Goal: Task Accomplishment & Management: Manage account settings

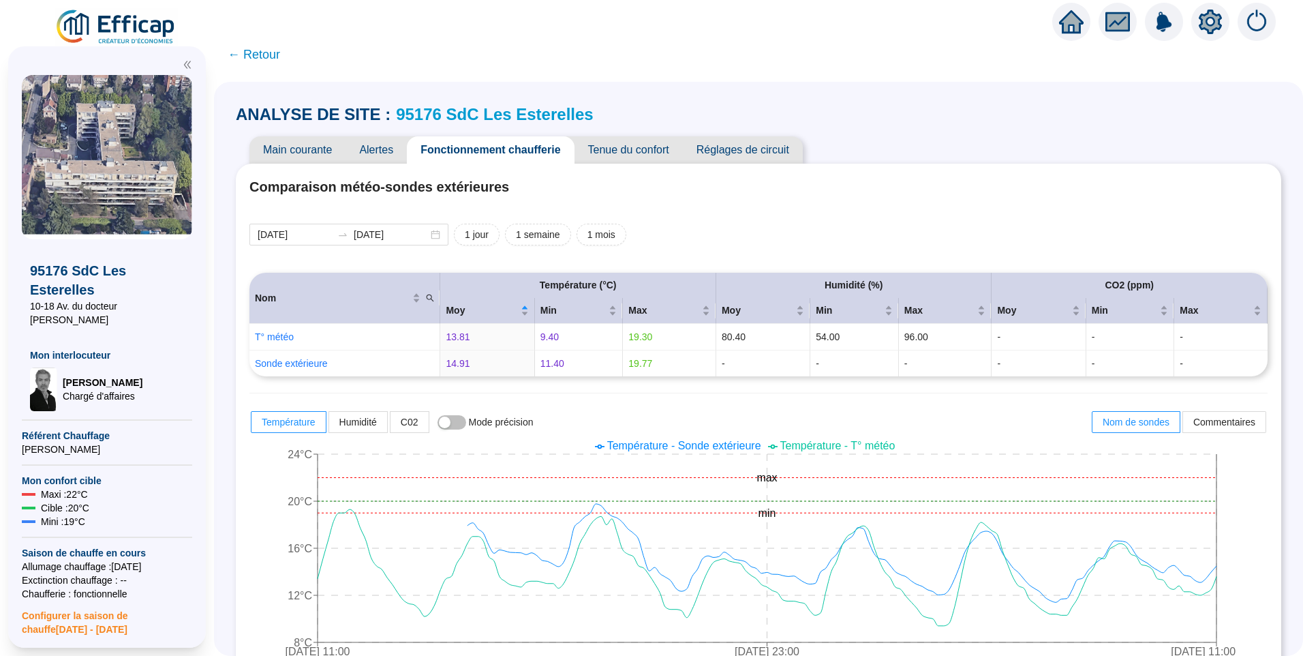
scroll to position [954, 0]
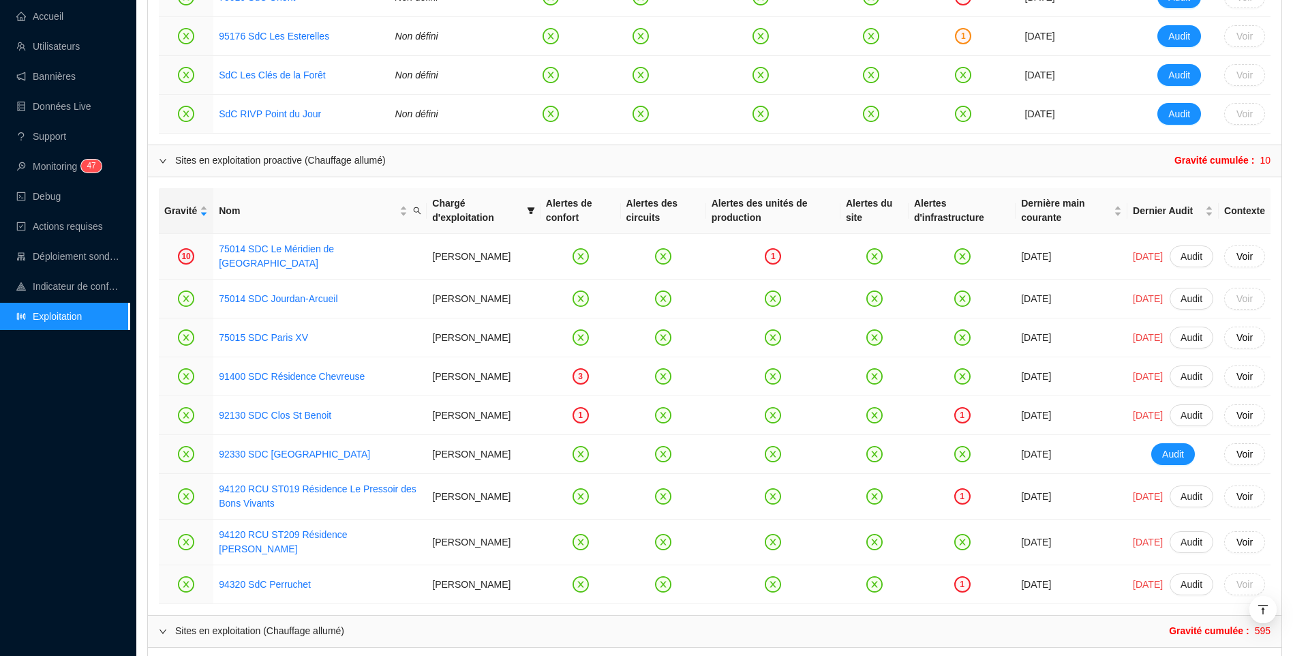
scroll to position [1091, 0]
click at [35, 473] on div "Accueil Utilisateurs Bannières Données Live Support Monitoring 4 7 Debug Action…" at bounding box center [65, 328] width 130 height 656
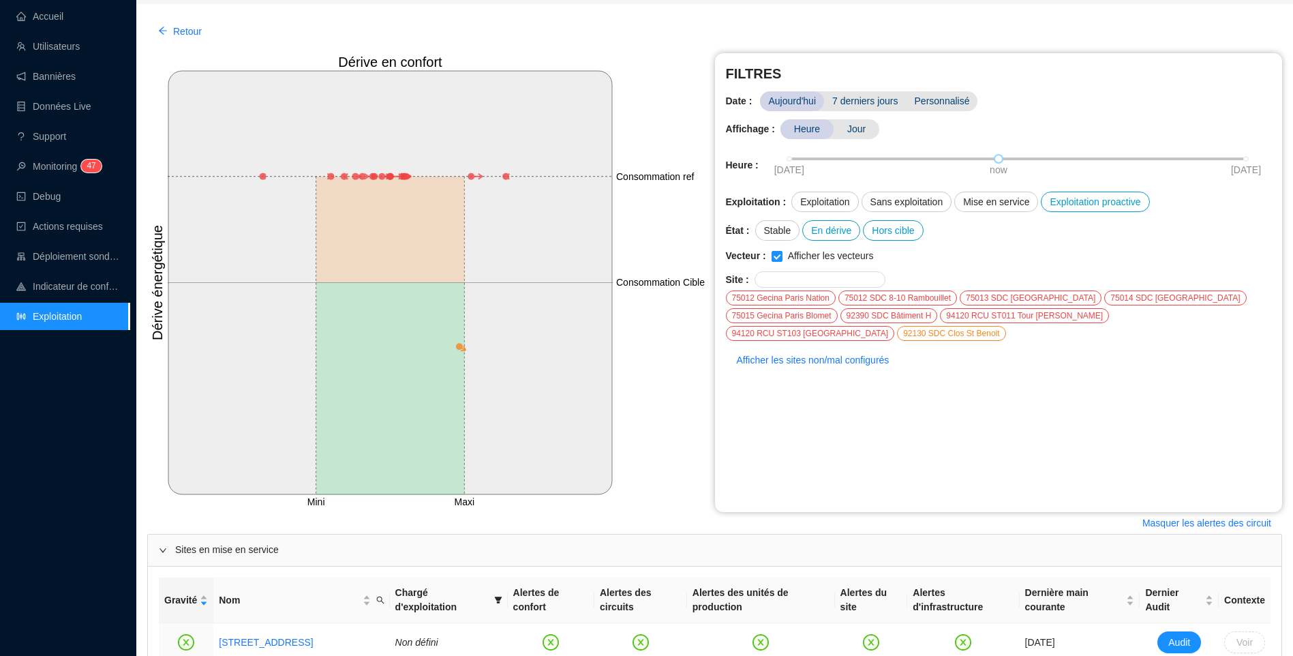
scroll to position [68, 0]
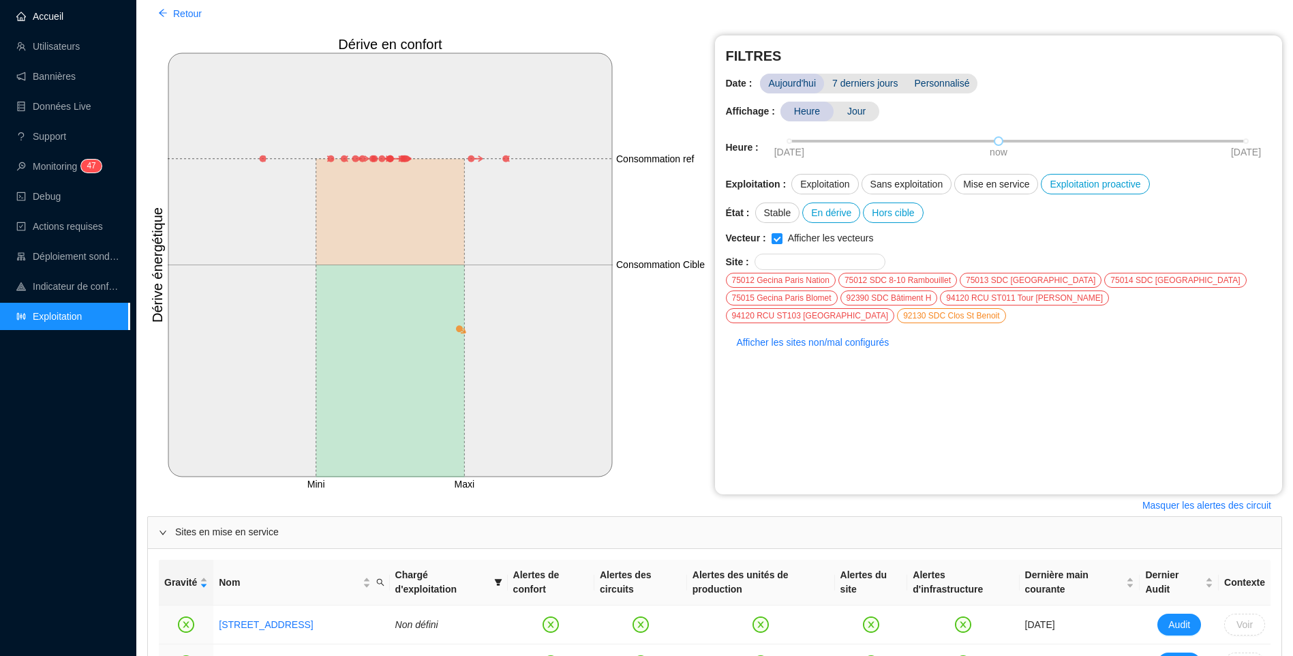
click at [59, 21] on link "Accueil" at bounding box center [39, 16] width 47 height 11
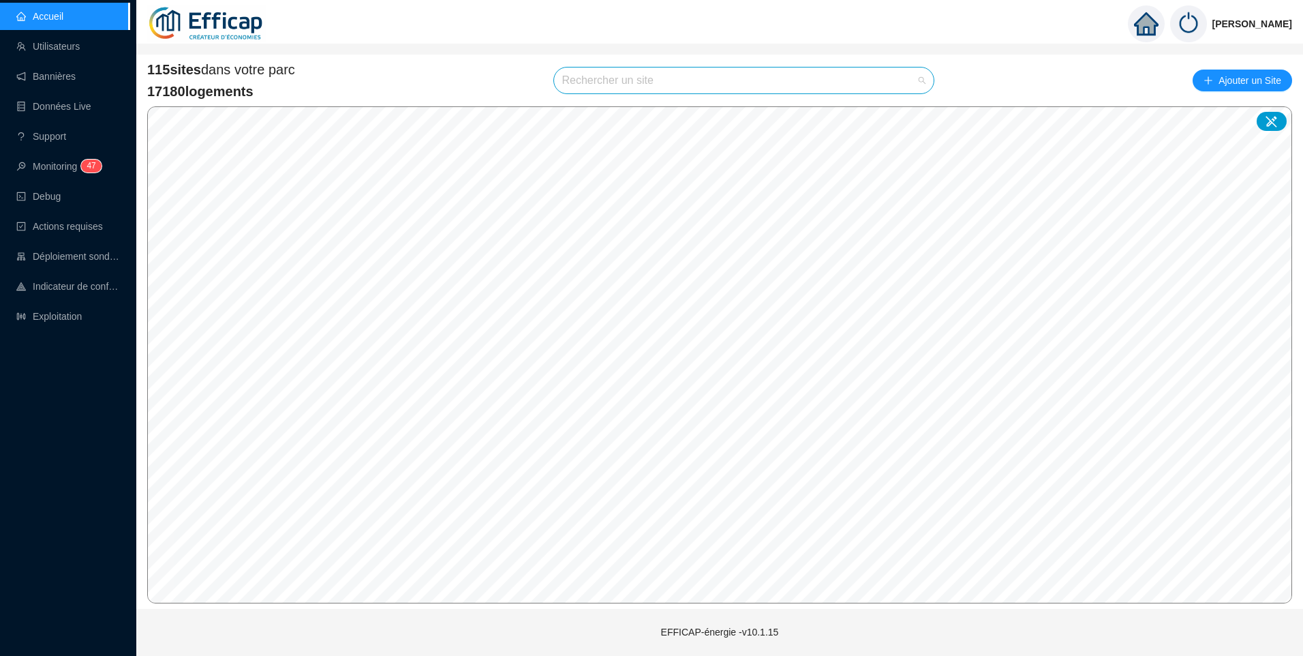
click at [615, 86] on input "search" at bounding box center [738, 80] width 352 height 26
type input "la font"
click at [909, 116] on icon at bounding box center [910, 113] width 10 height 10
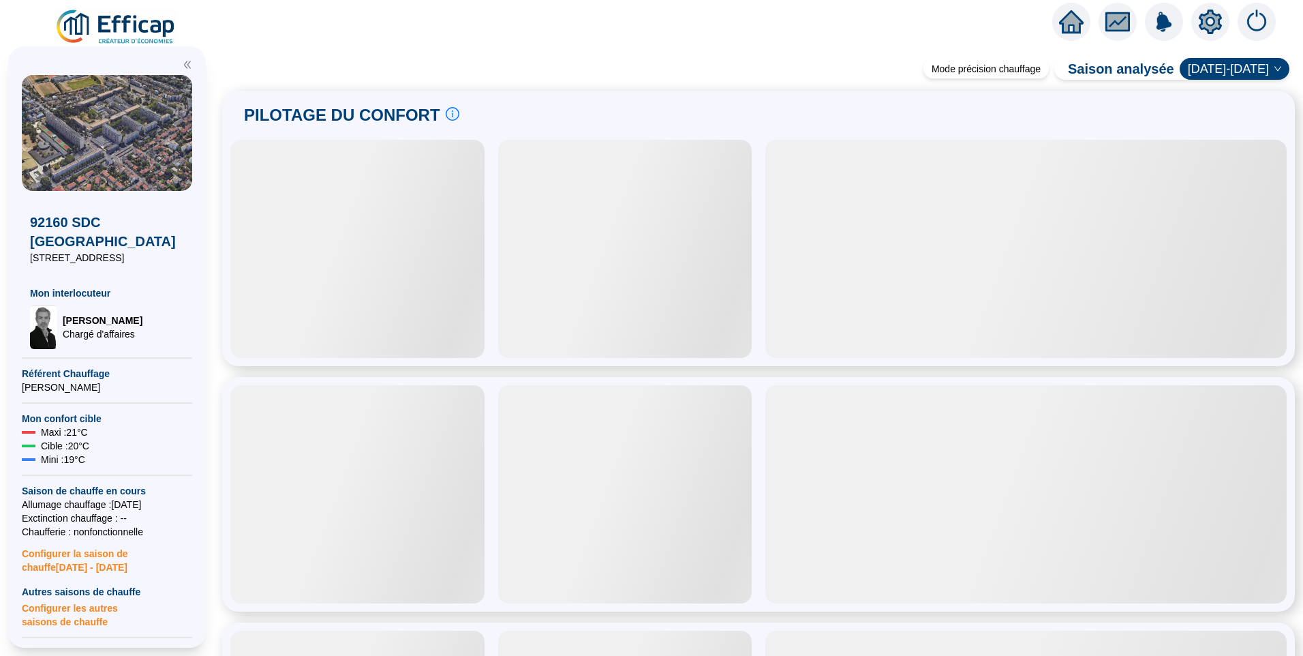
scroll to position [204, 0]
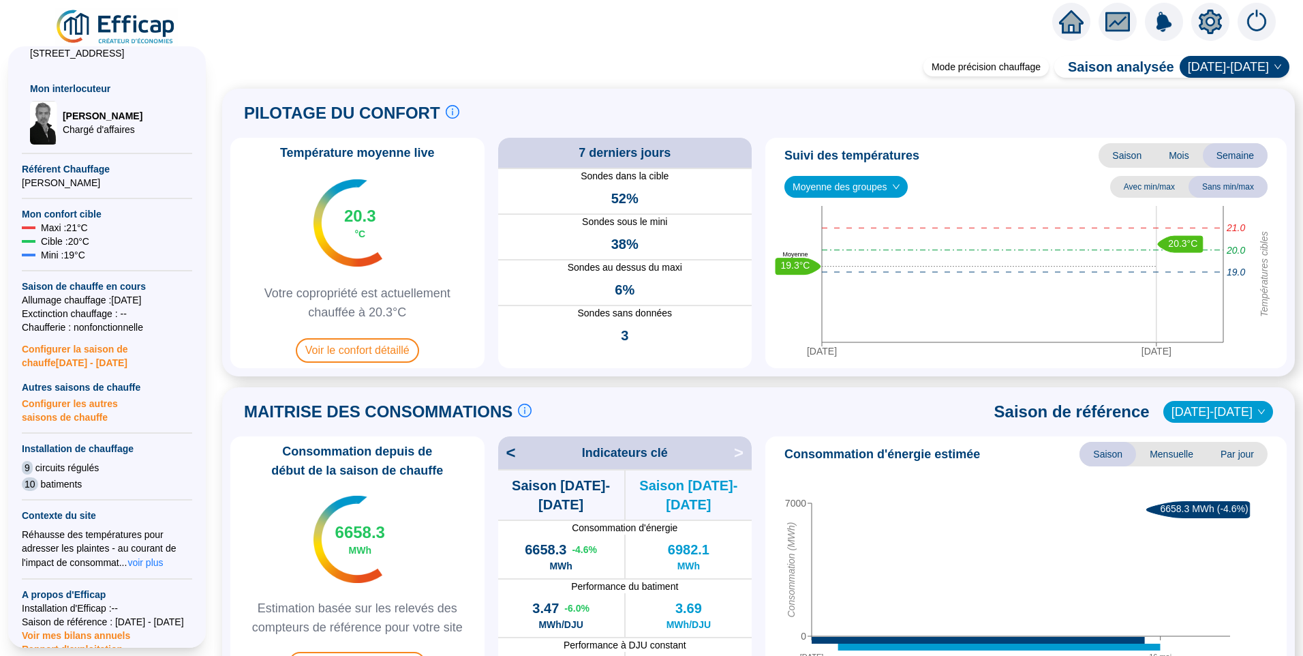
click at [75, 334] on span "Configurer la saison de chauffe 2025 - 2026" at bounding box center [107, 351] width 170 height 35
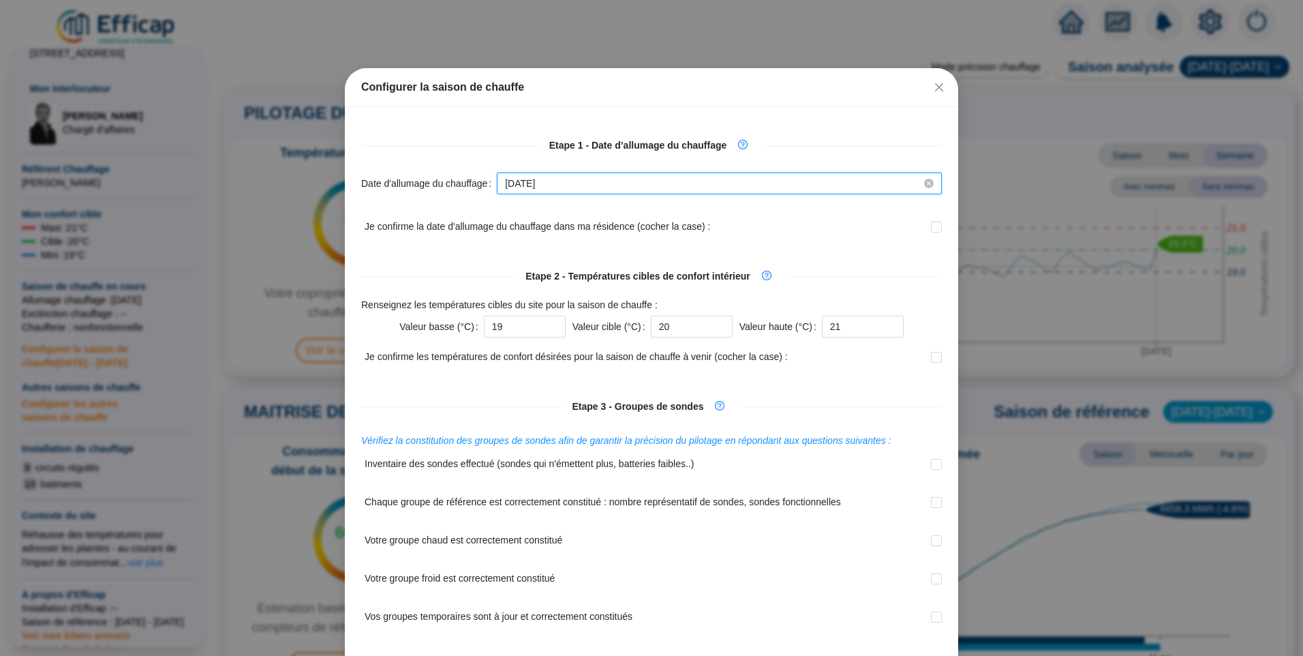
click at [591, 179] on input "2025-10-15" at bounding box center [713, 184] width 416 height 14
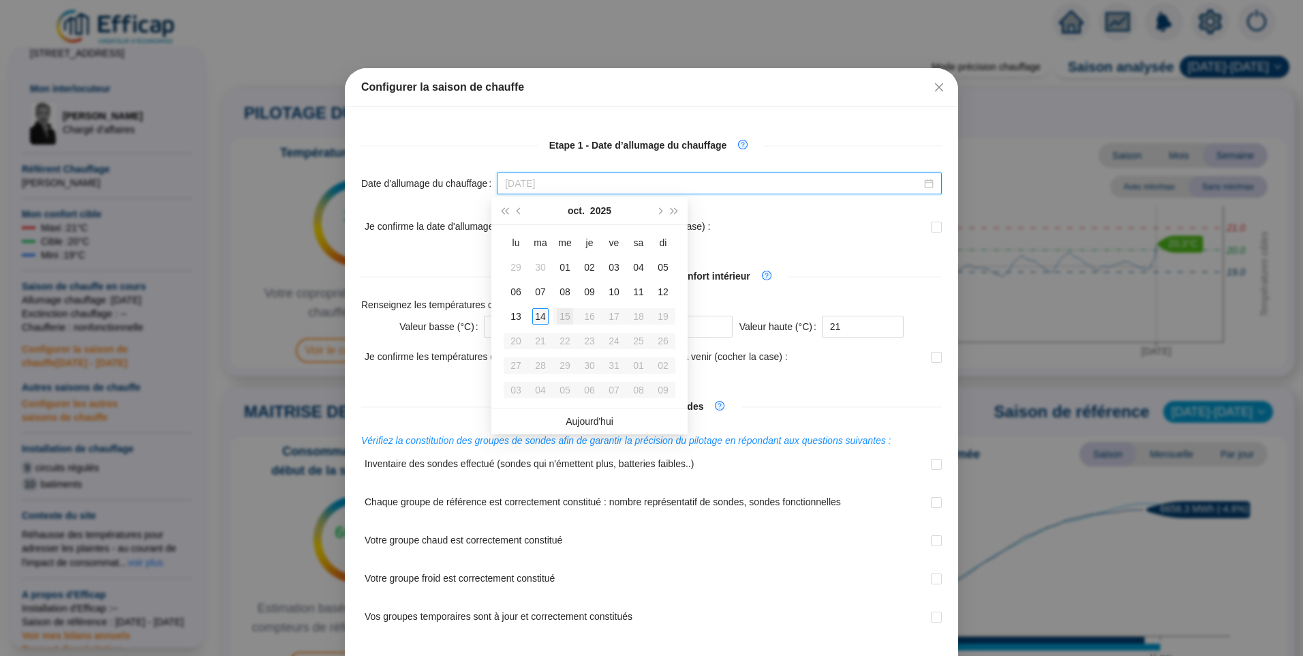
type input "[DATE]"
click at [539, 318] on div "14" at bounding box center [540, 316] width 16 height 16
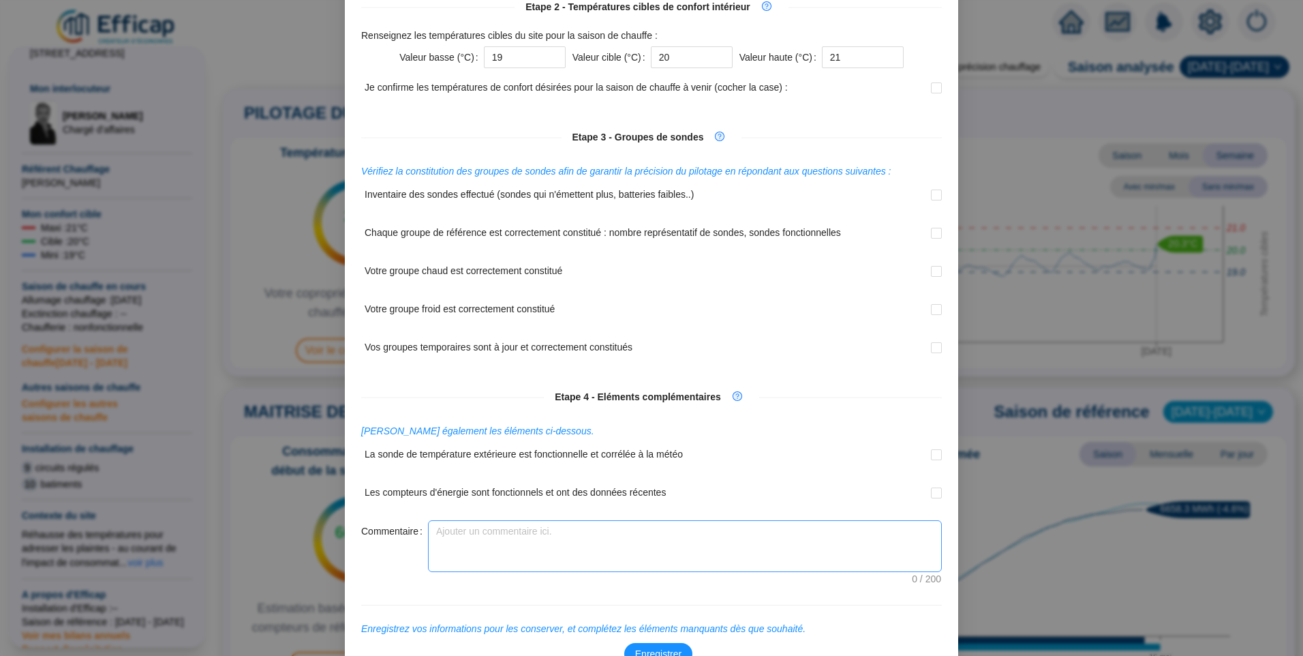
scroll to position [351, 0]
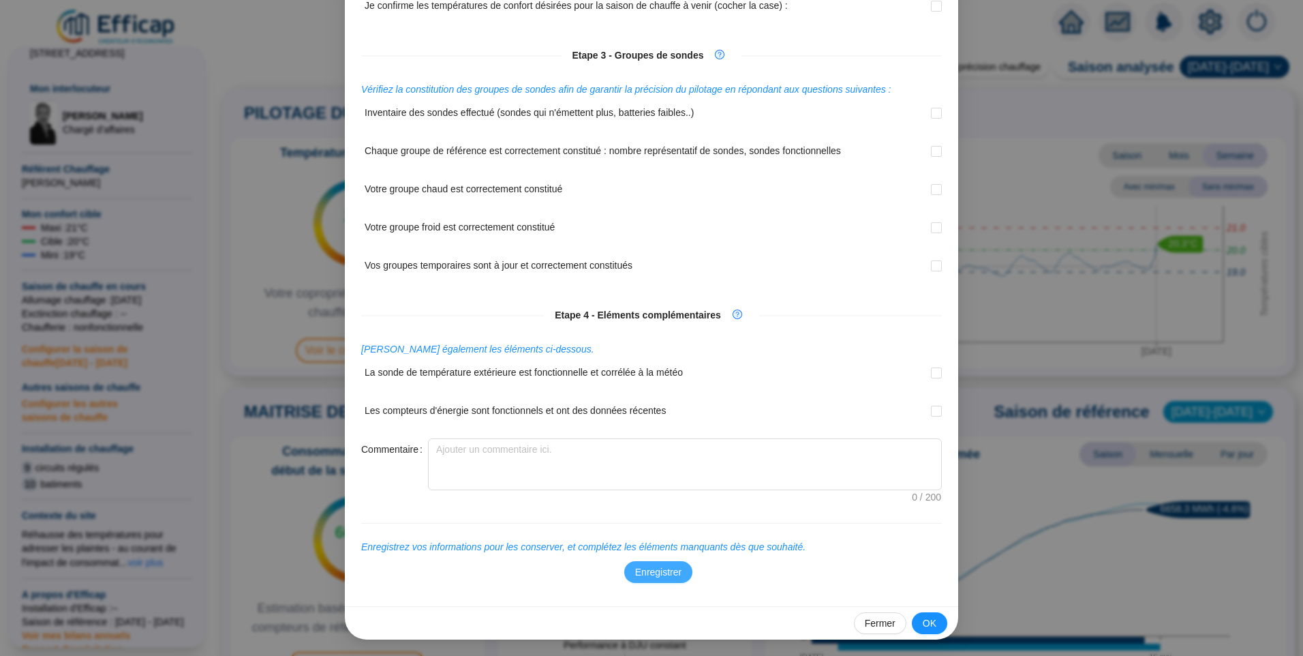
click at [644, 574] on span "Enregistrer" at bounding box center [658, 572] width 46 height 14
click at [927, 616] on span "OK" at bounding box center [930, 623] width 14 height 14
click at [879, 623] on span "Fermer" at bounding box center [880, 623] width 31 height 14
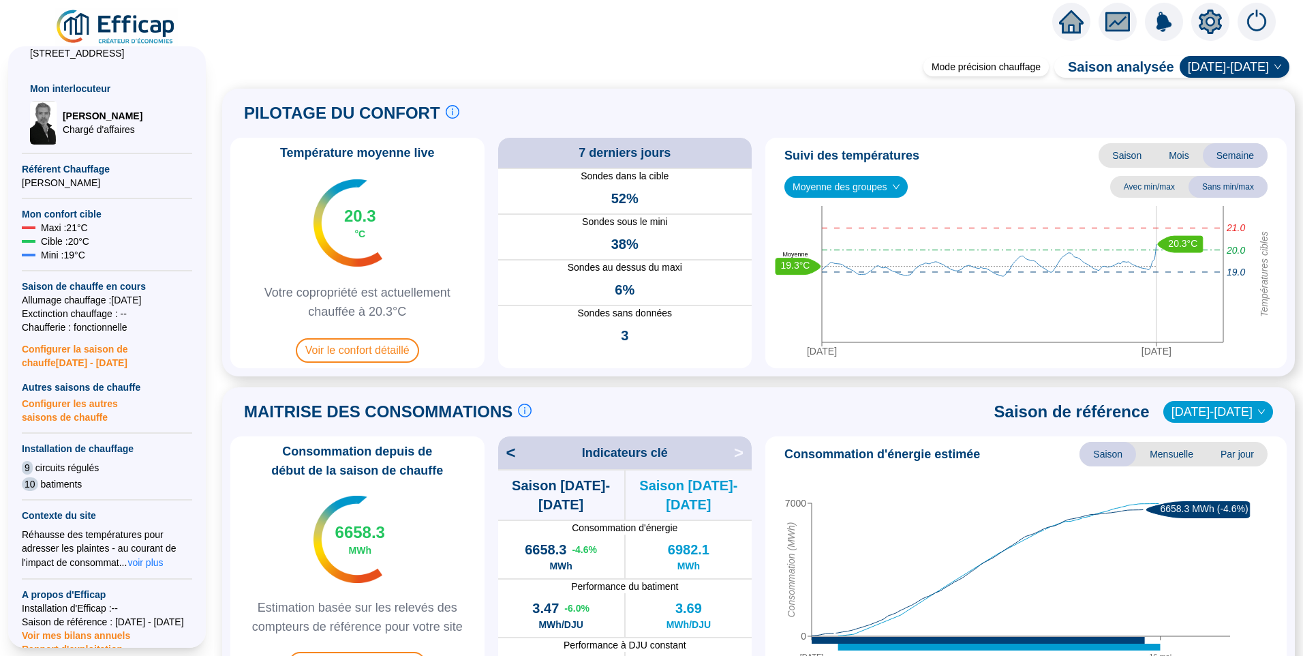
scroll to position [0, 0]
click at [144, 556] on span "voir plus" at bounding box center [144, 563] width 35 height 14
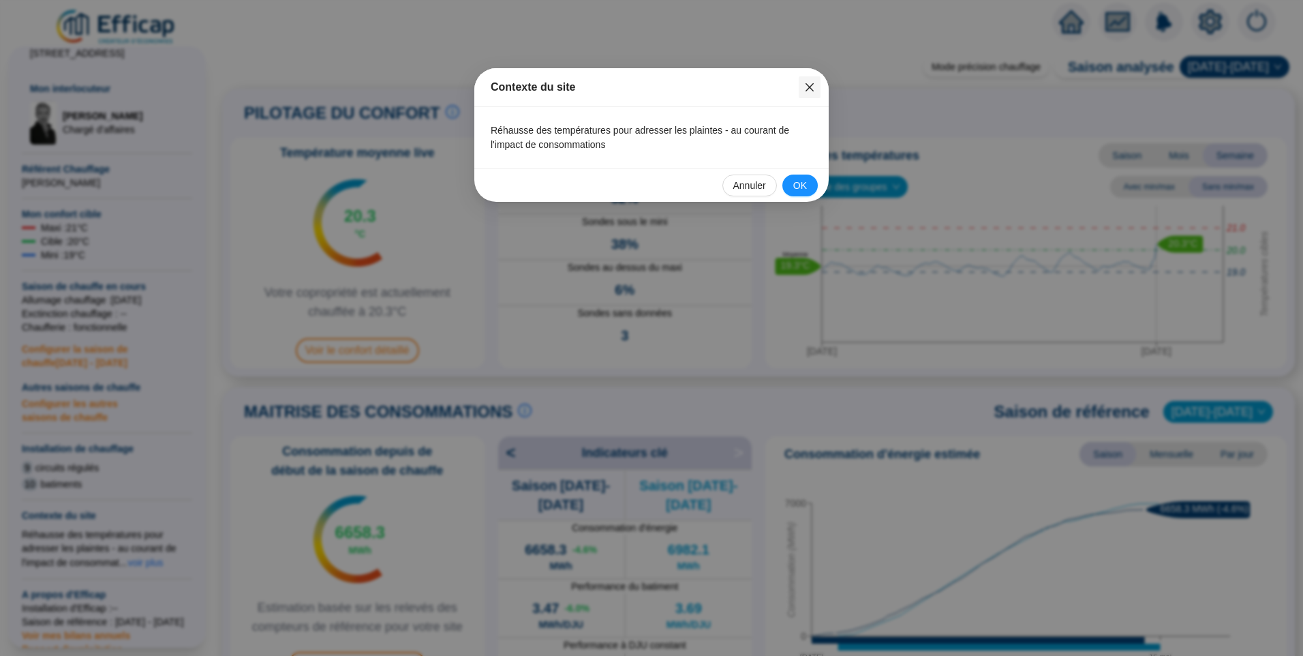
click at [805, 80] on button "Close" at bounding box center [810, 87] width 22 height 22
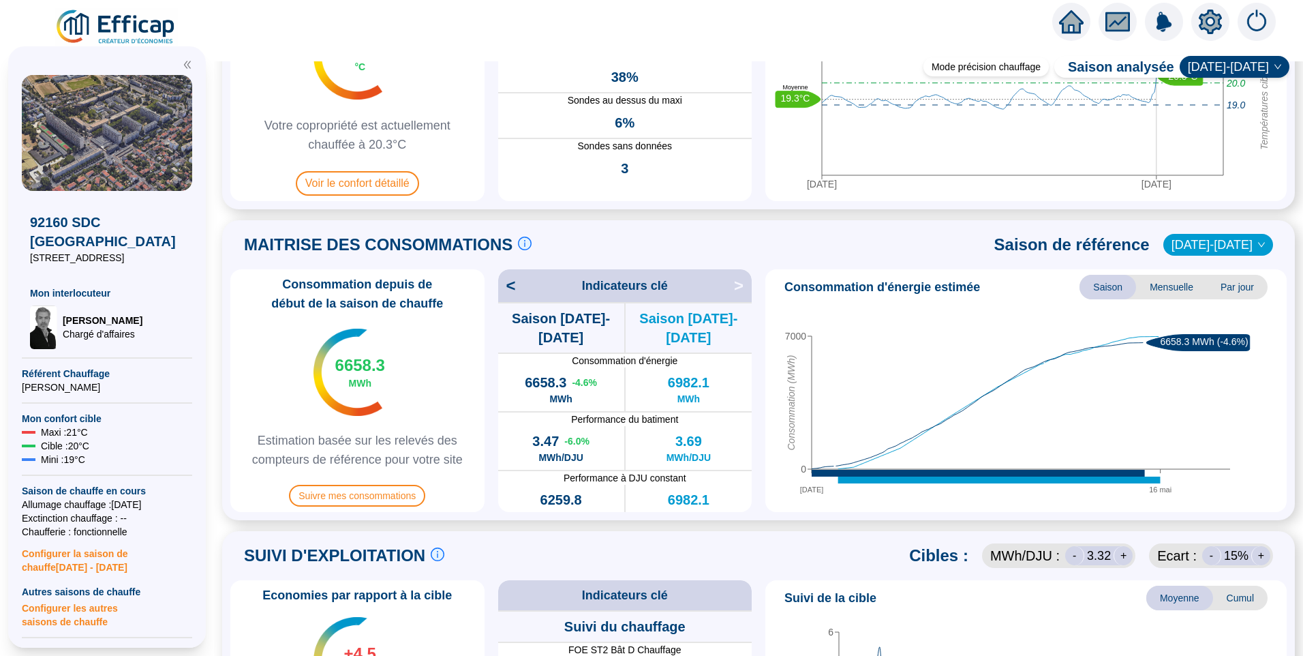
scroll to position [409, 0]
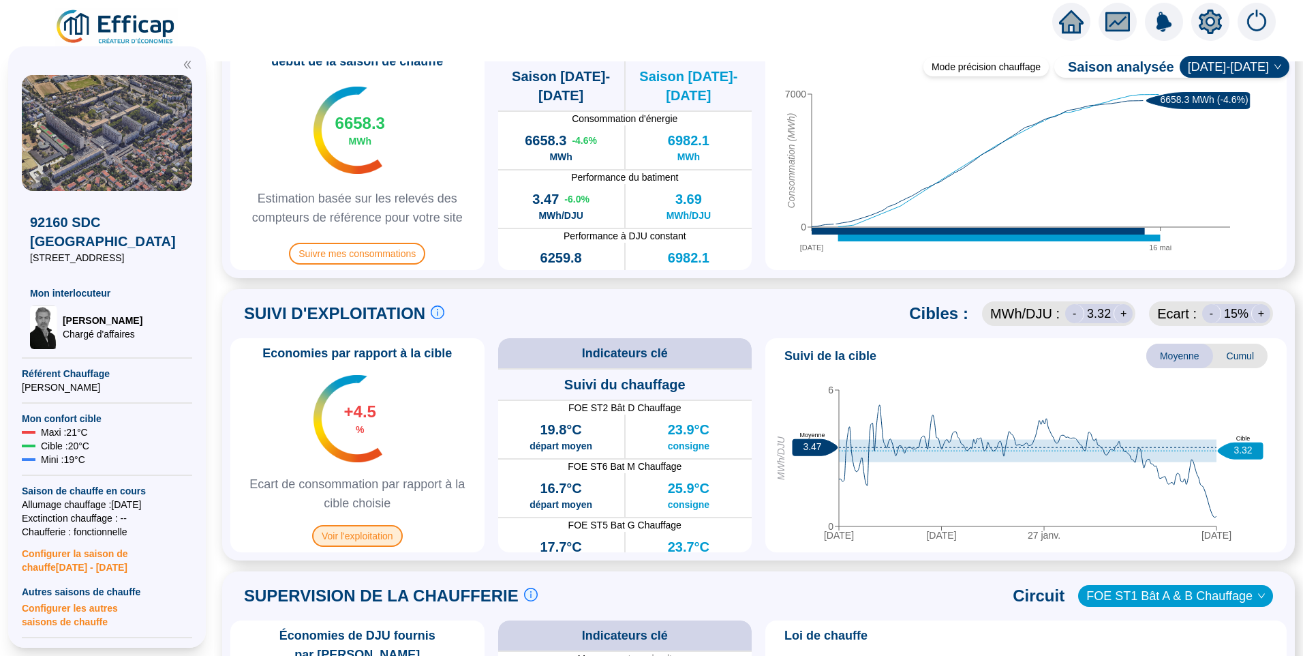
click at [353, 532] on span "Voir l'exploitation" at bounding box center [357, 536] width 91 height 22
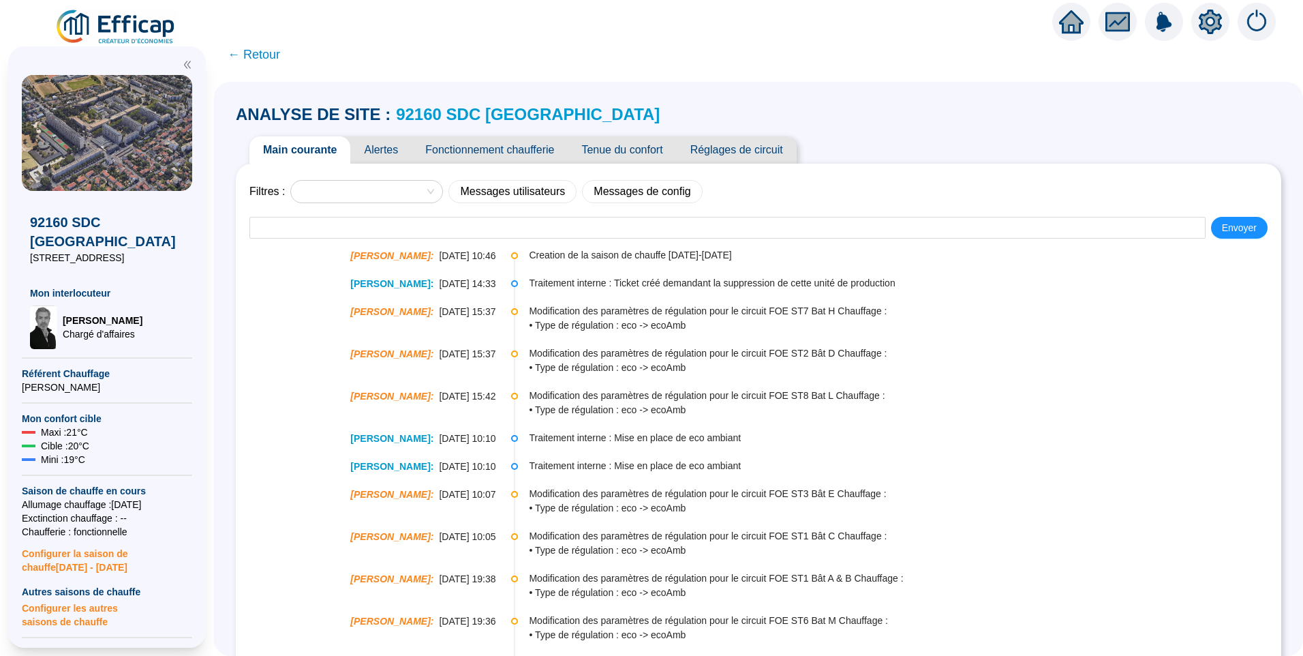
click at [773, 152] on span "Réglages de circuit" at bounding box center [737, 149] width 120 height 27
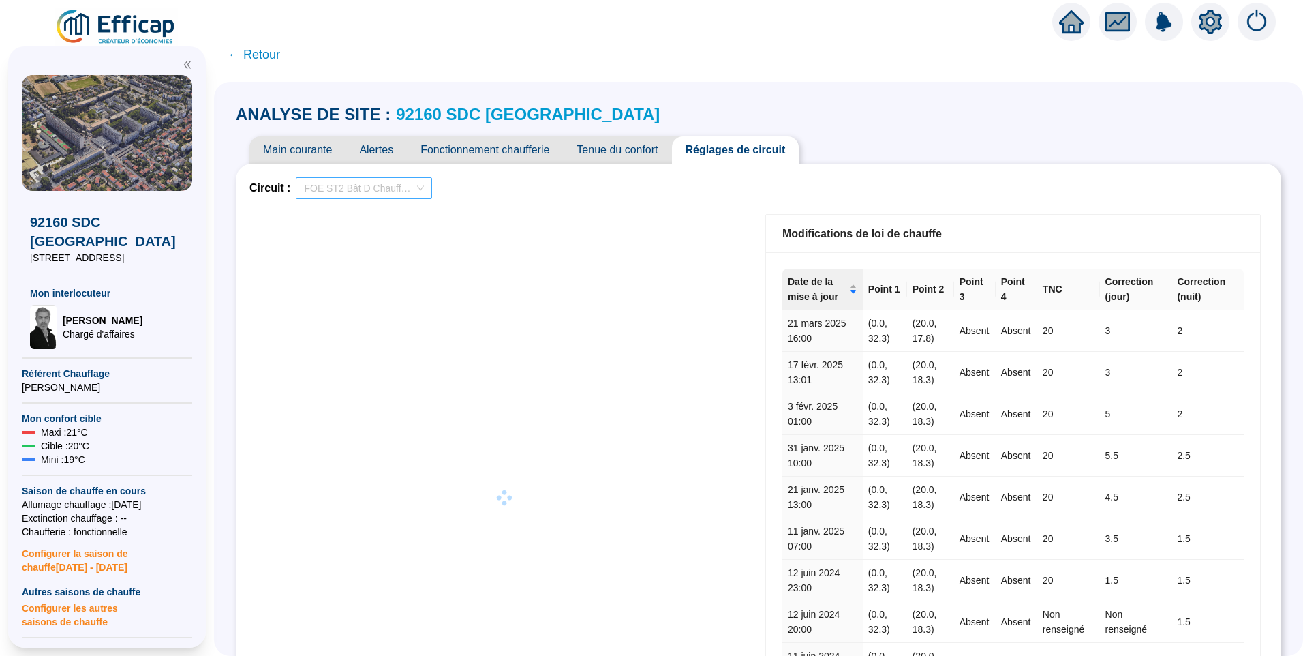
click at [391, 191] on span "FOE ST2 Bât D Chauffage" at bounding box center [364, 188] width 120 height 20
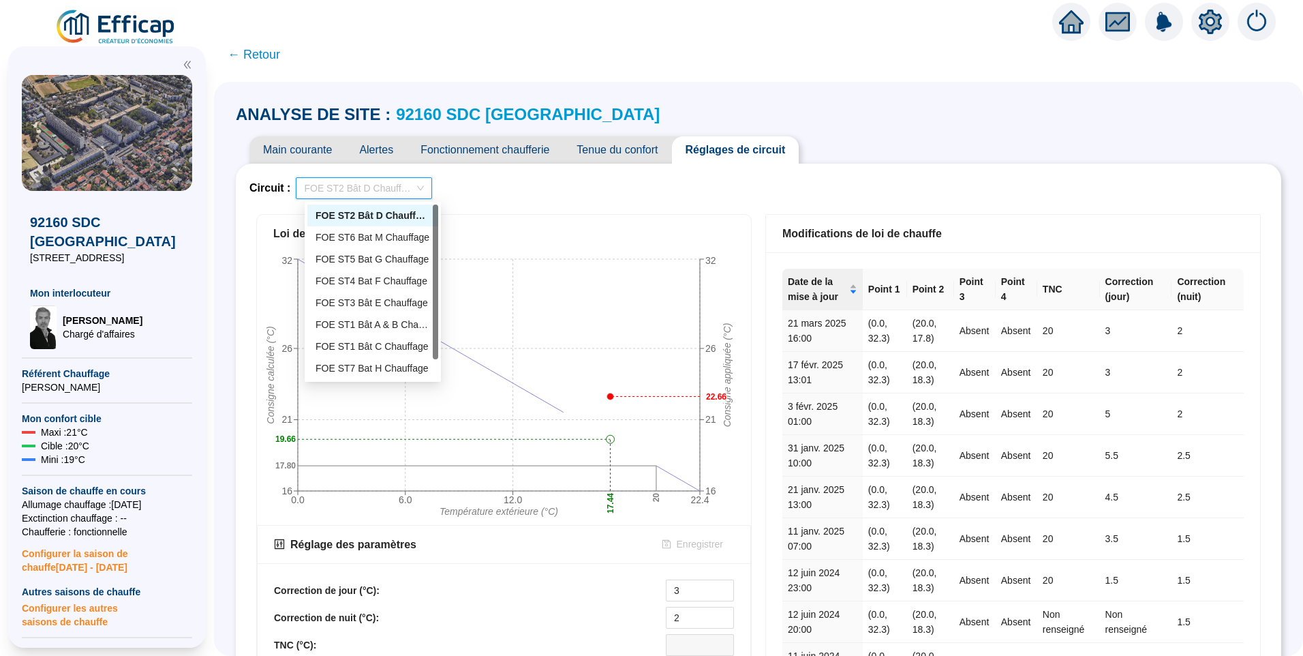
click at [646, 200] on div "Circuit : FOE ST2 Bât D Chauffage Loi de chauffe 0.0 6.0 12.0 22.4 Température …" at bounding box center [758, 596] width 1018 height 839
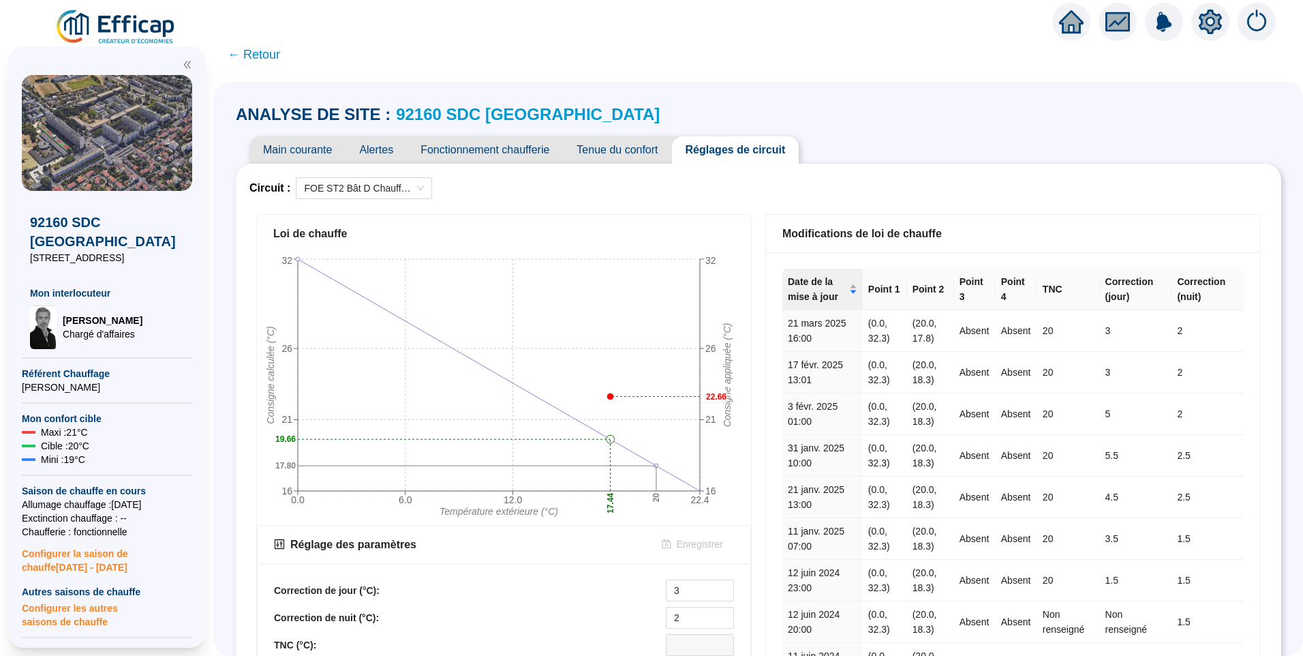
click at [487, 119] on link "92160 SDC La Fontaine" at bounding box center [528, 114] width 264 height 18
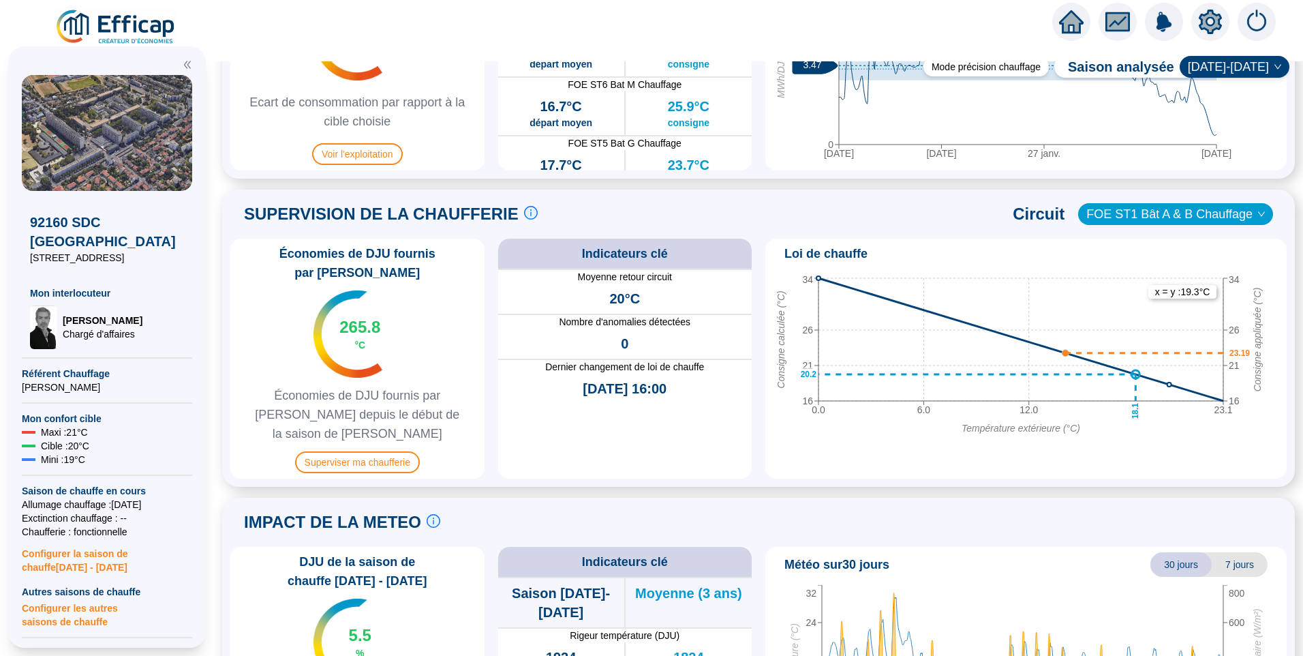
scroll to position [646, 0]
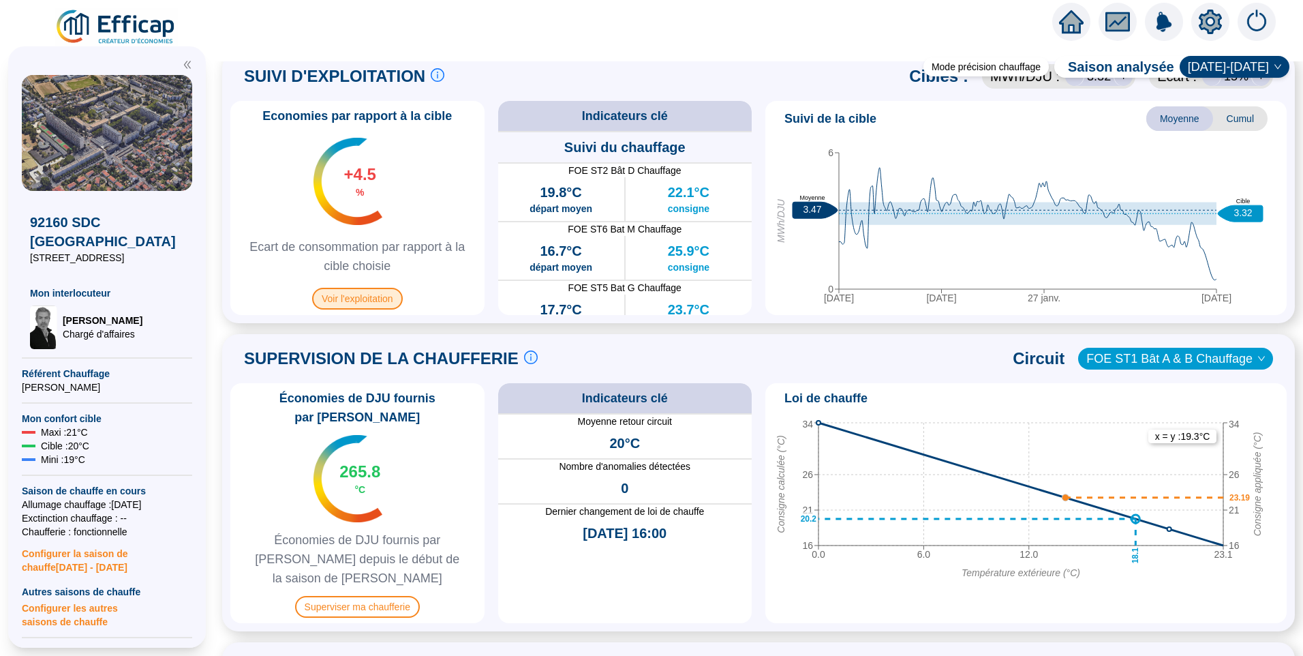
click at [374, 300] on span "Voir l'exploitation" at bounding box center [357, 299] width 91 height 22
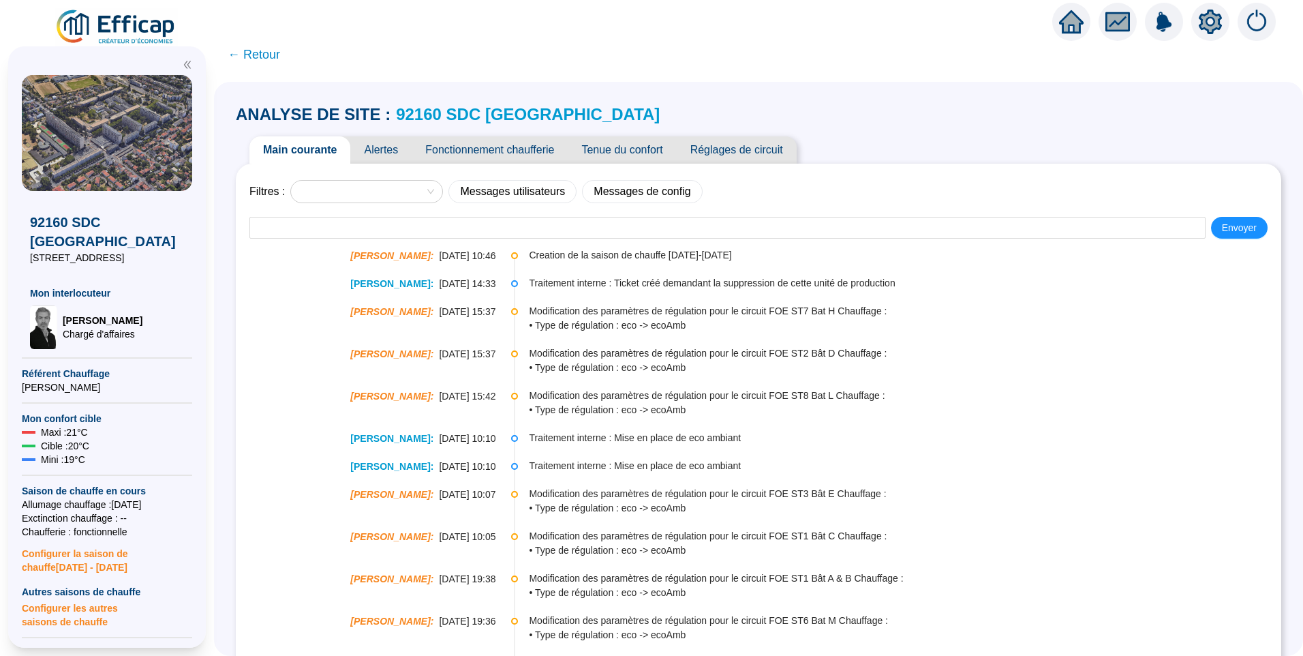
click at [836, 140] on div "Main courante Alertes Fonctionnement chaufferie Tenue du confort Réglages de ci…" at bounding box center [759, 149] width 1046 height 27
click at [753, 157] on span "Réglages de circuit" at bounding box center [737, 149] width 120 height 27
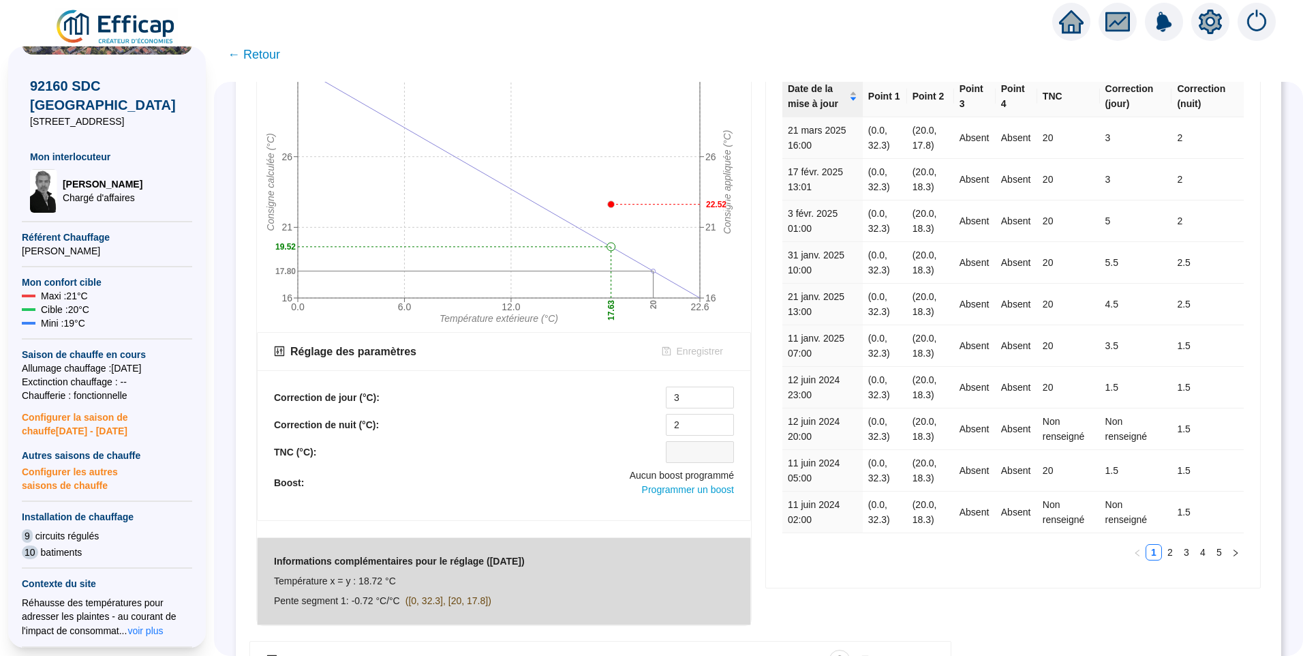
scroll to position [204, 0]
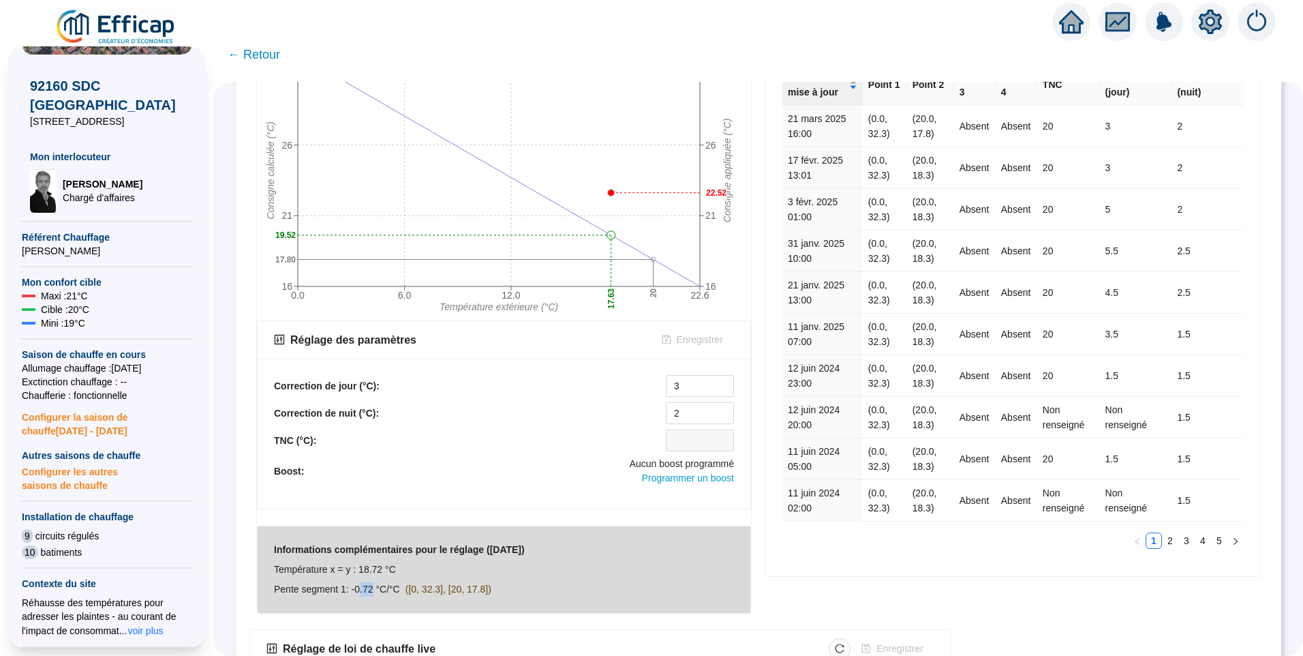
drag, startPoint x: 367, startPoint y: 588, endPoint x: 379, endPoint y: 588, distance: 12.3
click at [379, 588] on span "Pente segment 1: -0.72 °C/°C" at bounding box center [337, 588] width 126 height 11
click at [440, 594] on span "([0, 32.3], [20, 17.8])" at bounding box center [449, 588] width 86 height 11
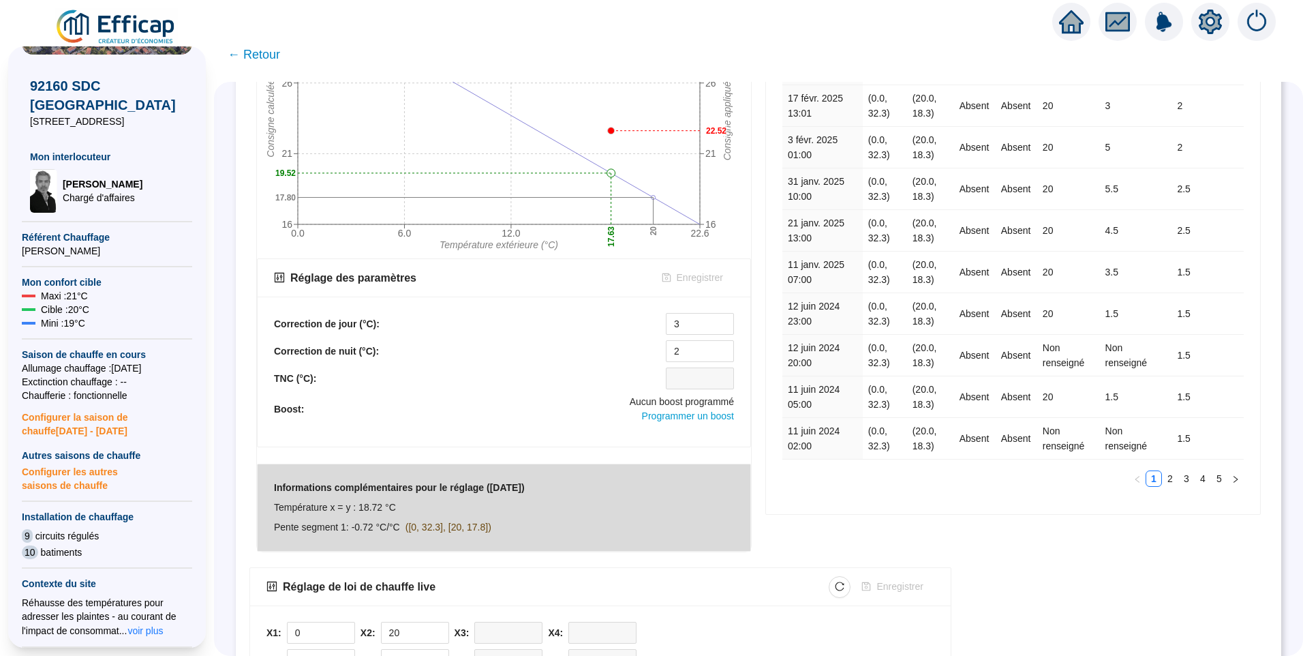
scroll to position [393, 0]
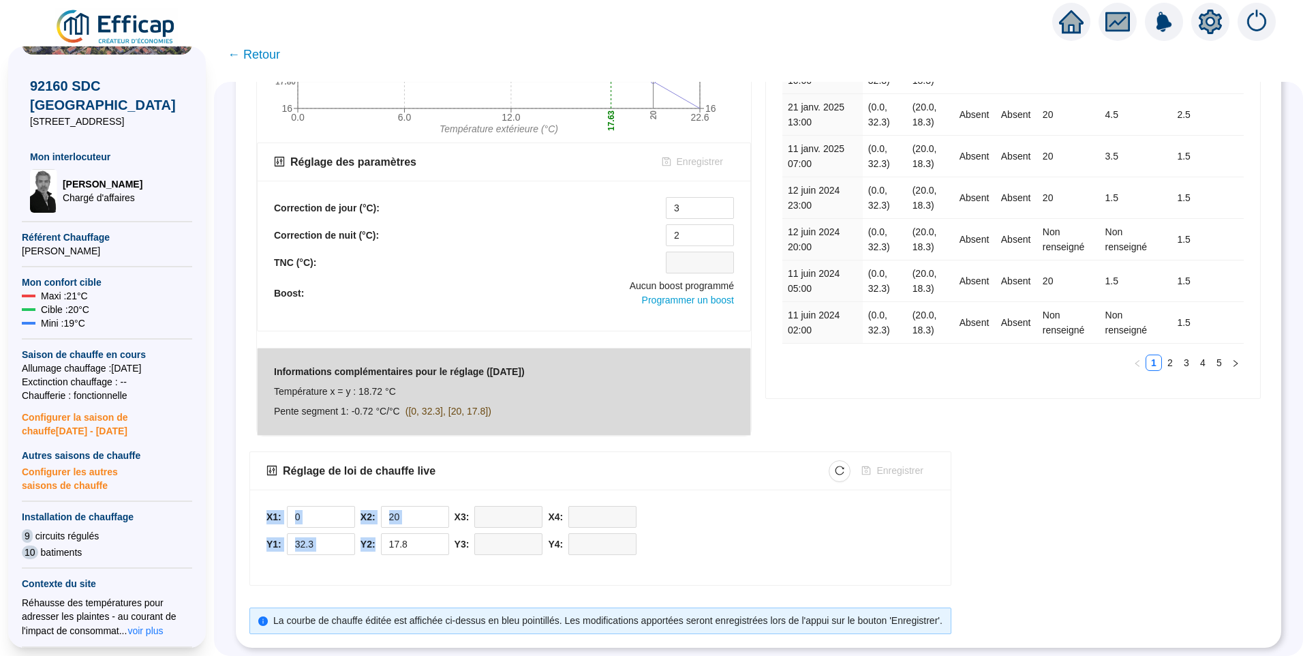
drag, startPoint x: 273, startPoint y: 506, endPoint x: 424, endPoint y: 547, distance: 156.1
click at [424, 547] on div "X1: 0 Y1: 32.3 X2: 20 Y2: 17.8 X3: Y3: X4: Y4:" at bounding box center [600, 536] width 701 height 95
copy div "X1: Y1: X2: Y2:"
click at [343, 202] on b "Correction de jour (°C):" at bounding box center [327, 207] width 106 height 11
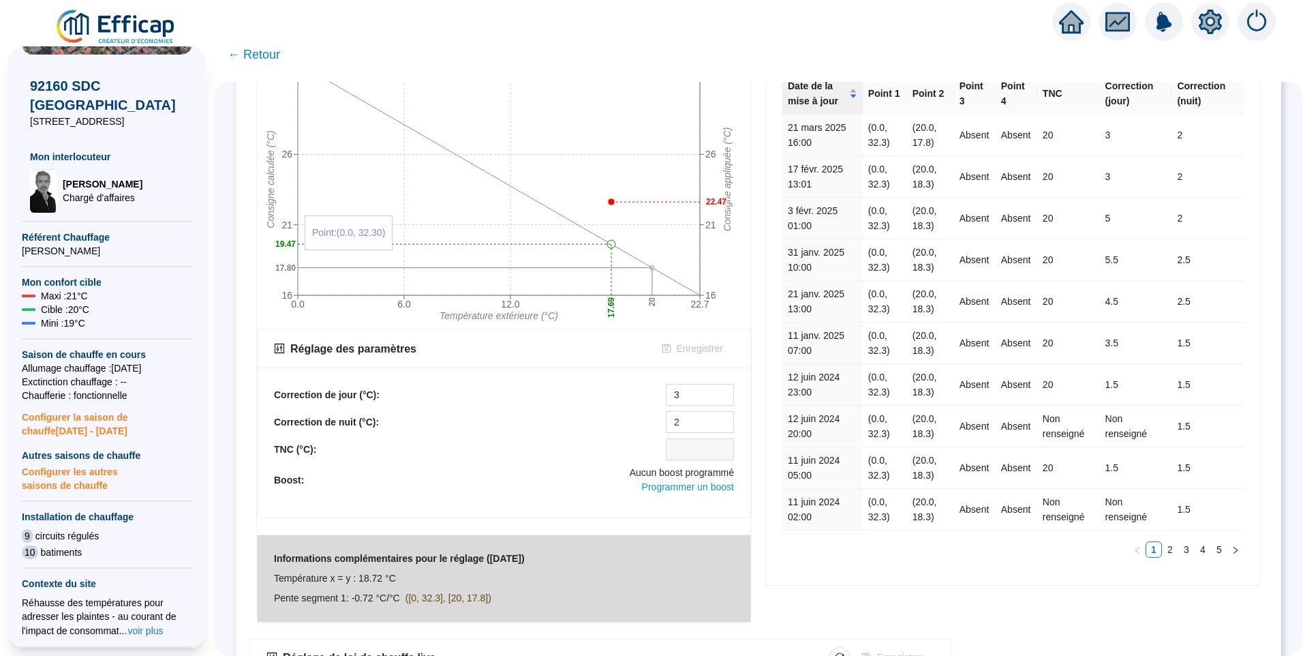
scroll to position [188, 0]
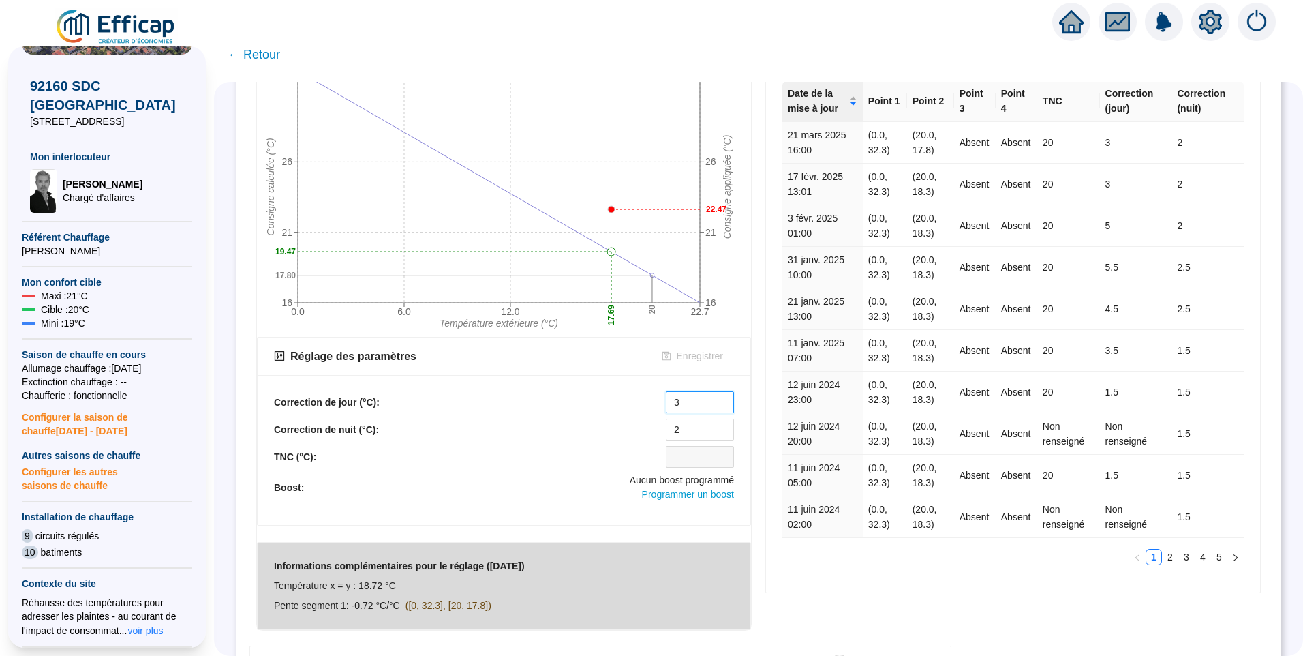
drag, startPoint x: 707, startPoint y: 396, endPoint x: 555, endPoint y: 396, distance: 152.0
click at [555, 396] on div "Correction de jour (°C): 3" at bounding box center [504, 402] width 460 height 22
type input "5"
drag, startPoint x: 698, startPoint y: 434, endPoint x: 669, endPoint y: 429, distance: 29.0
click at [669, 429] on input "2" at bounding box center [700, 429] width 67 height 20
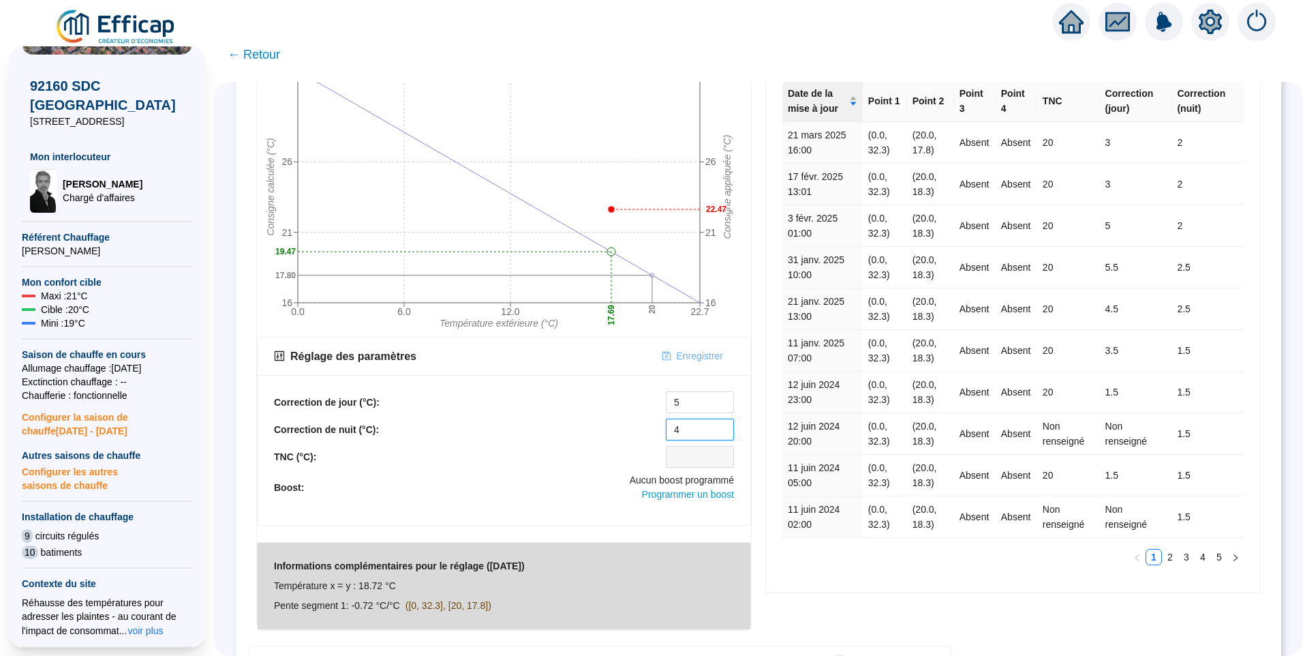
type input "4"
click at [708, 359] on span "Enregistrer" at bounding box center [700, 356] width 46 height 14
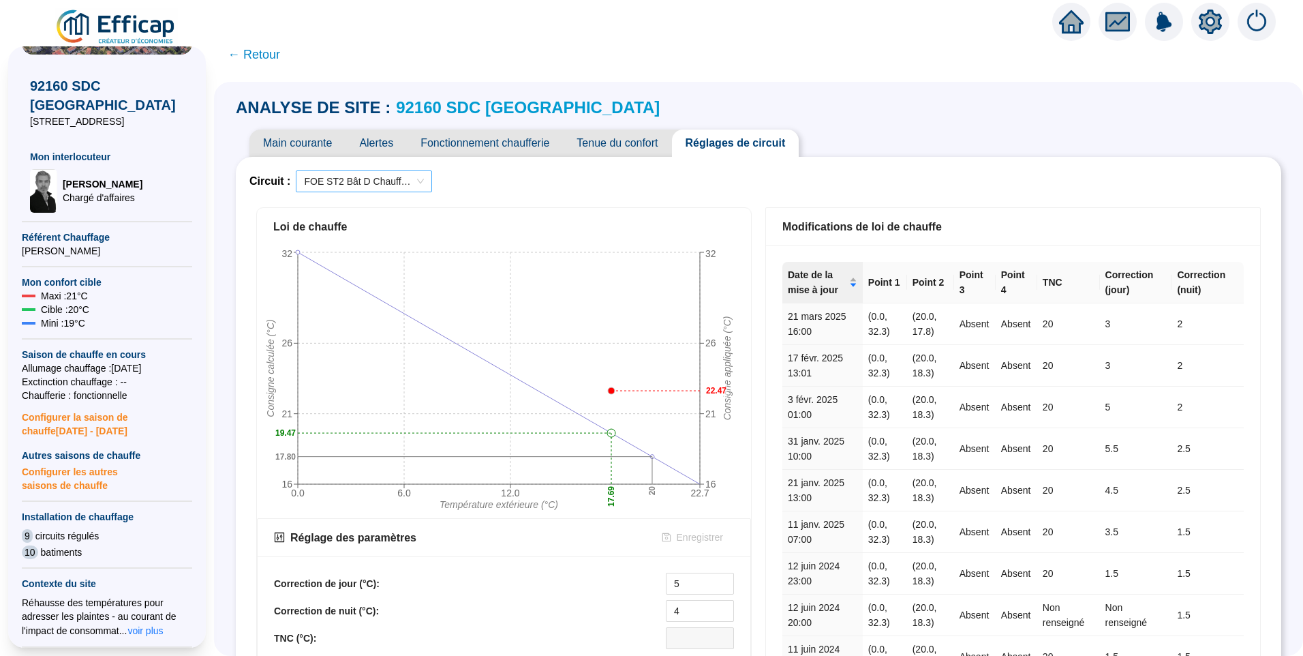
scroll to position [0, 0]
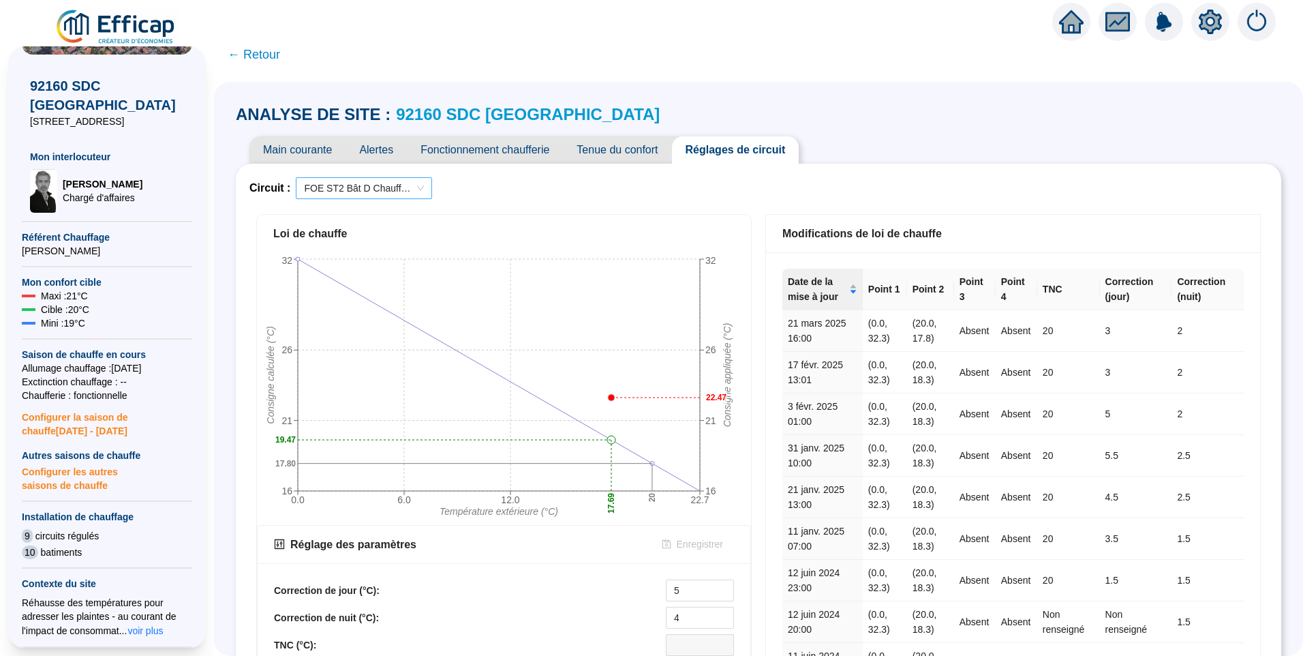
click at [346, 196] on span "FOE ST2 Bât D Chauffage" at bounding box center [364, 188] width 120 height 20
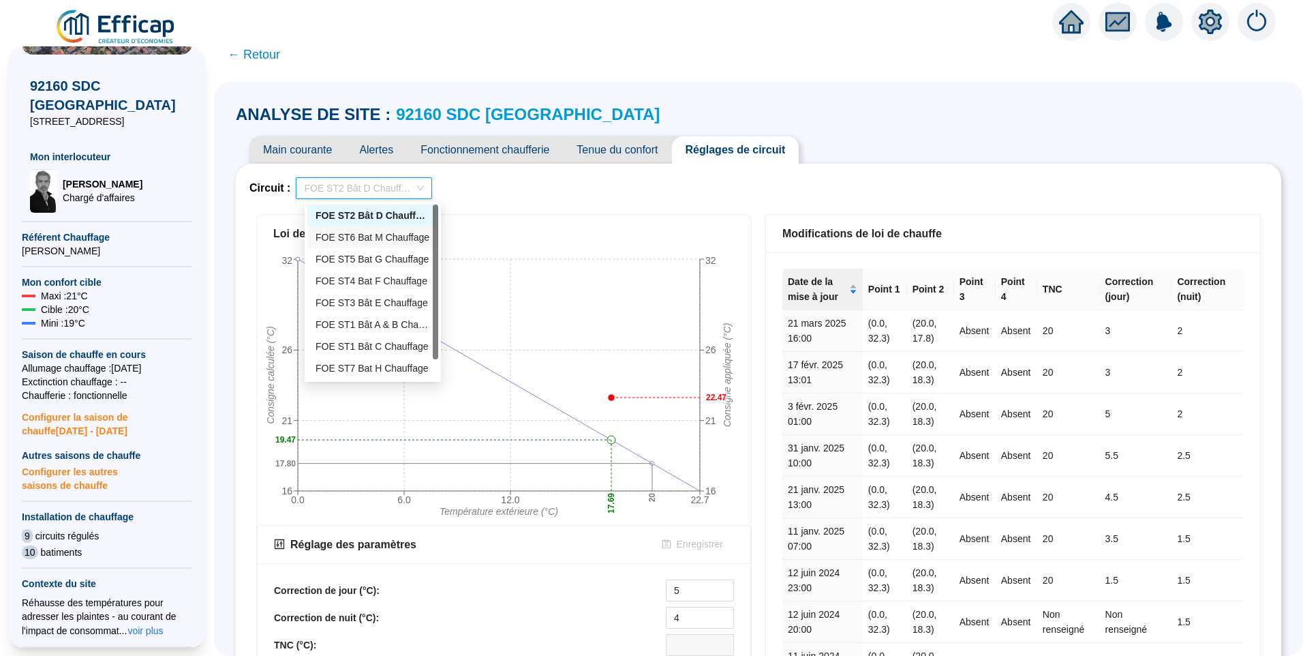
click at [355, 241] on div "FOE ST6 Bat M Chauffage" at bounding box center [373, 237] width 115 height 14
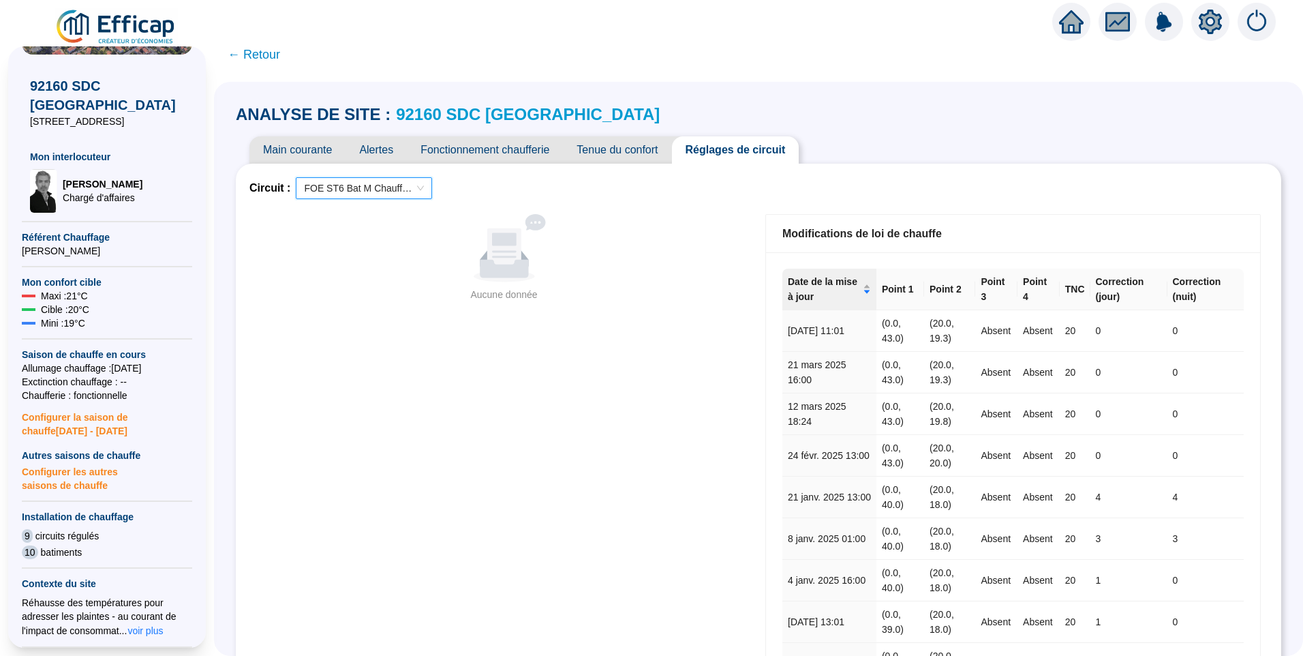
drag, startPoint x: 393, startPoint y: 260, endPoint x: 371, endPoint y: 249, distance: 24.1
click at [393, 260] on div "Aucune donnée" at bounding box center [504, 248] width 485 height 68
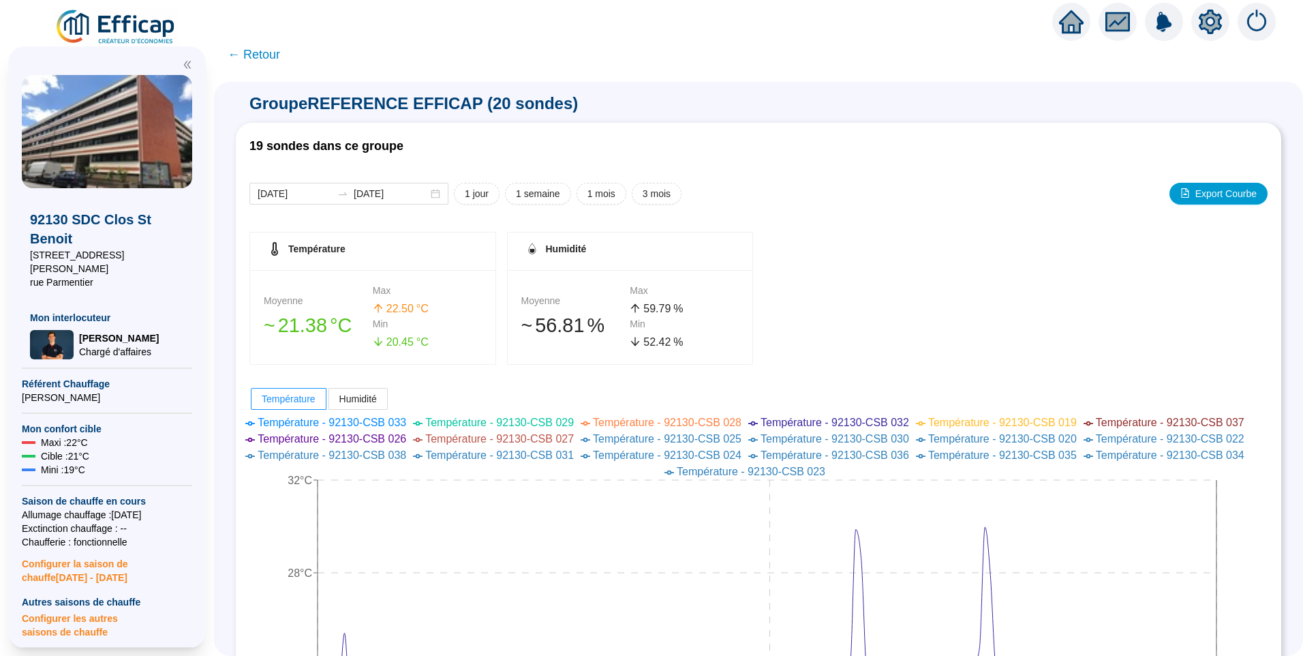
click at [130, 25] on img at bounding box center [116, 27] width 123 height 38
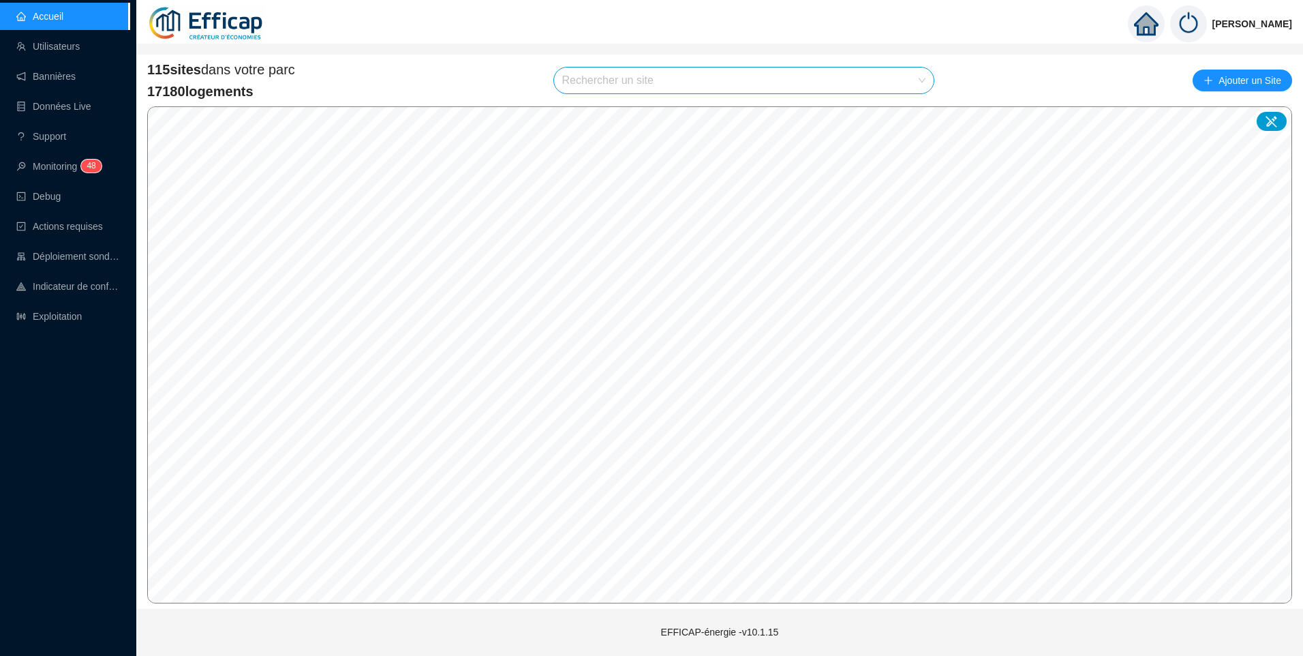
click at [737, 85] on input "search" at bounding box center [738, 80] width 352 height 26
type input "2 riv"
click at [915, 108] on div at bounding box center [909, 113] width 31 height 20
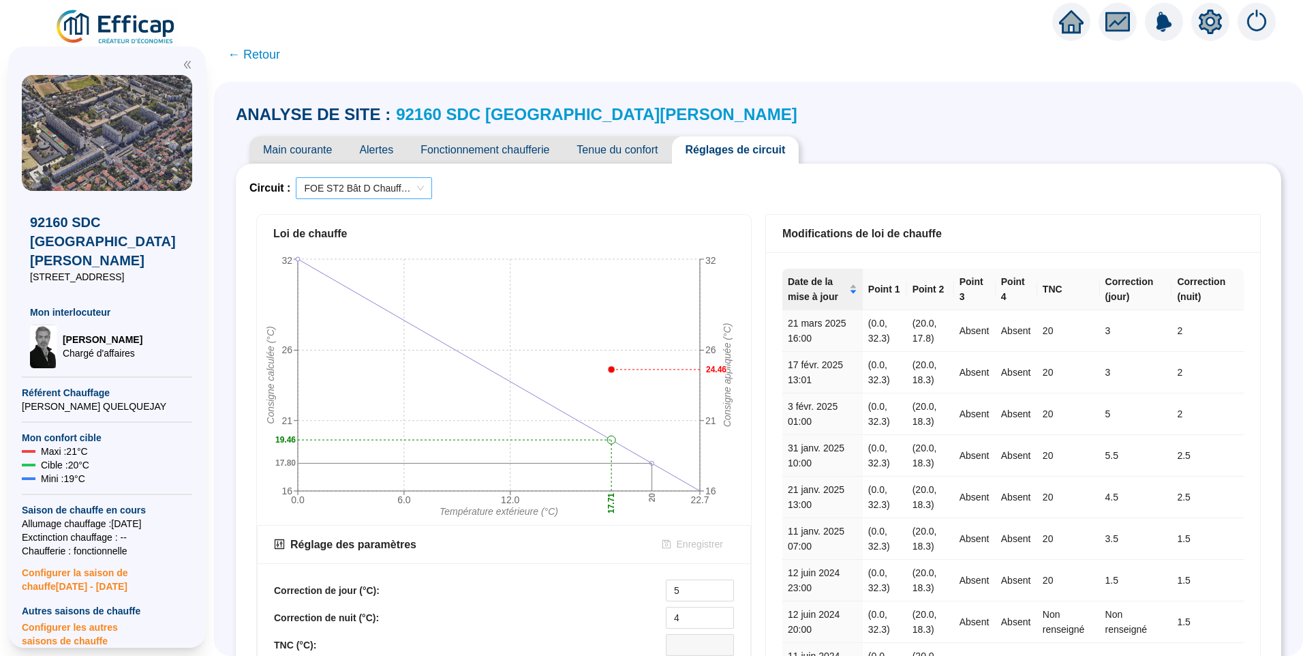
click at [391, 191] on span "FOE ST2 Bât D Chauffage" at bounding box center [364, 188] width 120 height 20
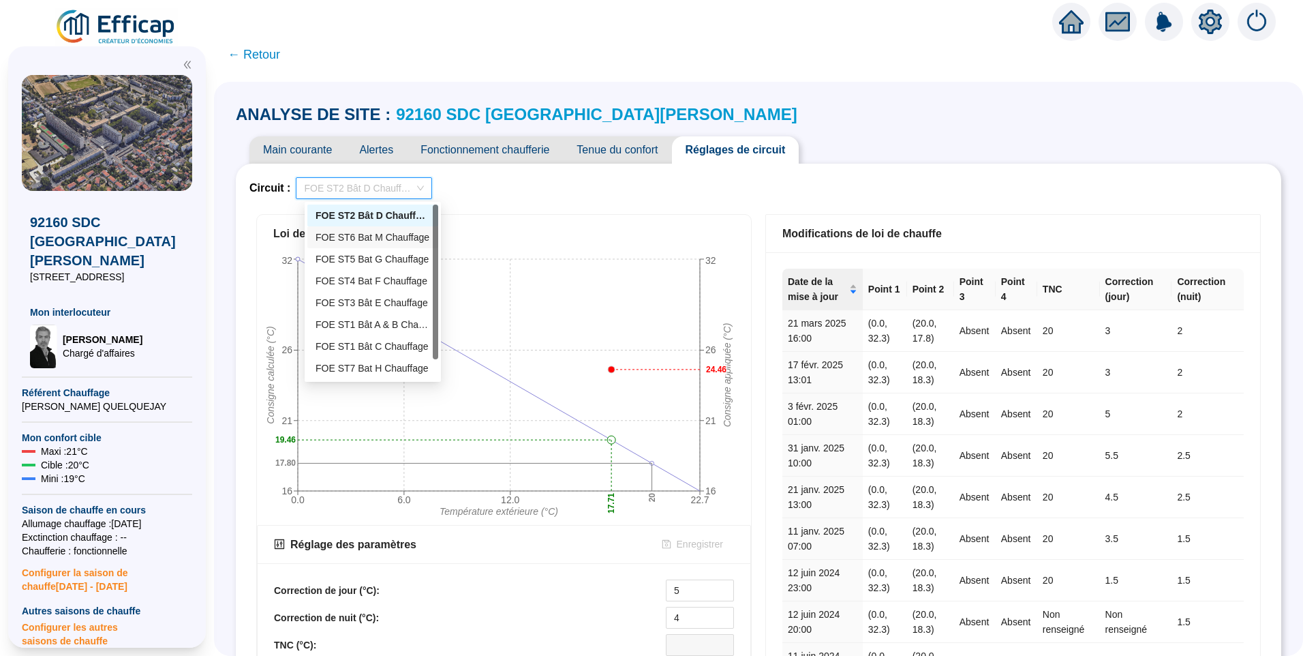
click at [388, 235] on div "FOE ST6 Bat M Chauffage" at bounding box center [373, 237] width 115 height 14
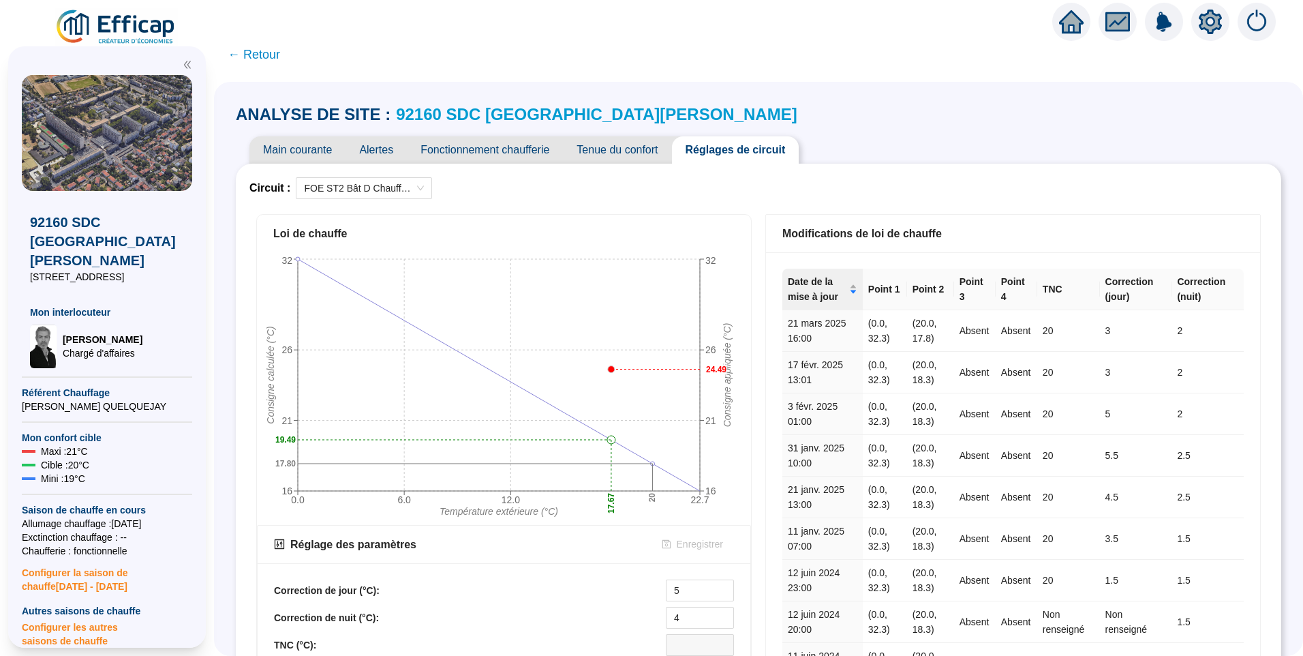
scroll to position [68, 0]
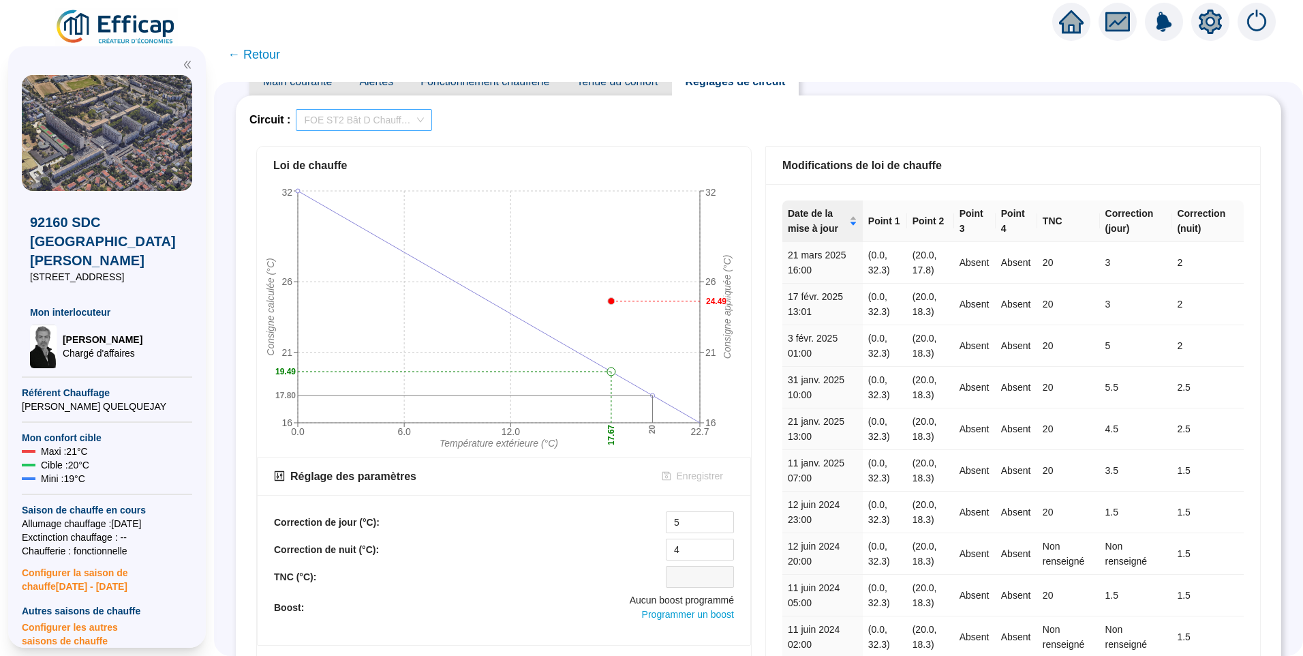
click at [374, 115] on span "FOE ST2 Bât D Chauffage" at bounding box center [364, 120] width 120 height 20
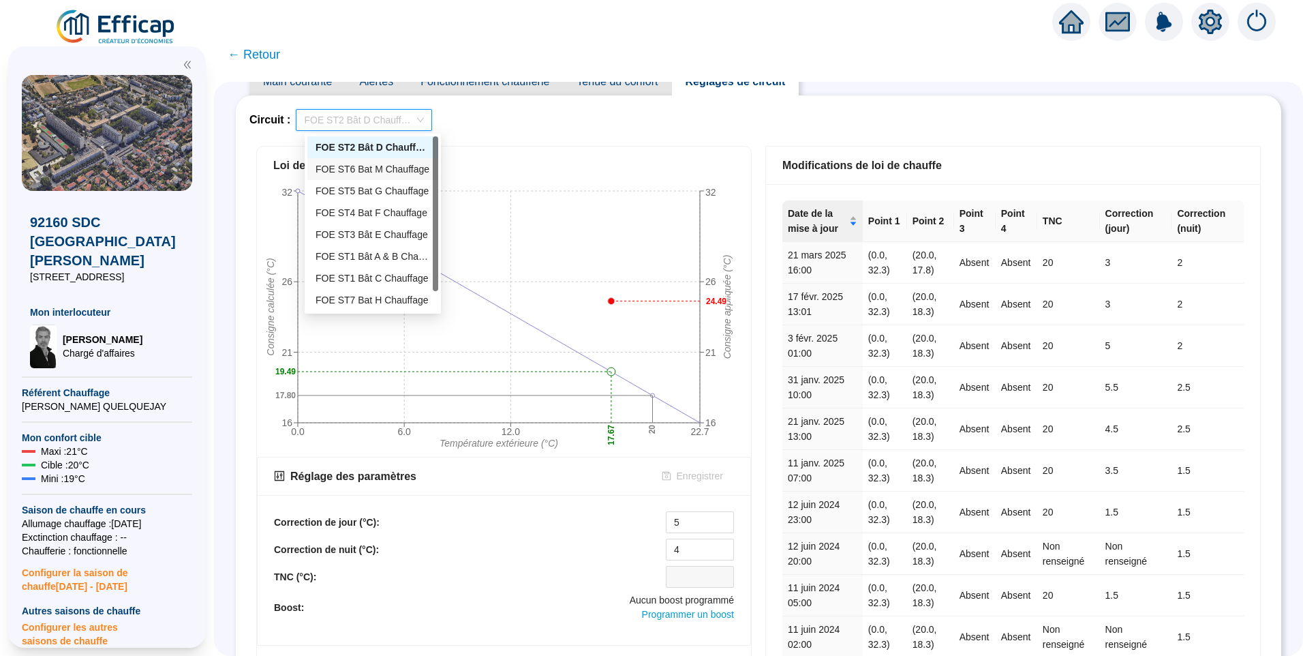
click at [370, 170] on div "FOE ST6 Bat M Chauffage" at bounding box center [373, 169] width 115 height 14
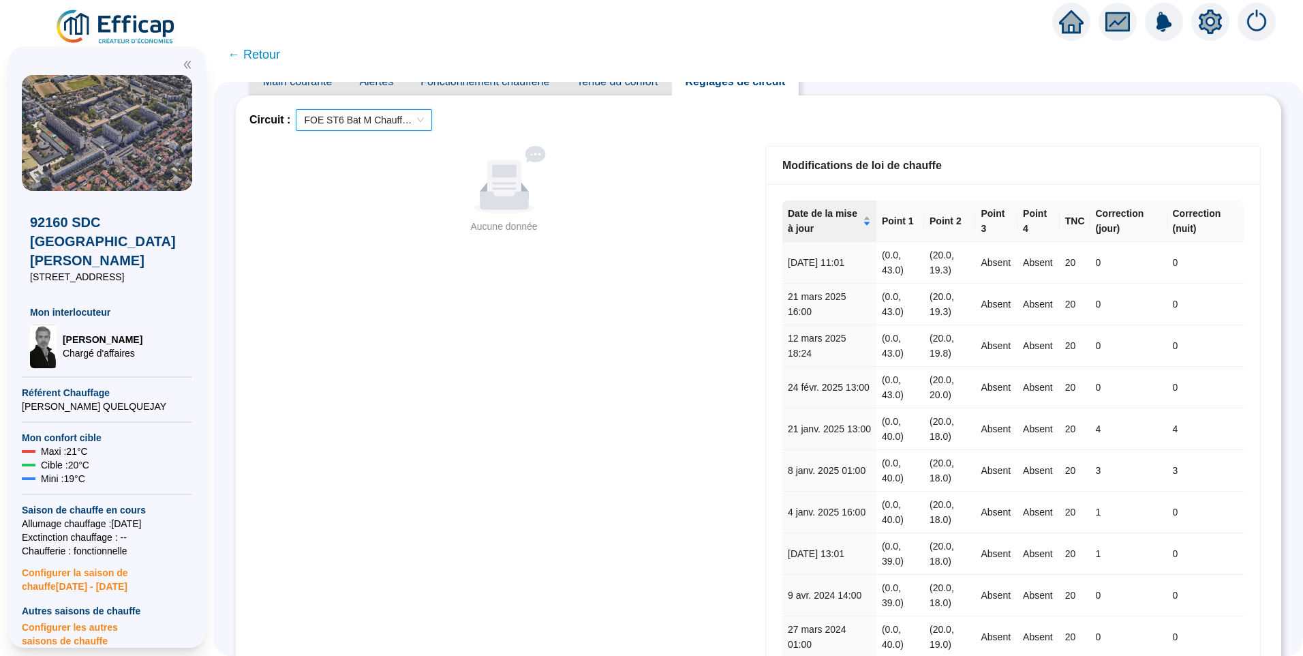
click at [606, 229] on div "Aucune donnée" at bounding box center [504, 226] width 485 height 14
click at [1208, 16] on icon "setting" at bounding box center [1210, 21] width 23 height 22
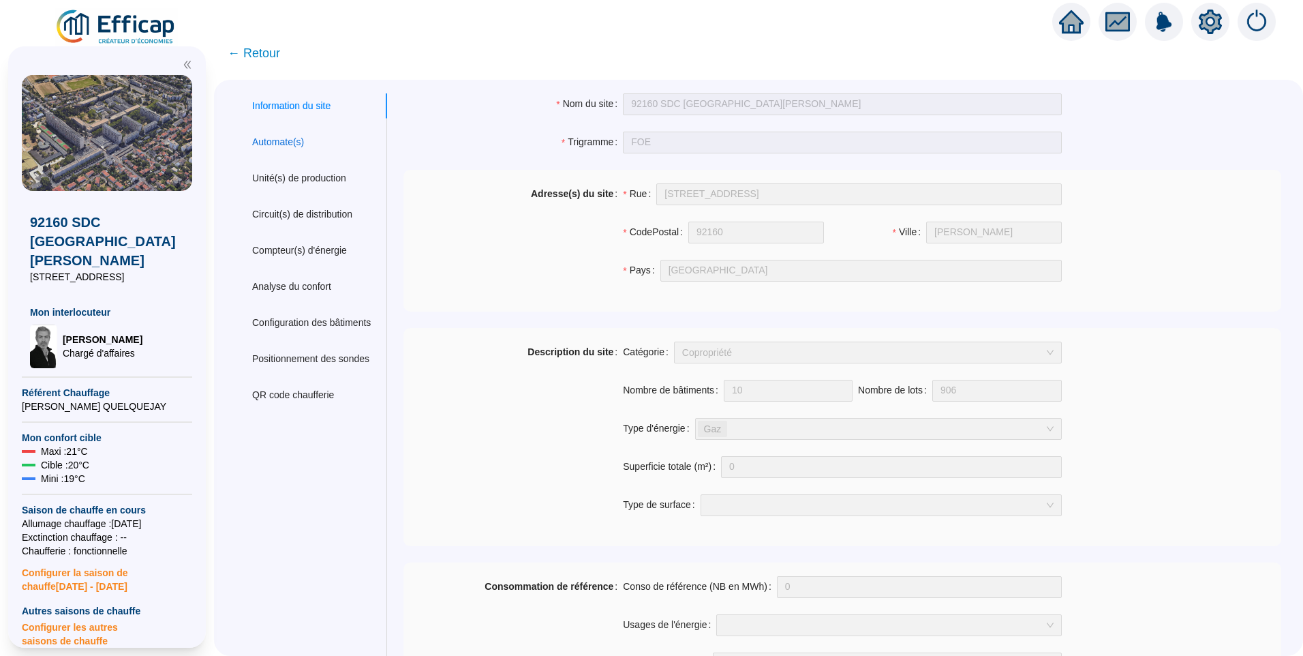
click at [290, 144] on div "Automate(s)" at bounding box center [278, 142] width 52 height 14
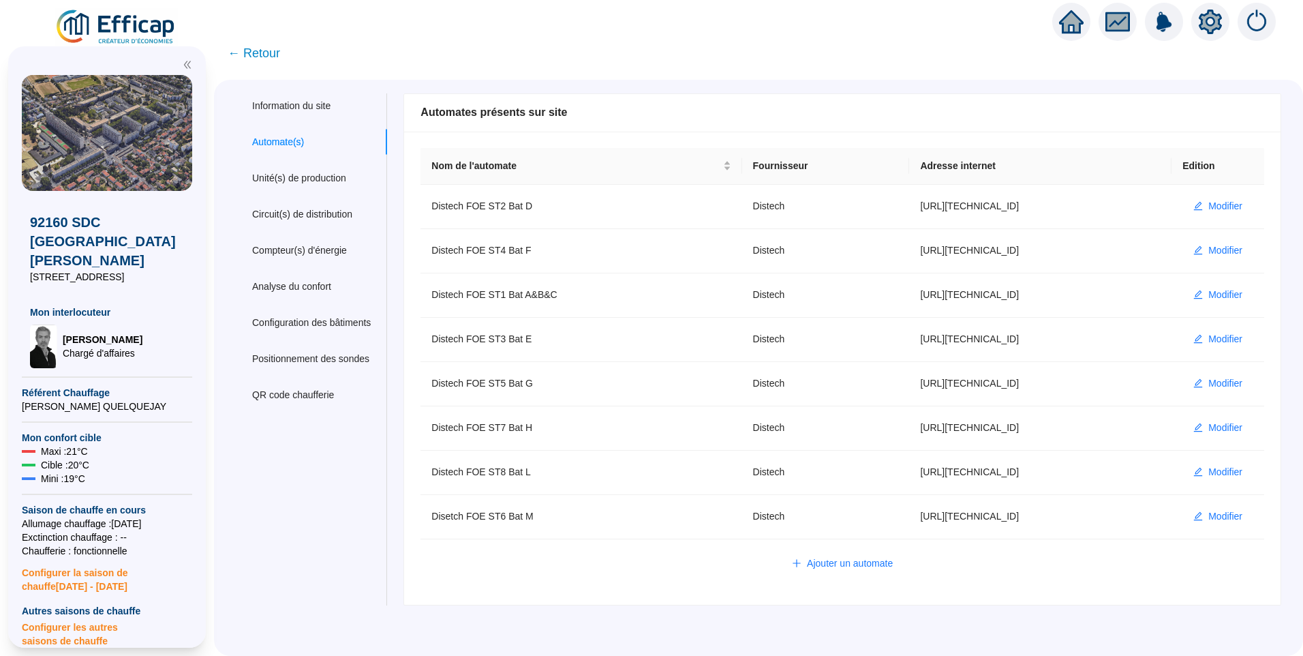
click at [280, 53] on span "← Retour" at bounding box center [254, 53] width 52 height 19
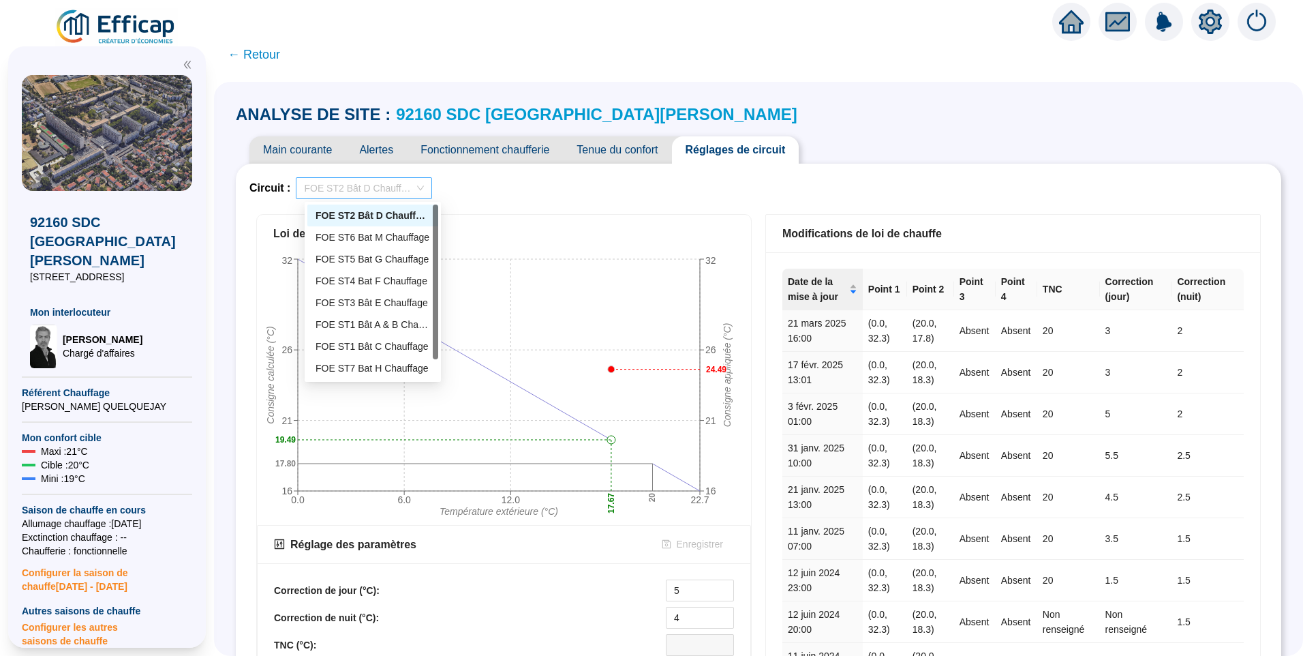
click at [390, 190] on span "FOE ST2 Bât D Chauffage" at bounding box center [364, 188] width 120 height 20
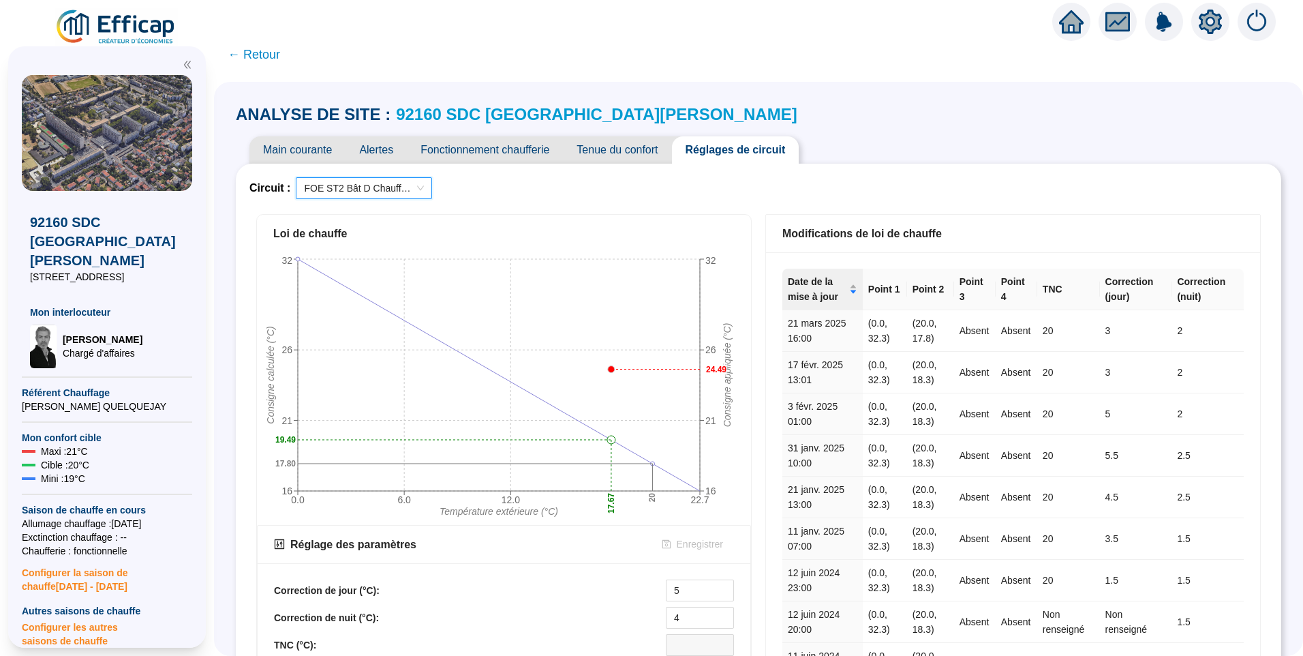
click at [510, 206] on div "Circuit : FOE ST2 Bât D Chauffage FOE ST2 Bât D Chauffage Loi de chauffe 0.0 6.…" at bounding box center [758, 596] width 1018 height 839
click at [339, 193] on span "FOE ST2 Bât D Chauffage" at bounding box center [364, 188] width 120 height 20
click at [829, 182] on div "Circuit : FOE ST2 Bât D Chauffage FOE ST2 Bât D Chauffage" at bounding box center [758, 188] width 1018 height 22
click at [392, 183] on span "FOE ST2 Bât D Chauffage" at bounding box center [364, 188] width 120 height 20
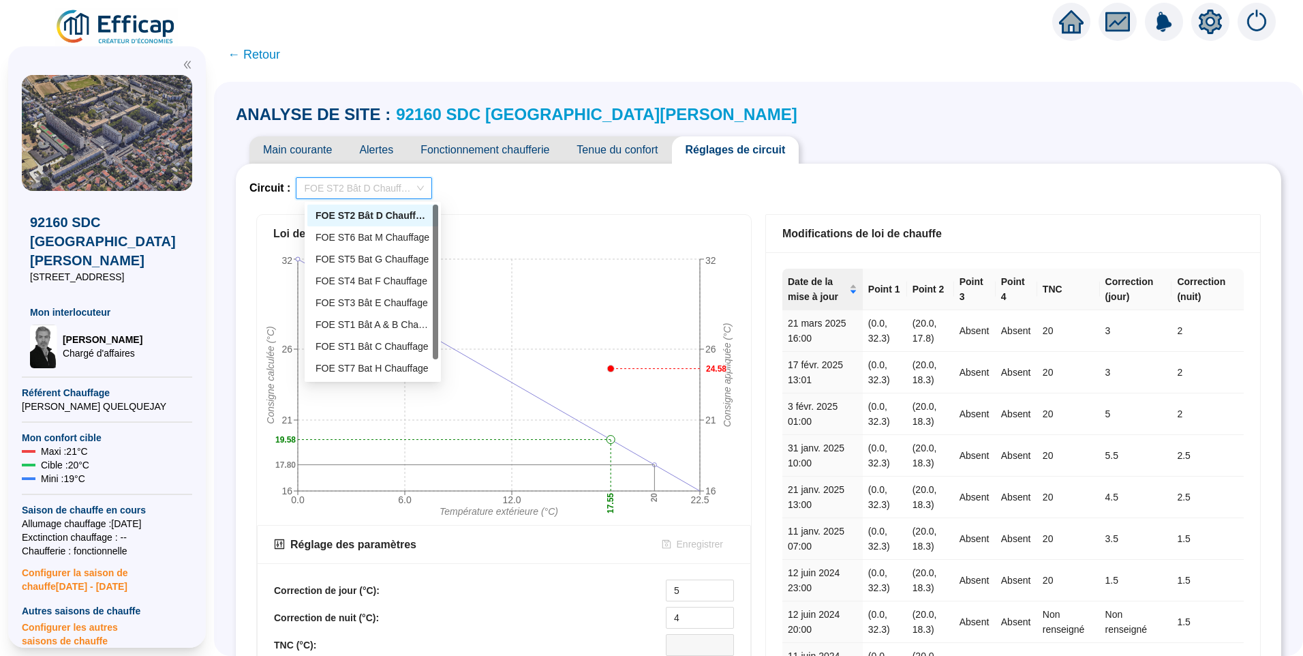
click at [365, 198] on div "FOE ST2 Bât D Chauffage" at bounding box center [364, 188] width 136 height 22
click at [570, 212] on div "Loi de chauffe 0.0 6.0 12.0 22.5 Température extérieure (°C) 16 21 26 32 Consig…" at bounding box center [503, 516] width 509 height 618
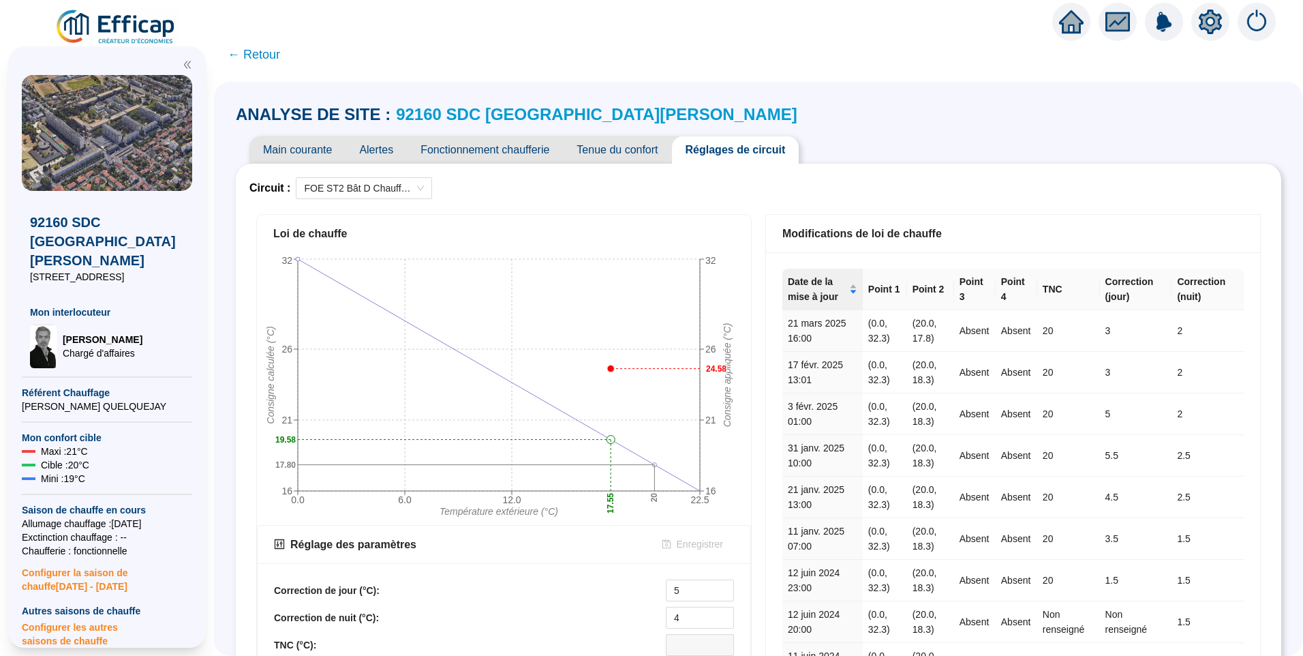
click at [296, 138] on span "Main courante" at bounding box center [297, 149] width 96 height 27
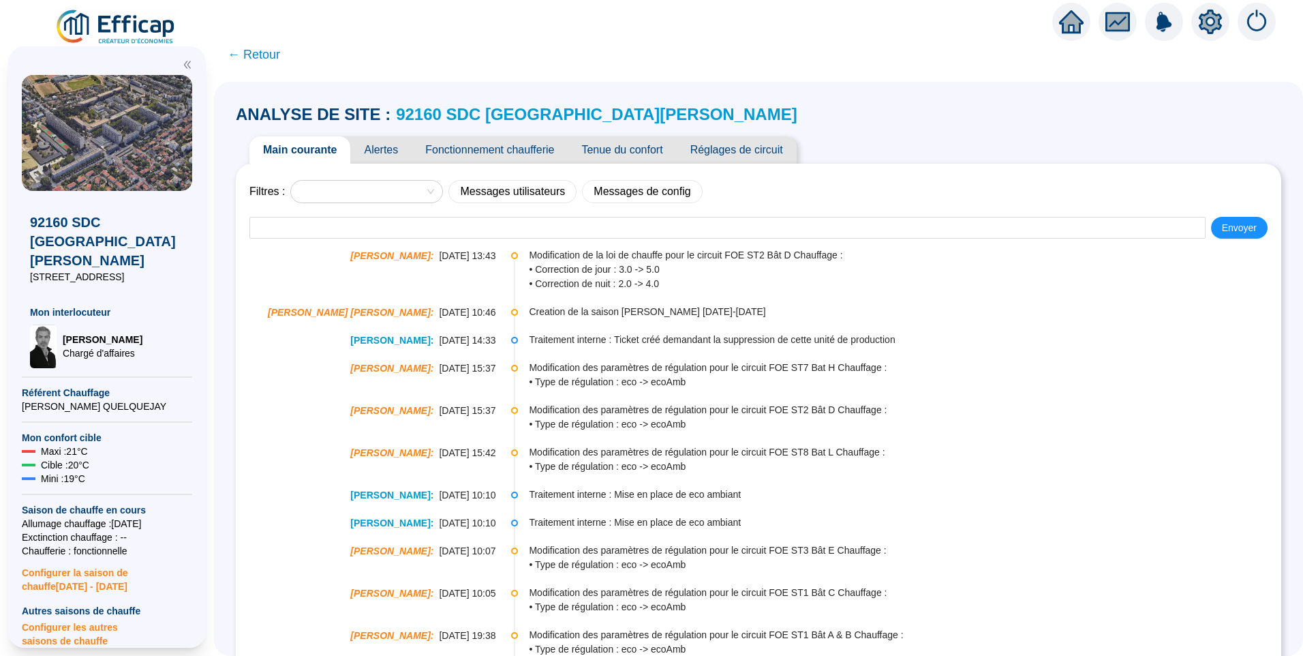
click at [715, 153] on span "Réglages de circuit" at bounding box center [737, 149] width 120 height 27
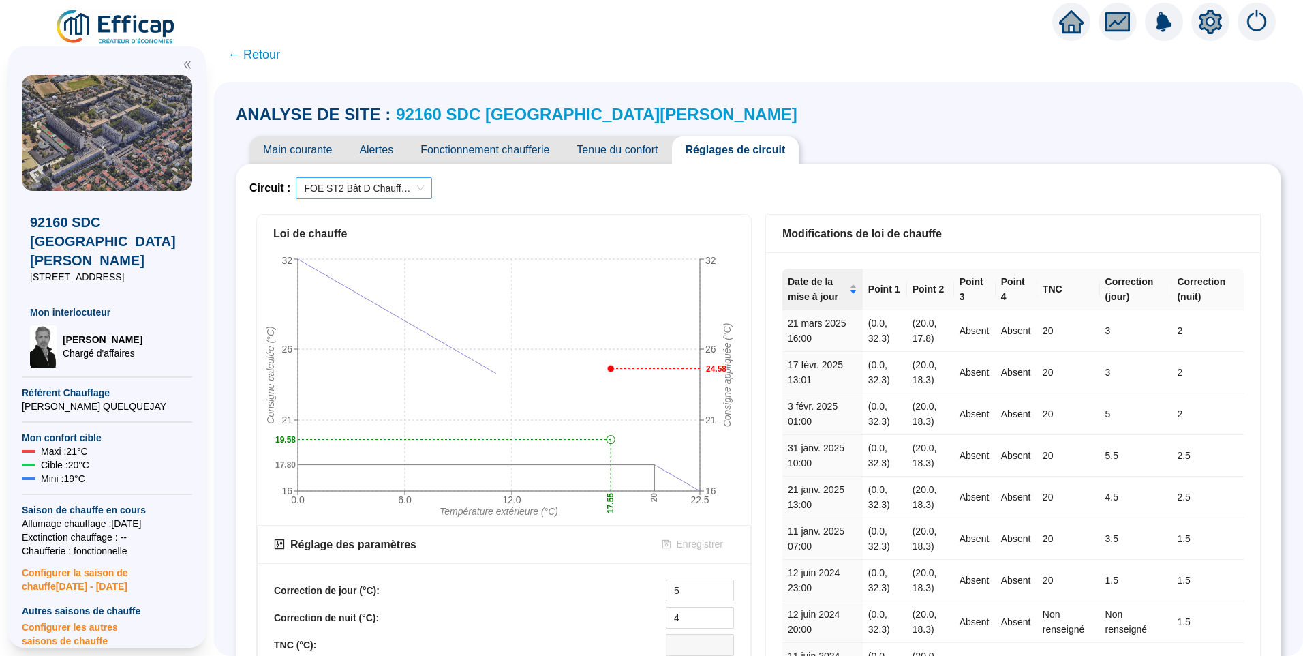
click at [359, 187] on span "FOE ST2 Bât D Chauffage" at bounding box center [364, 188] width 120 height 20
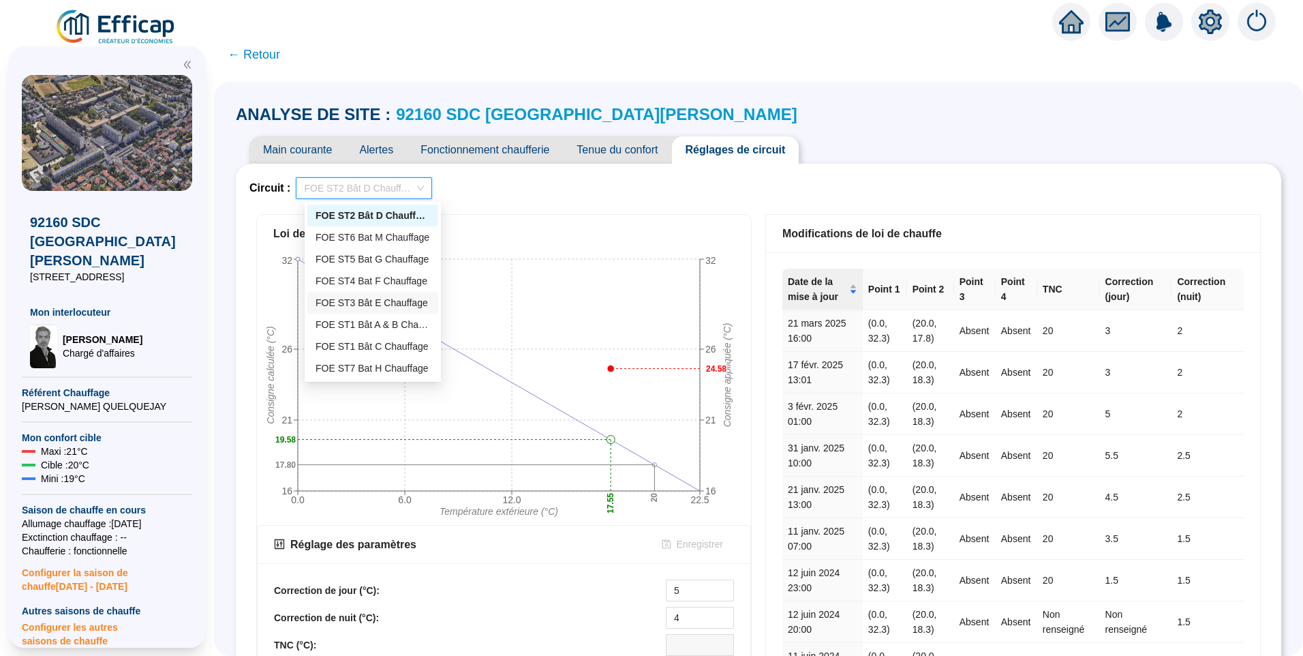
click at [391, 307] on div "FOE ST3 Bât E Chauffage" at bounding box center [373, 303] width 115 height 14
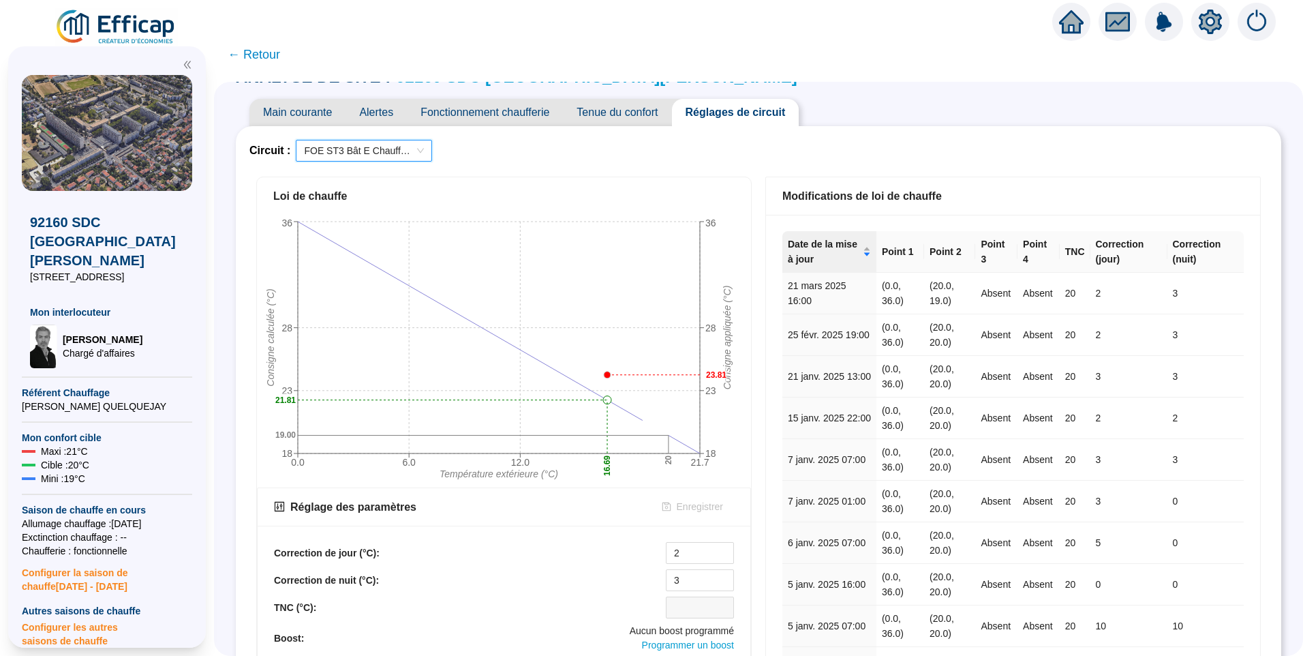
scroll to position [68, 0]
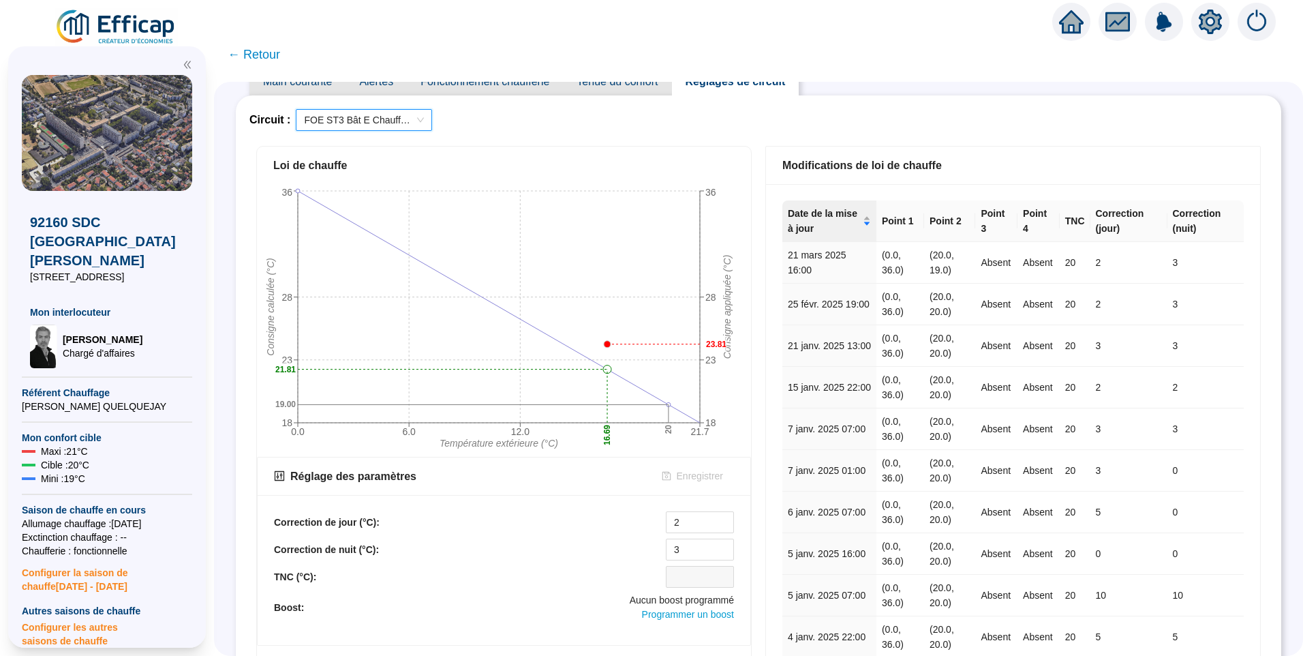
click at [365, 119] on span "FOE ST3 Bât E Chauffage" at bounding box center [364, 120] width 120 height 20
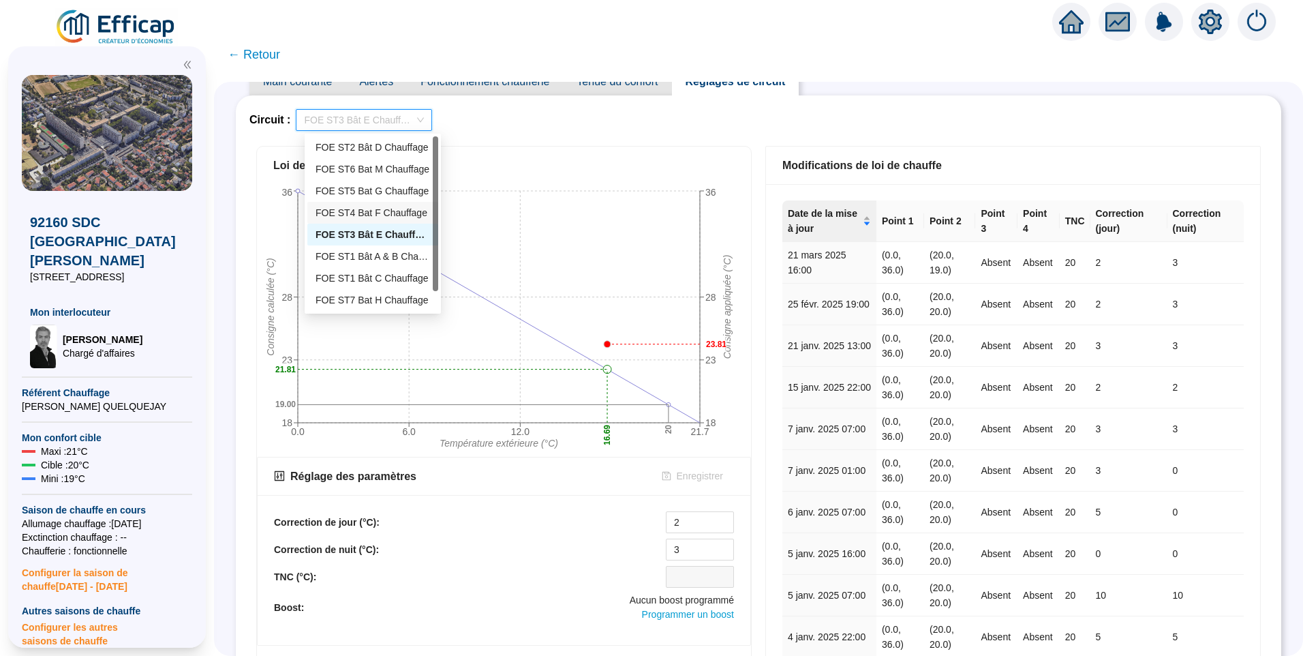
click at [364, 211] on div "FOE ST4 Bat F Chauffage" at bounding box center [373, 213] width 115 height 14
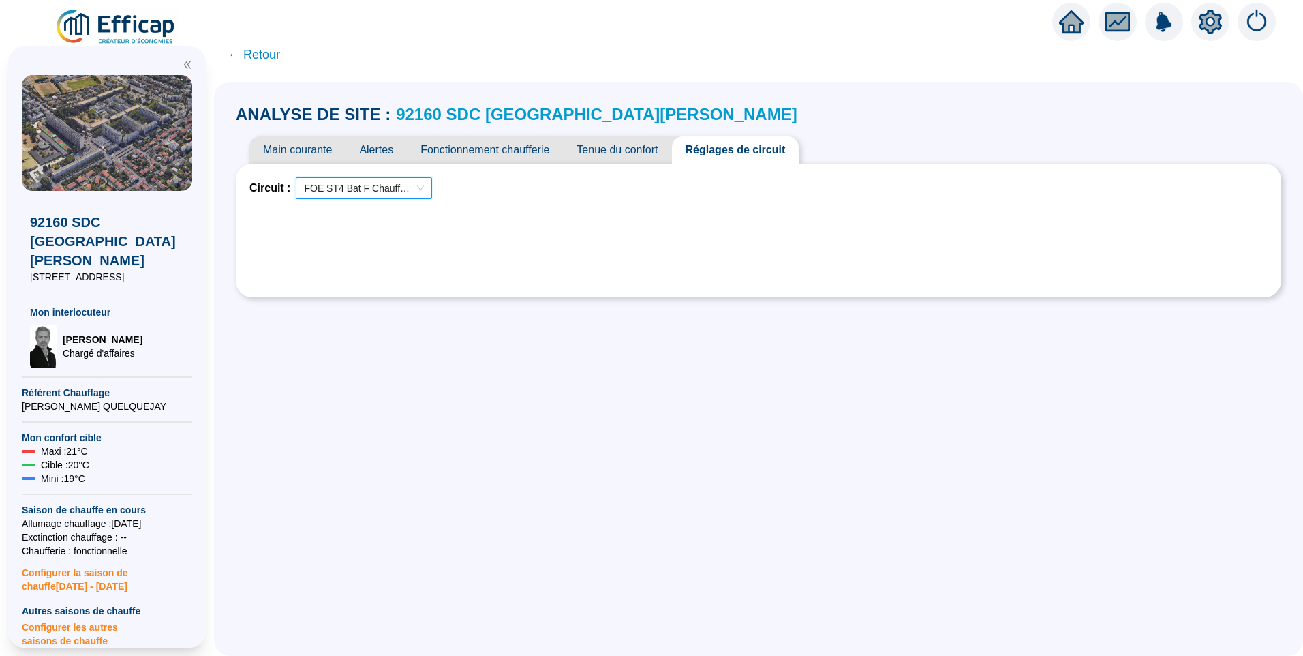
scroll to position [0, 0]
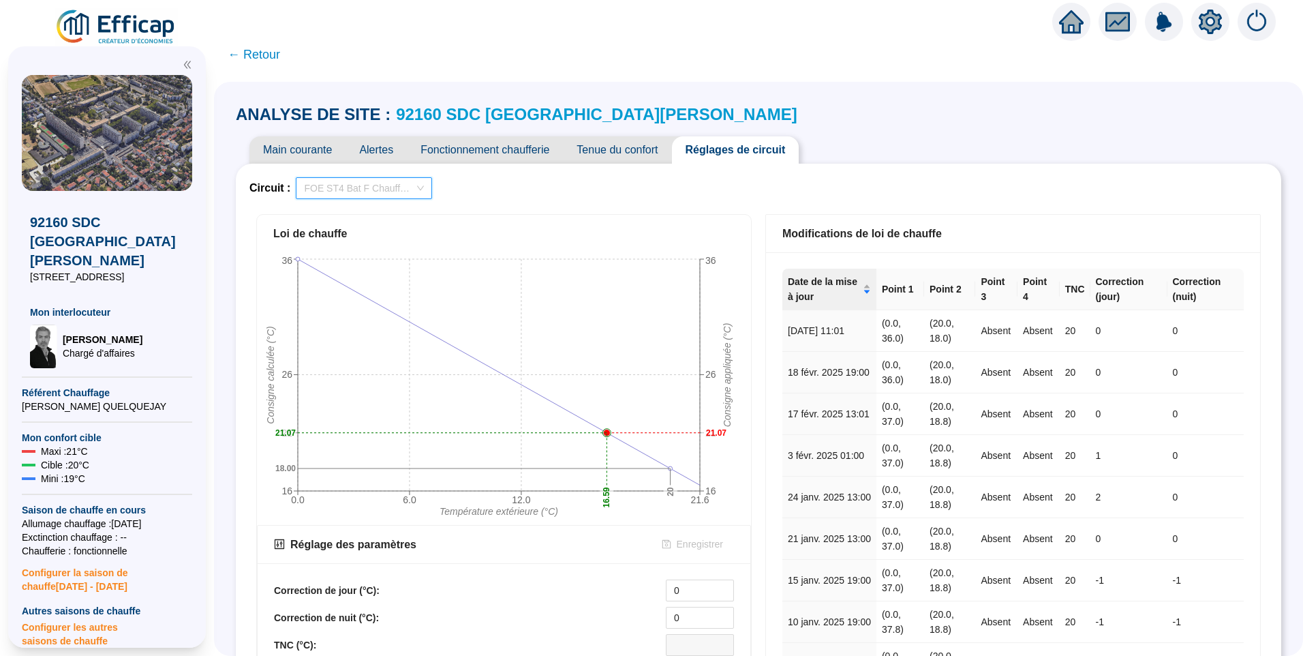
click at [369, 180] on span "FOE ST4 Bat F Chauffage" at bounding box center [364, 188] width 120 height 20
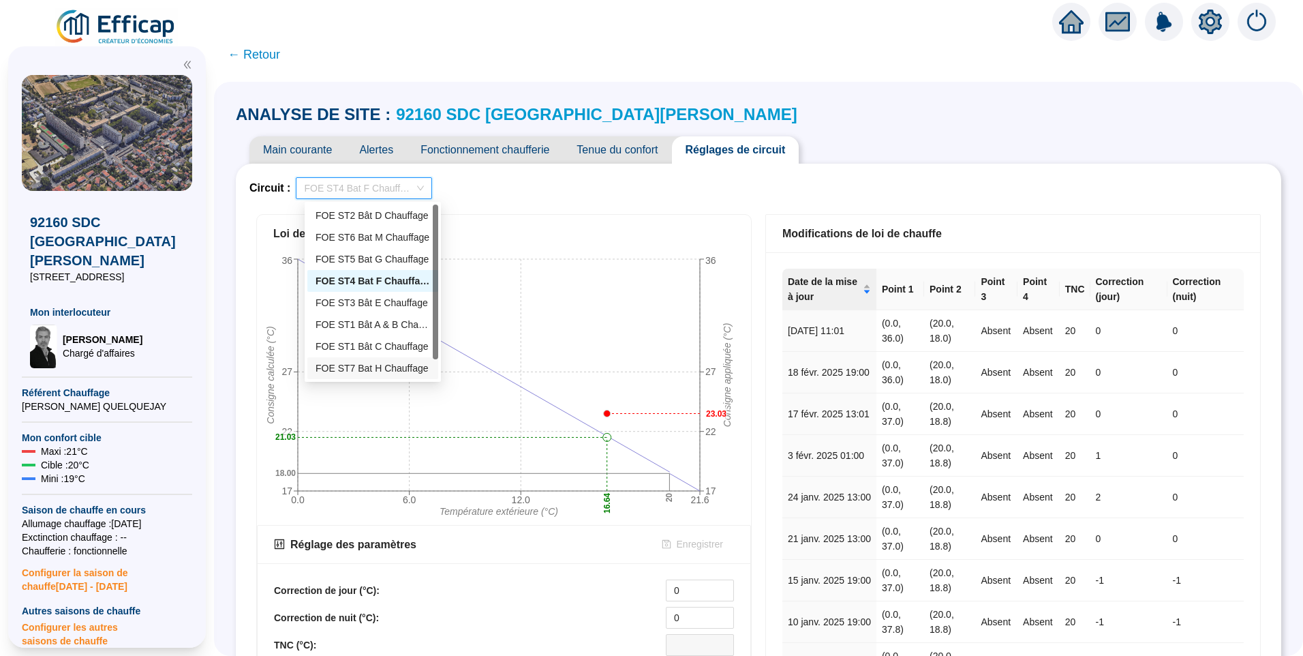
type input "2"
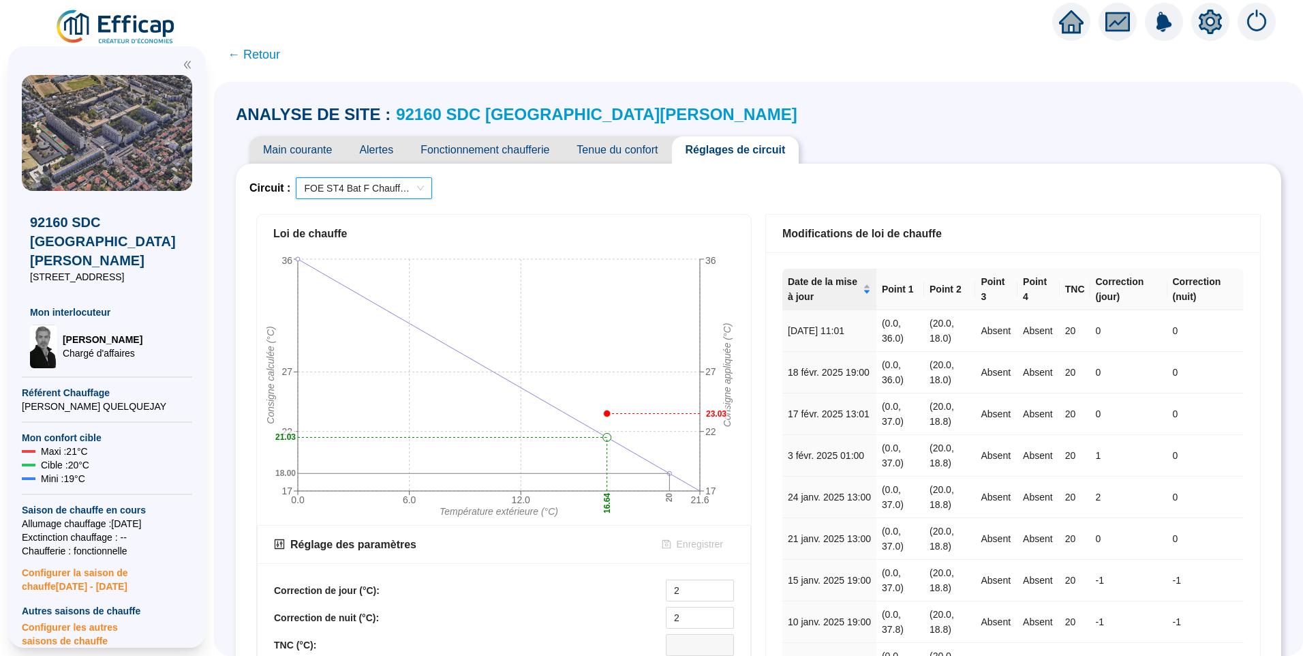
click at [633, 100] on div "ANALYSE DE SITE : 92160 SDC La Fontaine Main courante Alertes Fonctionnement ch…" at bounding box center [759, 566] width 1046 height 943
drag, startPoint x: 612, startPoint y: 104, endPoint x: 626, endPoint y: 102, distance: 14.5
click at [613, 104] on div "ANALYSE DE SITE : 92160 SDC La Fontaine" at bounding box center [759, 115] width 1046 height 22
click at [469, 156] on span "Fonctionnement chaufferie" at bounding box center [485, 149] width 156 height 27
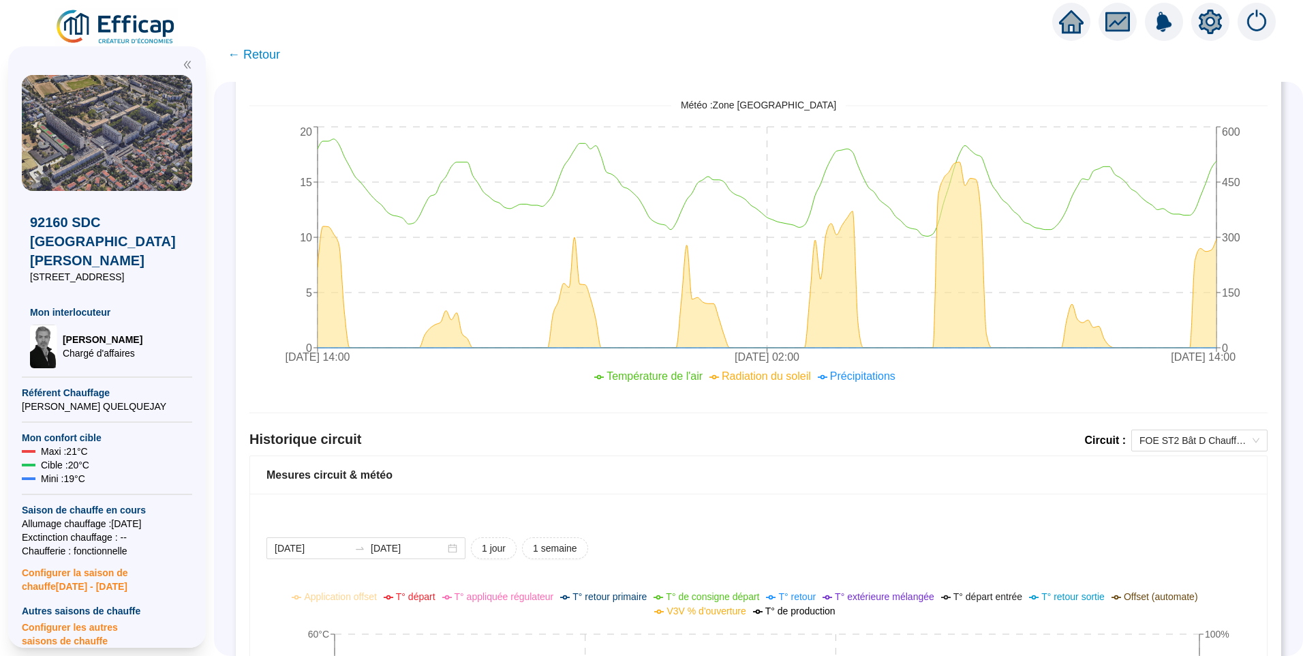
scroll to position [545, 0]
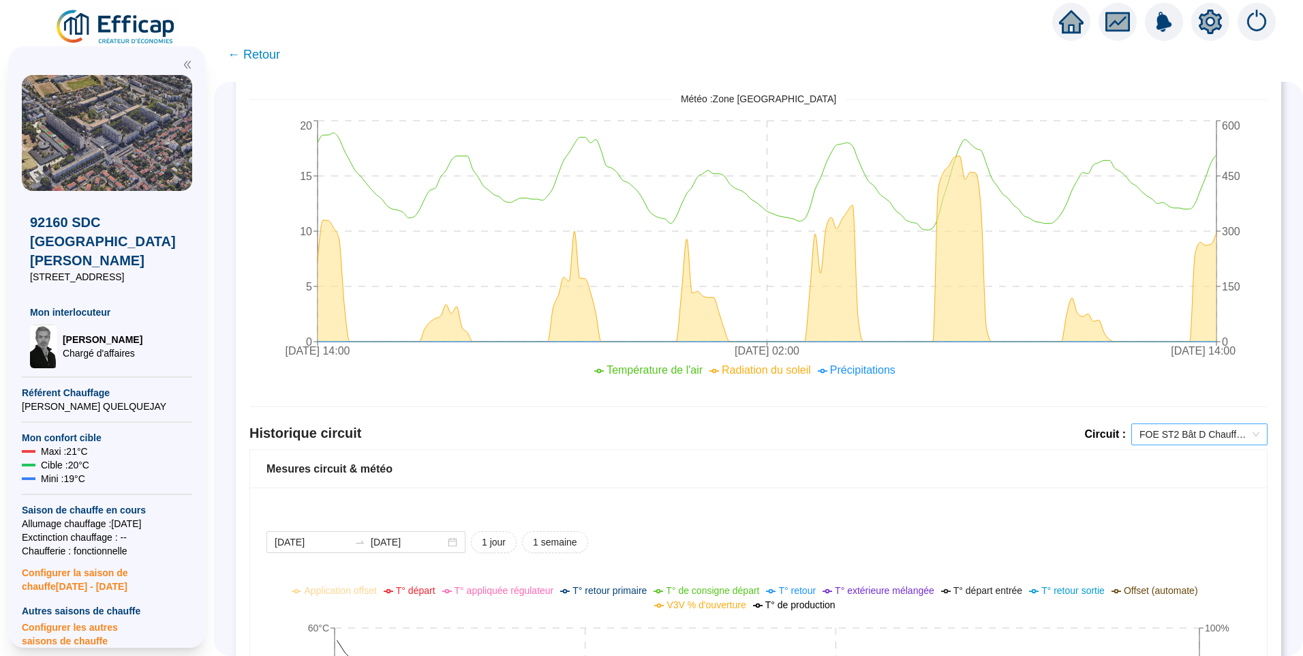
click at [1164, 421] on div "Comparaison météo-sondes extérieures 2025-10-07 2025-10-14 1 jour 1 semaine 1 m…" at bounding box center [758, 405] width 1018 height 1547
click at [1170, 431] on span "FOE ST2 Bât D Chauffage" at bounding box center [1200, 434] width 120 height 20
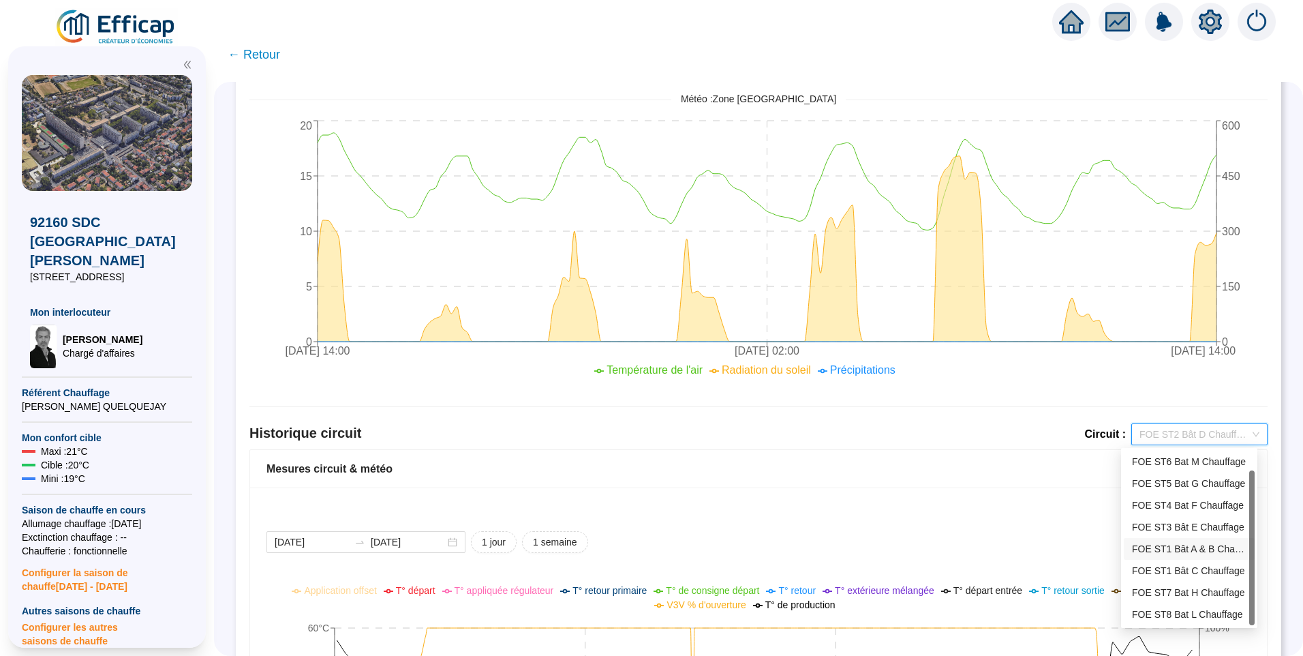
scroll to position [0, 0]
click at [1188, 488] on div "FOE ST6 Bat M Chauffage" at bounding box center [1189, 483] width 115 height 14
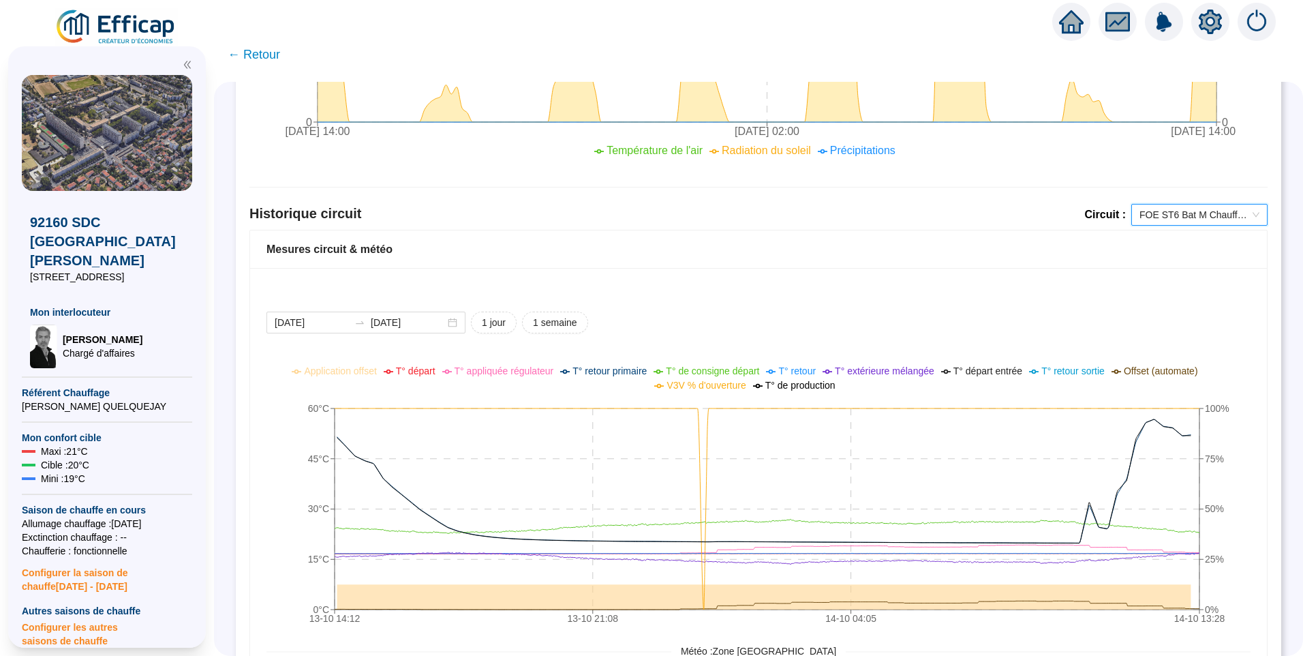
scroll to position [764, 0]
click at [1209, 218] on span "FOE ST6 Bat M Chauffage" at bounding box center [1200, 215] width 120 height 20
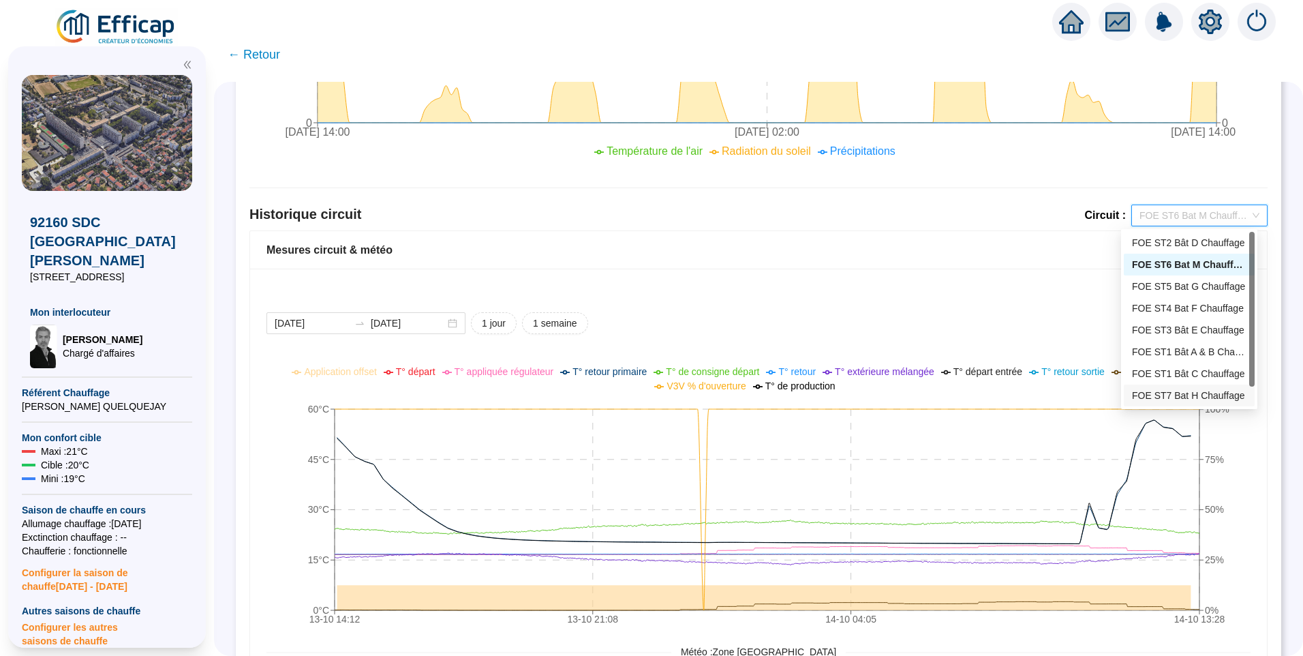
click at [1173, 391] on div "FOE ST7 Bat H Chauffage" at bounding box center [1189, 396] width 115 height 14
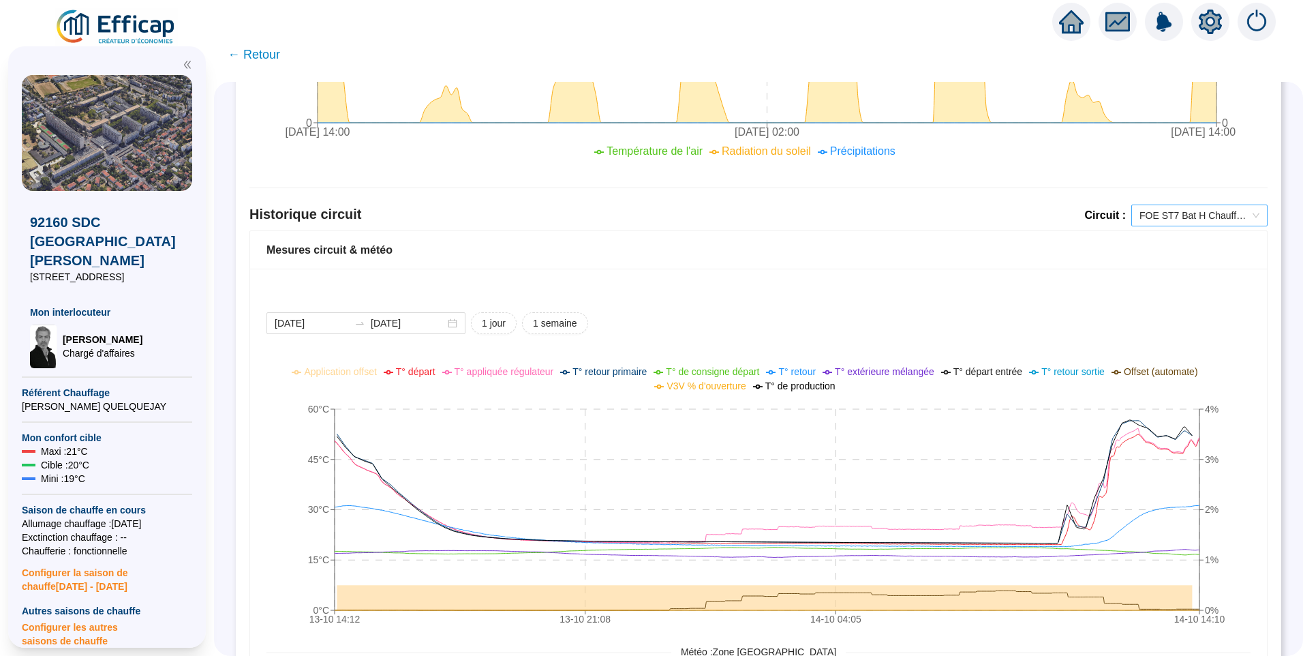
click at [1182, 222] on span "FOE ST7 Bat H Chauffage" at bounding box center [1200, 215] width 120 height 20
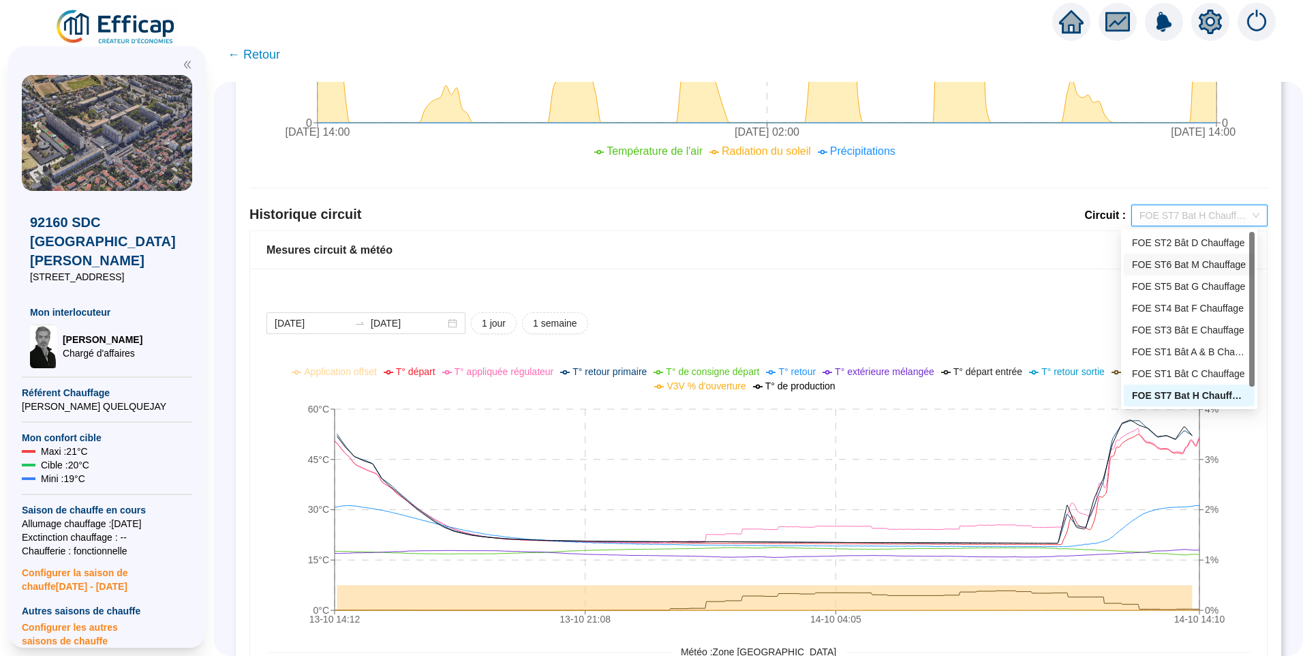
drag, startPoint x: 1194, startPoint y: 271, endPoint x: 742, endPoint y: 286, distance: 452.2
click at [1194, 271] on div "FOE ST6 Bat M Chauffage" at bounding box center [1189, 265] width 115 height 14
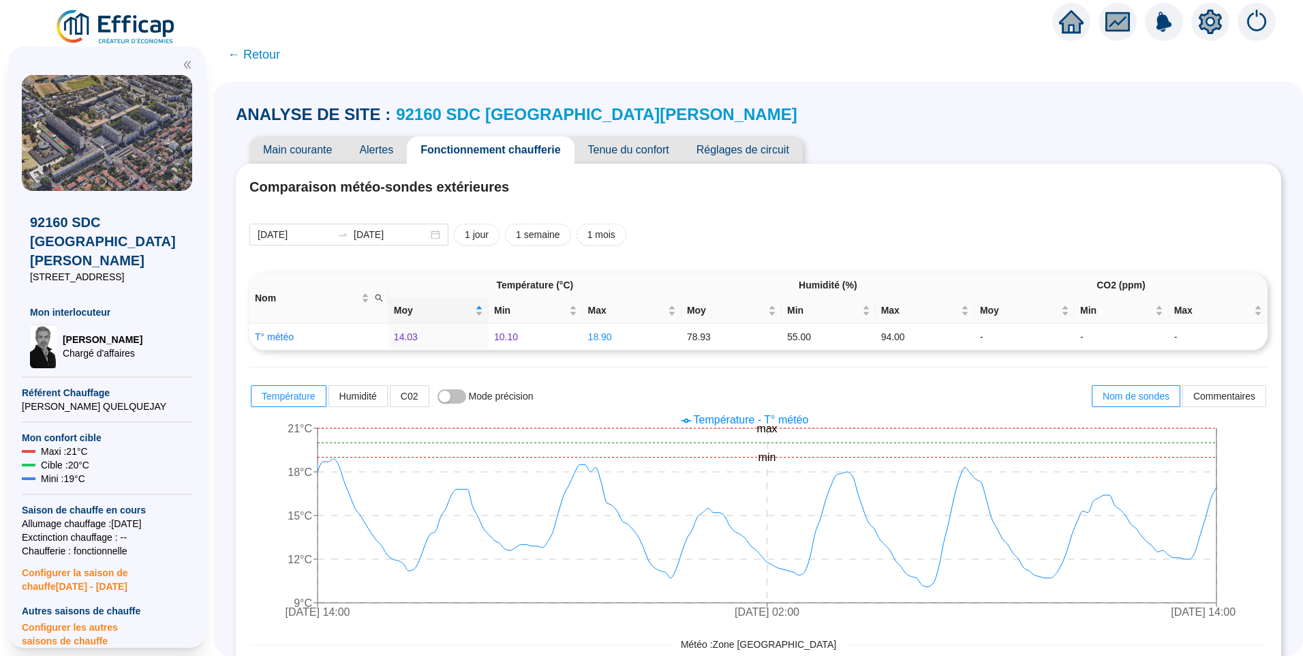
scroll to position [764, 0]
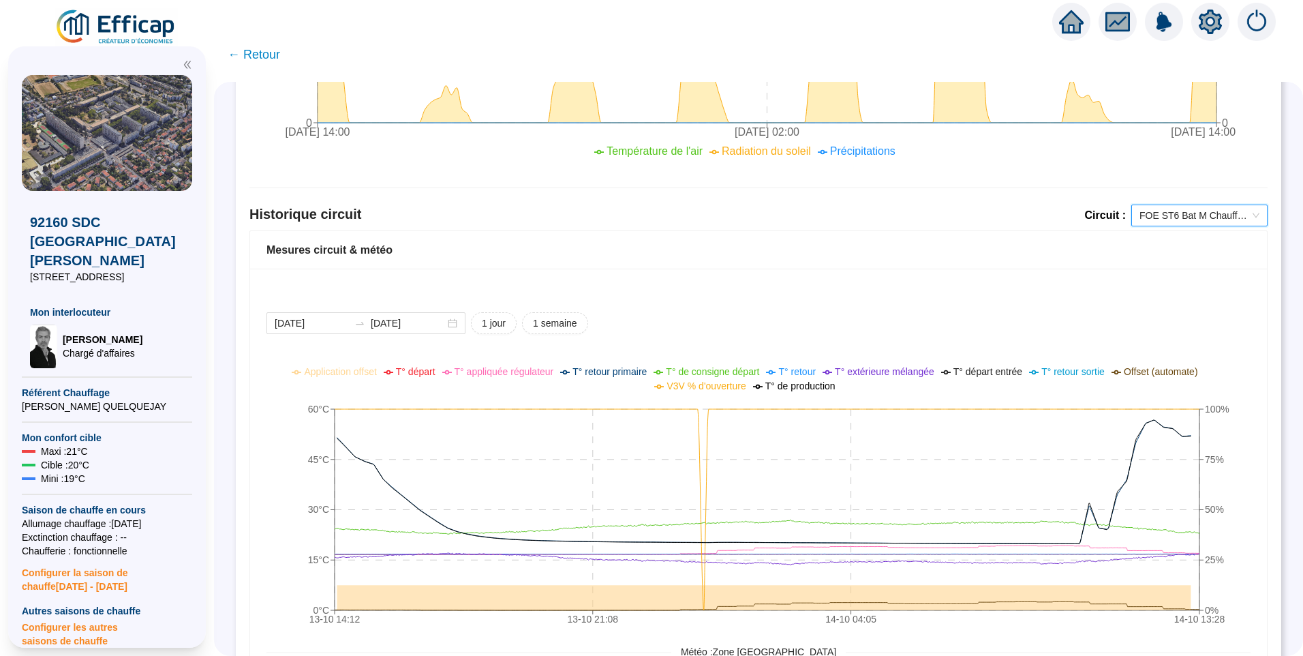
click at [784, 316] on div "2025-10-13 2025-10-14 1 jour 1 semaine" at bounding box center [759, 323] width 984 height 22
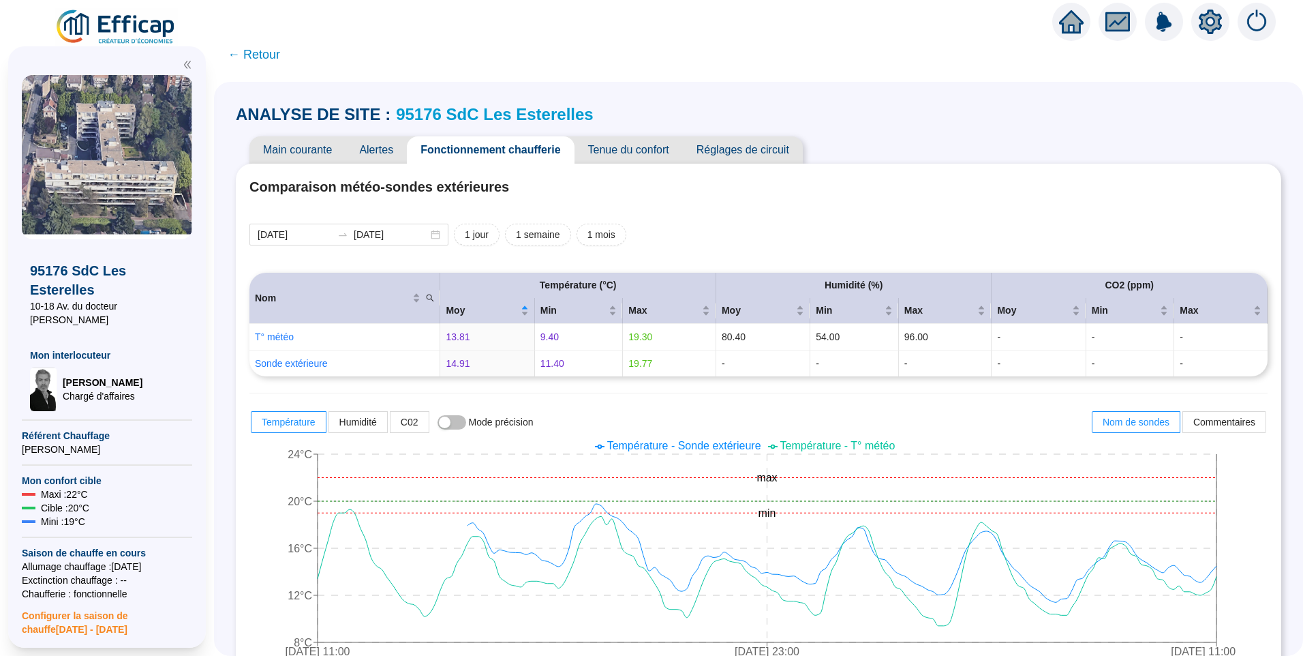
scroll to position [954, 0]
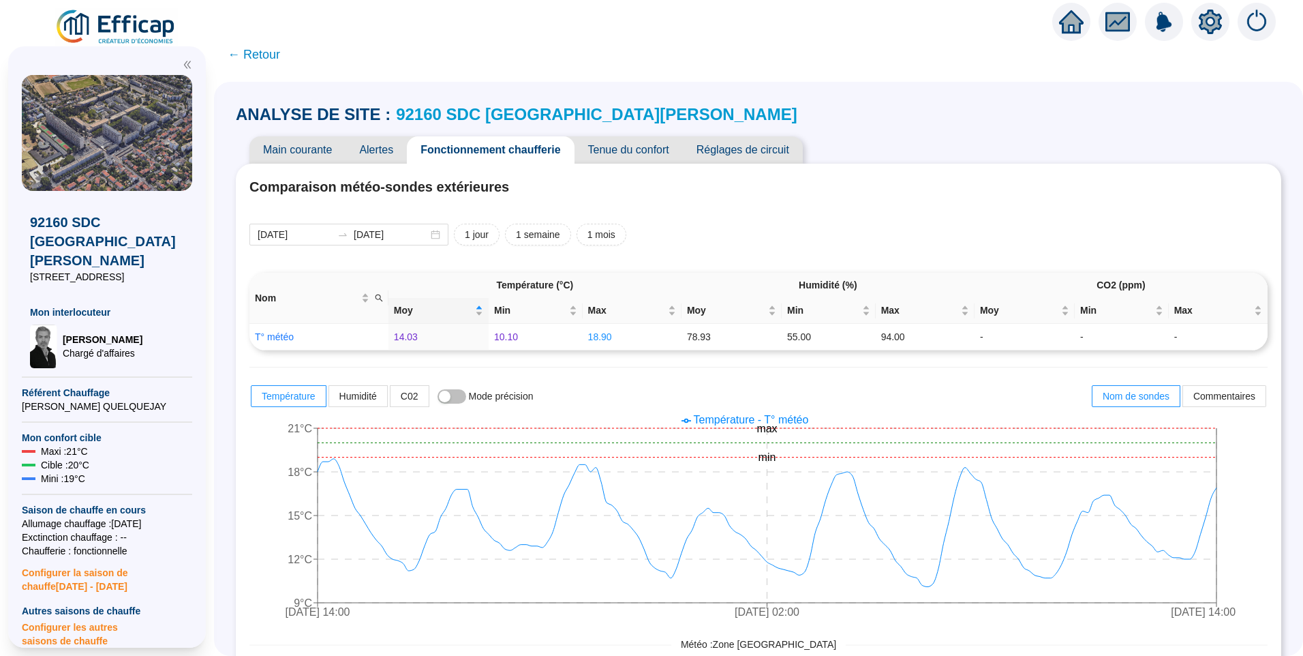
click at [785, 145] on span "Réglages de circuit" at bounding box center [743, 149] width 120 height 27
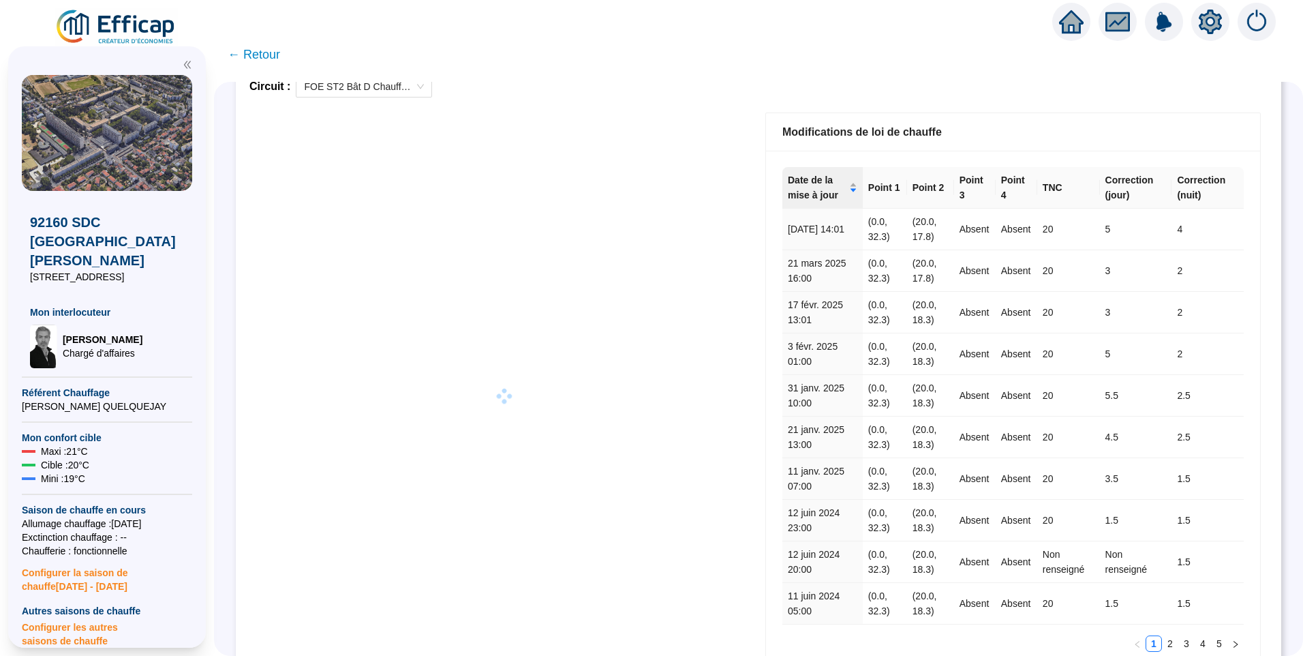
scroll to position [213, 0]
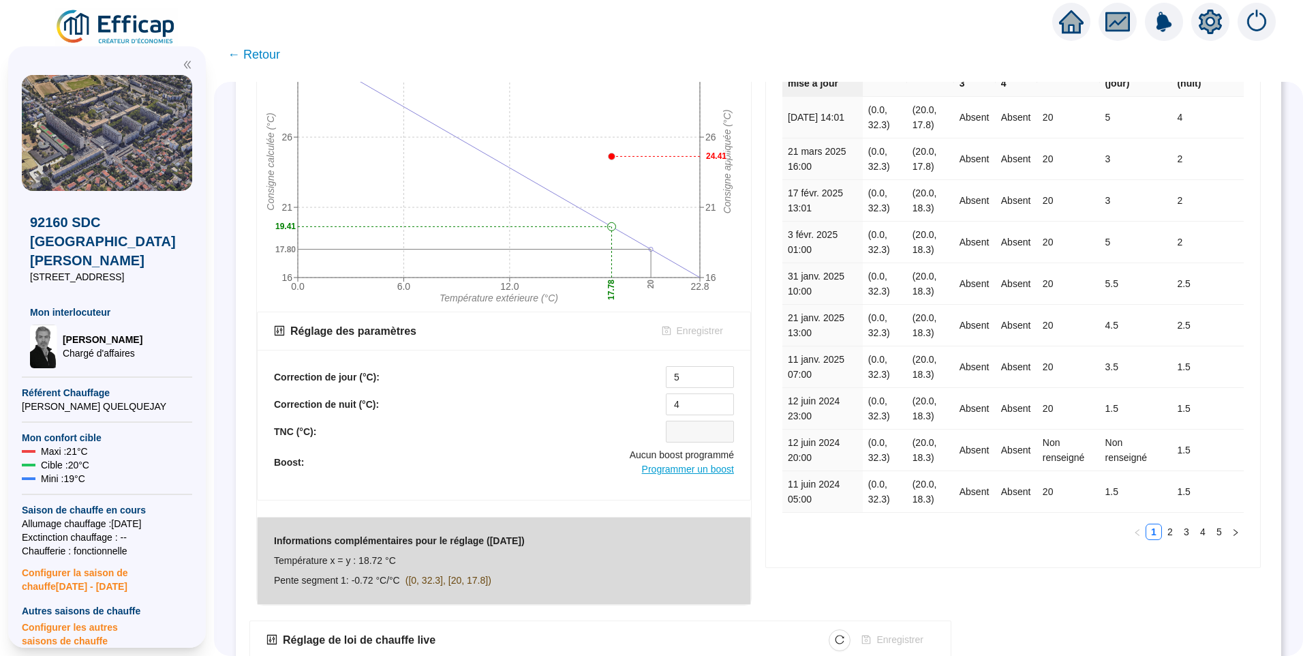
click at [682, 474] on span "Programmer un boost" at bounding box center [688, 468] width 92 height 11
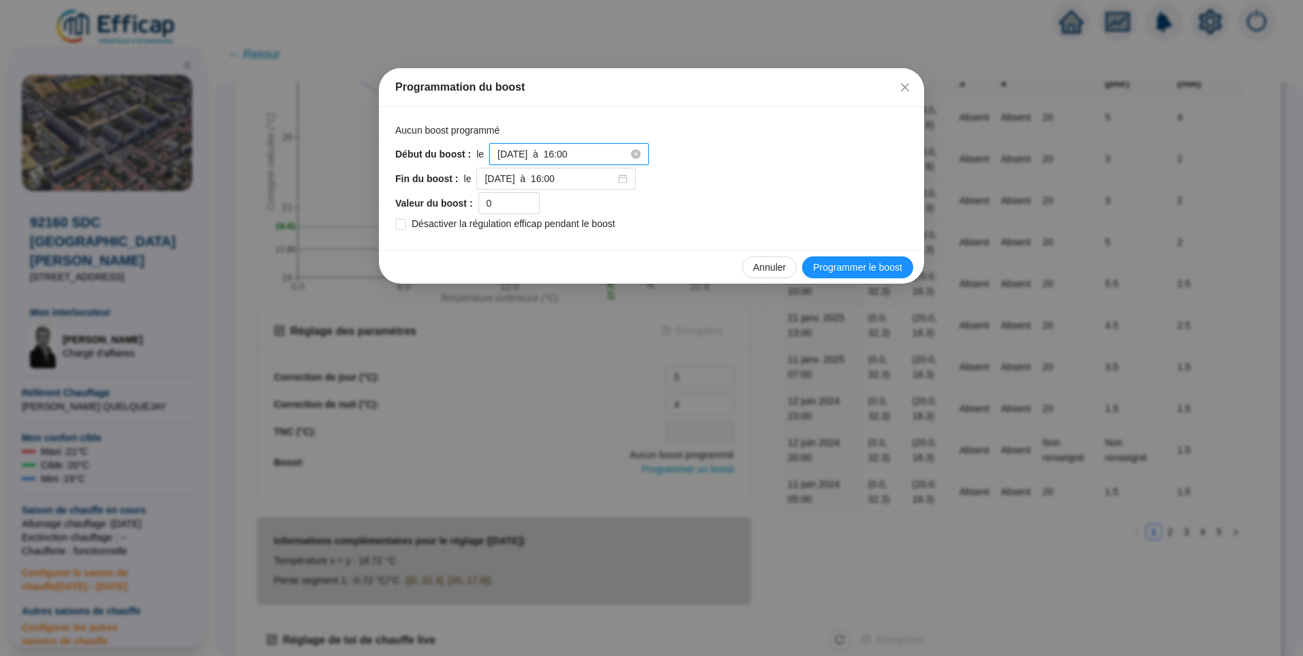
click at [586, 159] on input "[DATE] à 16:00" at bounding box center [563, 154] width 131 height 14
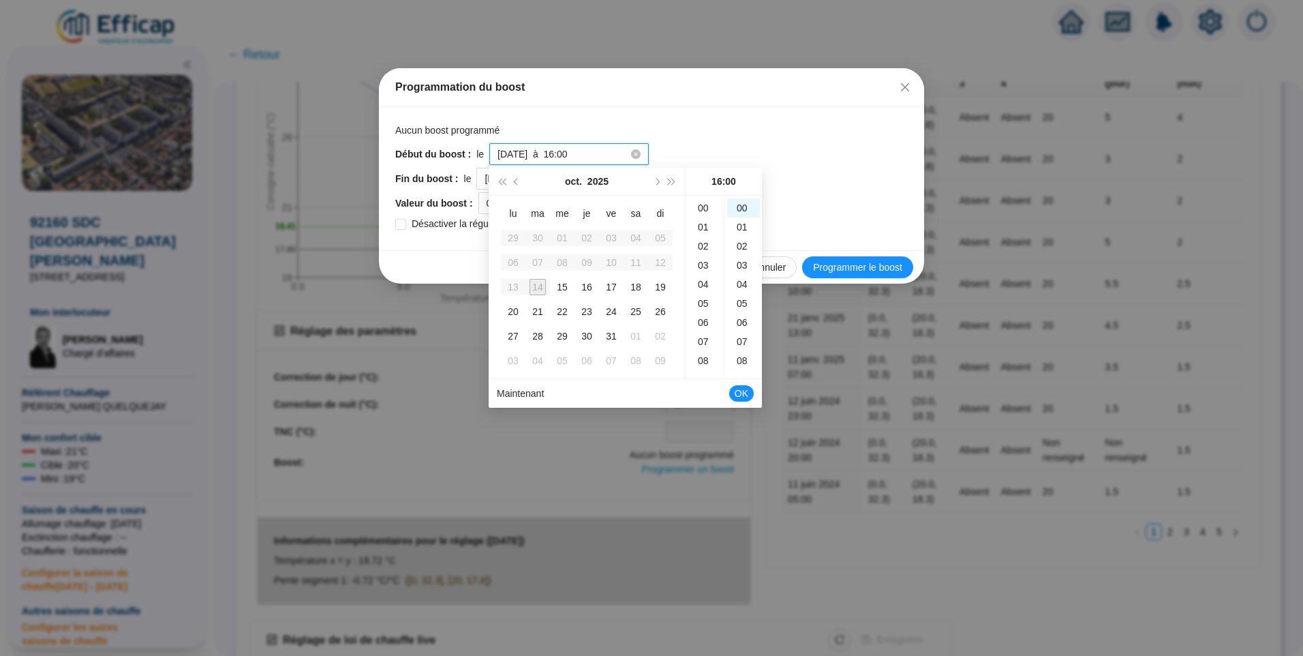
scroll to position [305, 0]
click at [715, 155] on div "Début du boost : le [DATE] à 16:00" at bounding box center [651, 154] width 513 height 22
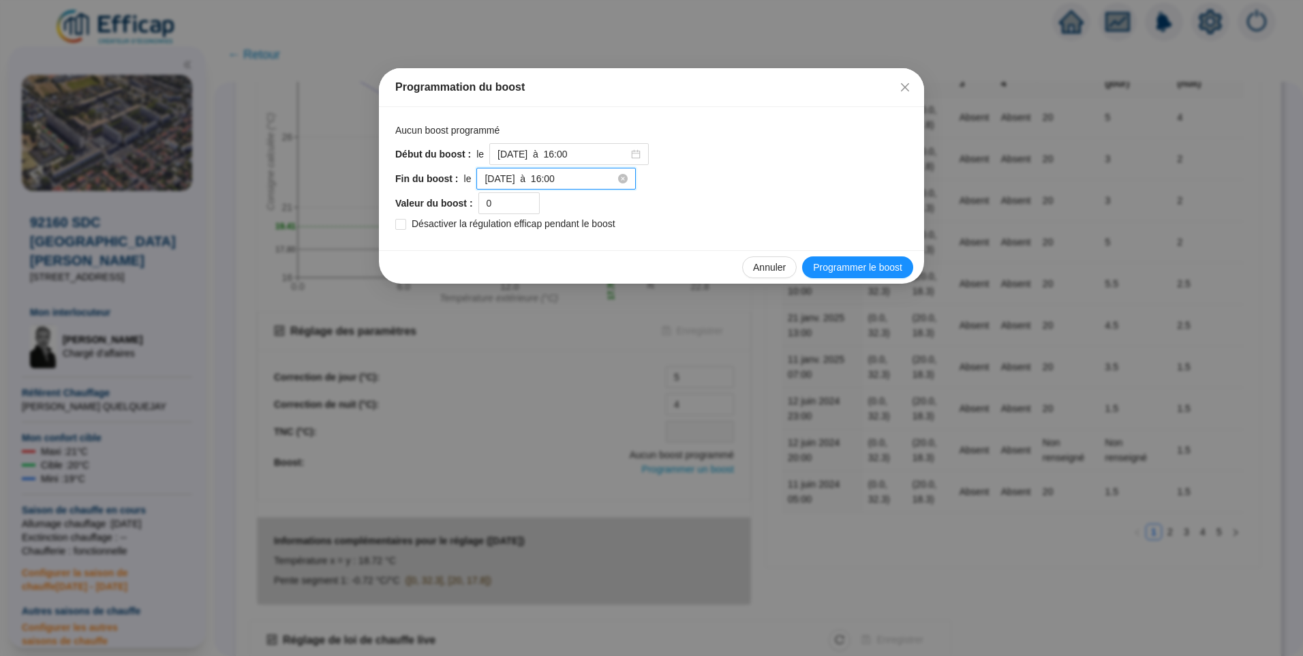
click at [517, 179] on input "[DATE] à 16:00" at bounding box center [550, 179] width 131 height 14
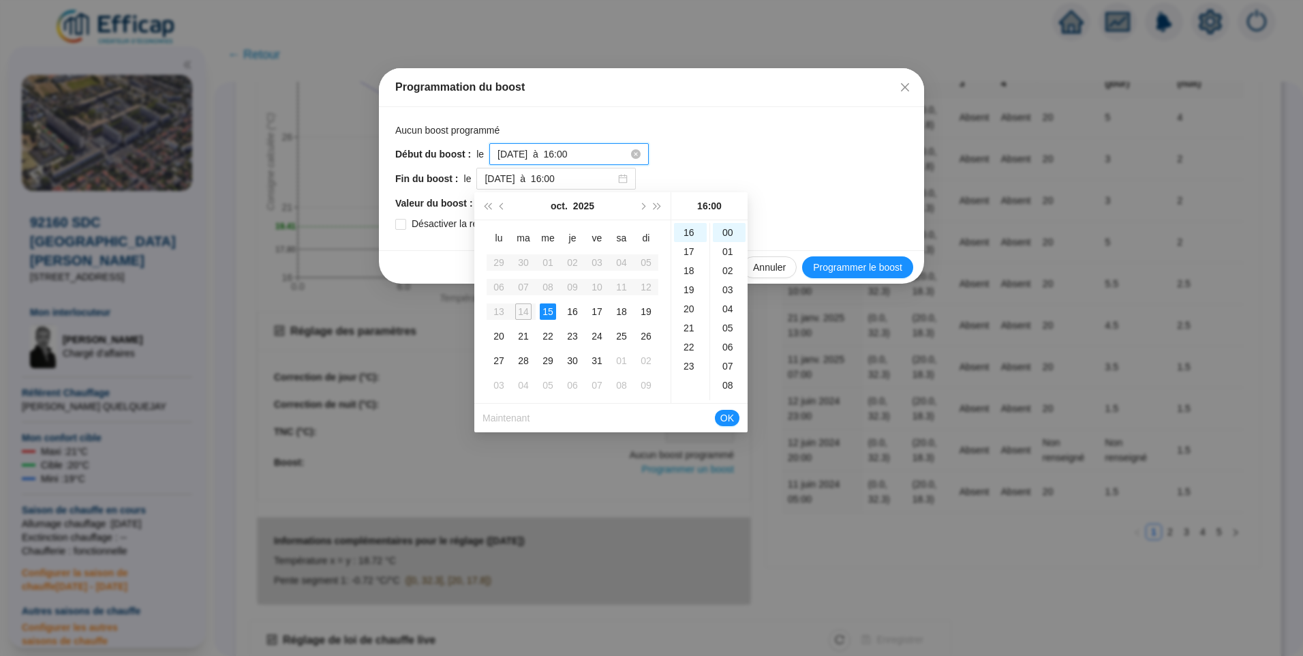
click at [583, 155] on input "[DATE] à 16:00" at bounding box center [563, 154] width 131 height 14
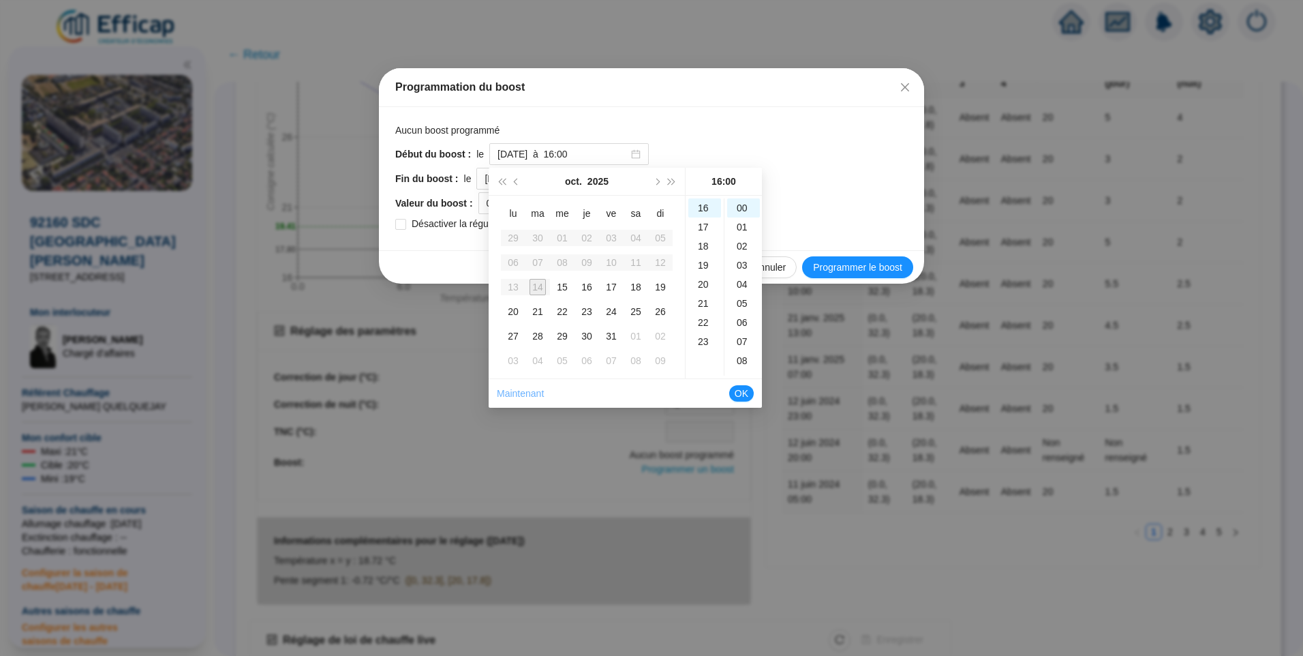
click at [530, 393] on link "Maintenant" at bounding box center [520, 393] width 47 height 11
click at [733, 227] on div "45" at bounding box center [743, 226] width 33 height 19
click at [705, 264] on div "13" at bounding box center [704, 256] width 33 height 19
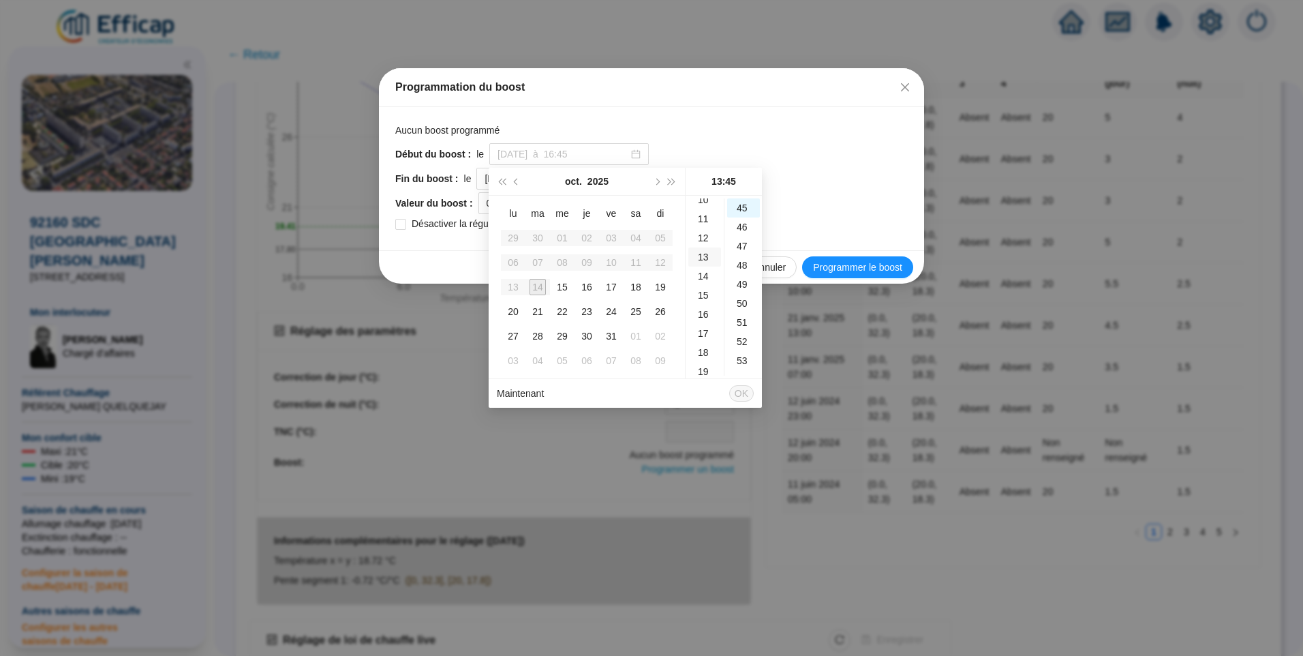
scroll to position [248, 0]
click at [747, 230] on div "46" at bounding box center [743, 226] width 33 height 19
click at [530, 393] on link "Maintenant" at bounding box center [520, 393] width 47 height 11
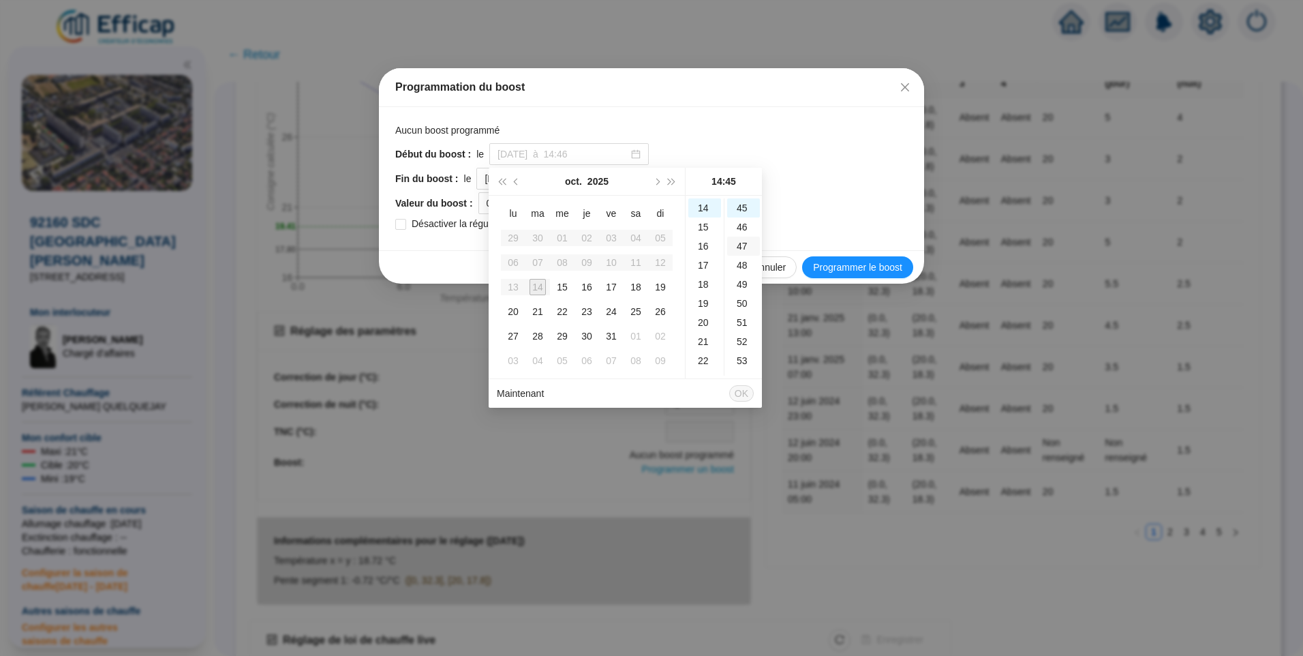
click at [743, 232] on div "46" at bounding box center [743, 226] width 33 height 19
click at [528, 395] on link "Maintenant" at bounding box center [520, 393] width 47 height 11
click at [740, 226] on div "46" at bounding box center [743, 226] width 33 height 19
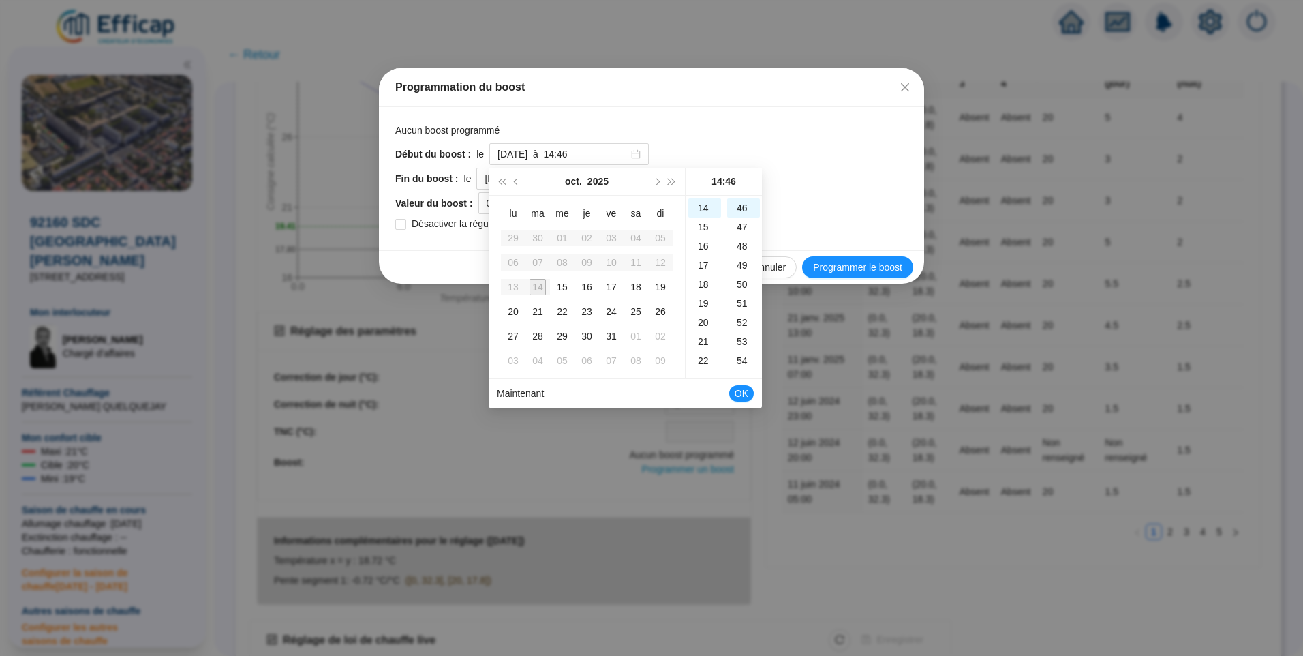
drag, startPoint x: 756, startPoint y: 114, endPoint x: 778, endPoint y: 110, distance: 22.2
click at [757, 114] on div "Aucun boost programmé Début du boost : le 2025-10-14 à 14:46 Fin du boost : le …" at bounding box center [651, 178] width 545 height 143
type input "2025-10-14 à 16:00"
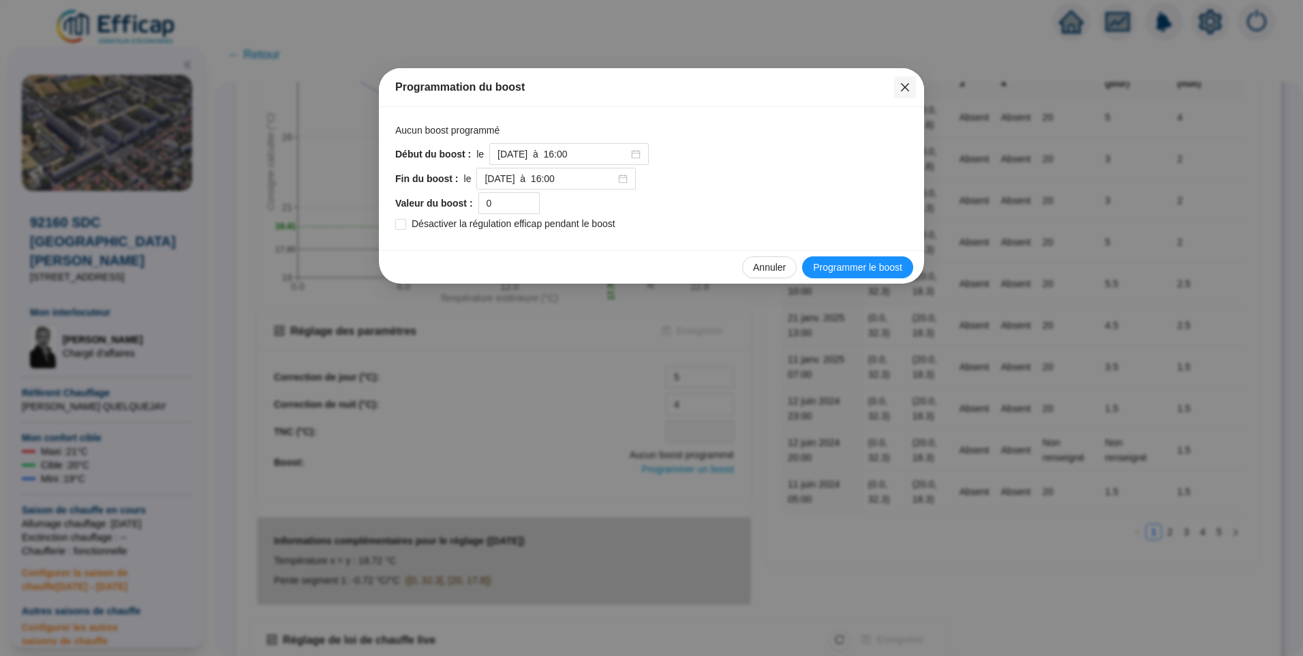
click at [899, 78] on button "Close" at bounding box center [905, 87] width 22 height 22
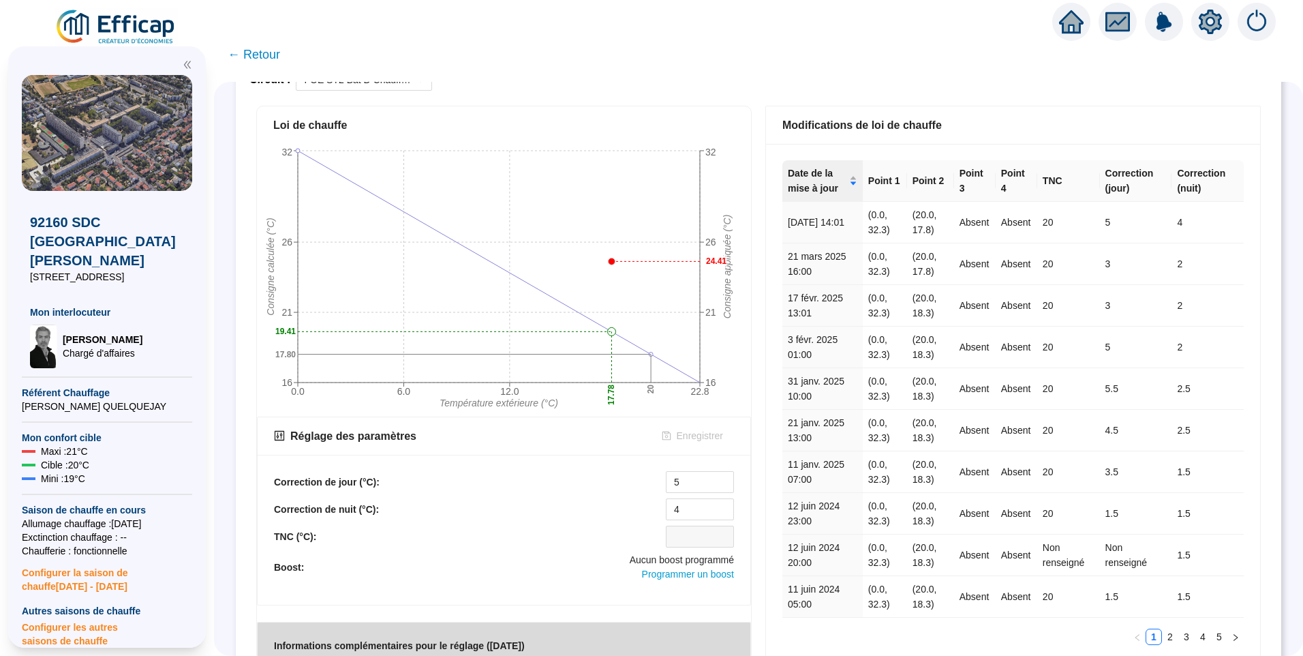
scroll to position [0, 0]
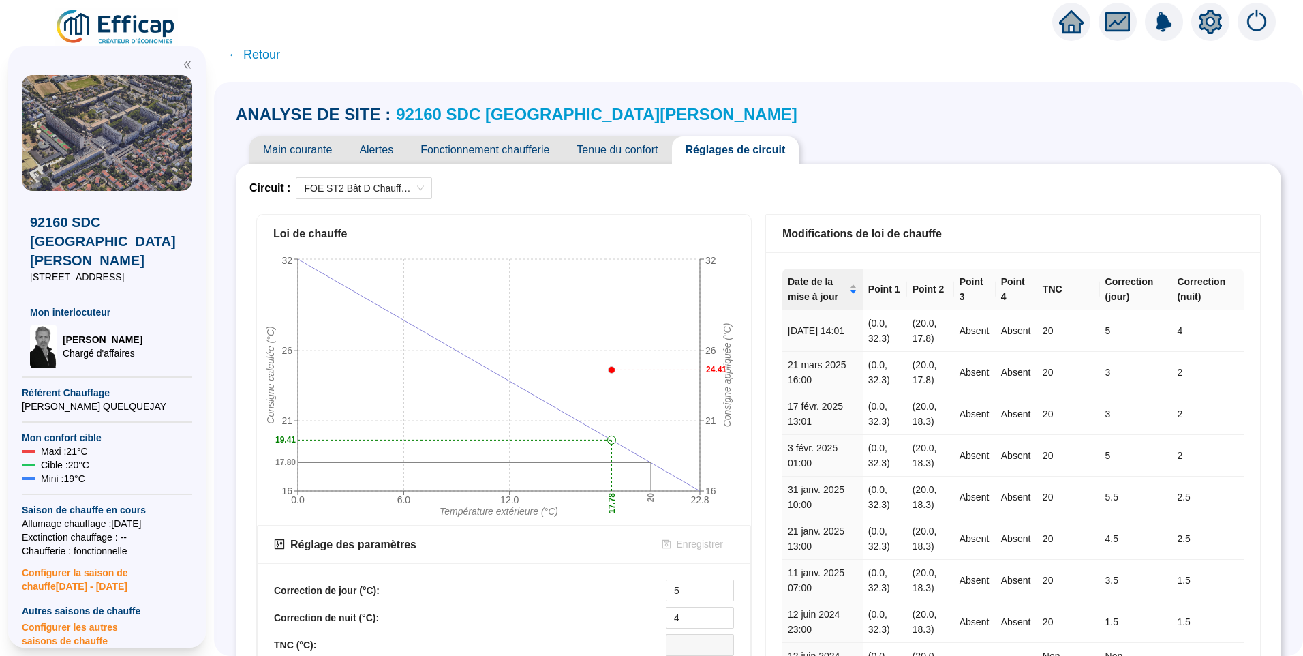
click at [391, 148] on span "Alertes" at bounding box center [376, 149] width 61 height 27
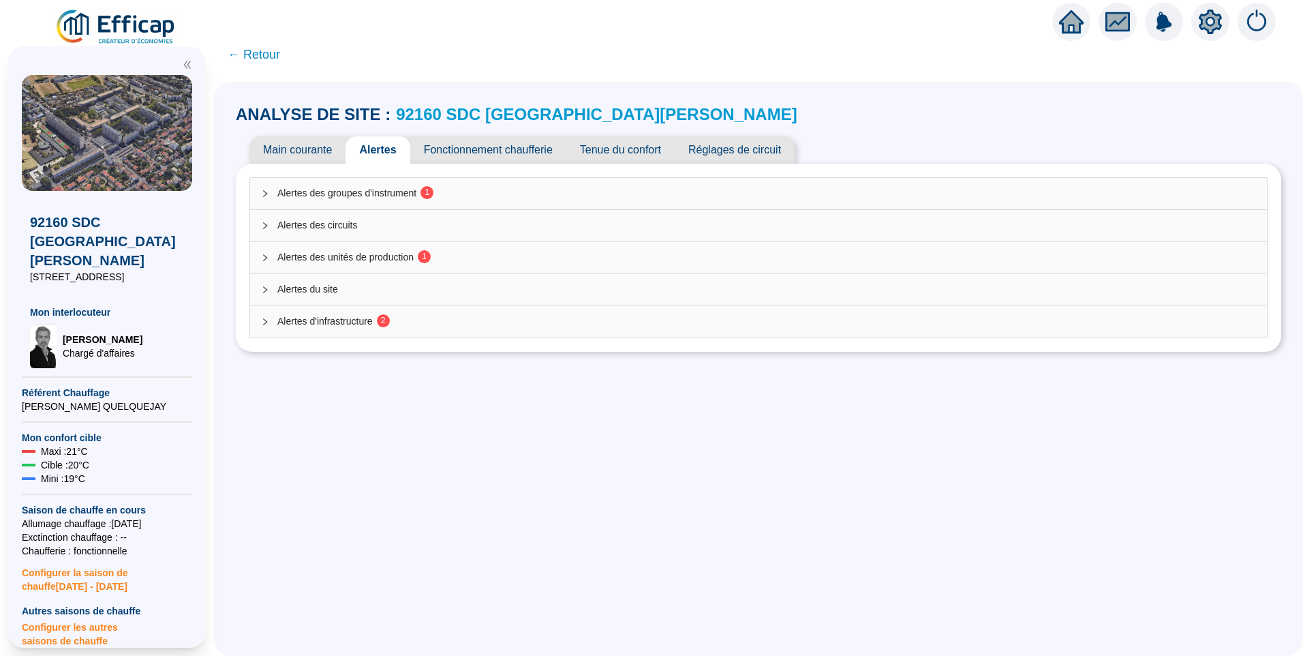
click at [353, 201] on div "Alertes des groupes d'instrument 1" at bounding box center [758, 193] width 1017 height 31
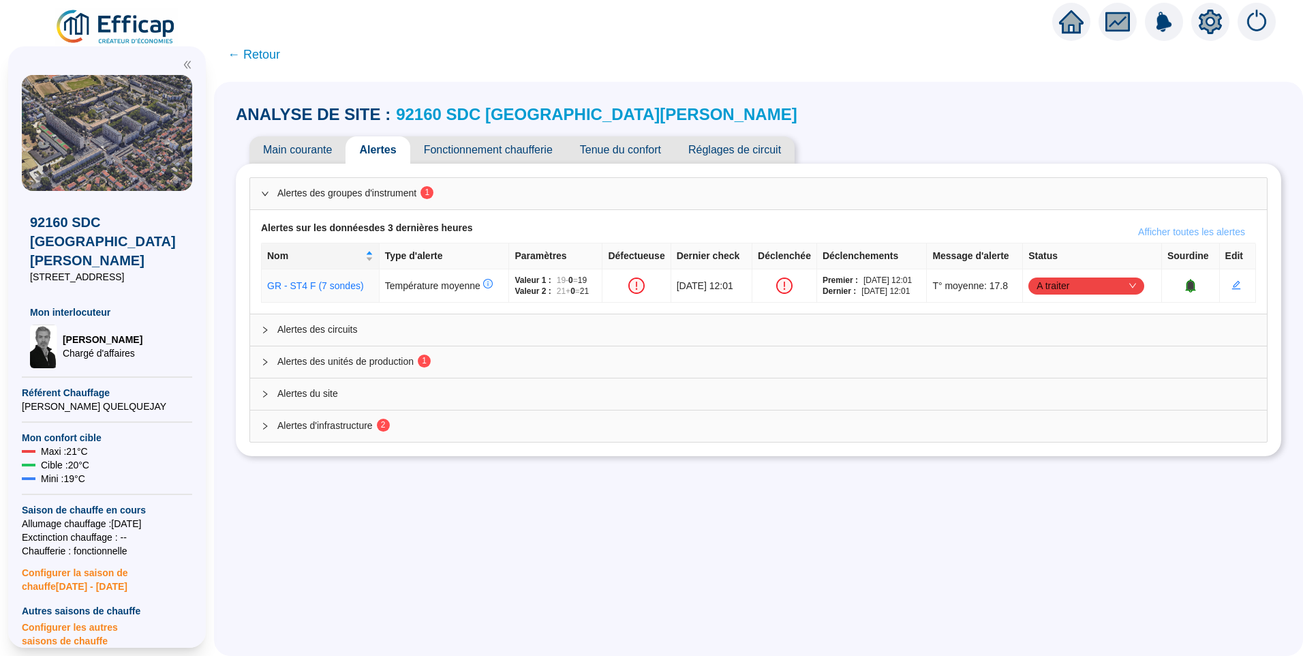
click at [1186, 228] on span "Afficher toutes les alertes" at bounding box center [1191, 232] width 107 height 14
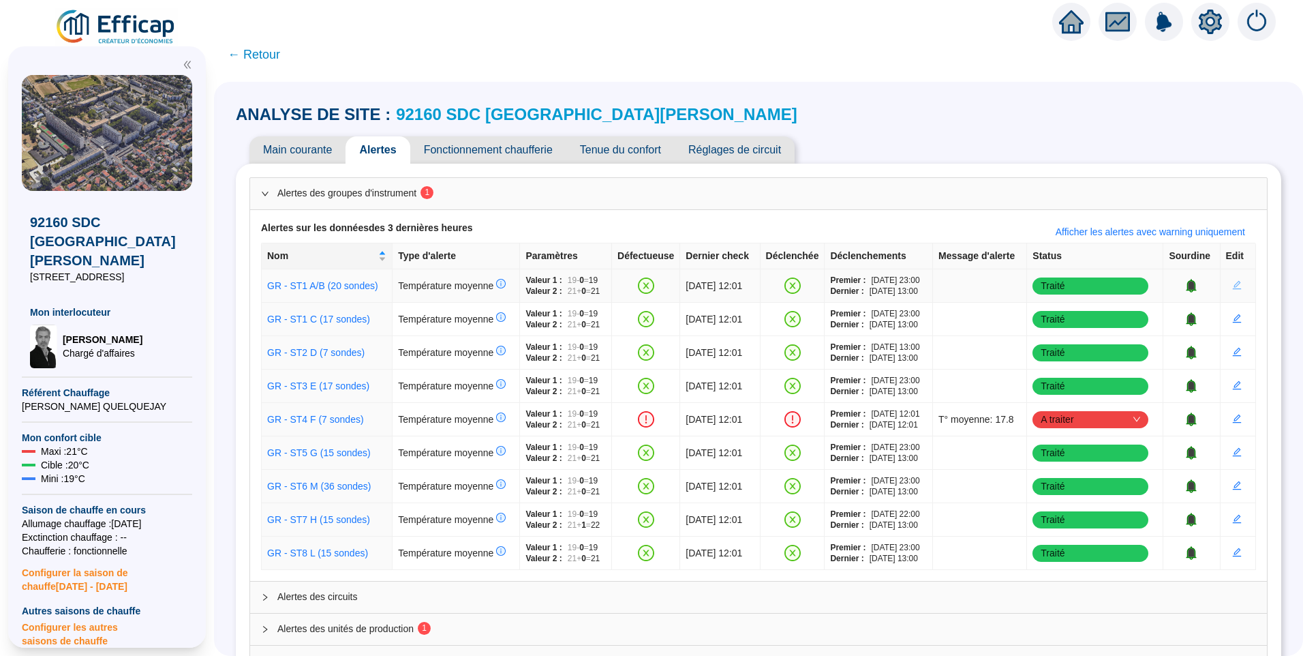
click at [1232, 286] on icon "edit" at bounding box center [1237, 285] width 10 height 10
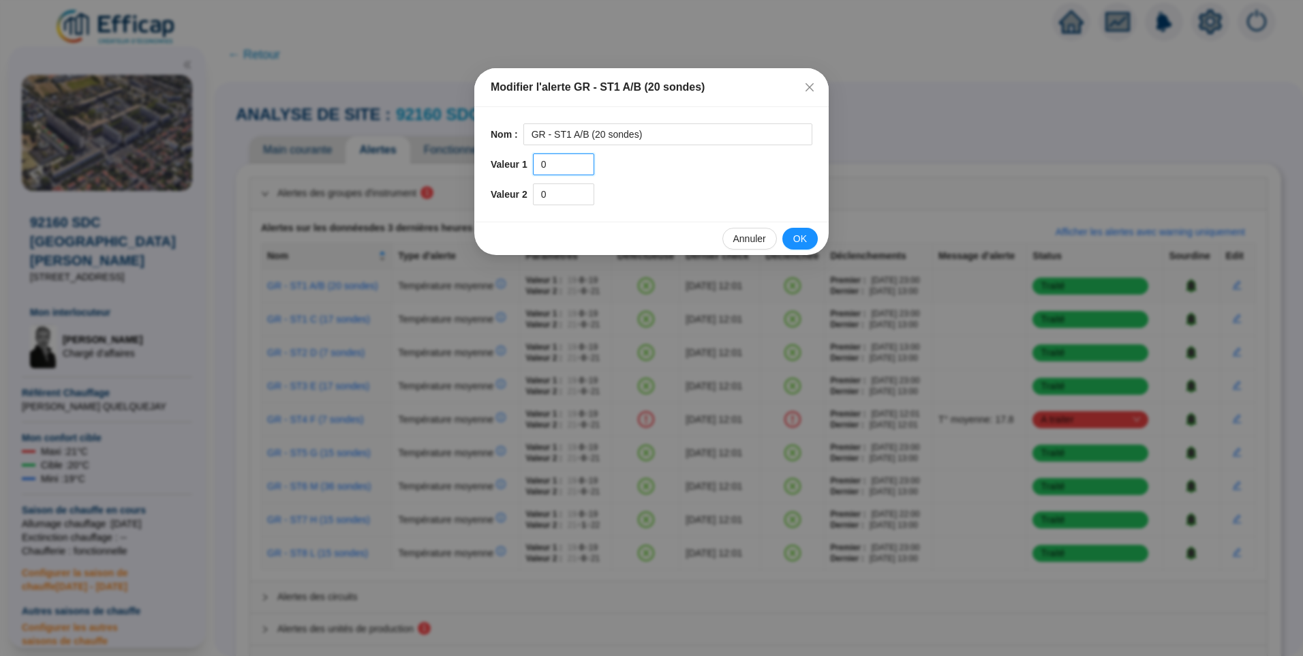
drag, startPoint x: 558, startPoint y: 166, endPoint x: 529, endPoint y: 166, distance: 28.6
click at [529, 166] on div "Valeur 1 0" at bounding box center [652, 164] width 322 height 22
click at [800, 239] on span "OK" at bounding box center [800, 239] width 14 height 14
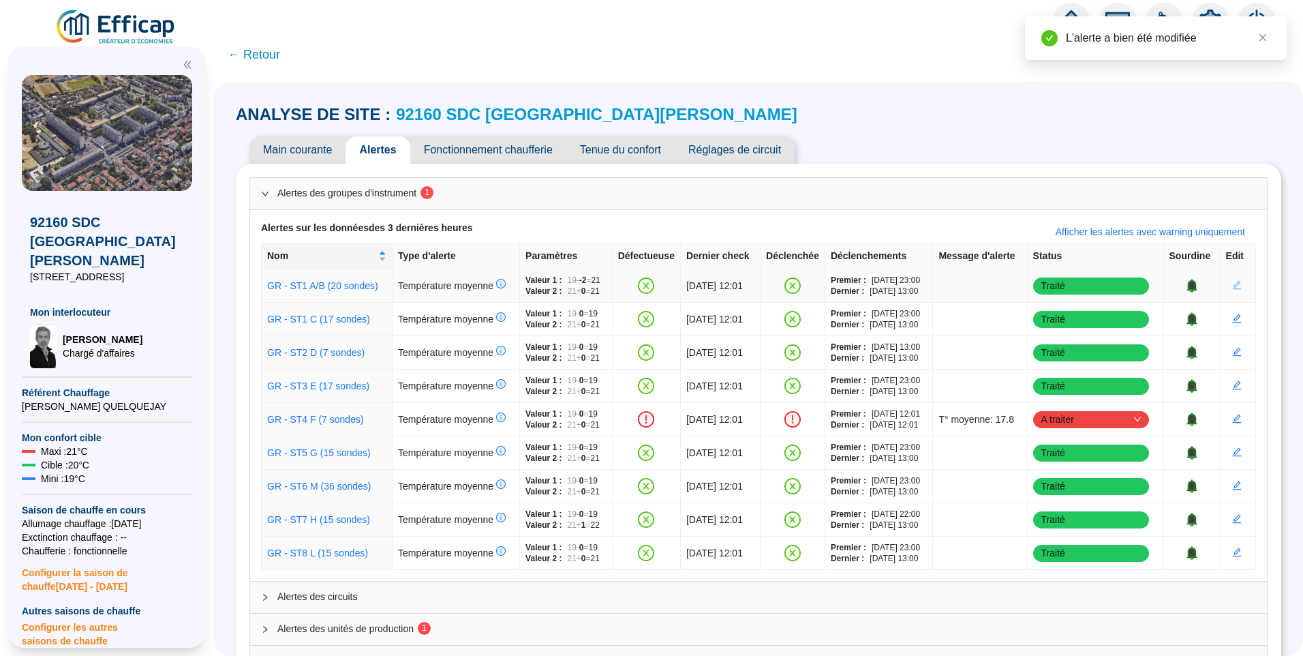
click at [1232, 285] on icon "edit" at bounding box center [1237, 285] width 10 height 10
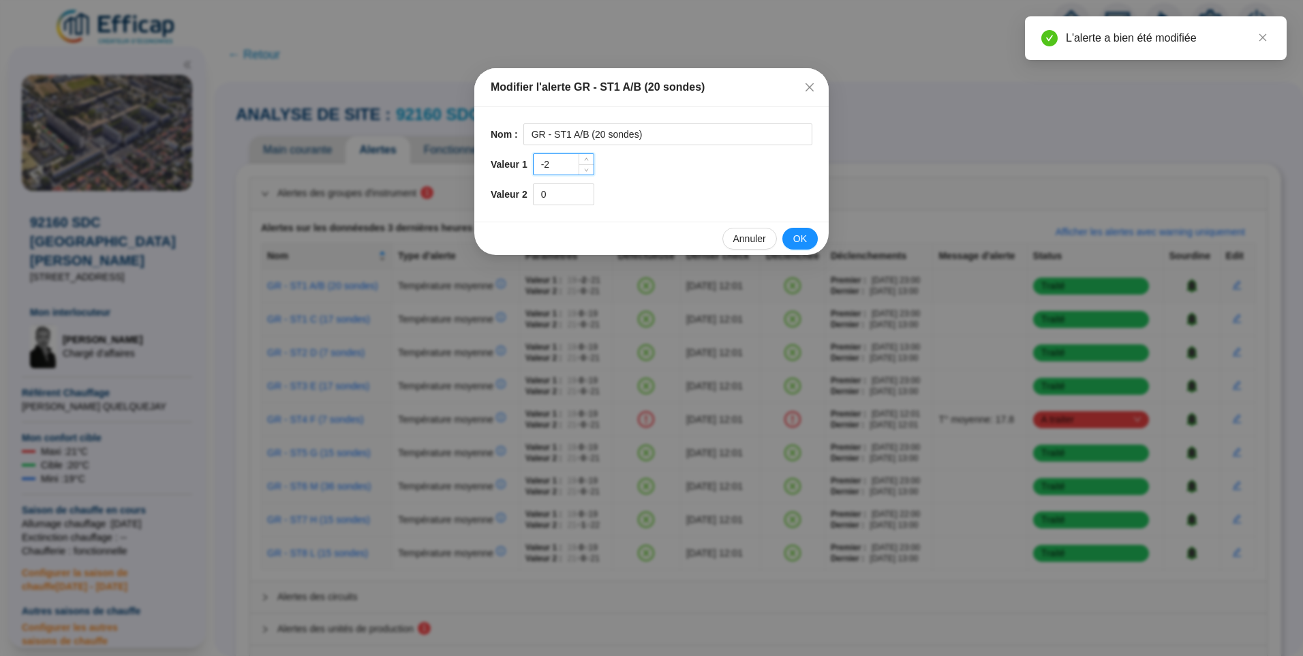
click at [573, 157] on input "-2" at bounding box center [564, 164] width 60 height 20
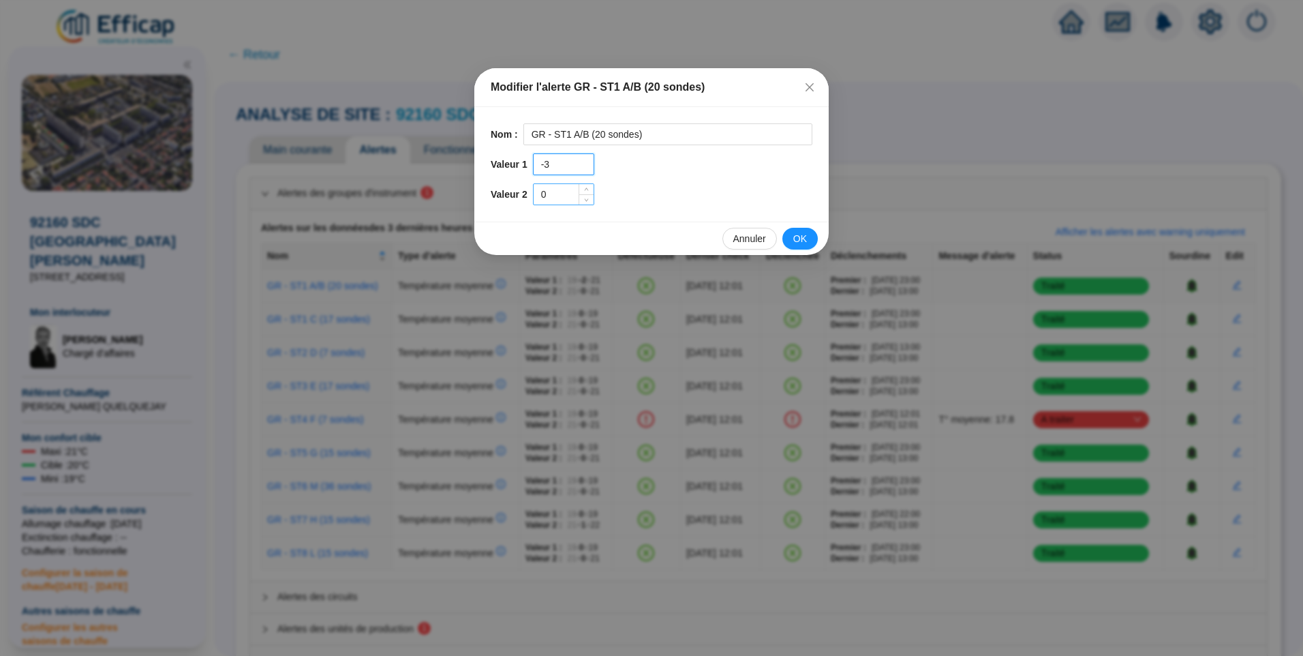
type input "-3"
drag, startPoint x: 566, startPoint y: 193, endPoint x: 273, endPoint y: 170, distance: 294.6
click at [273, 170] on div "Modifier l'alerte GR - ST1 A/B (20 sondes) Nom : GR - ST1 A/B (20 sondes) Valeu…" at bounding box center [651, 328] width 1303 height 656
click at [809, 237] on button "OK" at bounding box center [799, 239] width 35 height 22
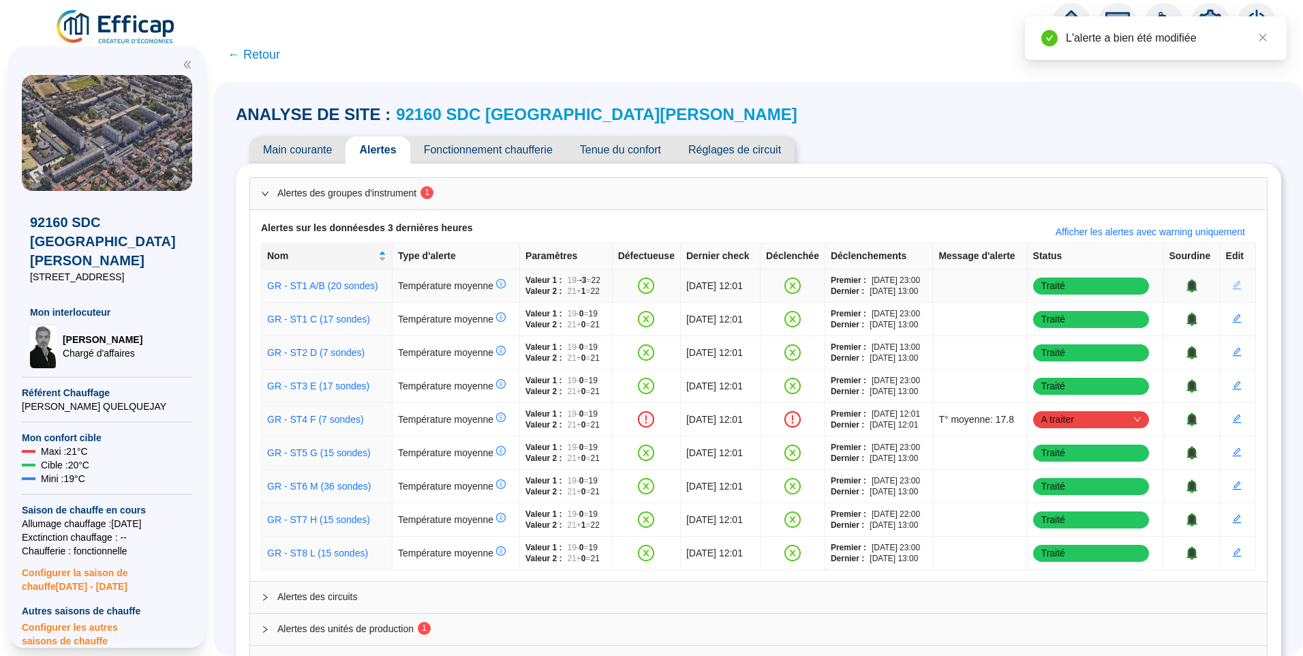
click at [1232, 286] on icon "edit" at bounding box center [1236, 285] width 9 height 9
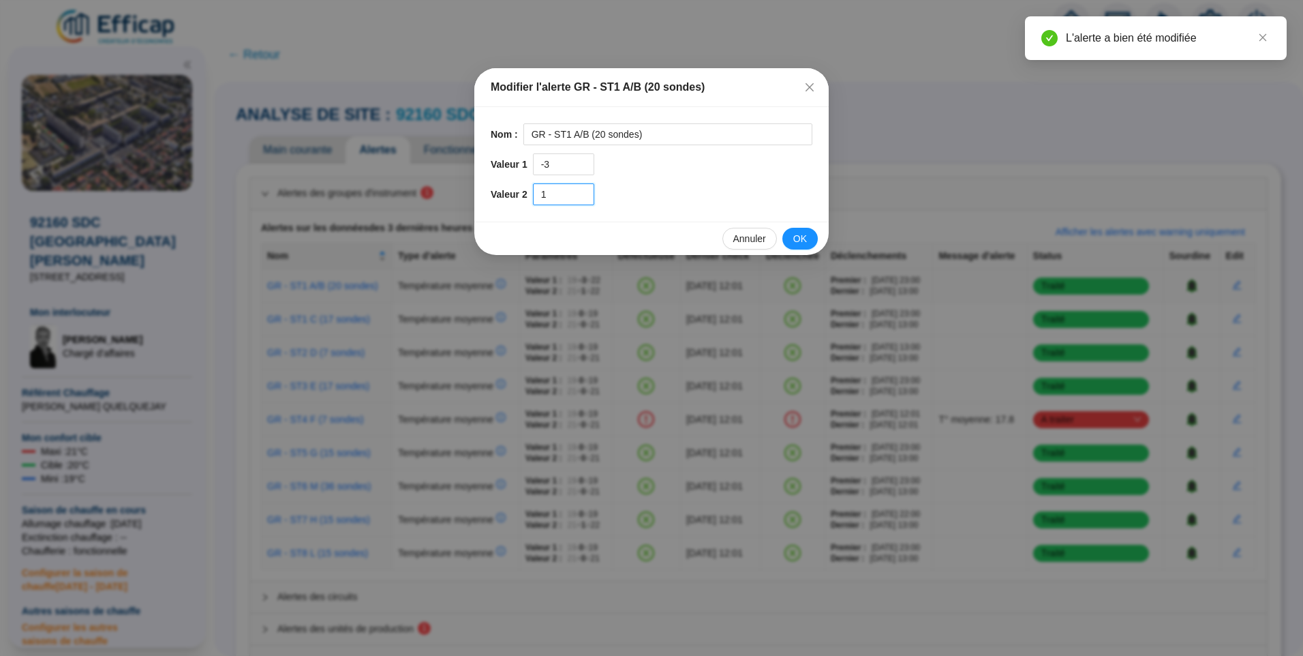
drag, startPoint x: 553, startPoint y: 197, endPoint x: 515, endPoint y: 191, distance: 38.0
click at [515, 191] on div "Valeur 2 1" at bounding box center [652, 194] width 322 height 22
type input "2"
click at [805, 241] on span "OK" at bounding box center [800, 239] width 14 height 14
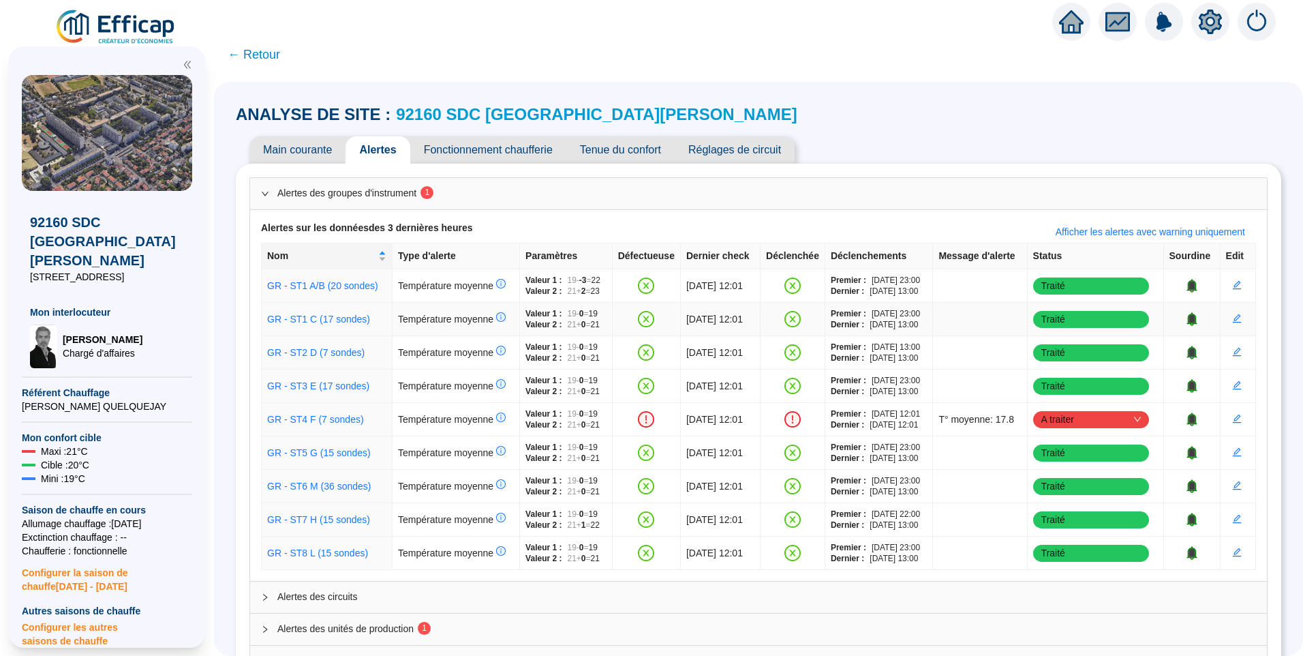
click at [879, 320] on span "15/05/2025 - 13:00" at bounding box center [894, 324] width 48 height 11
click at [981, 111] on div "ANALYSE DE SITE : 92160 SDC La Fontaine" at bounding box center [759, 115] width 1046 height 22
click at [1232, 322] on icon "edit" at bounding box center [1237, 319] width 10 height 10
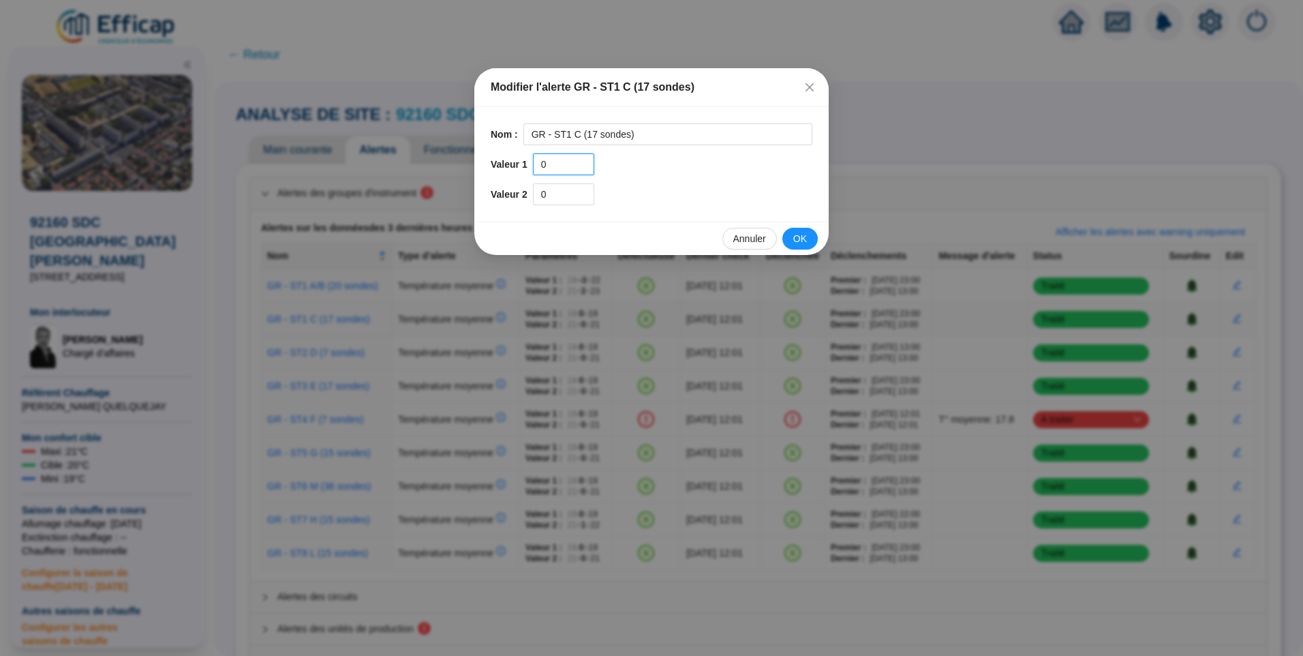
drag, startPoint x: 568, startPoint y: 164, endPoint x: 459, endPoint y: 161, distance: 109.1
click at [459, 161] on div "Modifier l'alerte GR - ST1 C (17 sondes) Nom : GR - ST1 C (17 sondes) Valeur 1 …" at bounding box center [651, 328] width 1303 height 656
type input "-3"
drag, startPoint x: 547, startPoint y: 195, endPoint x: 504, endPoint y: 186, distance: 44.5
click at [504, 186] on div "Valeur 2 0" at bounding box center [652, 194] width 322 height 22
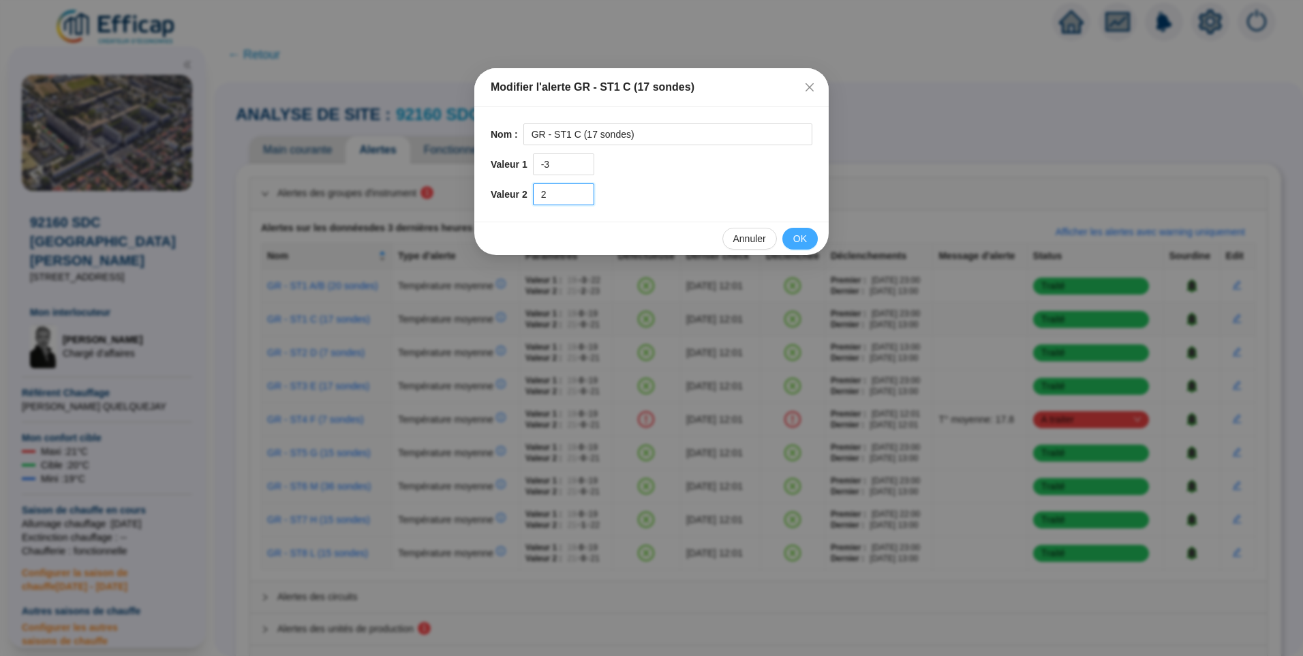
type input "2"
click at [797, 234] on span "OK" at bounding box center [800, 239] width 14 height 14
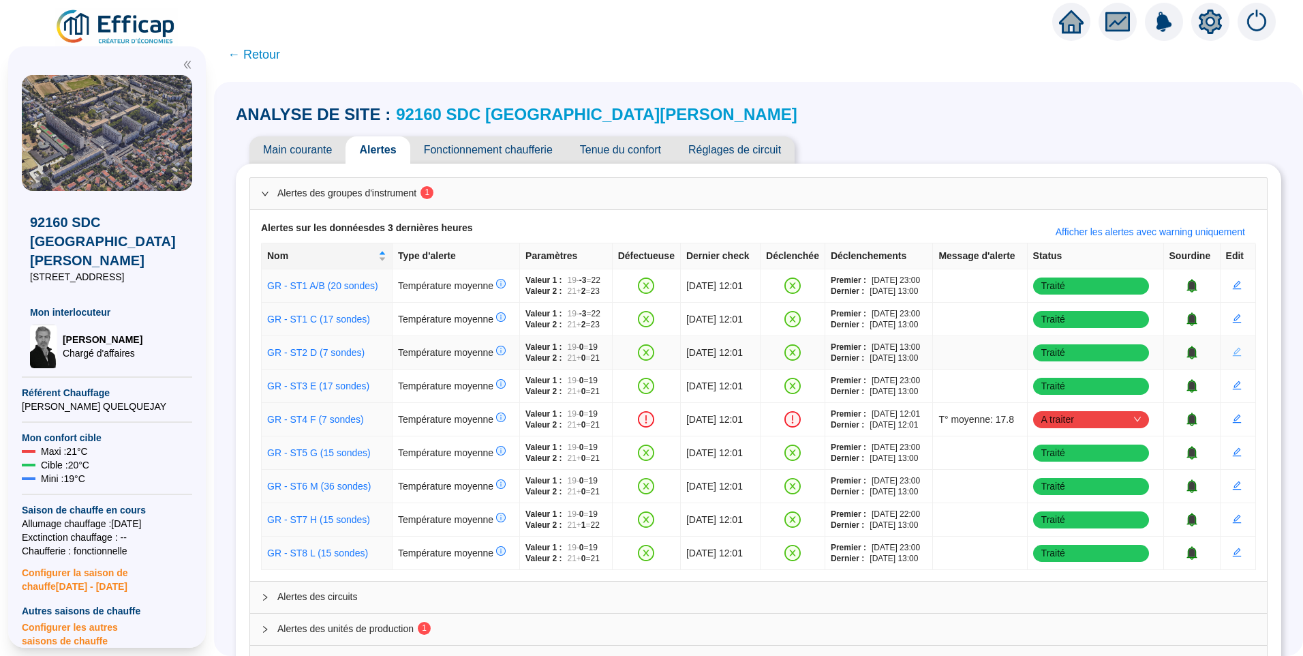
click at [1232, 354] on icon "edit" at bounding box center [1236, 352] width 9 height 9
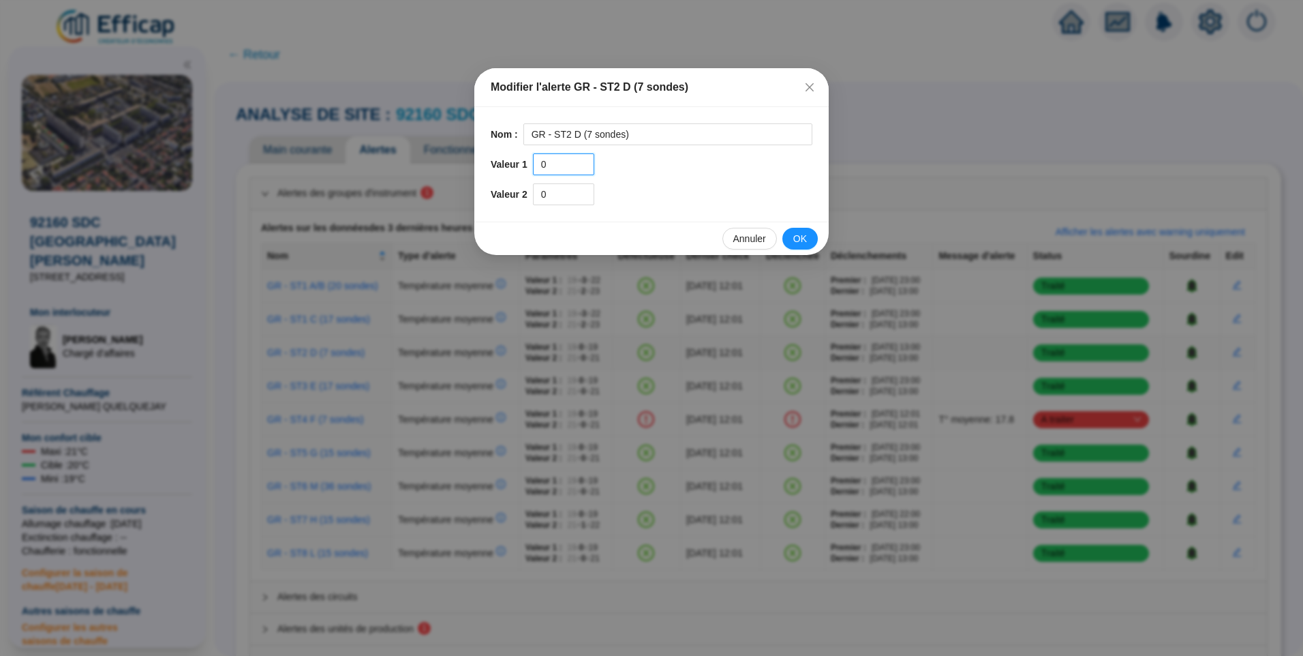
drag, startPoint x: 412, startPoint y: 177, endPoint x: 394, endPoint y: 176, distance: 17.7
click at [391, 177] on div "Modifier l'alerte GR - ST2 D (7 sondes) Nom : GR - ST2 D (7 sondes) Valeur 1 0 …" at bounding box center [651, 328] width 1303 height 656
type input "-3"
drag, startPoint x: 459, startPoint y: 190, endPoint x: 35, endPoint y: 57, distance: 445.0
click at [441, 185] on div "Modifier l'alerte GR - ST2 D (7 sondes) Nom : GR - ST2 D (7 sondes) Valeur 1 -3…" at bounding box center [651, 328] width 1303 height 656
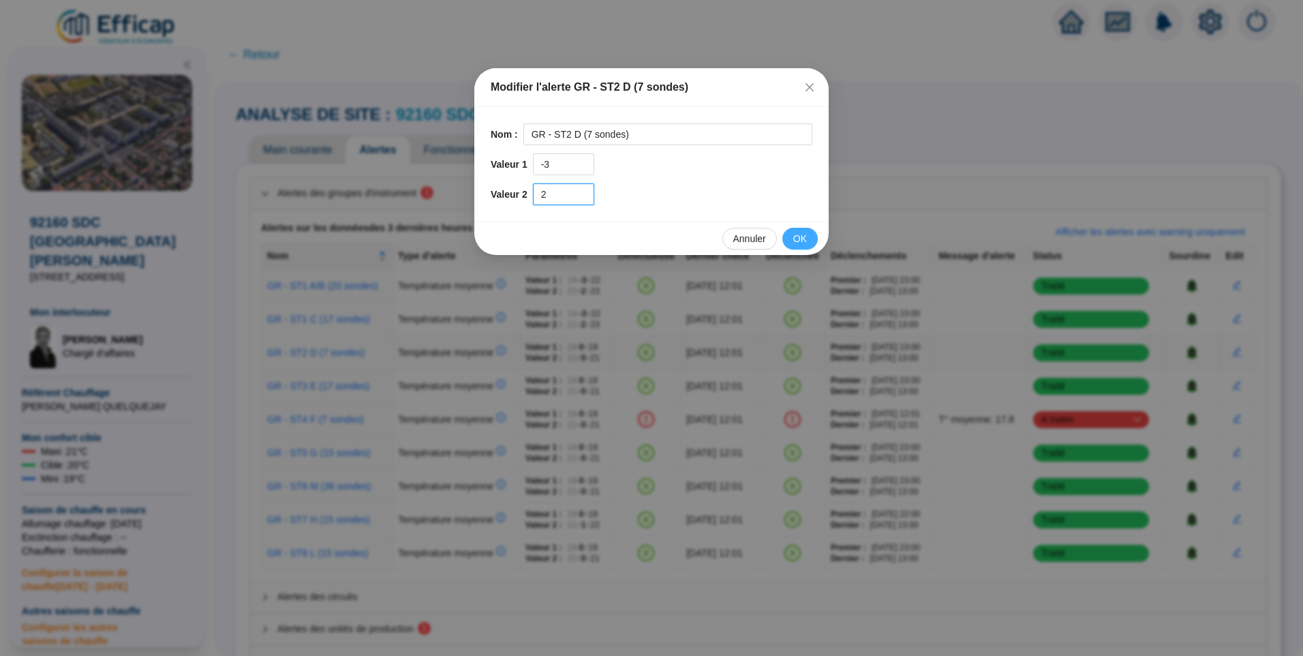
type input "2"
click at [799, 243] on span "OK" at bounding box center [800, 239] width 14 height 14
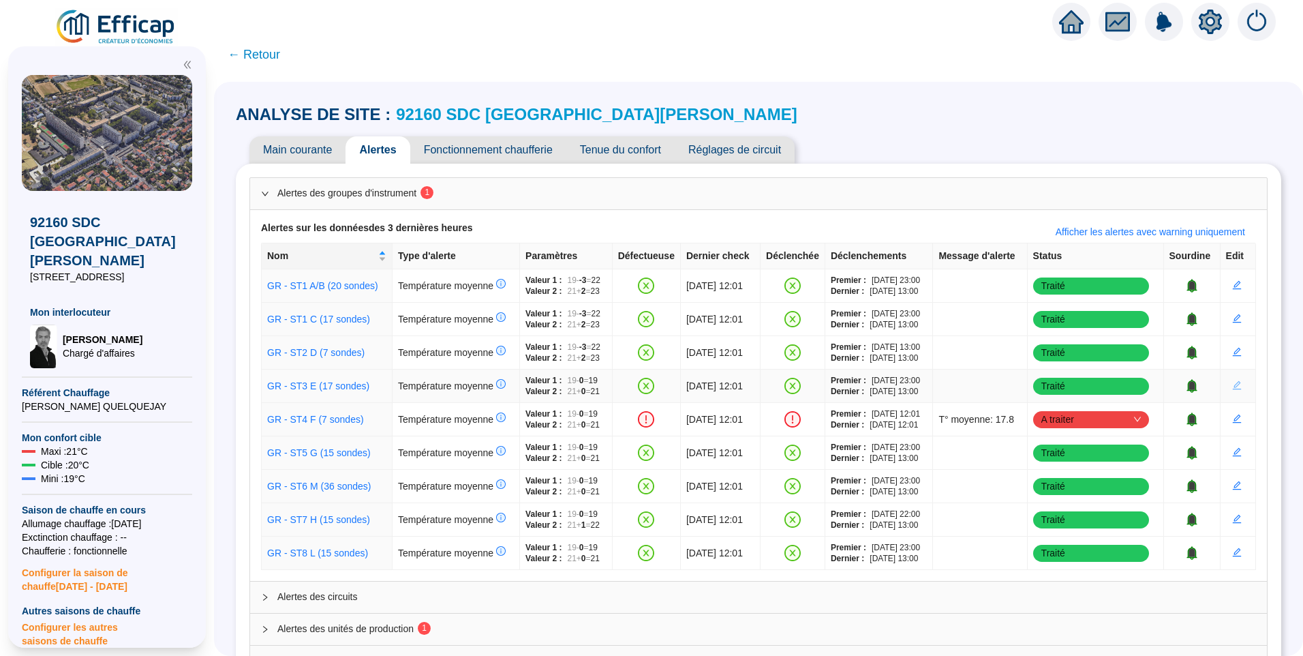
click at [1232, 386] on icon "edit" at bounding box center [1236, 385] width 9 height 9
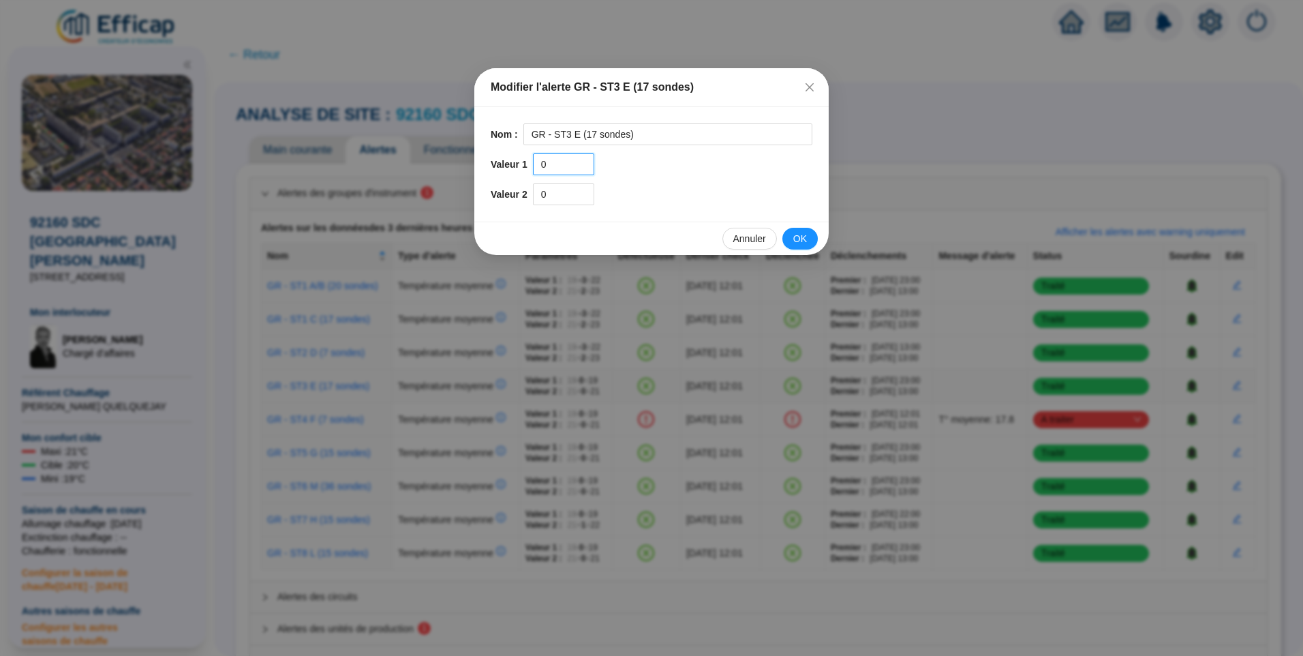
drag, startPoint x: 551, startPoint y: 168, endPoint x: 497, endPoint y: 166, distance: 53.9
click at [497, 166] on div "Valeur 1 0" at bounding box center [652, 164] width 322 height 22
type input "-3"
drag, startPoint x: 551, startPoint y: 195, endPoint x: 504, endPoint y: 194, distance: 47.7
click at [504, 195] on div "Valeur 2 0" at bounding box center [652, 194] width 322 height 22
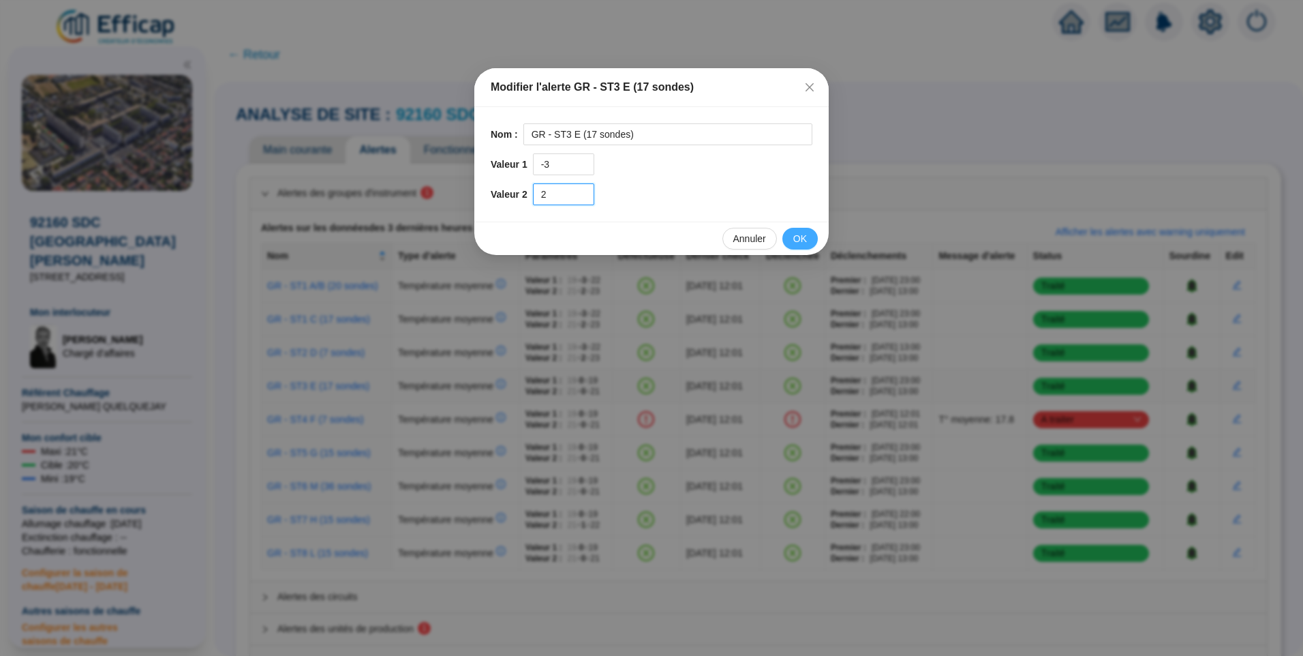
type input "2"
click at [794, 239] on span "OK" at bounding box center [800, 239] width 14 height 14
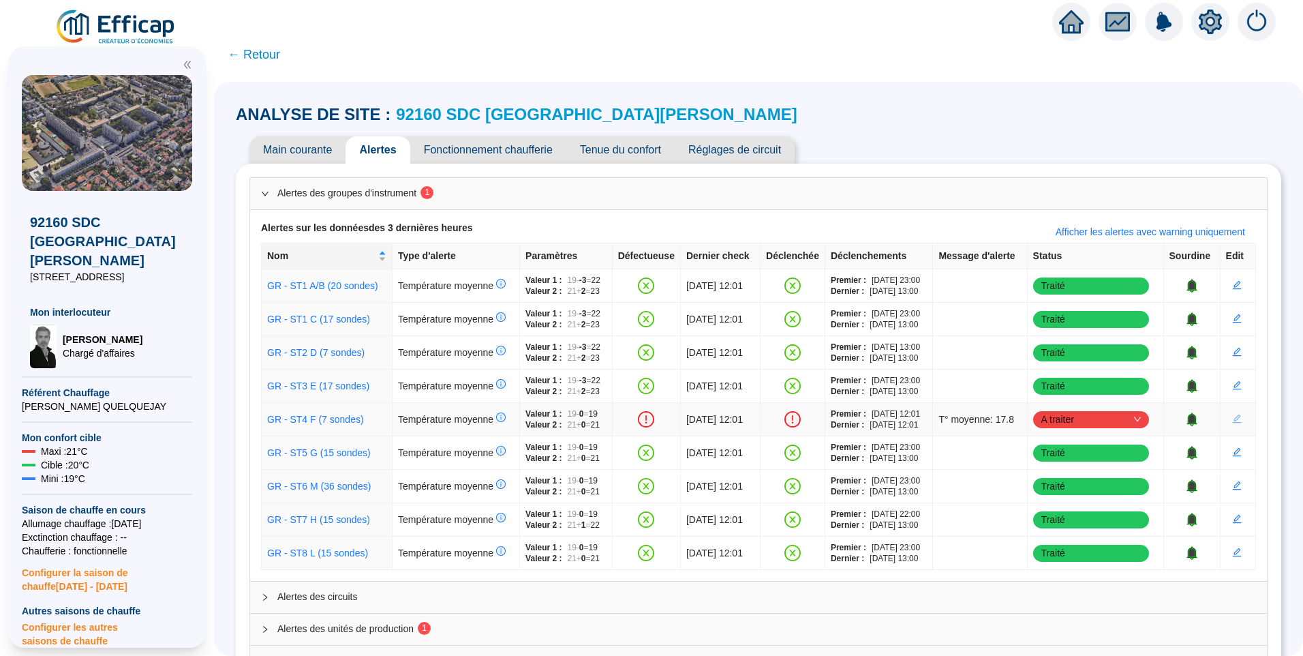
click at [1232, 419] on icon "edit" at bounding box center [1237, 419] width 10 height 10
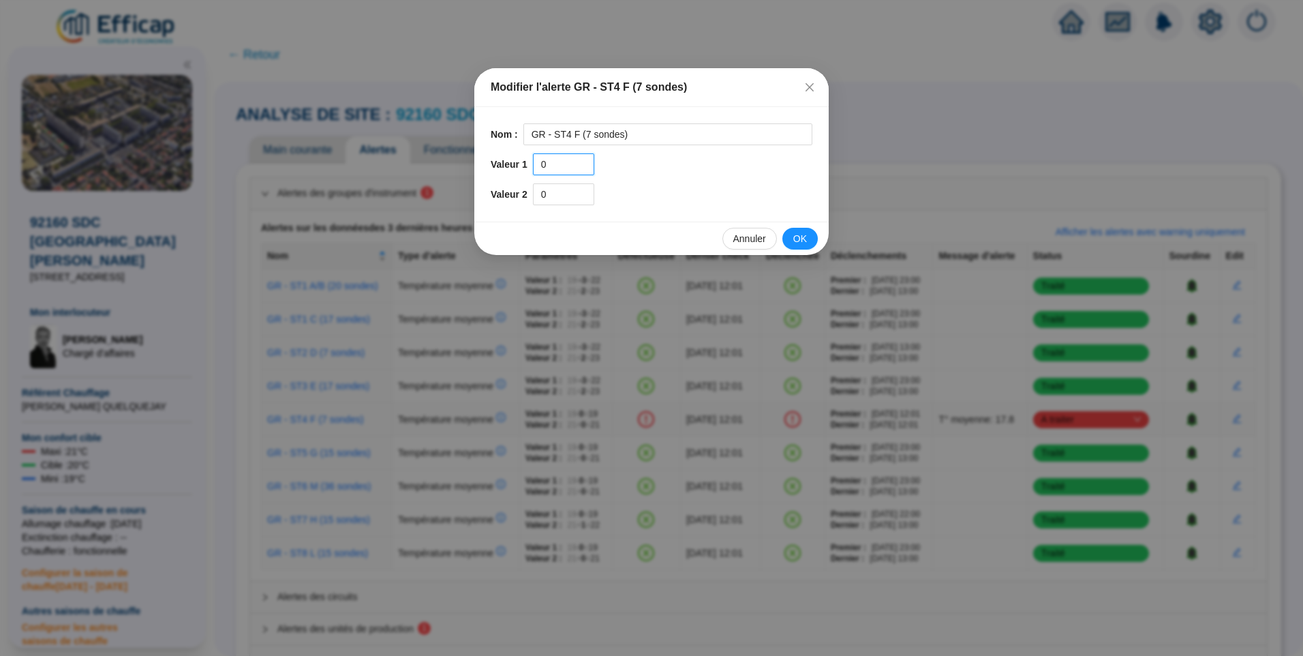
drag, startPoint x: 547, startPoint y: 170, endPoint x: 445, endPoint y: 96, distance: 125.4
click at [470, 154] on div "Modifier l'alerte GR - ST4 F (7 sondes) Nom : GR - ST4 F (7 sondes) Valeur 1 0 …" at bounding box center [651, 328] width 1303 height 656
type input "-3"
drag, startPoint x: 548, startPoint y: 201, endPoint x: 487, endPoint y: 192, distance: 62.1
click at [487, 192] on div "Nom : GR - ST4 F (7 sondes) Valeur 1 -3 Valeur 2 0" at bounding box center [651, 164] width 354 height 115
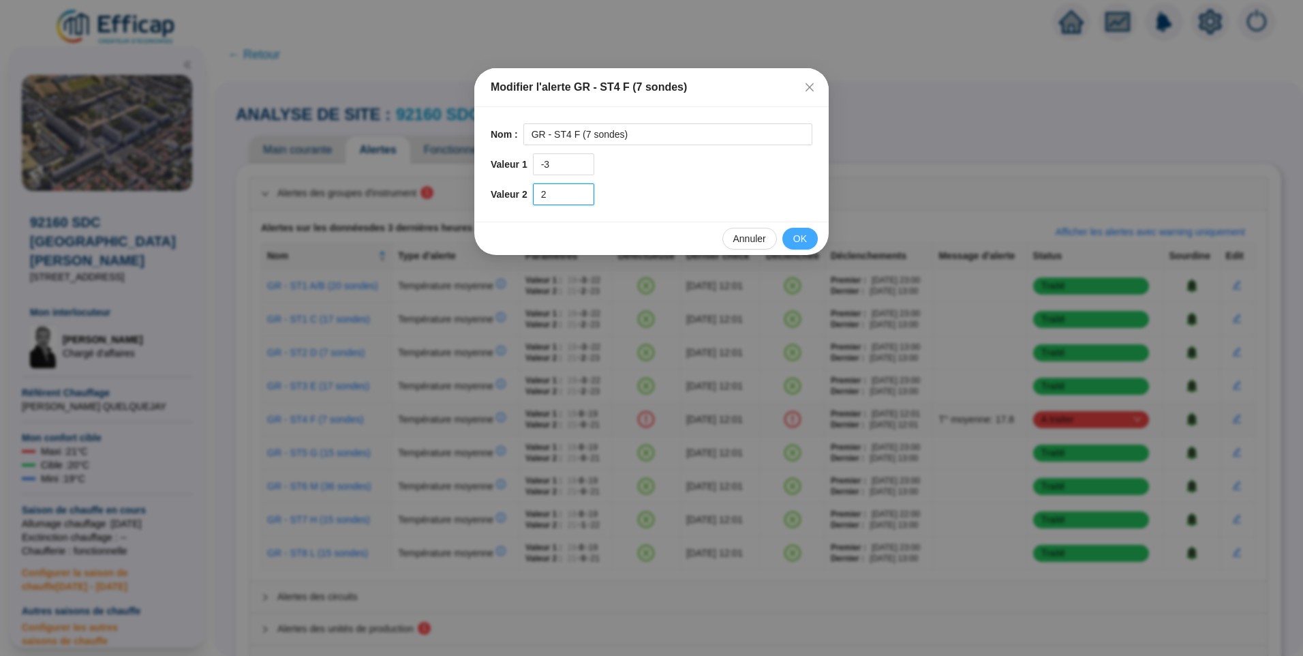
type input "2"
click at [805, 240] on span "OK" at bounding box center [800, 239] width 14 height 14
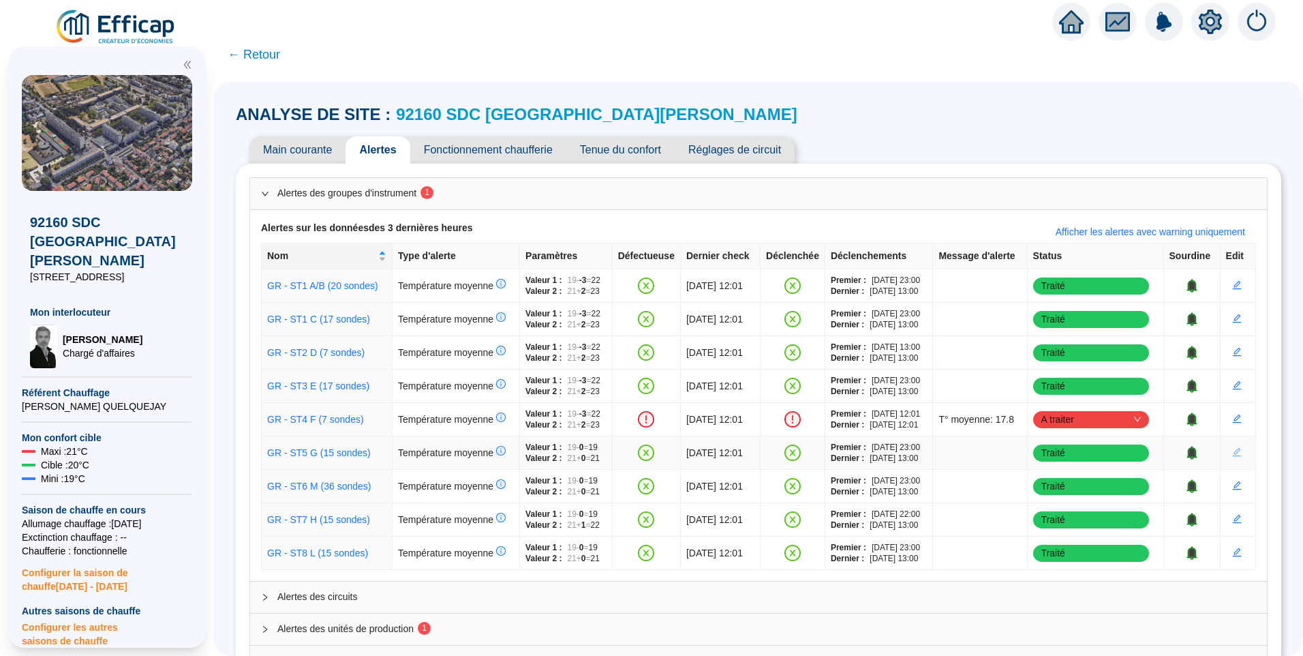
click at [1232, 457] on icon "edit" at bounding box center [1237, 452] width 10 height 10
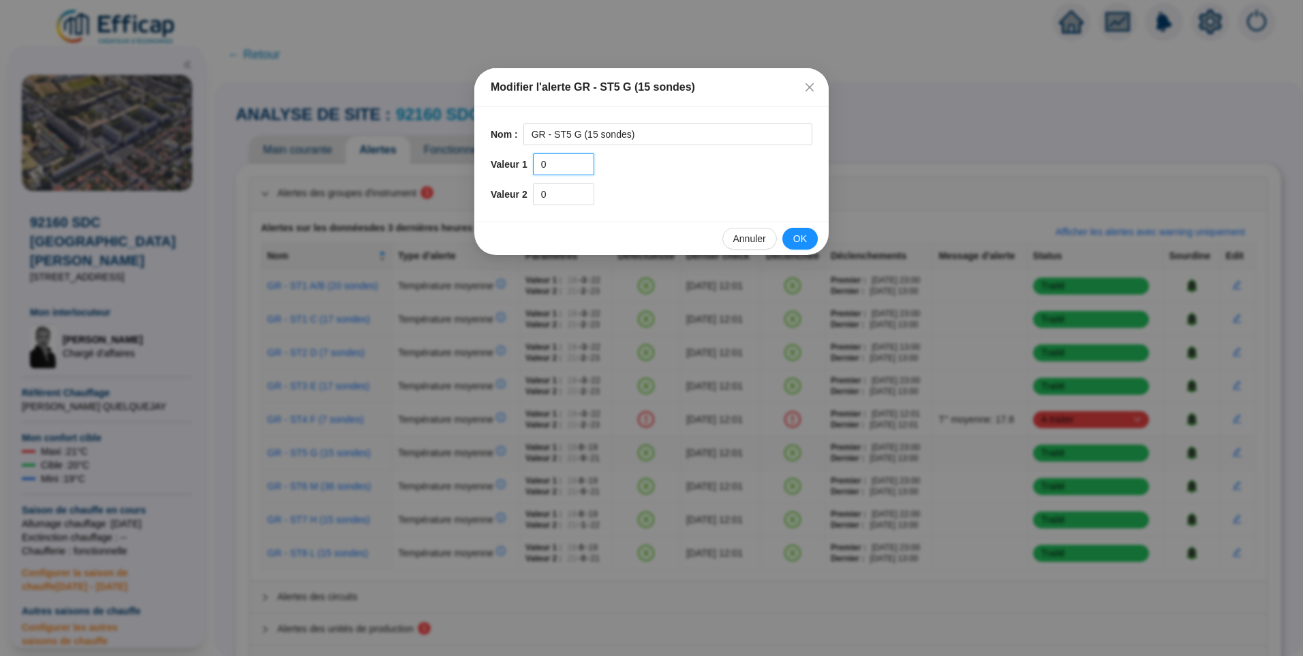
drag, startPoint x: 557, startPoint y: 166, endPoint x: 504, endPoint y: 164, distance: 53.2
click at [504, 164] on div "Valeur 1 0" at bounding box center [652, 164] width 322 height 22
type input "-3"
drag, startPoint x: 532, startPoint y: 198, endPoint x: 503, endPoint y: 163, distance: 45.0
click at [499, 193] on div "Valeur 2 0" at bounding box center [652, 194] width 322 height 22
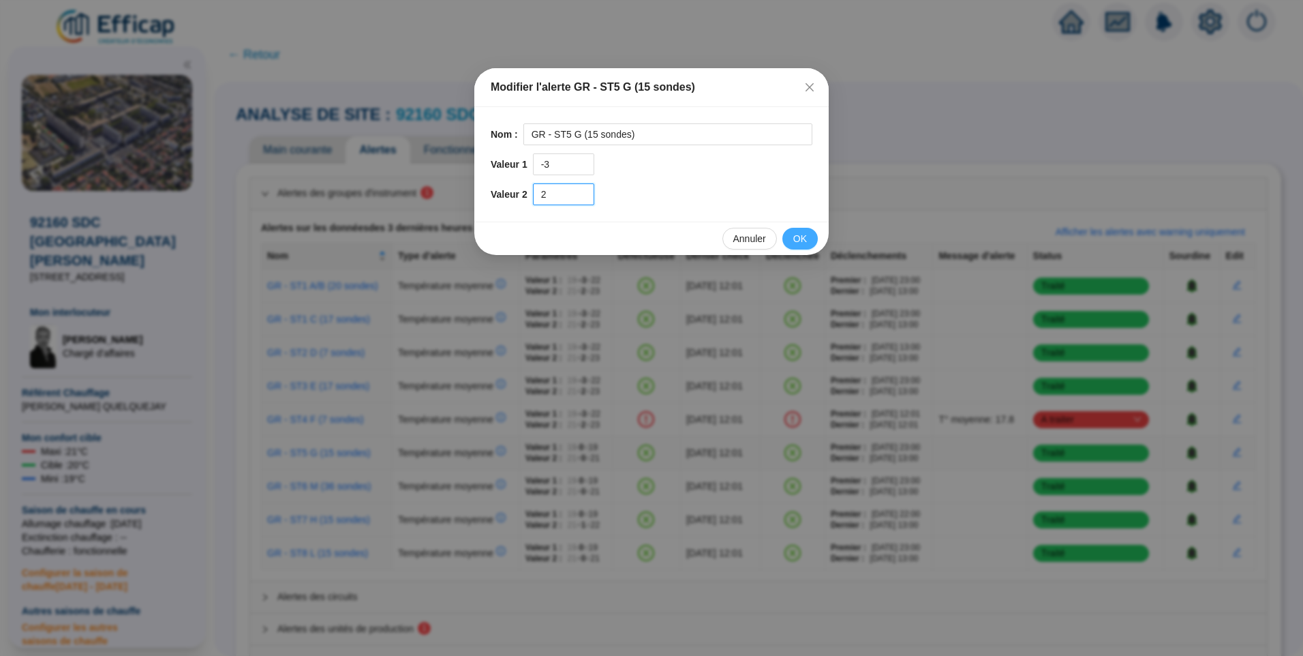
type input "2"
click at [791, 237] on button "OK" at bounding box center [799, 239] width 35 height 22
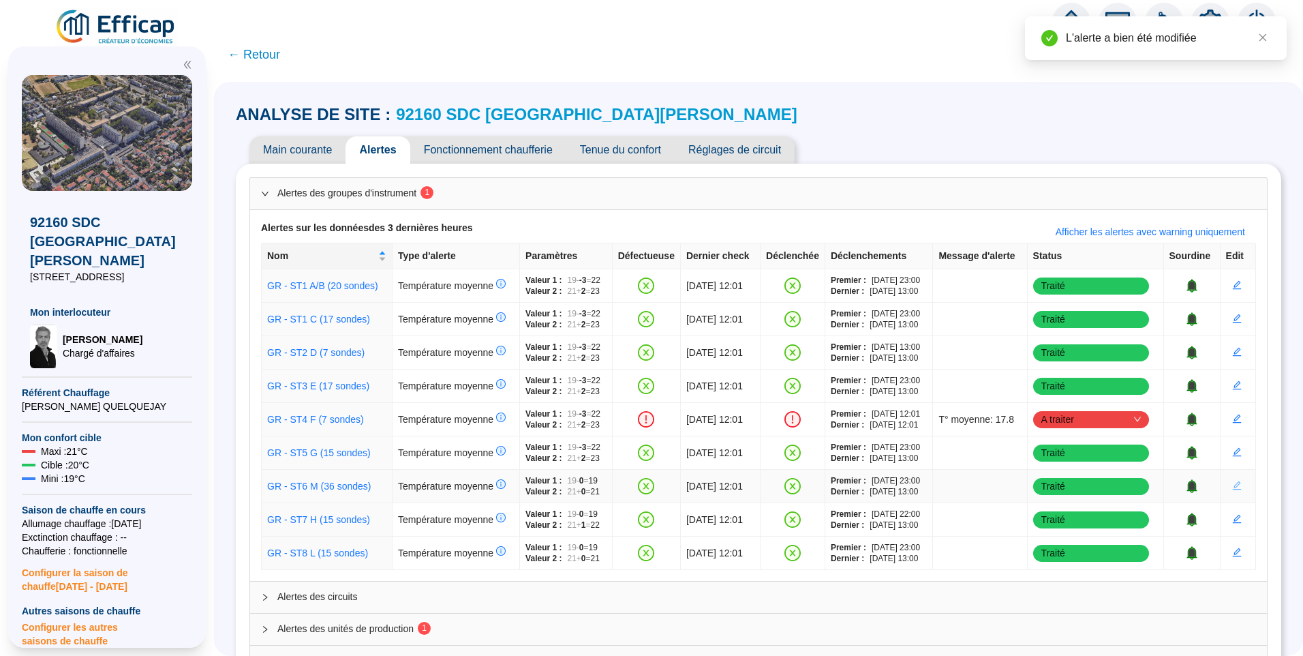
click at [1232, 487] on icon "edit" at bounding box center [1237, 486] width 10 height 10
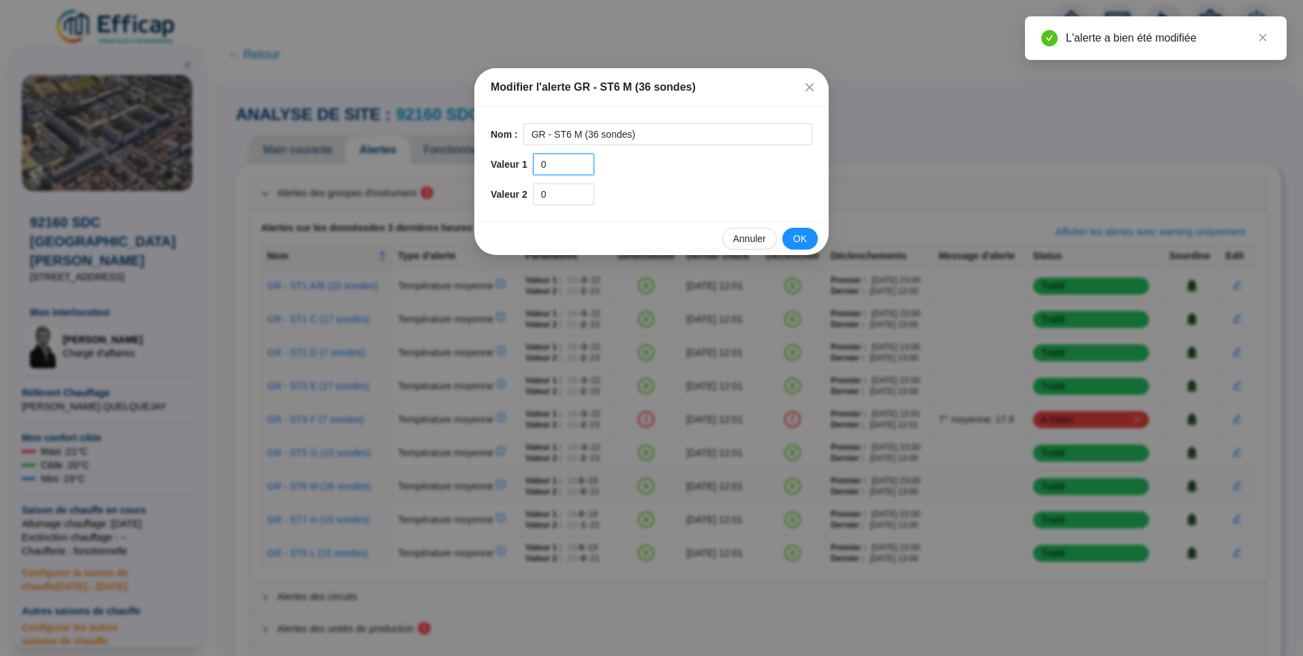
drag, startPoint x: 477, startPoint y: 168, endPoint x: 488, endPoint y: 164, distance: 11.9
click at [474, 169] on div "Modifier l'alerte GR - ST6 M (36 sondes) Nom : GR - ST6 M (36 sondes) Valeur 1 …" at bounding box center [651, 328] width 1303 height 656
type input "-3"
drag, startPoint x: 532, startPoint y: 200, endPoint x: 493, endPoint y: 184, distance: 42.2
click at [487, 201] on div "Nom : GR - ST6 M (36 sondes) Valeur 1 -3 Valeur 2 0" at bounding box center [651, 164] width 354 height 115
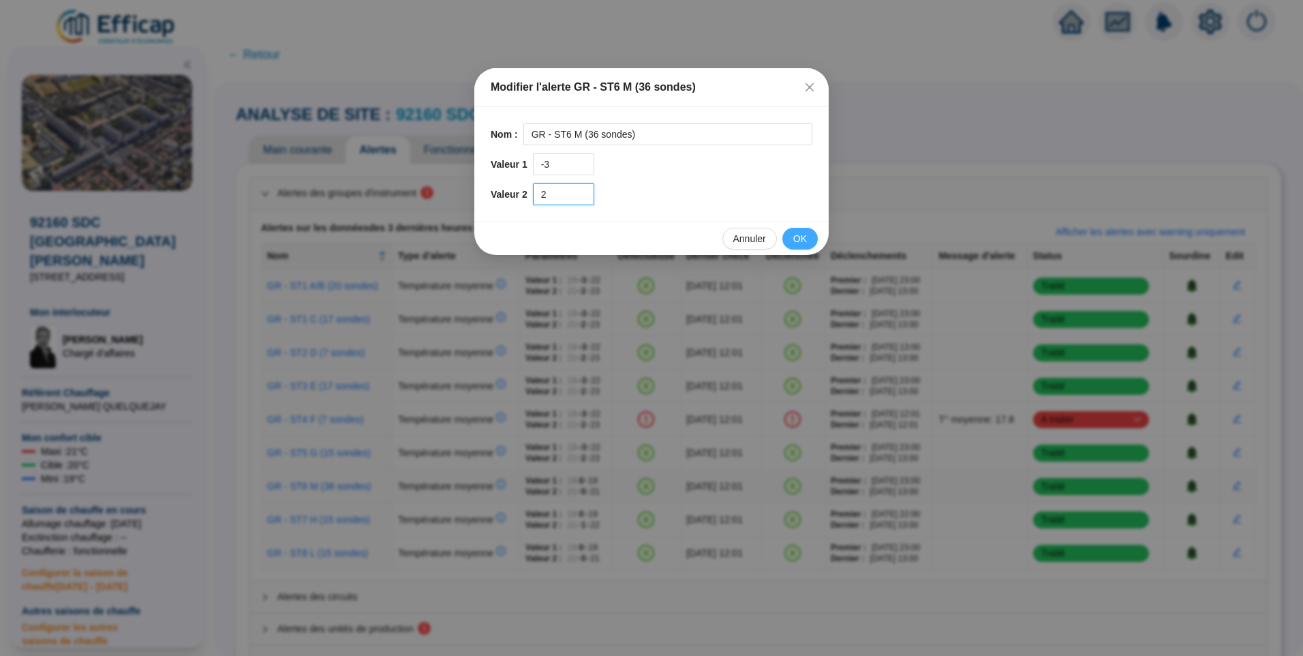
type input "2"
click at [799, 240] on span "OK" at bounding box center [800, 239] width 14 height 14
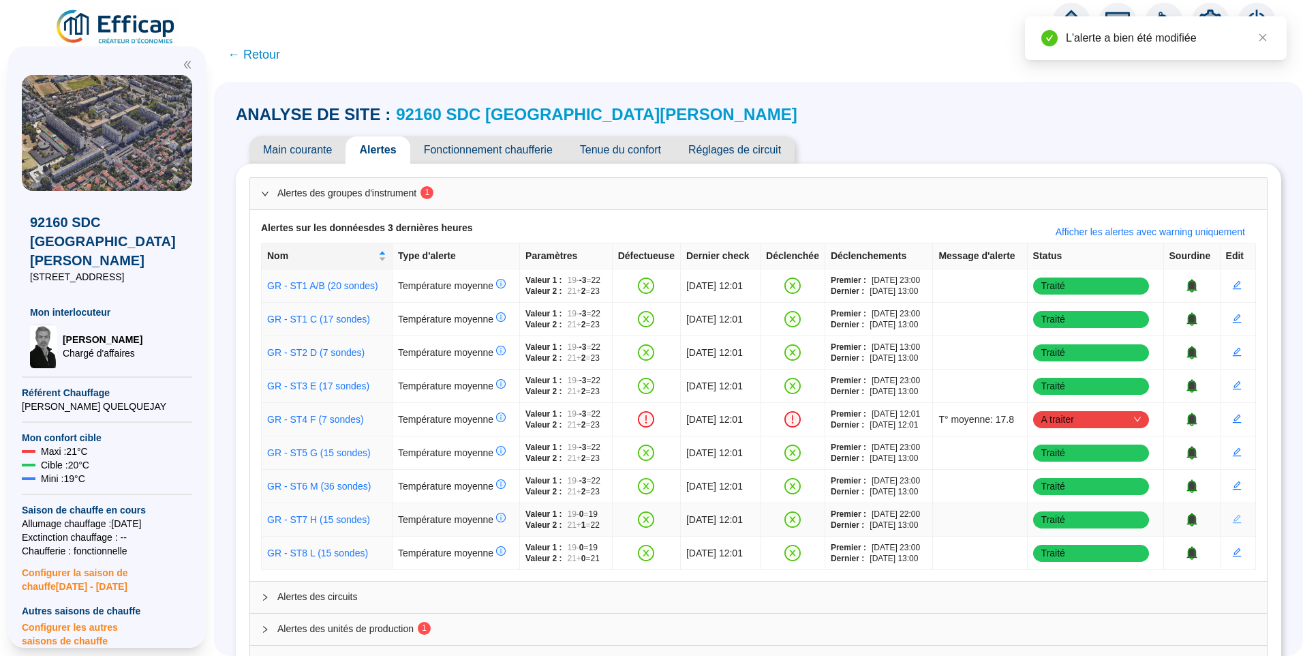
click at [1232, 523] on icon "edit" at bounding box center [1236, 519] width 9 height 9
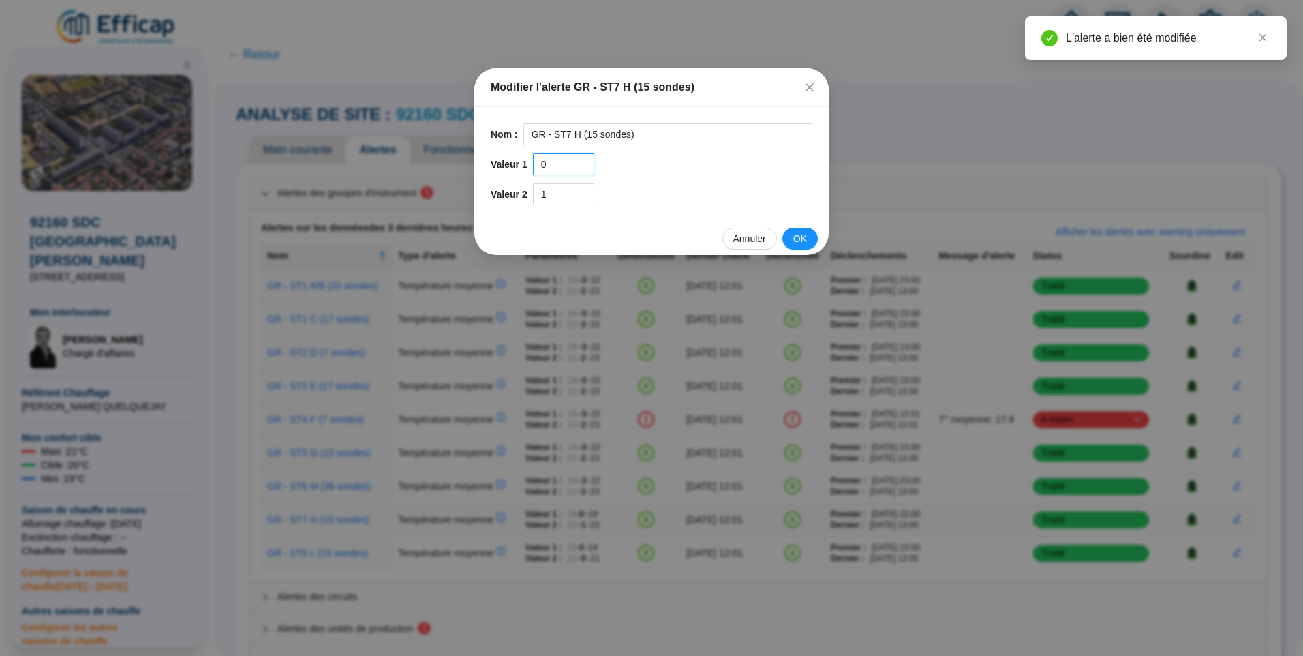
drag, startPoint x: 560, startPoint y: 164, endPoint x: 513, endPoint y: 163, distance: 47.7
click at [513, 163] on div "Valeur 1 0" at bounding box center [652, 164] width 322 height 22
type input "-3"
drag, startPoint x: 556, startPoint y: 200, endPoint x: 444, endPoint y: 196, distance: 111.9
click at [444, 196] on div "Modifier l'alerte GR - ST7 H (15 sondes) Nom : GR - ST7 H (15 sondes) Valeur 1 …" at bounding box center [651, 328] width 1303 height 656
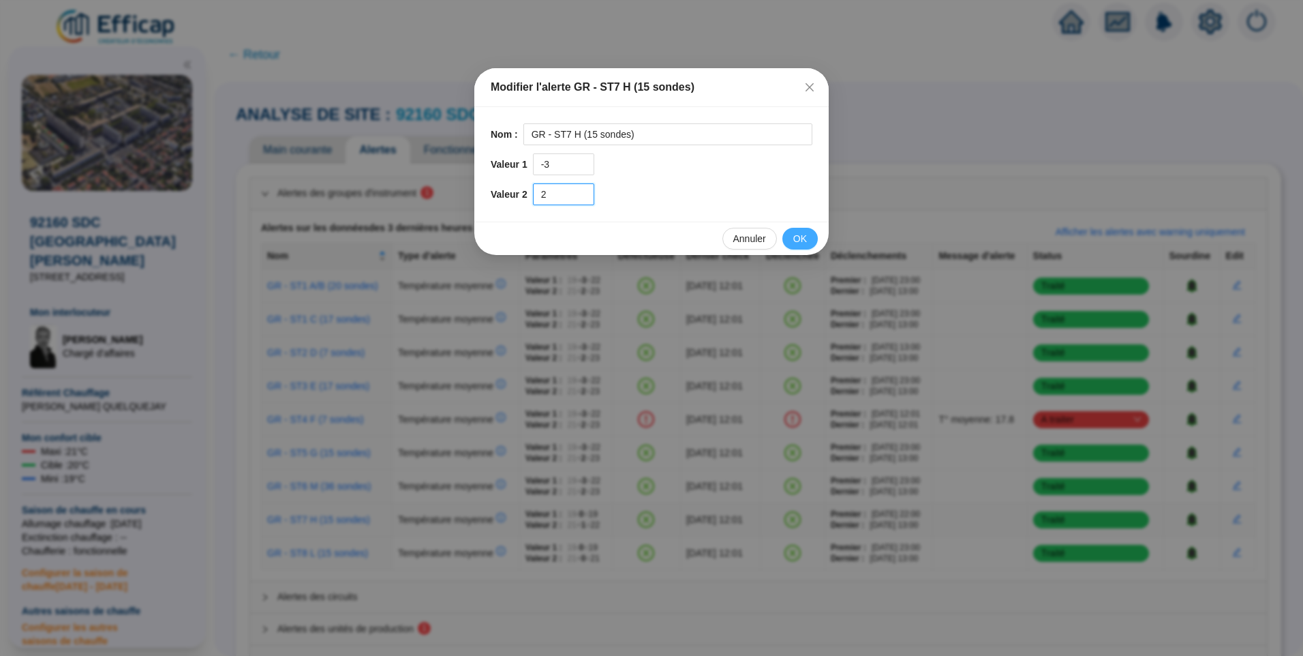
type input "2"
click at [795, 237] on span "OK" at bounding box center [800, 239] width 14 height 14
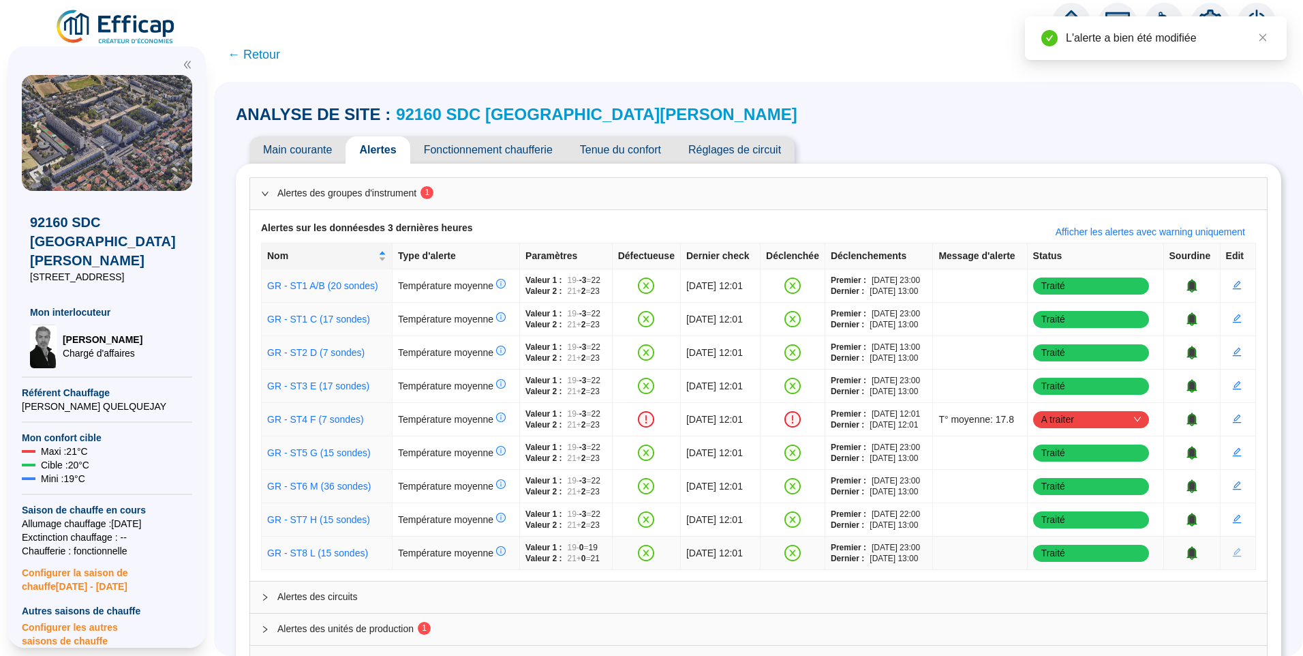
click at [1232, 556] on icon "edit" at bounding box center [1237, 552] width 10 height 10
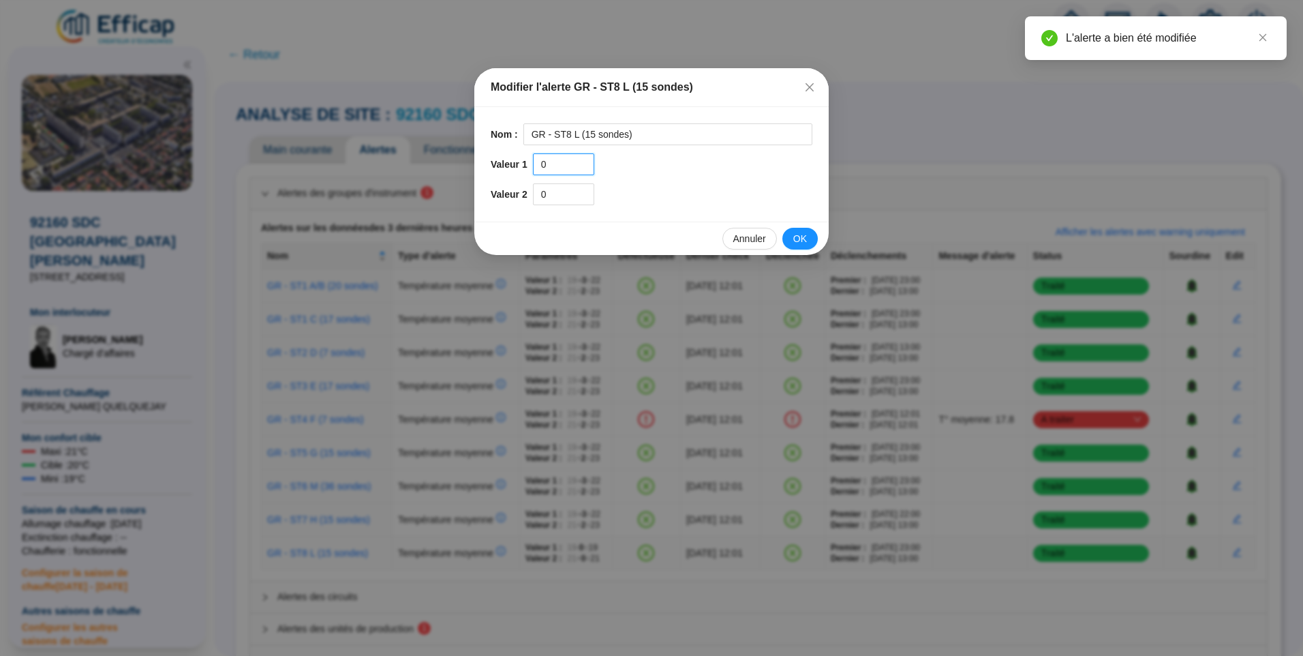
drag, startPoint x: 557, startPoint y: 172, endPoint x: 520, endPoint y: 154, distance: 40.9
click at [481, 162] on div "Nom : GR - ST8 L (15 sondes) Valeur 1 0 Valeur 2 0" at bounding box center [651, 164] width 354 height 115
type input "-3"
drag, startPoint x: 551, startPoint y: 196, endPoint x: 523, endPoint y: 196, distance: 27.3
click at [523, 196] on div "Valeur 2 0" at bounding box center [652, 194] width 322 height 22
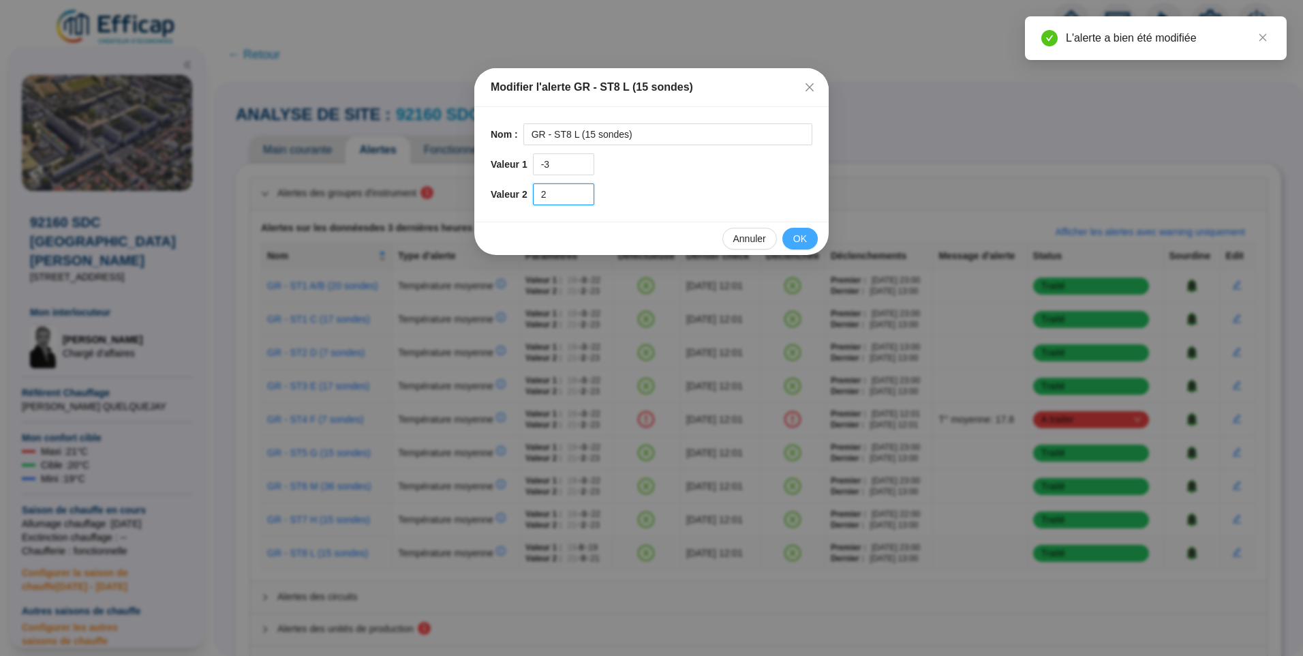
type input "2"
click at [804, 240] on span "OK" at bounding box center [800, 239] width 14 height 14
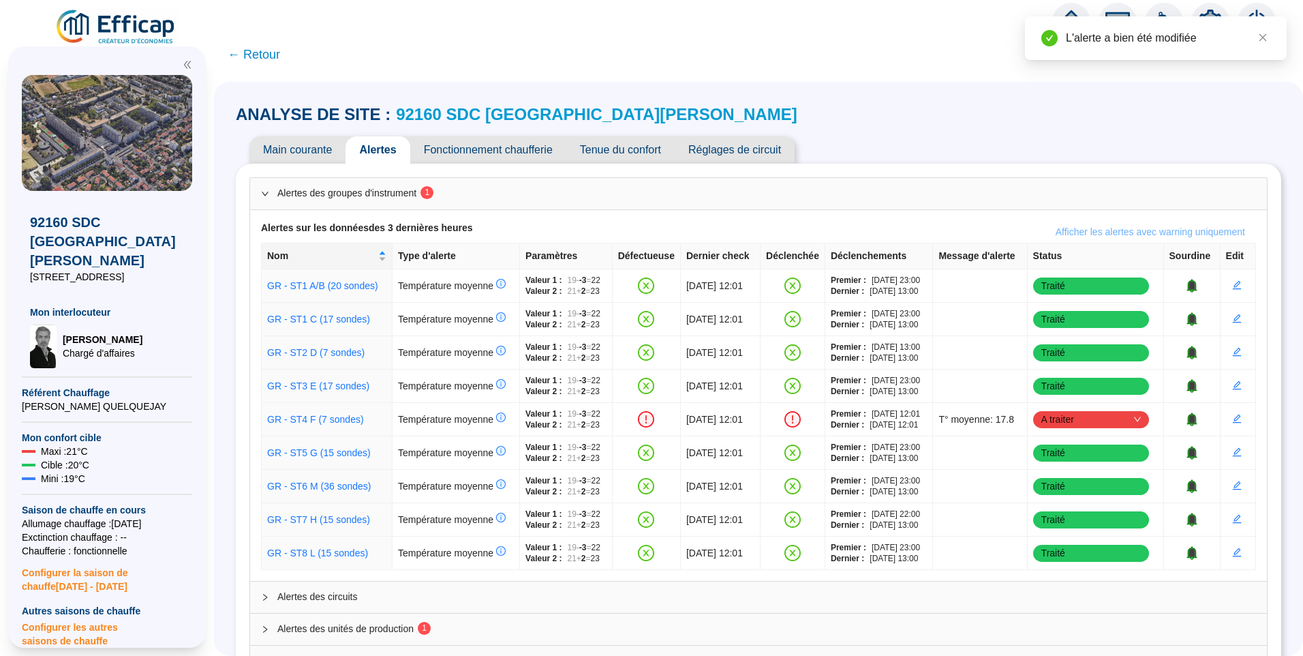
click at [1156, 237] on span "Afficher les alertes avec warning uniquement" at bounding box center [1150, 232] width 189 height 14
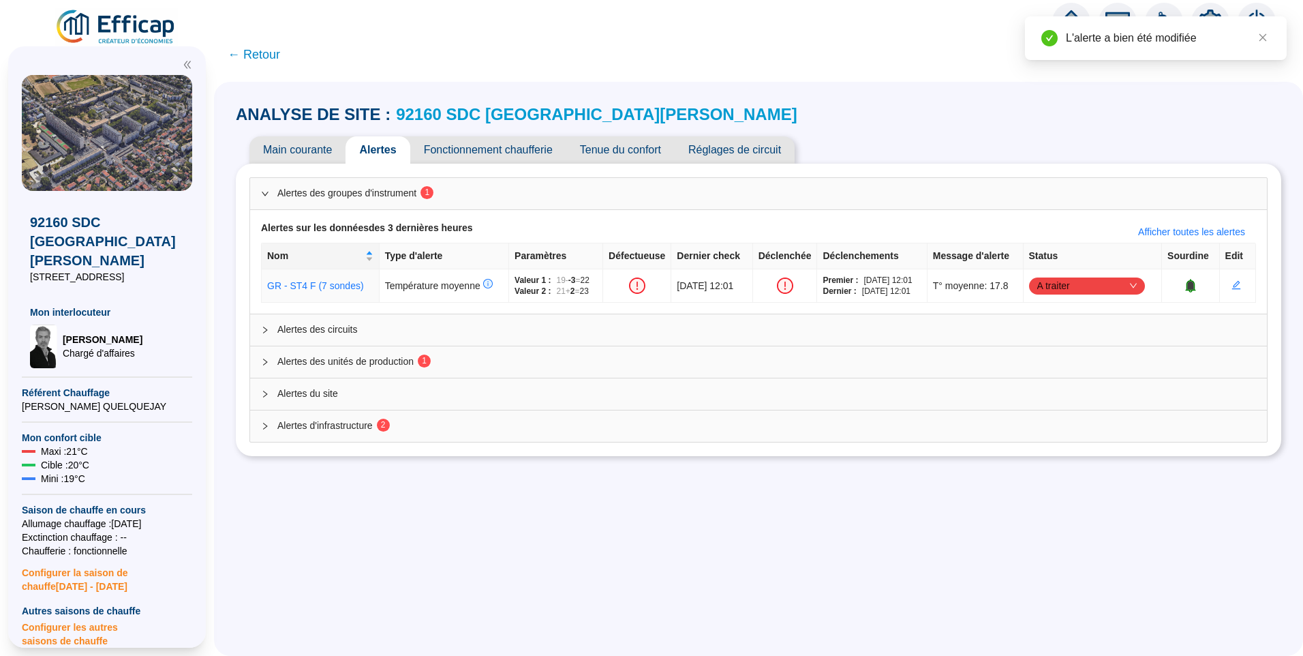
click at [414, 357] on span "Alertes des unités de production 1" at bounding box center [766, 361] width 979 height 14
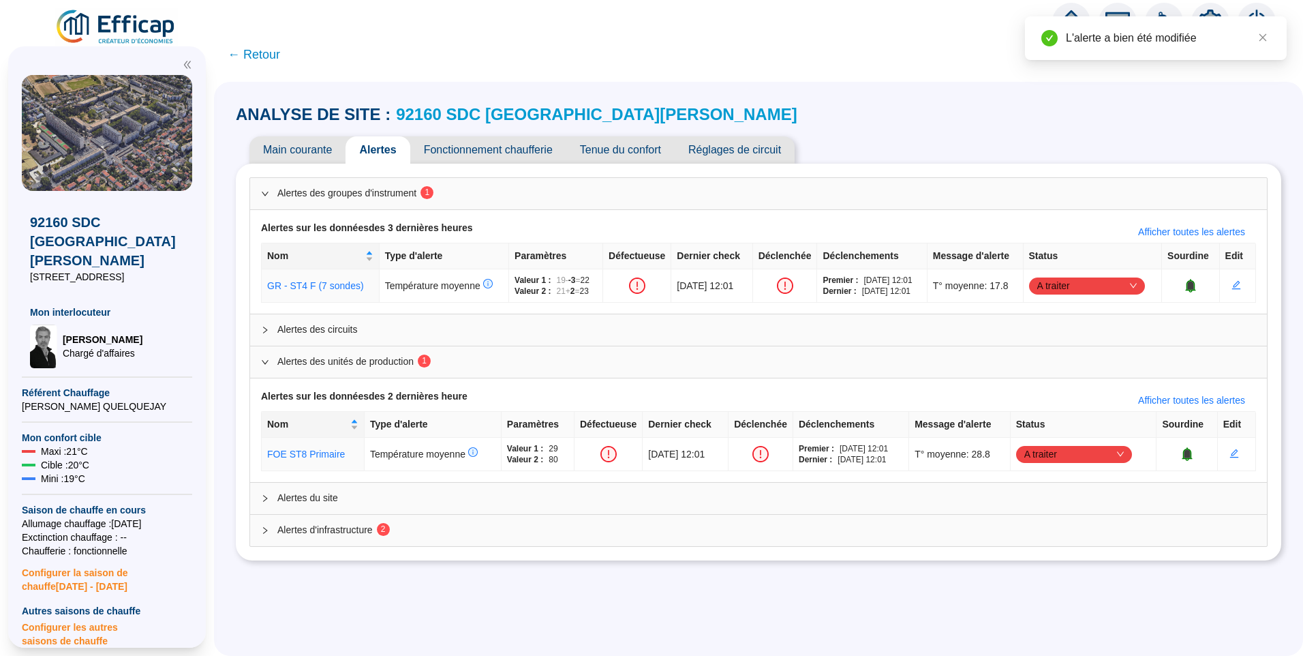
click at [339, 524] on span "Alertes d'infrastructure 2" at bounding box center [766, 530] width 979 height 14
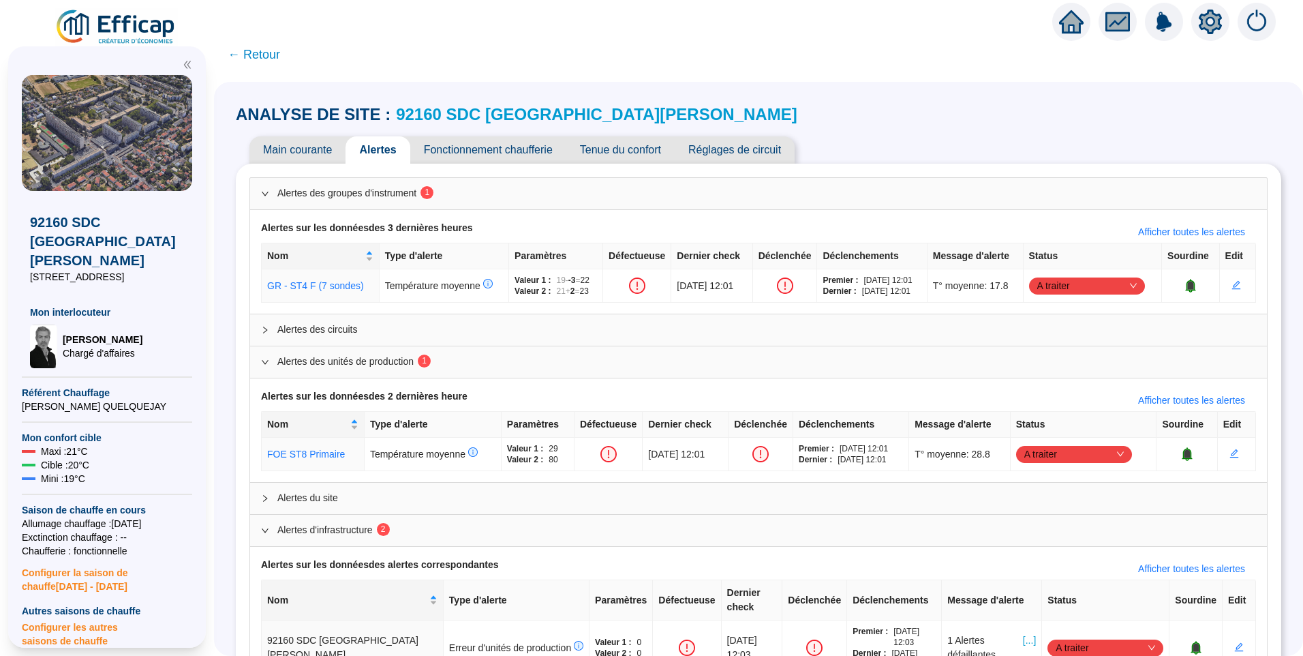
click at [506, 151] on span "Fonctionnement chaufferie" at bounding box center [488, 149] width 156 height 27
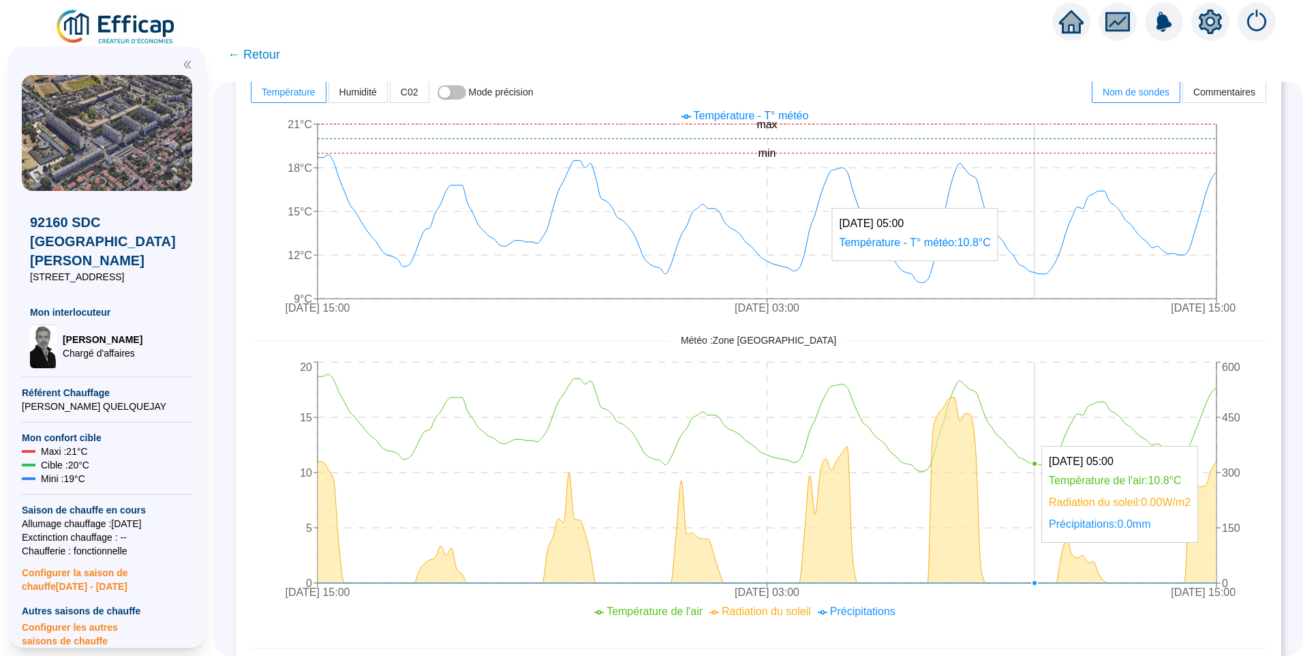
scroll to position [477, 0]
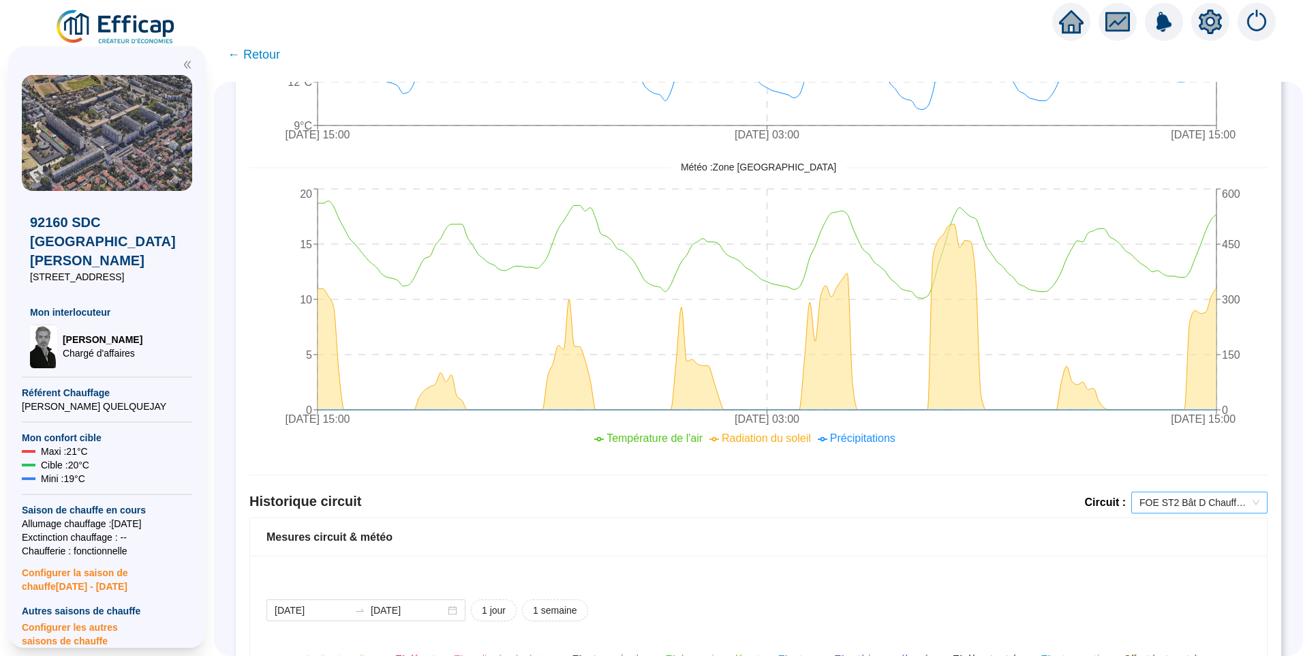
click at [1155, 505] on span "FOE ST2 Bât D Chauffage" at bounding box center [1200, 502] width 120 height 20
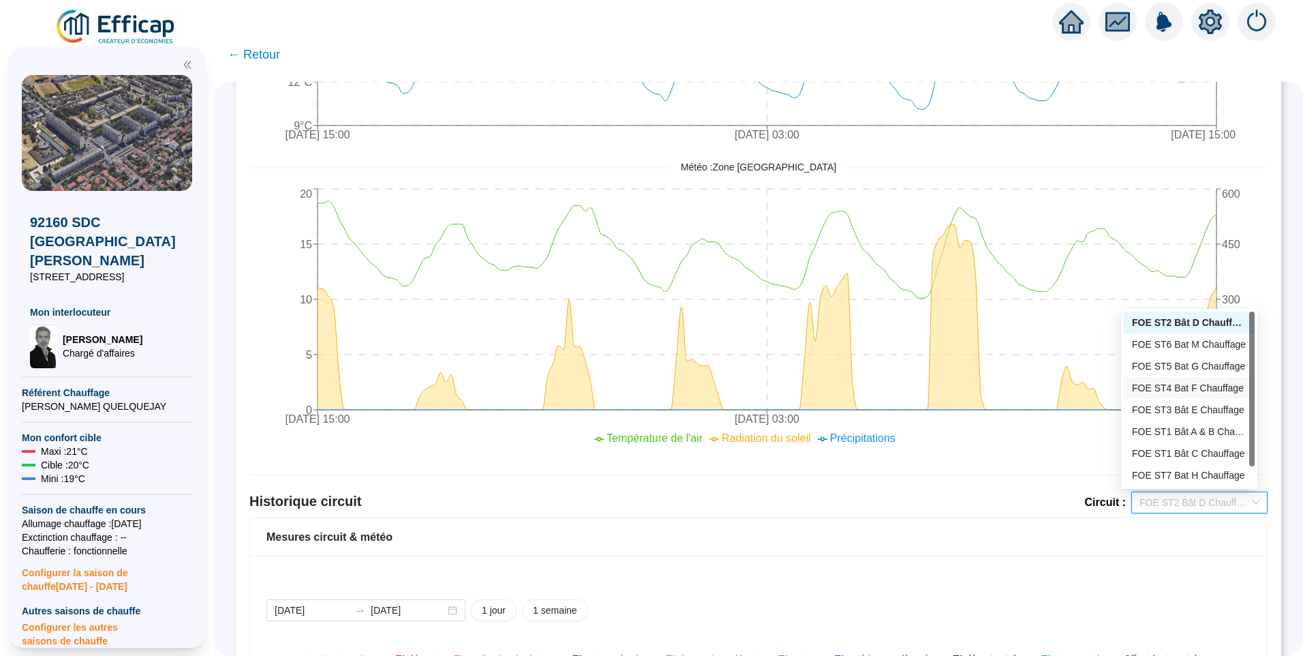
scroll to position [22, 0]
click at [1181, 330] on div "FOE ST6 Bat M Chauffage" at bounding box center [1189, 322] width 131 height 22
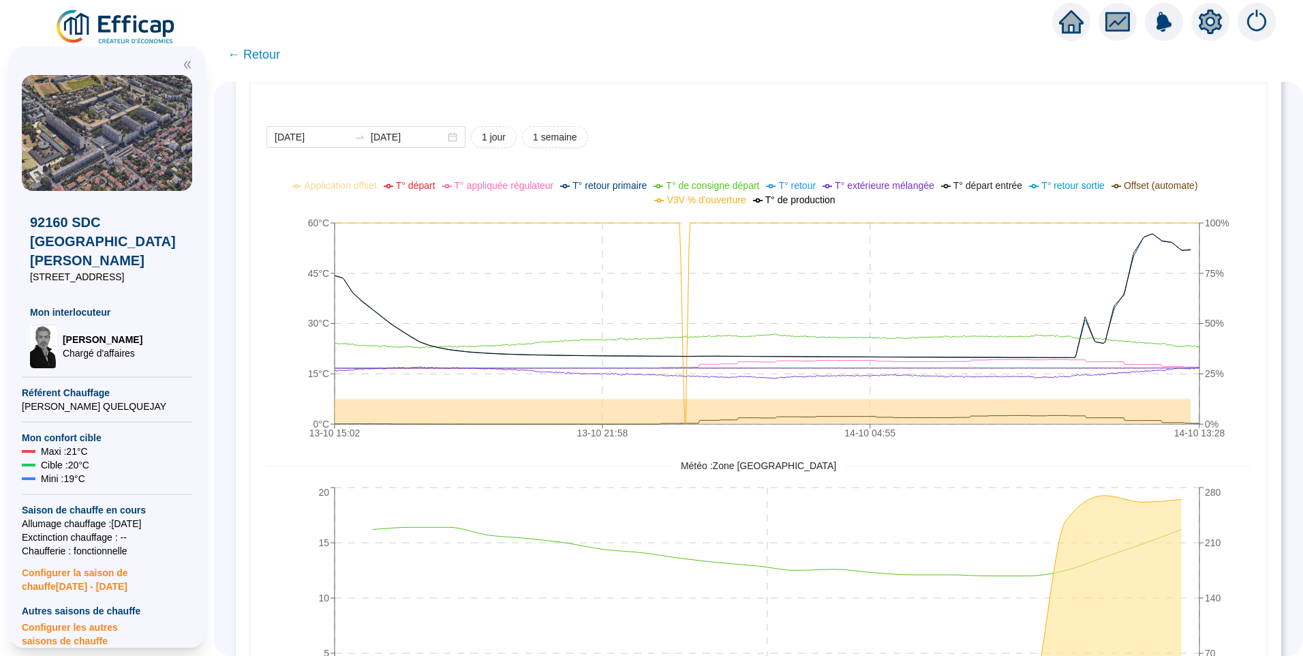
scroll to position [886, 0]
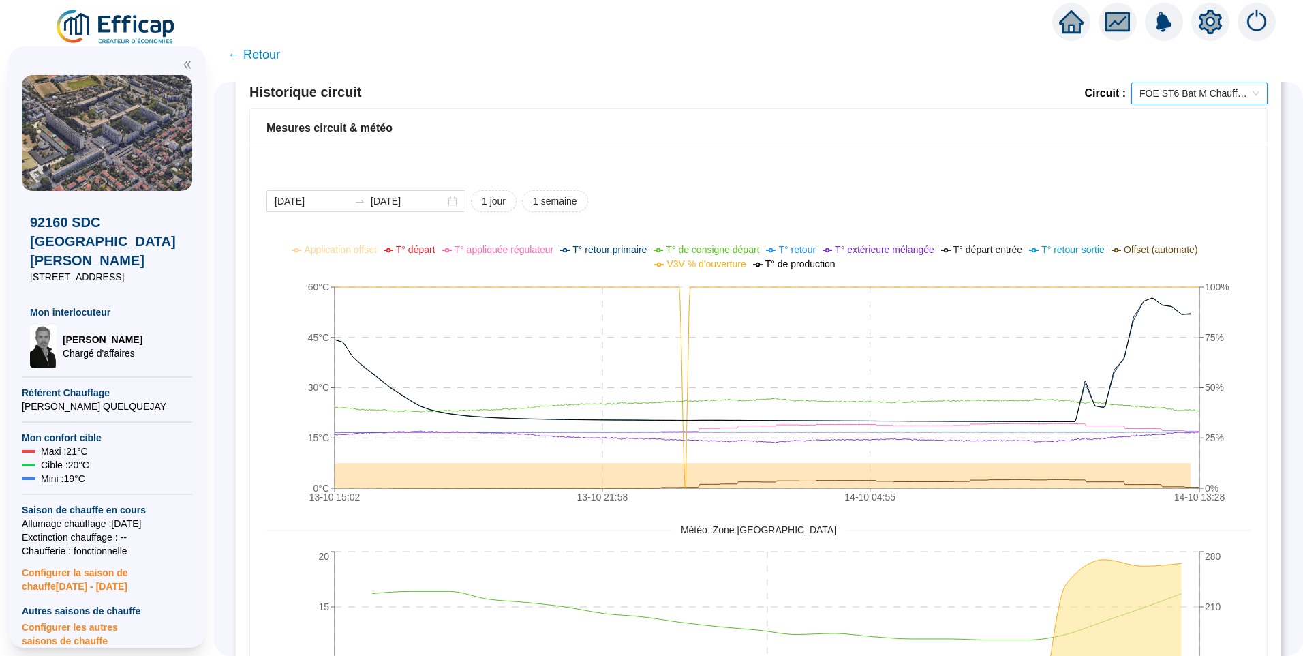
click at [771, 178] on div "2025-10-13 2025-10-14 1 jour 1 semaine 13-10 15:02 13-10 21:58 14-10 04:55 14-1…" at bounding box center [758, 492] width 1017 height 690
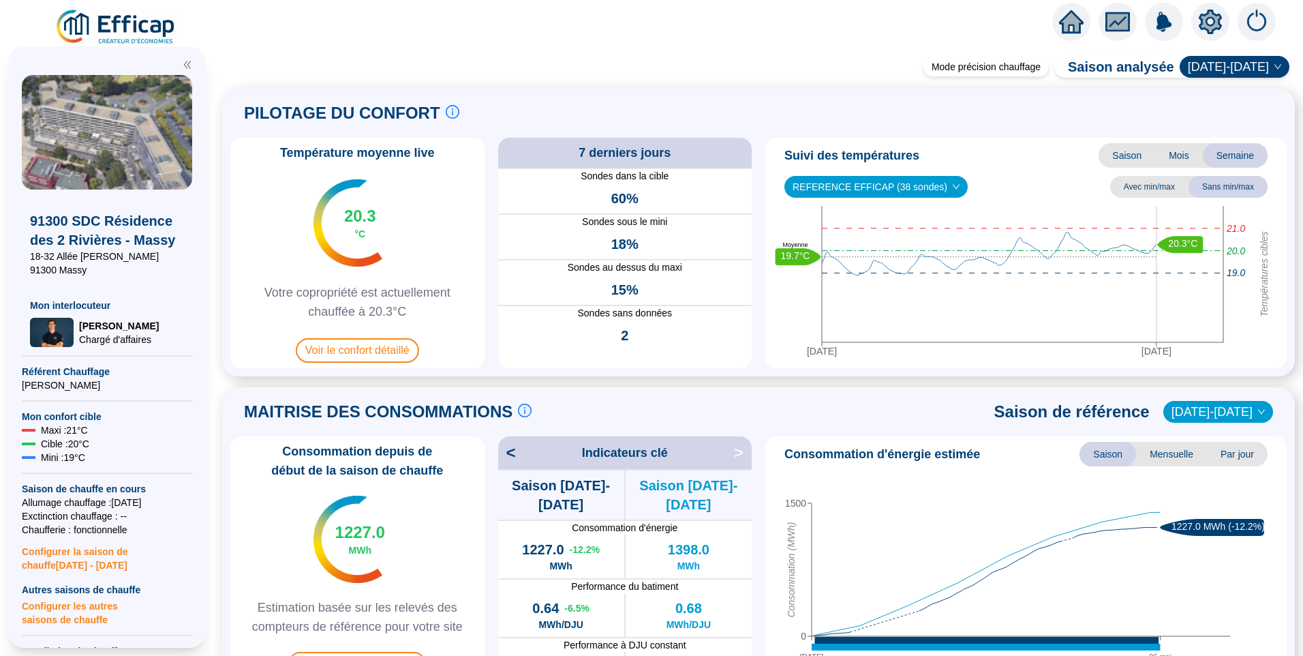
click at [1245, 74] on span "2024-2025" at bounding box center [1234, 67] width 93 height 20
click at [1241, 201] on div "[DATE]-[DATE]" at bounding box center [1236, 203] width 65 height 14
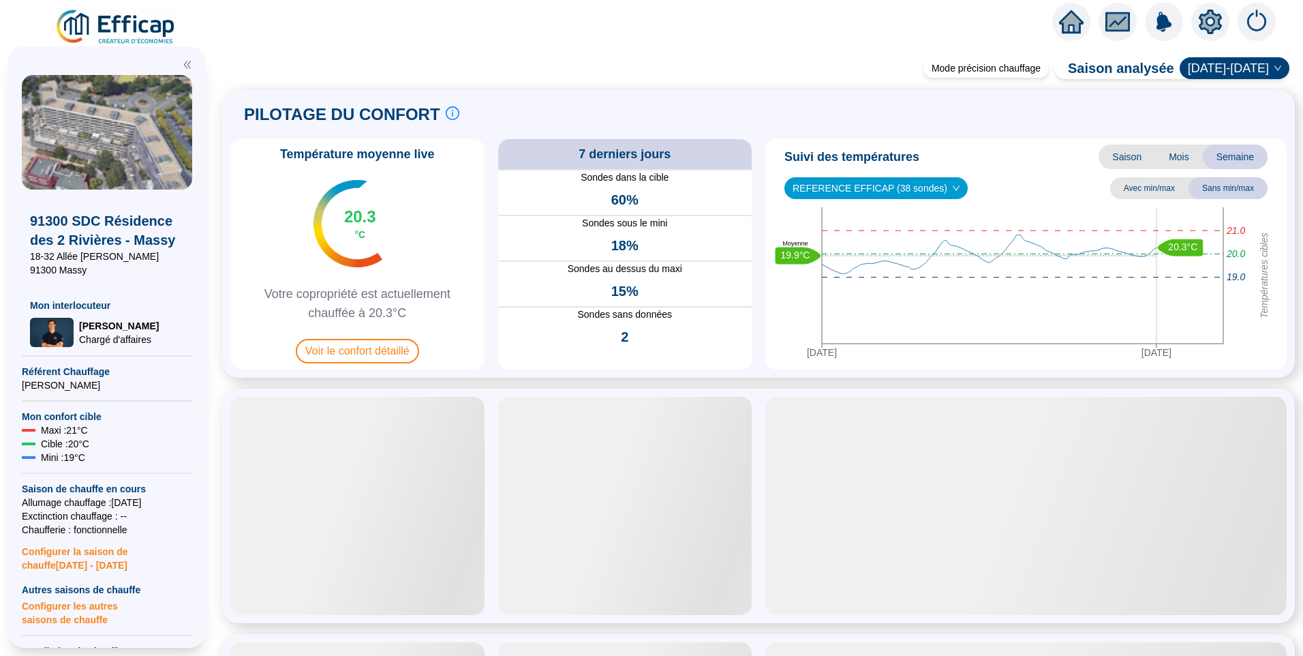
click at [1241, 70] on span "[DATE]-[DATE]" at bounding box center [1234, 68] width 93 height 20
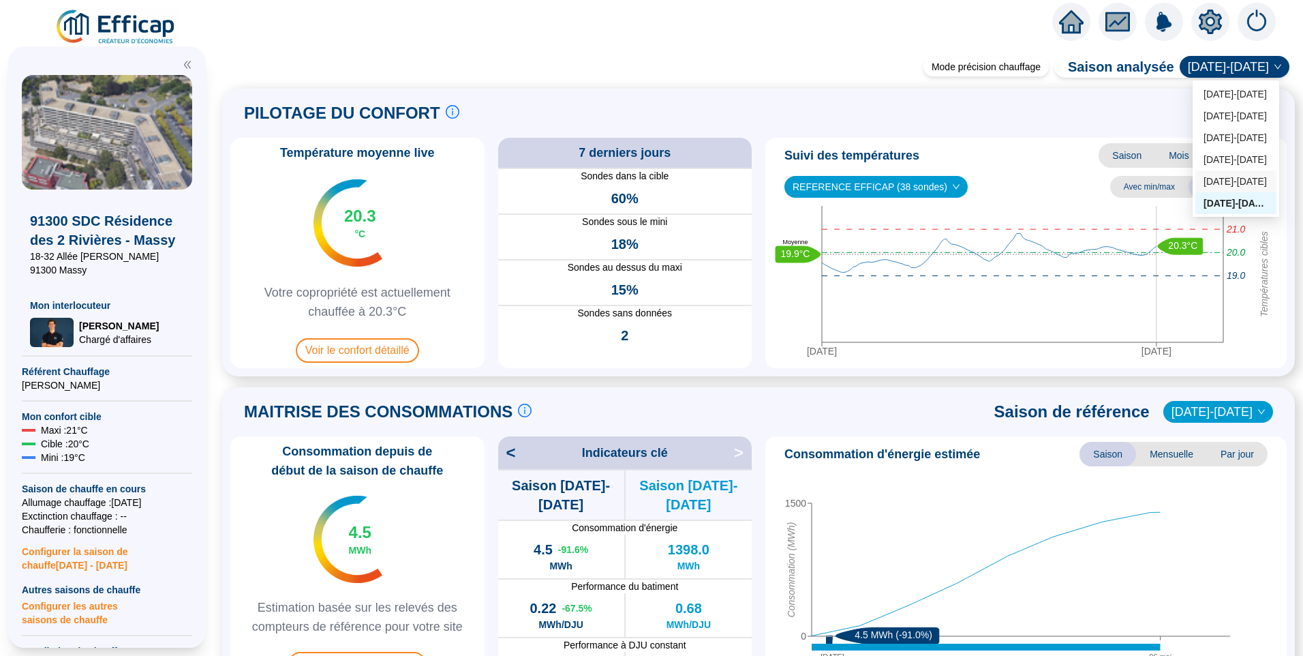
click at [1216, 184] on div "2024-2025" at bounding box center [1236, 181] width 65 height 14
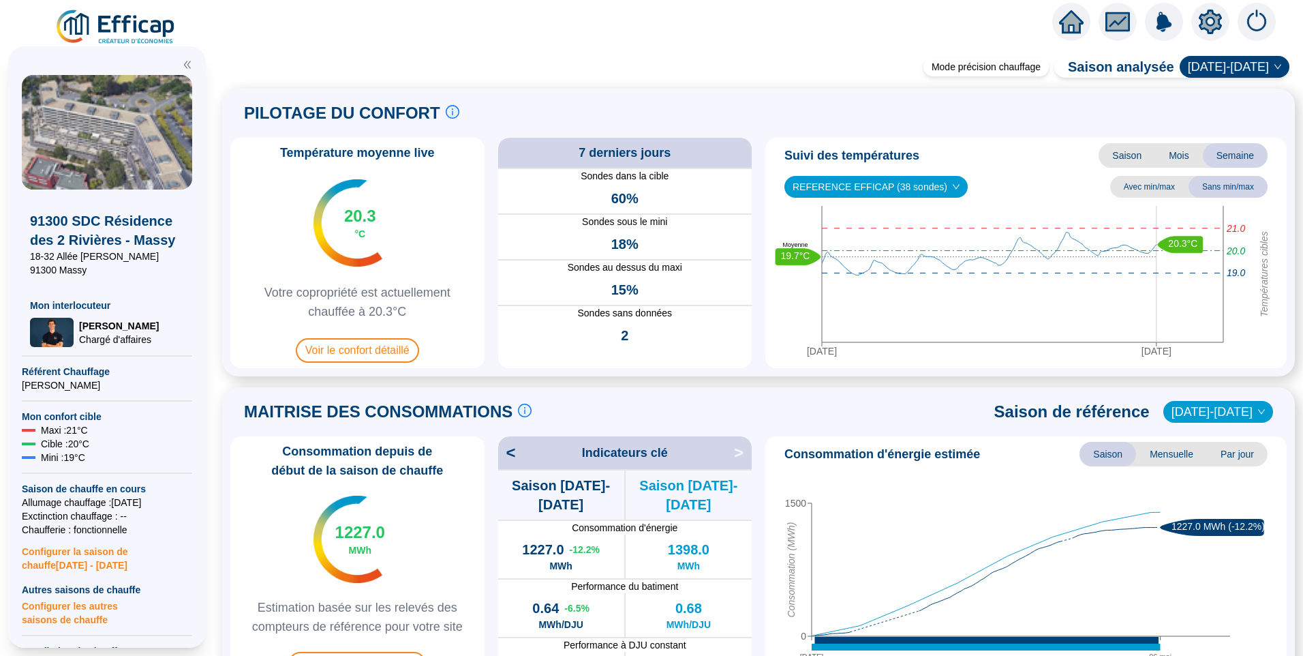
click at [763, 87] on div "Mode précision chauffage Saison analysée 2024-2025 2024-2025 PILOTAGE DU CONFOR…" at bounding box center [758, 358] width 1089 height 594
click at [1210, 20] on icon "setting" at bounding box center [1210, 22] width 25 height 25
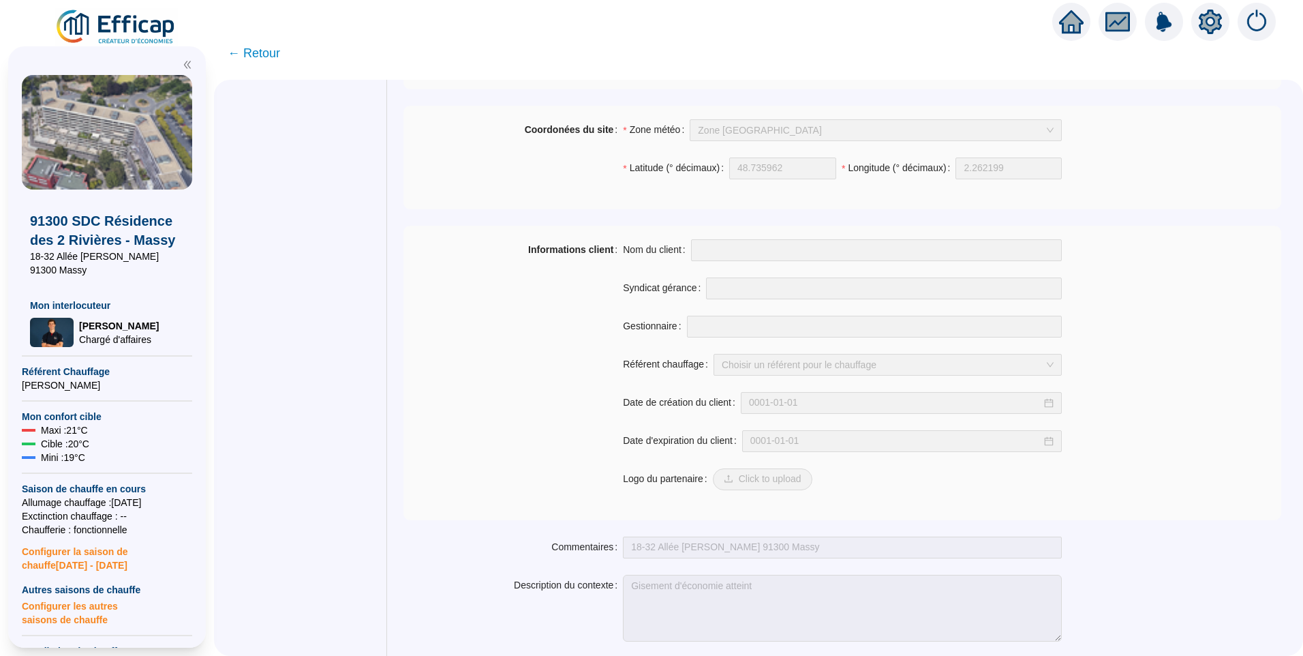
scroll to position [928, 0]
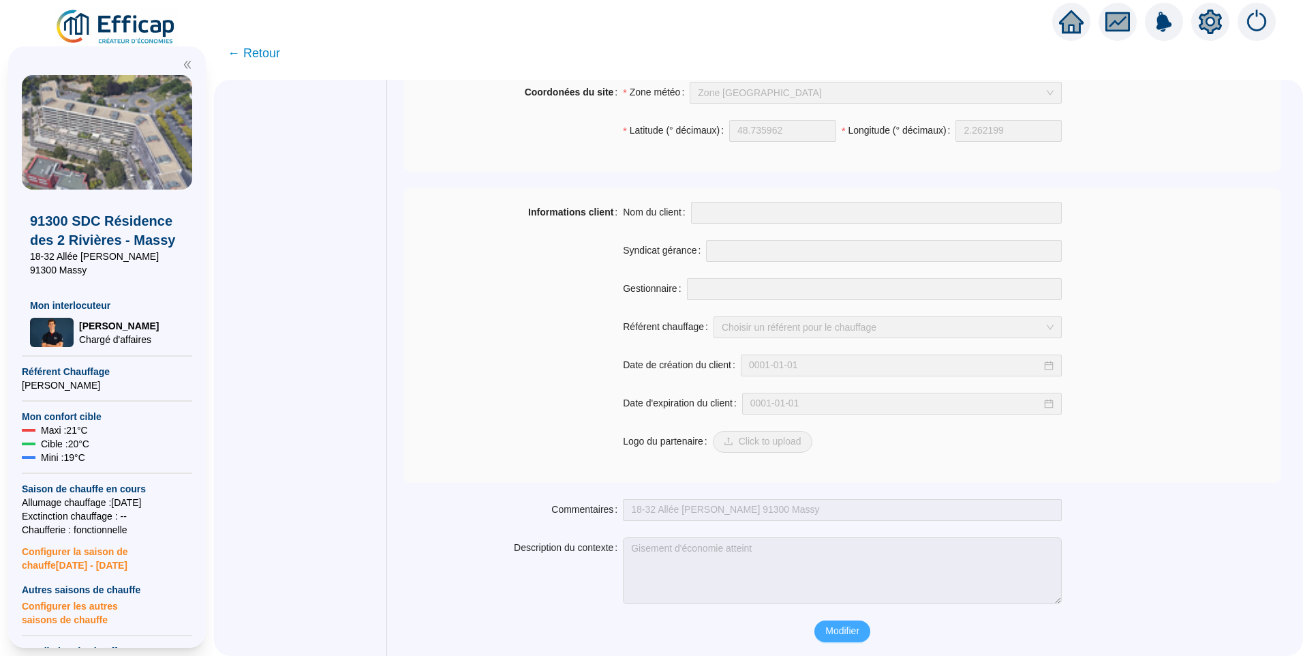
click at [851, 631] on span "Modifier" at bounding box center [842, 631] width 34 height 14
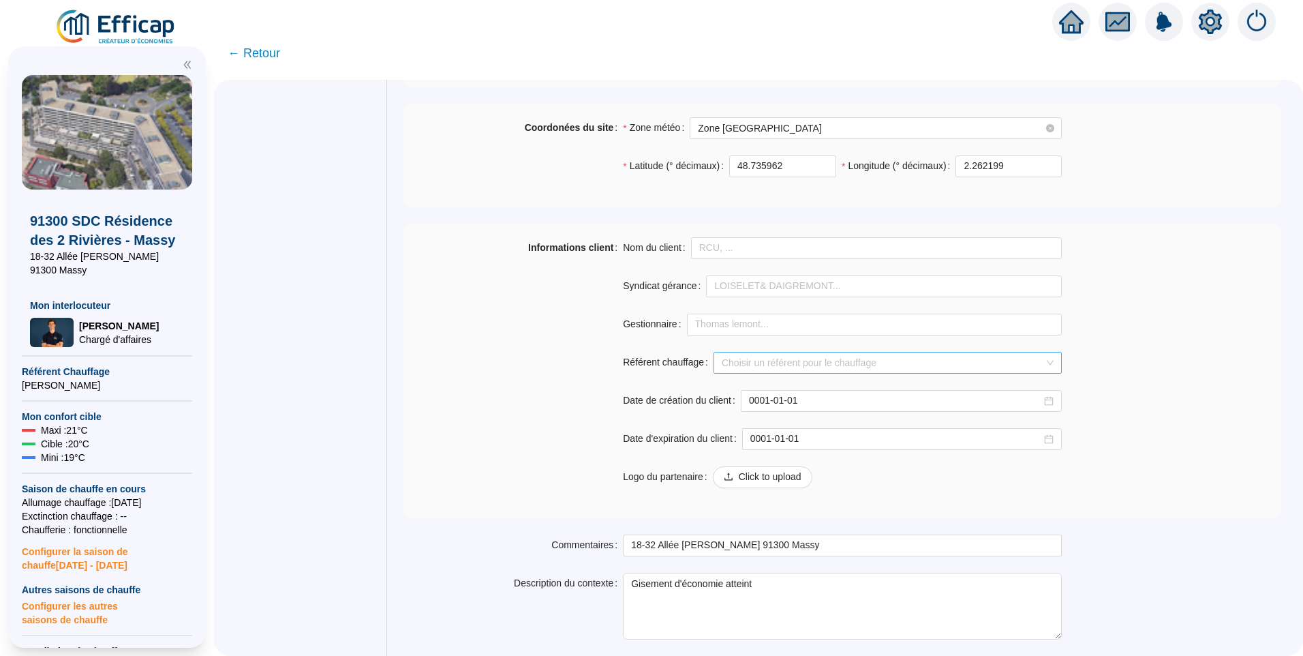
click at [770, 355] on input "Référent chauffage" at bounding box center [882, 362] width 320 height 20
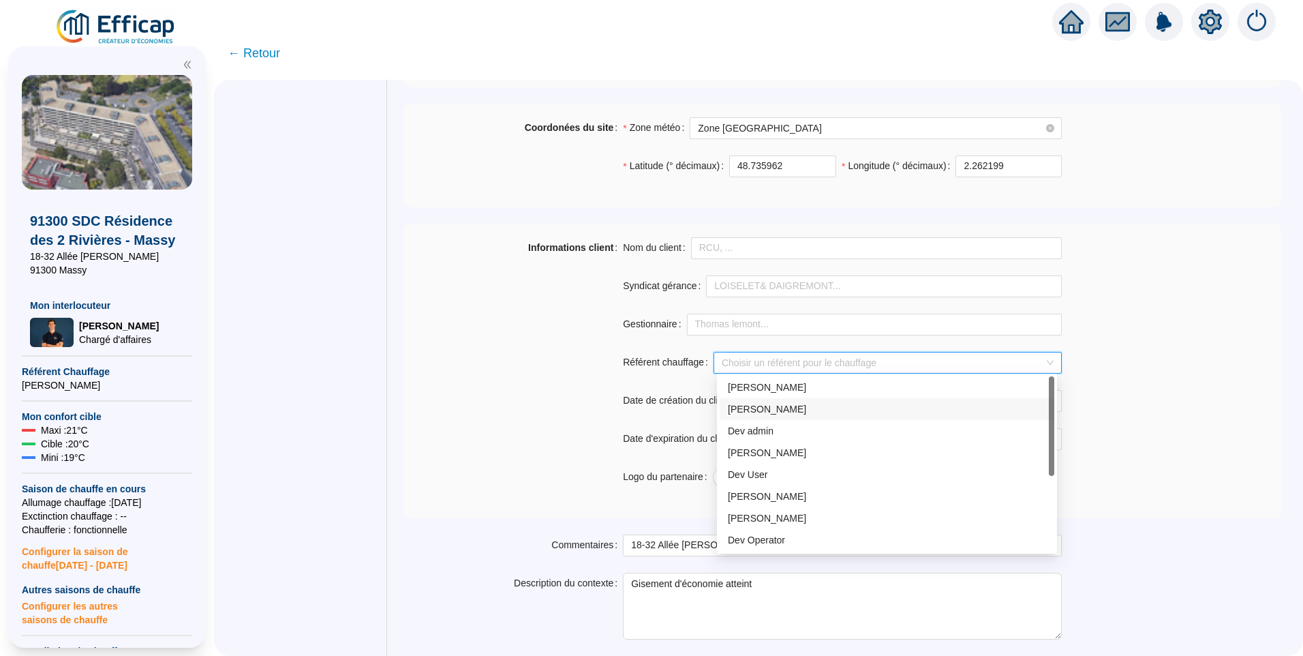
click at [763, 414] on div "Marc Hillaert" at bounding box center [887, 409] width 318 height 14
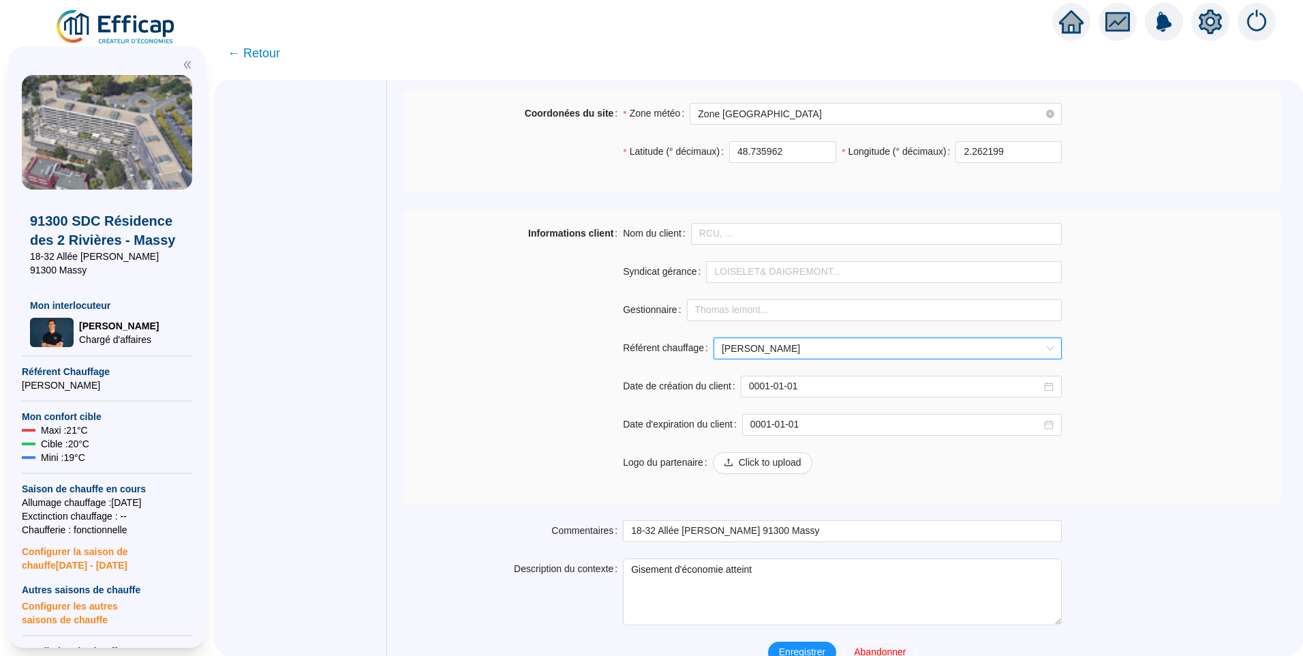
scroll to position [963, 0]
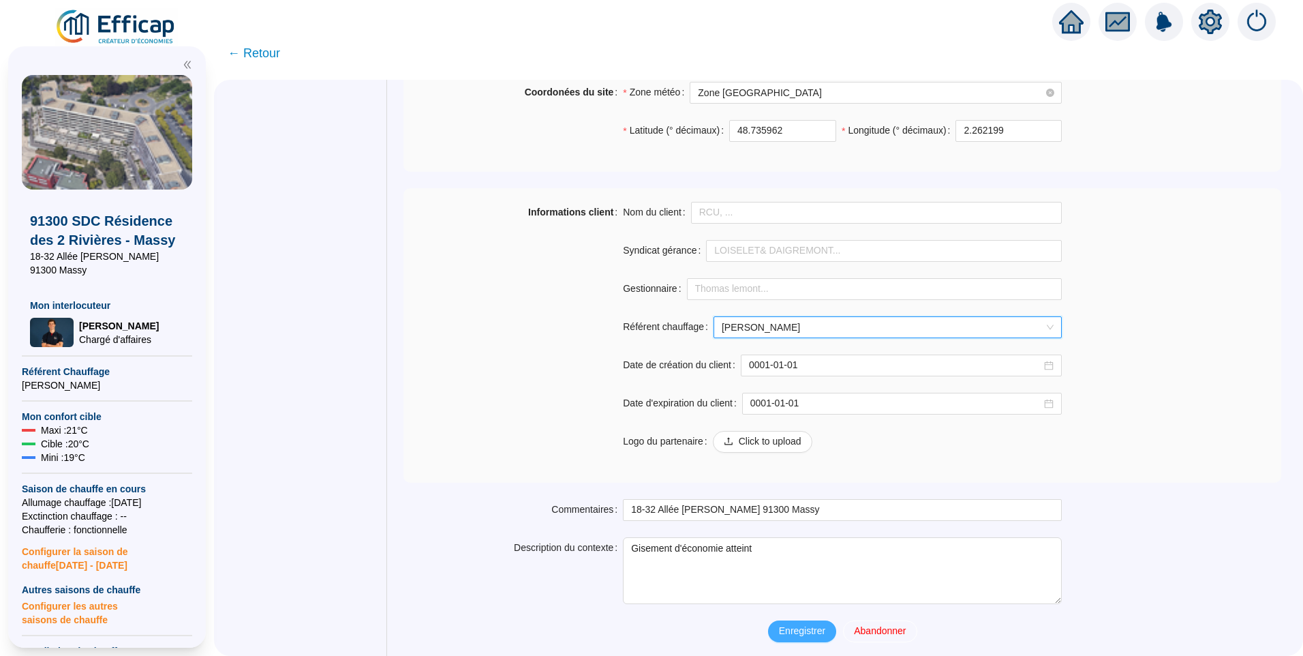
click at [805, 624] on span "Enregistrer" at bounding box center [802, 631] width 46 height 14
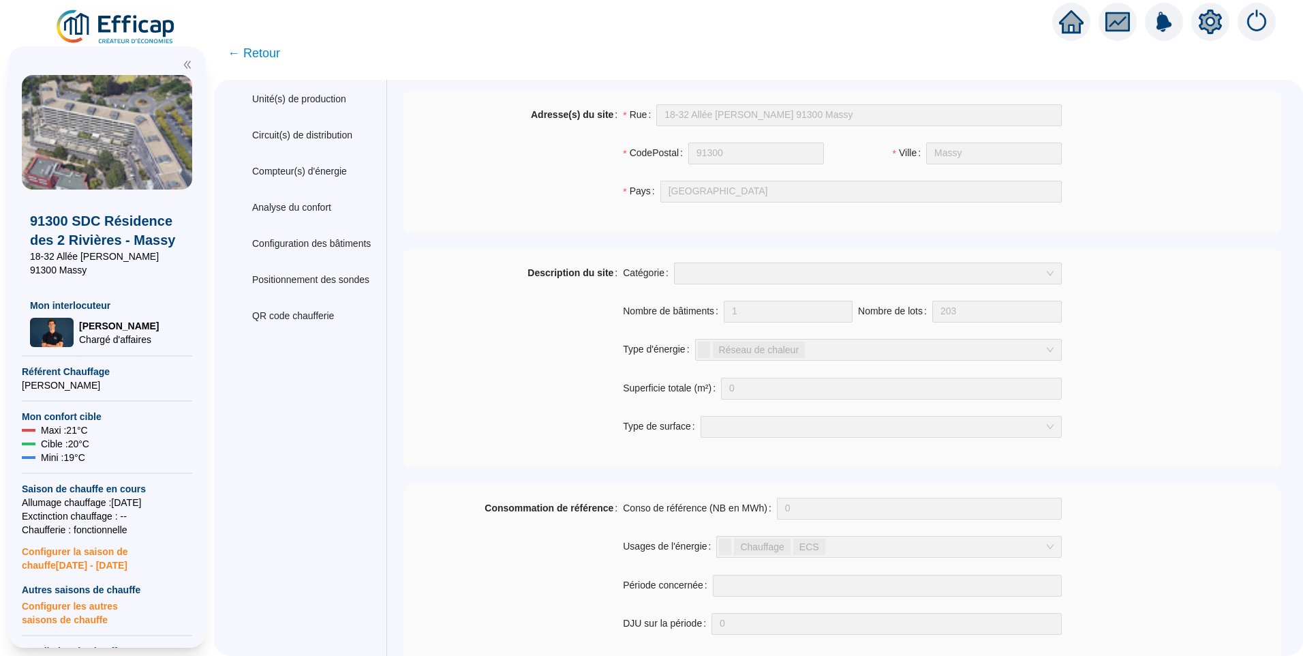
scroll to position [0, 0]
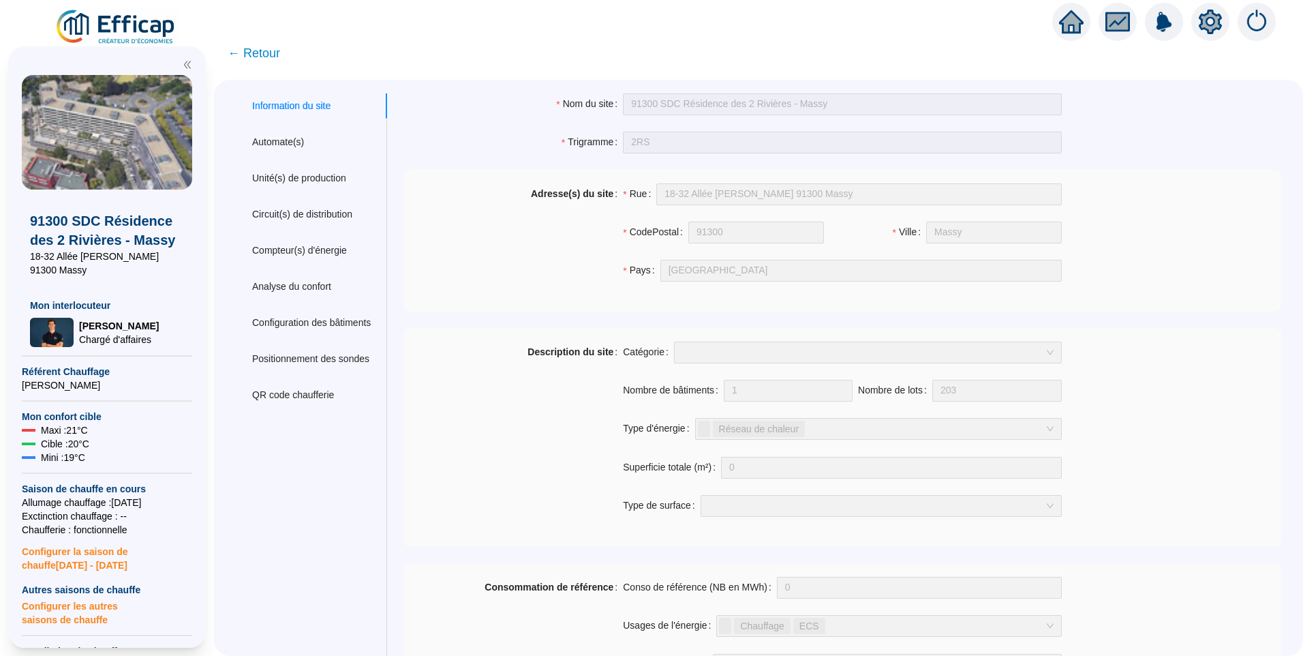
click at [275, 61] on span "← Retour" at bounding box center [254, 53] width 52 height 19
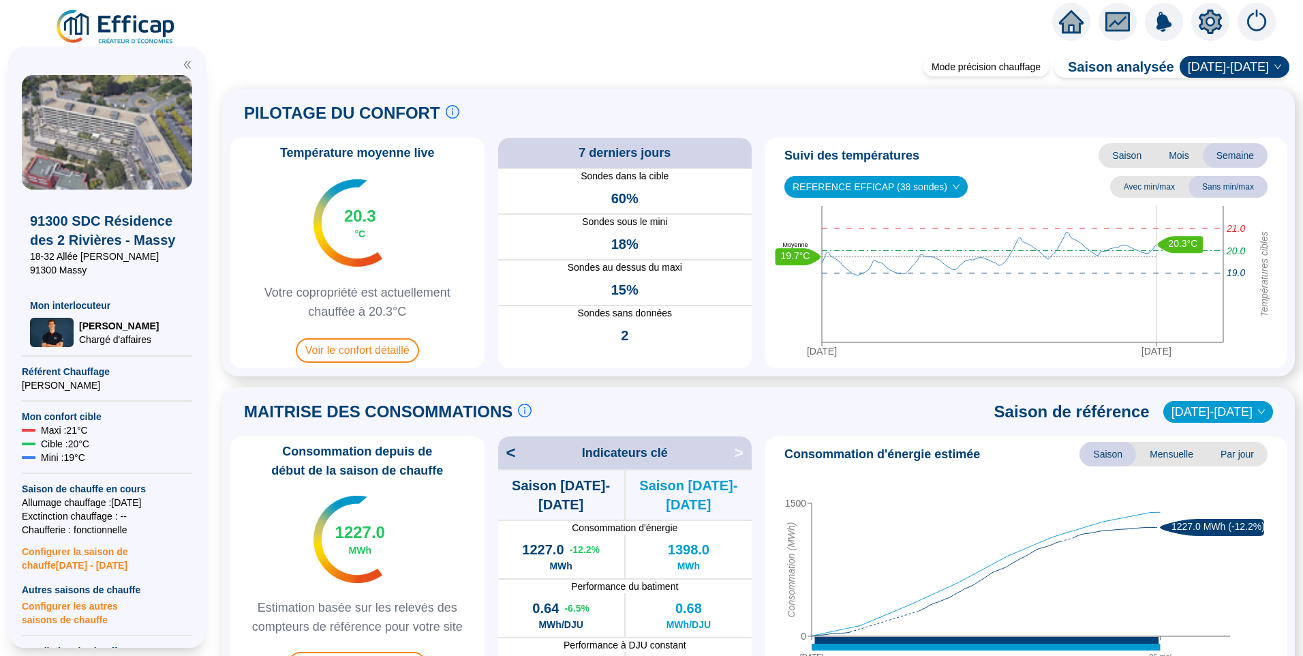
click at [101, 17] on img at bounding box center [116, 27] width 123 height 38
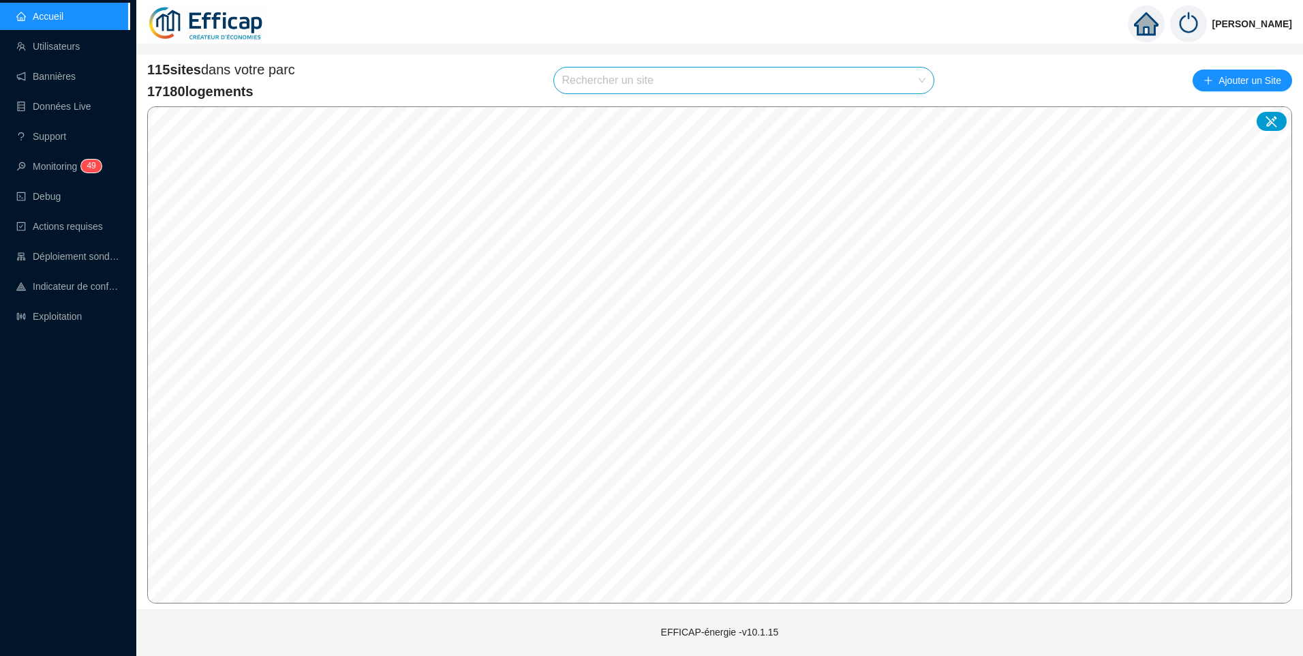
click at [658, 80] on input "search" at bounding box center [738, 80] width 352 height 26
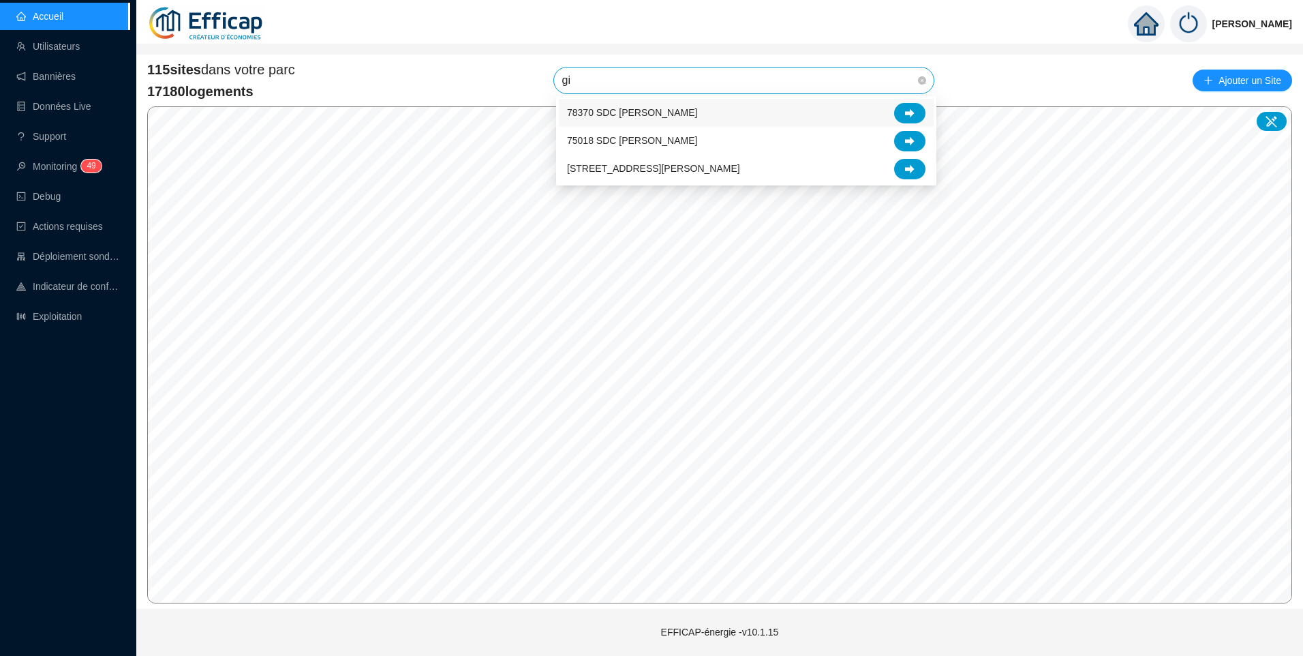
type input "gir"
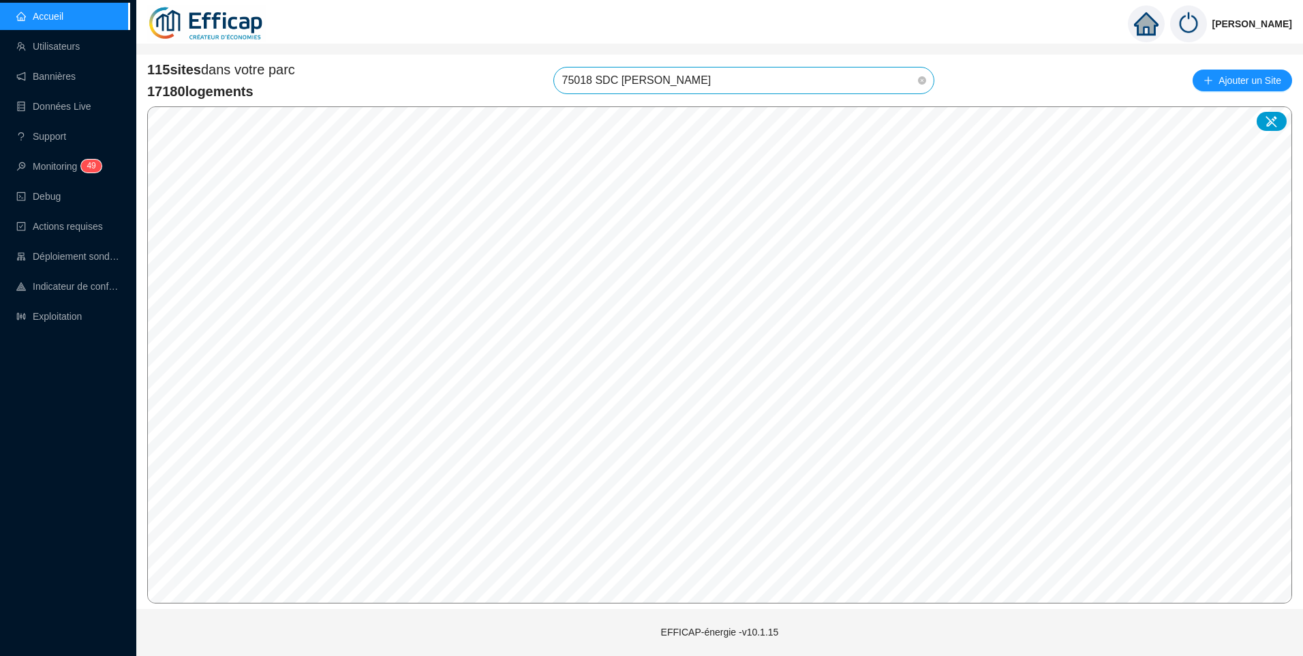
click at [697, 78] on span "75018 SDC Girard Pajol" at bounding box center [744, 80] width 364 height 26
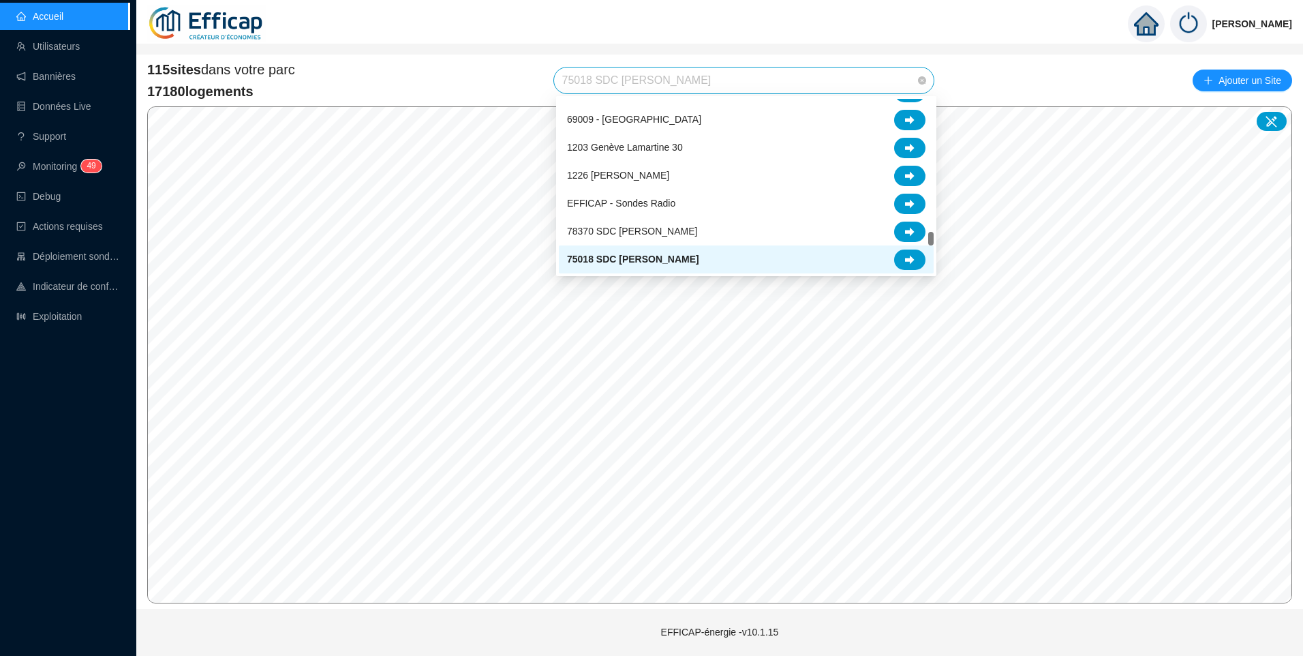
click at [727, 260] on div "75018 SDC Girard Pajol" at bounding box center [746, 259] width 359 height 20
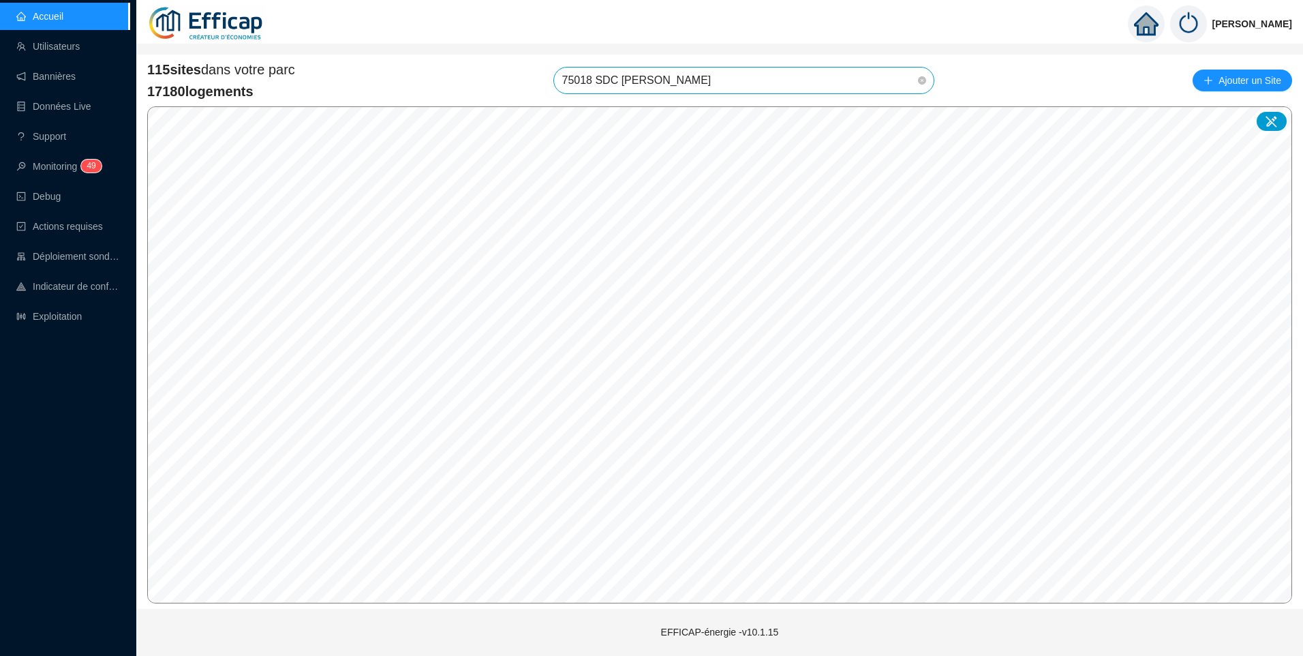
drag, startPoint x: 685, startPoint y: 83, endPoint x: 339, endPoint y: 87, distance: 345.6
click at [348, 87] on div "115 sites dans votre parc 17180 logements 75018 SDC Girard Pajol 75018 SDC Gira…" at bounding box center [719, 80] width 1145 height 41
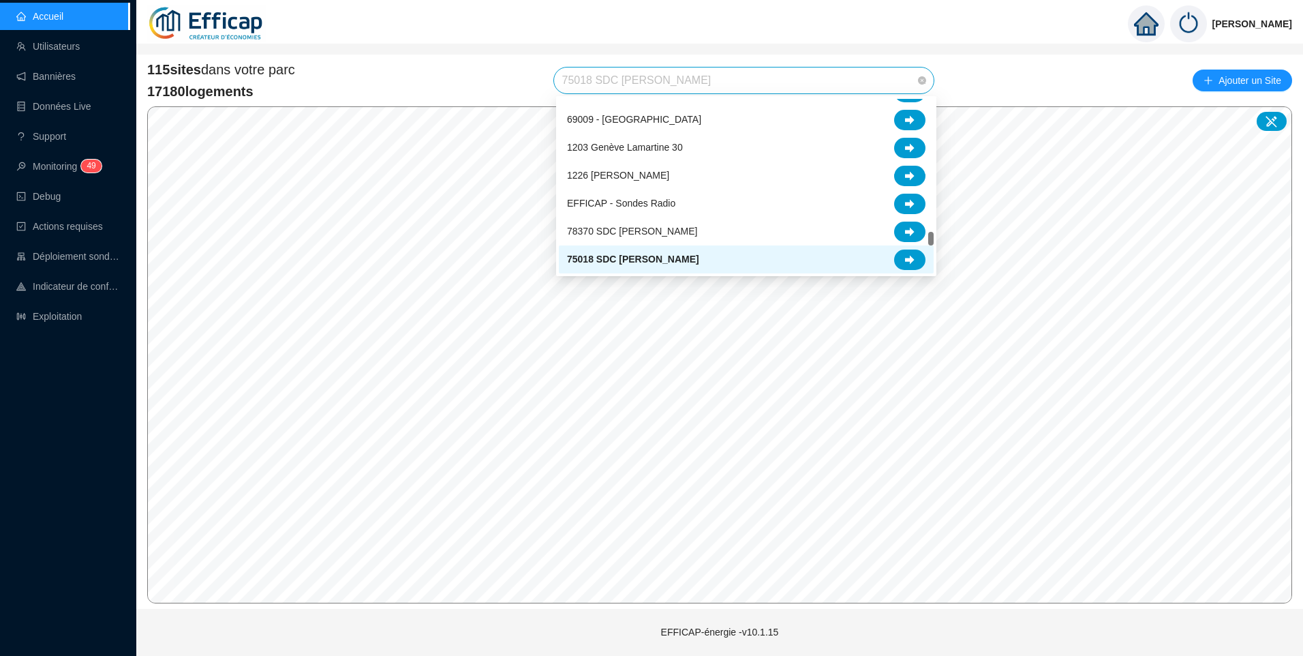
click at [612, 258] on span "75018 SDC Girard Pajol" at bounding box center [633, 259] width 132 height 14
click at [720, 86] on span "75018 SDC Girard Pajol" at bounding box center [744, 80] width 364 height 26
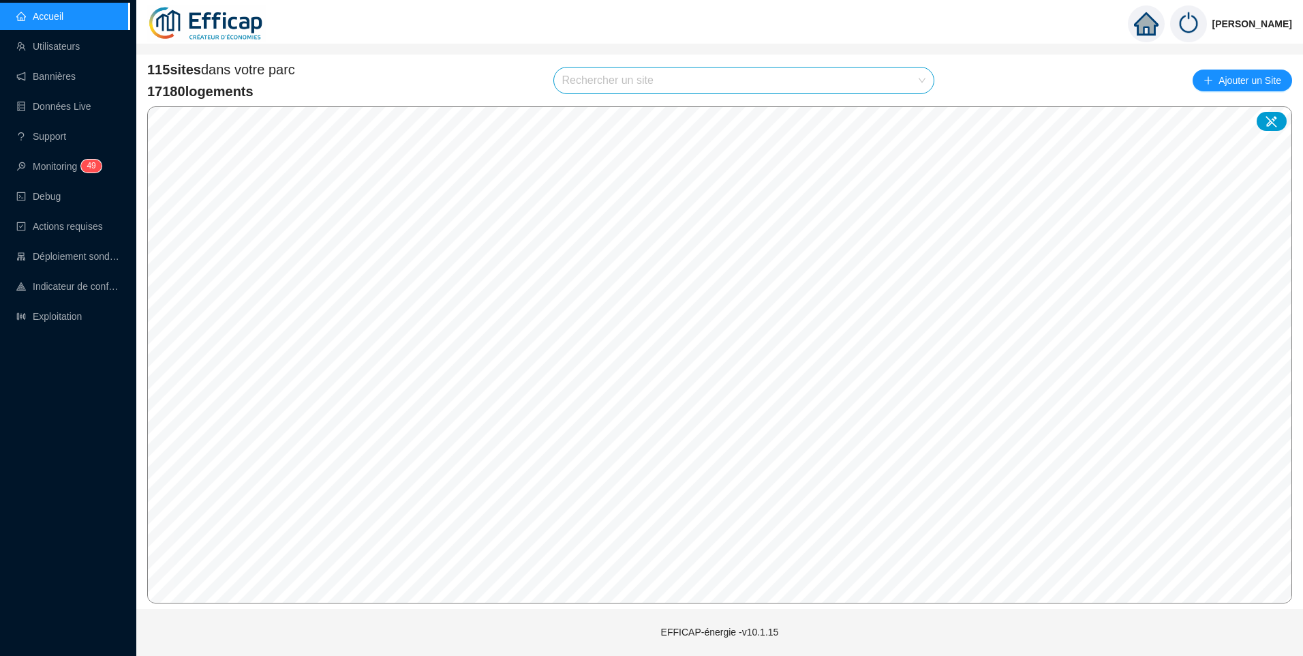
click at [618, 78] on input "search" at bounding box center [738, 80] width 352 height 26
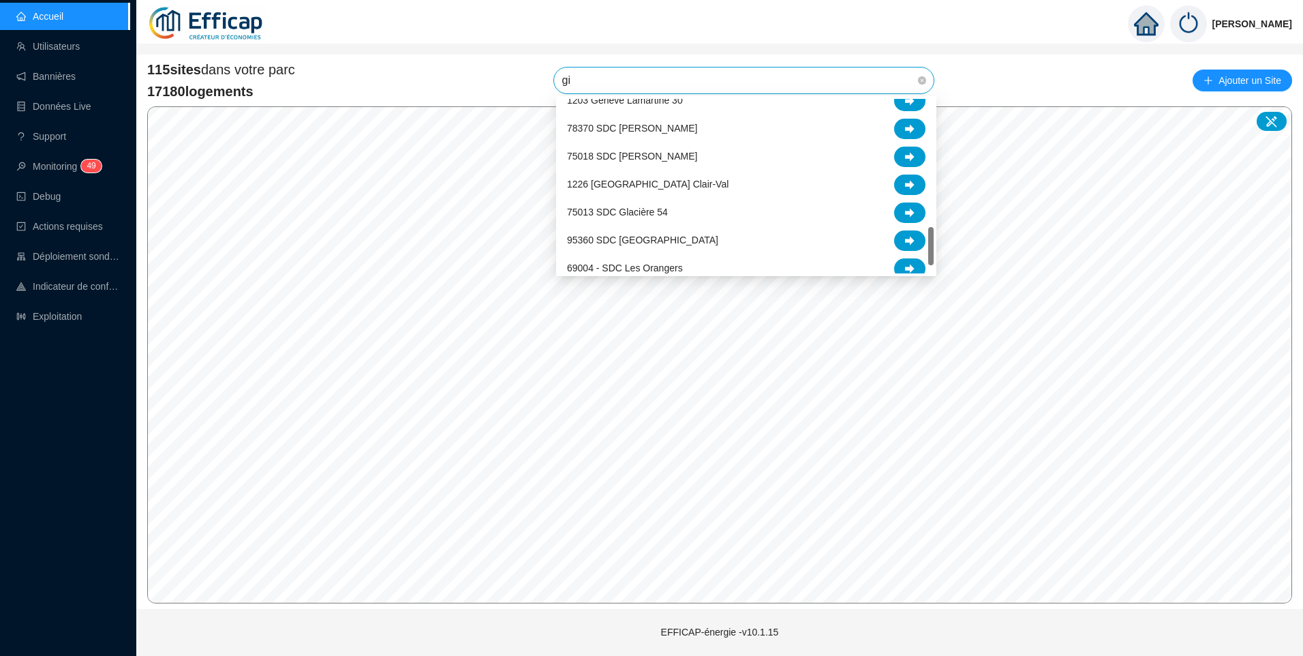
scroll to position [0, 0]
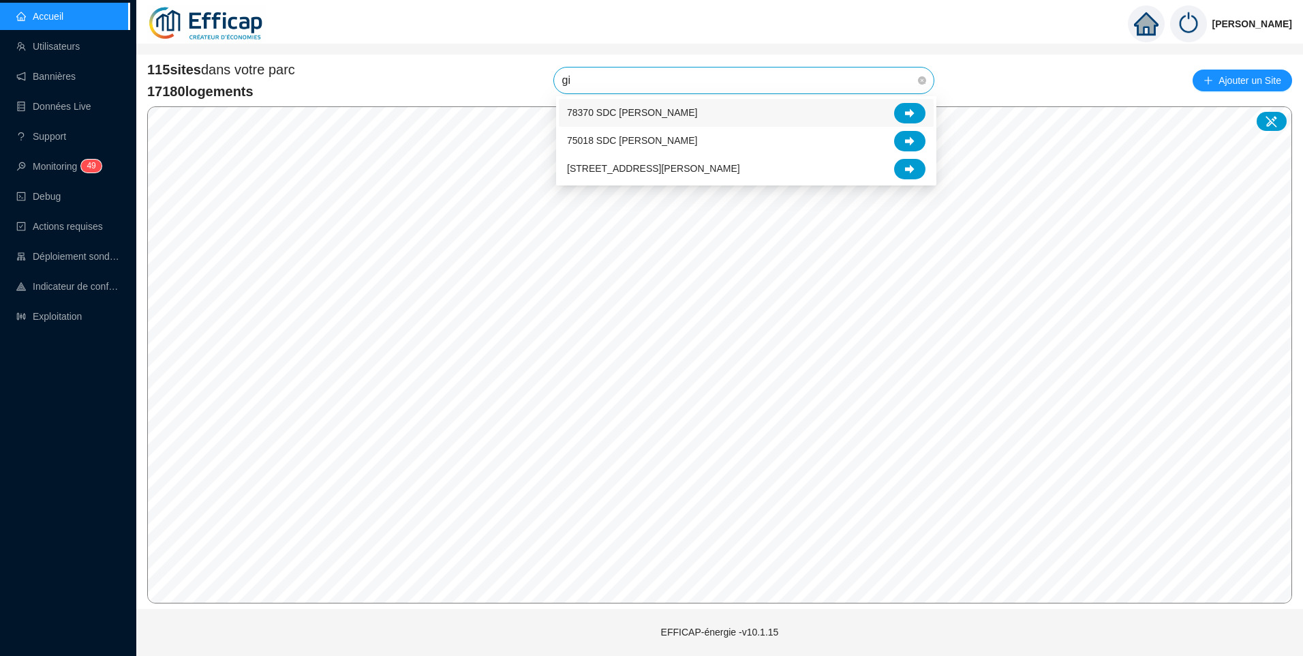
type input "gir"
click at [673, 115] on div "75018 SDC Girard Pajol" at bounding box center [746, 113] width 359 height 20
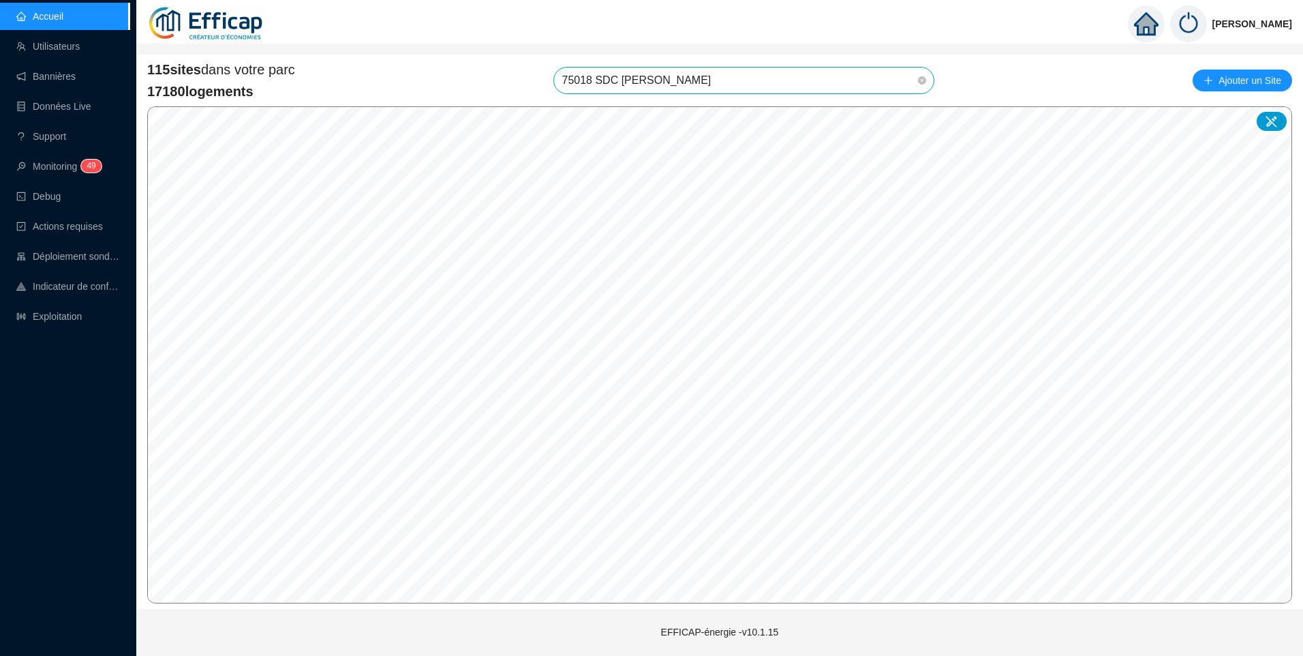
click at [727, 82] on span "75018 SDC Girard Pajol" at bounding box center [744, 80] width 364 height 26
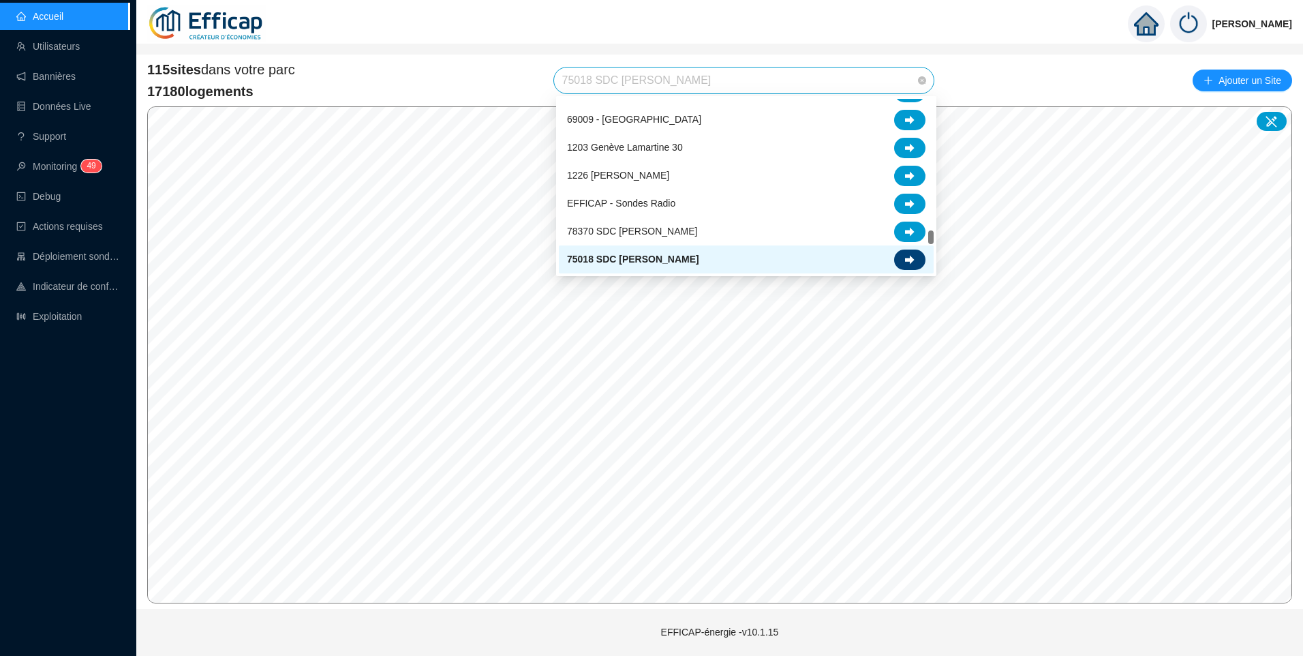
click at [912, 256] on icon at bounding box center [910, 260] width 10 height 10
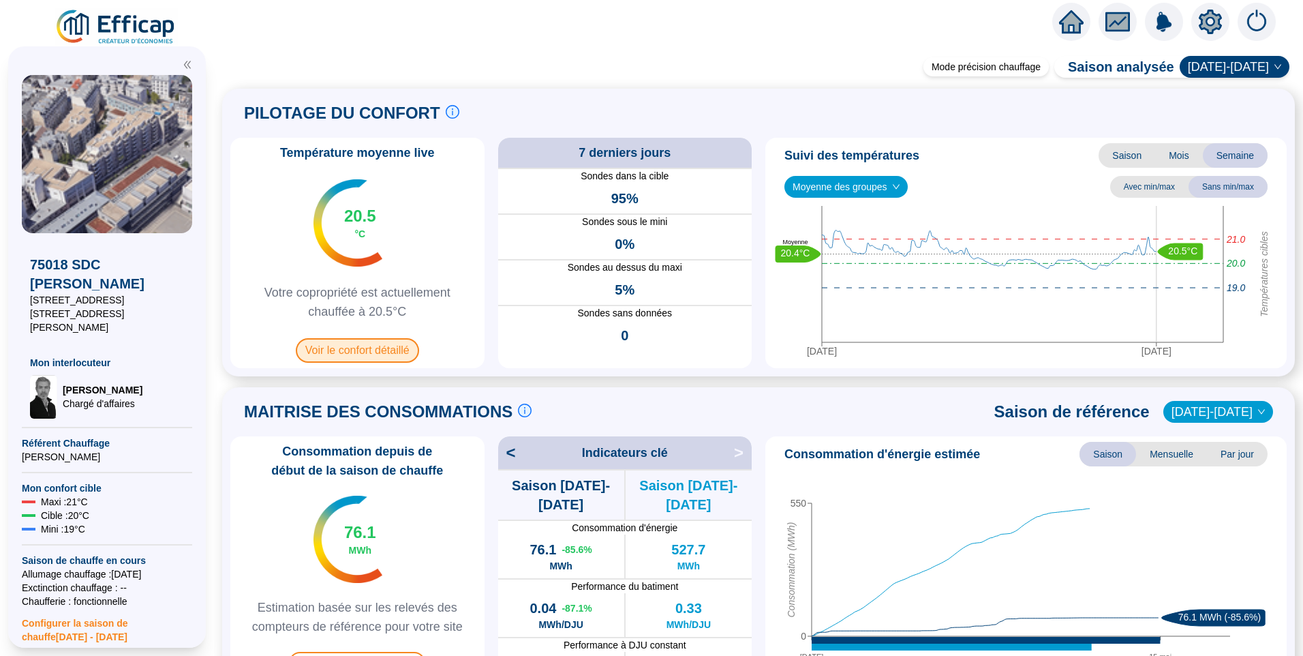
click at [365, 349] on span "Voir le confort détaillé" at bounding box center [357, 350] width 123 height 25
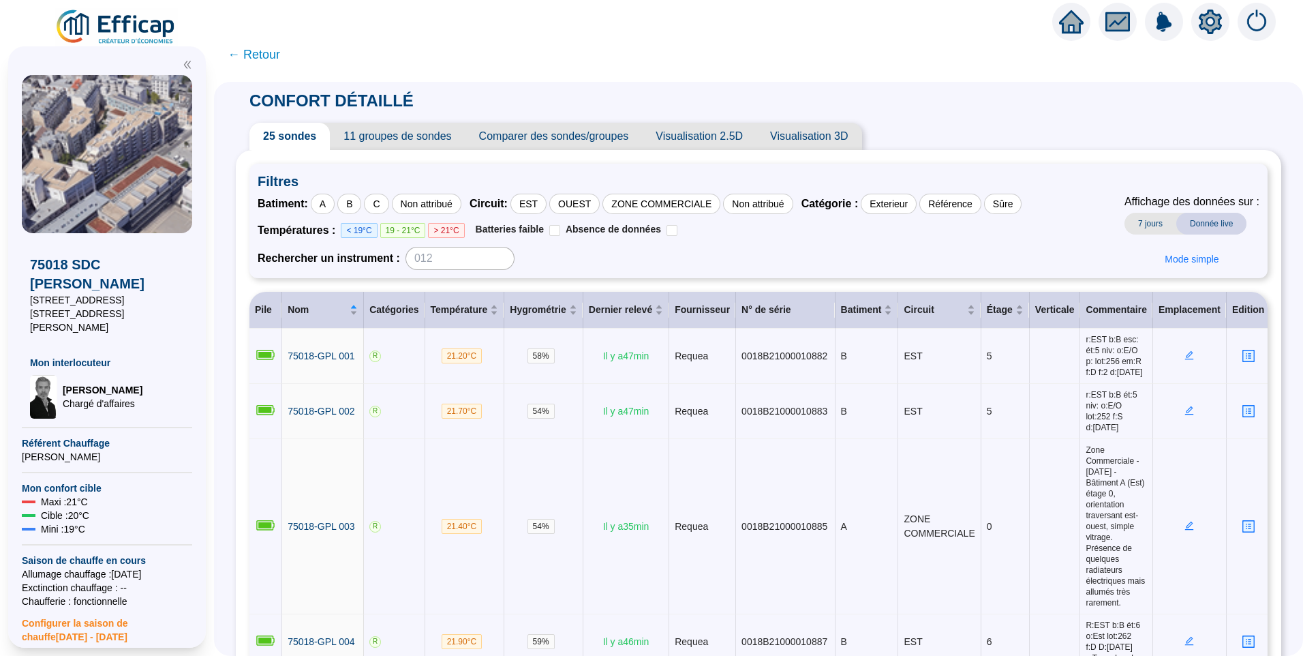
click at [713, 268] on div "Rechercher un instrument :" at bounding box center [640, 258] width 764 height 23
click at [694, 272] on div "Filtres Batiment : A B C Non attribué Circuit : EST OUEST ZONE COMMERCIALE Non …" at bounding box center [758, 221] width 1018 height 115
click at [423, 141] on span "11 groupes de sondes" at bounding box center [397, 136] width 135 height 27
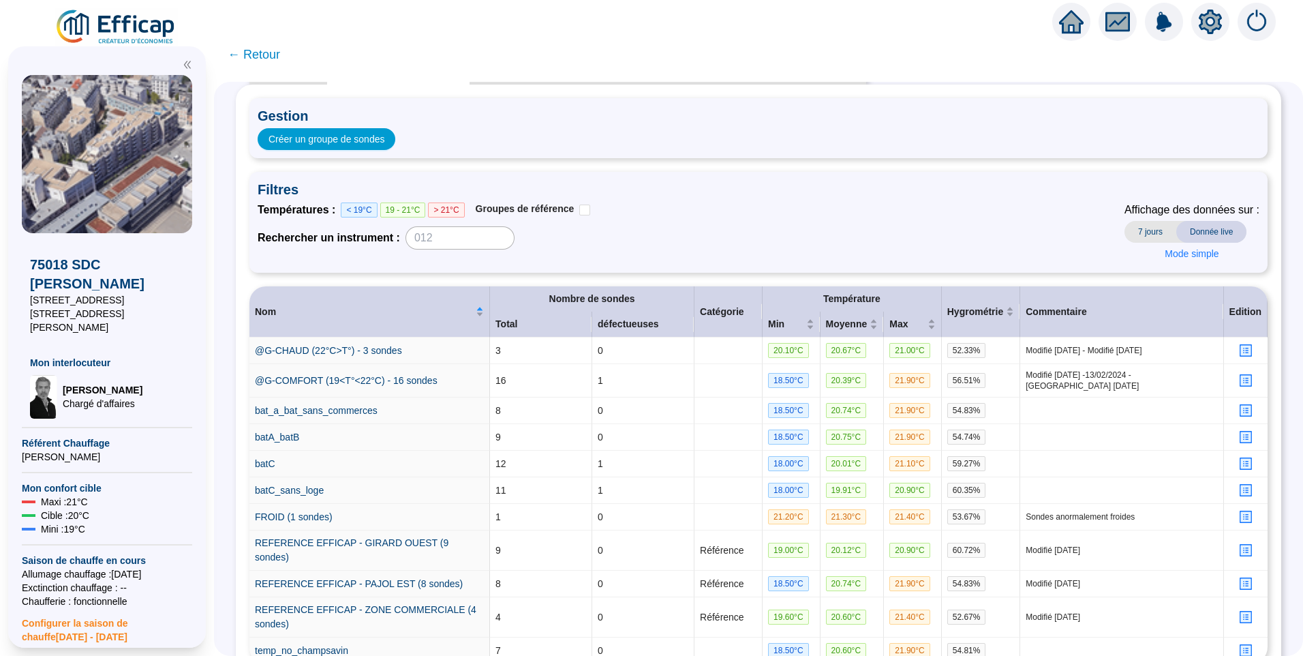
scroll to position [146, 0]
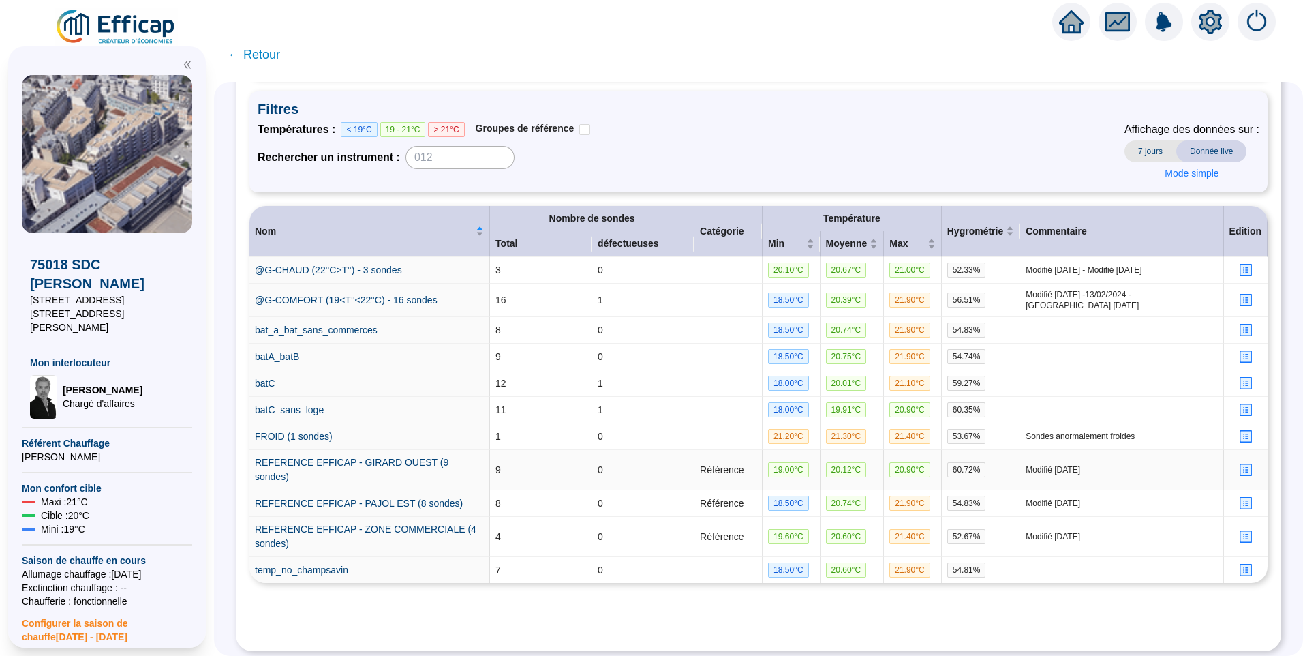
click at [1241, 466] on icon "profile" at bounding box center [1246, 470] width 10 height 10
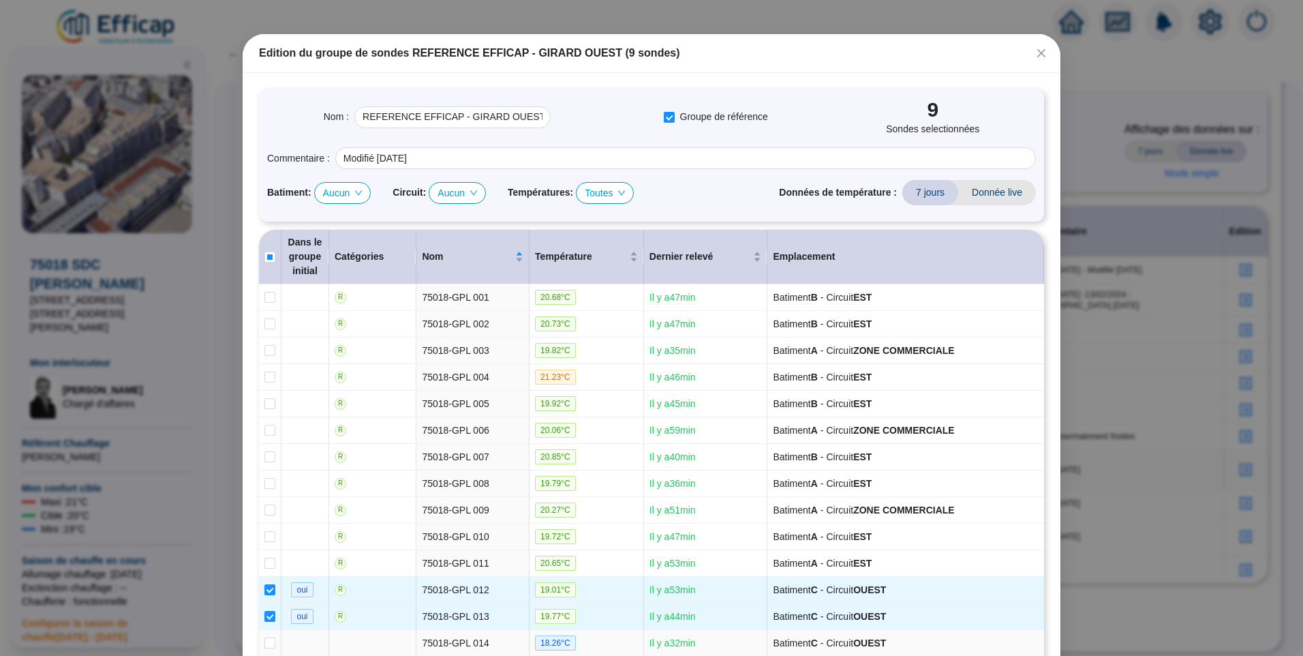
scroll to position [0, 0]
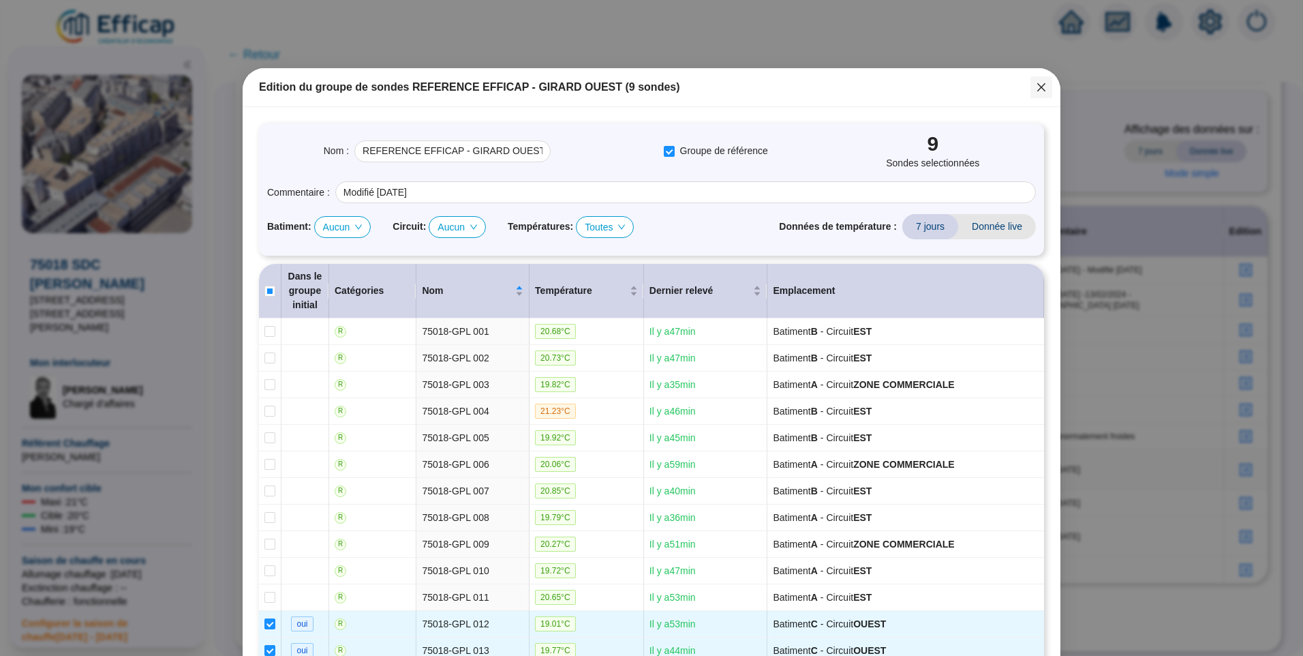
click at [1041, 86] on icon "close" at bounding box center [1041, 87] width 11 height 11
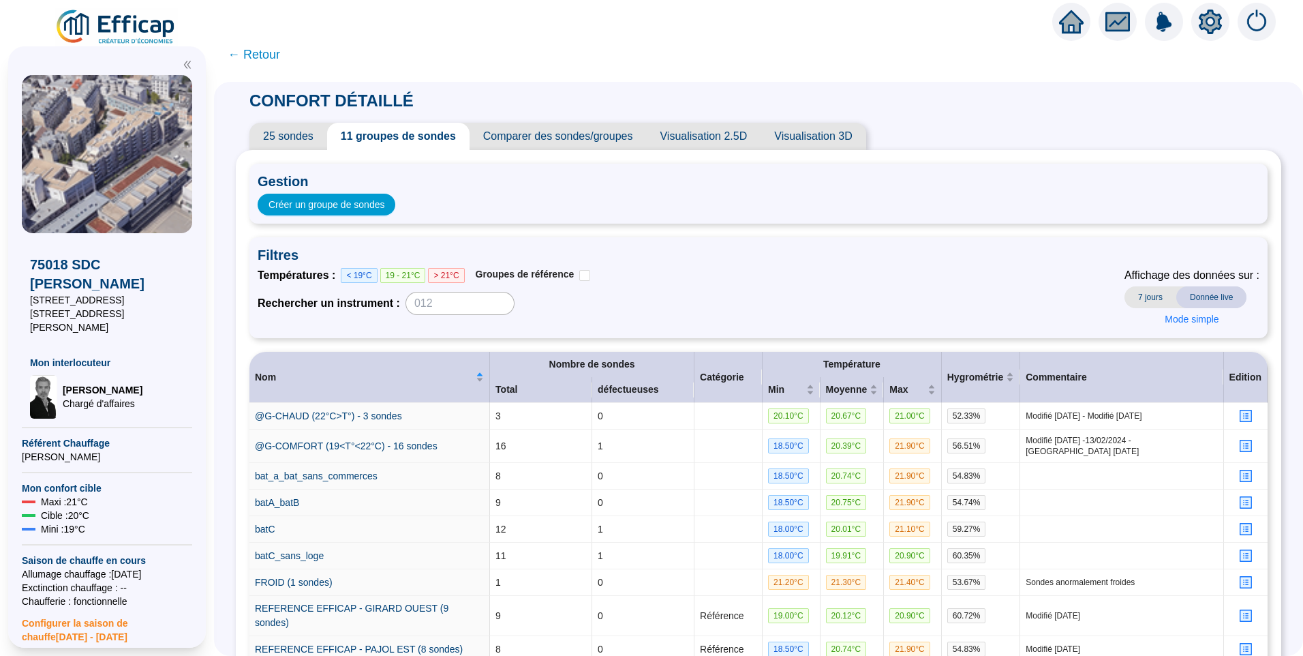
click at [303, 125] on span "25 sondes" at bounding box center [288, 136] width 78 height 27
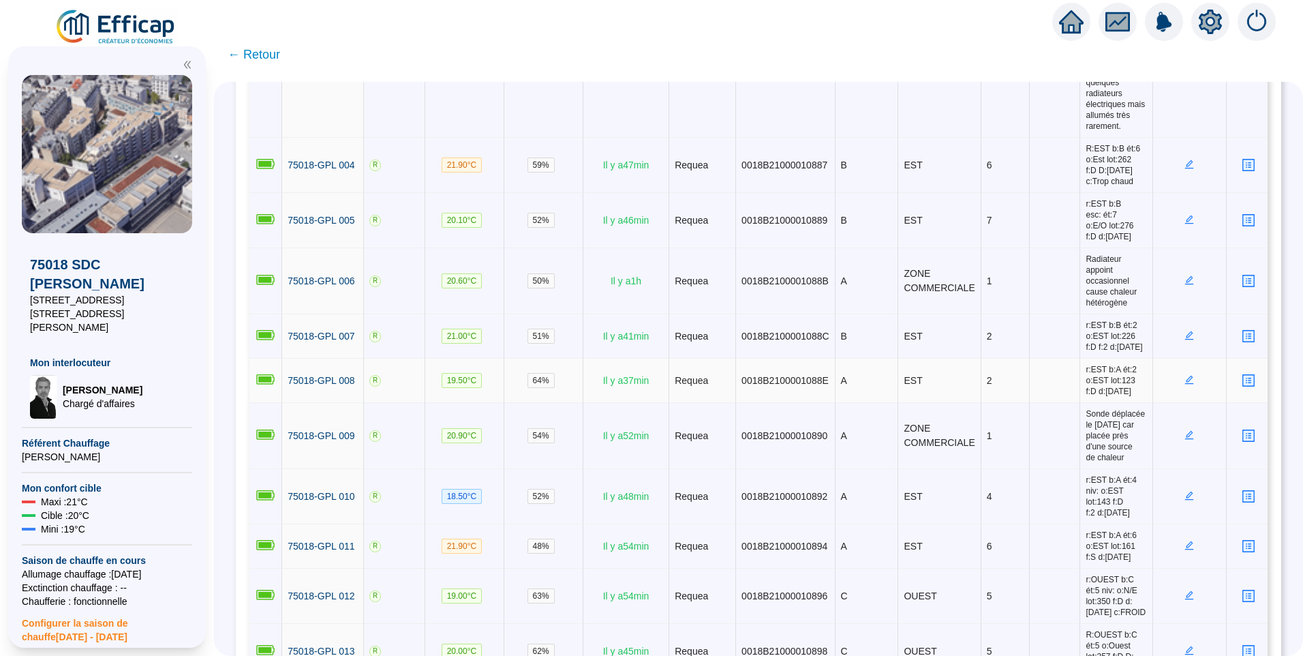
scroll to position [477, 0]
click at [318, 590] on span "75018-GPL 012" at bounding box center [321, 595] width 67 height 11
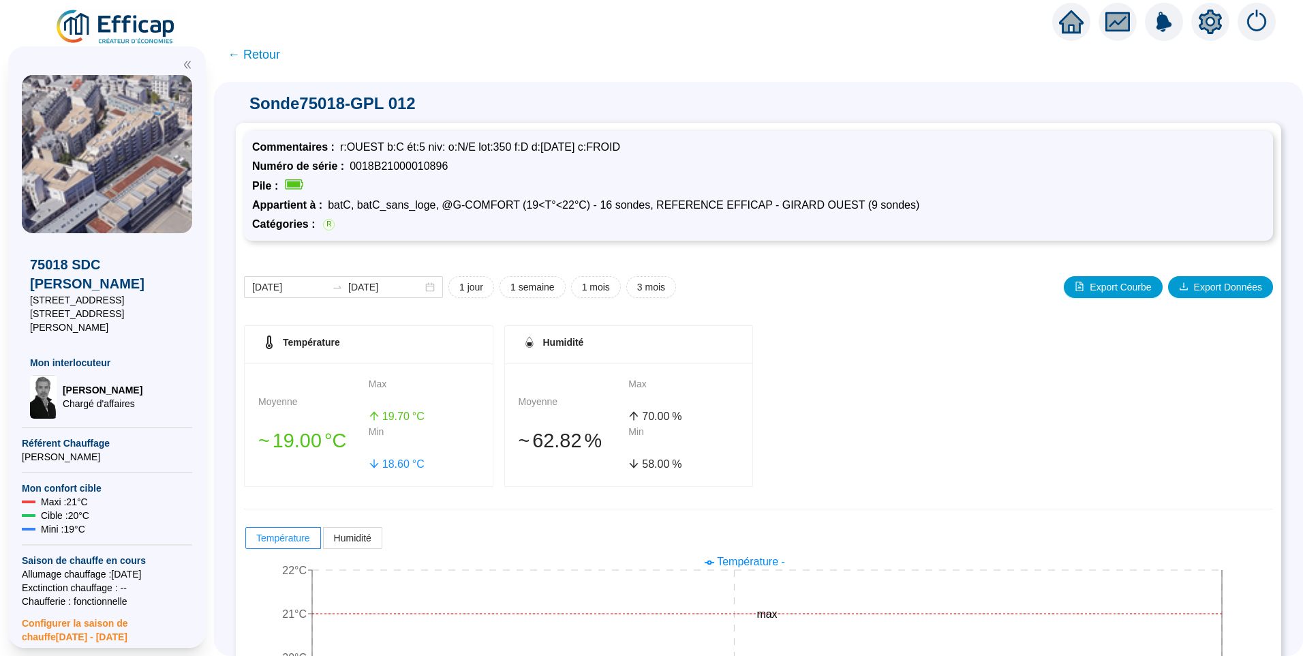
click at [280, 52] on span "← Retour" at bounding box center [254, 54] width 52 height 19
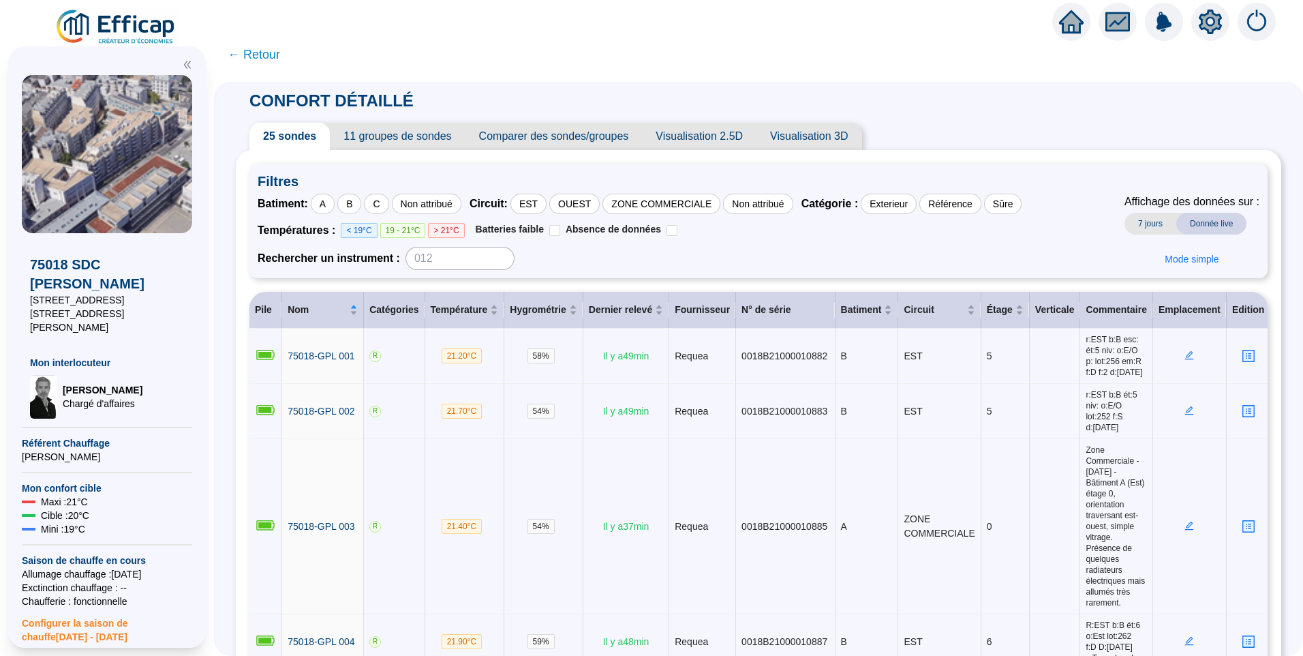
click at [258, 50] on span "← Retour" at bounding box center [254, 54] width 52 height 19
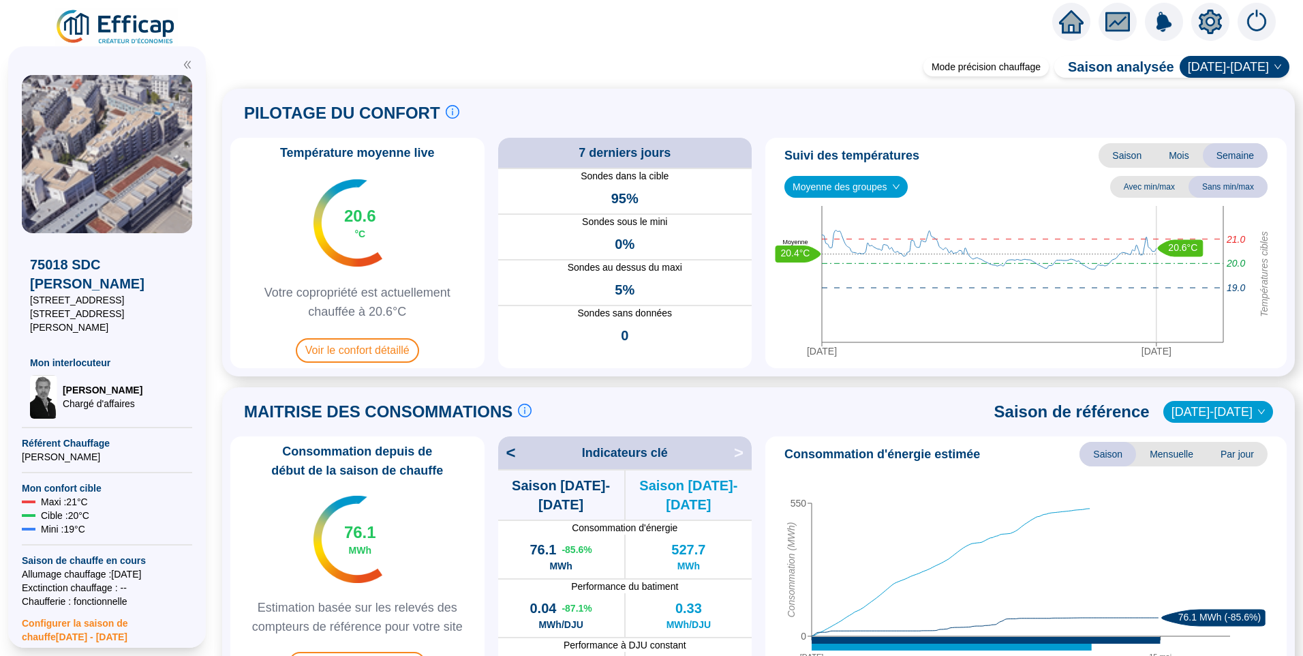
click at [713, 67] on div "Mode précision chauffage Saison analysée 2024-2025 PILOTAGE DU CONFORT Le pilot…" at bounding box center [758, 358] width 1089 height 594
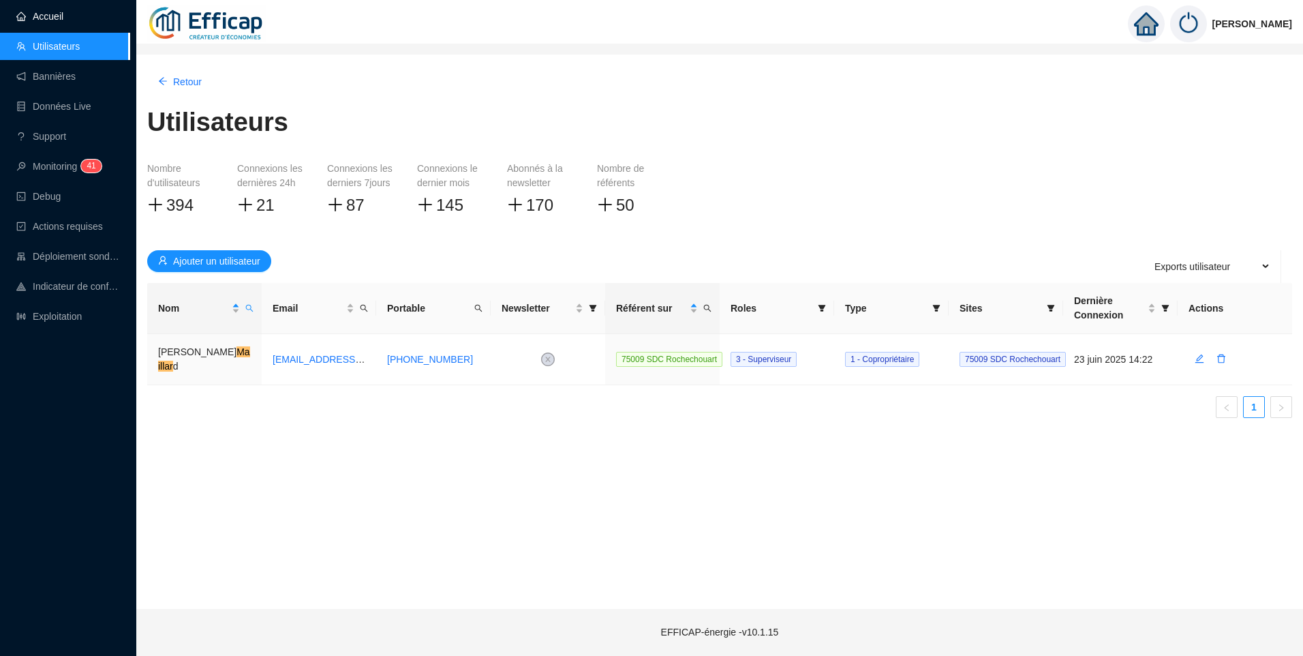
click at [46, 16] on link "Accueil" at bounding box center [39, 16] width 47 height 11
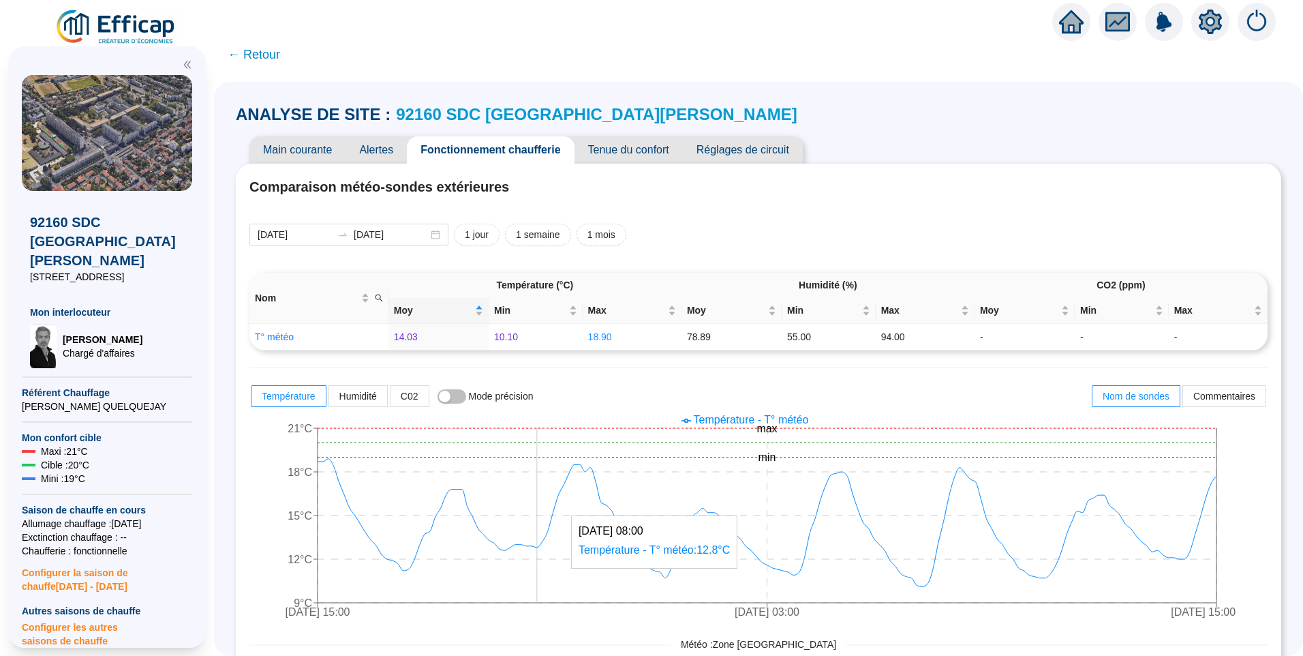
scroll to position [682, 0]
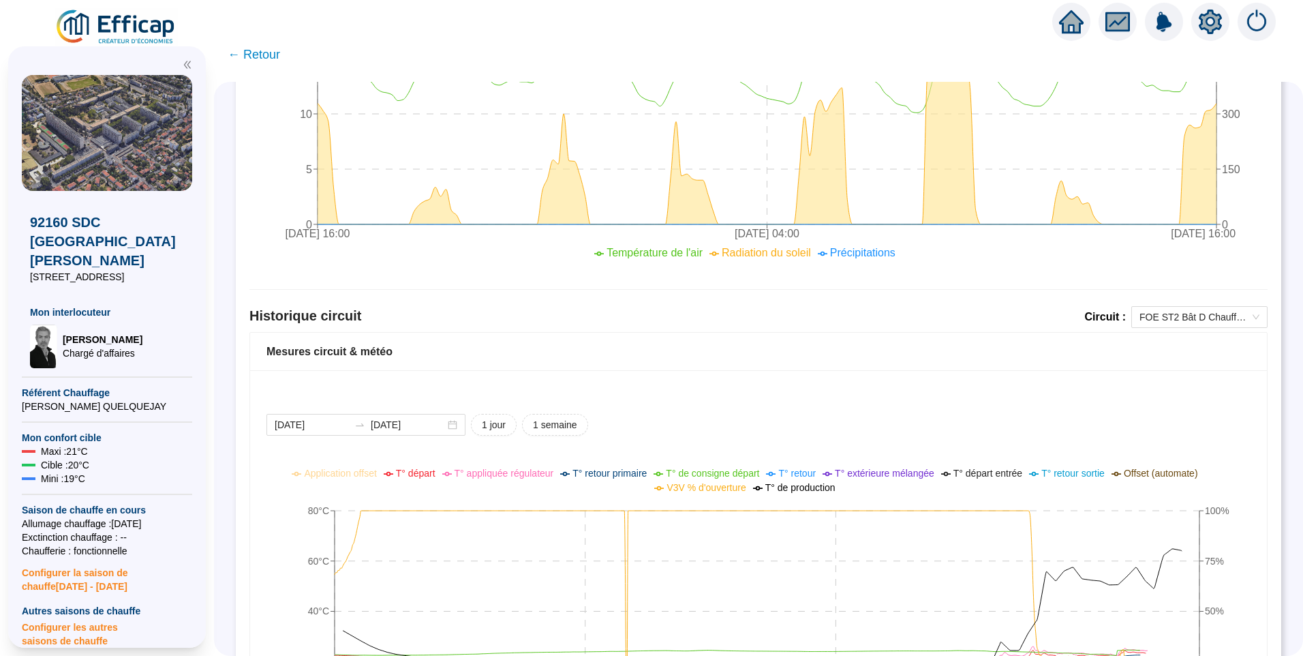
scroll to position [750, 0]
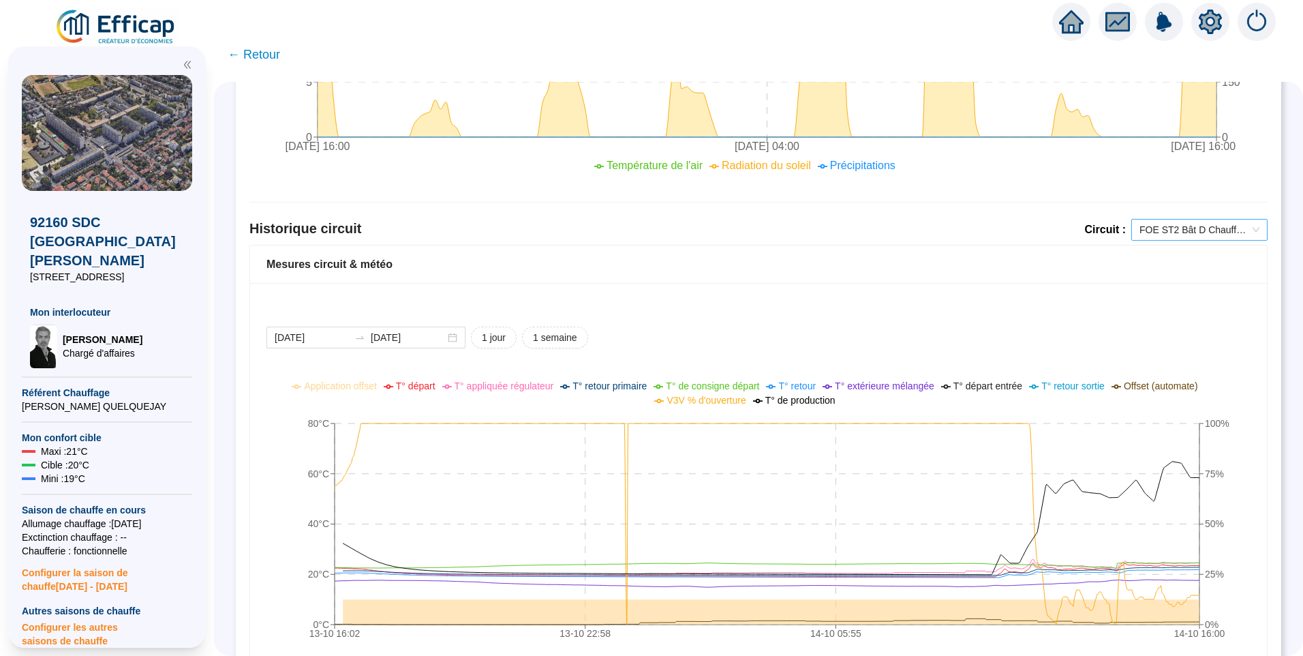
click at [1166, 232] on span "FOE ST2 Bât D Chauffage" at bounding box center [1200, 229] width 120 height 20
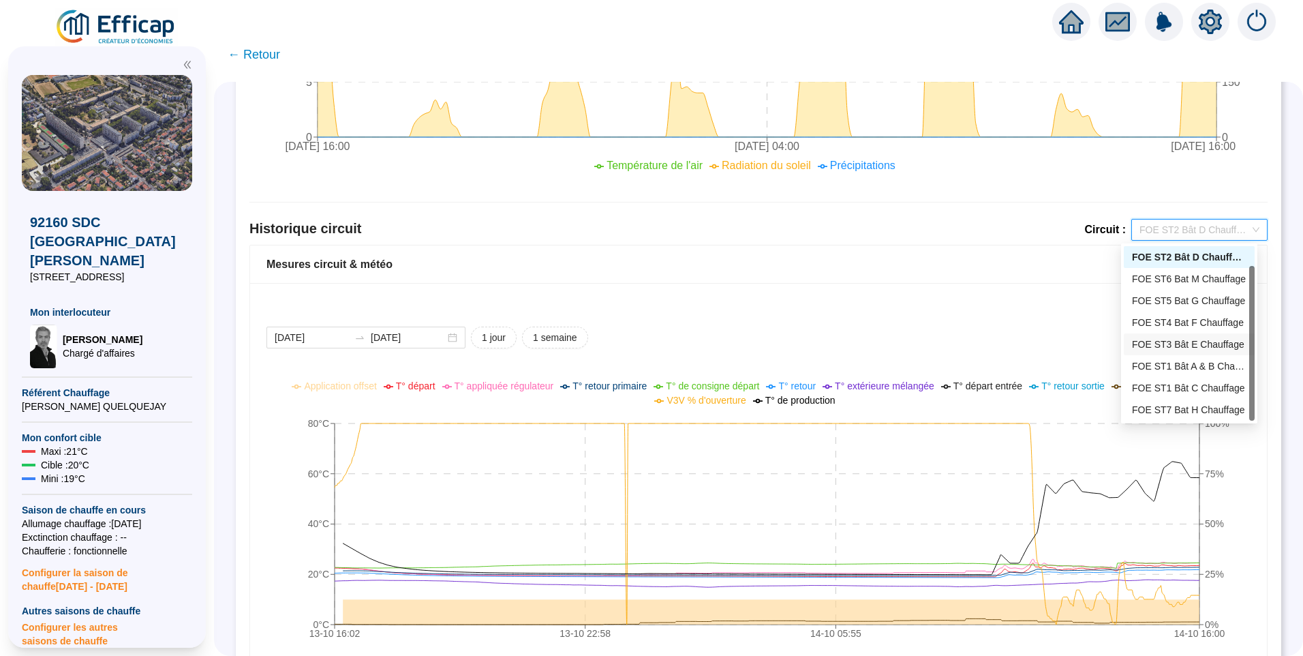
scroll to position [22, 0]
click at [1181, 252] on div "FOE ST6 Bat M Chauffage" at bounding box center [1189, 257] width 115 height 14
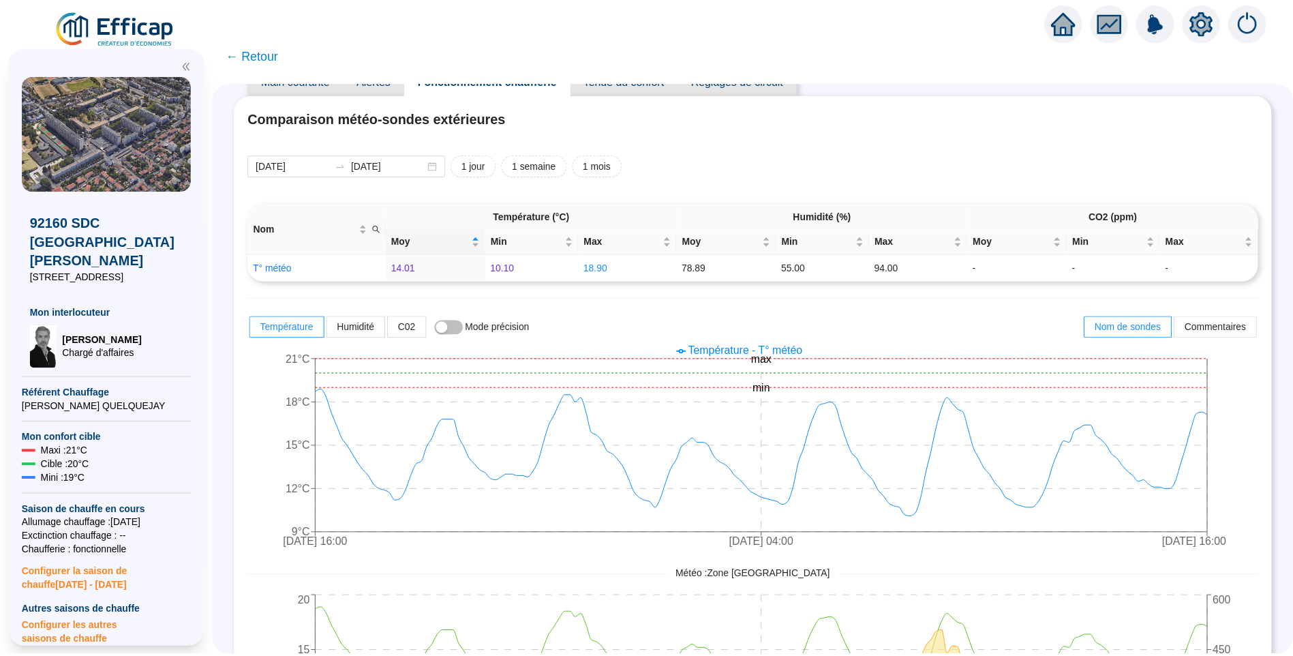
scroll to position [0, 0]
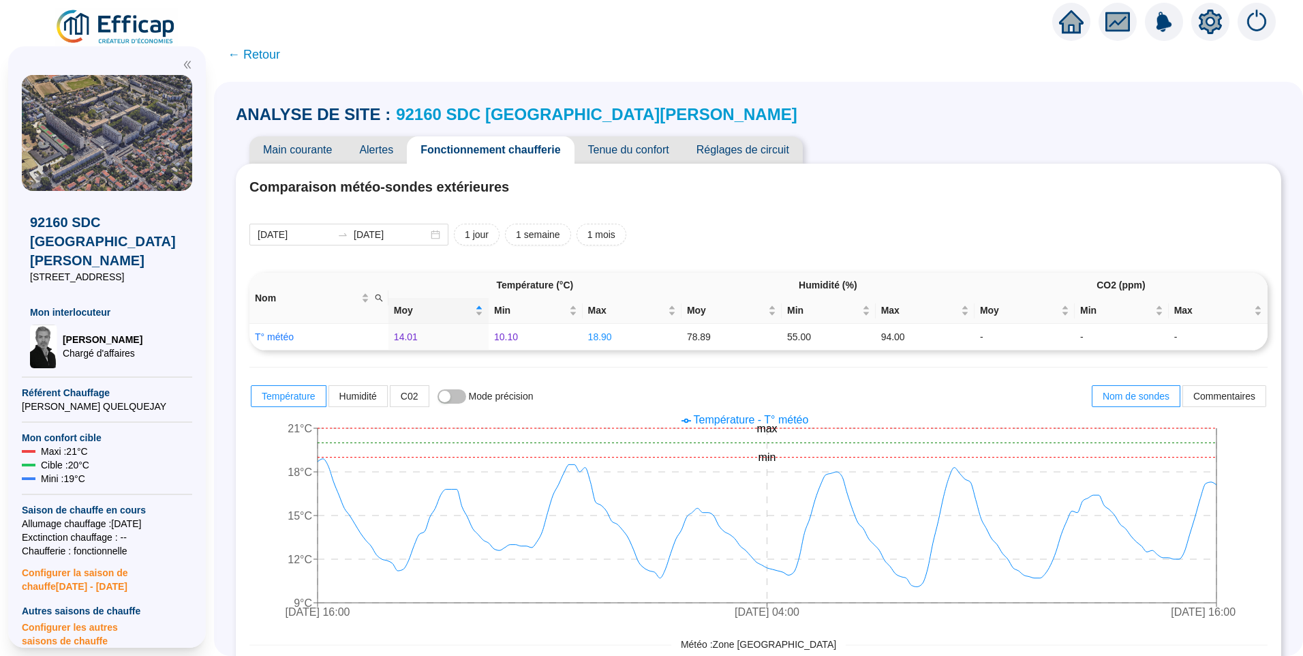
click at [136, 26] on img at bounding box center [116, 27] width 123 height 38
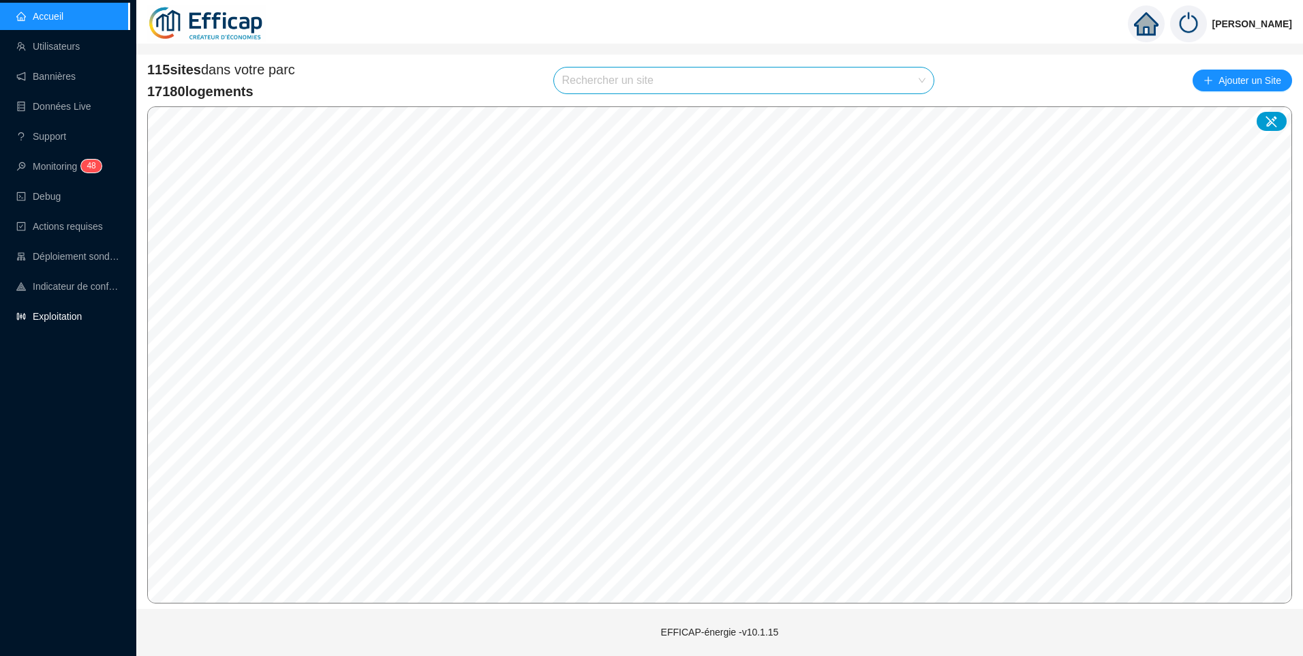
click at [80, 311] on link "Exploitation" at bounding box center [48, 316] width 65 height 11
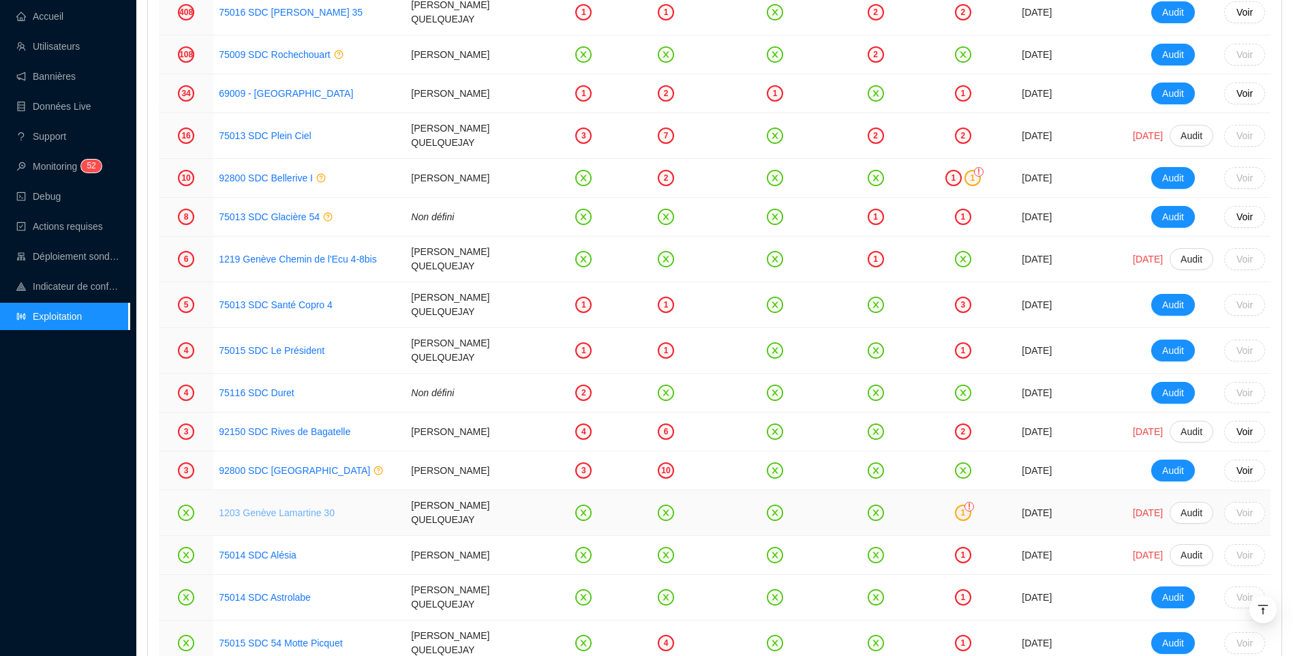
scroll to position [1909, 0]
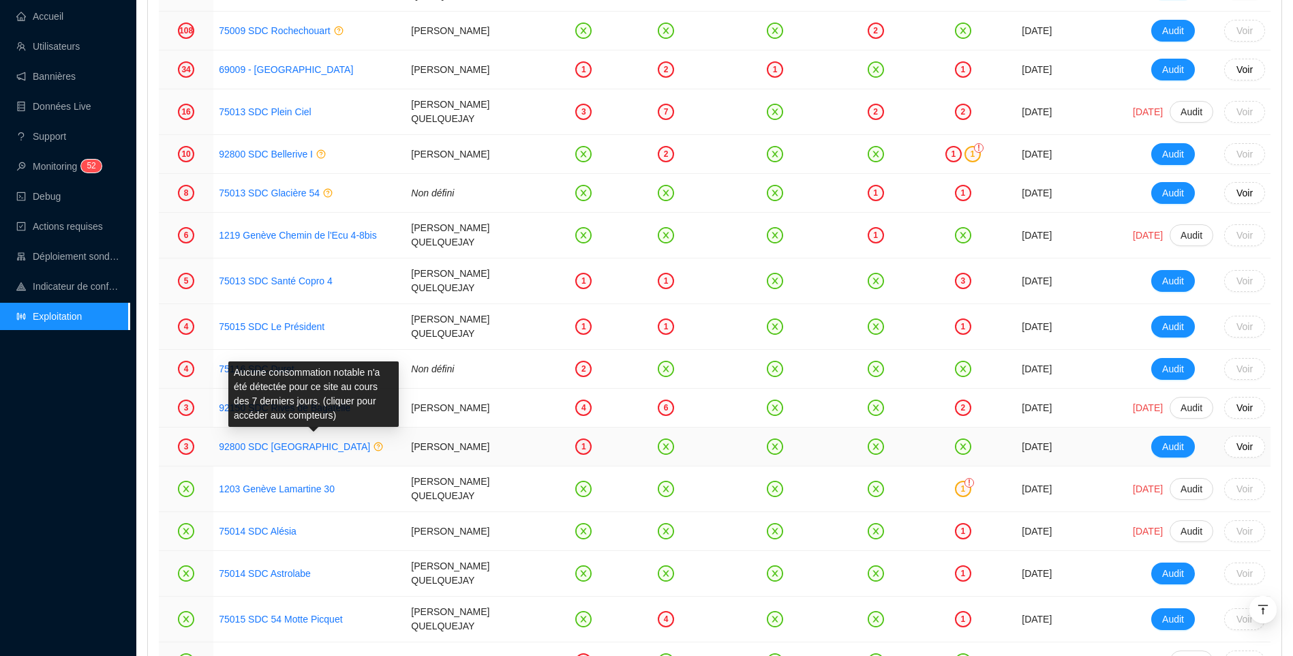
click at [374, 442] on icon at bounding box center [379, 447] width 10 height 10
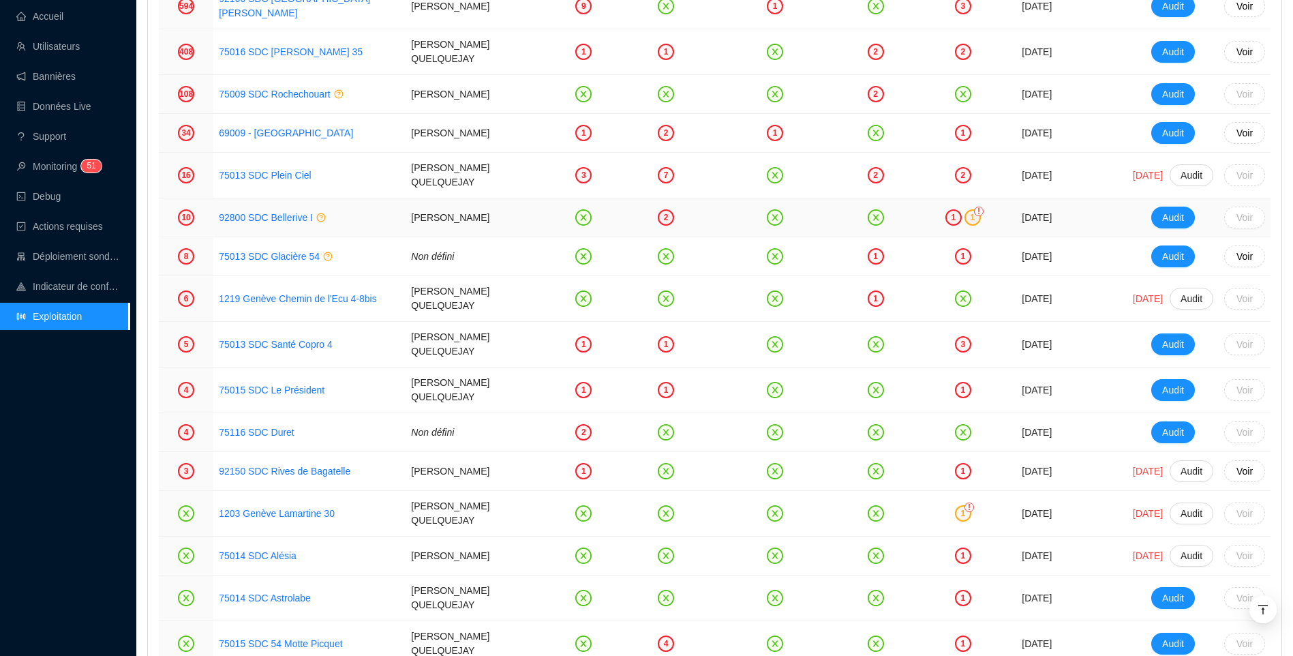
scroll to position [1568, 0]
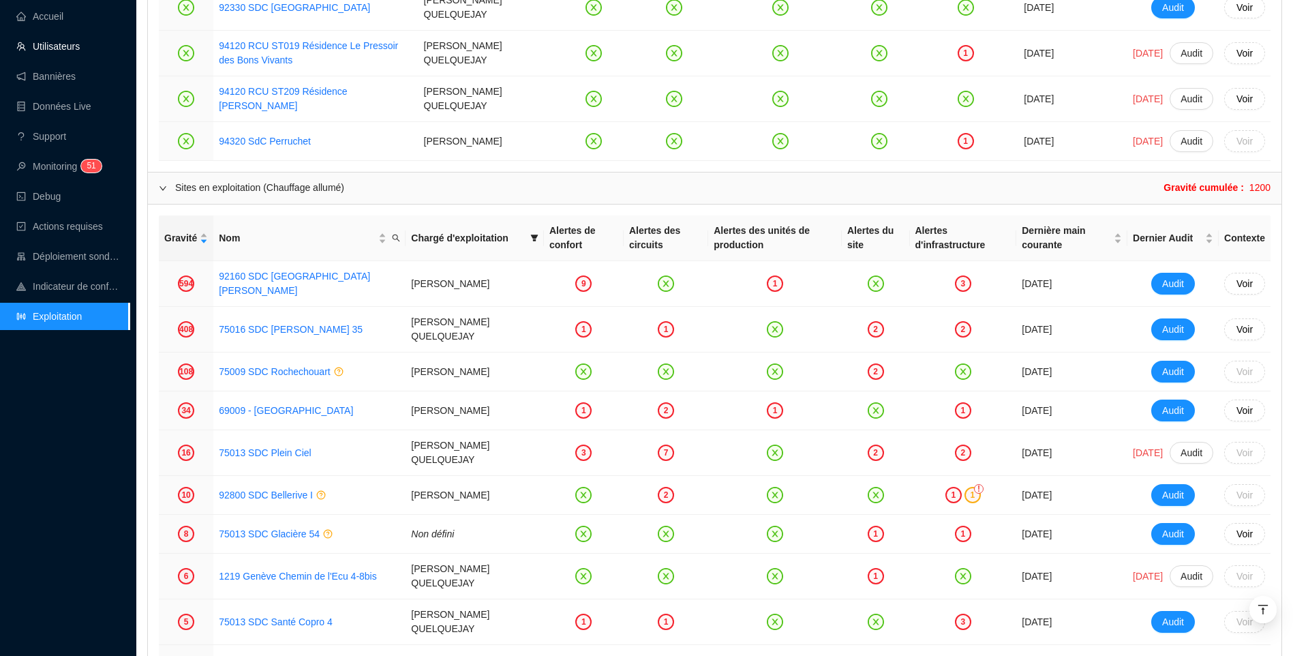
click at [55, 45] on link "Utilisateurs" at bounding box center [47, 46] width 63 height 11
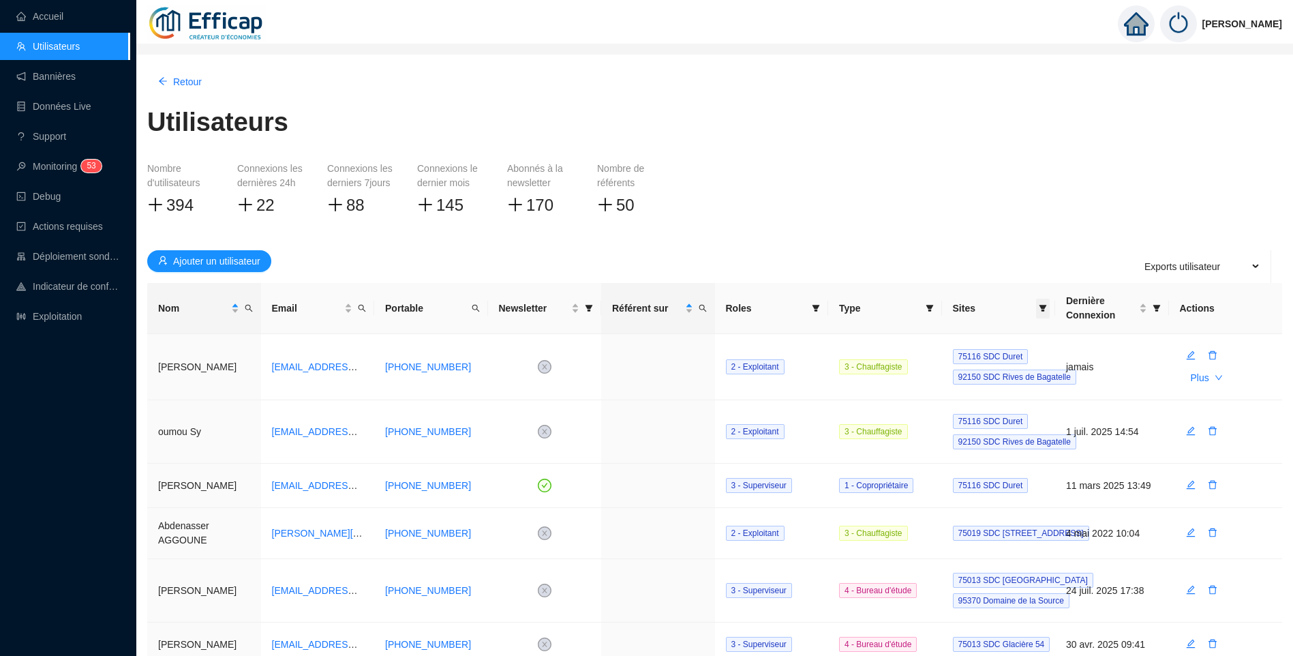
click at [1045, 307] on icon "filter" at bounding box center [1042, 308] width 7 height 7
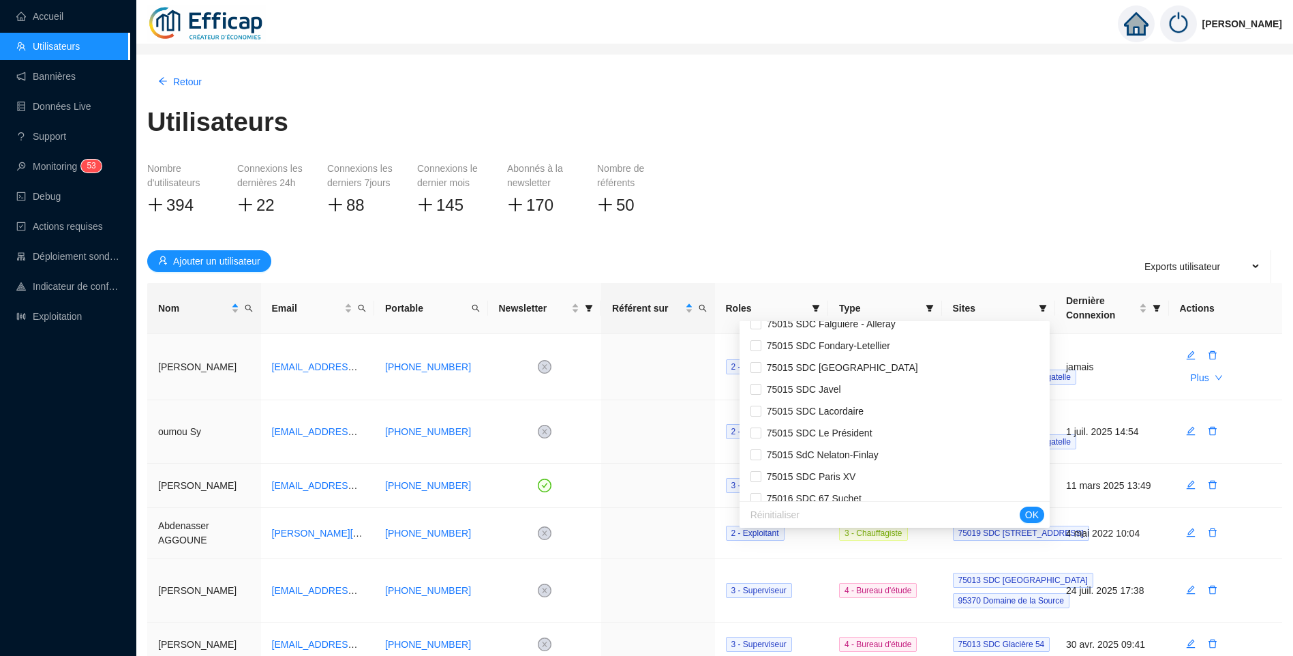
scroll to position [1090, 0]
click at [63, 13] on link "Accueil" at bounding box center [39, 16] width 47 height 11
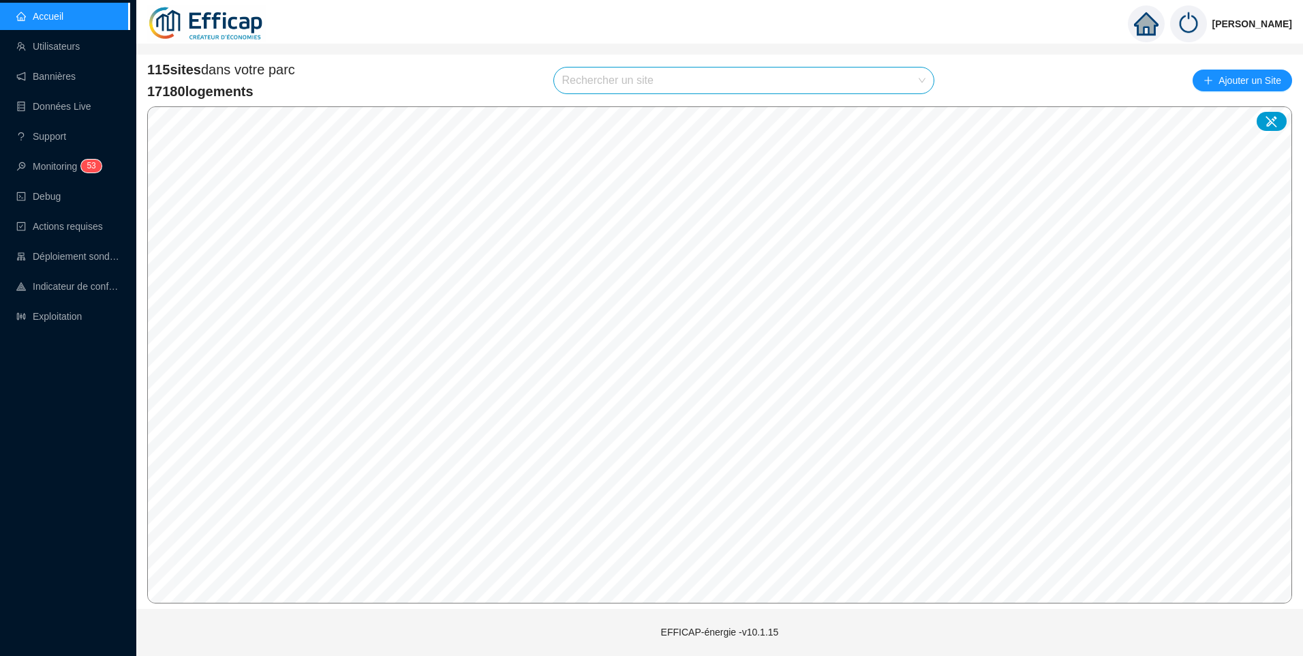
click at [676, 76] on input "search" at bounding box center [738, 80] width 352 height 26
type input "rob"
click at [57, 386] on div "Accueil Utilisateurs Bannières Données Live Support Monitoring 5 3 Debug Action…" at bounding box center [65, 328] width 130 height 656
click at [57, 47] on link "Utilisateurs" at bounding box center [47, 46] width 63 height 11
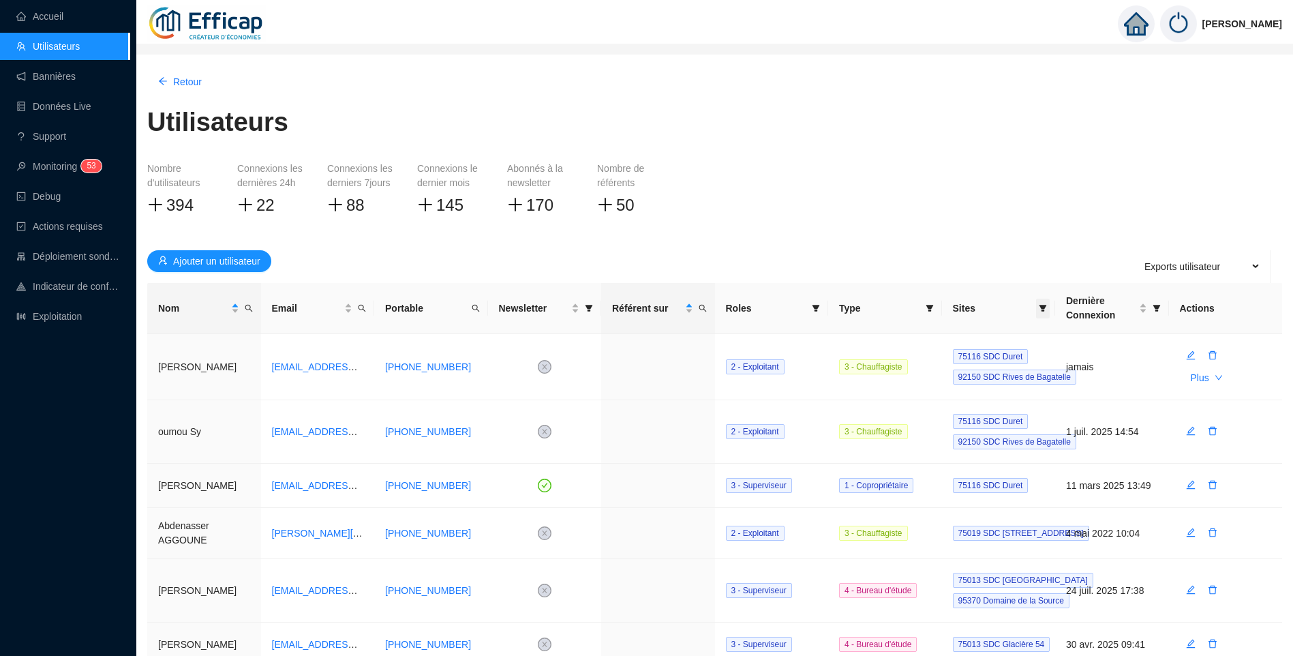
click at [1041, 305] on icon "filter" at bounding box center [1042, 308] width 7 height 7
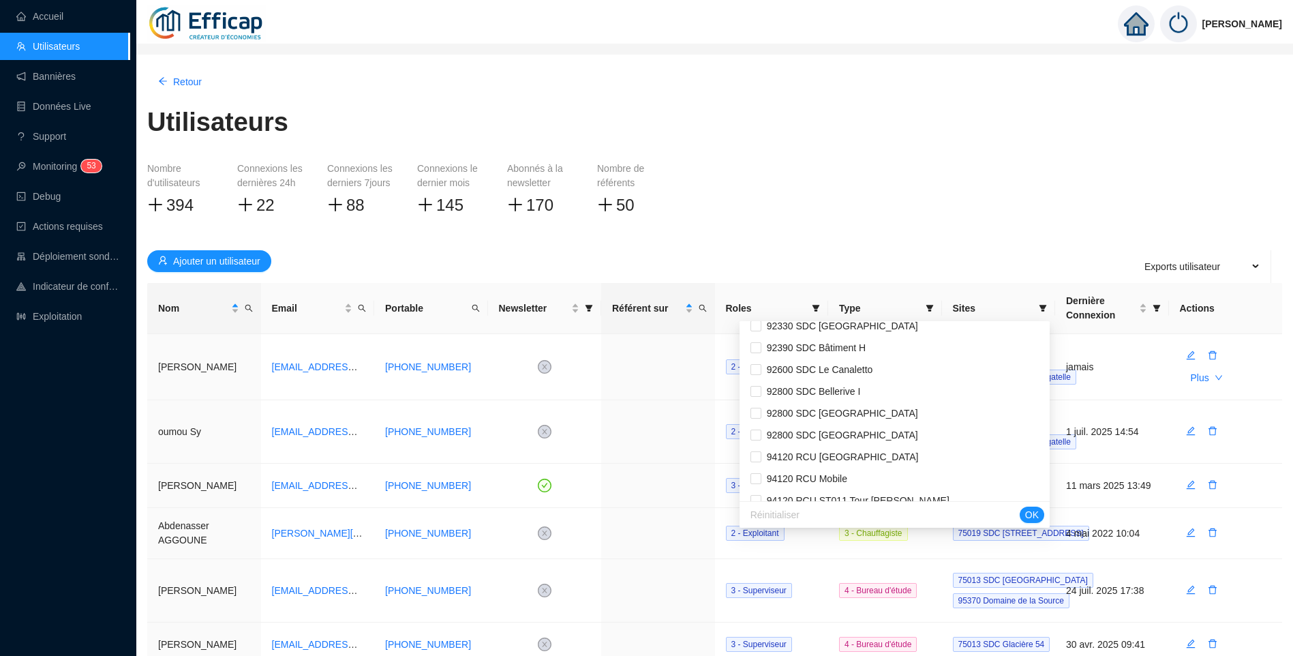
scroll to position [2039, 0]
click at [761, 433] on input "checkbox" at bounding box center [755, 432] width 11 height 11
checkbox input "true"
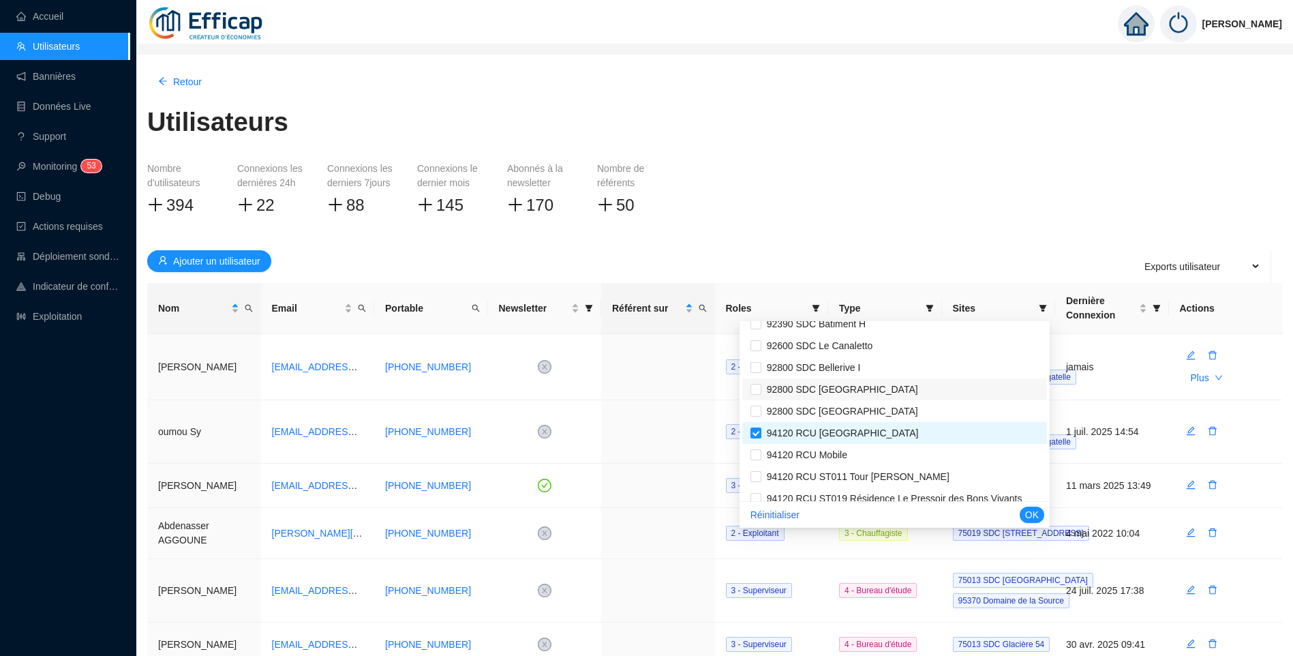
scroll to position [2108, 0]
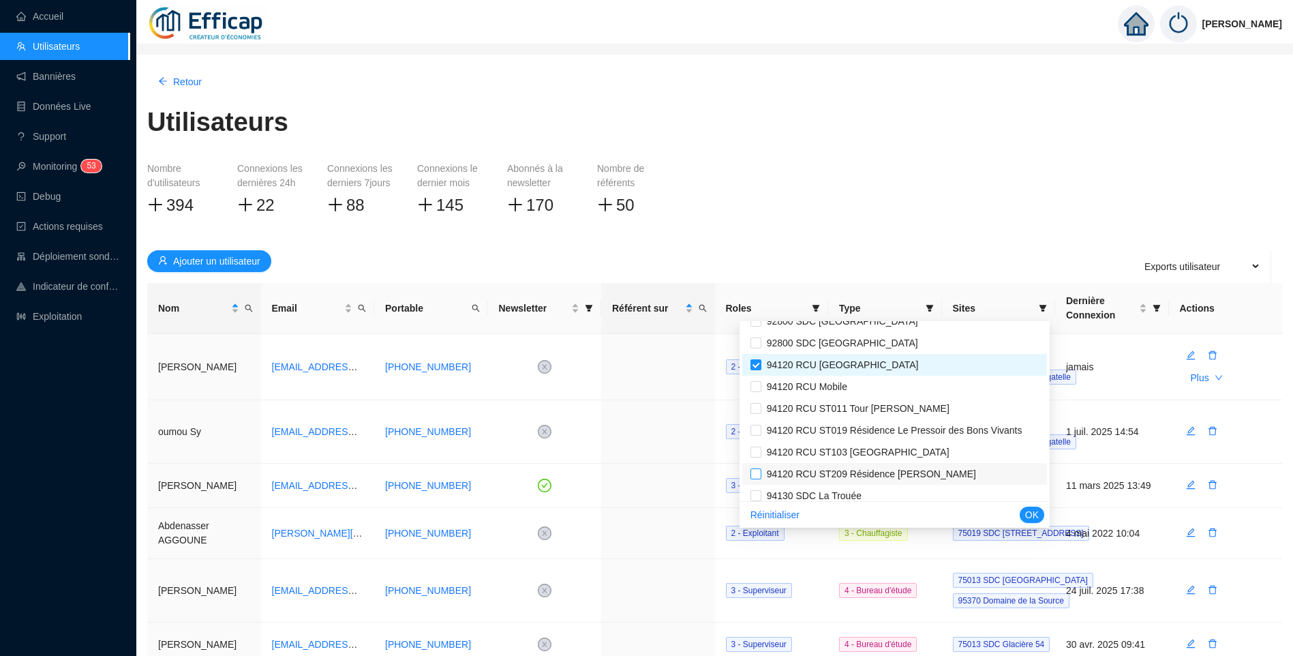
click at [761, 474] on input "checkbox" at bounding box center [755, 473] width 11 height 11
checkbox input "true"
click at [1033, 511] on span "OK" at bounding box center [1032, 515] width 14 height 14
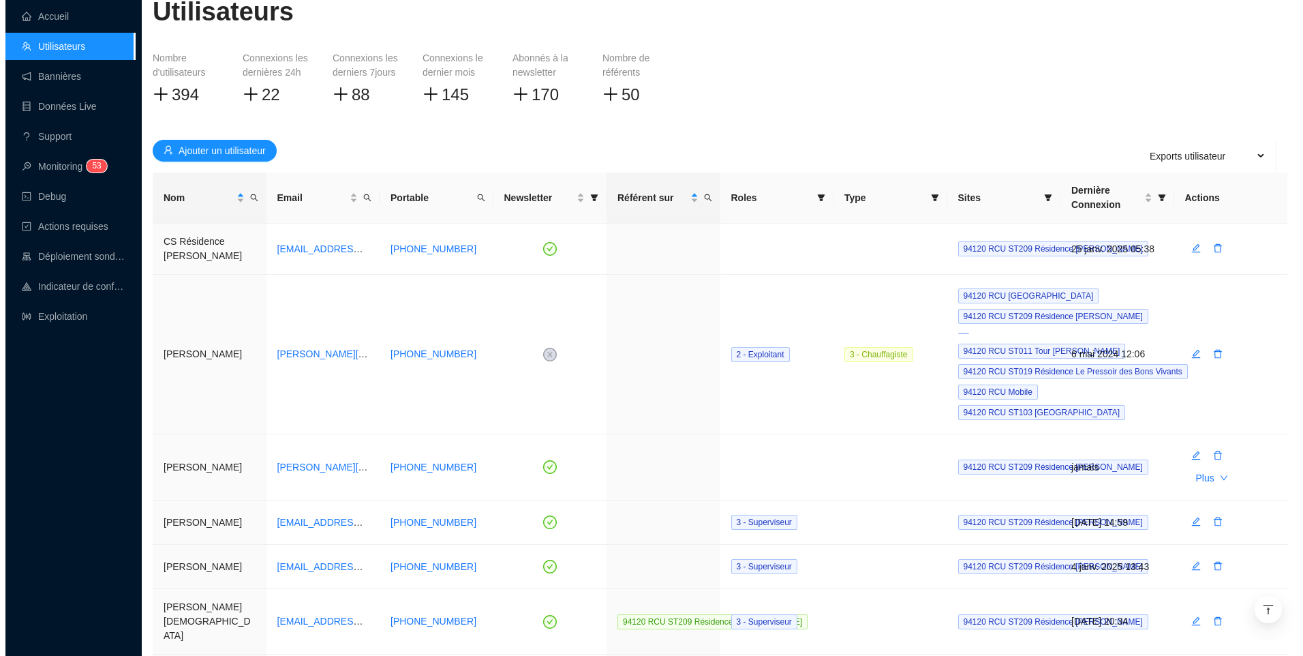
scroll to position [0, 0]
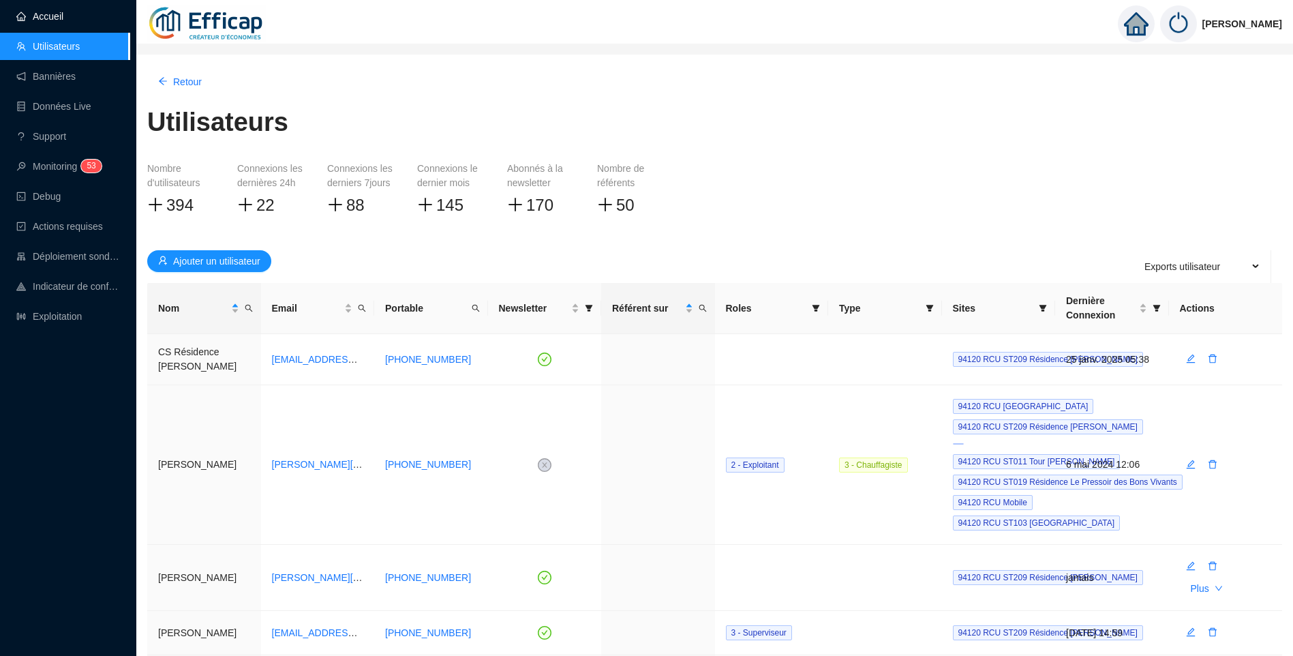
click at [63, 11] on link "Accueil" at bounding box center [39, 16] width 47 height 11
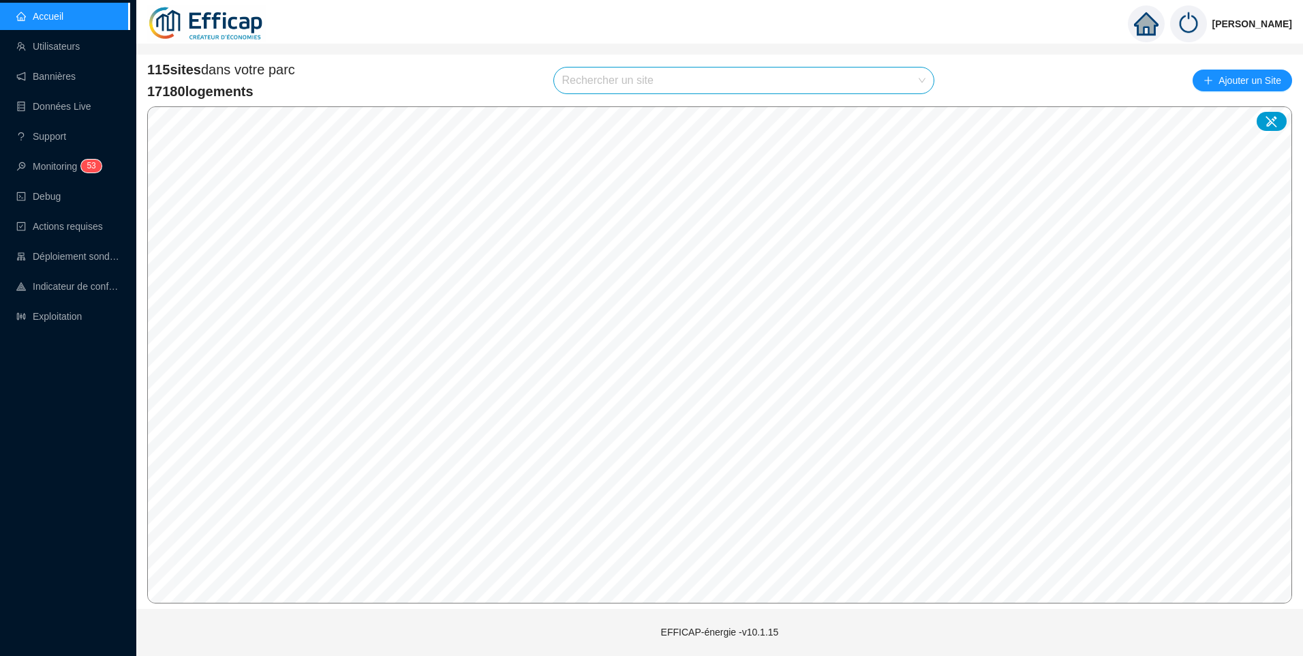
click at [659, 80] on input "search" at bounding box center [738, 80] width 352 height 26
click at [636, 87] on input "search" at bounding box center [738, 80] width 352 height 26
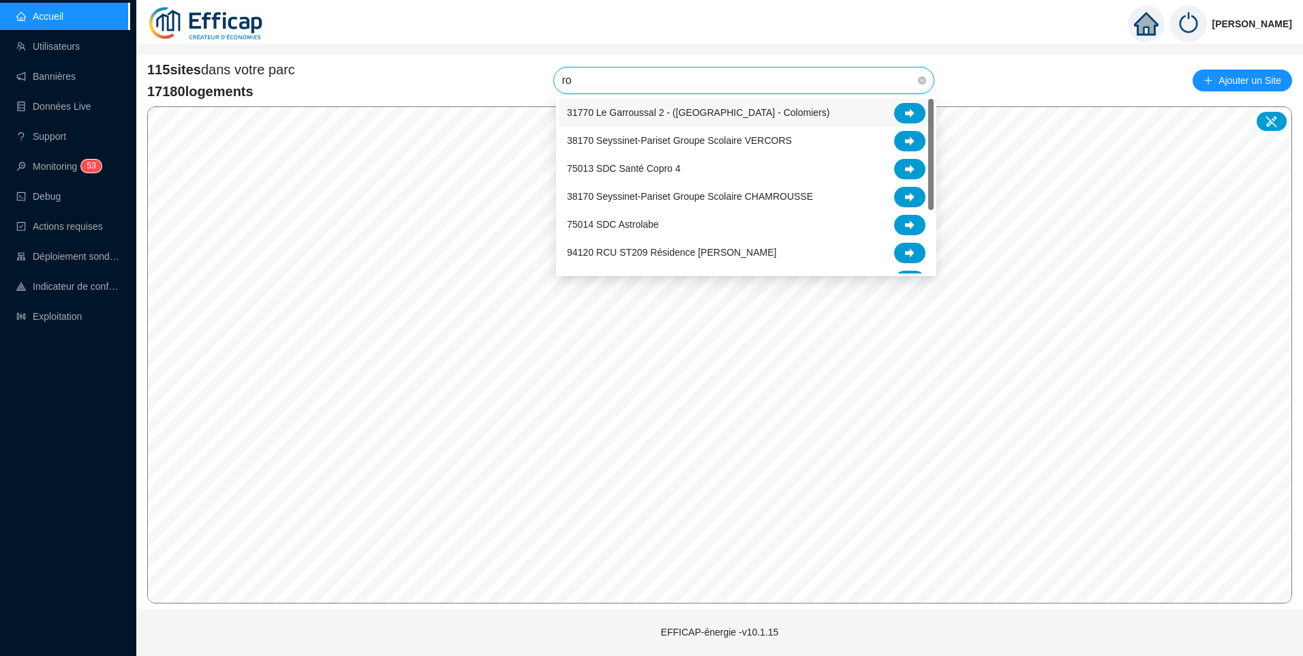
type input "rob"
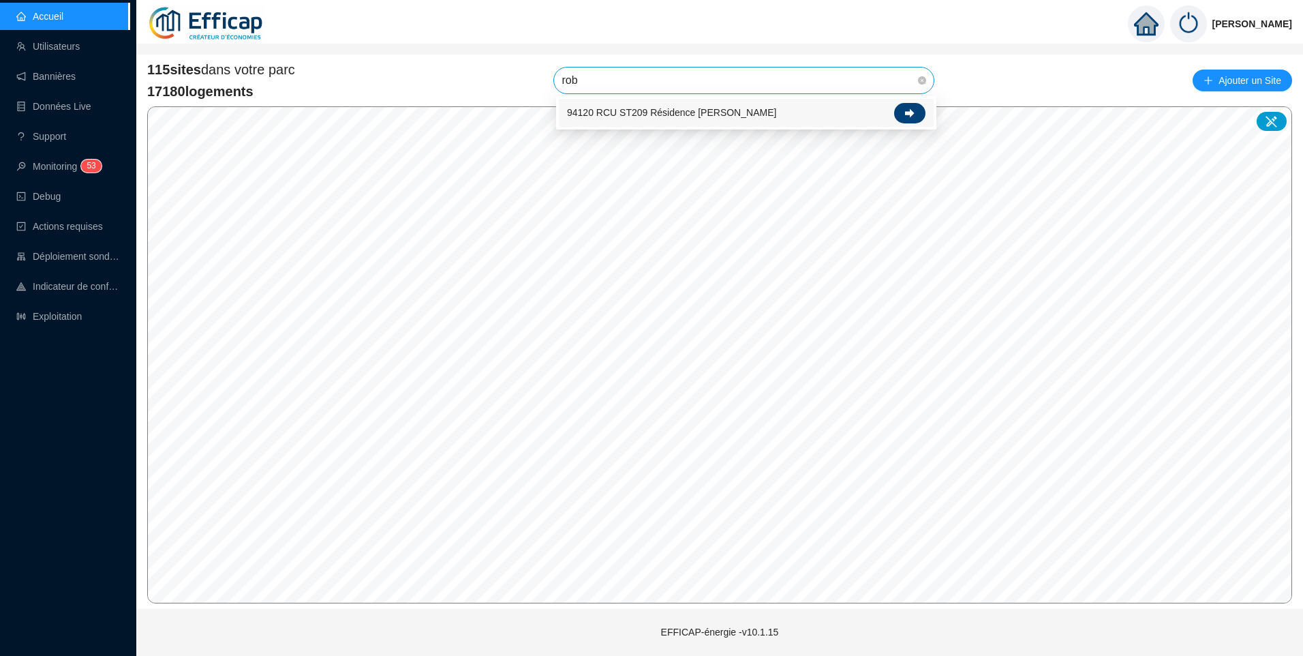
click at [906, 117] on icon at bounding box center [910, 113] width 10 height 10
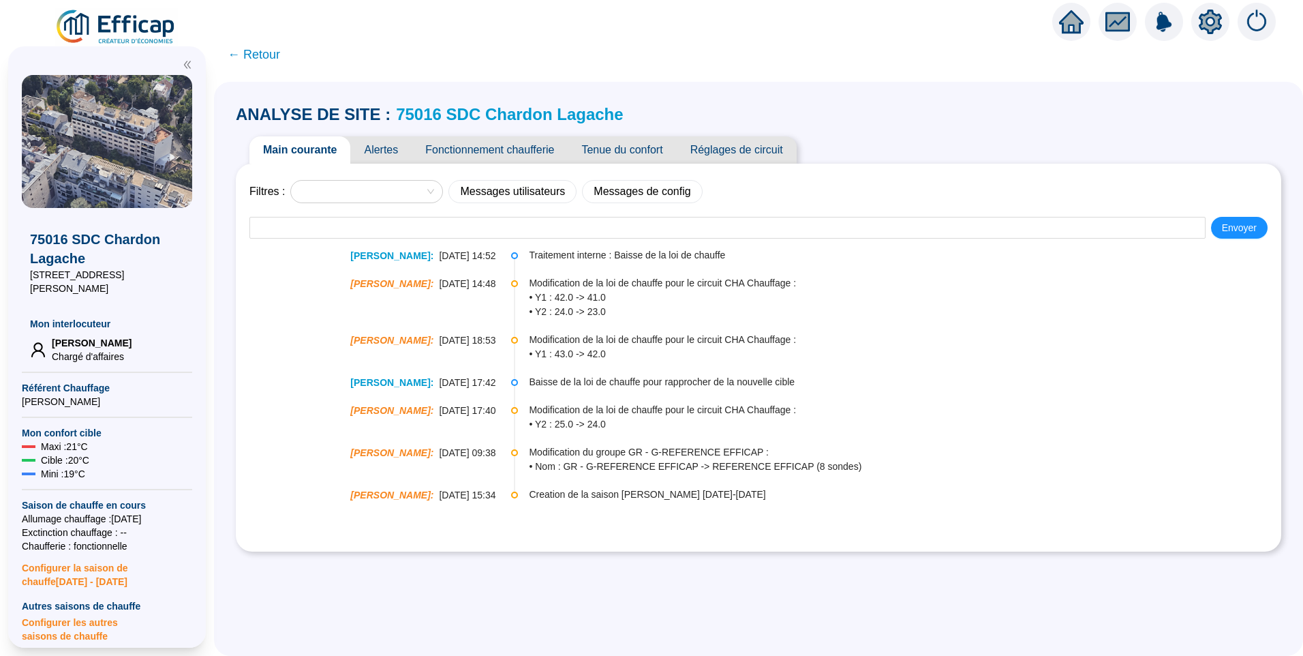
click at [370, 149] on span "Alertes" at bounding box center [380, 149] width 61 height 27
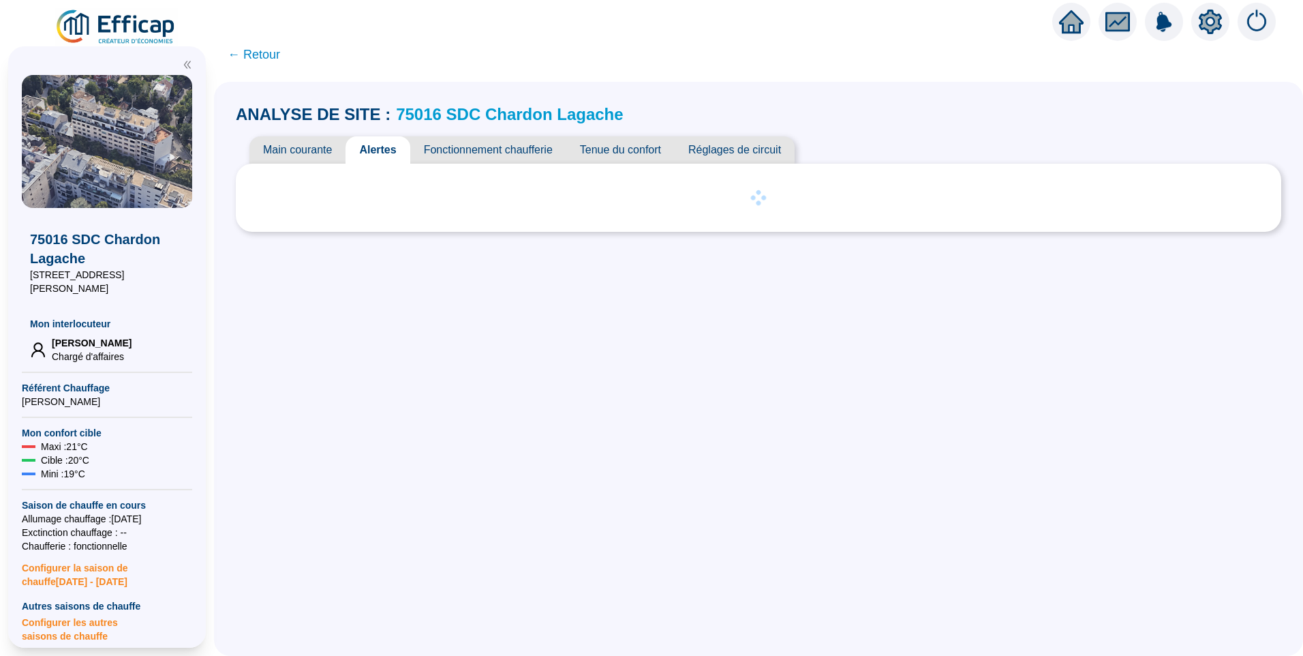
click at [513, 153] on span "Fonctionnement chaufferie" at bounding box center [488, 149] width 156 height 27
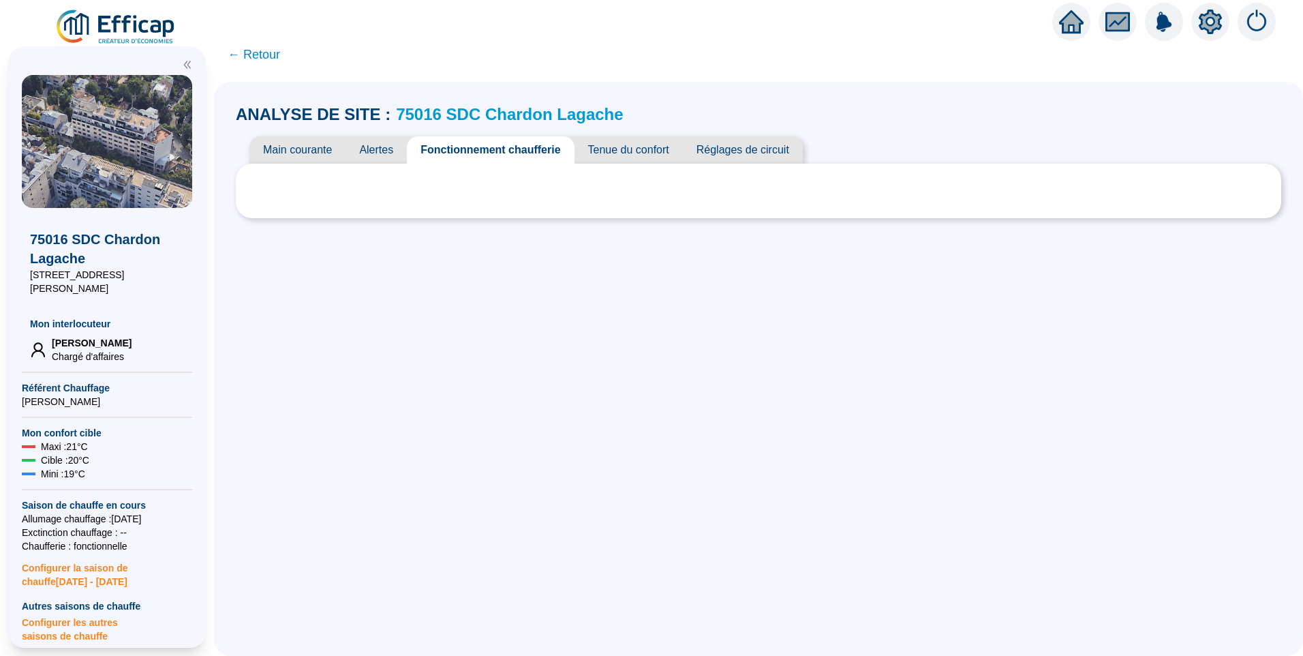
click at [646, 151] on span "Tenue du confort" at bounding box center [629, 149] width 108 height 27
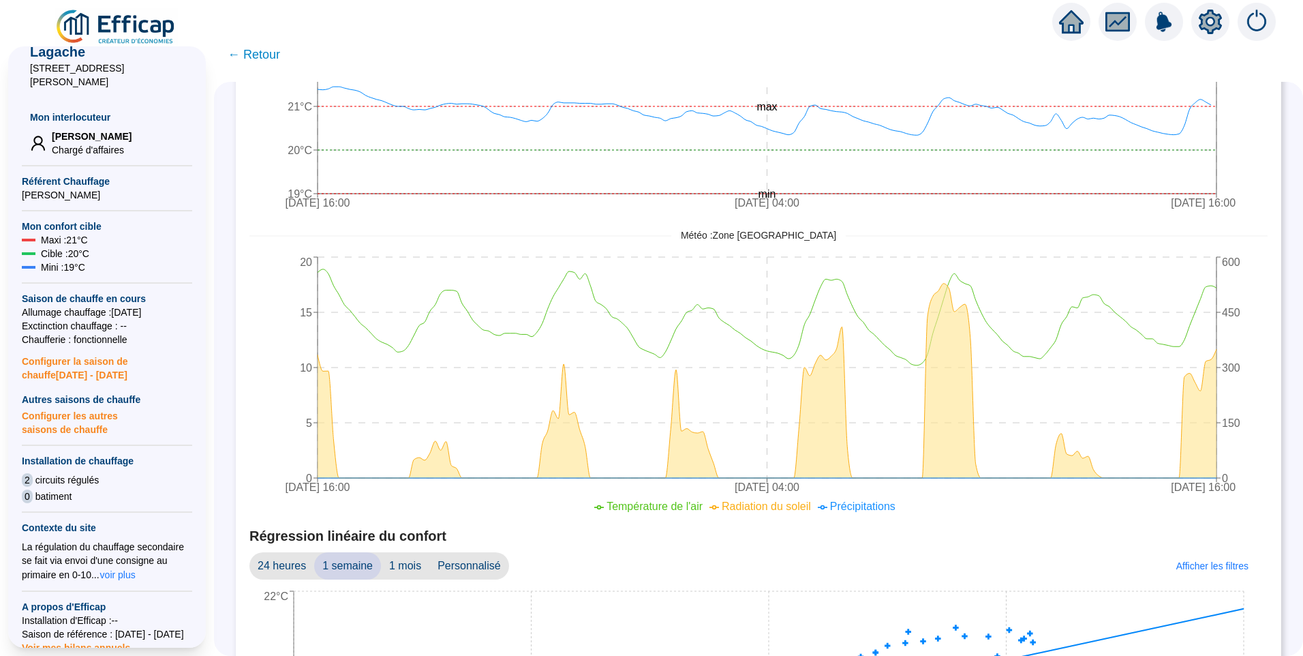
scroll to position [388, 0]
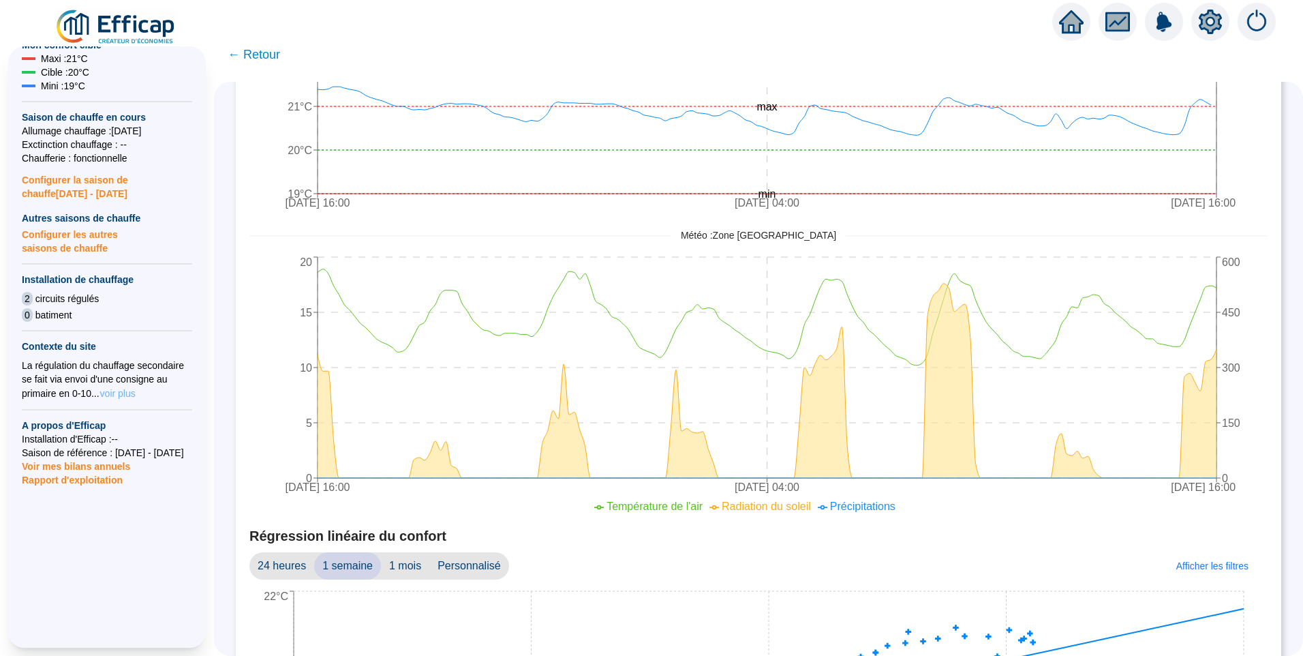
click at [115, 386] on span "voir plus" at bounding box center [117, 393] width 35 height 14
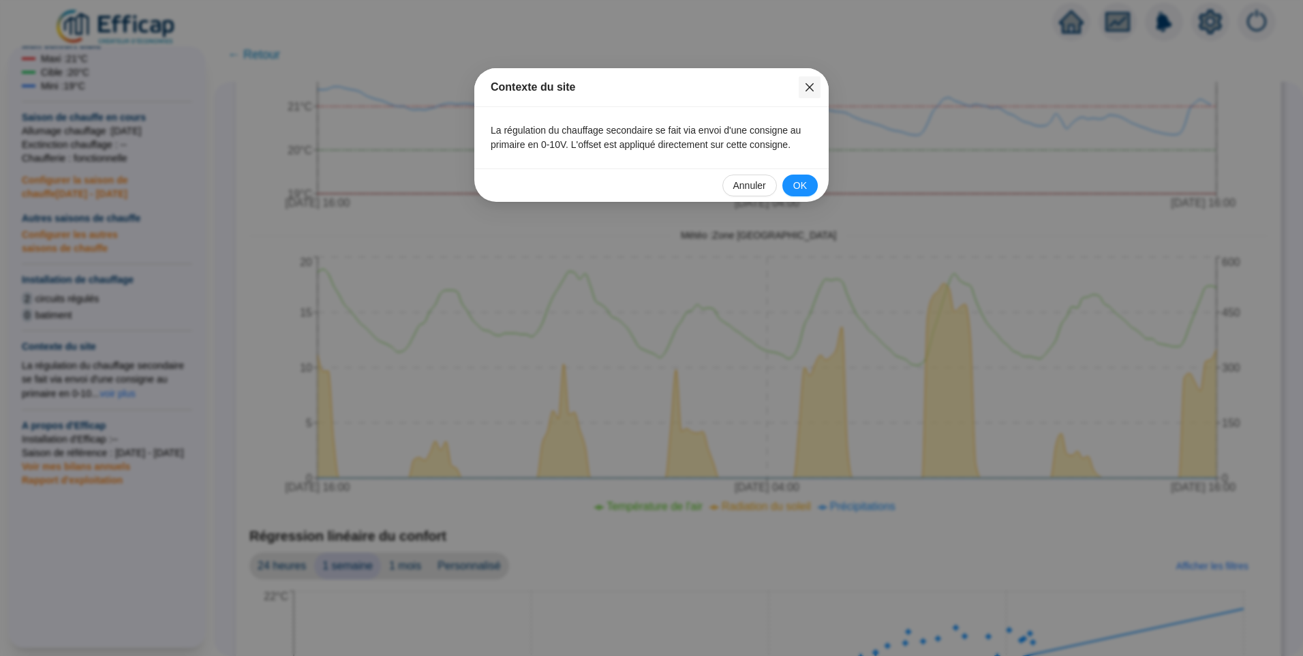
click at [815, 89] on span "Fermer" at bounding box center [810, 87] width 22 height 11
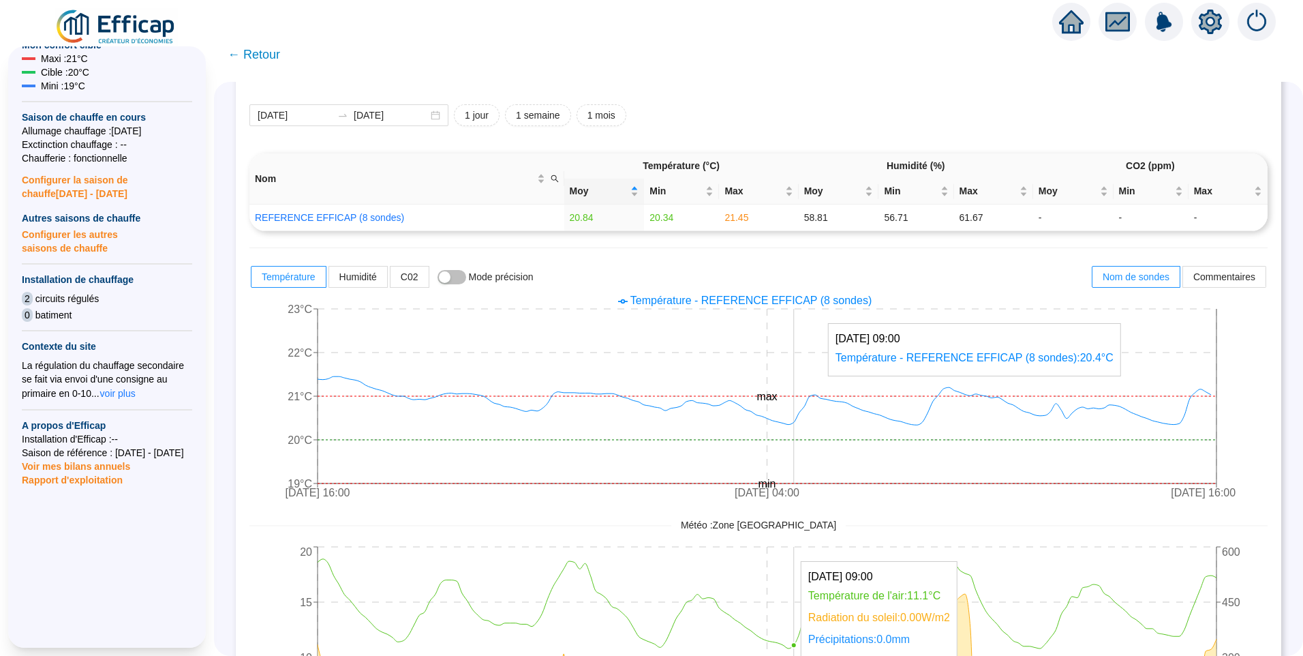
scroll to position [0, 0]
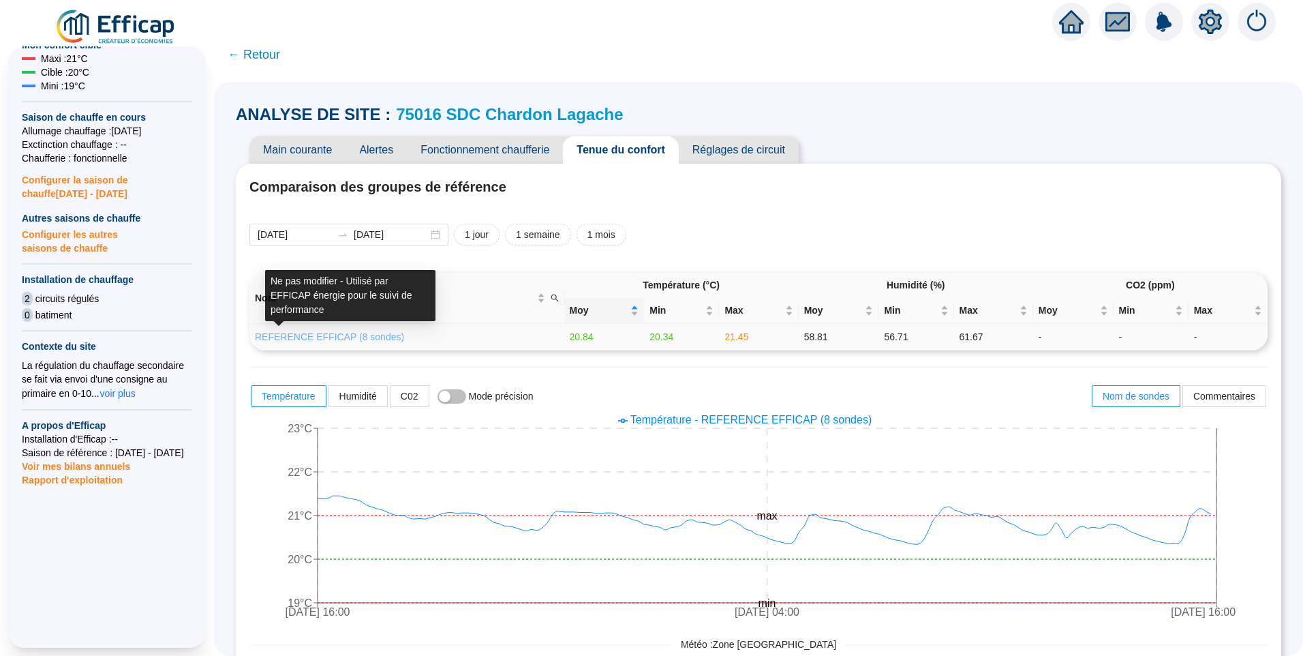
click at [358, 333] on link "REFERENCE EFFICAP (8 sondes)" at bounding box center [329, 336] width 149 height 11
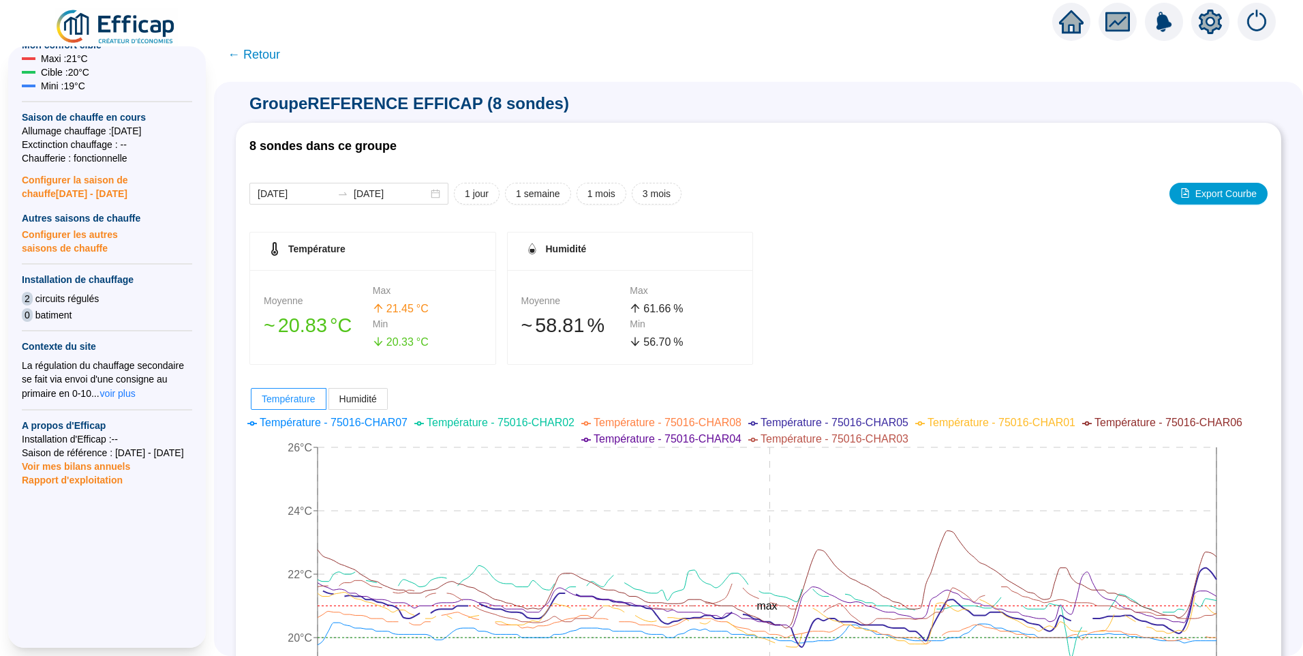
click at [273, 50] on span "← Retour" at bounding box center [254, 54] width 52 height 19
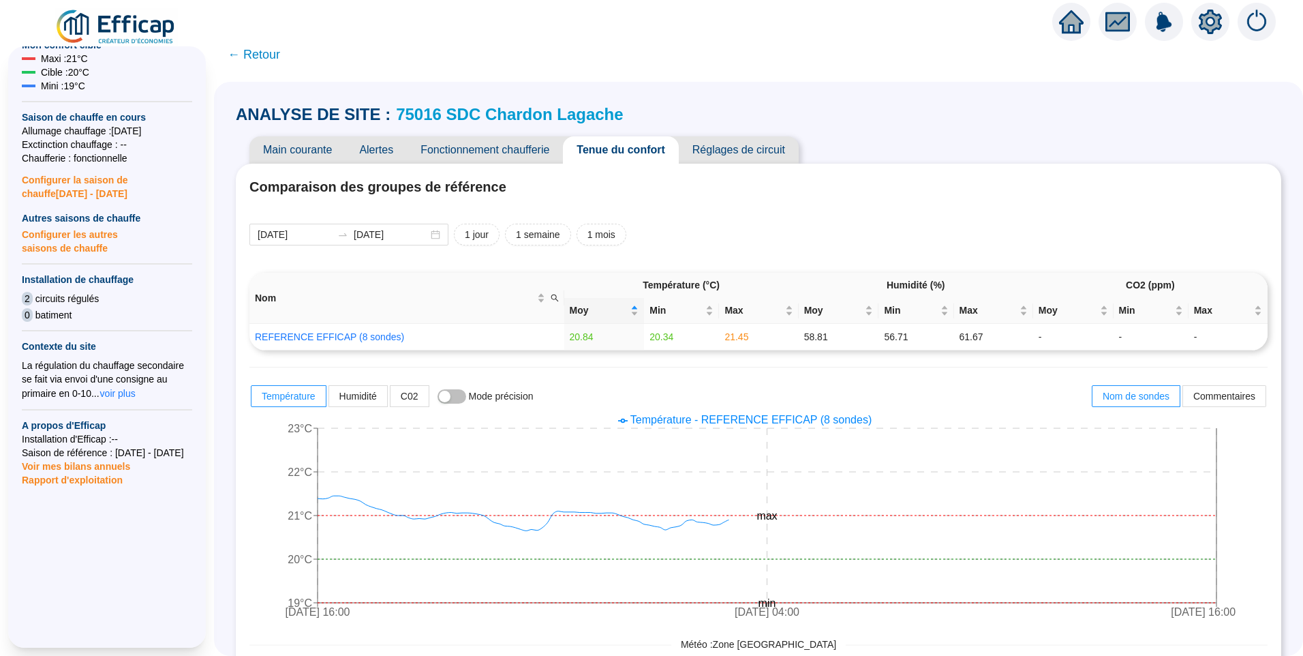
click at [312, 143] on span "Main courante" at bounding box center [297, 149] width 96 height 27
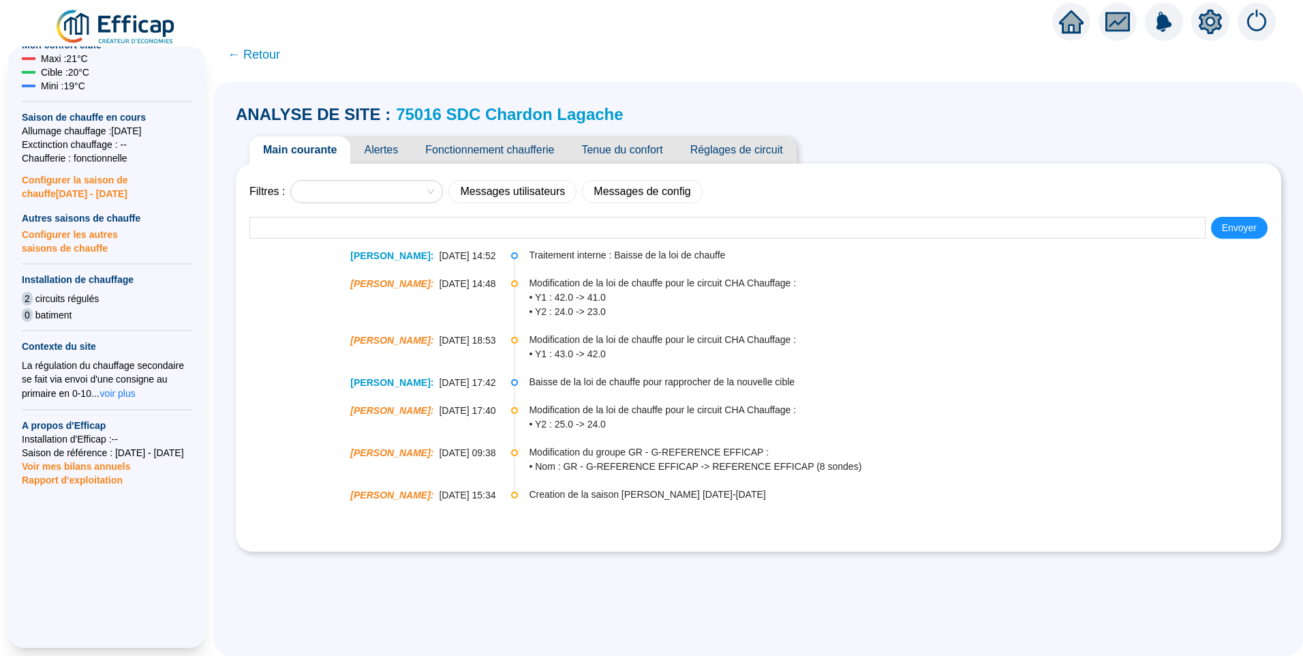
click at [780, 147] on span "Réglages de circuit" at bounding box center [737, 149] width 120 height 27
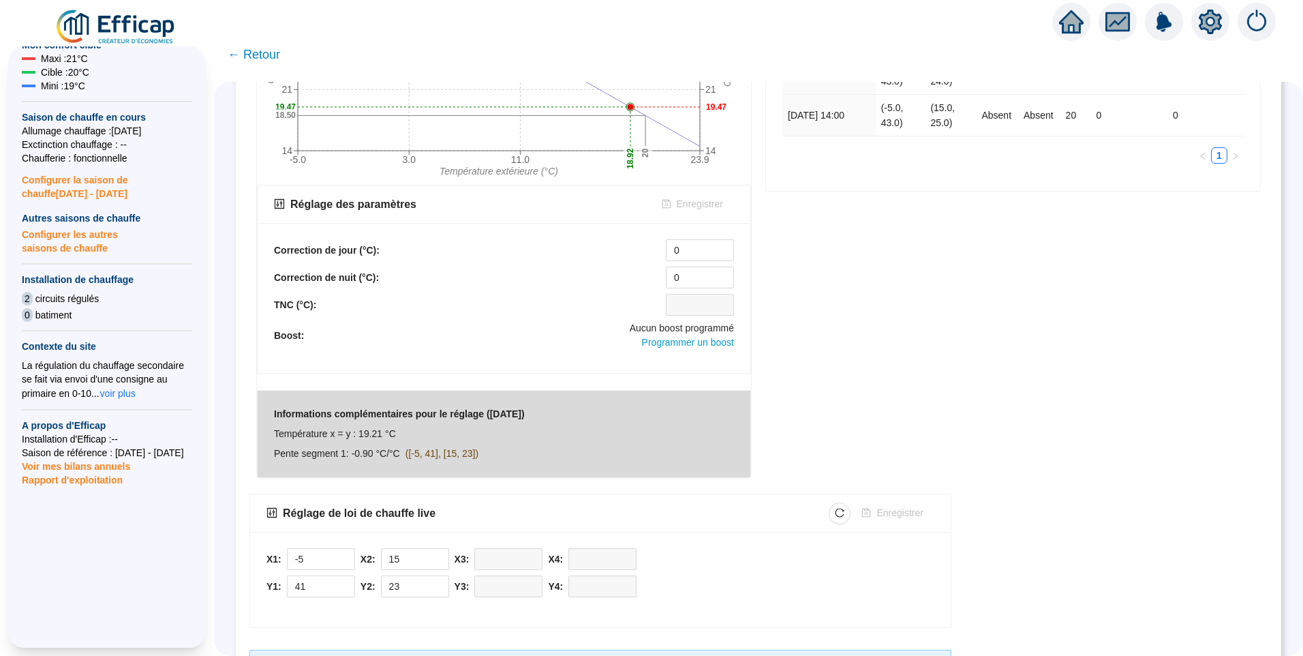
scroll to position [324, 0]
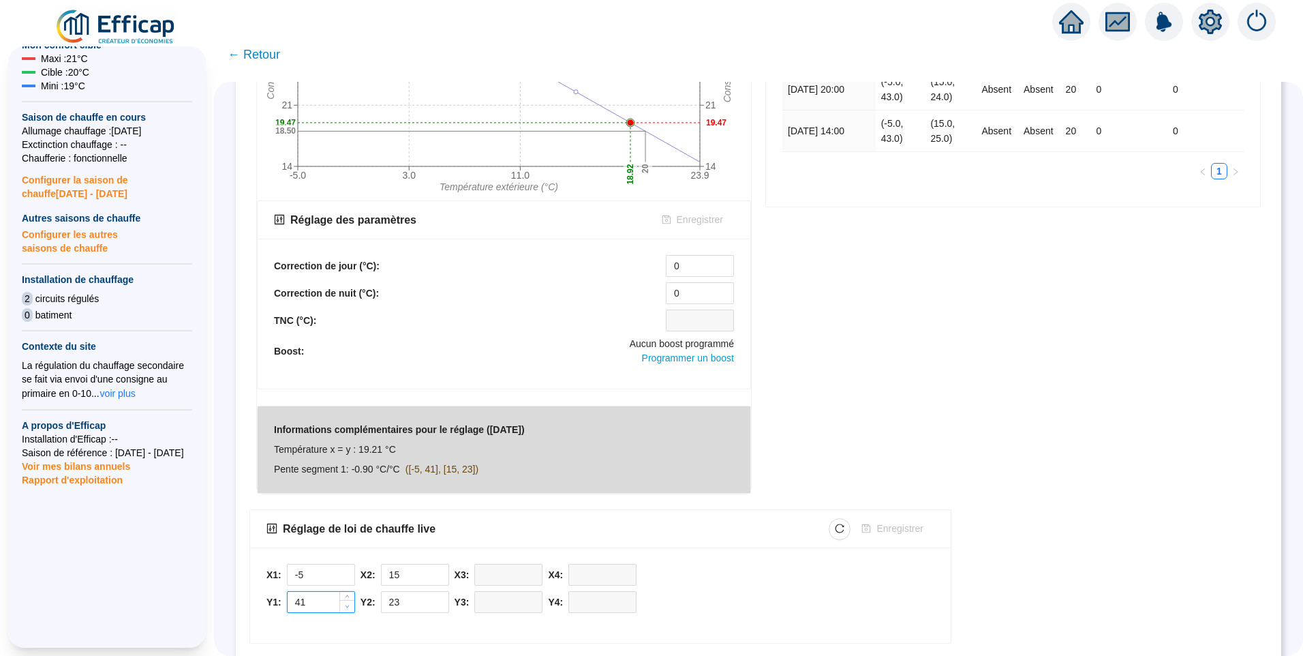
type input "40"
click at [349, 607] on icon "down" at bounding box center [347, 606] width 4 height 3
type input "22"
click at [446, 608] on span "Decrease Value" at bounding box center [441, 606] width 15 height 12
click at [896, 528] on span "Enregistrer" at bounding box center [900, 528] width 46 height 14
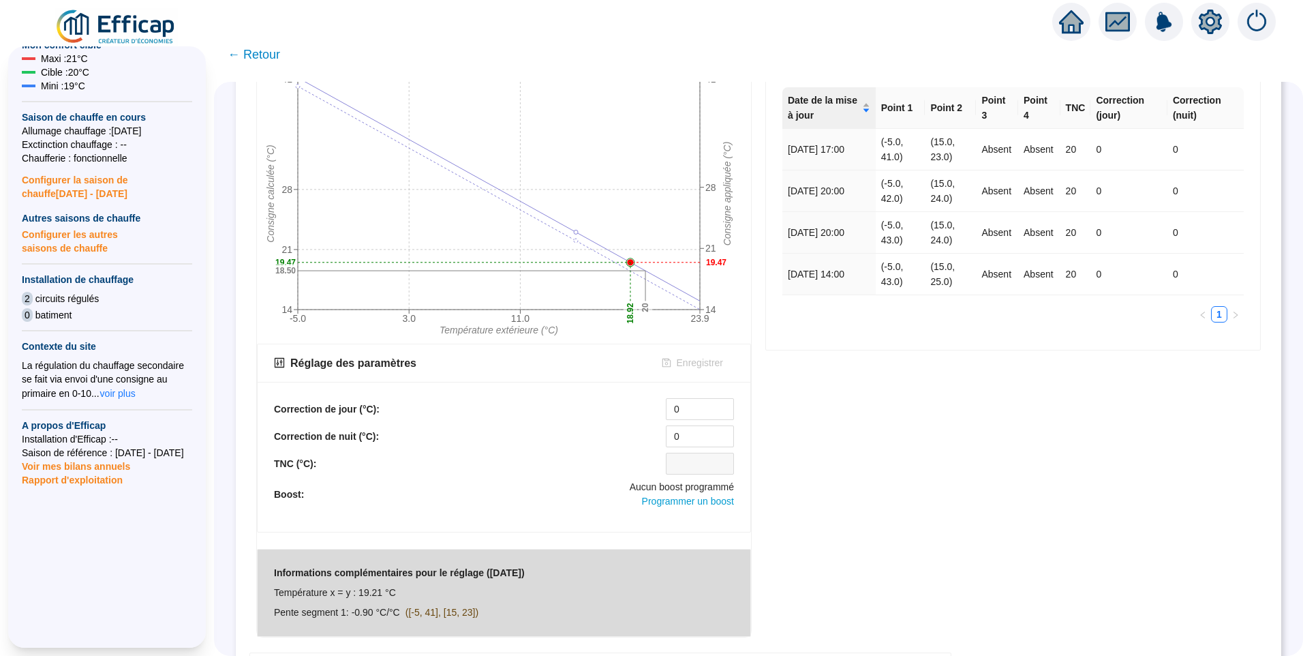
scroll to position [0, 0]
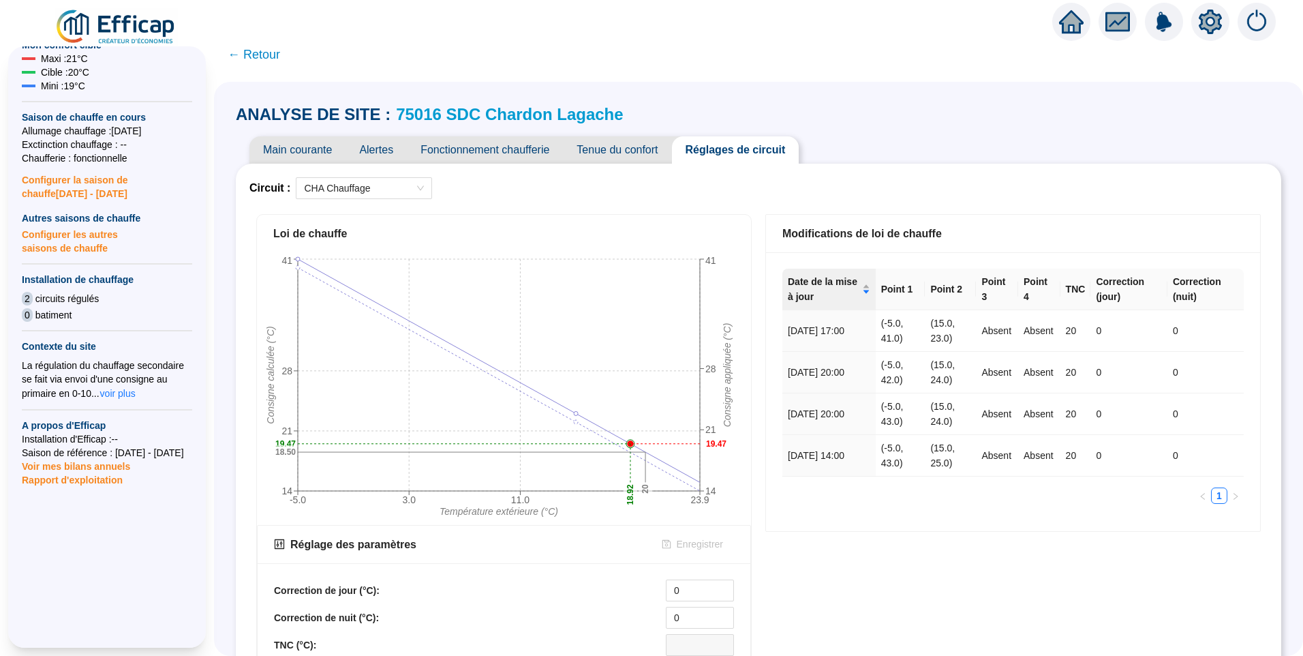
click at [291, 146] on span "Main courante" at bounding box center [297, 149] width 96 height 27
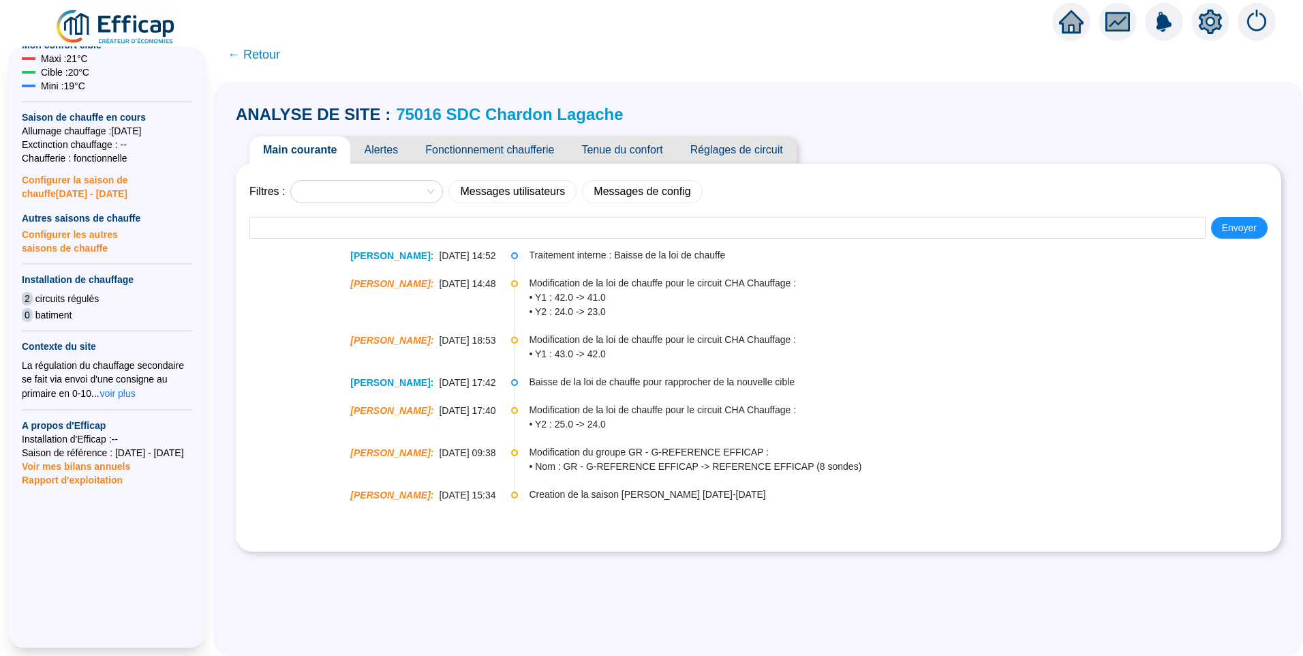
click at [391, 146] on span "Alertes" at bounding box center [380, 149] width 61 height 27
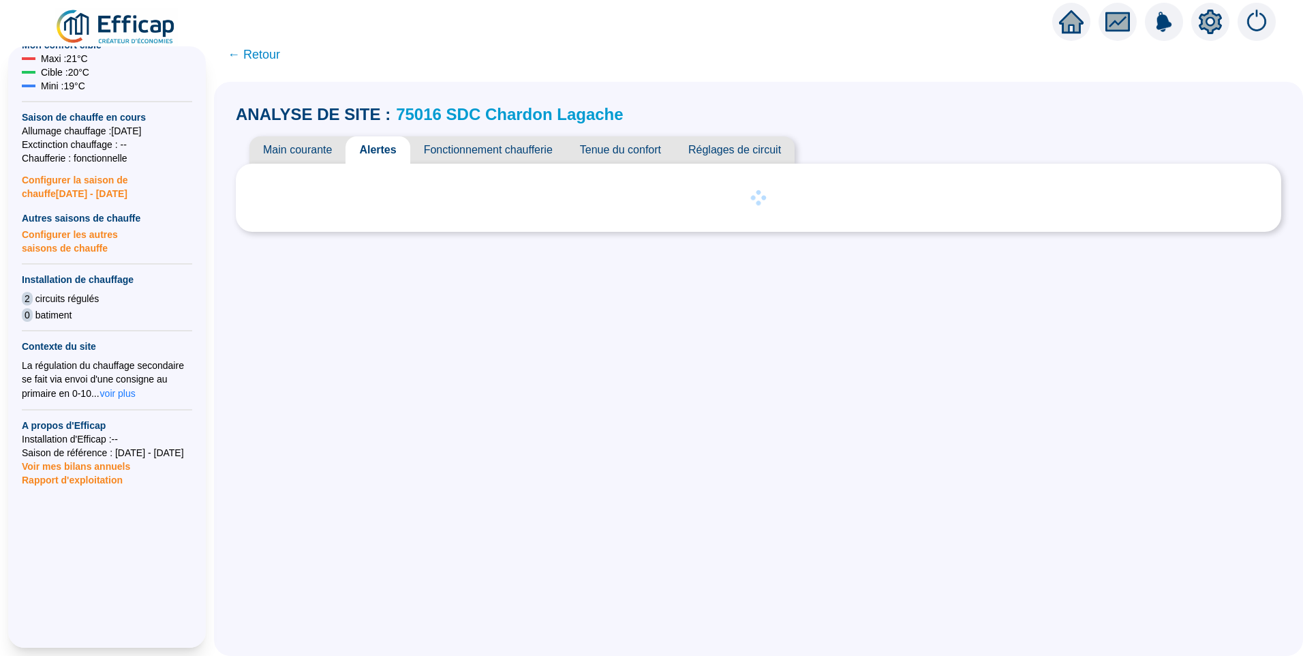
click at [506, 146] on span "Fonctionnement chaufferie" at bounding box center [488, 149] width 156 height 27
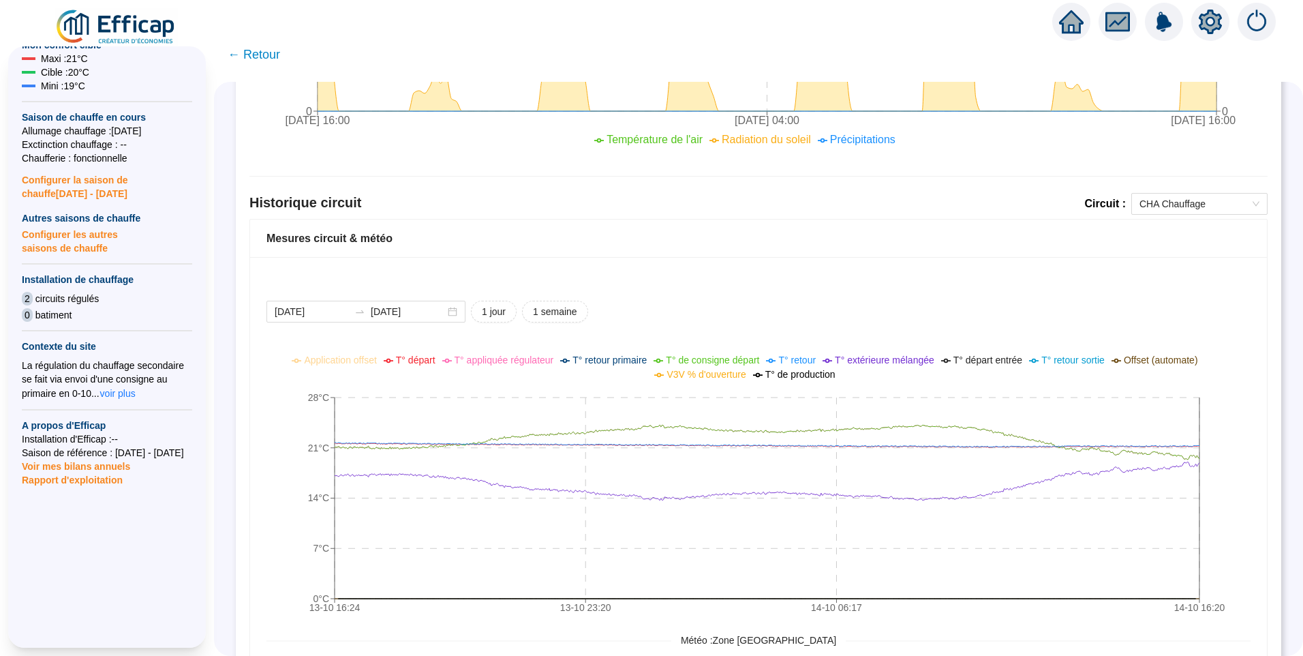
scroll to position [804, 0]
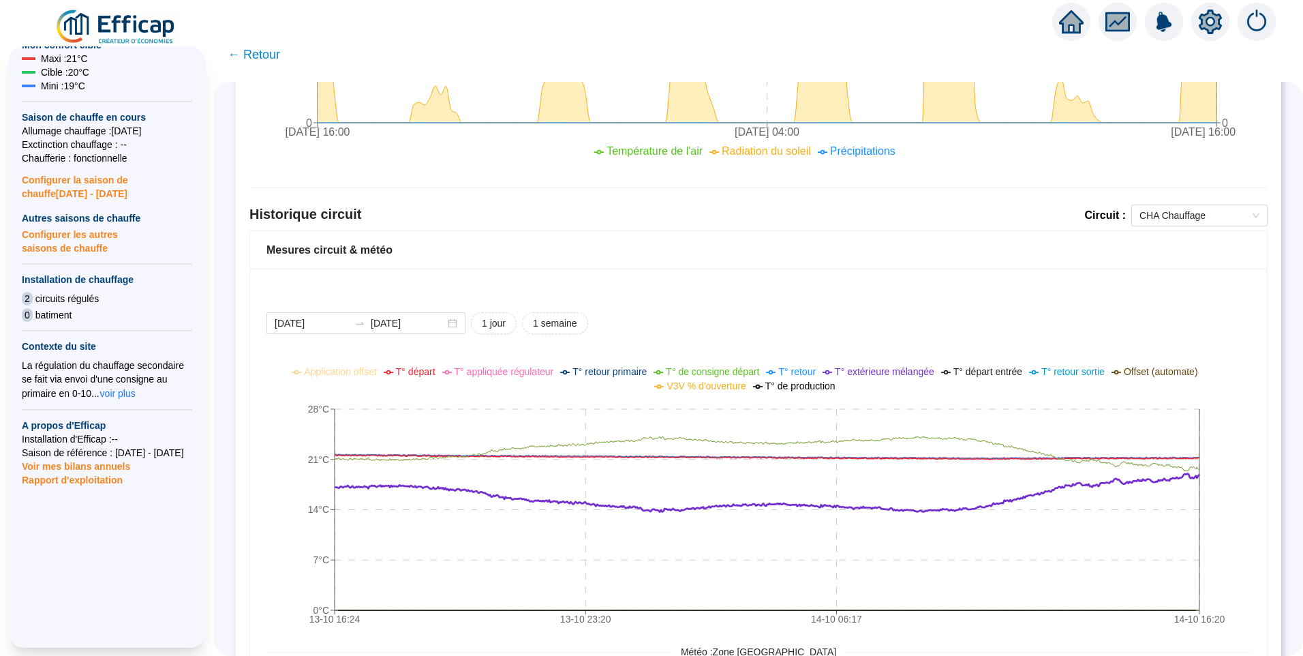
click at [422, 371] on span "T° départ" at bounding box center [416, 371] width 40 height 11
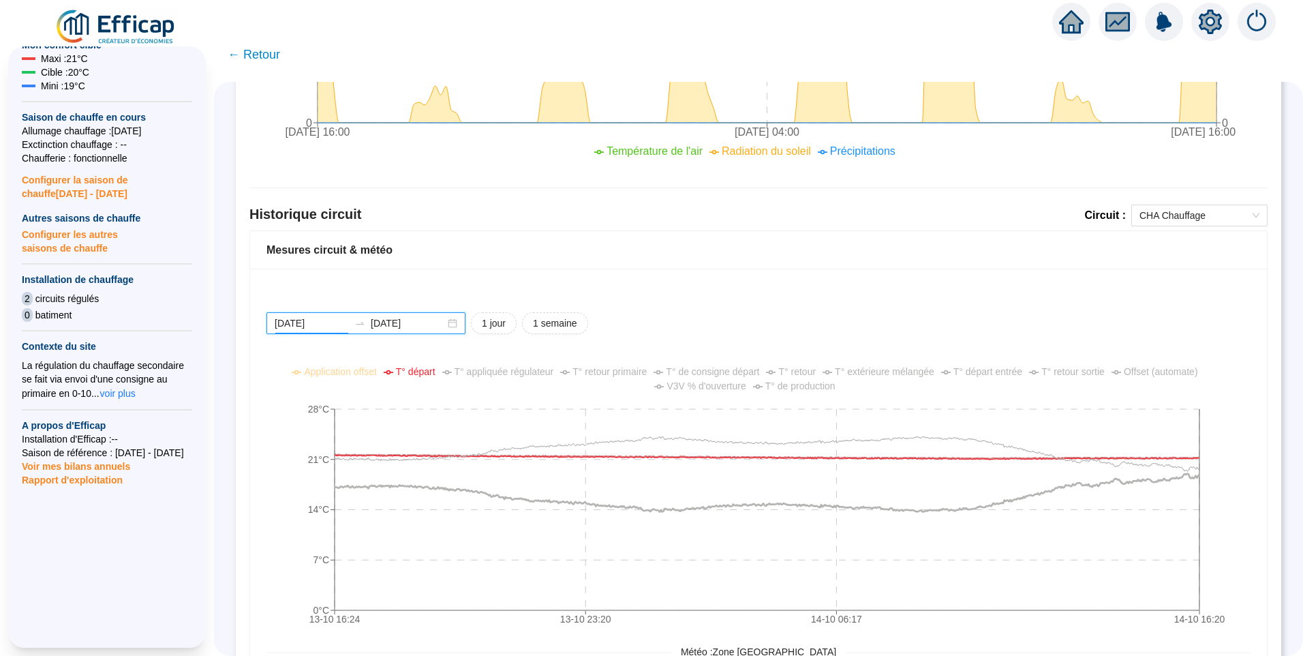
click at [344, 327] on input "[DATE]" at bounding box center [312, 323] width 74 height 14
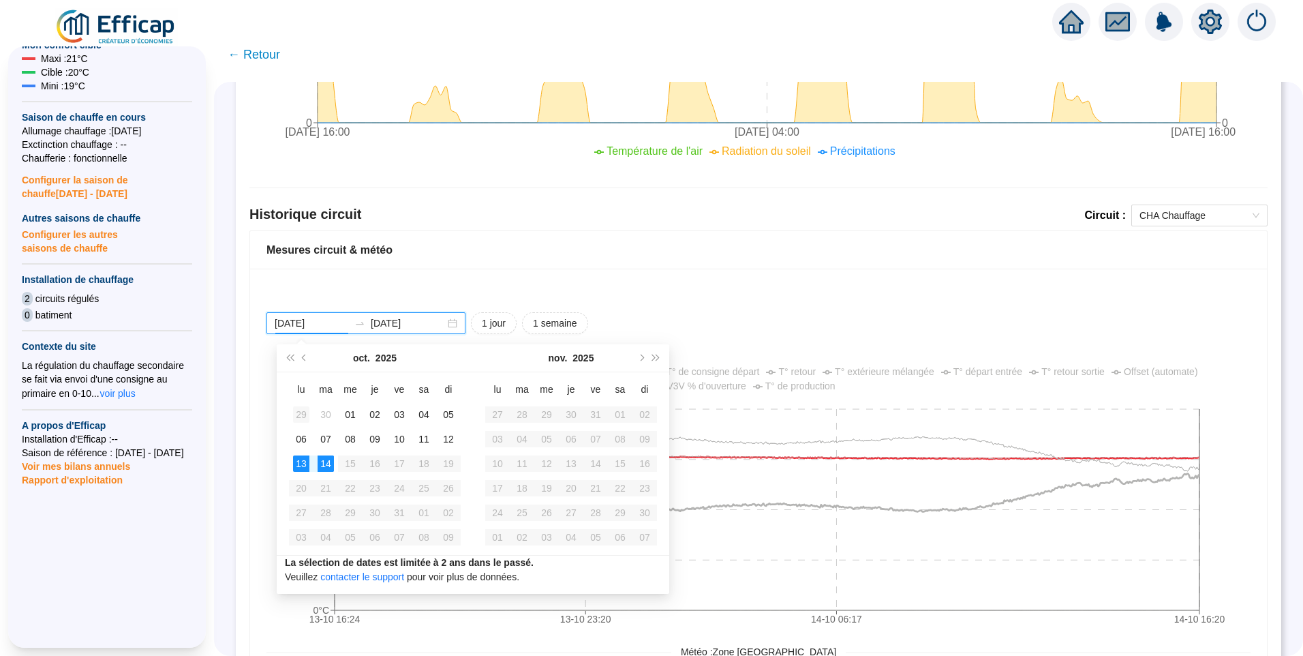
type input "[DATE]"
click at [292, 417] on td "29" at bounding box center [301, 414] width 25 height 25
type input "[DATE]"
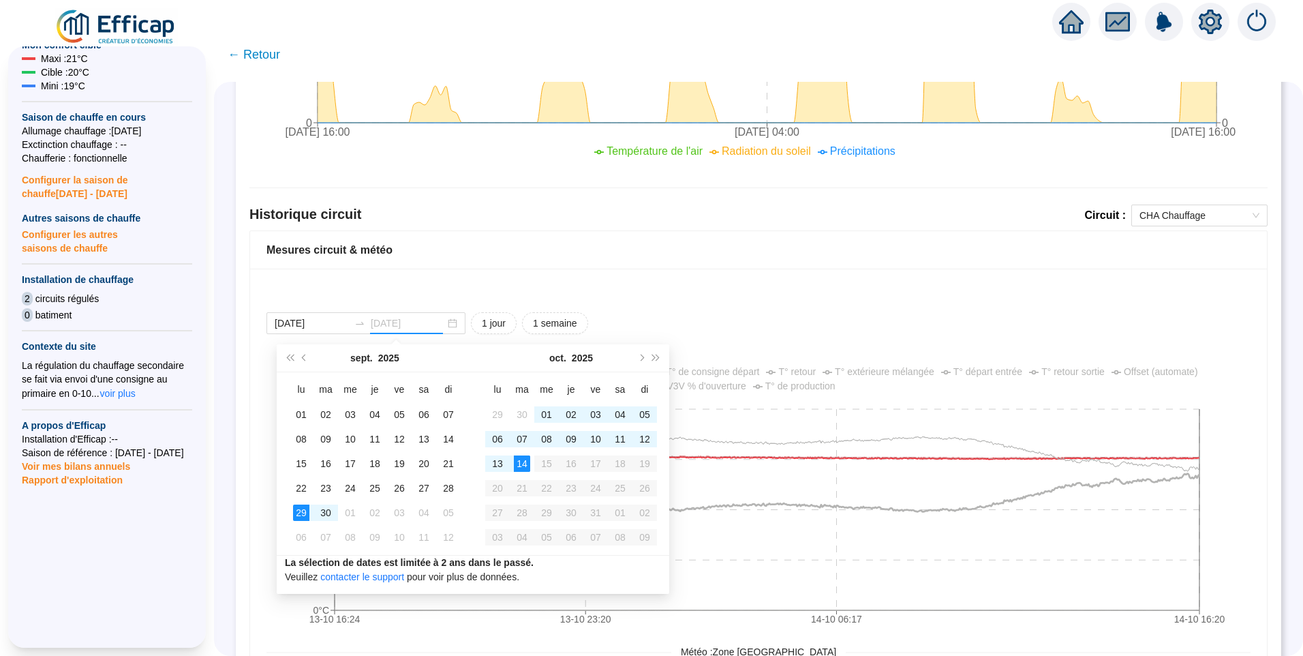
click at [521, 461] on div "14" at bounding box center [522, 463] width 16 height 16
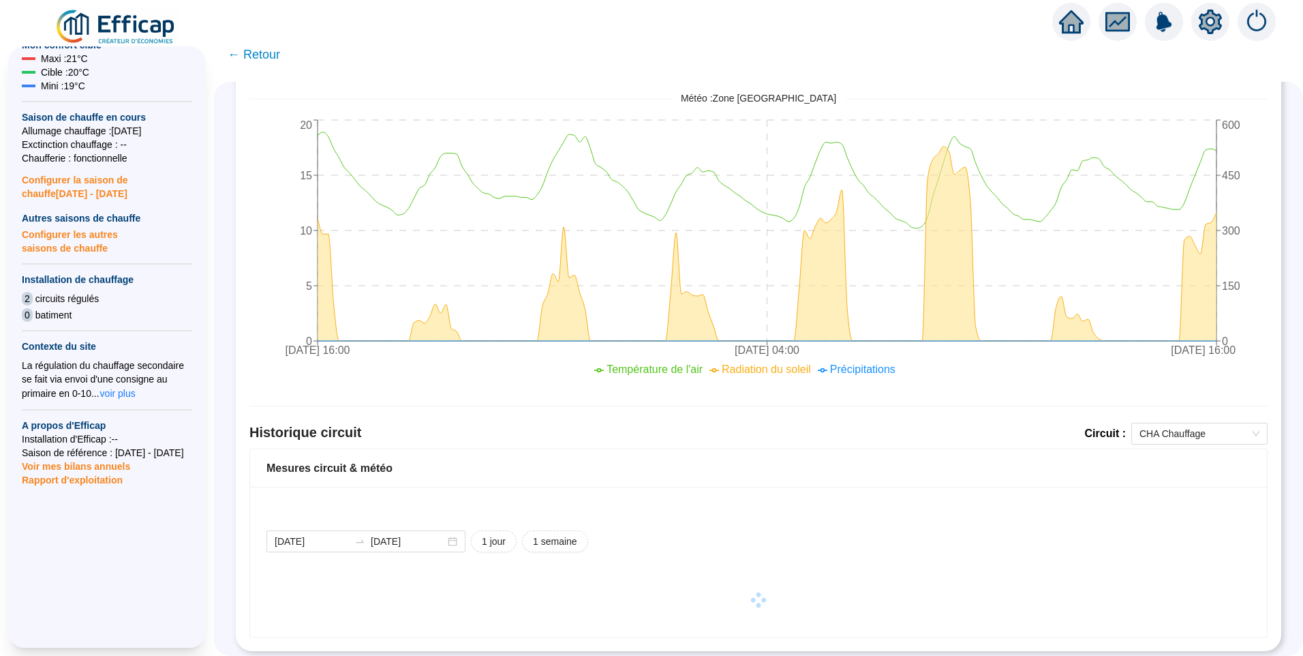
scroll to position [600, 0]
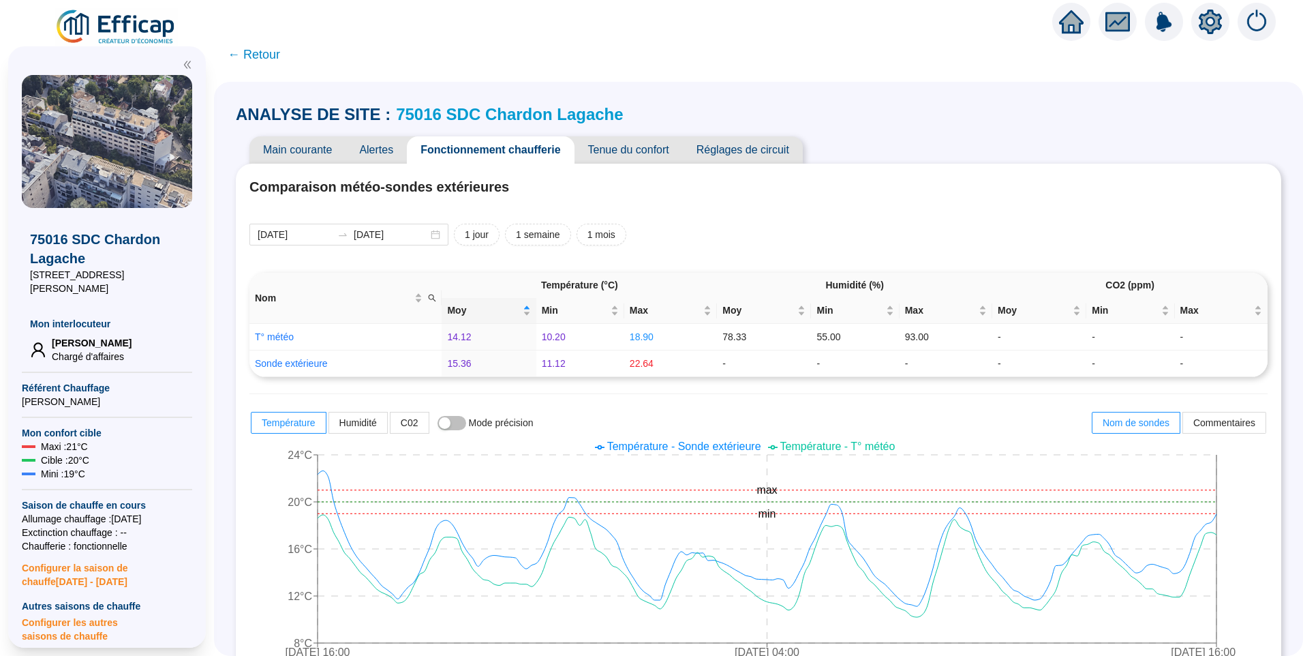
scroll to position [804, 0]
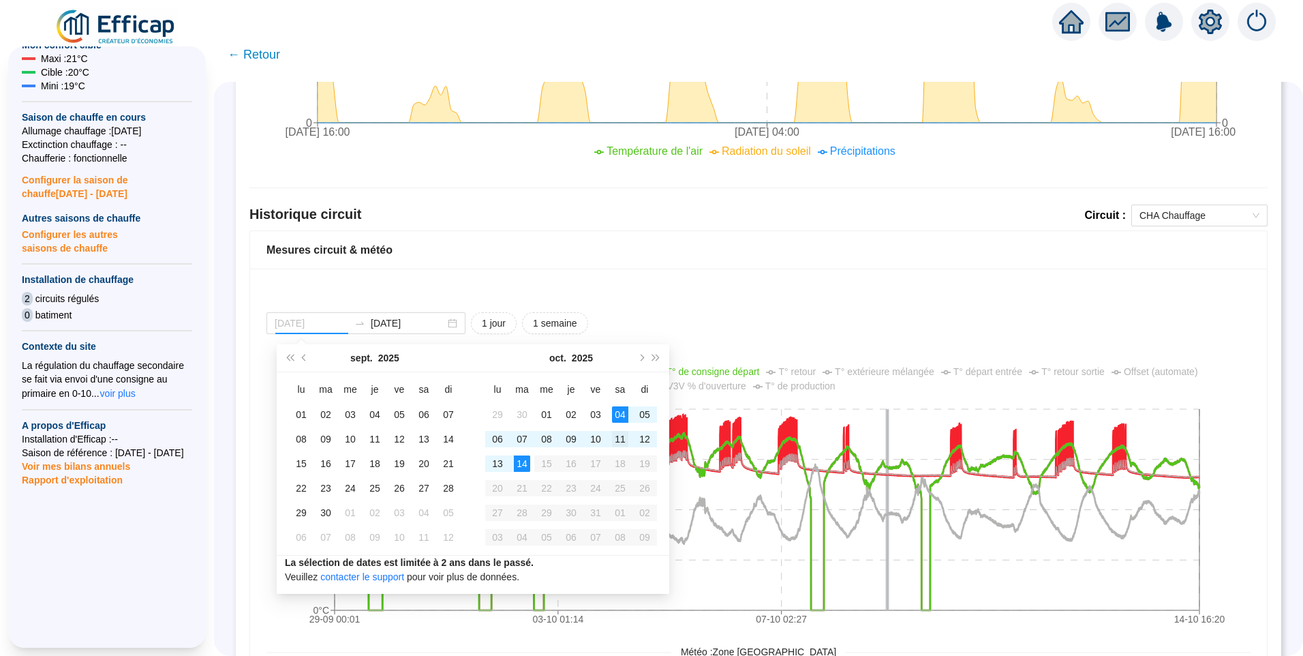
type input "[DATE]"
click at [618, 435] on div "11" at bounding box center [620, 439] width 16 height 16
type input "[DATE]"
click at [526, 466] on div "14" at bounding box center [522, 463] width 16 height 16
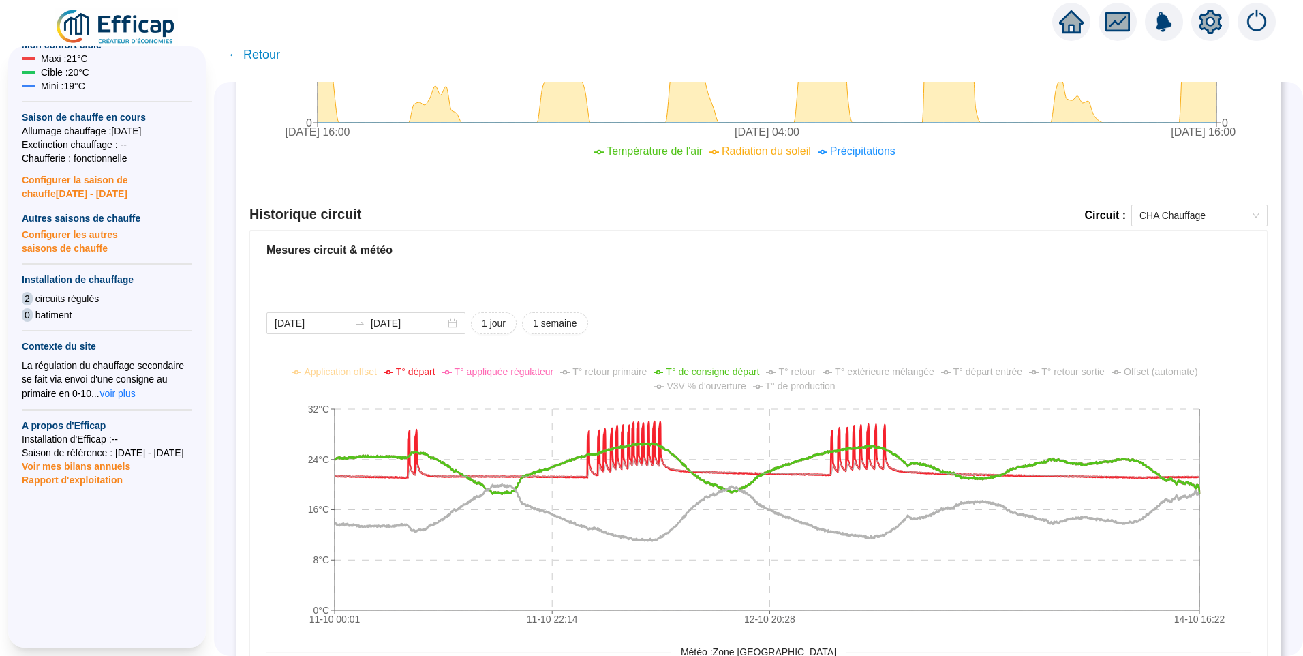
click at [517, 370] on span "T° appliquée régulateur" at bounding box center [505, 371] width 100 height 11
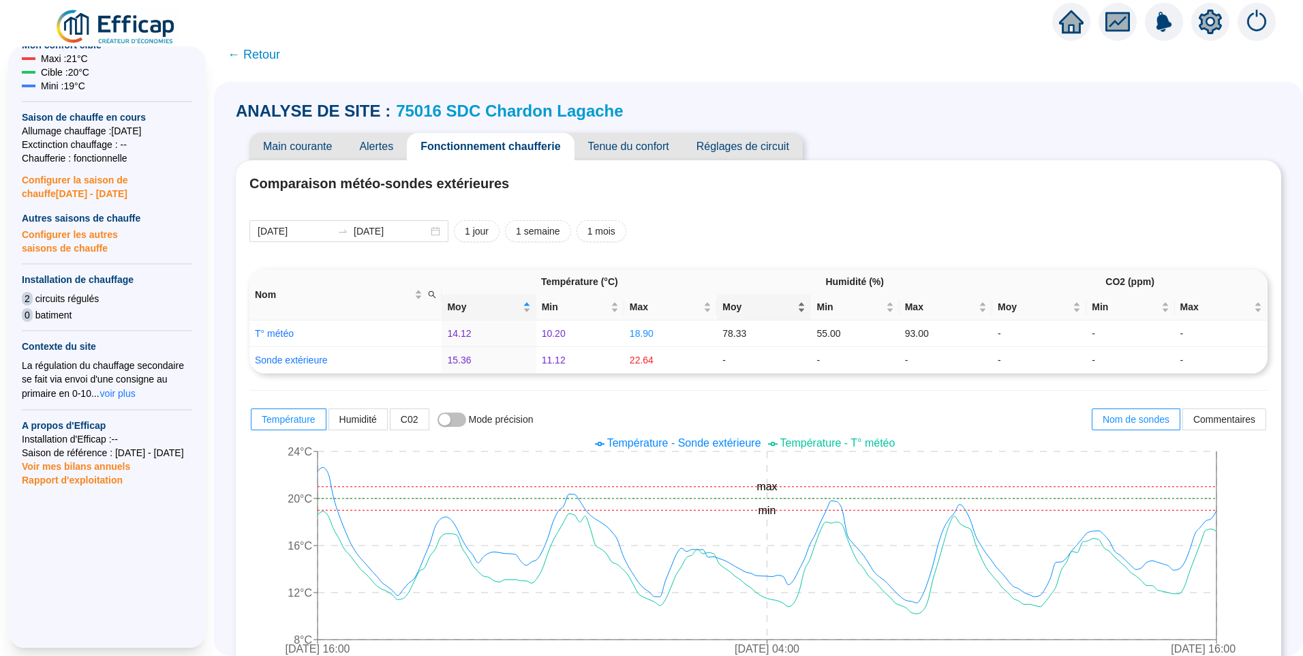
scroll to position [0, 0]
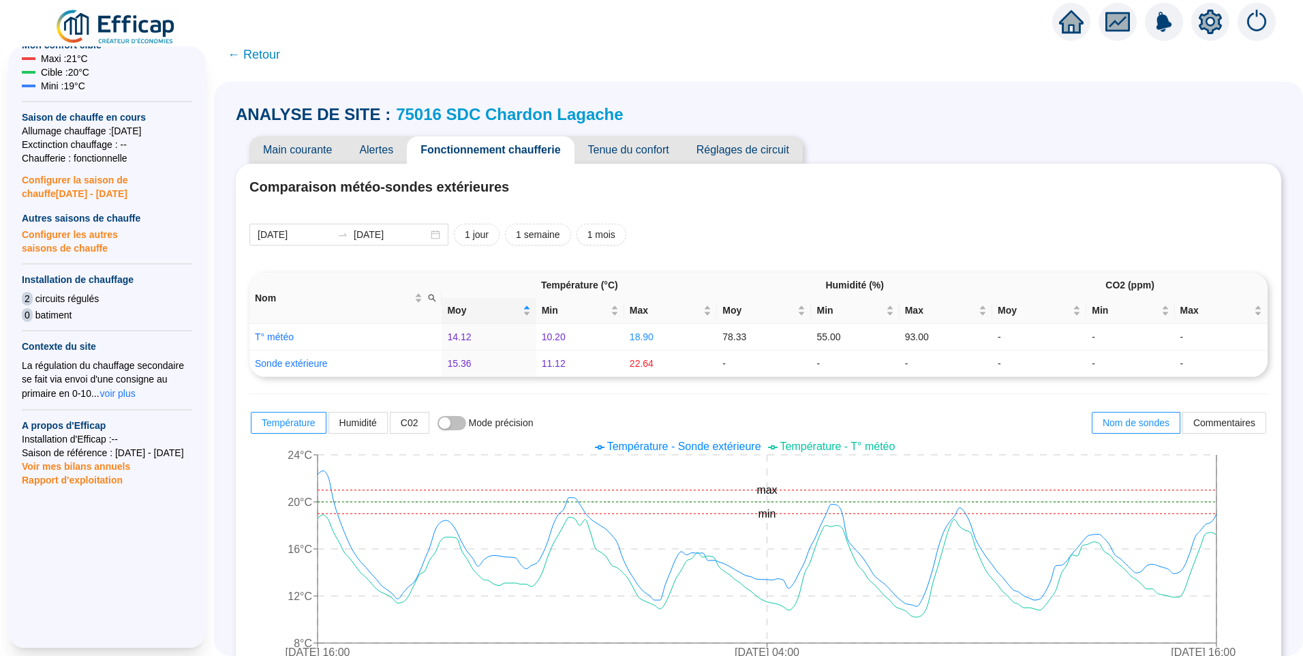
click at [646, 157] on span "Tenue du confort" at bounding box center [629, 149] width 108 height 27
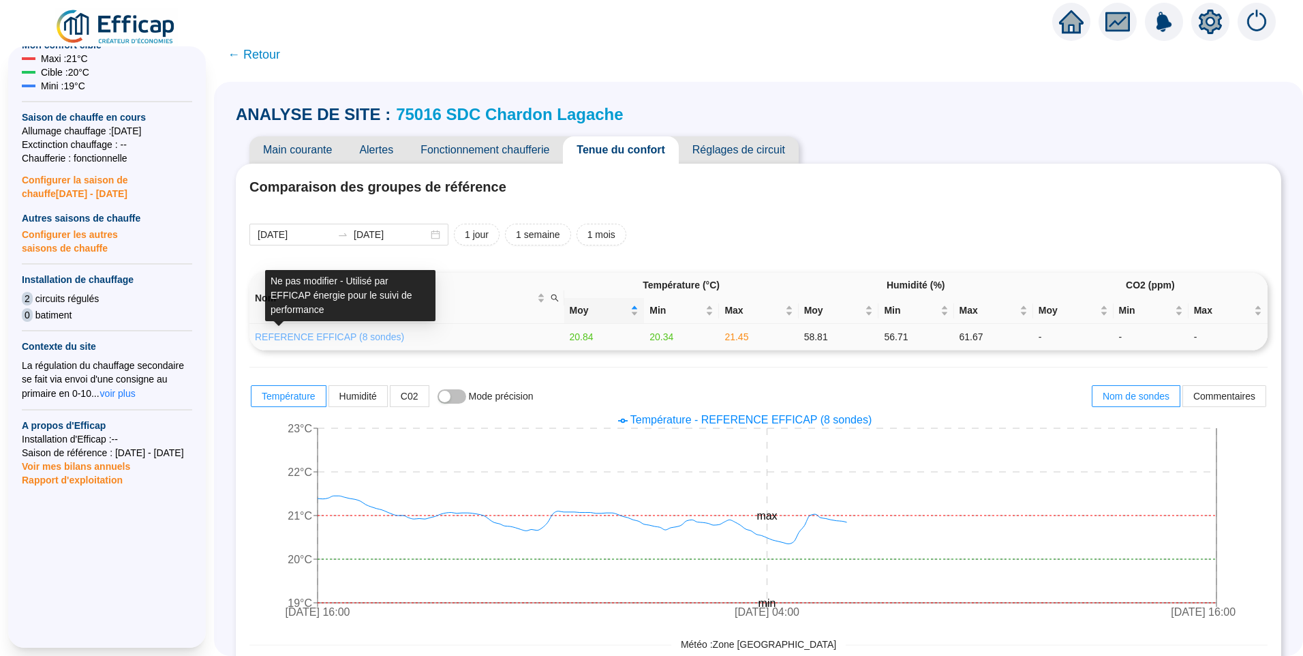
click at [352, 333] on link "REFERENCE EFFICAP (8 sondes)" at bounding box center [329, 336] width 149 height 11
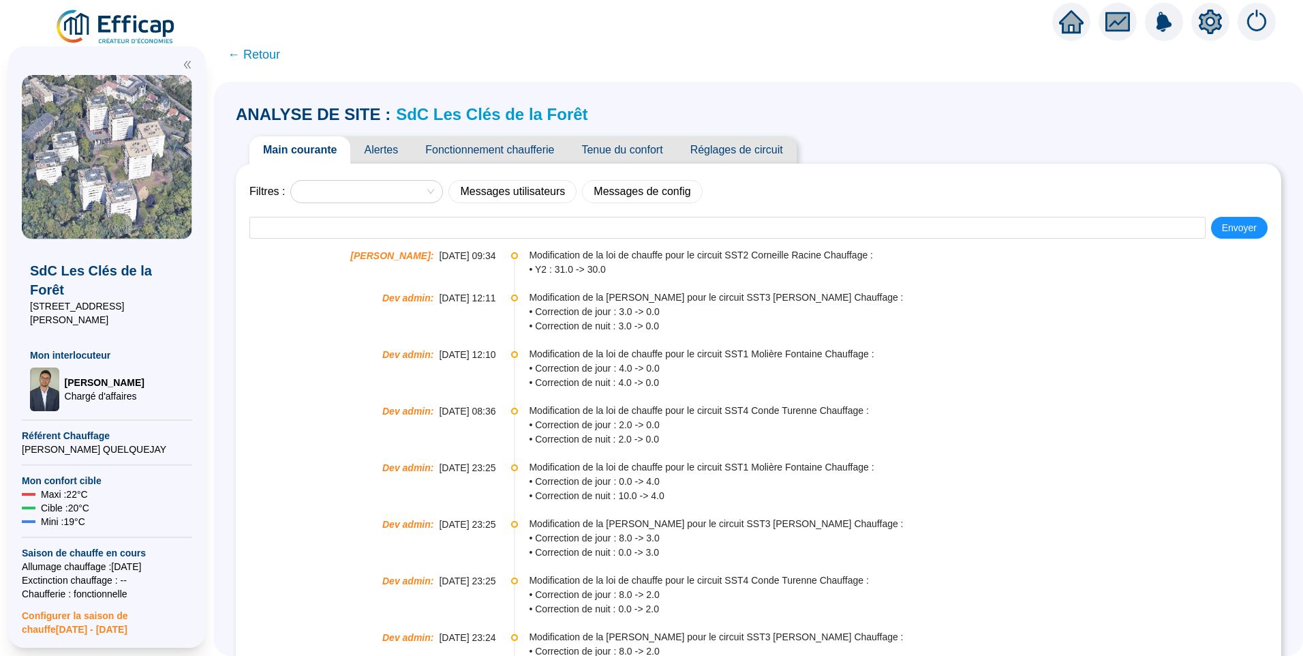
click at [386, 155] on span "Alertes" at bounding box center [380, 149] width 61 height 27
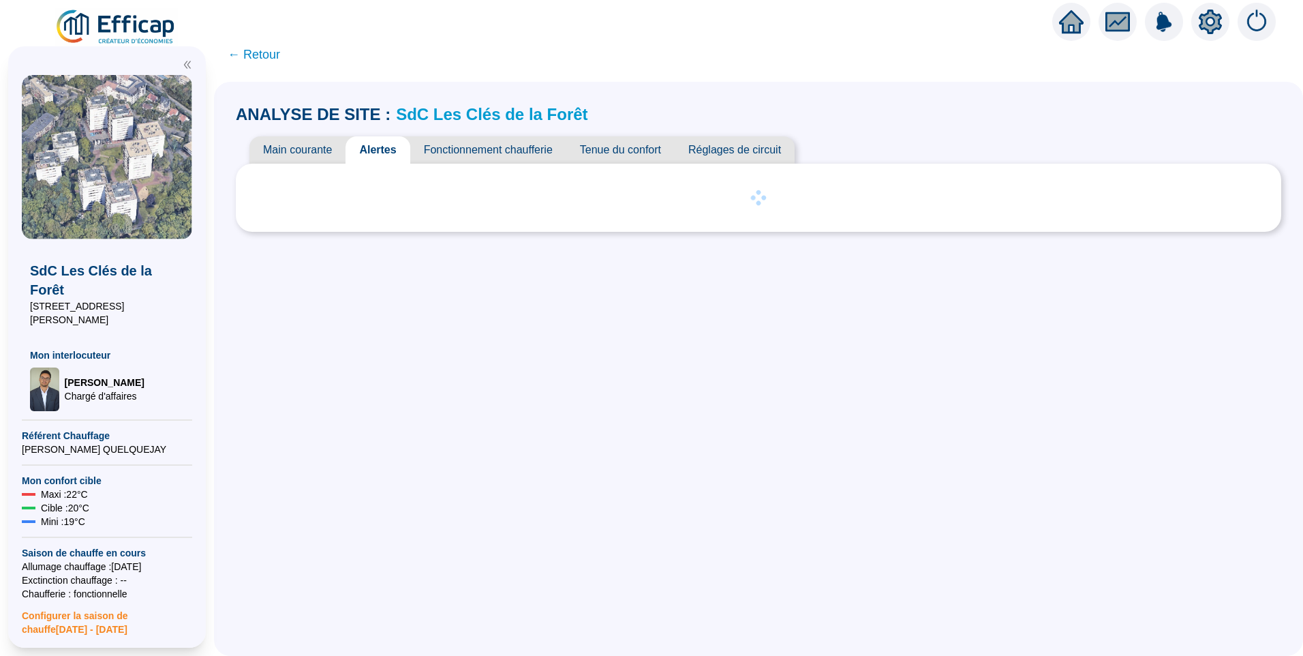
click at [299, 157] on span "Main courante" at bounding box center [297, 149] width 96 height 27
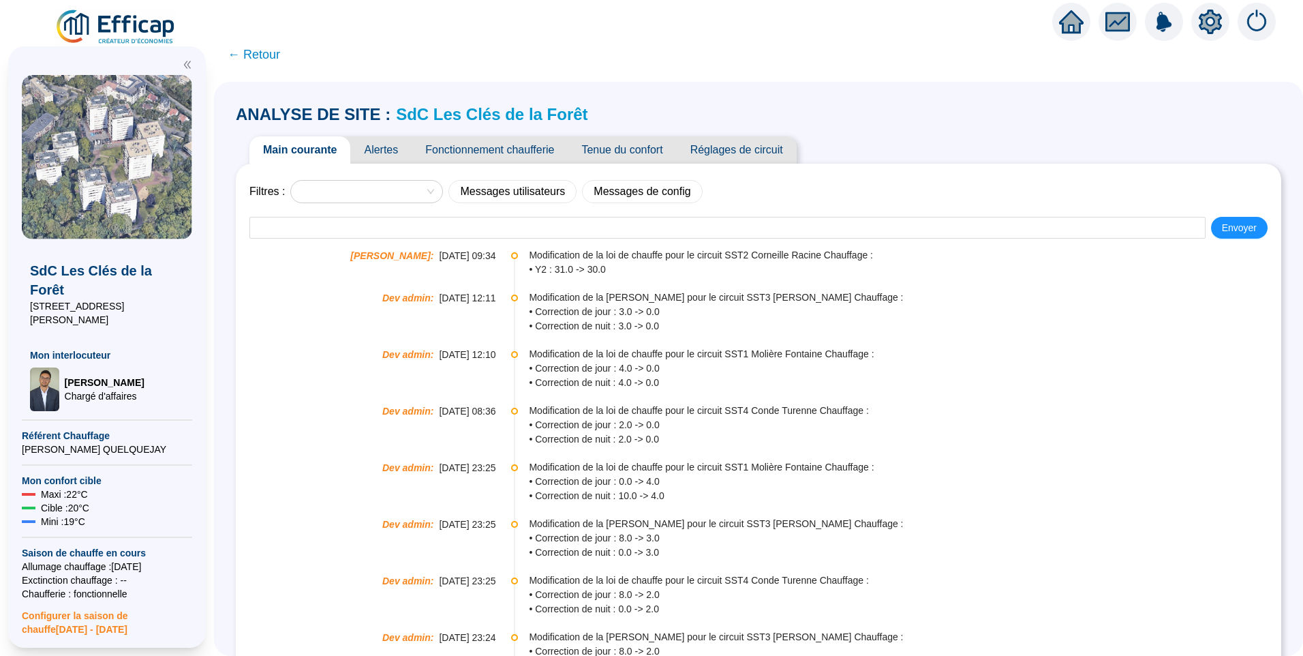
click at [388, 157] on span "Alertes" at bounding box center [380, 149] width 61 height 27
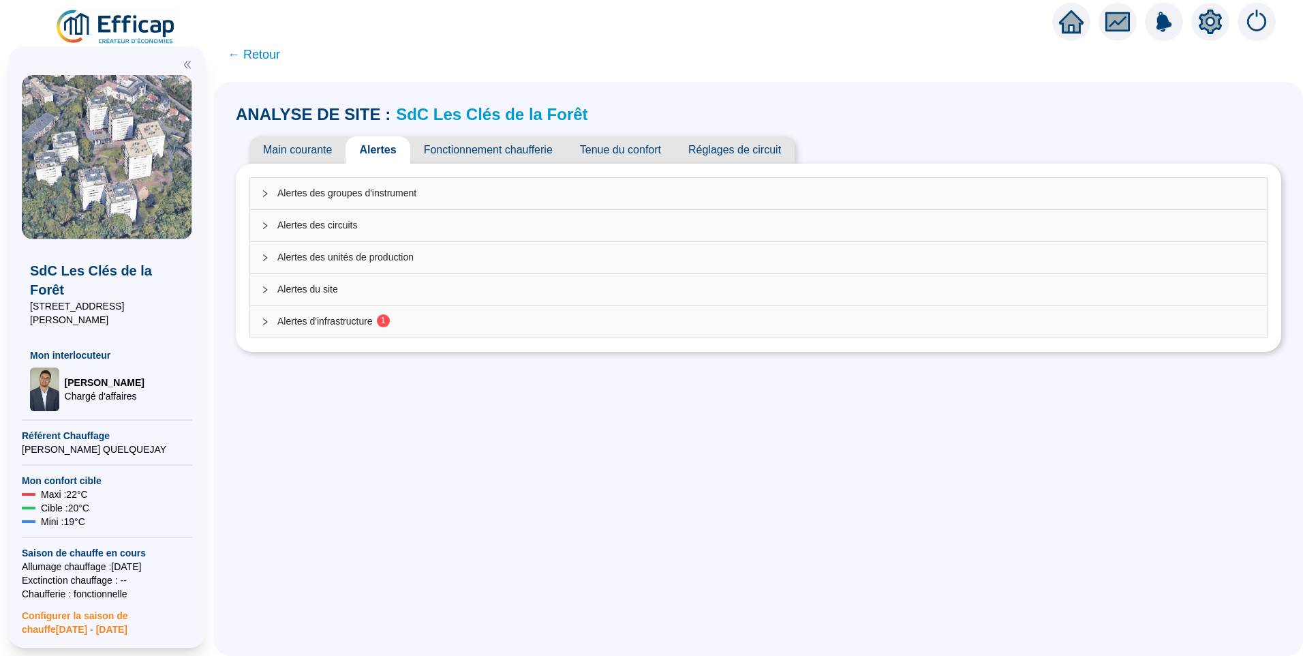
click at [330, 324] on span "Alertes d'infrastructure 1" at bounding box center [766, 321] width 979 height 14
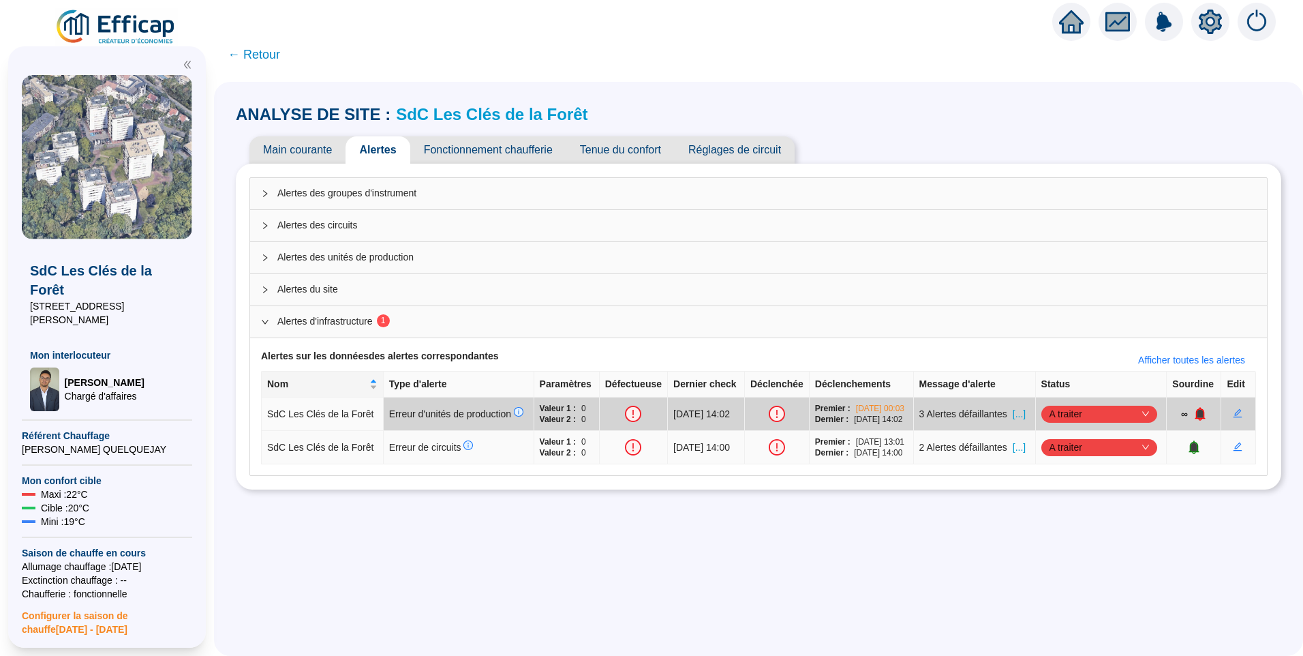
click at [1019, 455] on span "[...]" at bounding box center [1019, 447] width 13 height 14
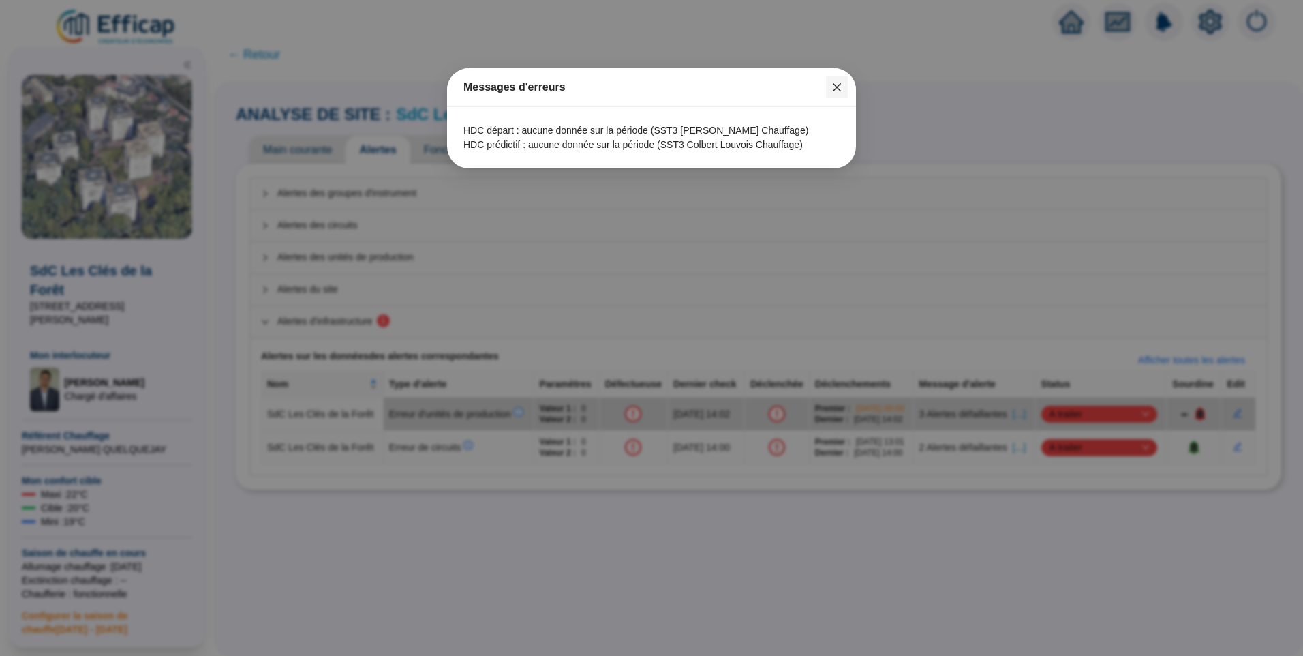
click at [842, 88] on icon "close" at bounding box center [837, 87] width 11 height 11
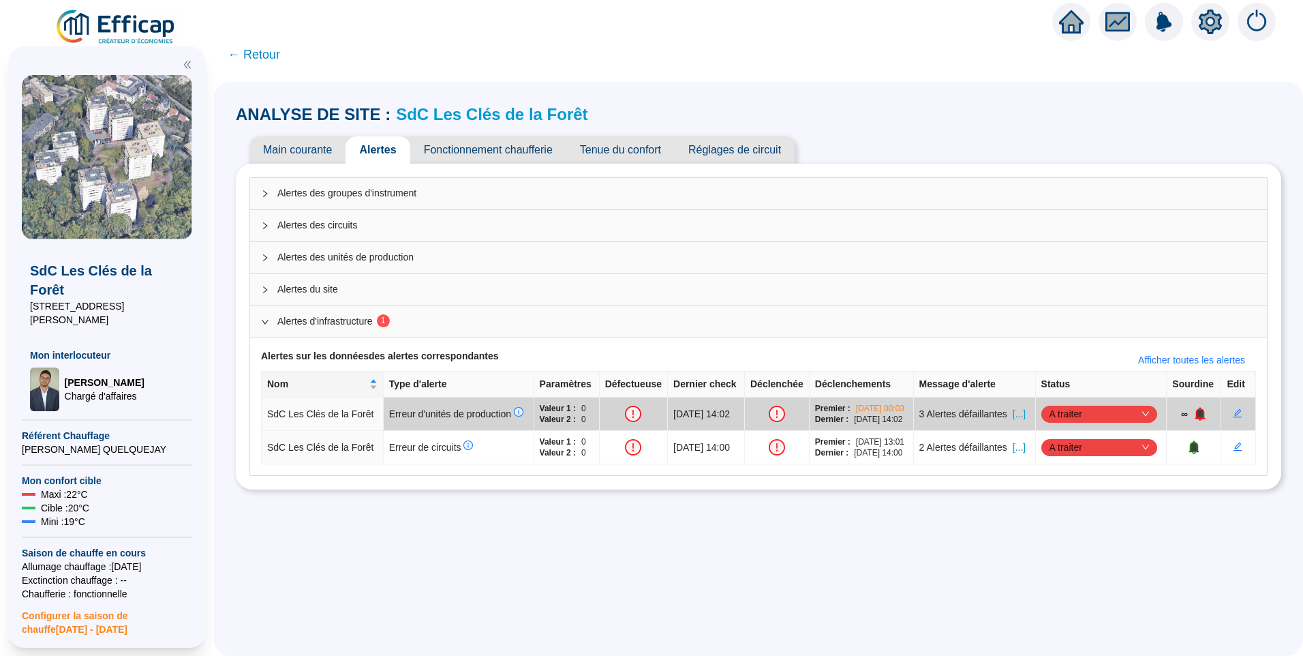
click at [470, 159] on span "Fonctionnement chaufferie" at bounding box center [488, 149] width 156 height 27
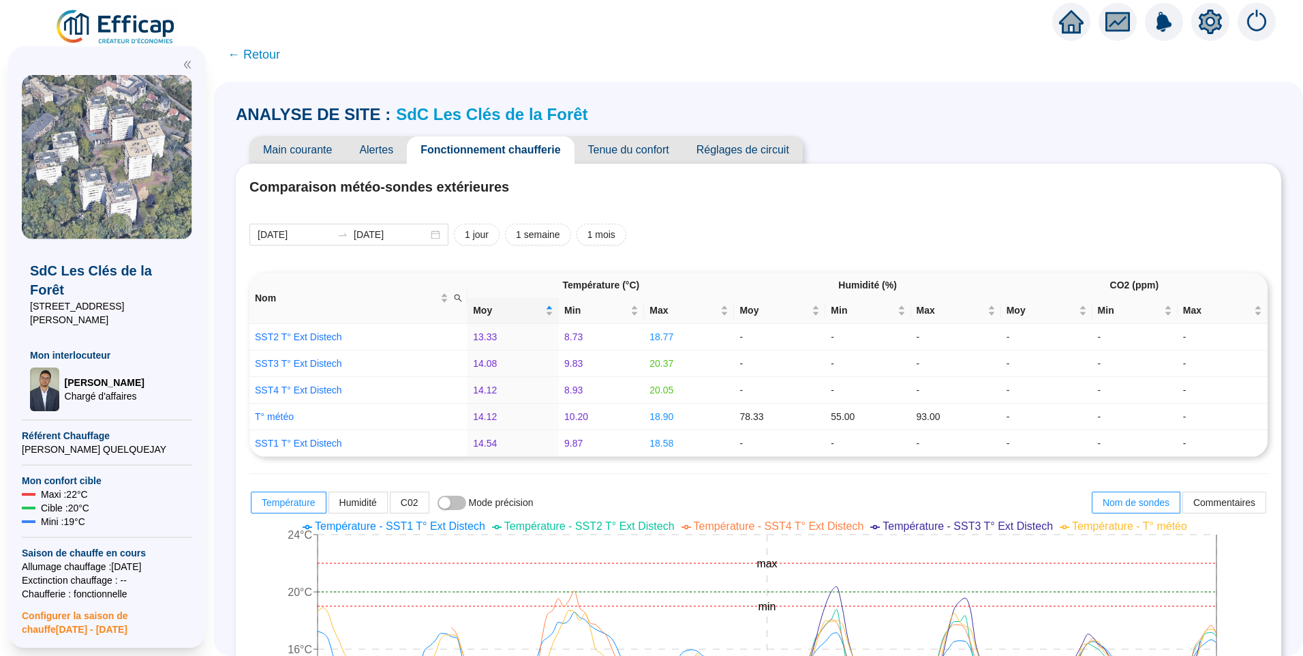
click at [115, 10] on img at bounding box center [116, 27] width 123 height 38
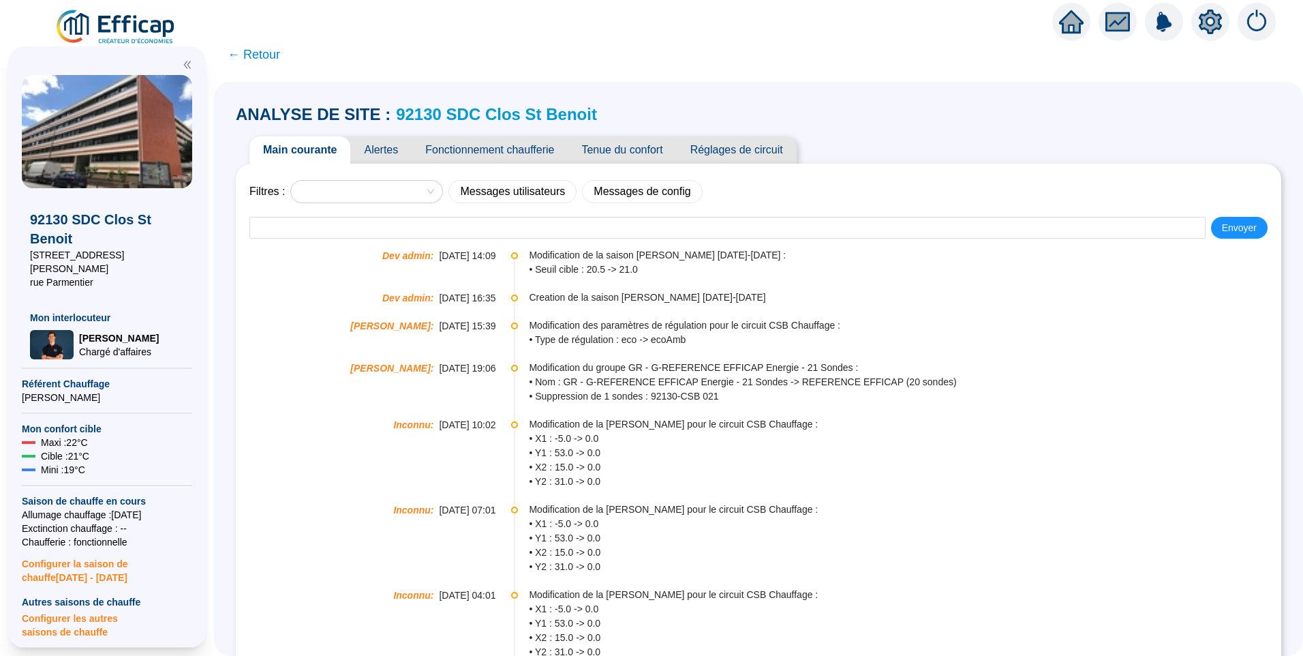
scroll to position [273, 0]
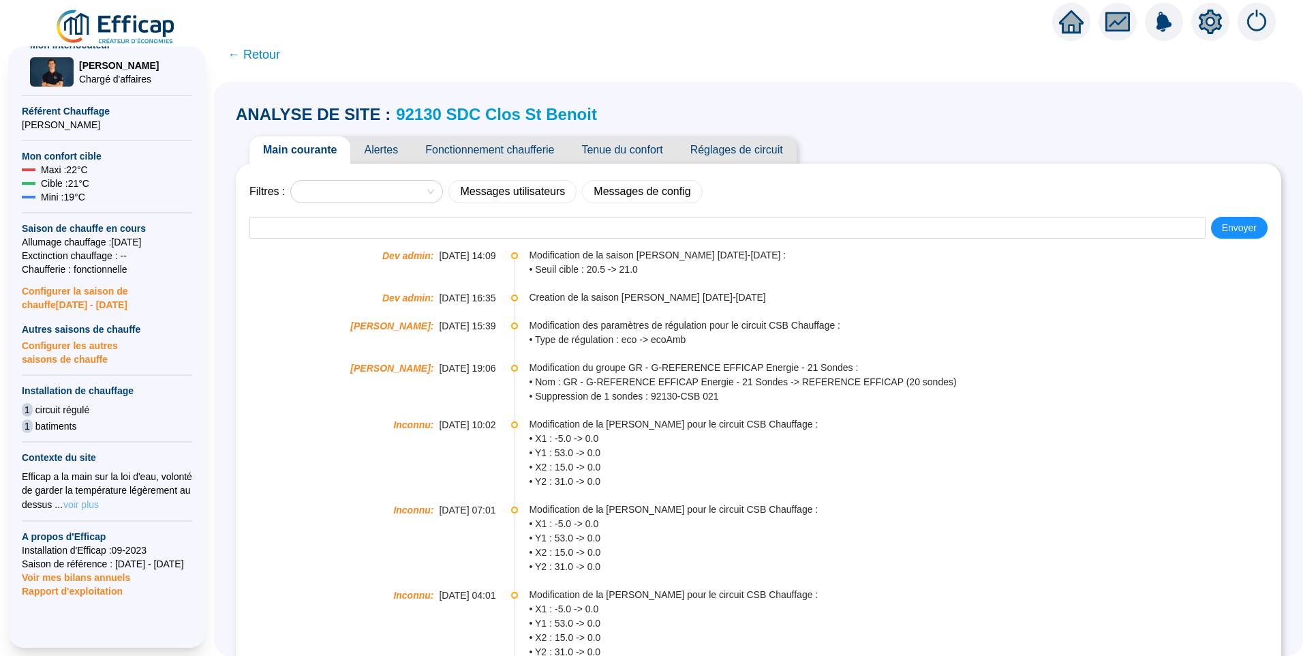
click at [86, 498] on span "voir plus" at bounding box center [80, 505] width 35 height 14
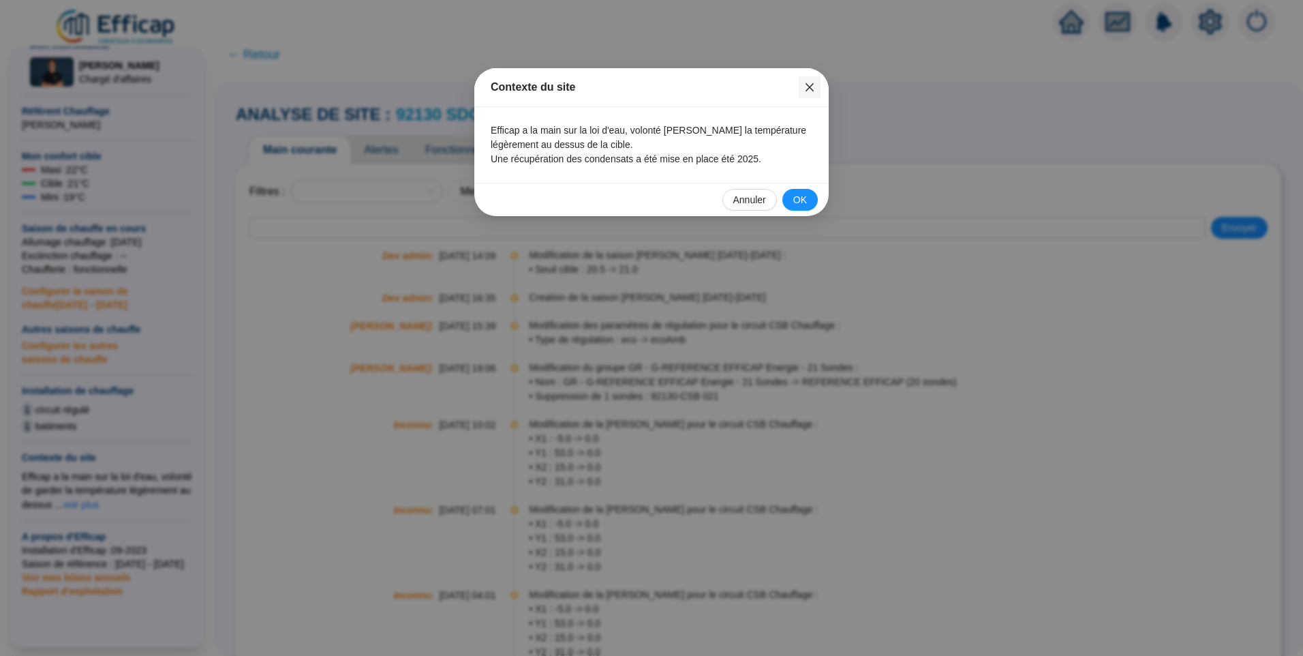
click at [810, 91] on icon "close" at bounding box center [809, 87] width 11 height 11
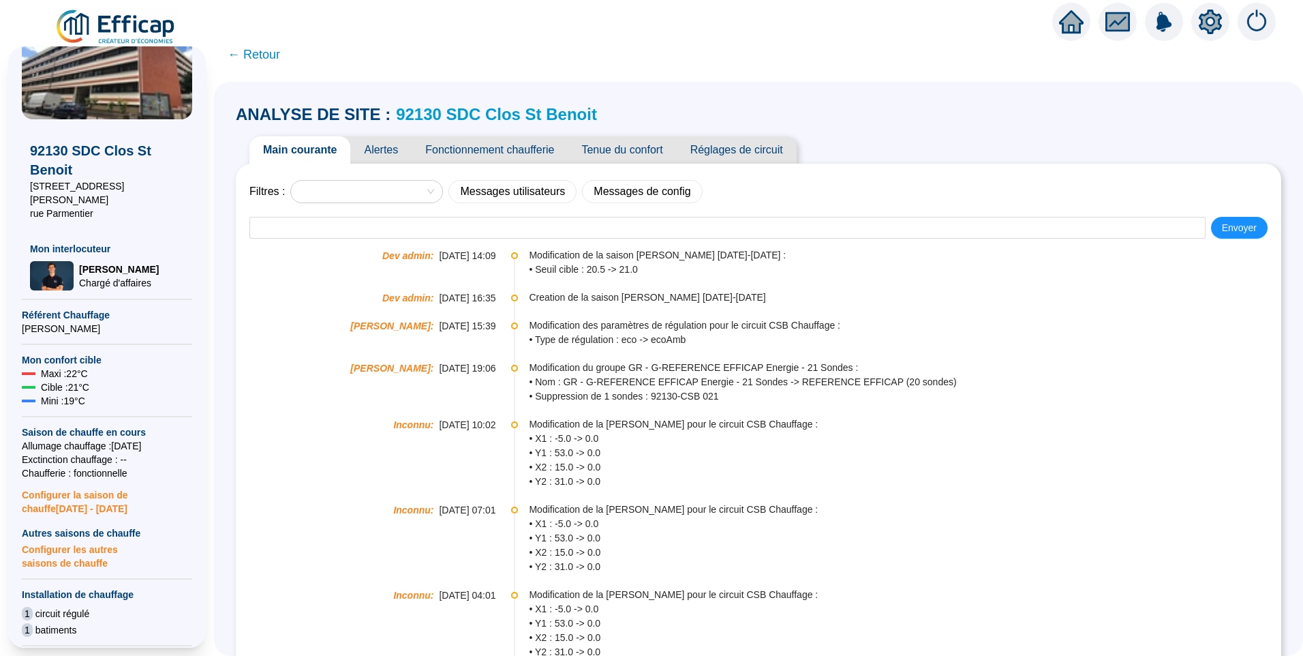
scroll to position [68, 0]
click at [607, 146] on span "Tenue du confort" at bounding box center [622, 149] width 108 height 27
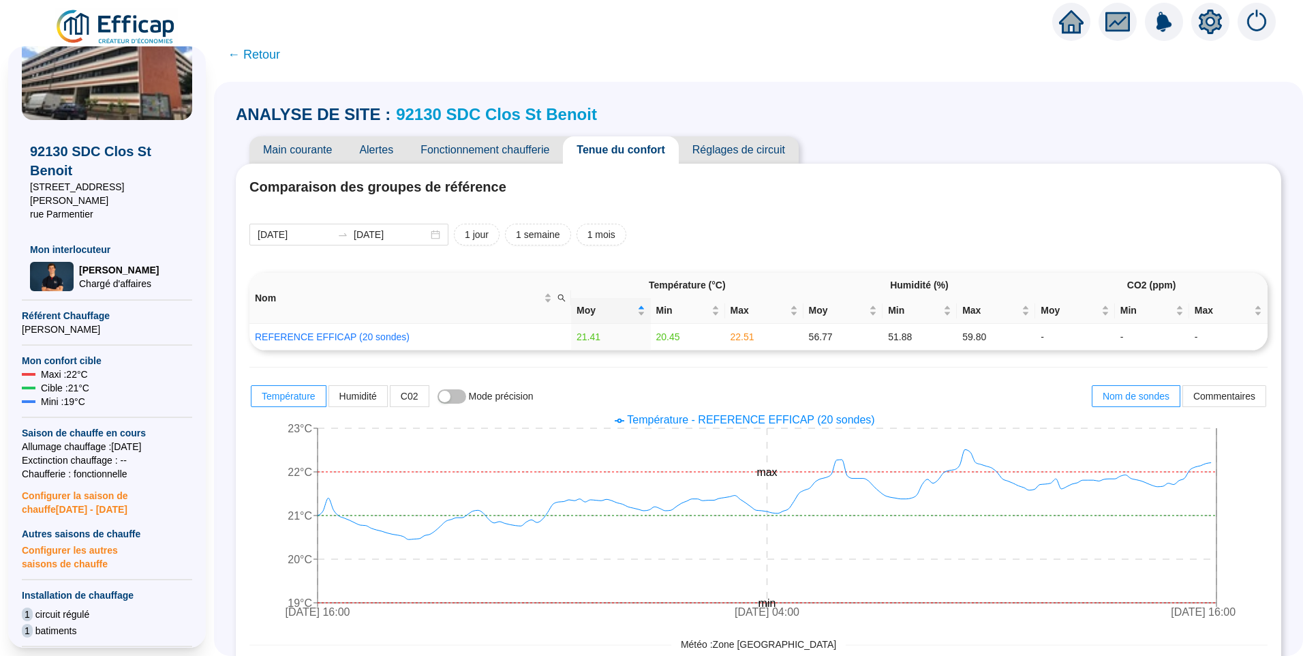
click at [317, 143] on span "Main courante" at bounding box center [297, 149] width 96 height 27
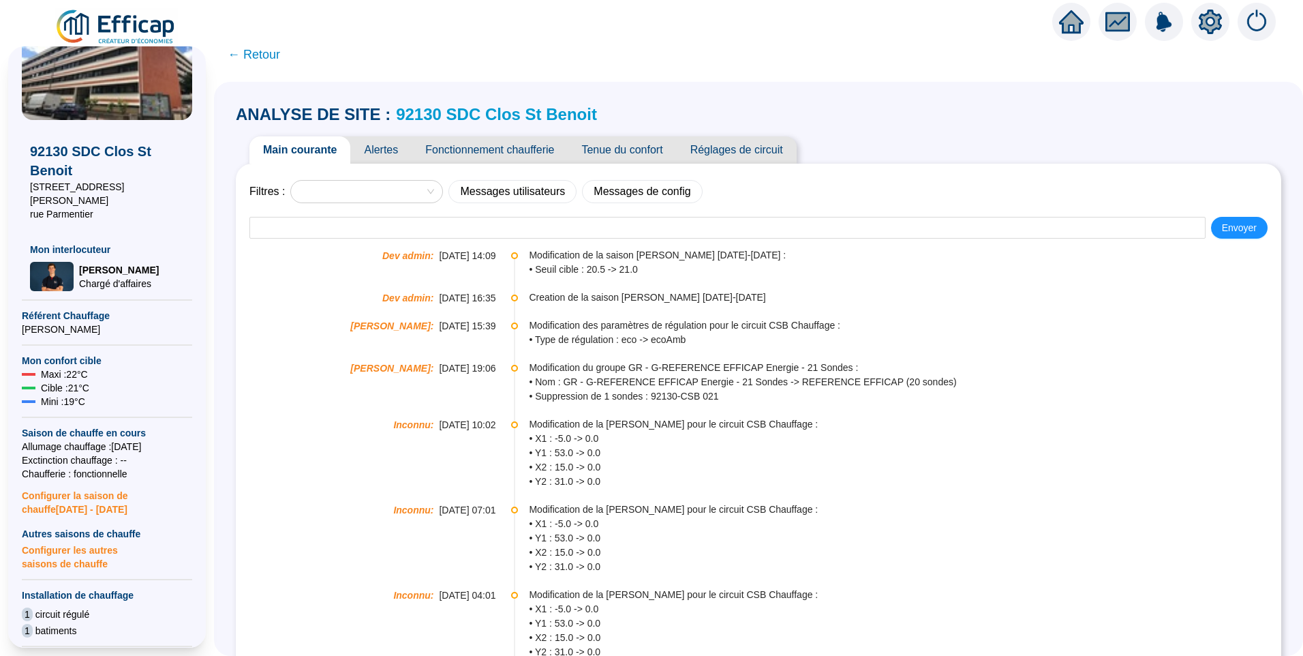
click at [389, 153] on span "Alertes" at bounding box center [380, 149] width 61 height 27
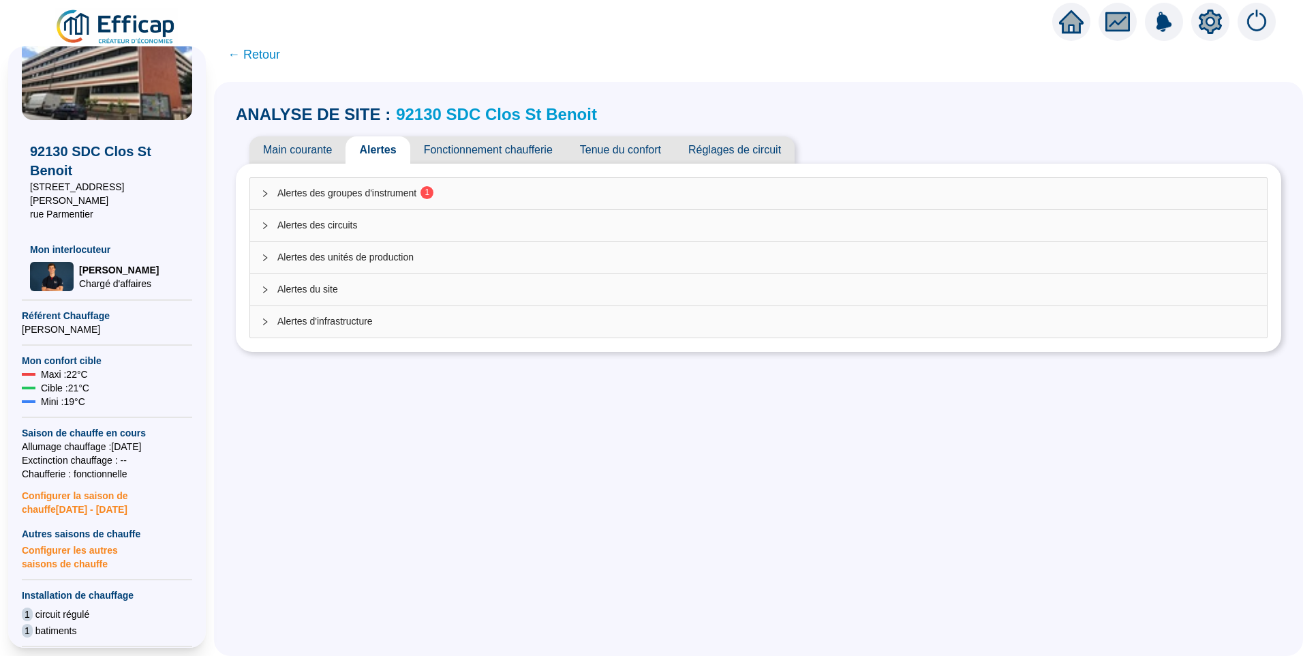
click at [393, 194] on span "Alertes des groupes d'instrument 1" at bounding box center [766, 193] width 979 height 14
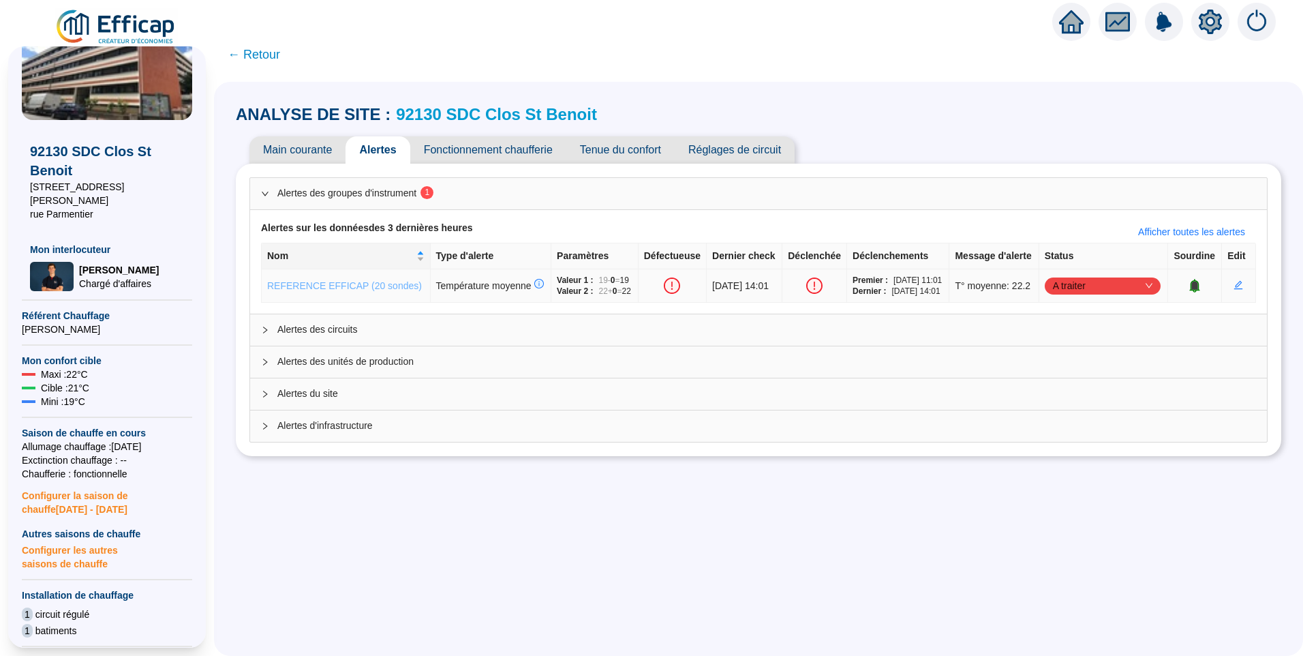
click at [292, 291] on link "REFERENCE EFFICAP (20 sondes)" at bounding box center [344, 285] width 155 height 11
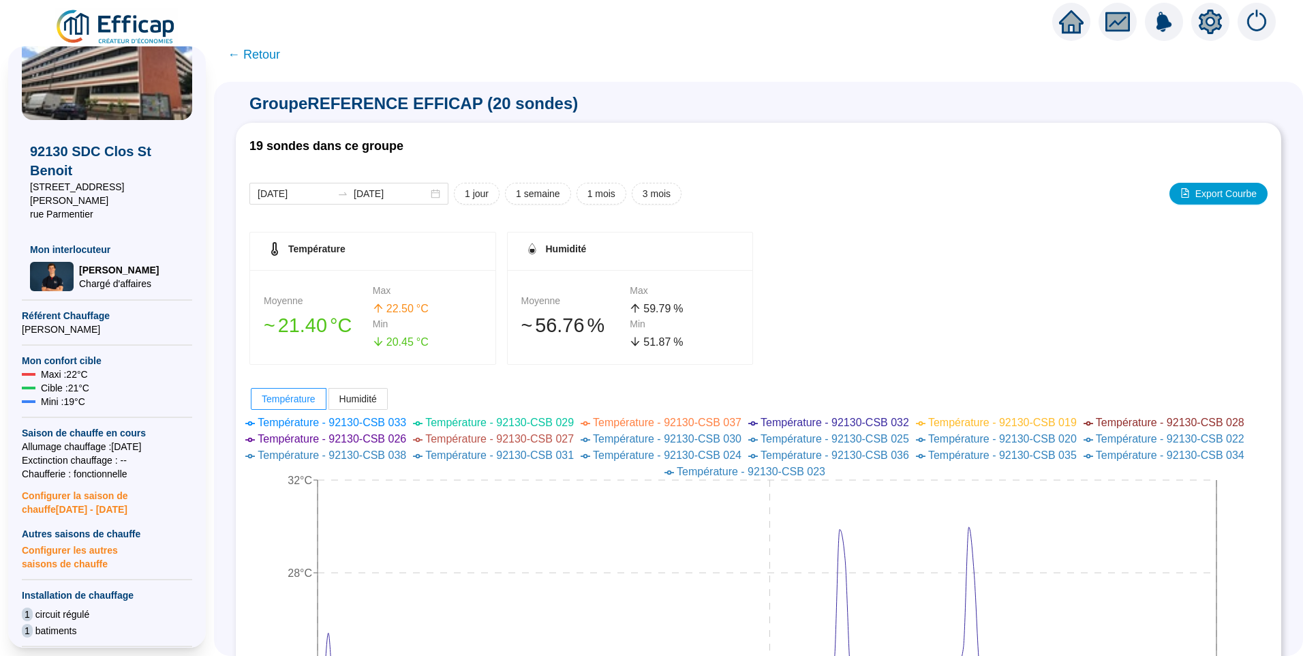
click at [274, 59] on span "← Retour" at bounding box center [254, 54] width 52 height 19
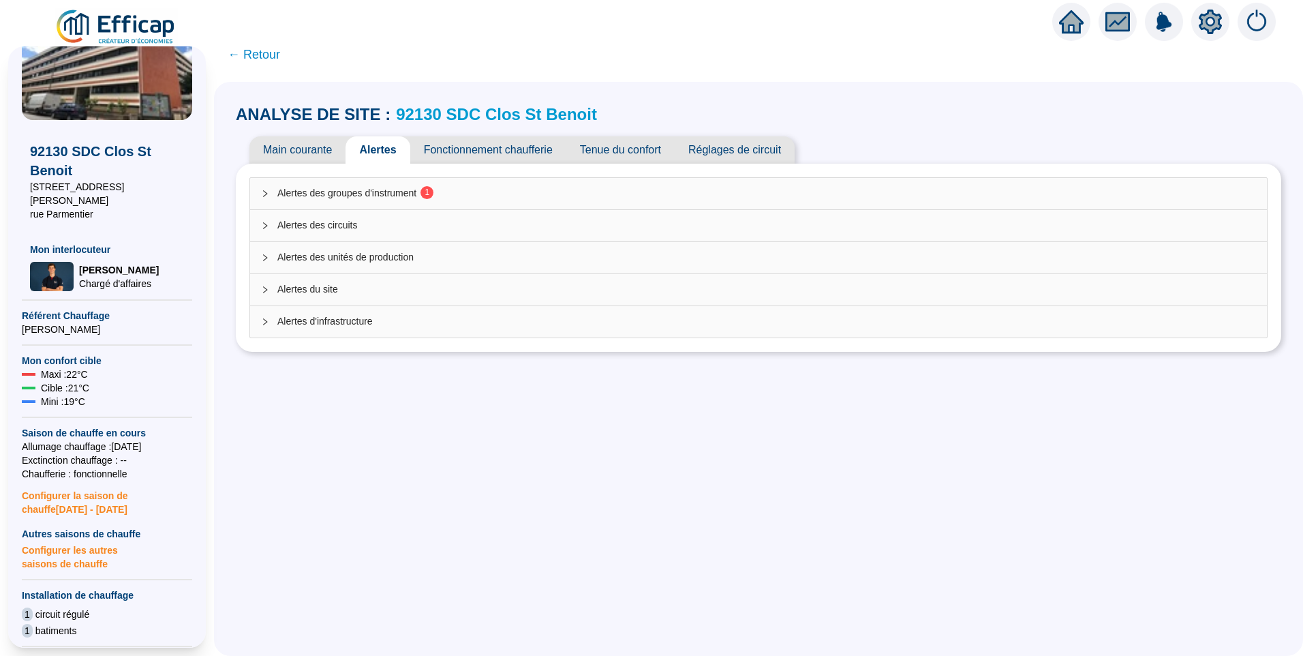
click at [755, 142] on span "Réglages de circuit" at bounding box center [735, 149] width 120 height 27
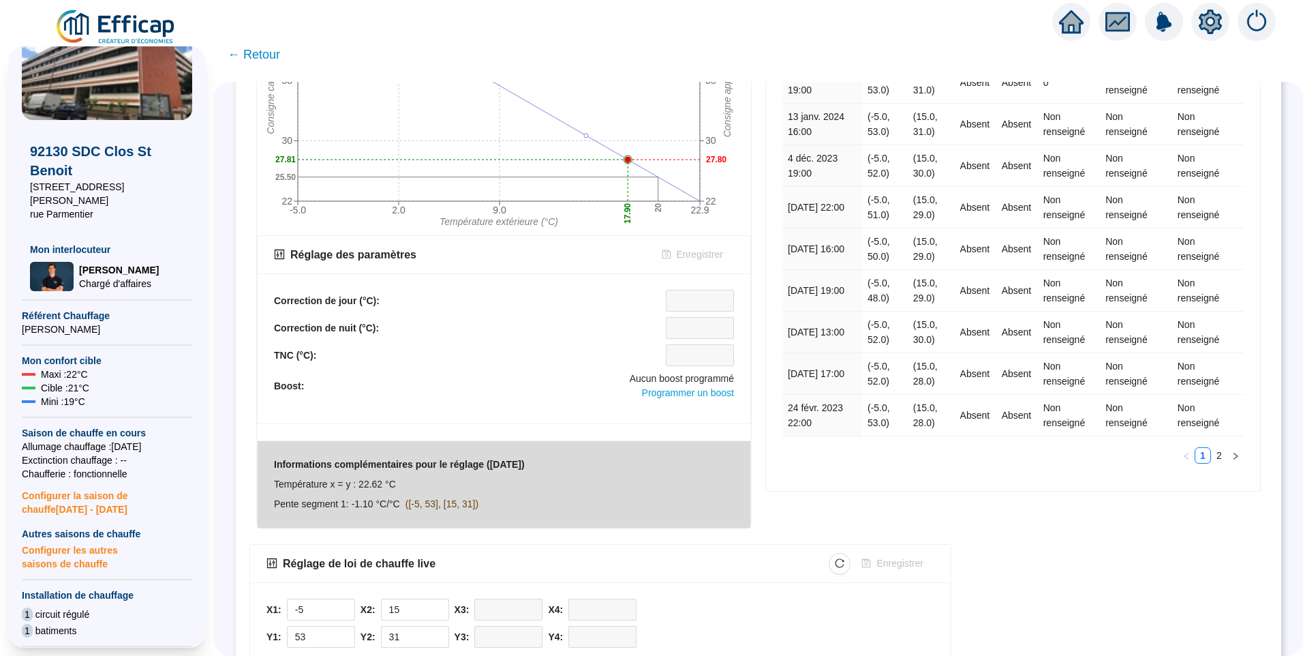
scroll to position [393, 0]
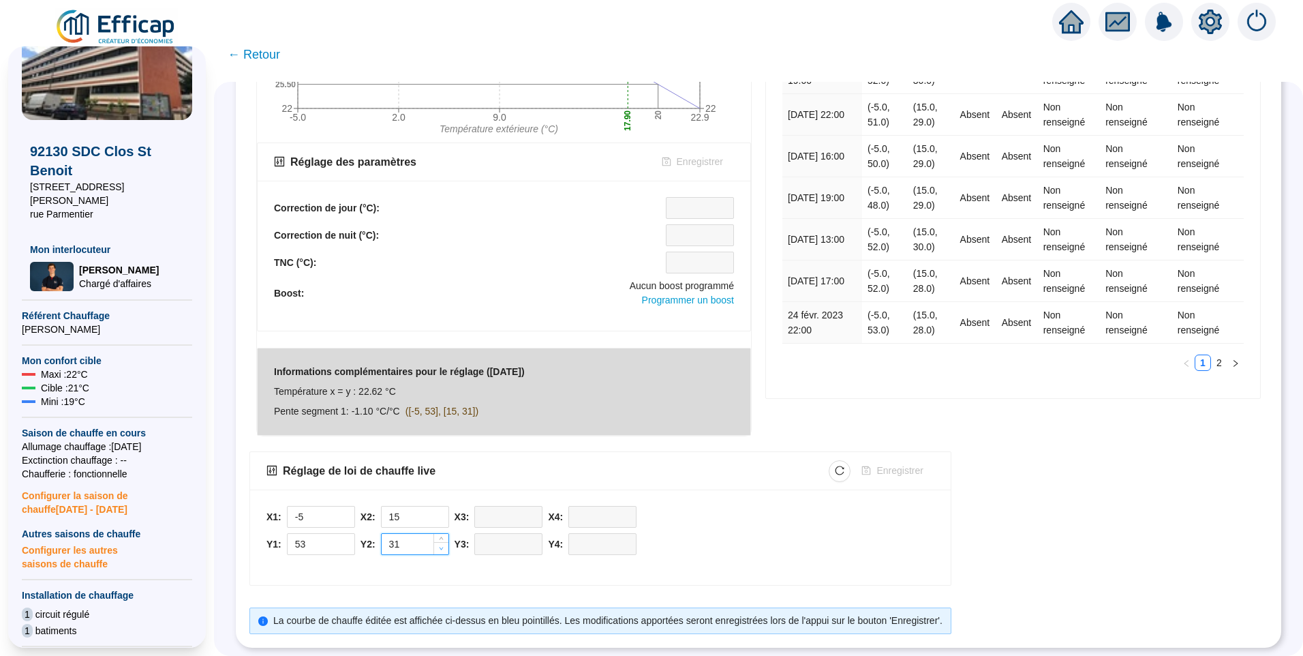
type input "30"
click at [448, 542] on span "Decrease Value" at bounding box center [441, 548] width 15 height 12
click at [902, 463] on span "Enregistrer" at bounding box center [900, 470] width 46 height 14
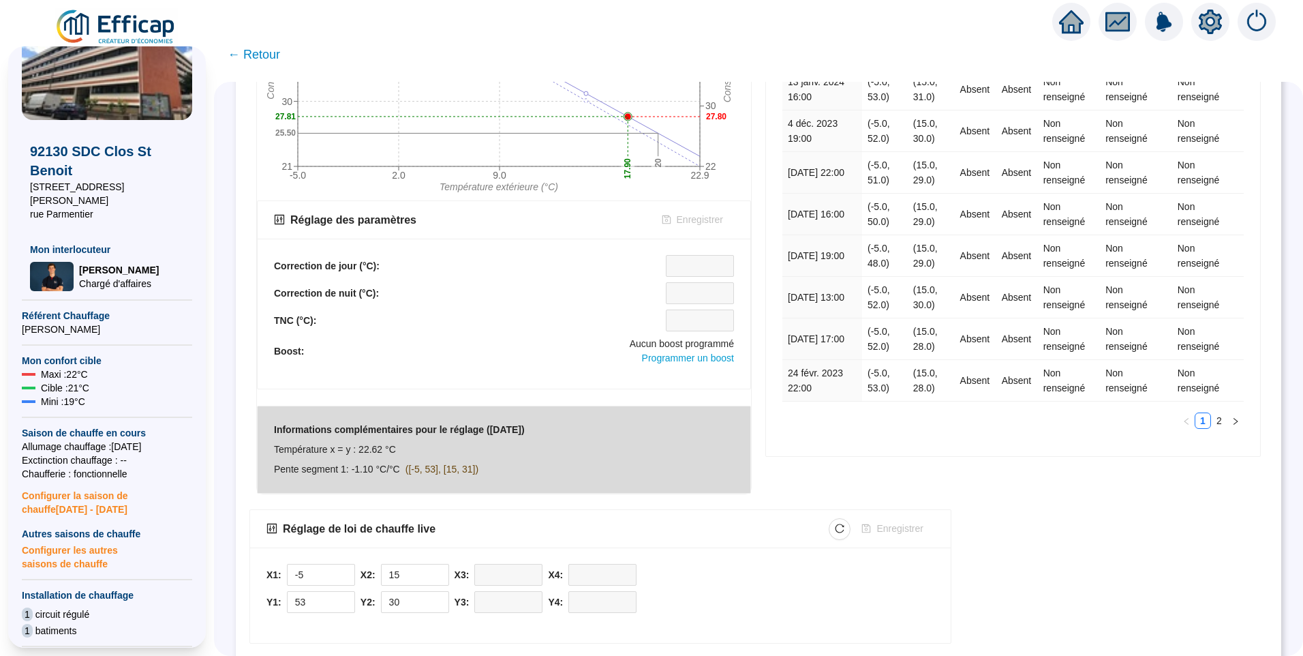
scroll to position [0, 0]
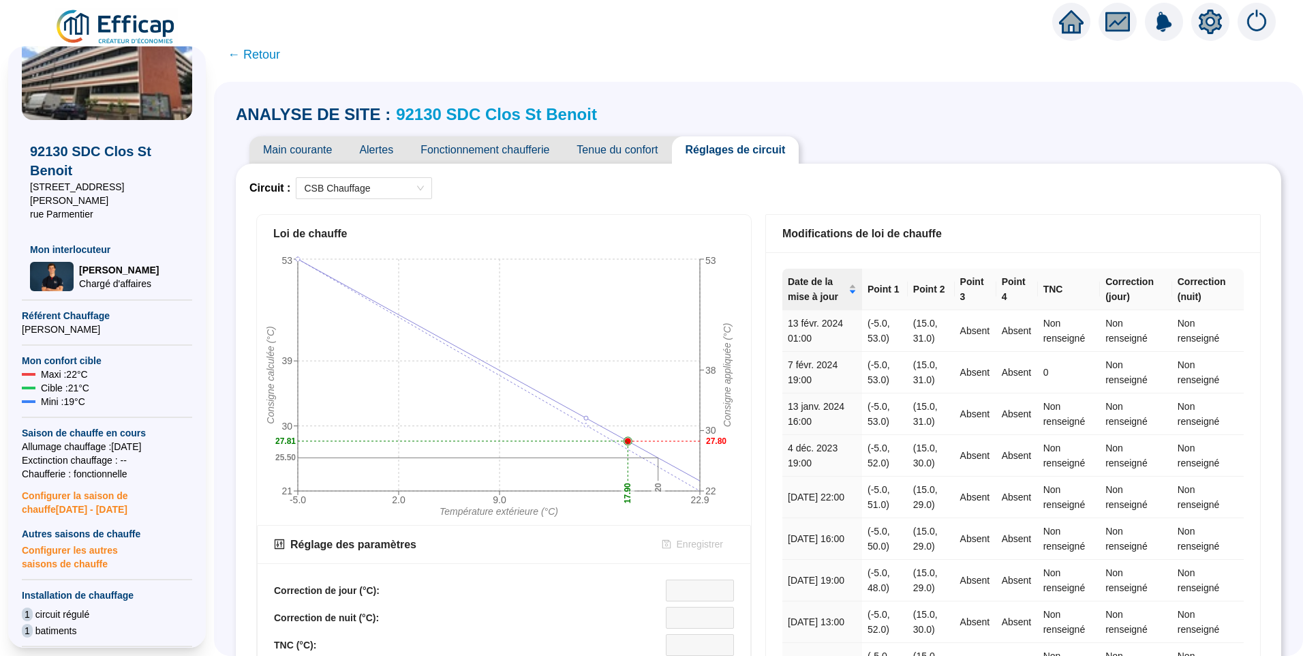
click at [312, 147] on span "Main courante" at bounding box center [297, 149] width 96 height 27
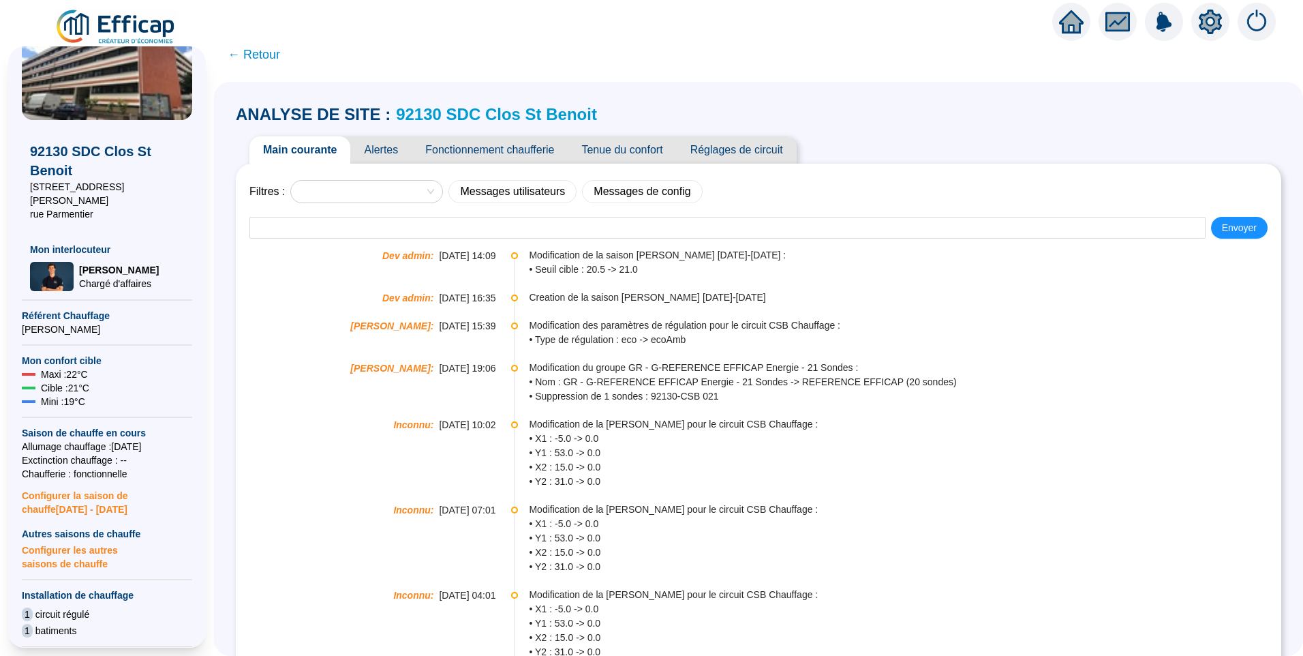
click at [389, 149] on span "Alertes" at bounding box center [380, 149] width 61 height 27
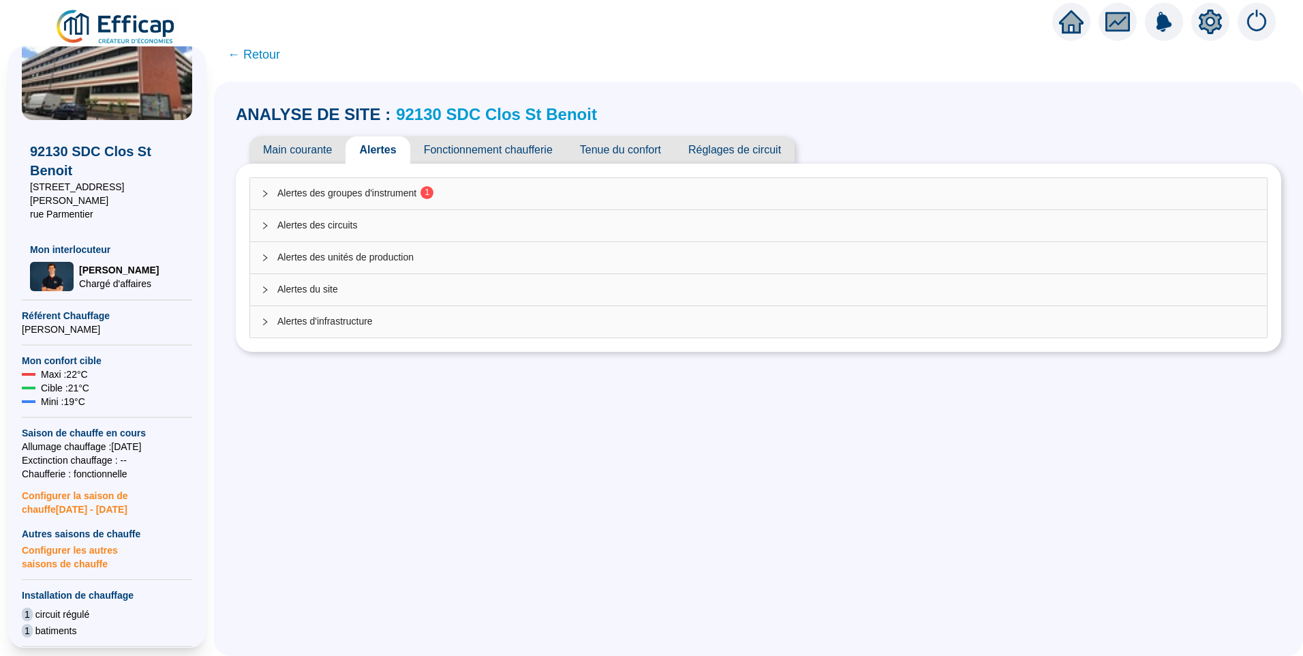
click at [404, 187] on span "Alertes des groupes d'instrument 1" at bounding box center [766, 193] width 979 height 14
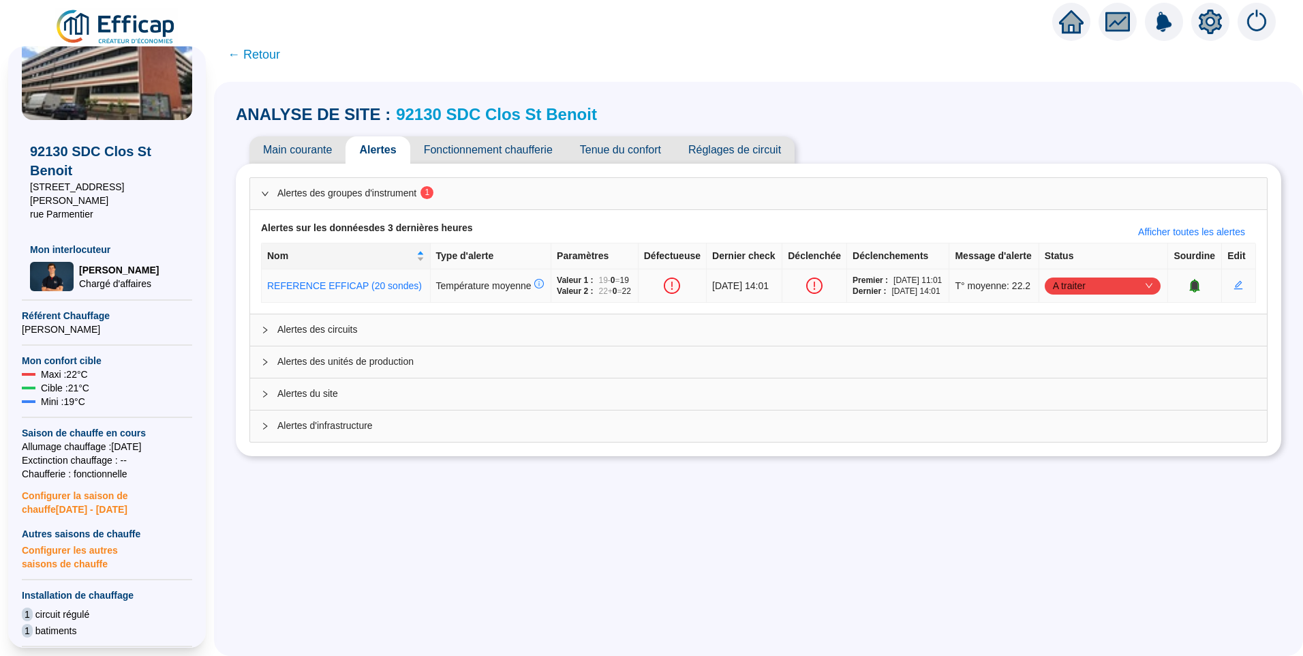
click at [1104, 296] on span "A traiter" at bounding box center [1103, 285] width 100 height 20
click at [1084, 336] on div "Traitement interne" at bounding box center [1098, 336] width 94 height 14
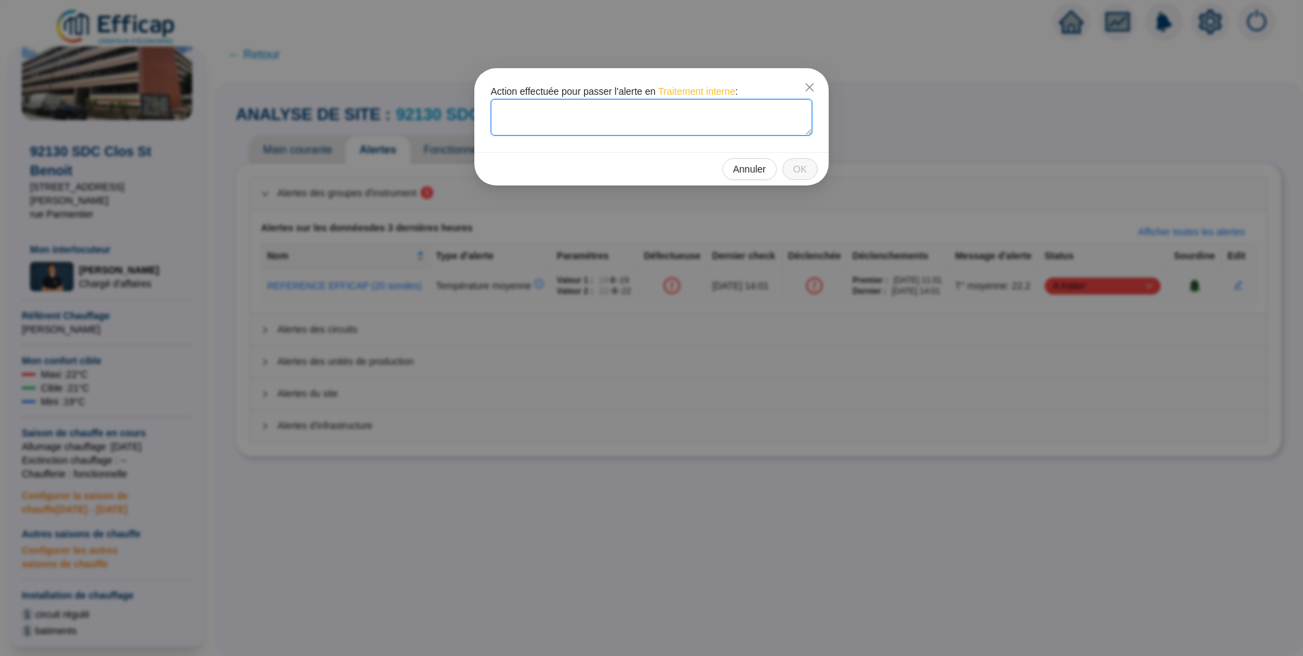
click at [590, 109] on textarea at bounding box center [652, 117] width 322 height 37
type textarea "Baisse legere de la loi d'eau"
click at [800, 166] on span "OK" at bounding box center [800, 169] width 14 height 14
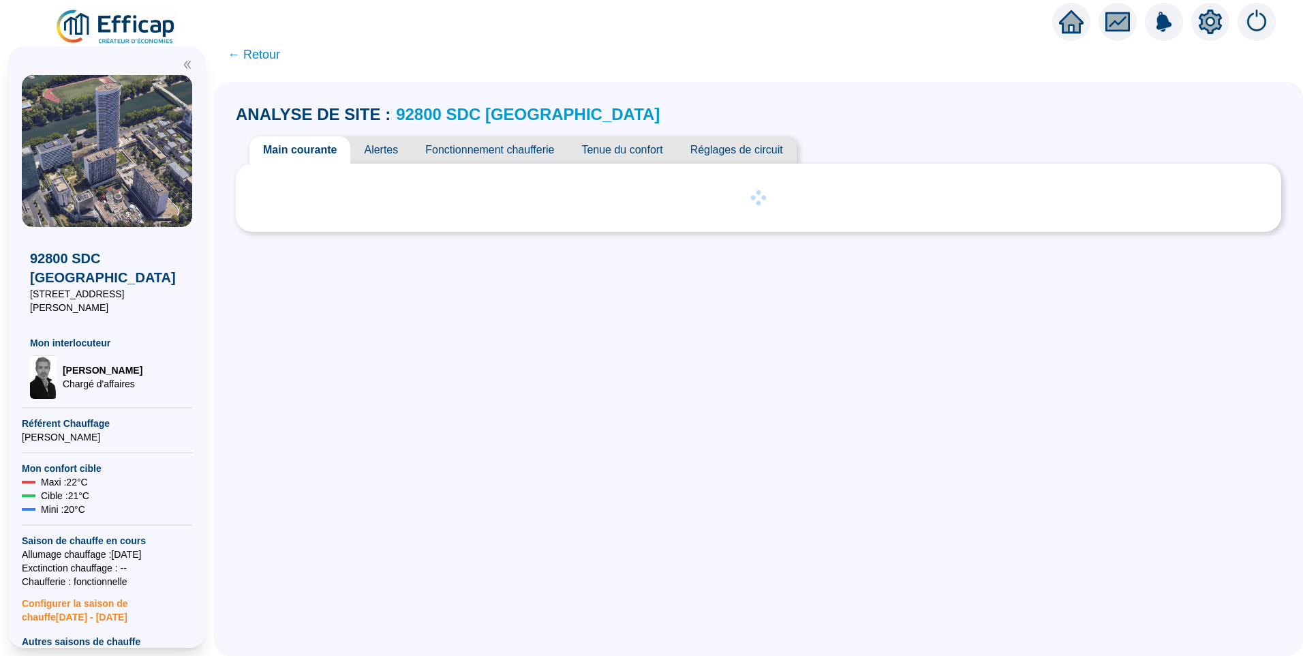
click at [393, 142] on span "Alertes" at bounding box center [380, 149] width 61 height 27
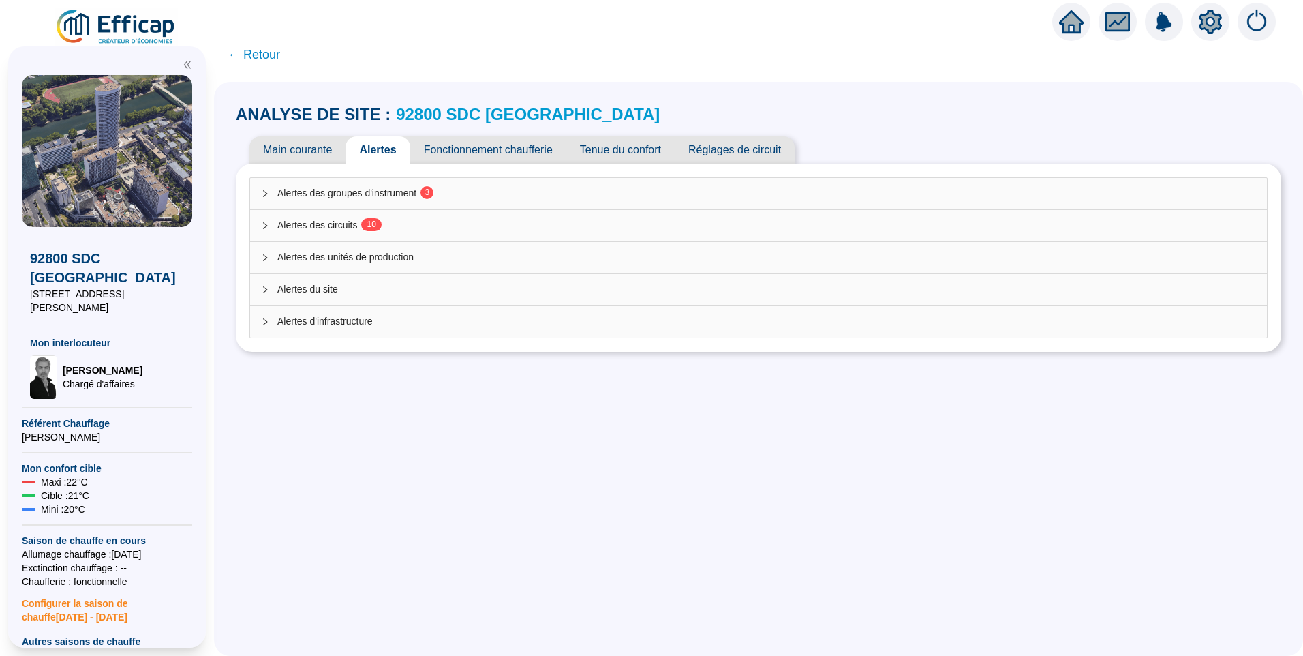
click at [358, 222] on span "Alertes des circuits 1 0" at bounding box center [766, 225] width 979 height 14
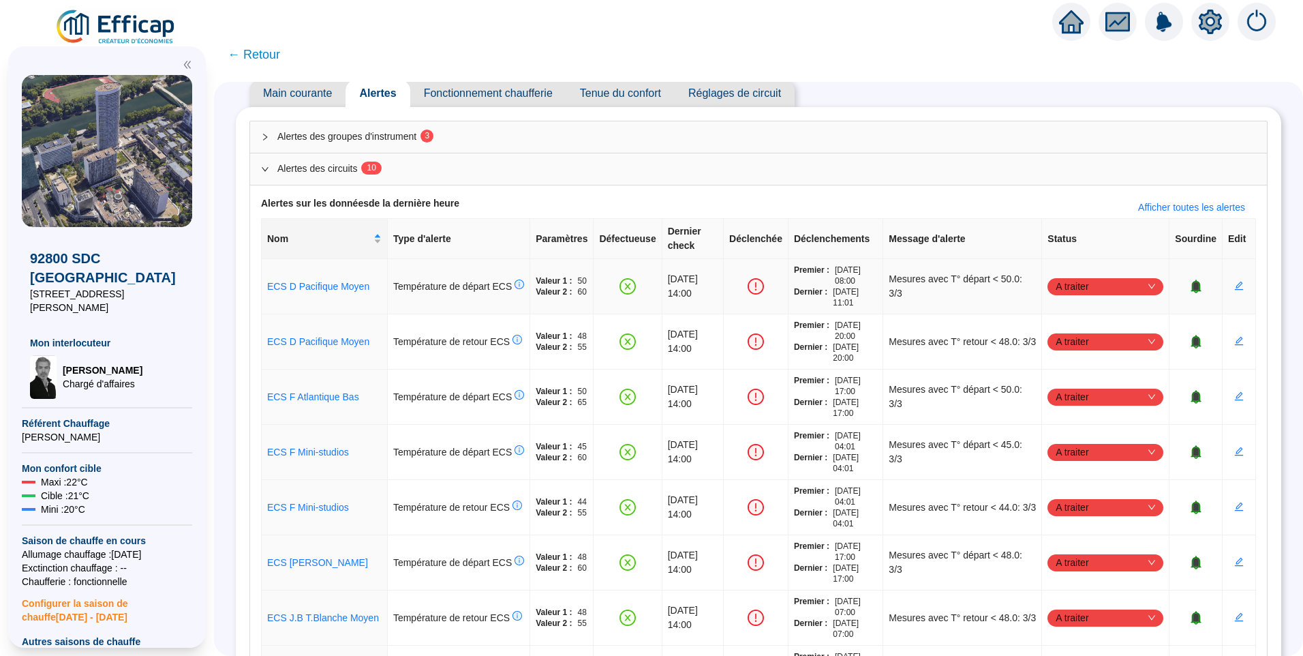
scroll to position [52, 0]
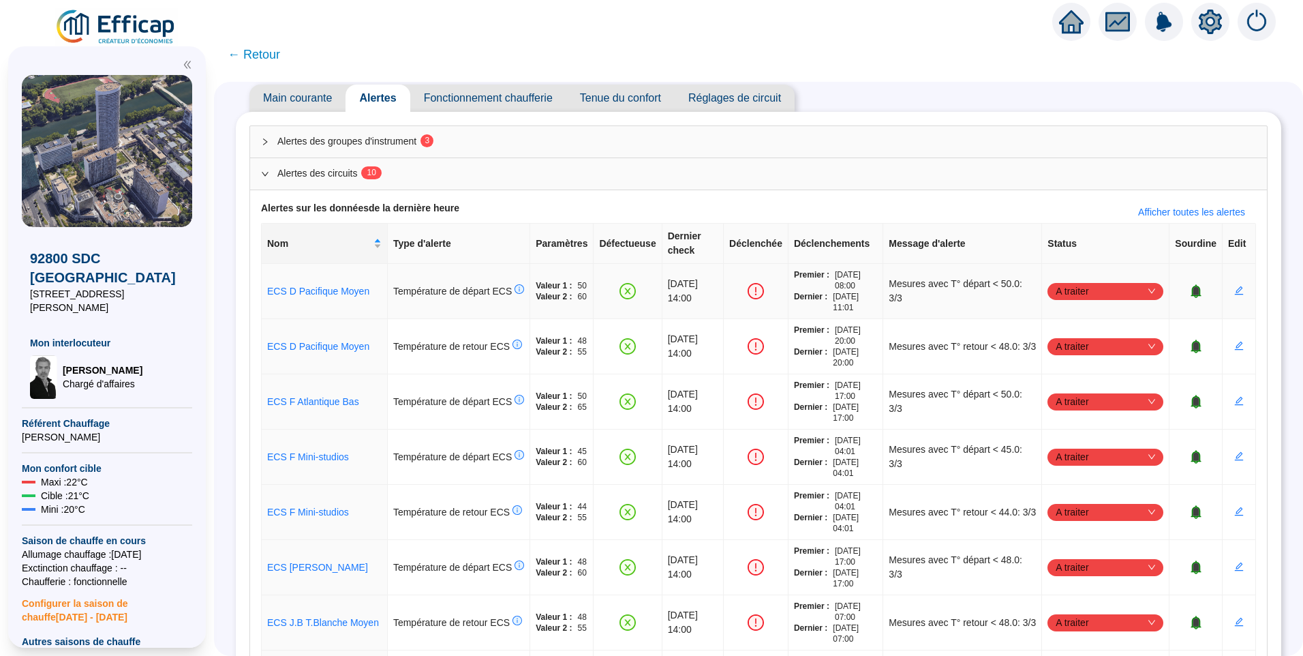
click at [1056, 281] on span "A traiter" at bounding box center [1106, 291] width 100 height 20
click at [1071, 353] on div "Traité" at bounding box center [1098, 346] width 110 height 22
click at [1071, 393] on span "A traiter" at bounding box center [1106, 401] width 100 height 20
drag, startPoint x: 1079, startPoint y: 455, endPoint x: 1078, endPoint y: 462, distance: 7.5
click at [1078, 455] on div "Traité" at bounding box center [1098, 456] width 94 height 14
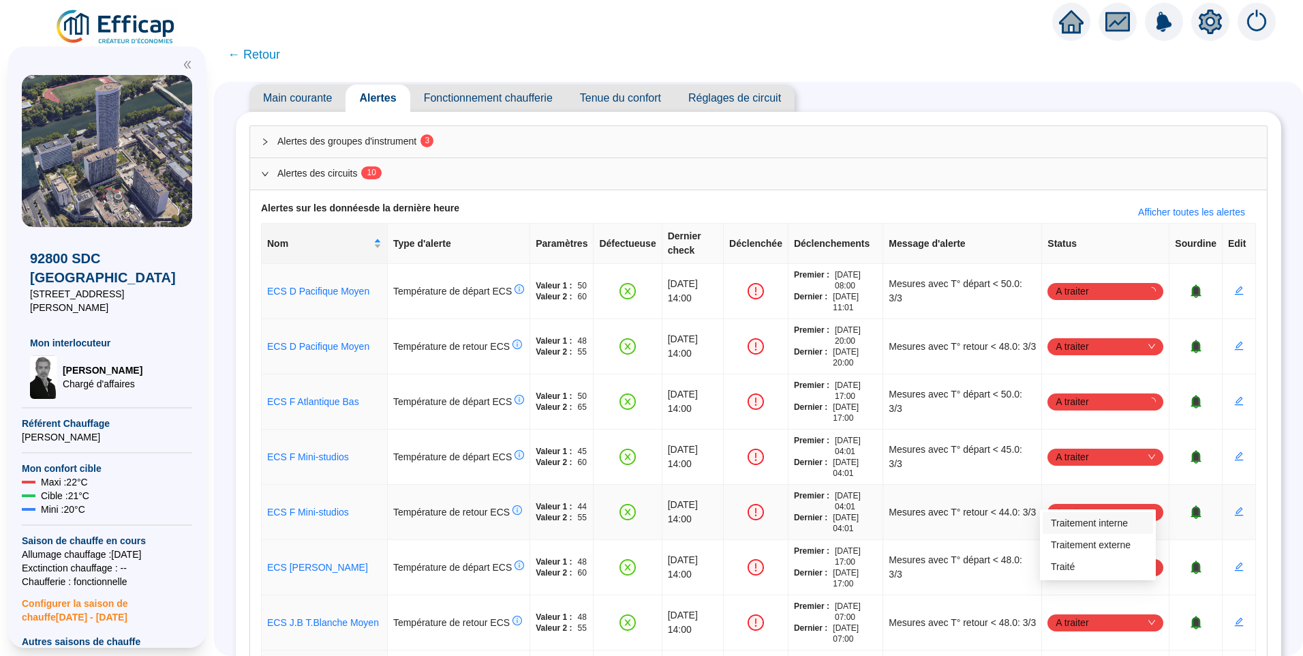
click at [1080, 502] on span "A traiter" at bounding box center [1106, 512] width 100 height 20
click at [1078, 570] on div "Traité" at bounding box center [1098, 567] width 94 height 14
click at [1076, 612] on span "A traiter" at bounding box center [1106, 622] width 100 height 20
drag, startPoint x: 1070, startPoint y: 592, endPoint x: 1080, endPoint y: 423, distance: 170.0
click at [1072, 592] on div "Traité" at bounding box center [1098, 583] width 110 height 22
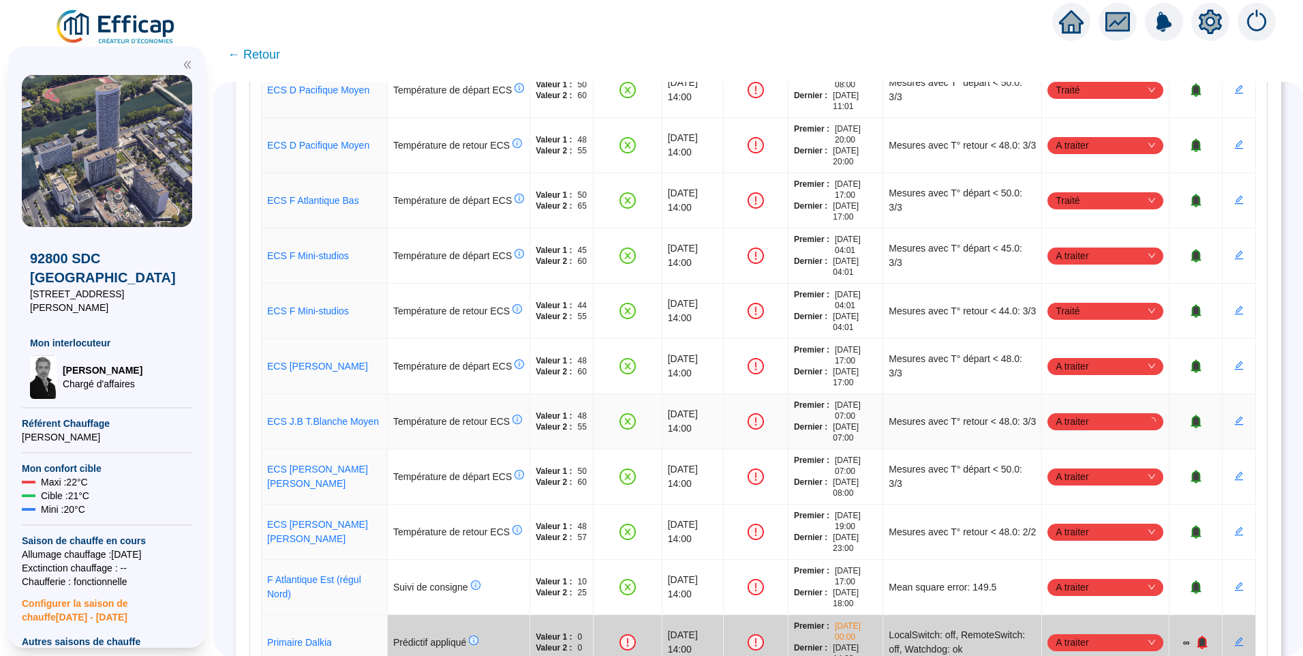
scroll to position [256, 0]
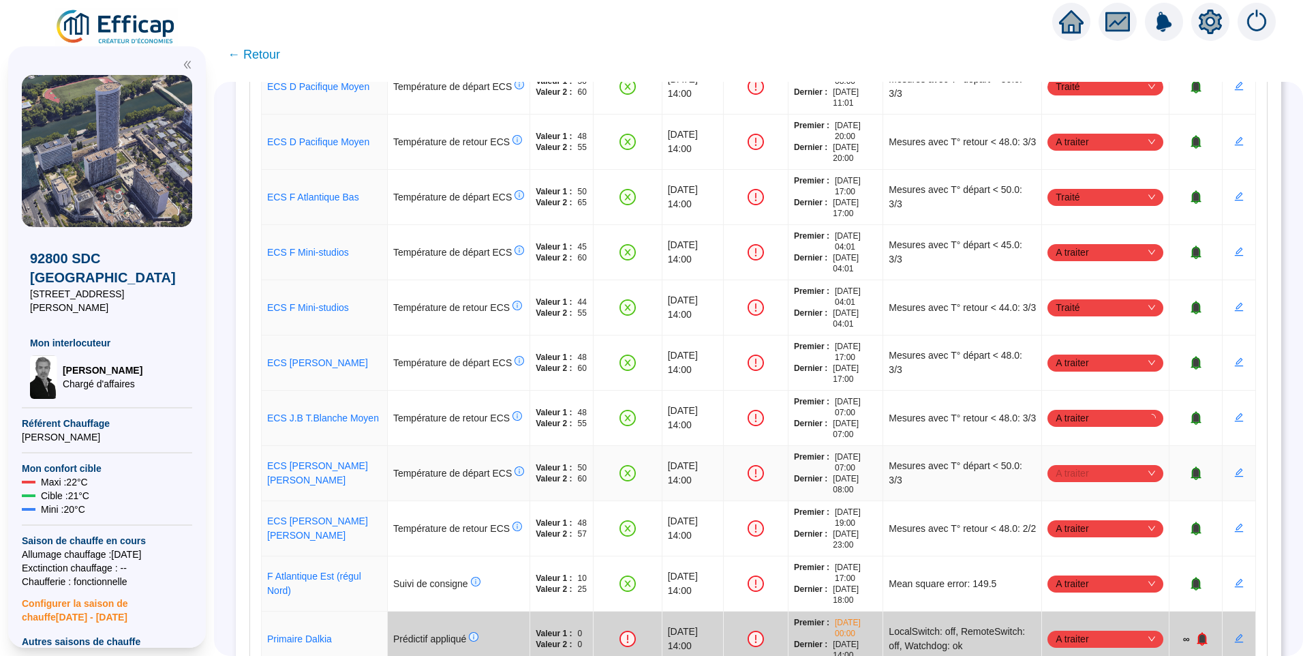
click at [1075, 463] on span "A traiter" at bounding box center [1106, 473] width 100 height 20
click at [1069, 526] on div "Traité" at bounding box center [1098, 528] width 94 height 14
click at [1092, 359] on td "A traiter" at bounding box center [1105, 362] width 127 height 55
click at [1094, 354] on span "A traiter" at bounding box center [1106, 362] width 100 height 20
click at [1076, 424] on div "Traité" at bounding box center [1098, 417] width 94 height 14
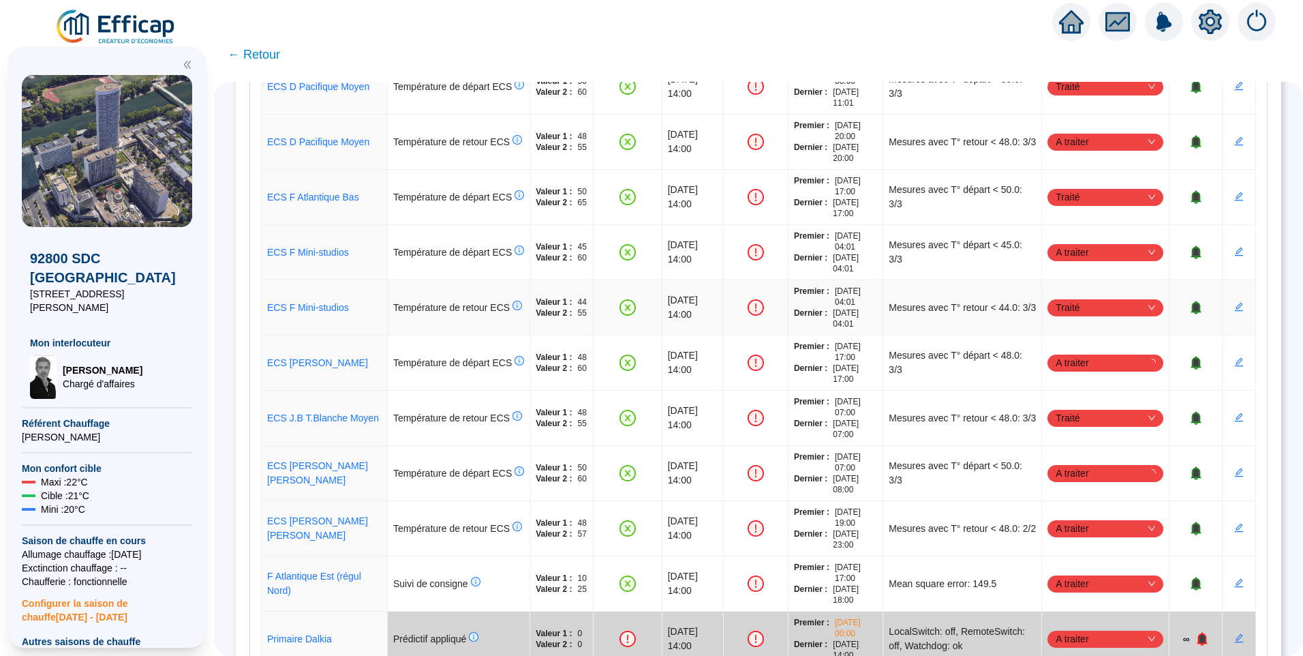
click at [1078, 297] on div "Traité" at bounding box center [1099, 307] width 87 height 20
click at [1071, 369] on div "Traité" at bounding box center [1098, 362] width 94 height 14
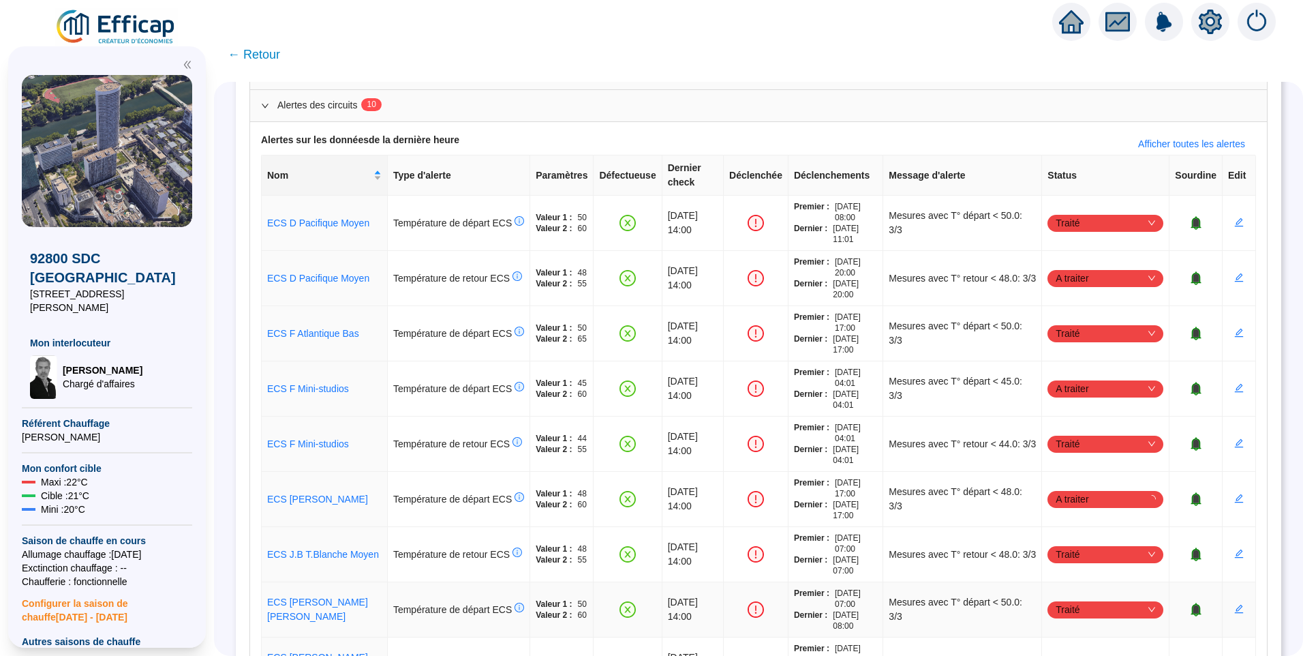
scroll to position [61, 0]
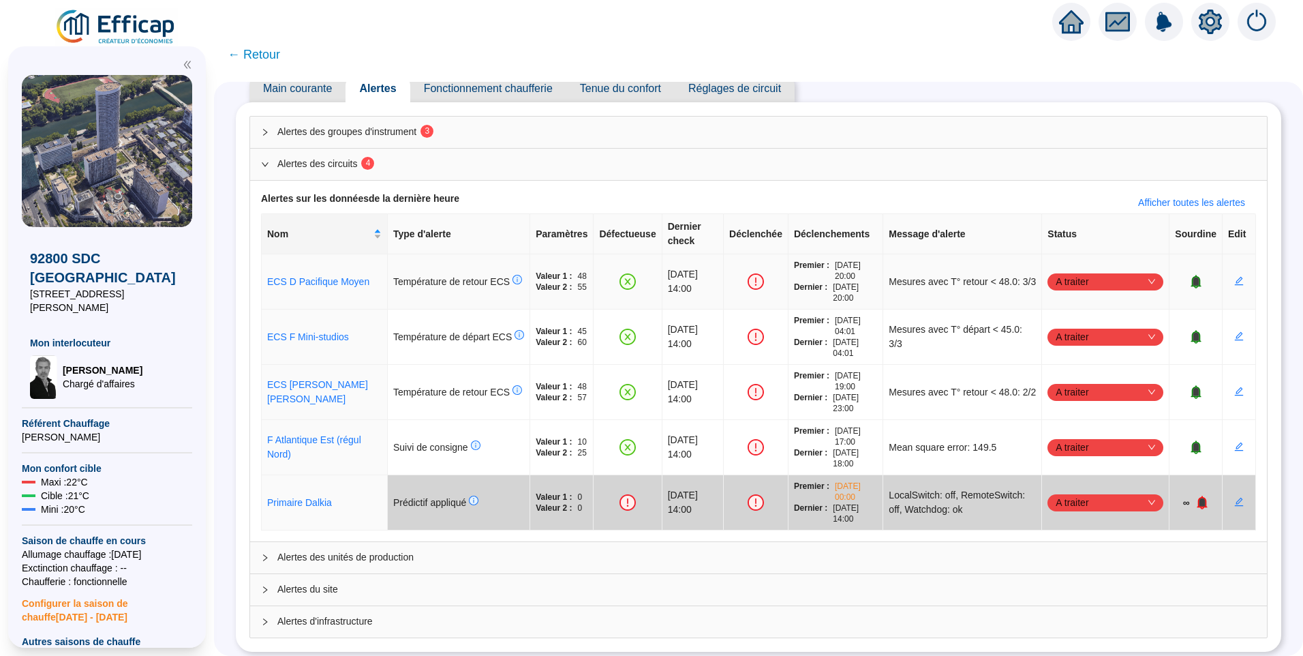
click at [1070, 271] on span "A traiter" at bounding box center [1106, 281] width 100 height 20
click at [1065, 332] on div "Traité" at bounding box center [1098, 336] width 94 height 14
click at [1097, 329] on span "A traiter" at bounding box center [1106, 336] width 100 height 20
click at [1067, 398] on div "Traité" at bounding box center [1098, 391] width 94 height 14
click at [1078, 382] on span "A traiter" at bounding box center [1106, 392] width 100 height 20
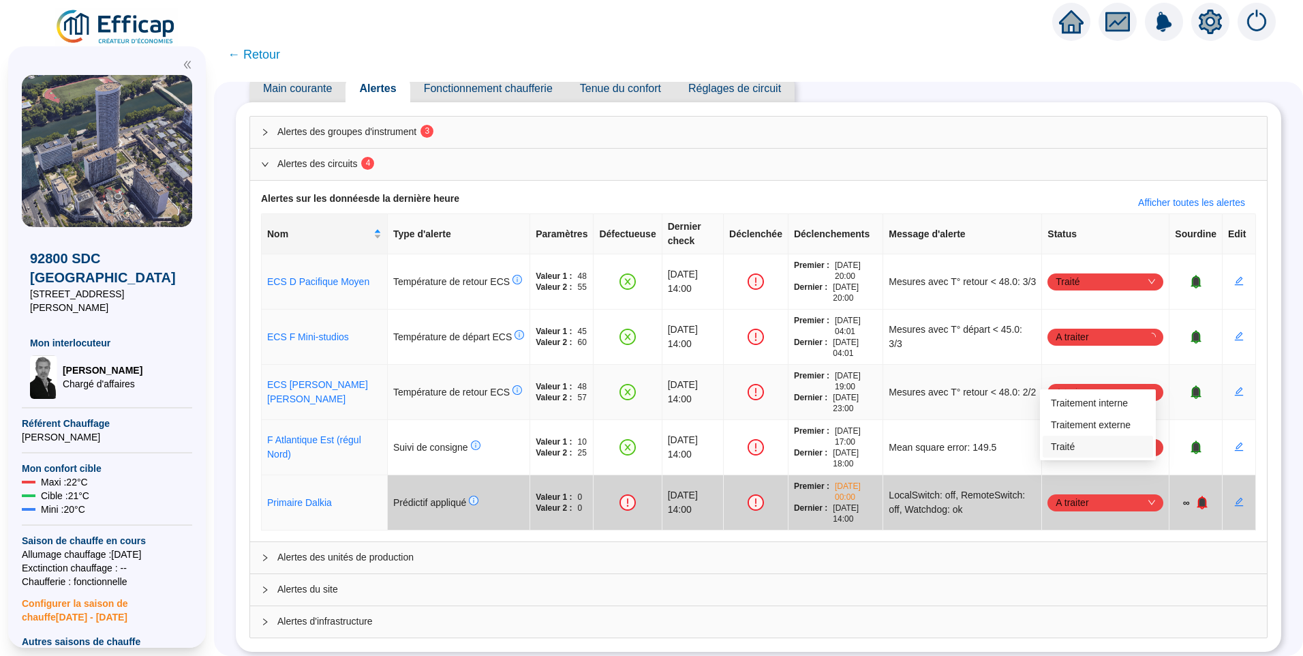
click at [1071, 446] on div "Traité" at bounding box center [1098, 447] width 94 height 14
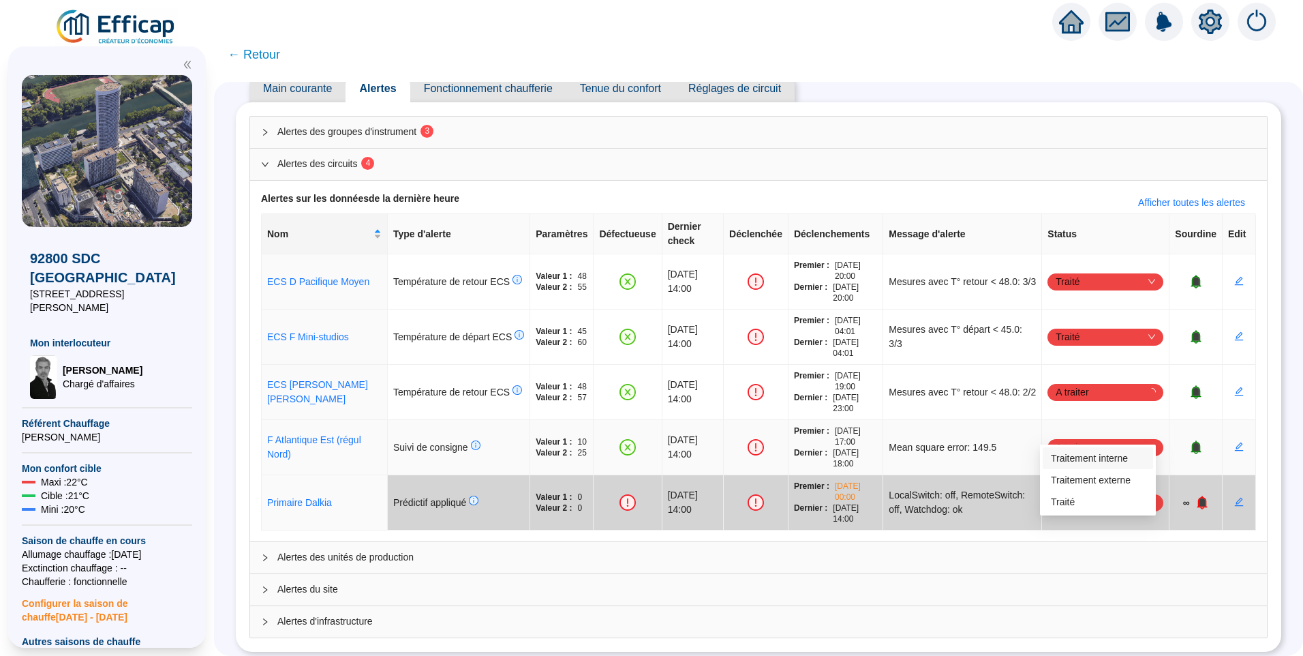
click at [1131, 438] on span "A traiter" at bounding box center [1106, 447] width 100 height 20
click at [1074, 498] on div "Traité" at bounding box center [1098, 502] width 94 height 14
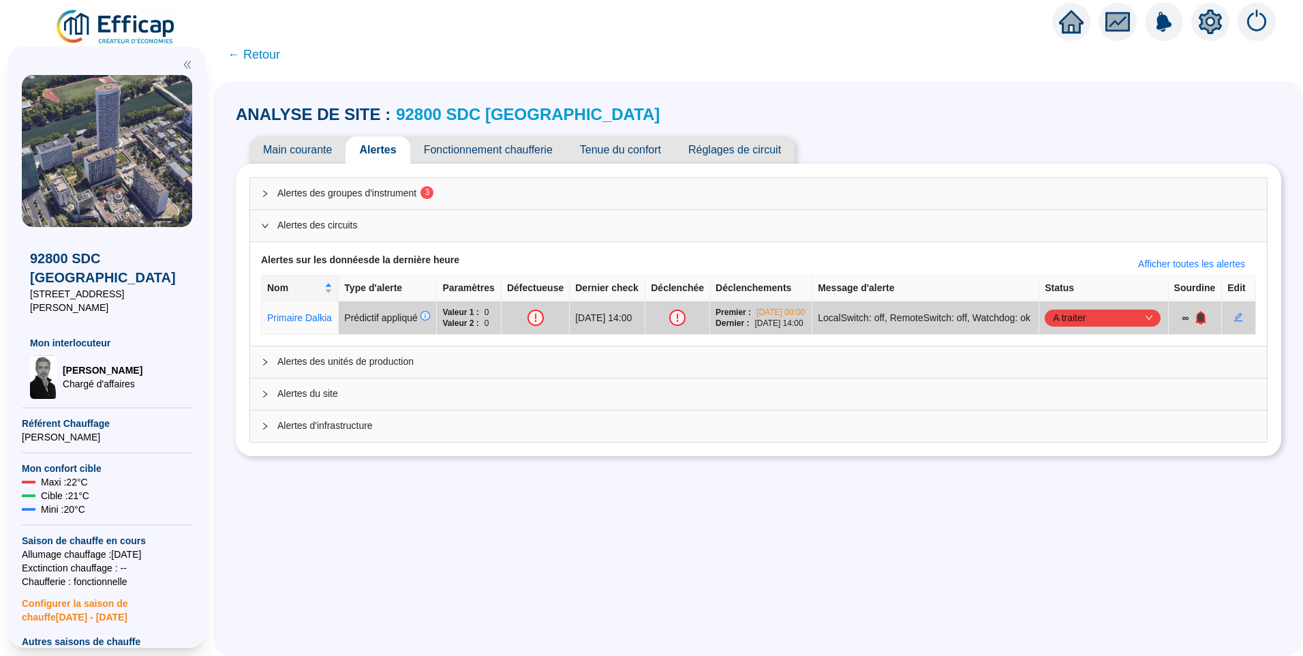
scroll to position [0, 0]
click at [374, 190] on span "Alertes des groupes d'instrument 3" at bounding box center [766, 193] width 979 height 14
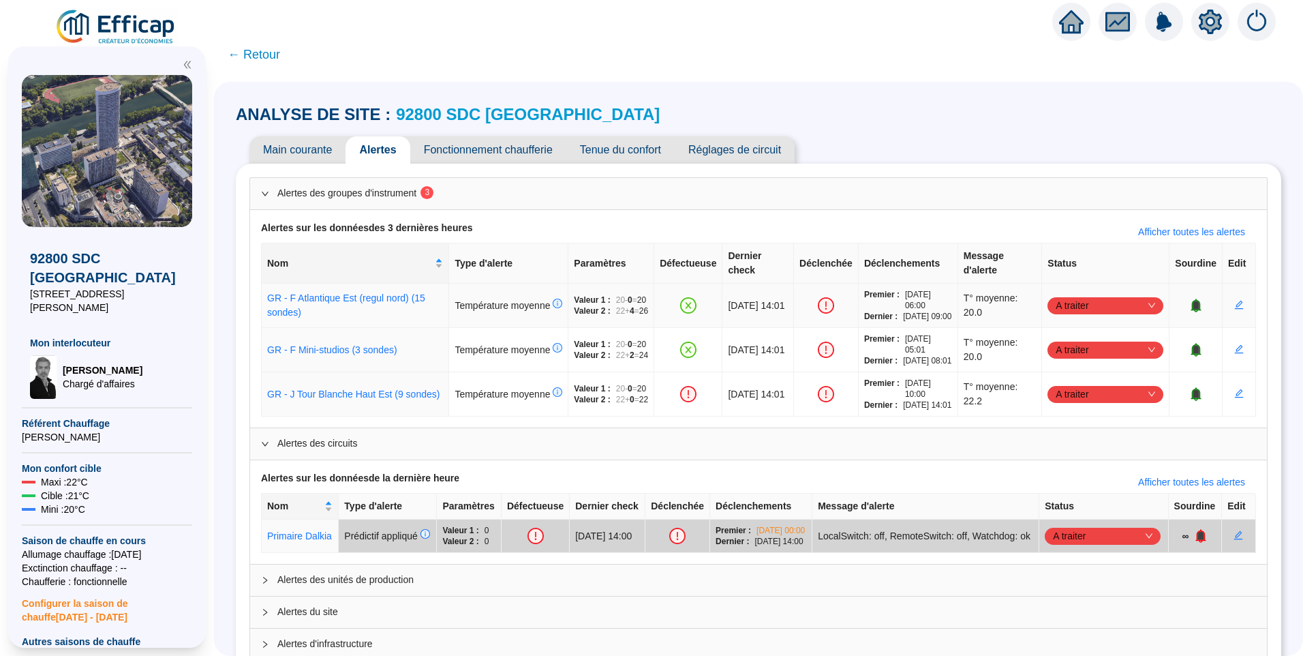
click at [1080, 312] on span "A traiter" at bounding box center [1106, 305] width 100 height 20
click at [1062, 380] on div "Traité" at bounding box center [1098, 380] width 94 height 14
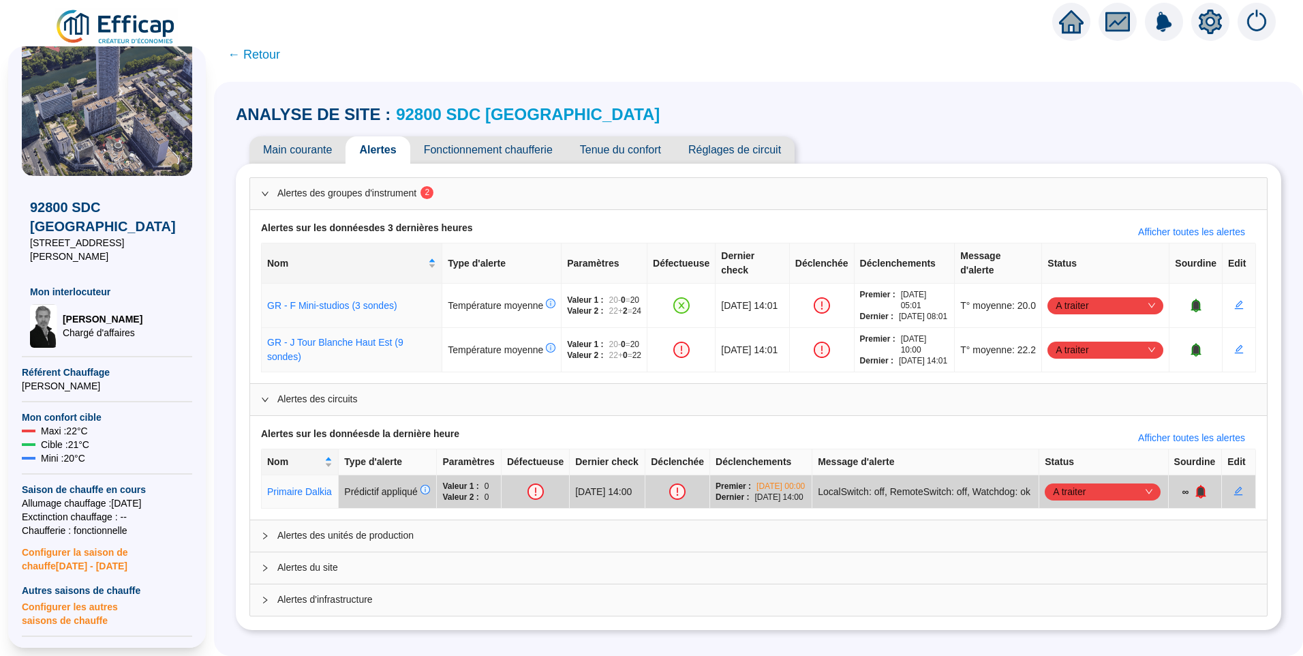
scroll to position [48, 0]
click at [1080, 313] on span "A traiter" at bounding box center [1106, 305] width 100 height 20
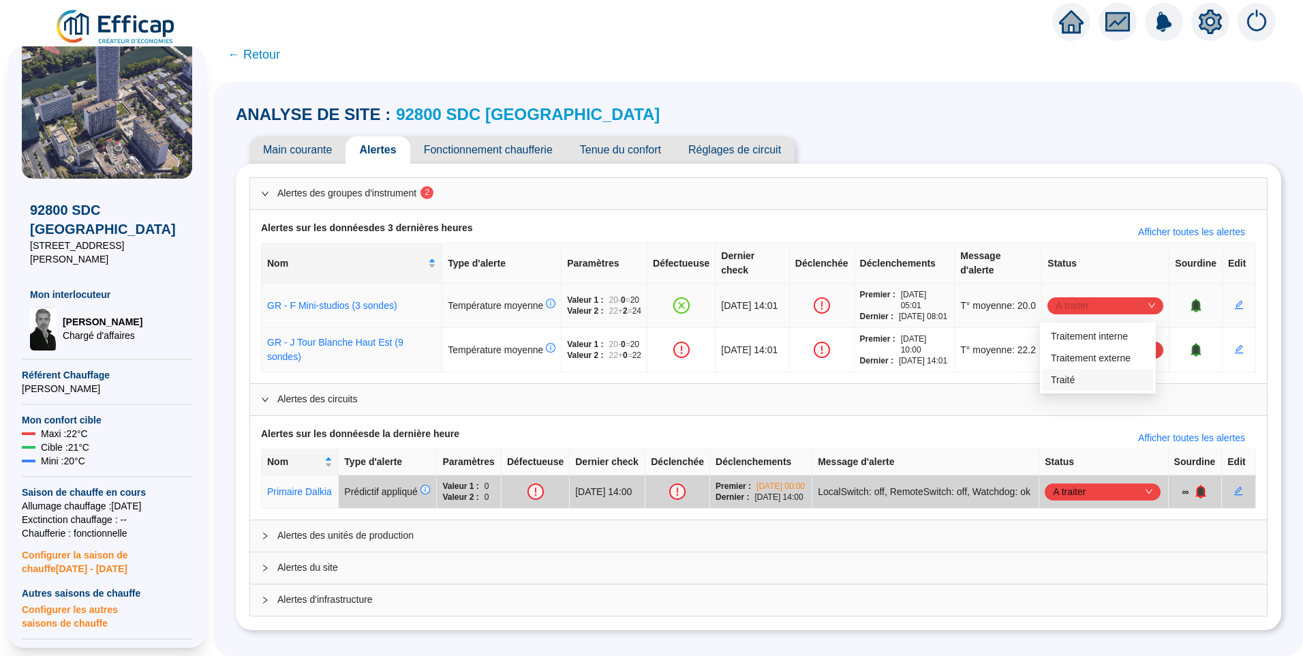
click at [1070, 383] on div "Traité" at bounding box center [1098, 380] width 94 height 14
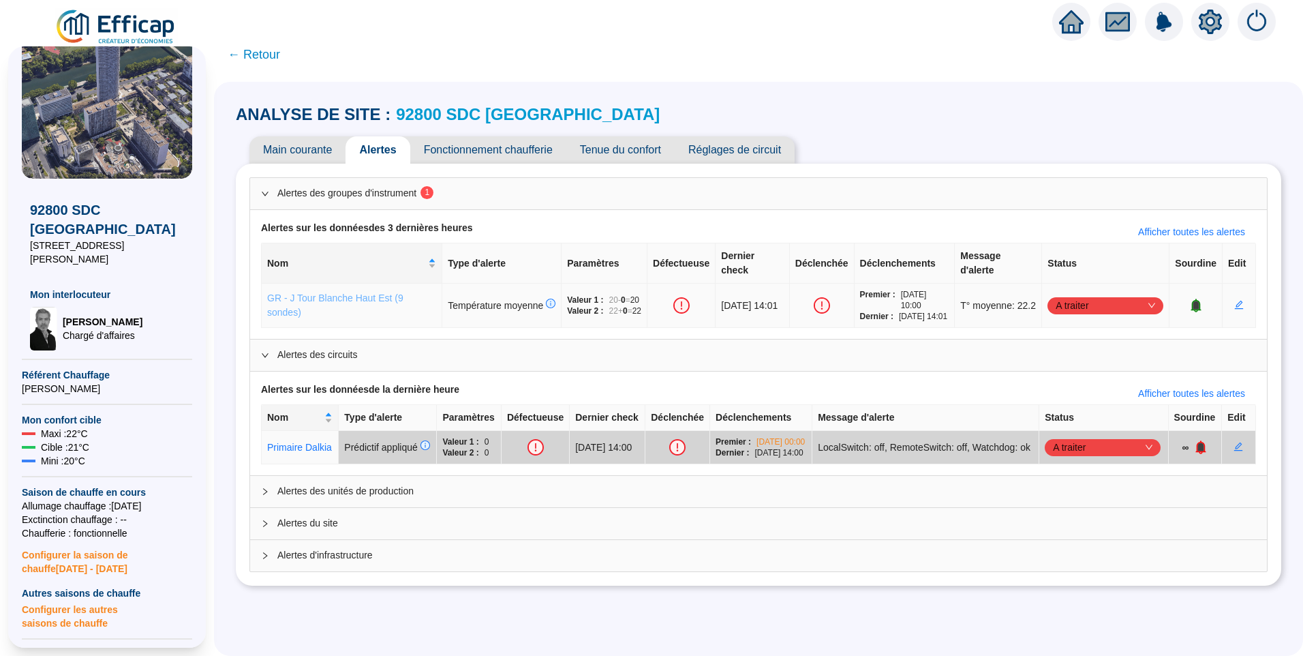
click at [329, 305] on link "GR - J Tour Blanche Haut Est (9 sondes)" at bounding box center [335, 304] width 136 height 25
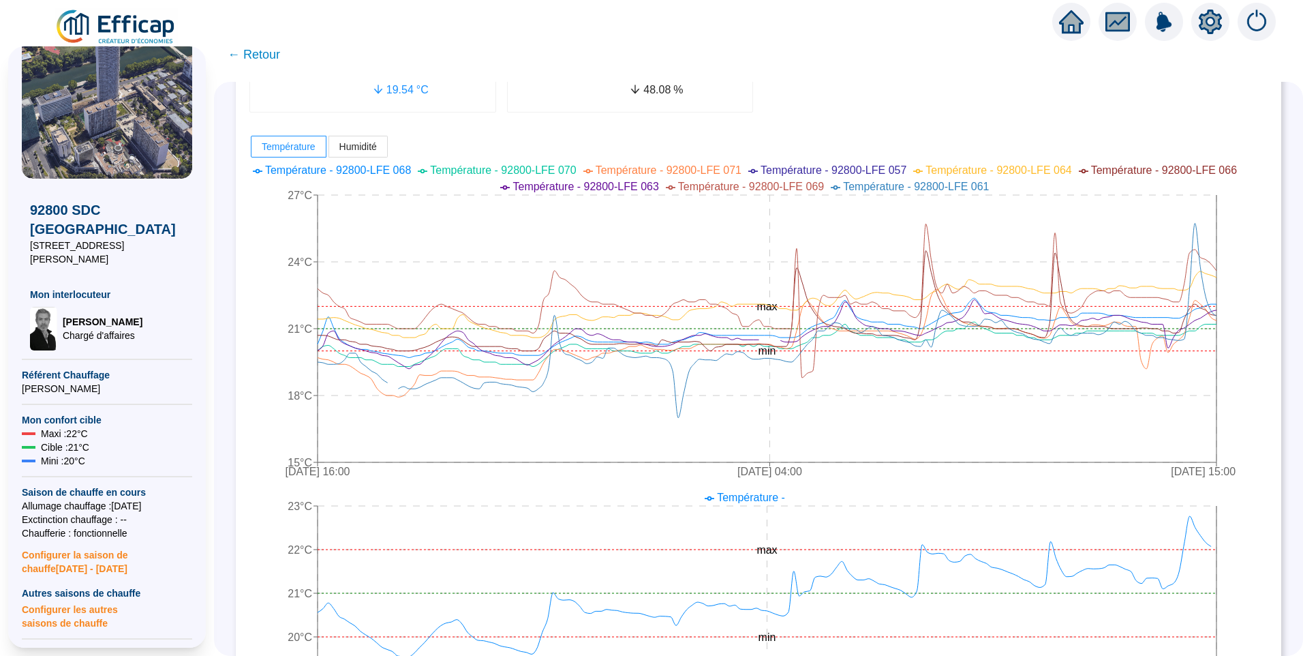
scroll to position [273, 0]
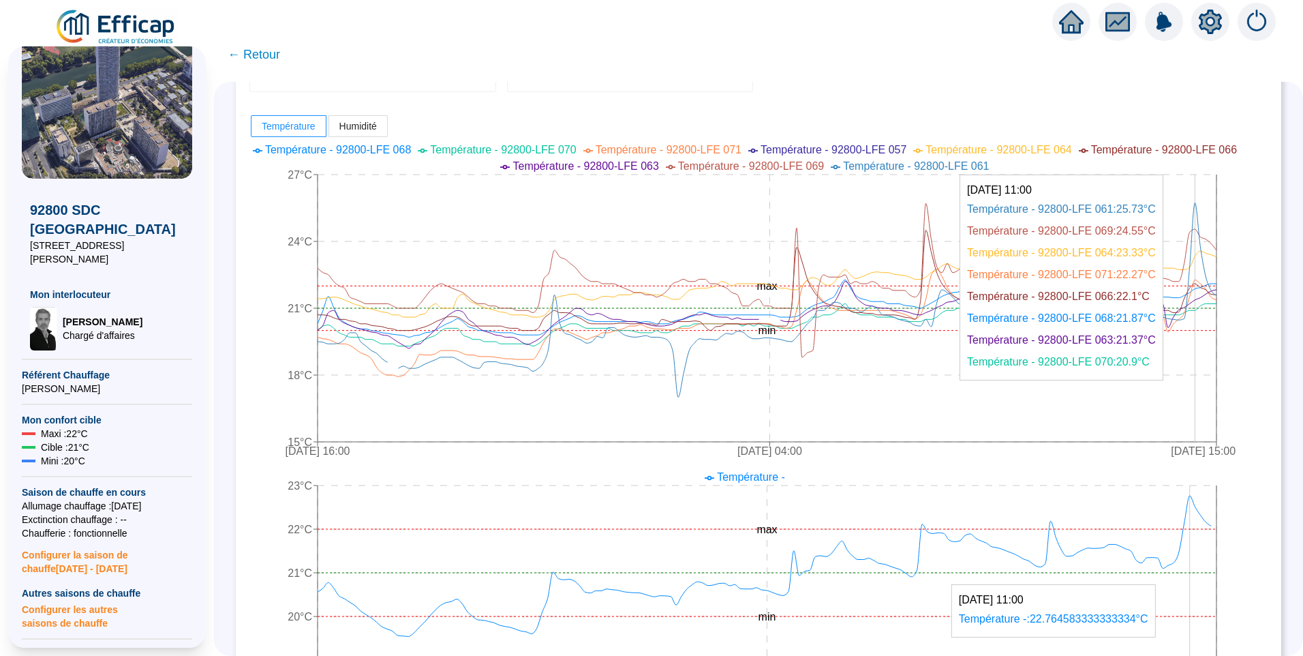
click at [1203, 223] on icon "7 oct. 2025 16:00 11 oct. 2025 04:00 14 oct. 2025 15:00 15°C 18°C 21°C 24°C 27°…" at bounding box center [748, 301] width 998 height 327
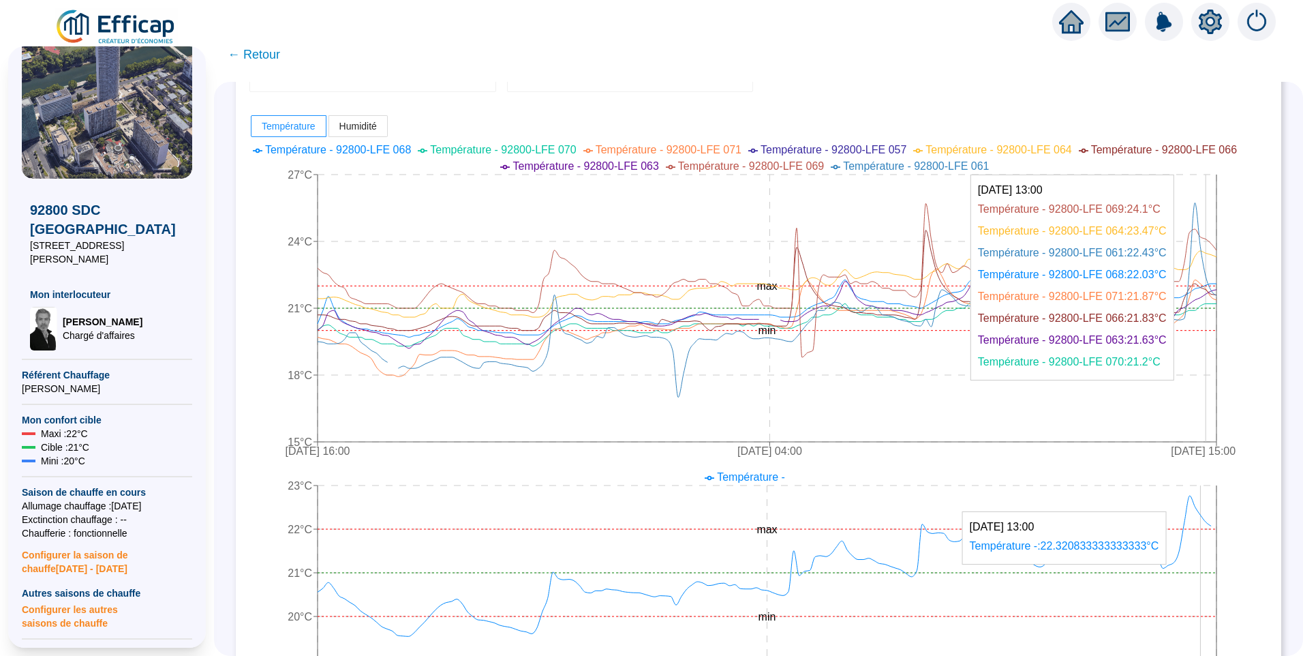
click at [1215, 271] on icon "7 oct. 2025 16:00 11 oct. 2025 04:00 14 oct. 2025 15:00 15°C 18°C 21°C 24°C 27°…" at bounding box center [748, 301] width 998 height 327
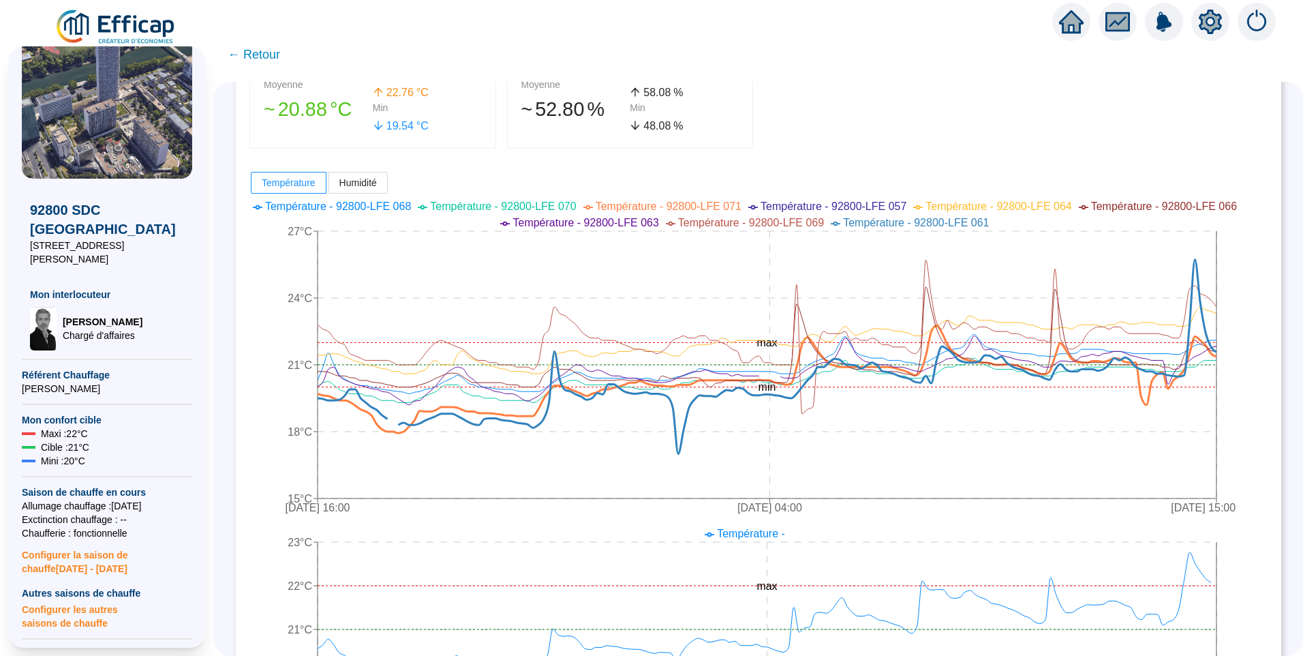
scroll to position [136, 0]
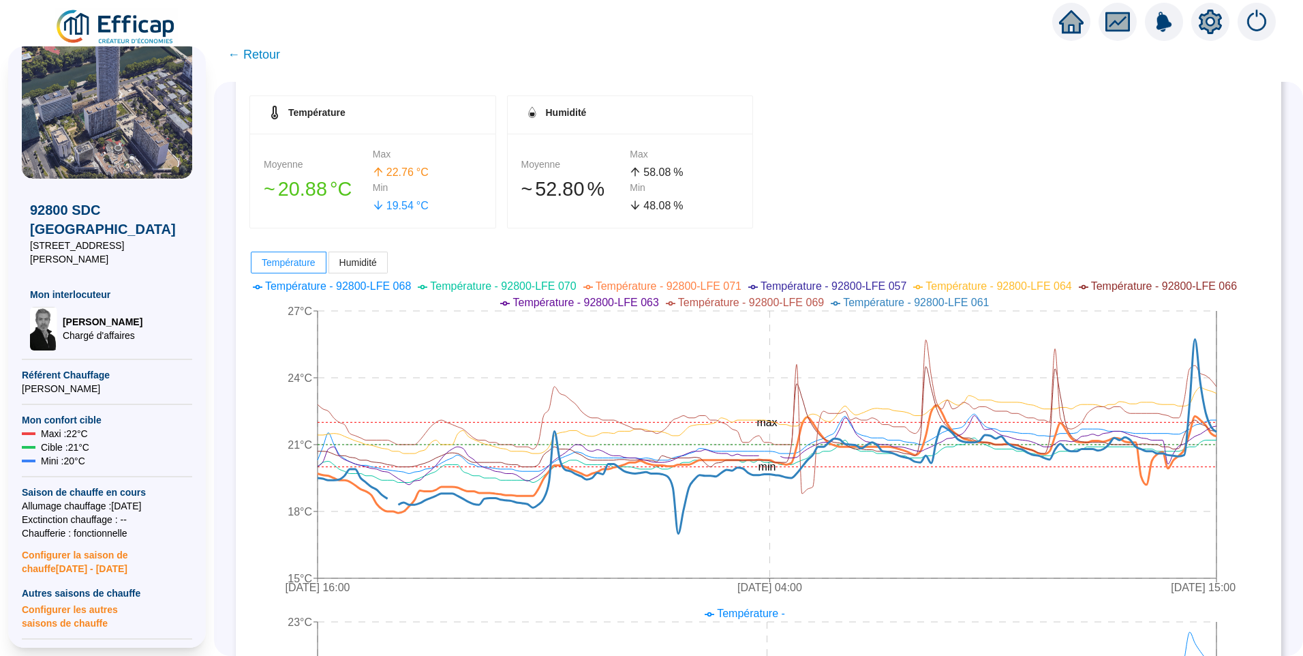
click at [260, 53] on span "← Retour" at bounding box center [254, 54] width 52 height 19
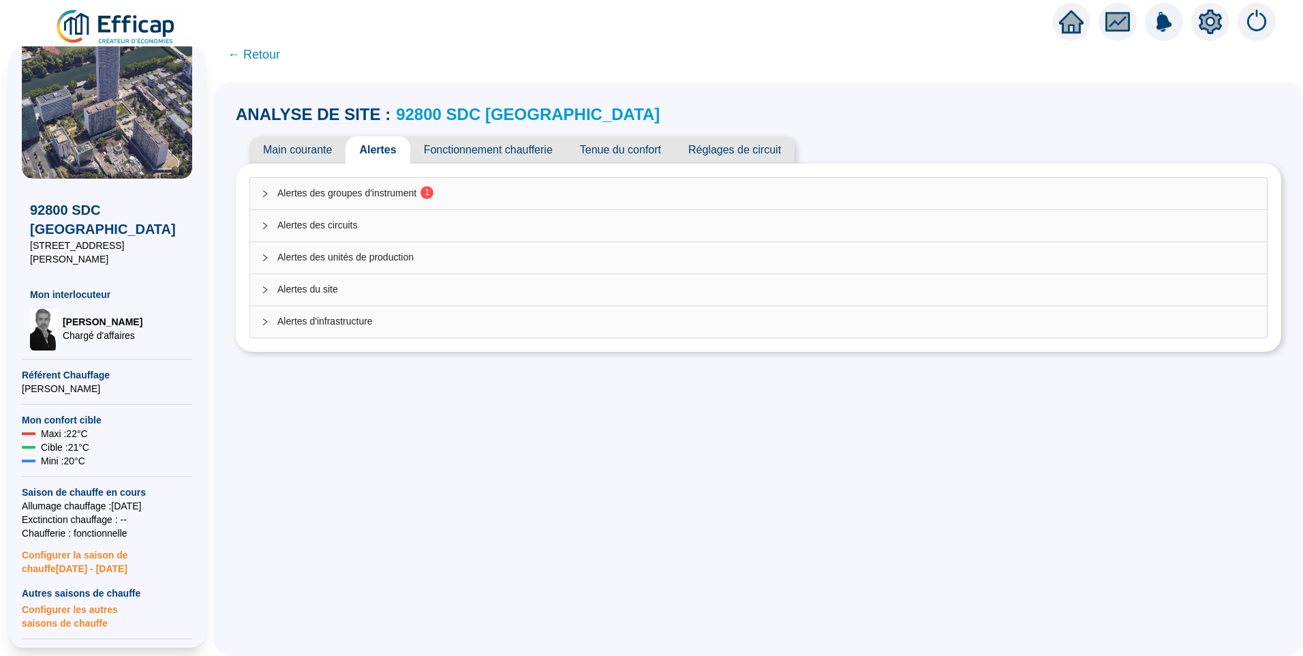
click at [363, 201] on div "Alertes des groupes d'instrument 1" at bounding box center [758, 193] width 1017 height 31
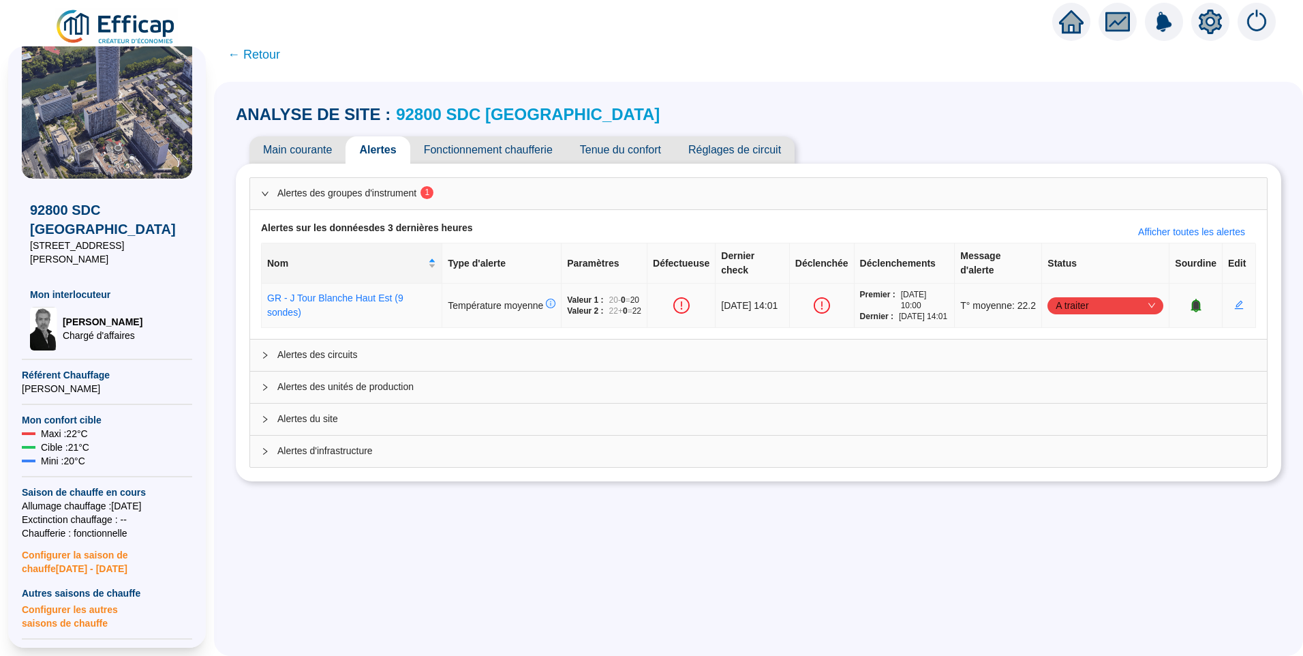
click at [1191, 312] on icon "bell" at bounding box center [1196, 306] width 10 height 14
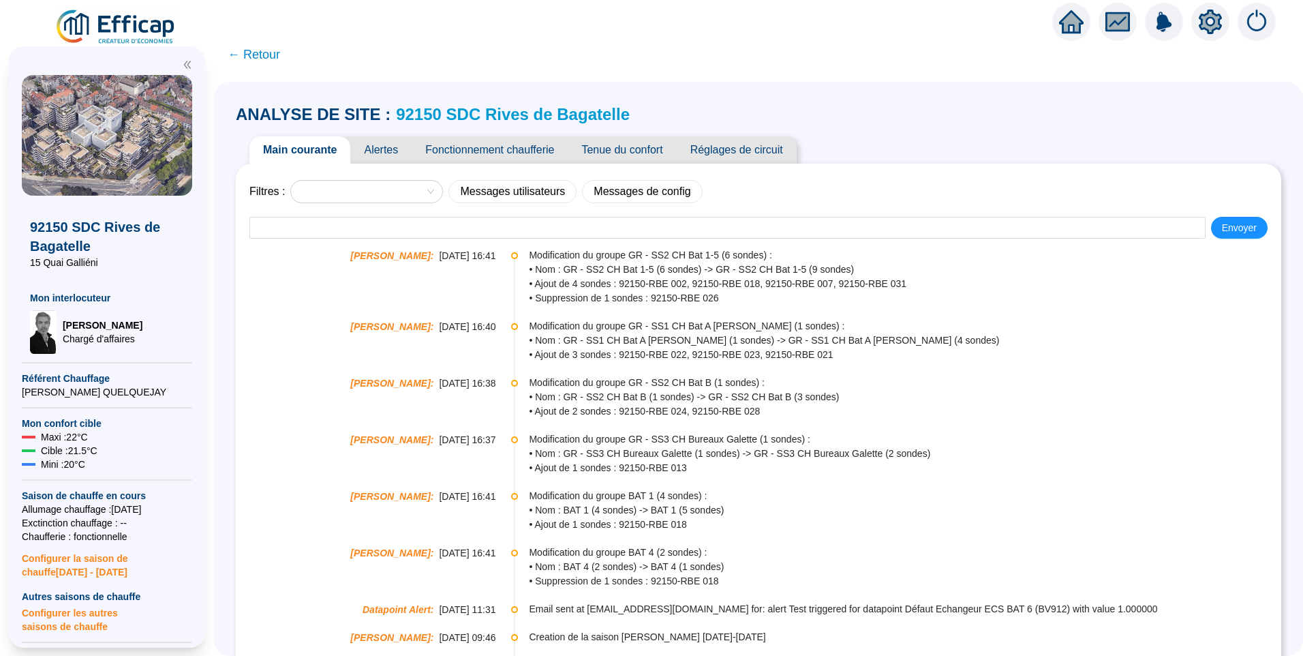
click at [386, 148] on span "Alertes" at bounding box center [380, 149] width 61 height 27
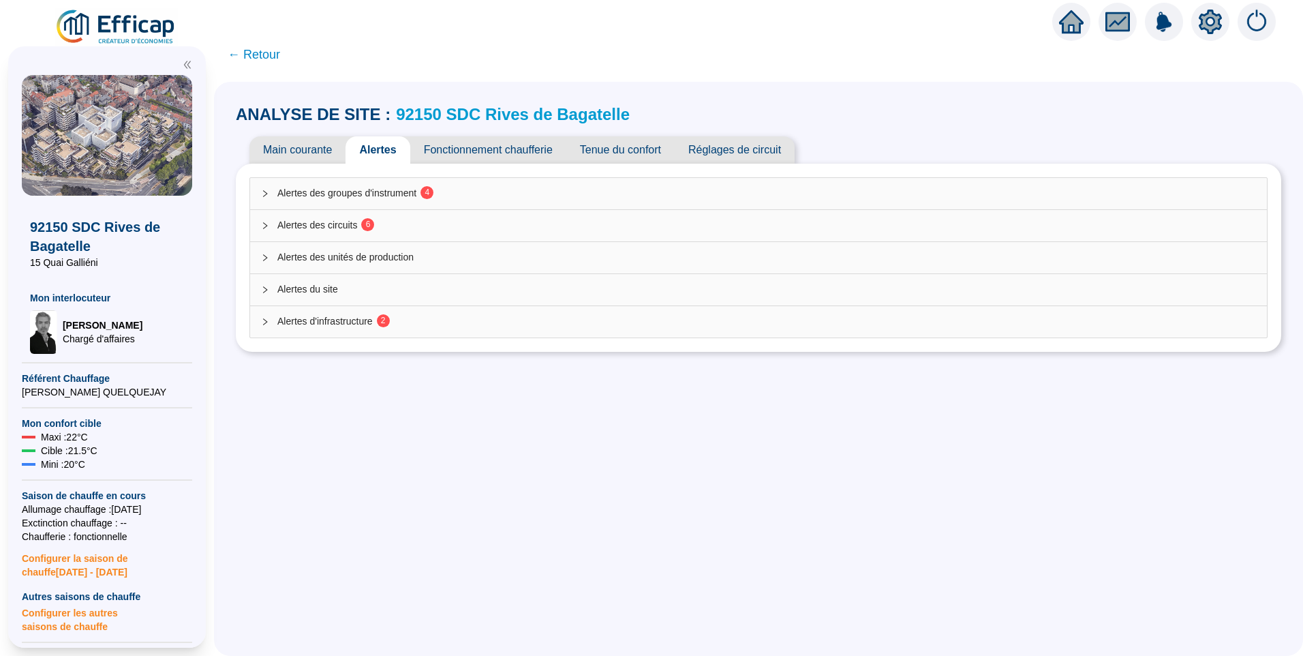
click at [409, 200] on div "Alertes des groupes d'instrument 4" at bounding box center [758, 193] width 1017 height 31
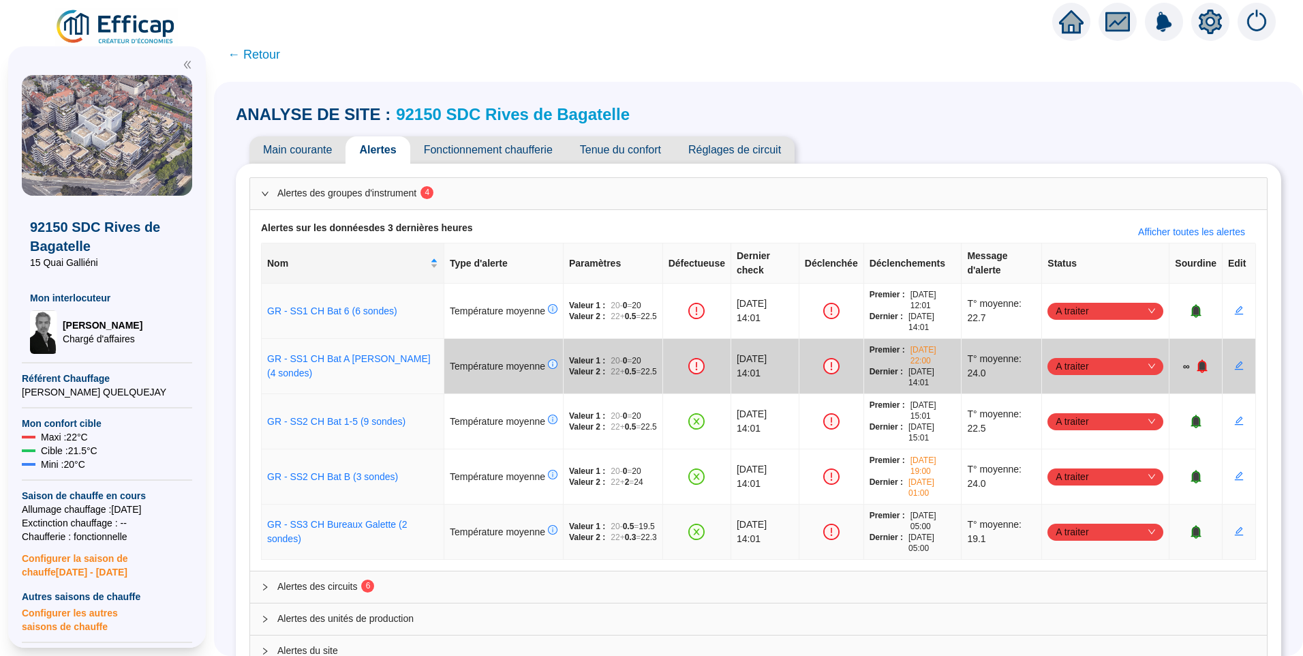
click at [1081, 537] on span "A traiter" at bounding box center [1106, 531] width 100 height 20
click at [1064, 600] on div "Traité" at bounding box center [1098, 601] width 94 height 14
click at [1072, 478] on span "A traiter" at bounding box center [1106, 476] width 100 height 20
click at [1075, 542] on div "Traité" at bounding box center [1098, 545] width 94 height 14
drag, startPoint x: 1070, startPoint y: 418, endPoint x: 1074, endPoint y: 429, distance: 12.1
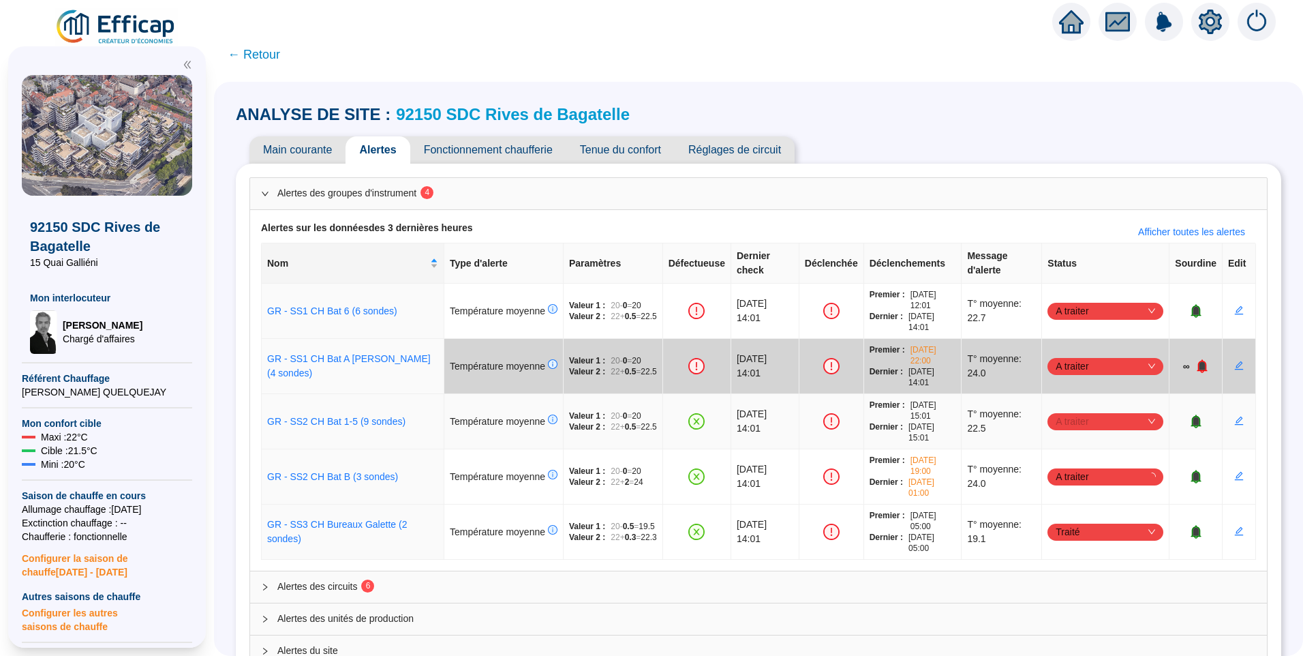
click at [1071, 418] on span "A traiter" at bounding box center [1106, 421] width 100 height 20
click at [1065, 489] on div "Traité" at bounding box center [1098, 490] width 94 height 14
click at [395, 589] on span "Alertes des circuits 6" at bounding box center [766, 586] width 979 height 14
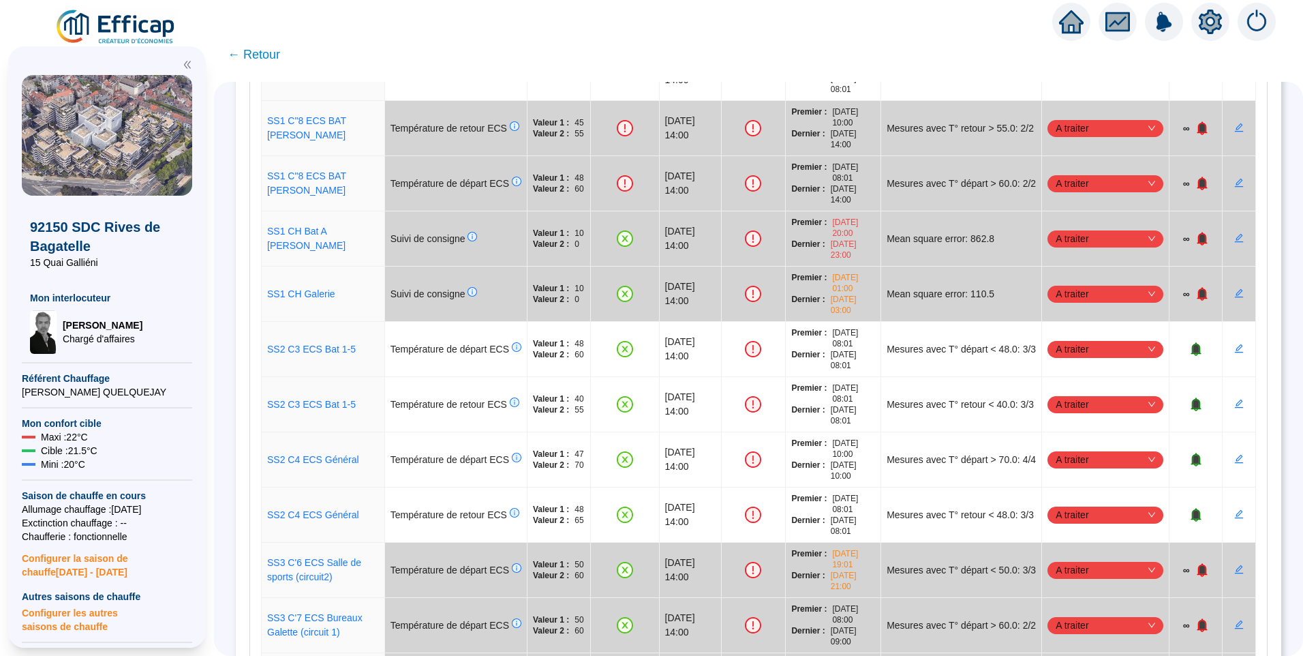
scroll to position [797, 0]
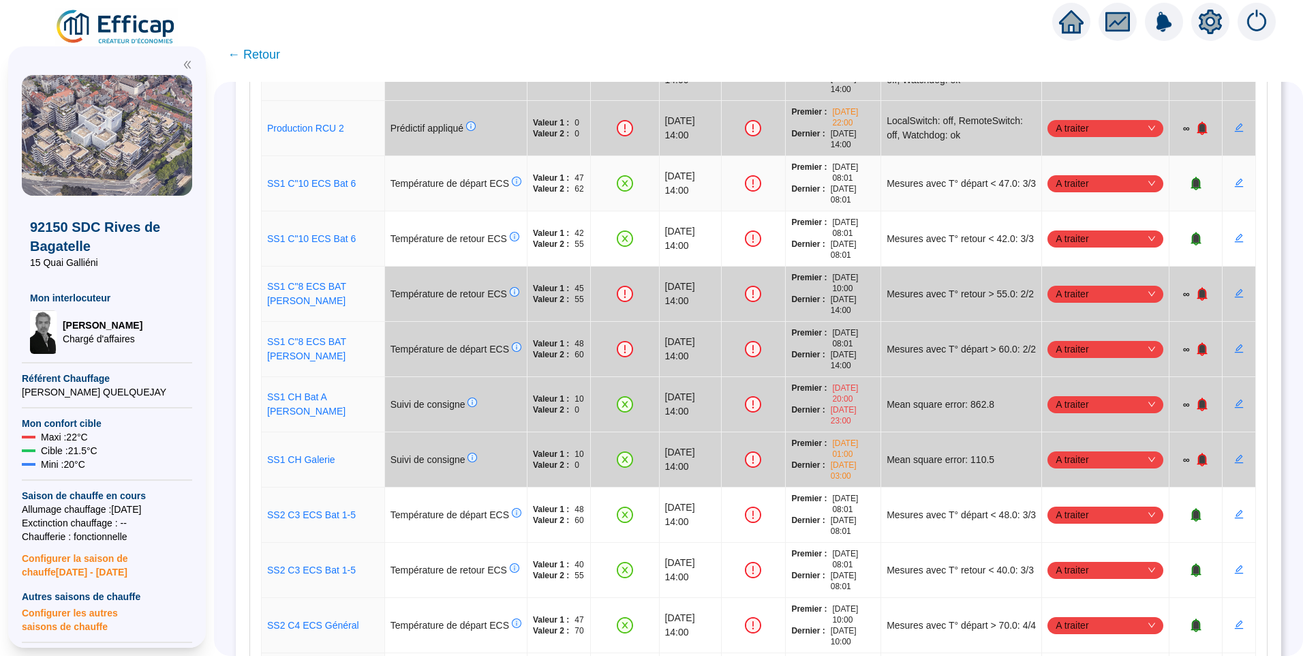
click at [1091, 173] on span "A traiter" at bounding box center [1106, 183] width 100 height 20
click at [1066, 241] on div "Traité" at bounding box center [1098, 238] width 94 height 14
click at [1075, 228] on span "A traiter" at bounding box center [1106, 238] width 100 height 20
click at [1067, 291] on div "Traité" at bounding box center [1098, 293] width 94 height 14
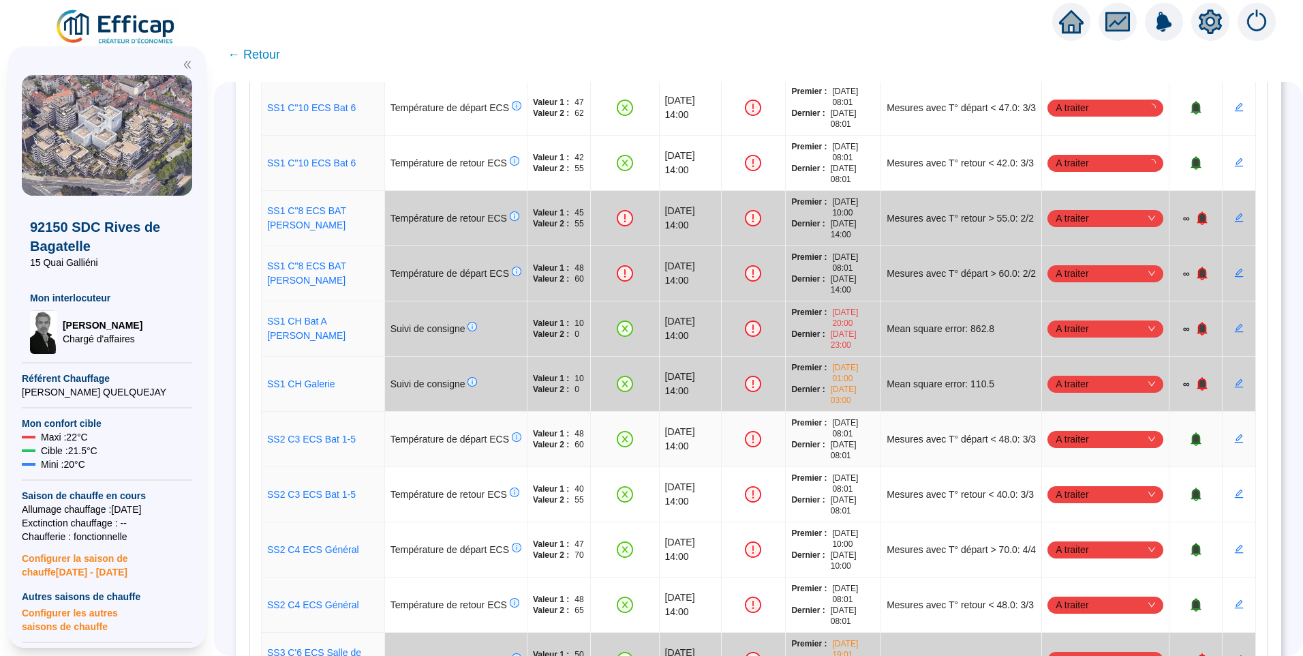
scroll to position [1001, 0]
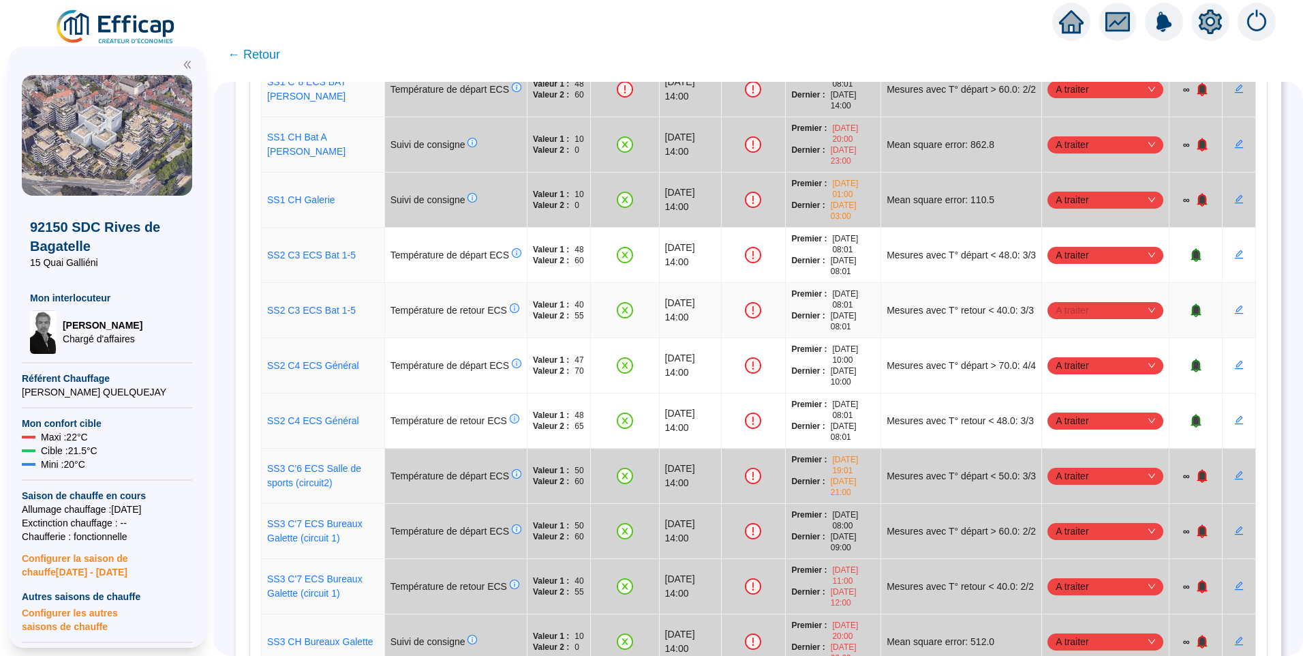
click at [1076, 300] on span "A traiter" at bounding box center [1106, 310] width 100 height 20
click at [1063, 371] on div "Traité" at bounding box center [1098, 365] width 94 height 14
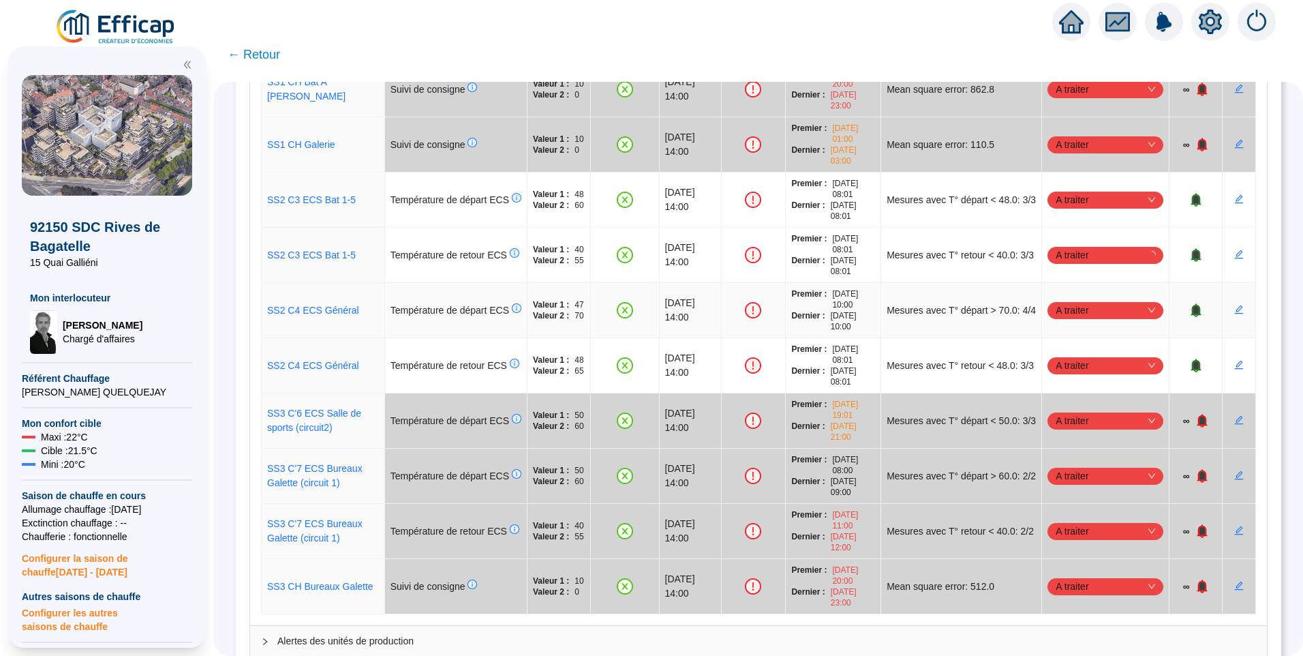
click at [1081, 301] on span "A traiter" at bounding box center [1106, 310] width 100 height 20
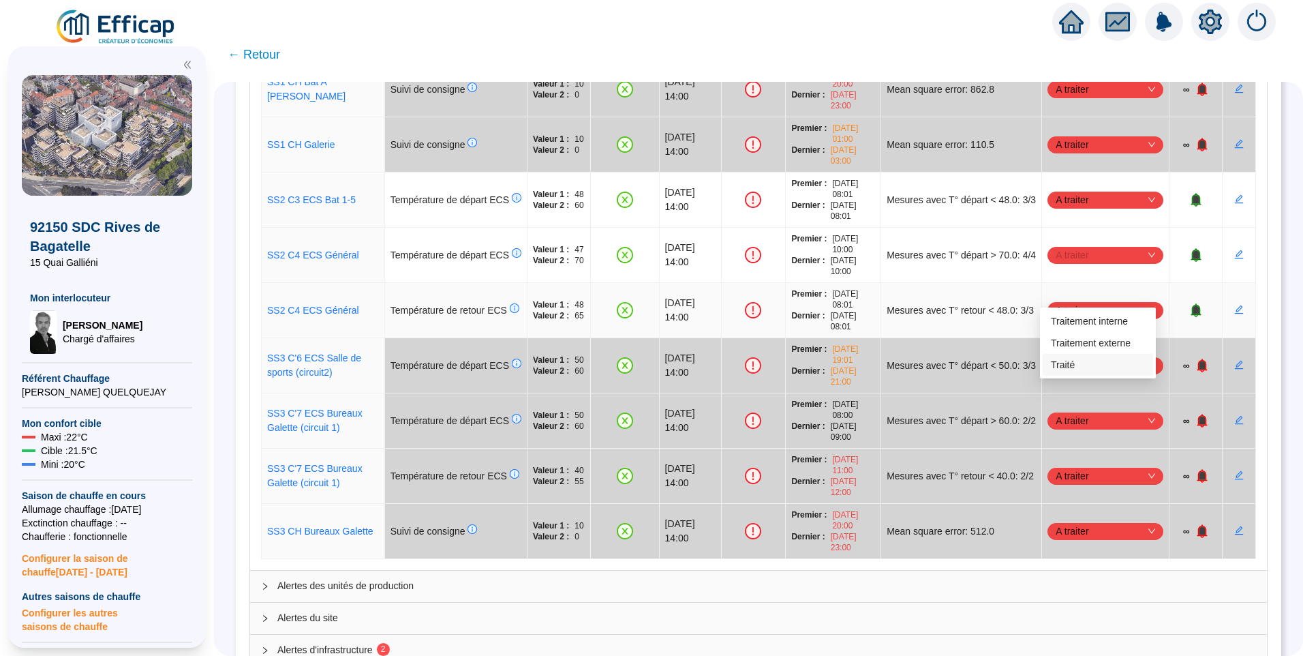
click at [1055, 367] on div "Traité" at bounding box center [1098, 365] width 94 height 14
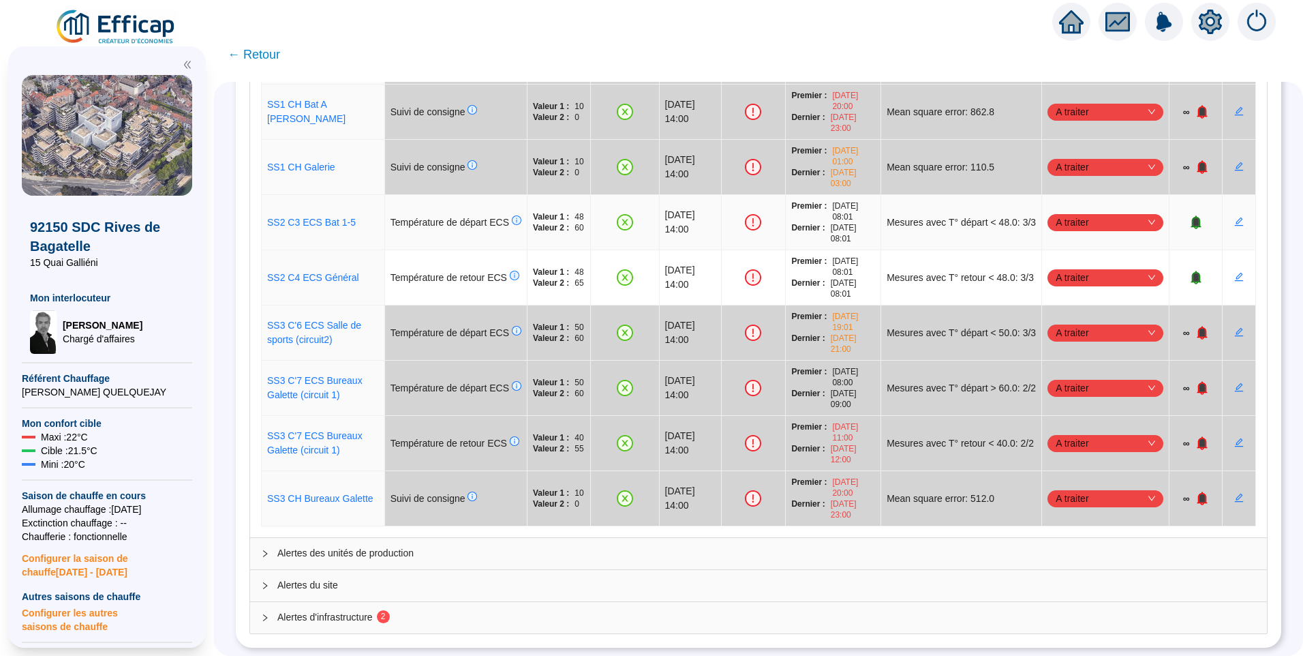
scroll to position [975, 0]
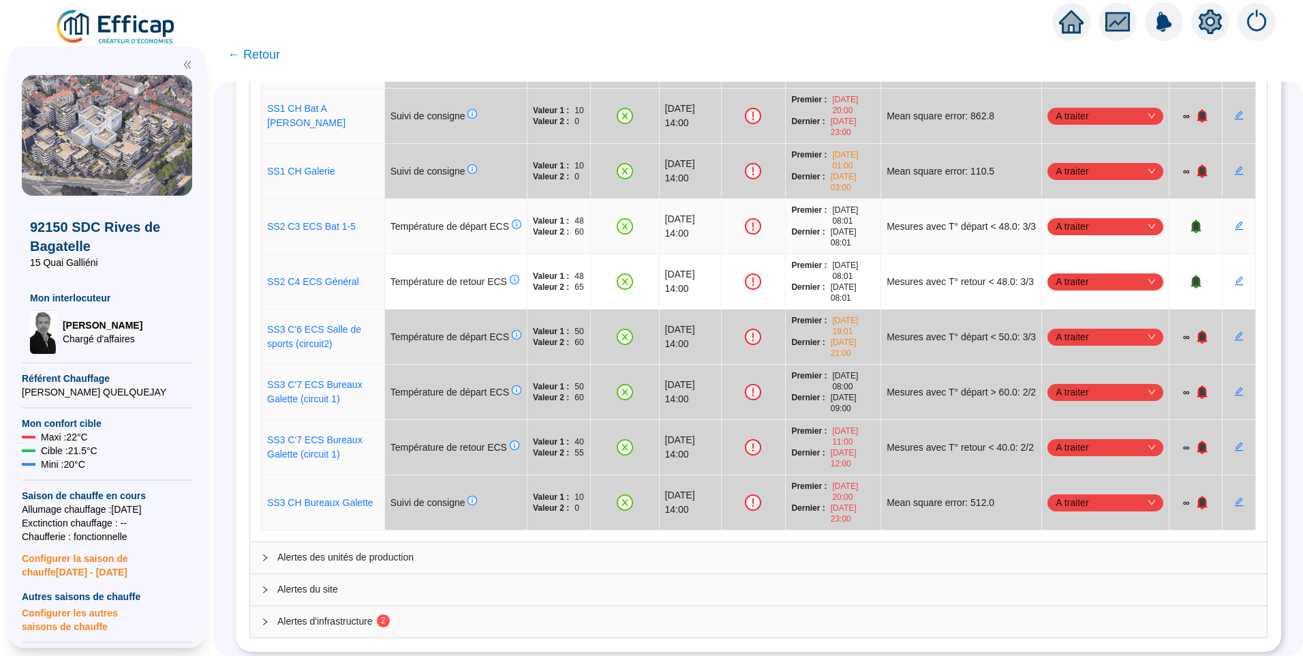
click at [1086, 217] on span "A traiter" at bounding box center [1106, 226] width 100 height 20
click at [1078, 275] on div "Traité" at bounding box center [1098, 281] width 94 height 14
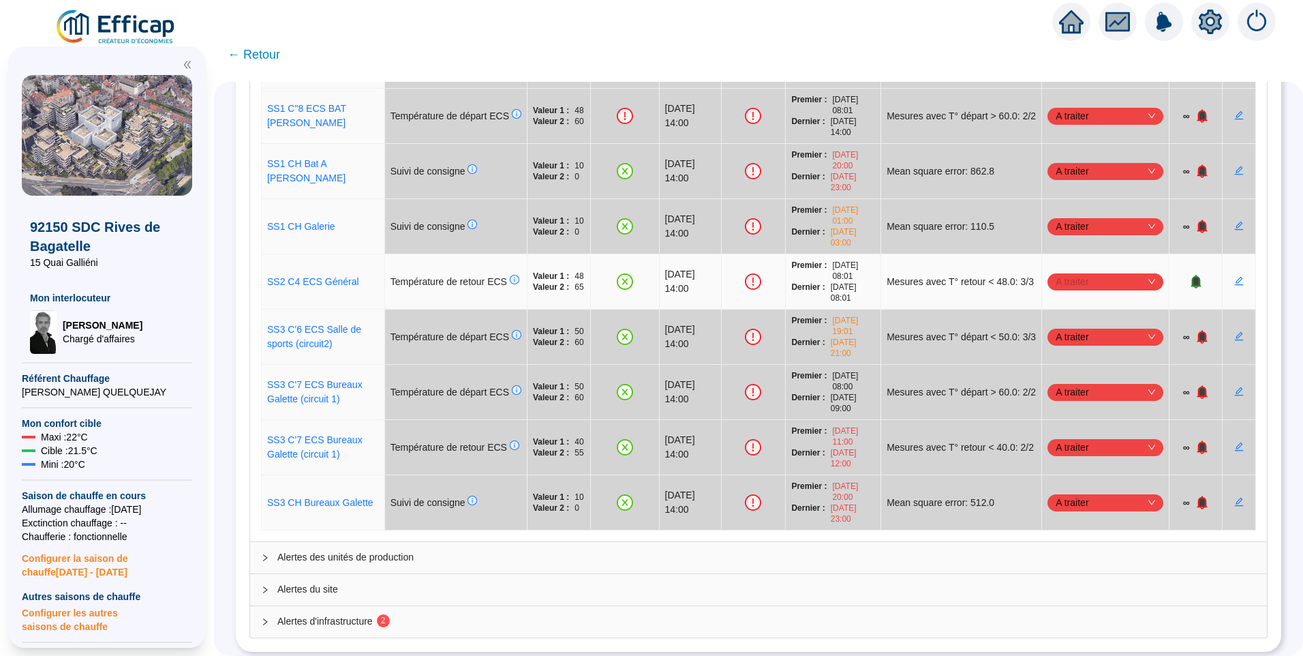
click at [1071, 271] on span "A traiter" at bounding box center [1106, 281] width 100 height 20
click at [1063, 339] on div "Traité" at bounding box center [1098, 336] width 94 height 14
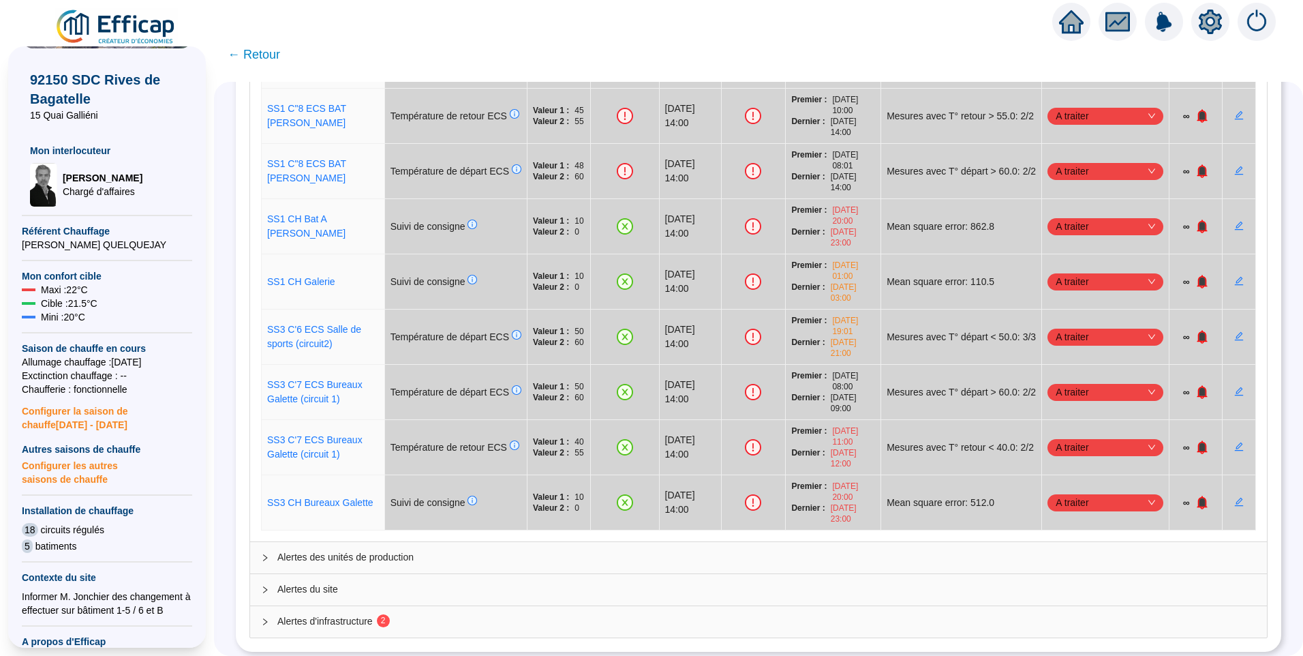
scroll to position [377, 0]
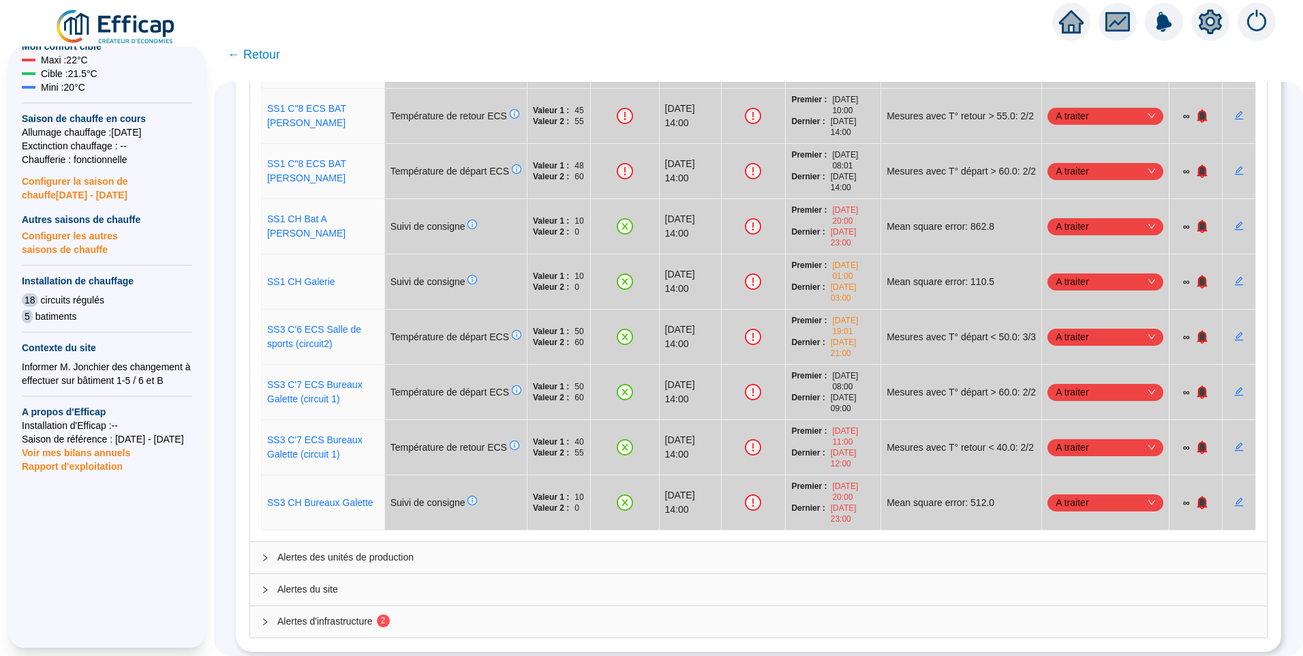
click at [386, 614] on div "Alertes d'infrastructure 2" at bounding box center [758, 621] width 1017 height 31
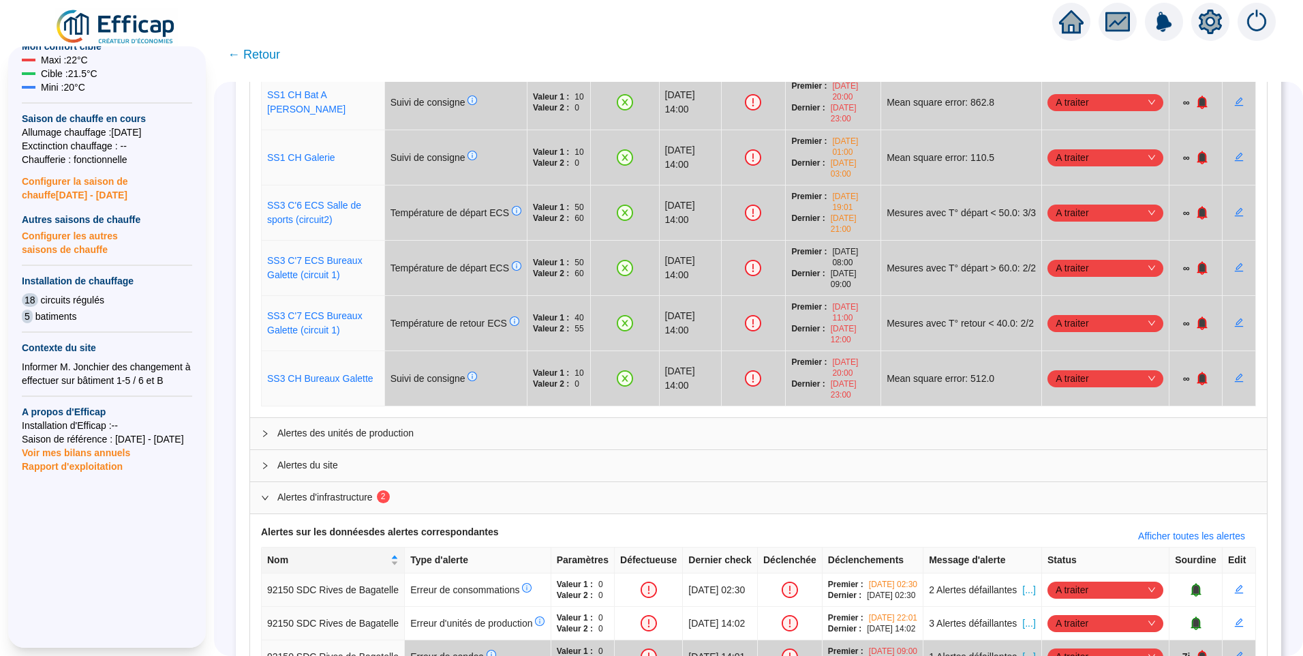
scroll to position [1101, 0]
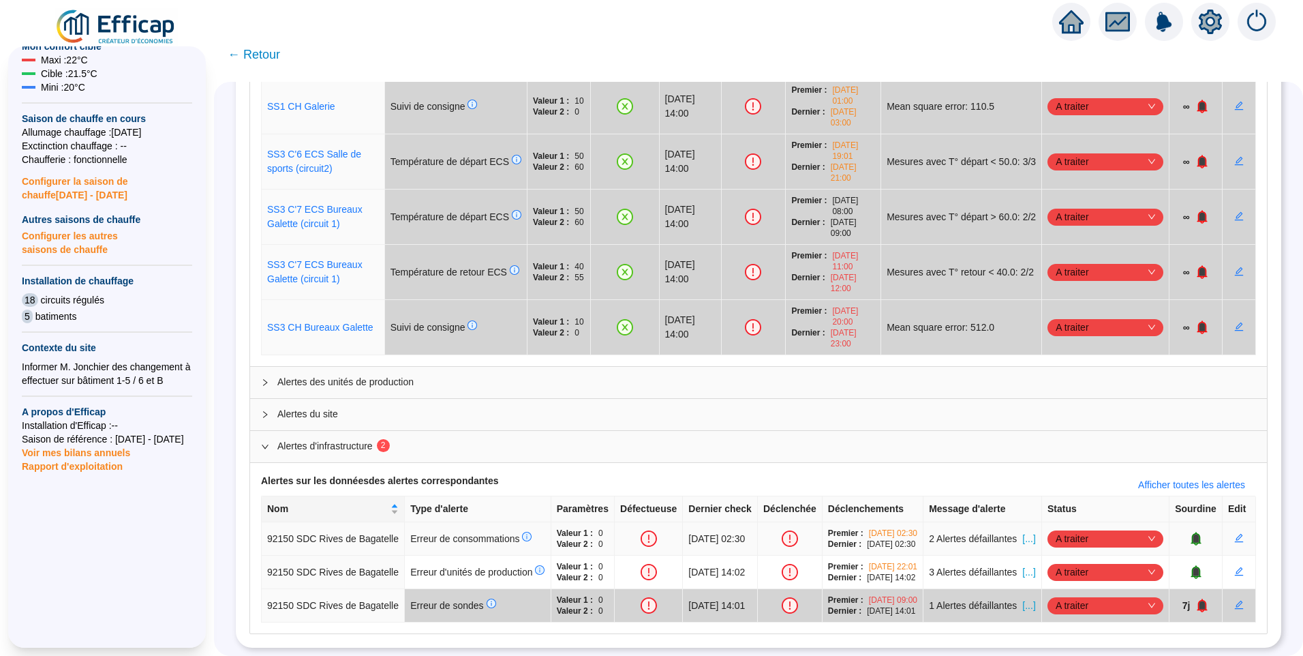
click at [1022, 532] on span "[...]" at bounding box center [1028, 539] width 13 height 14
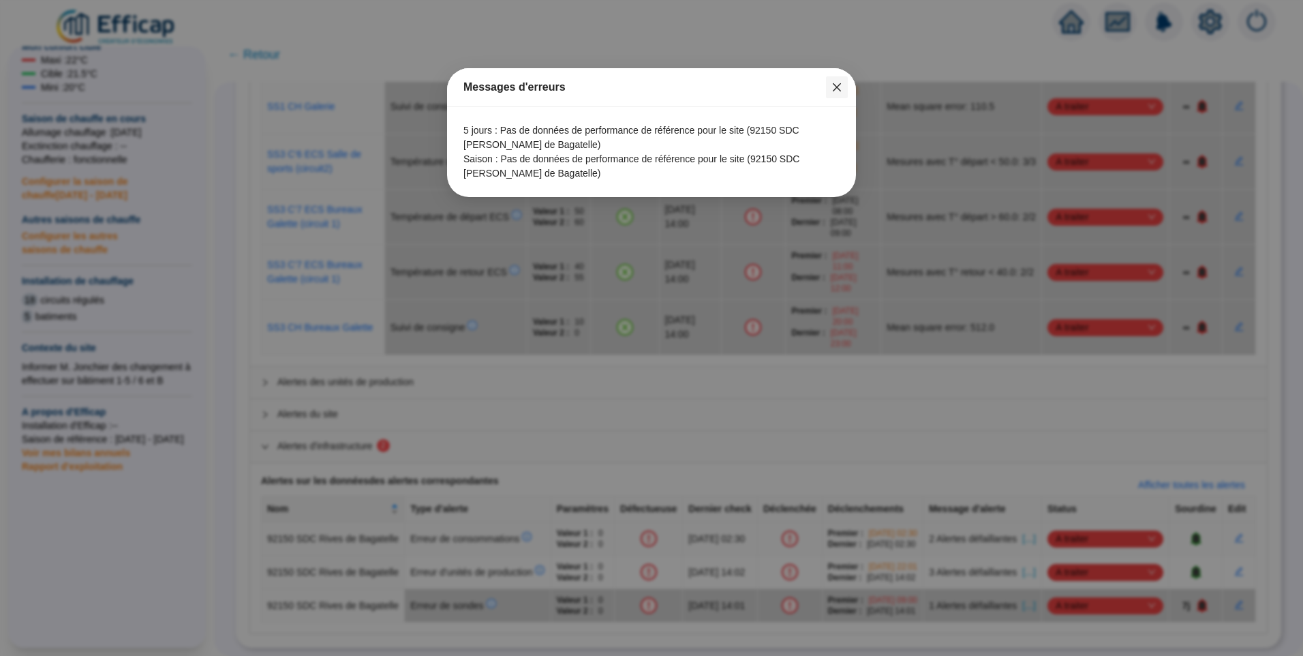
click at [841, 93] on button "Close" at bounding box center [837, 87] width 22 height 22
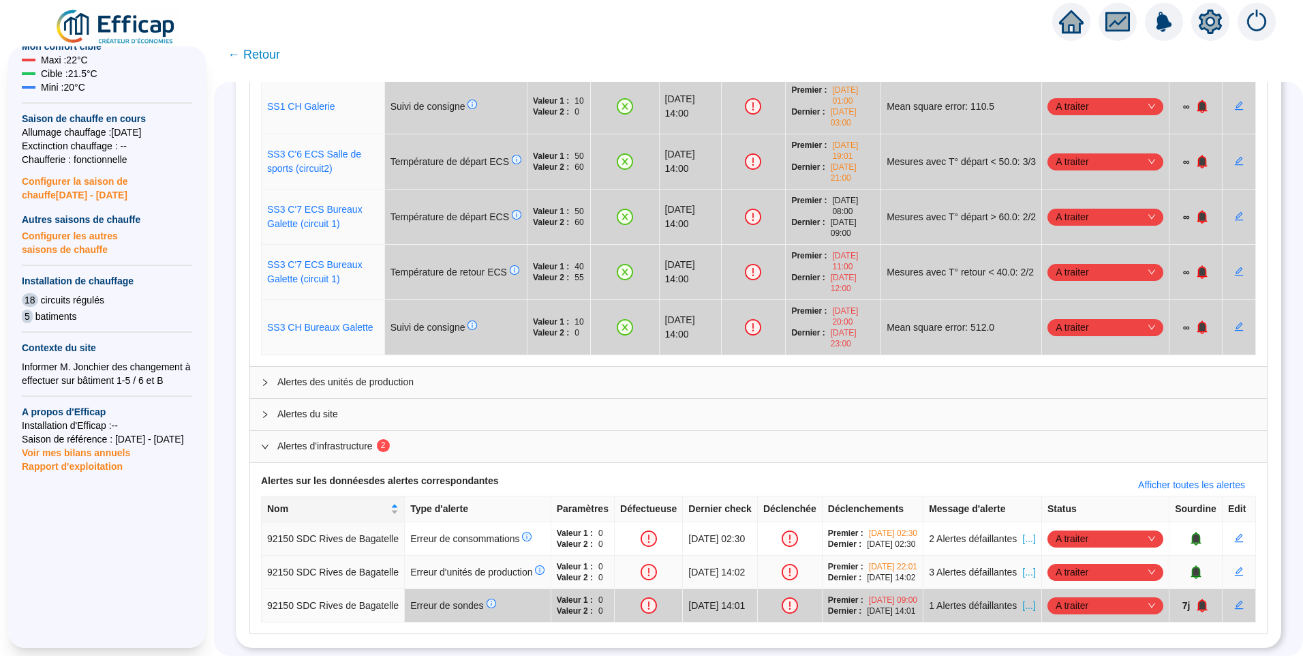
click at [1023, 565] on span "[...]" at bounding box center [1028, 572] width 13 height 14
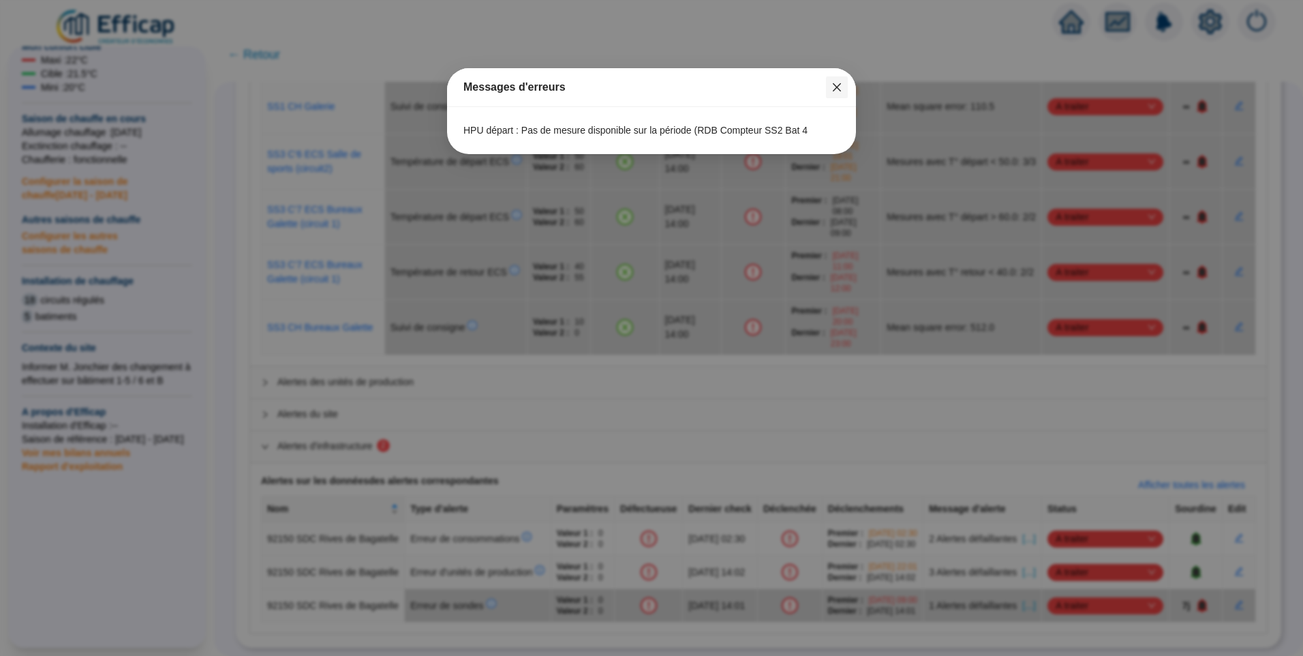
click at [835, 83] on icon "close" at bounding box center [837, 87] width 11 height 11
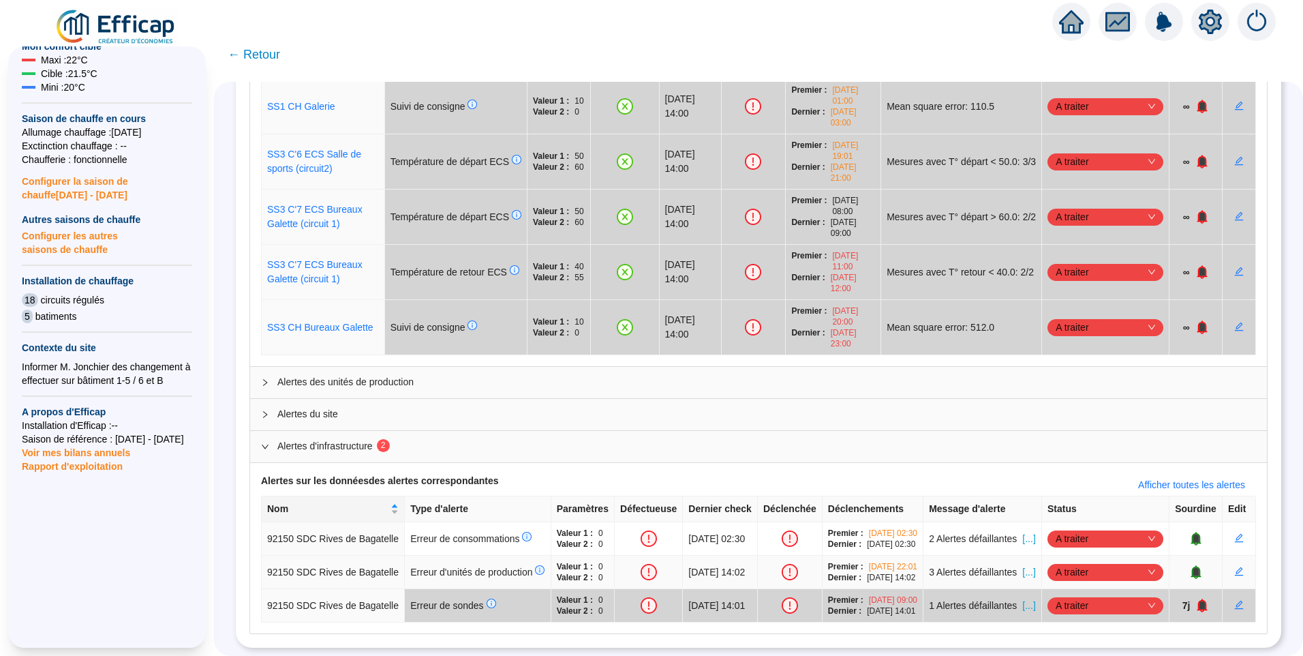
click at [1022, 565] on span "[...]" at bounding box center [1028, 572] width 13 height 14
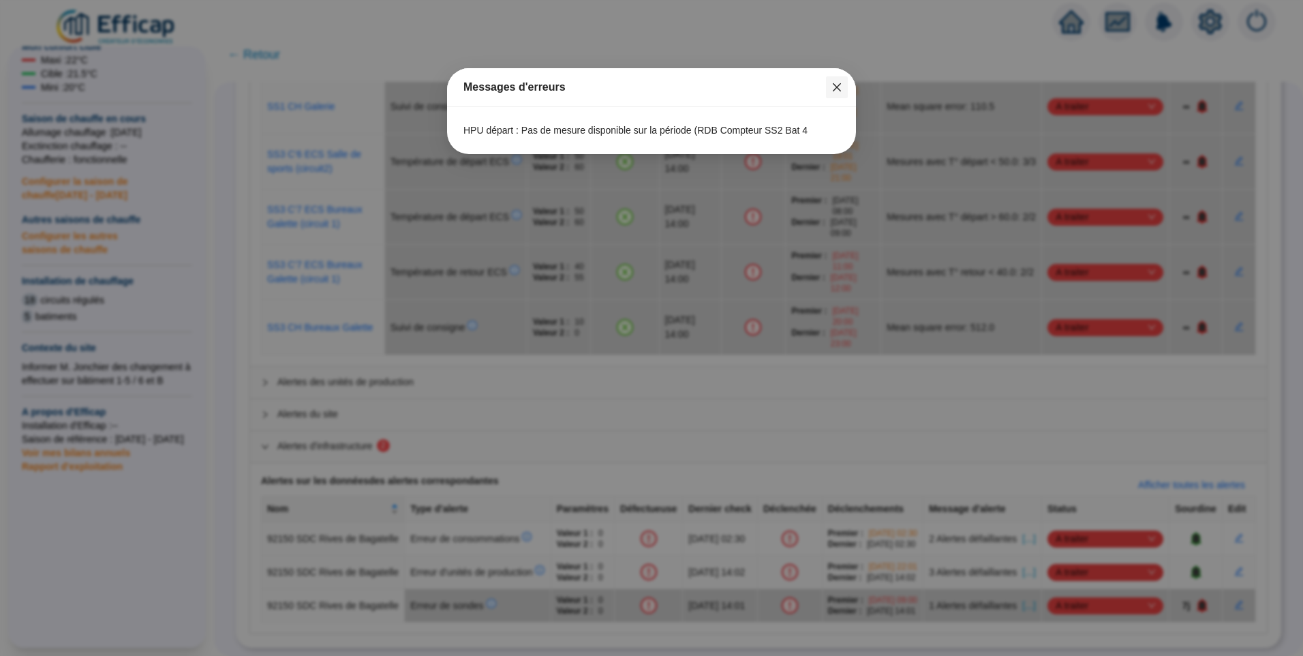
click at [837, 91] on icon "close" at bounding box center [837, 87] width 11 height 11
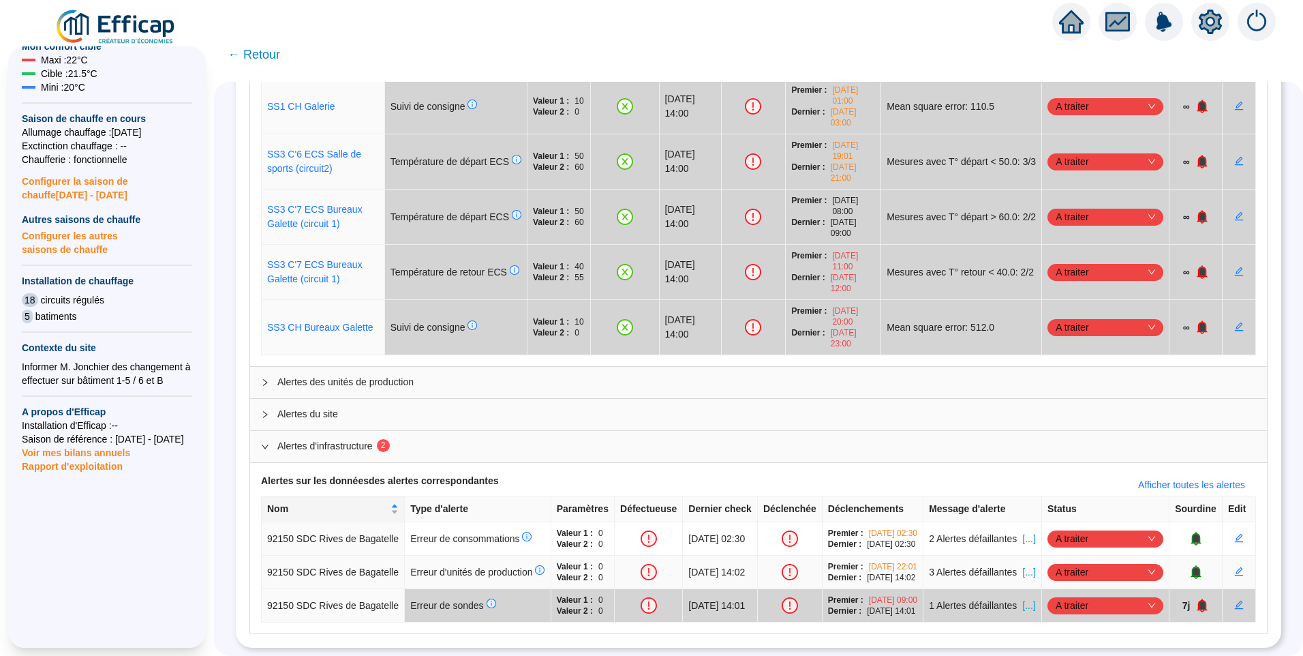
click at [1025, 565] on span "[...]" at bounding box center [1028, 572] width 13 height 14
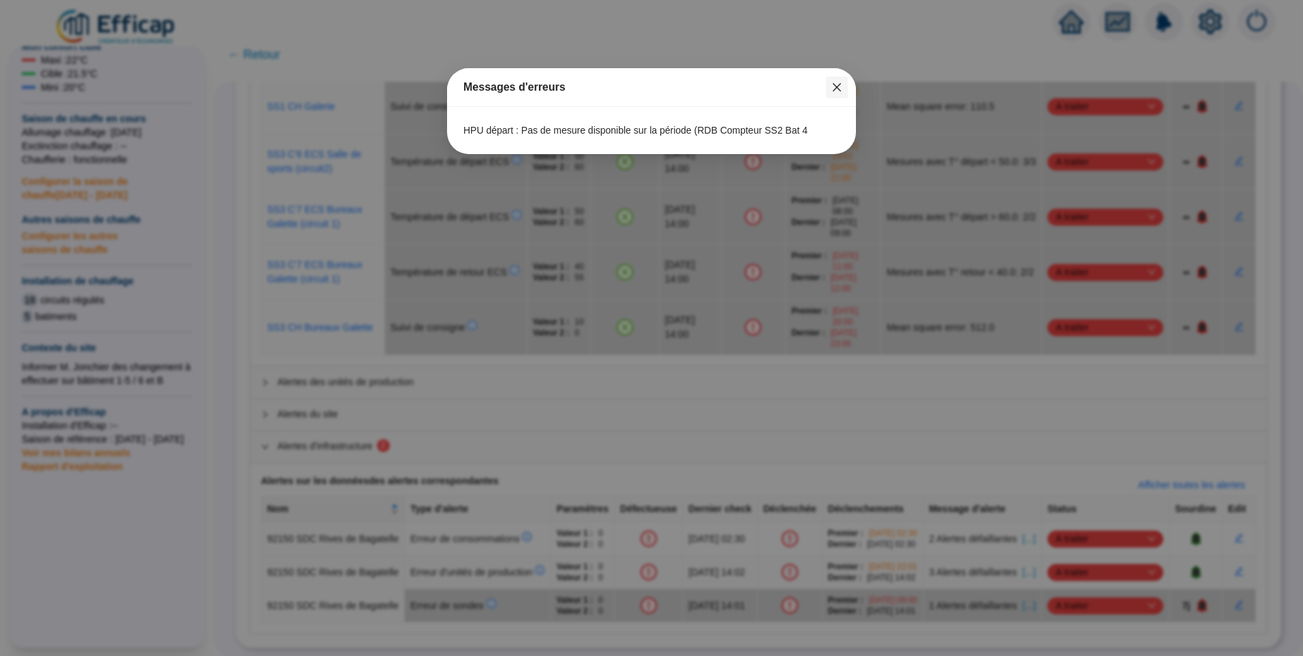
click at [835, 95] on button "Close" at bounding box center [837, 87] width 22 height 22
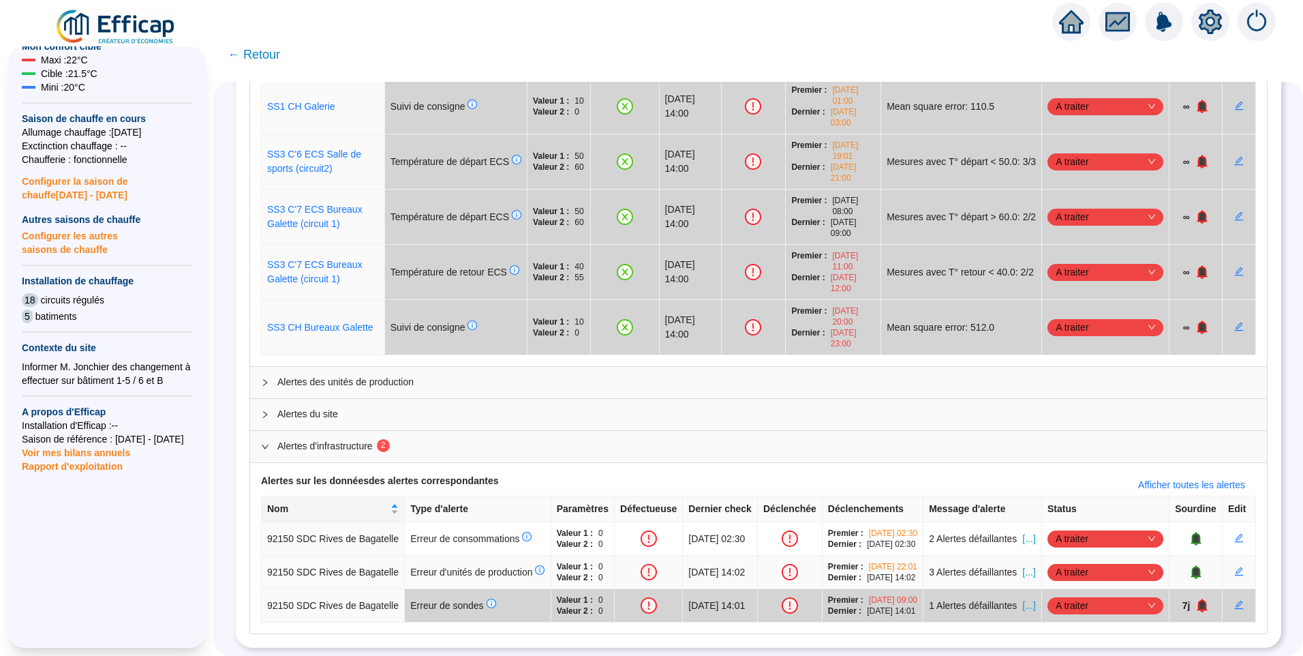
click at [1022, 565] on span "[...]" at bounding box center [1028, 572] width 13 height 14
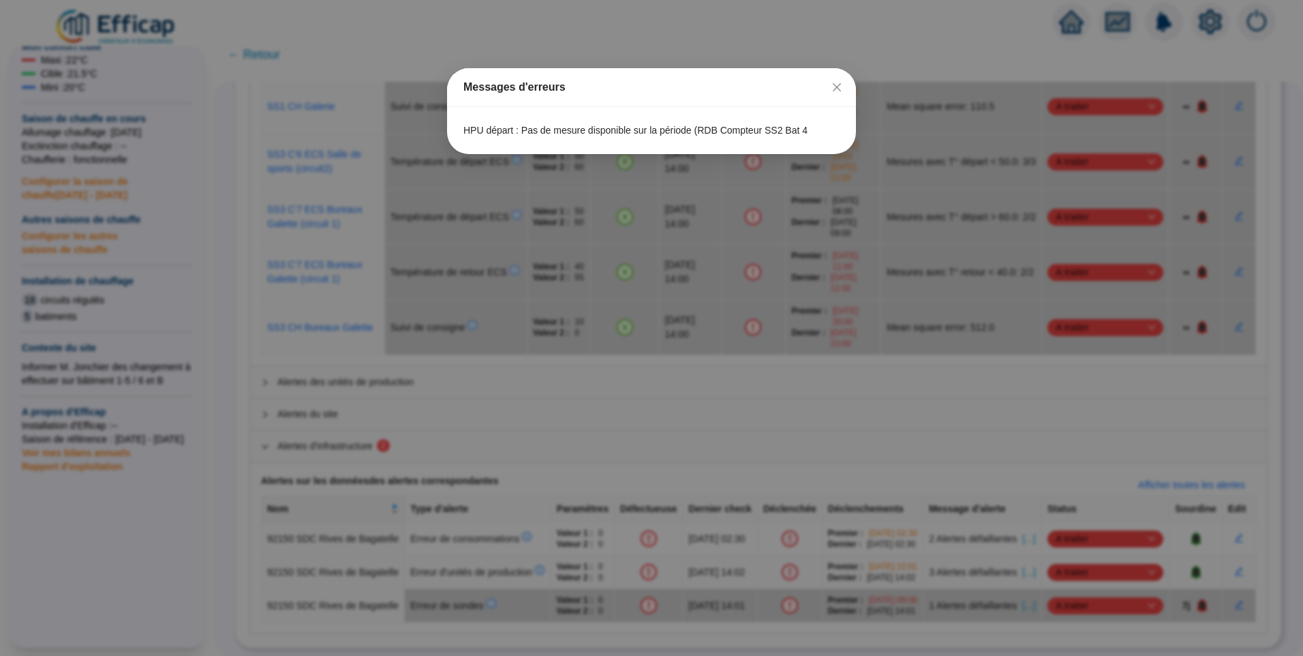
click at [1020, 523] on div "Messages d'erreurs HPU départ : Pas de mesure disponible sur la période (RDB Co…" at bounding box center [651, 328] width 1303 height 656
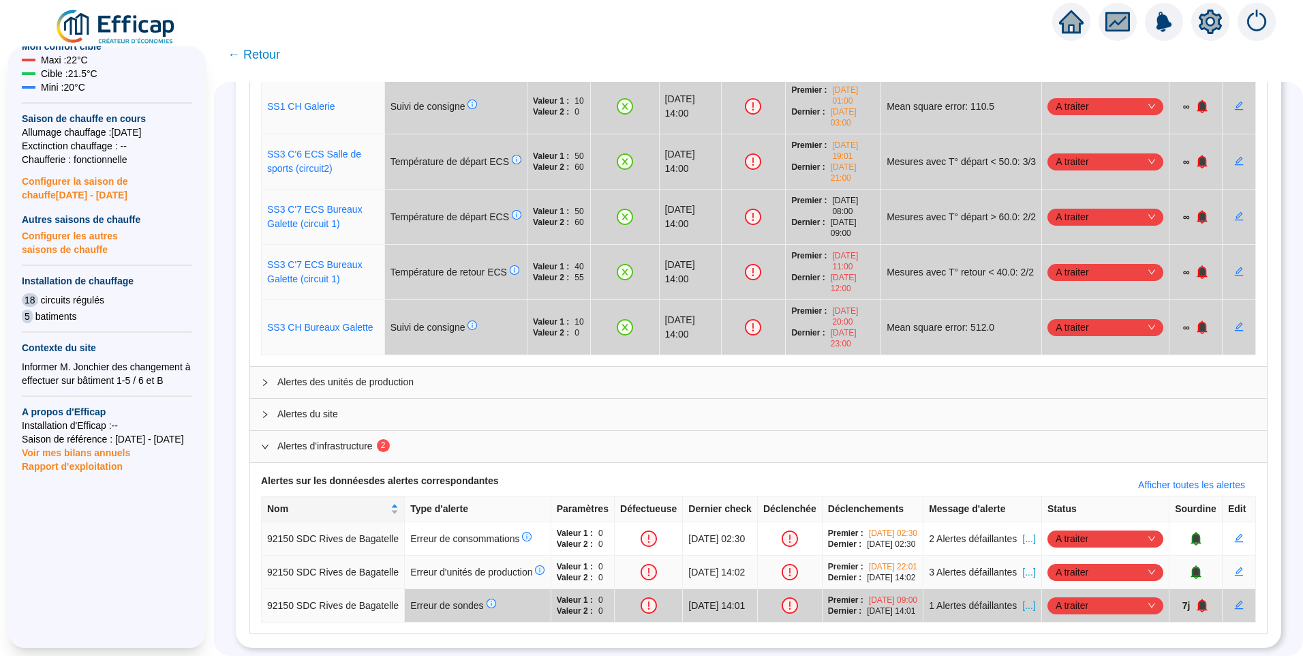
click at [1022, 565] on span "[...]" at bounding box center [1028, 572] width 13 height 14
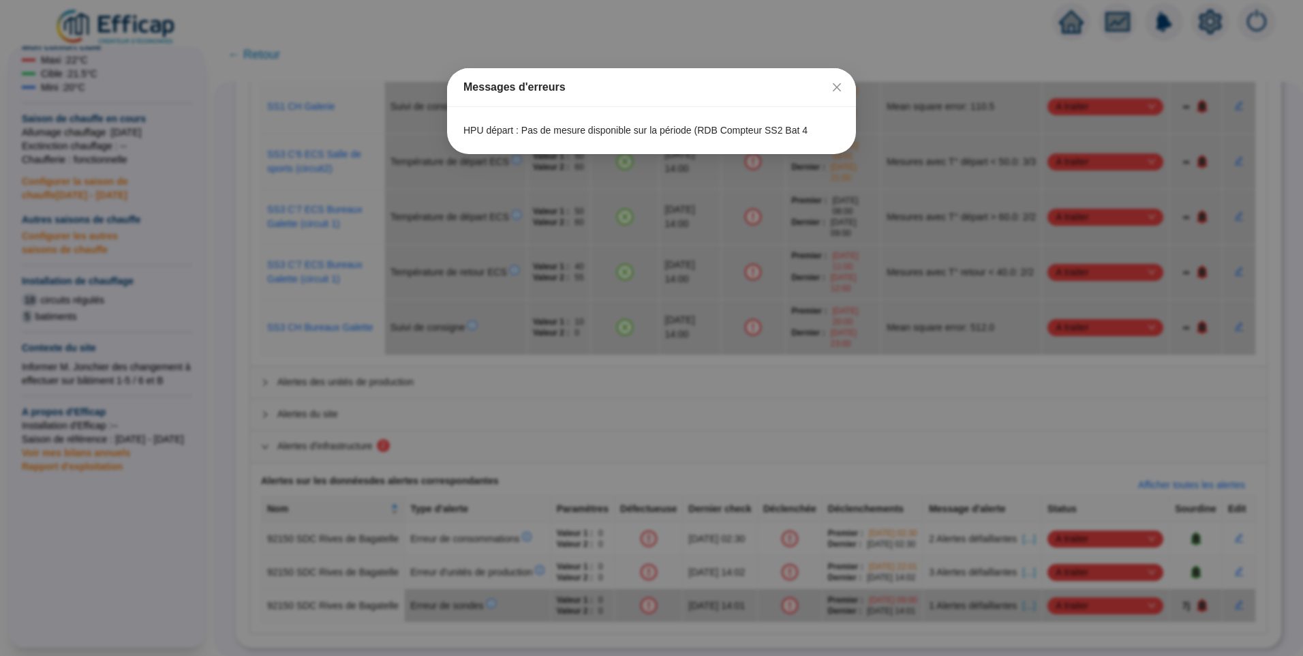
click at [1021, 523] on div "Messages d'erreurs HPU départ : Pas de mesure disponible sur la période (RDB Co…" at bounding box center [651, 328] width 1303 height 656
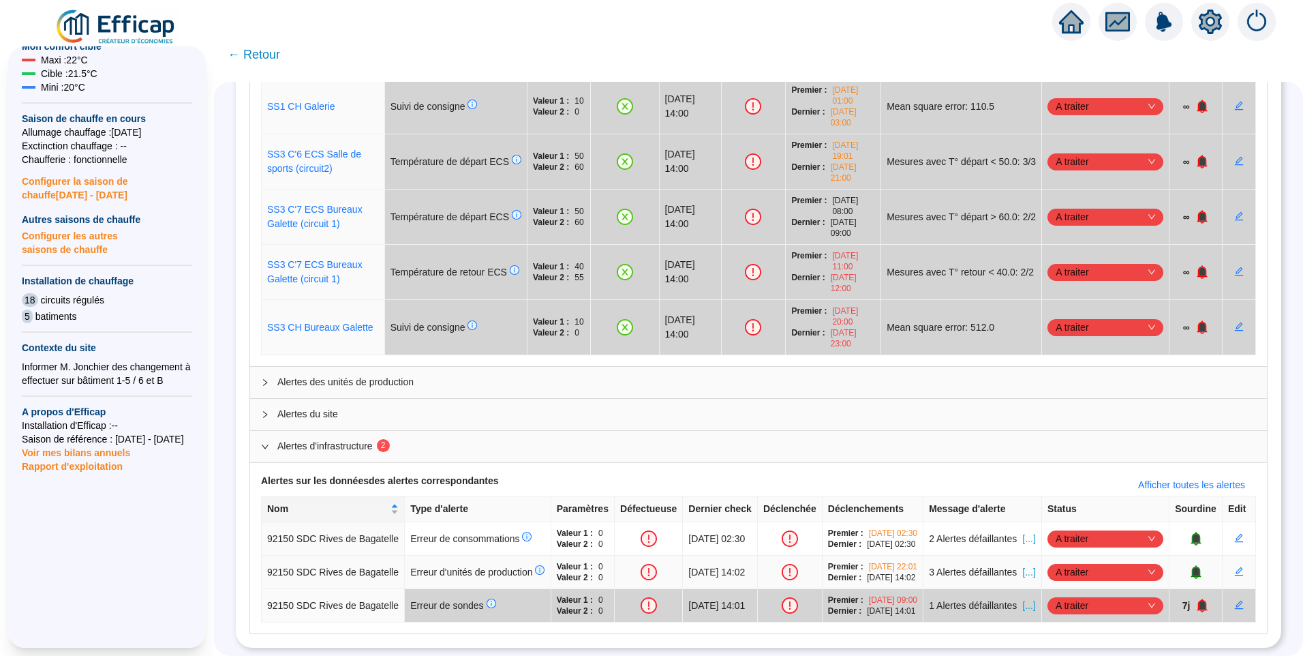
click at [1191, 566] on icon "bell" at bounding box center [1195, 571] width 9 height 10
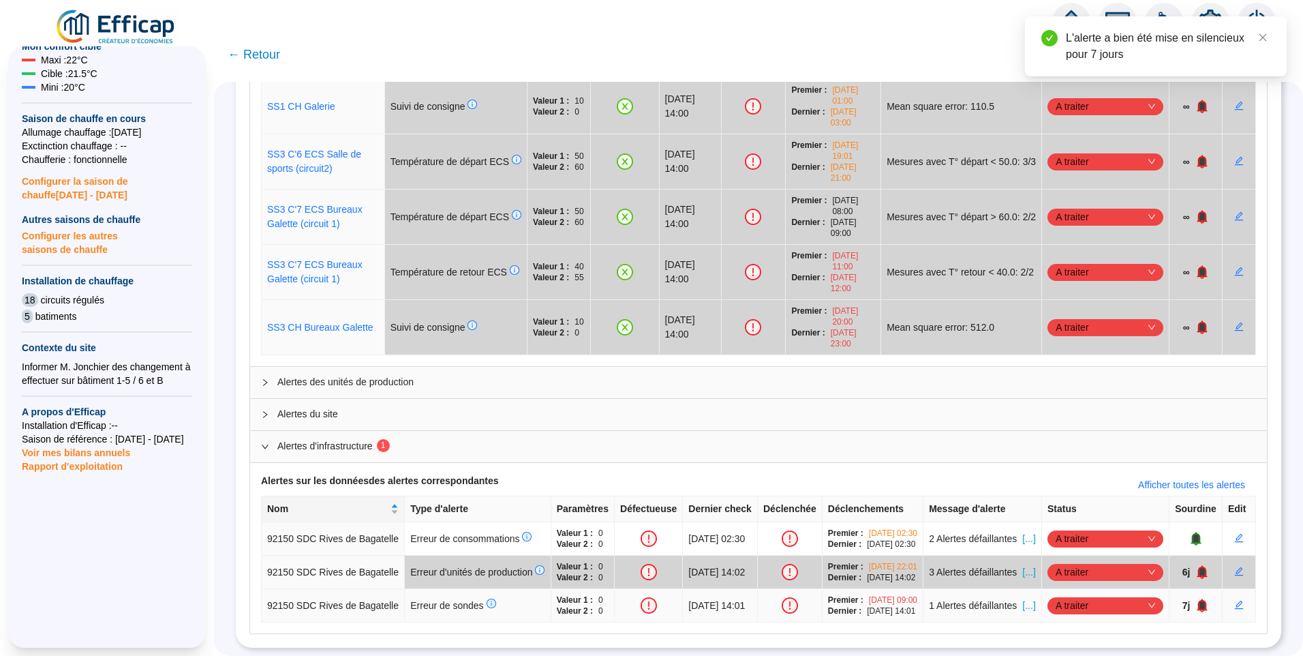
click at [1022, 598] on span "[...]" at bounding box center [1028, 605] width 13 height 14
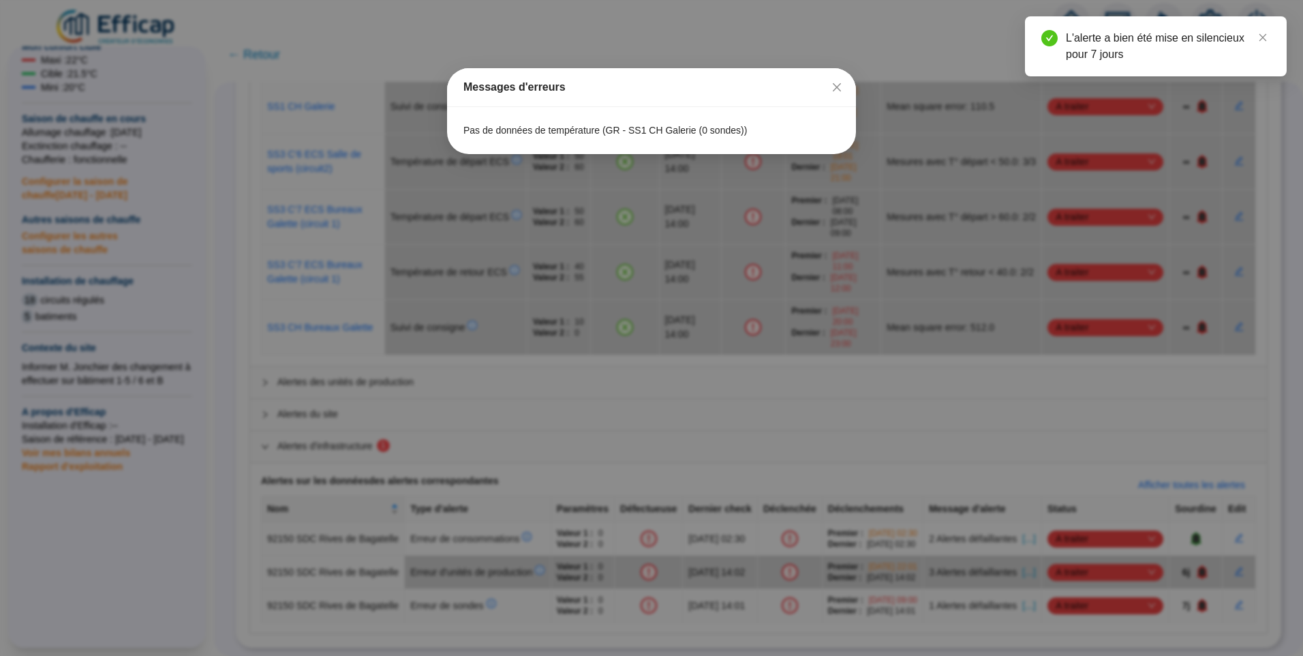
click at [1020, 577] on div "Messages d'erreurs Pas de données de température (GR - SS1 CH Galerie (0 sondes…" at bounding box center [651, 328] width 1303 height 656
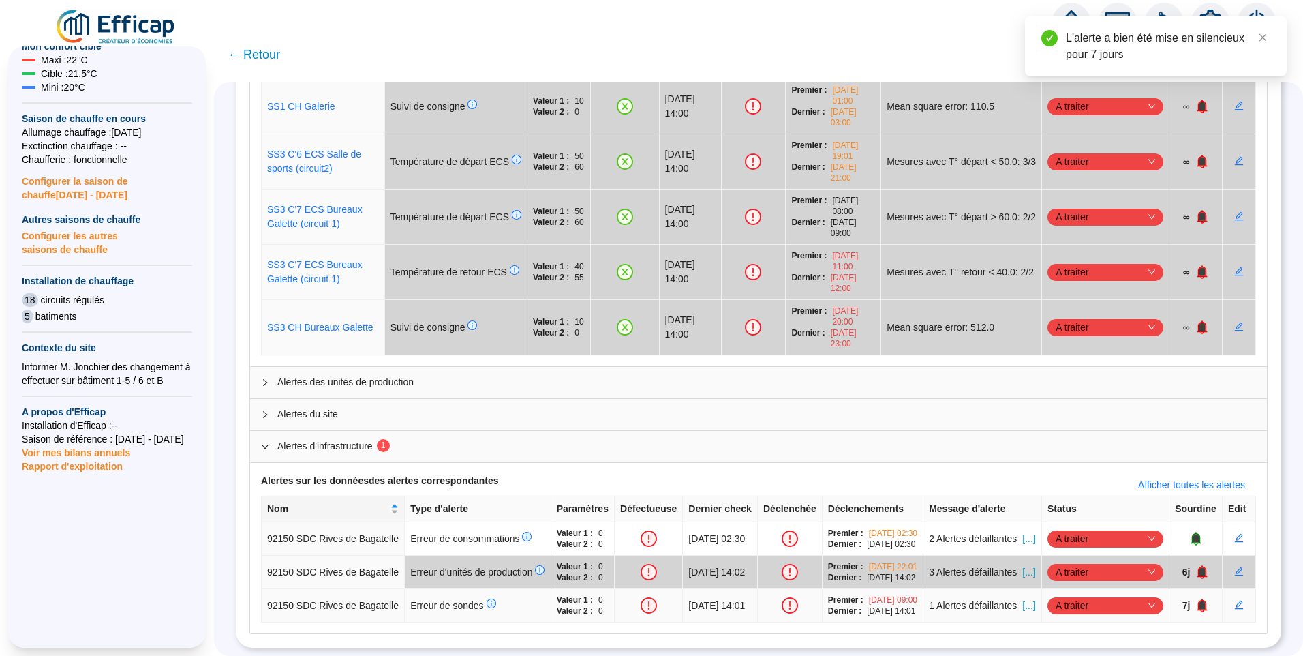
click at [1198, 598] on icon "bell" at bounding box center [1203, 605] width 10 height 14
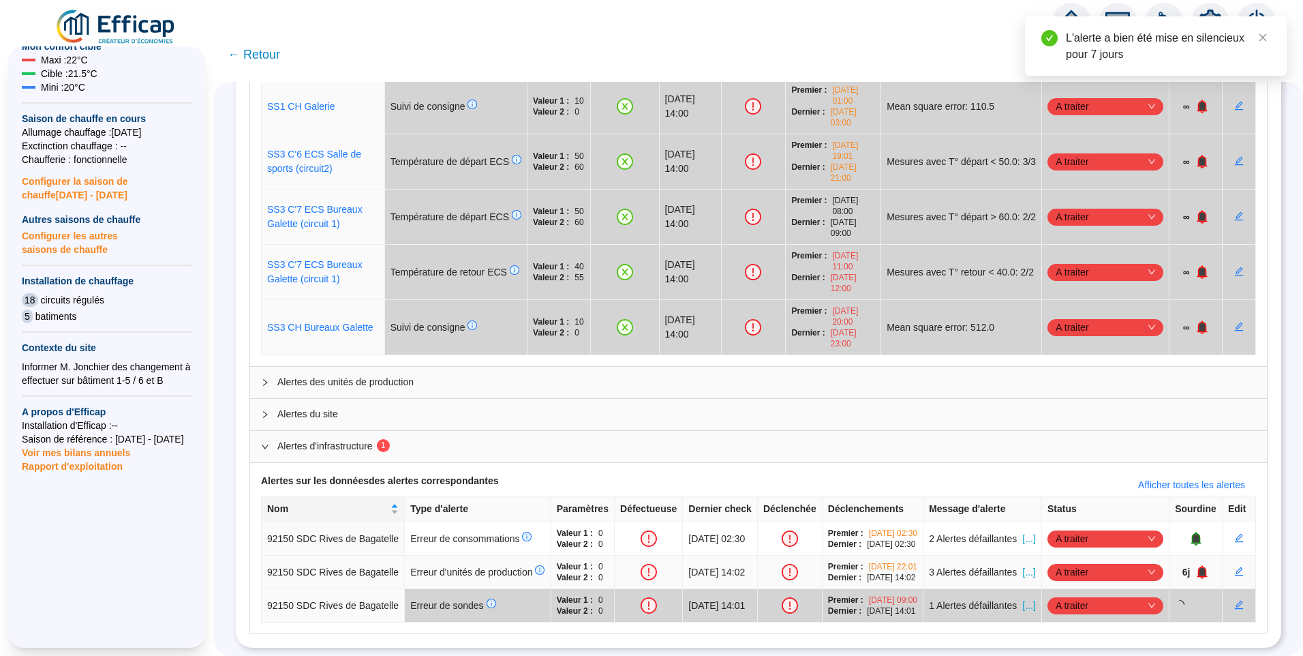
click at [1198, 565] on icon "bell" at bounding box center [1203, 572] width 10 height 14
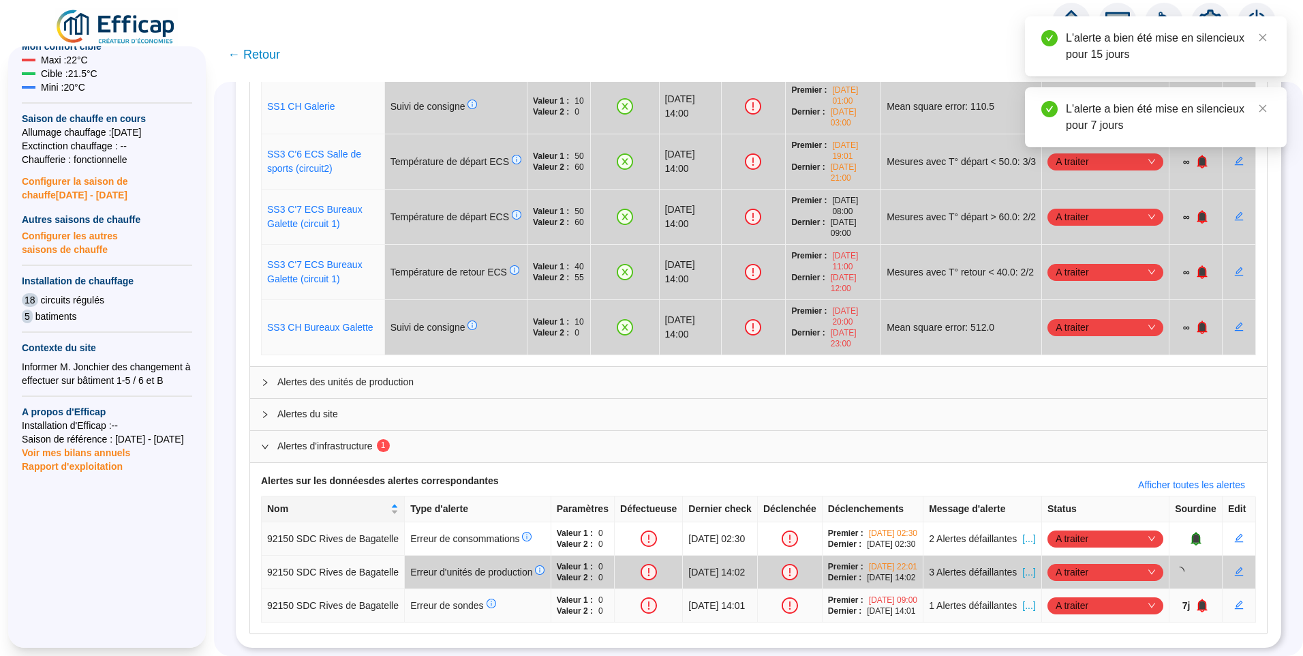
click at [1198, 600] on icon "bell" at bounding box center [1202, 605] width 9 height 10
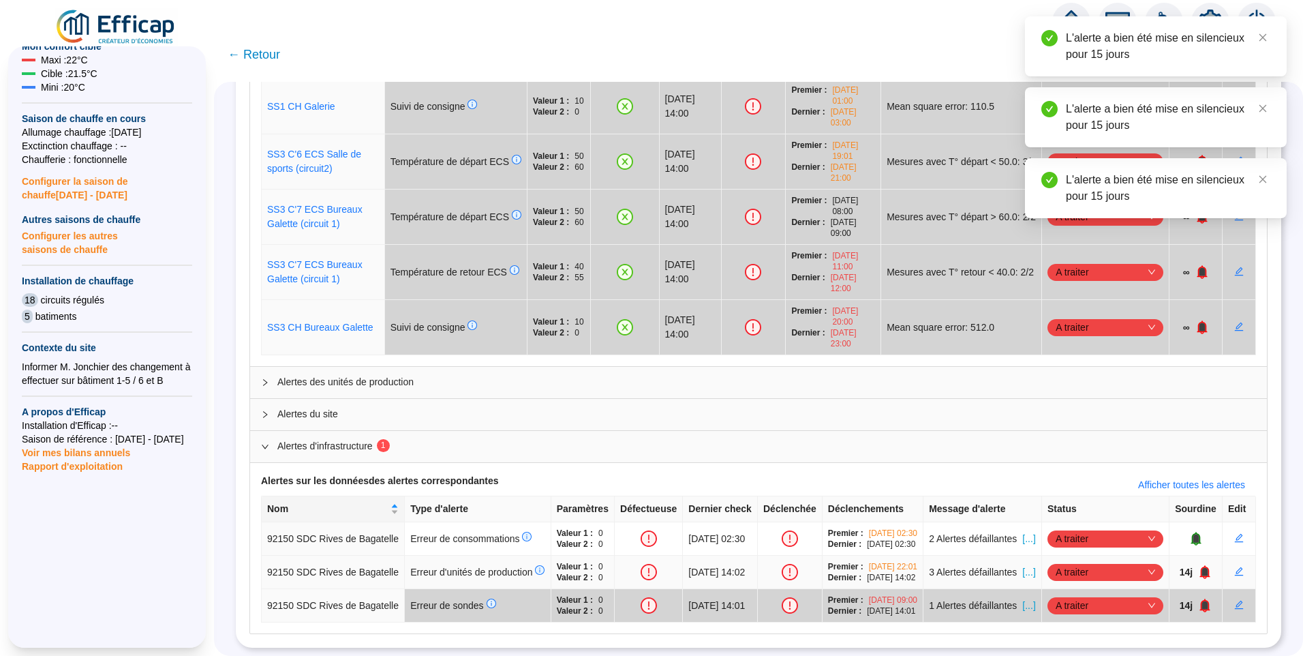
click at [1201, 566] on icon "bell" at bounding box center [1205, 571] width 9 height 10
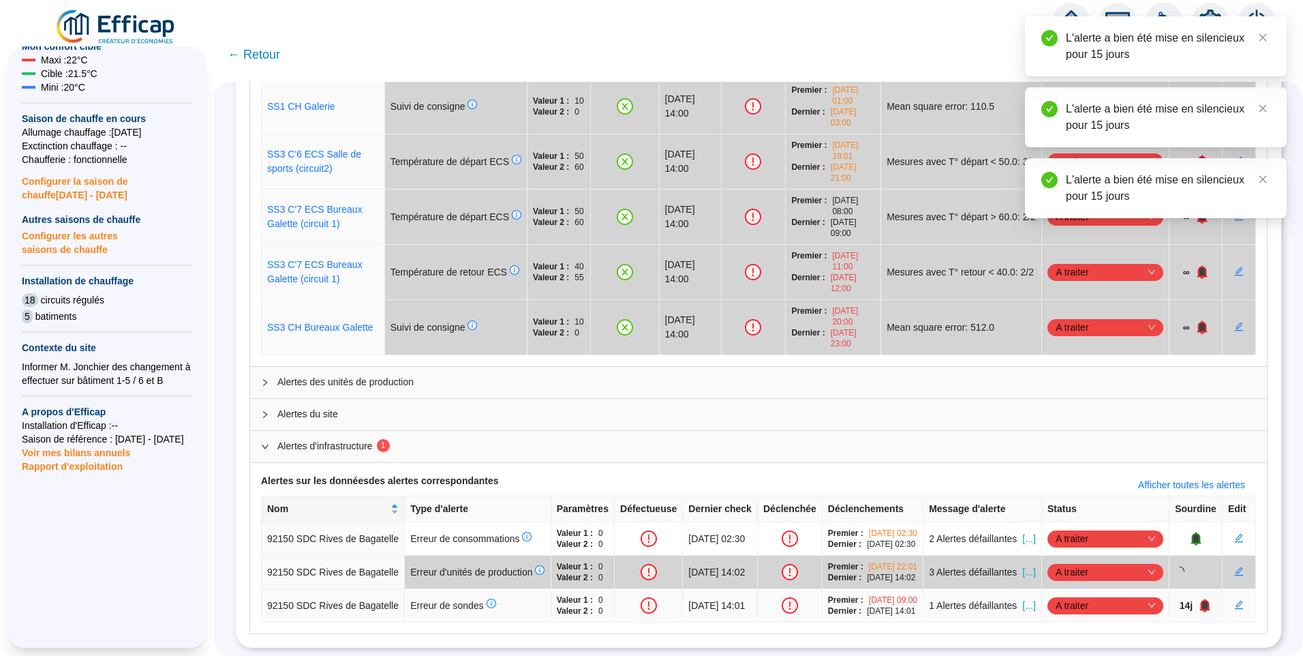
drag, startPoint x: 1195, startPoint y: 586, endPoint x: 1196, endPoint y: 576, distance: 10.2
click at [1201, 600] on icon "bell" at bounding box center [1205, 605] width 9 height 10
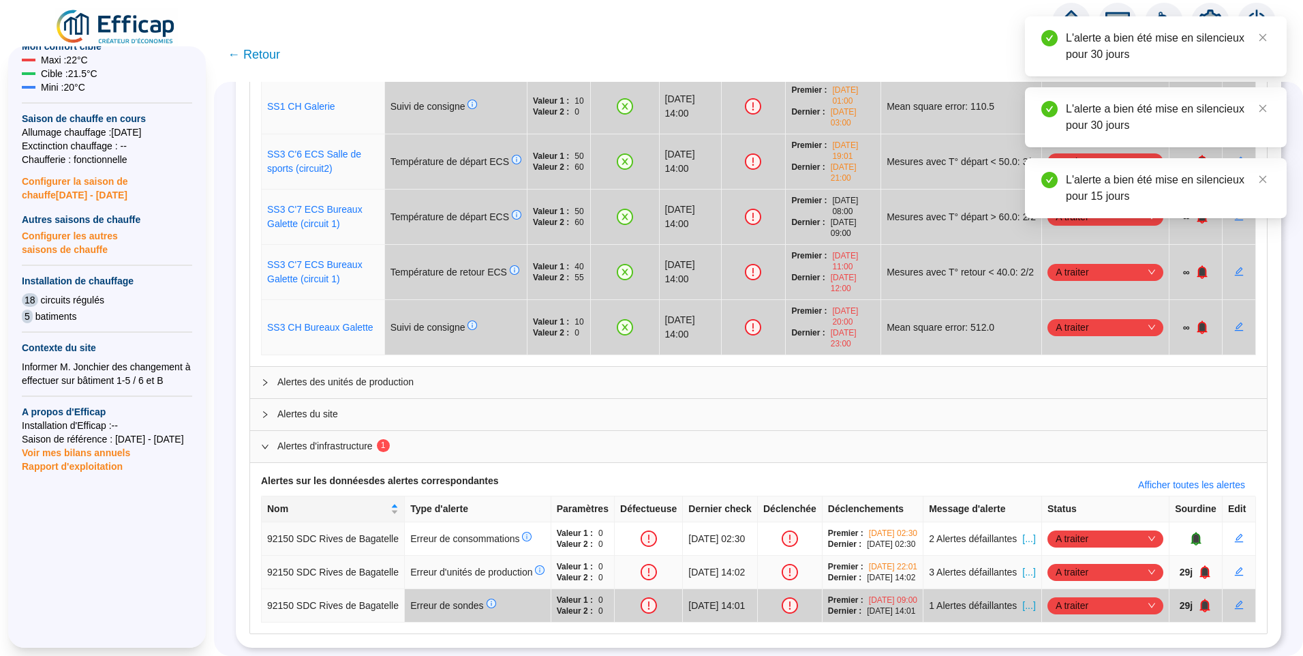
click at [1201, 566] on icon "bell" at bounding box center [1205, 571] width 9 height 10
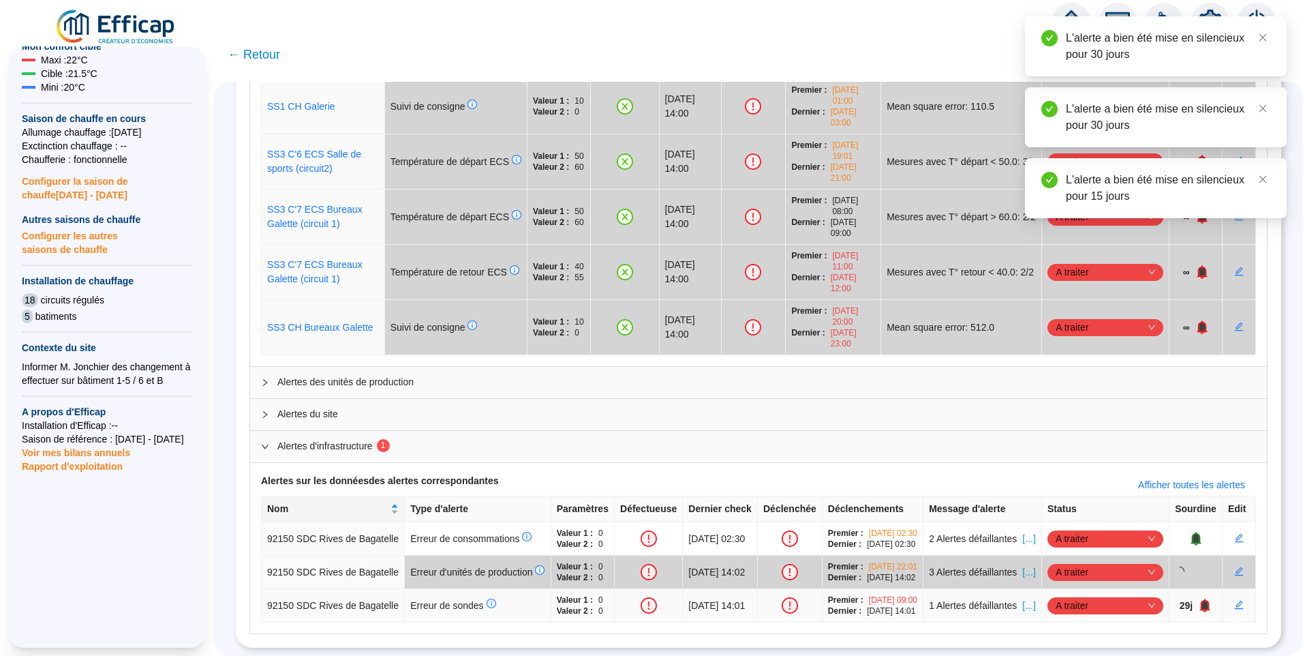
click at [1200, 598] on icon "bell" at bounding box center [1205, 605] width 10 height 14
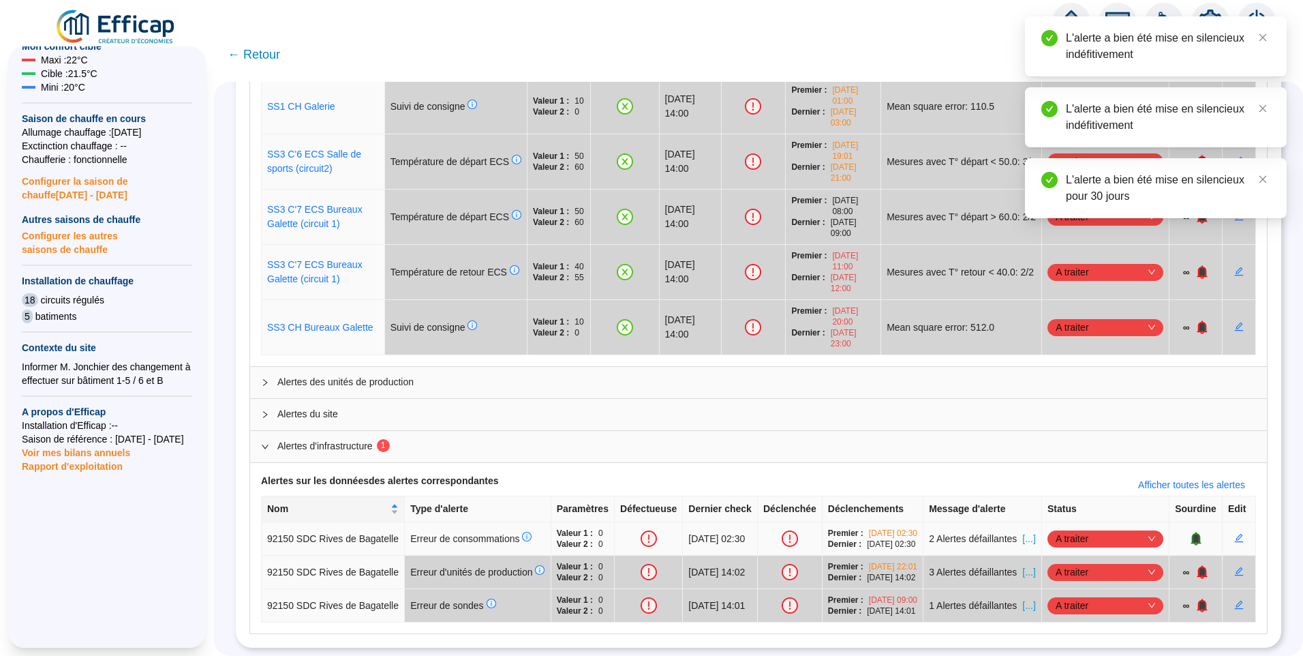
click at [1022, 532] on span "[...]" at bounding box center [1028, 539] width 13 height 14
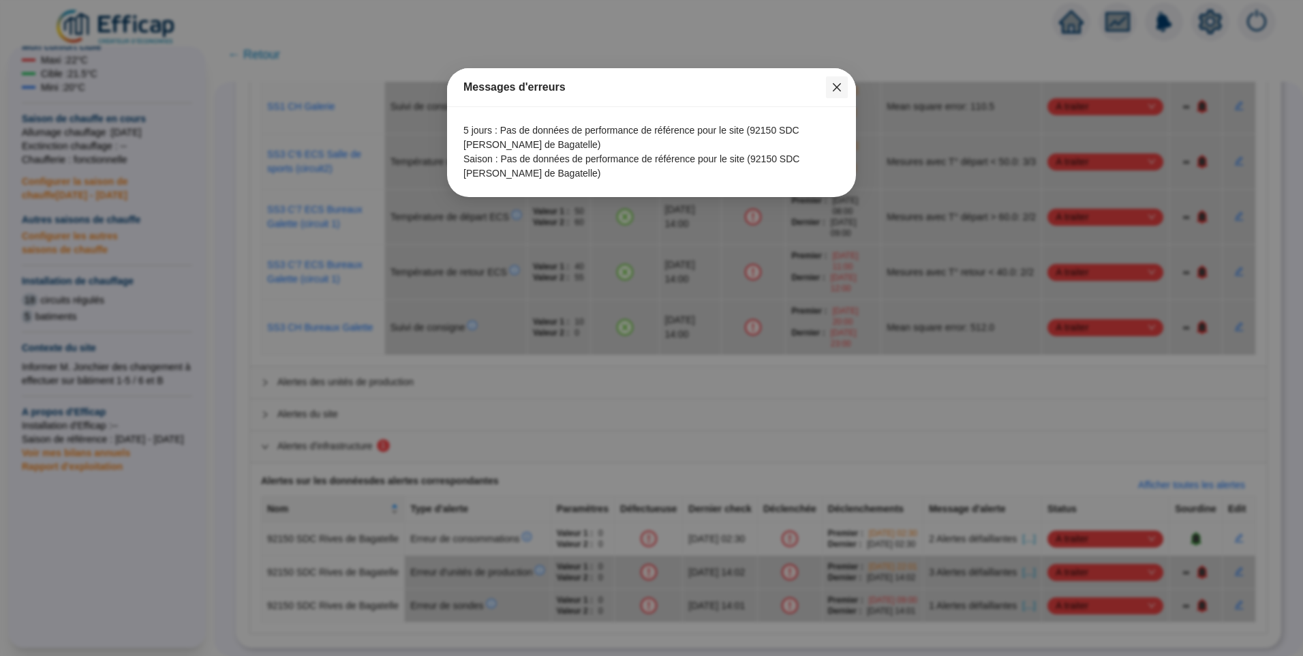
click at [836, 87] on icon "close" at bounding box center [837, 87] width 8 height 8
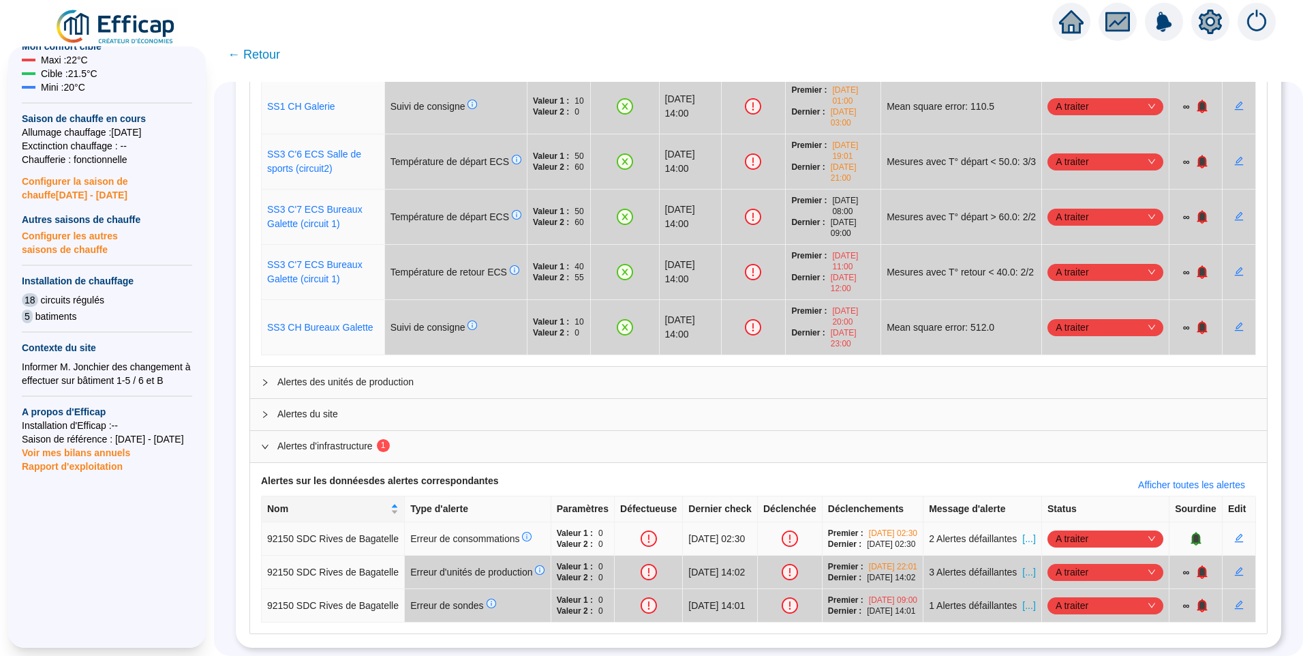
click at [1022, 532] on span "[...]" at bounding box center [1028, 539] width 13 height 14
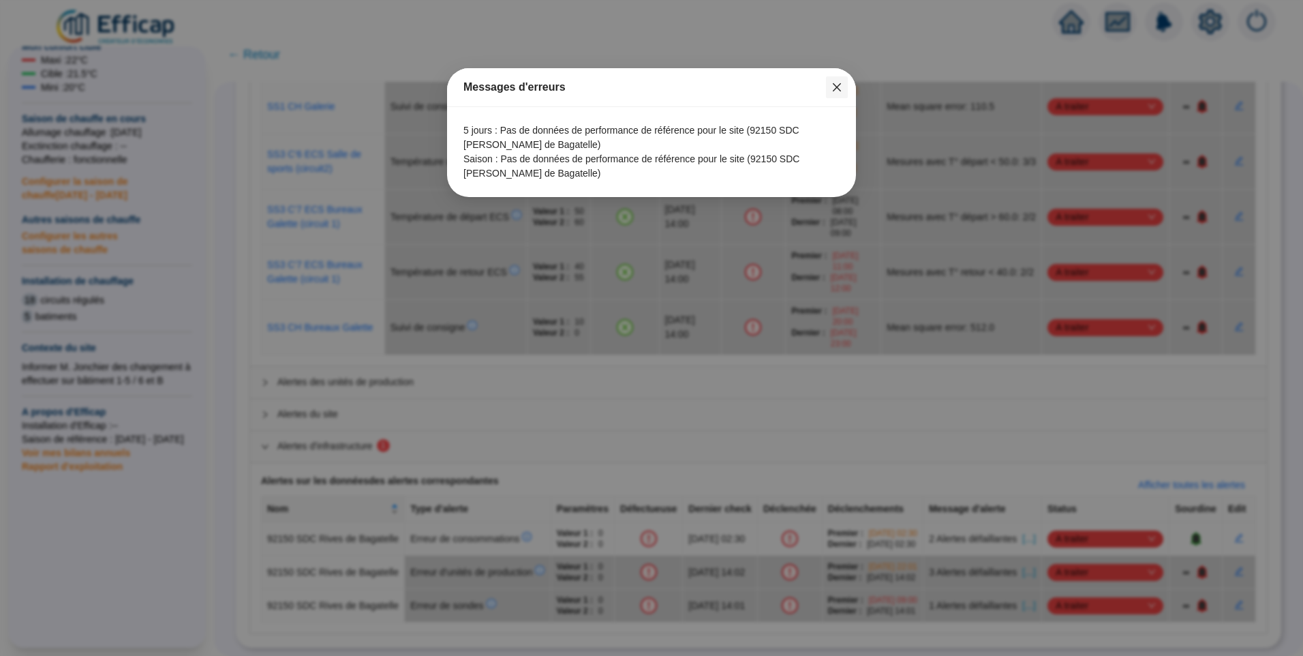
click at [827, 91] on span "Fermer" at bounding box center [837, 87] width 22 height 11
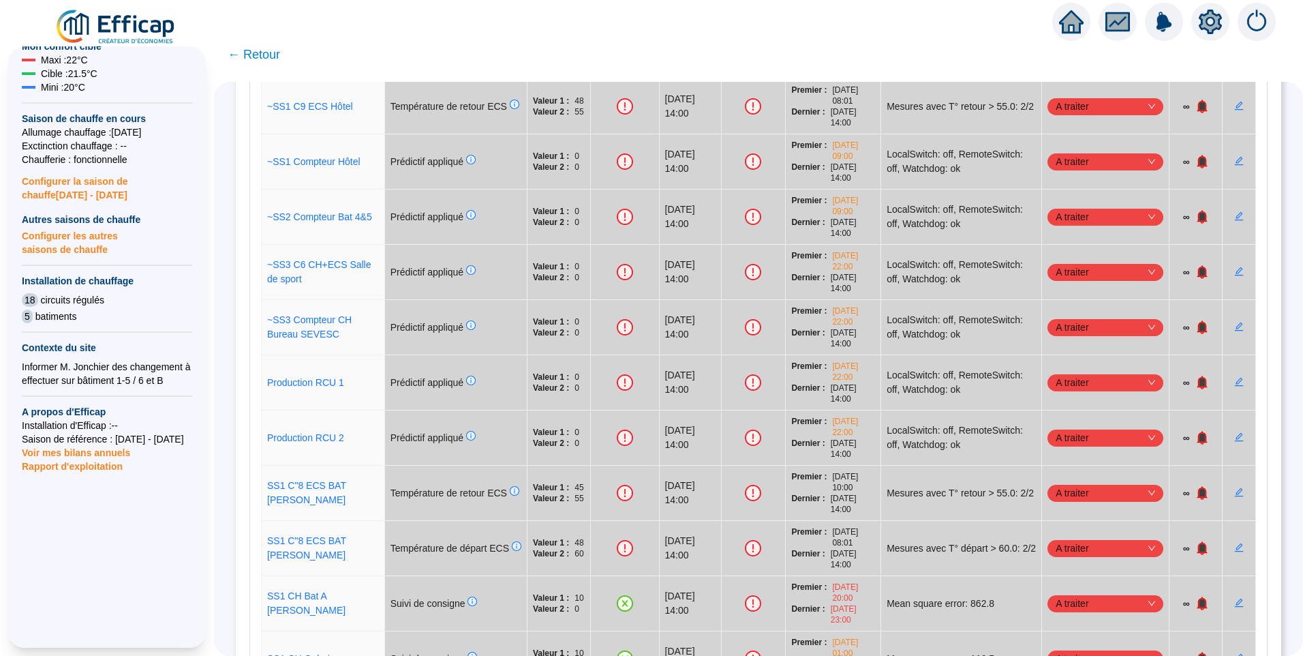
scroll to position [0, 0]
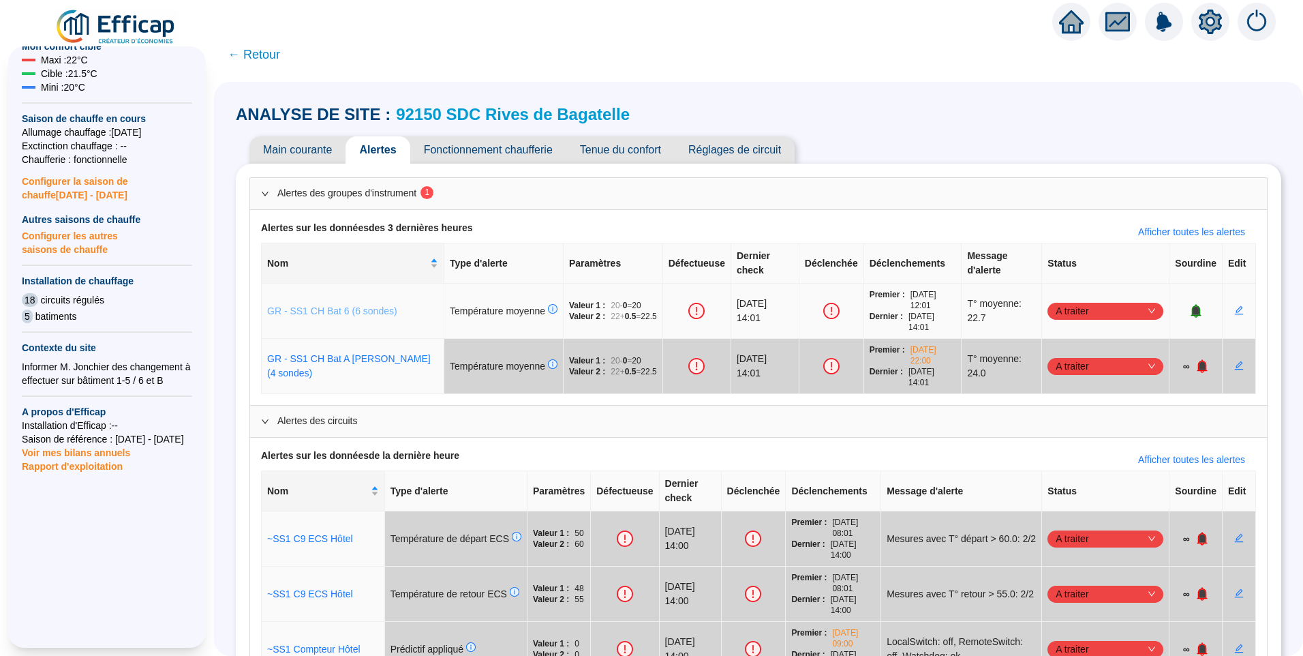
click at [322, 307] on link "GR - SS1 CH Bat 6 (6 sondes)" at bounding box center [332, 310] width 130 height 11
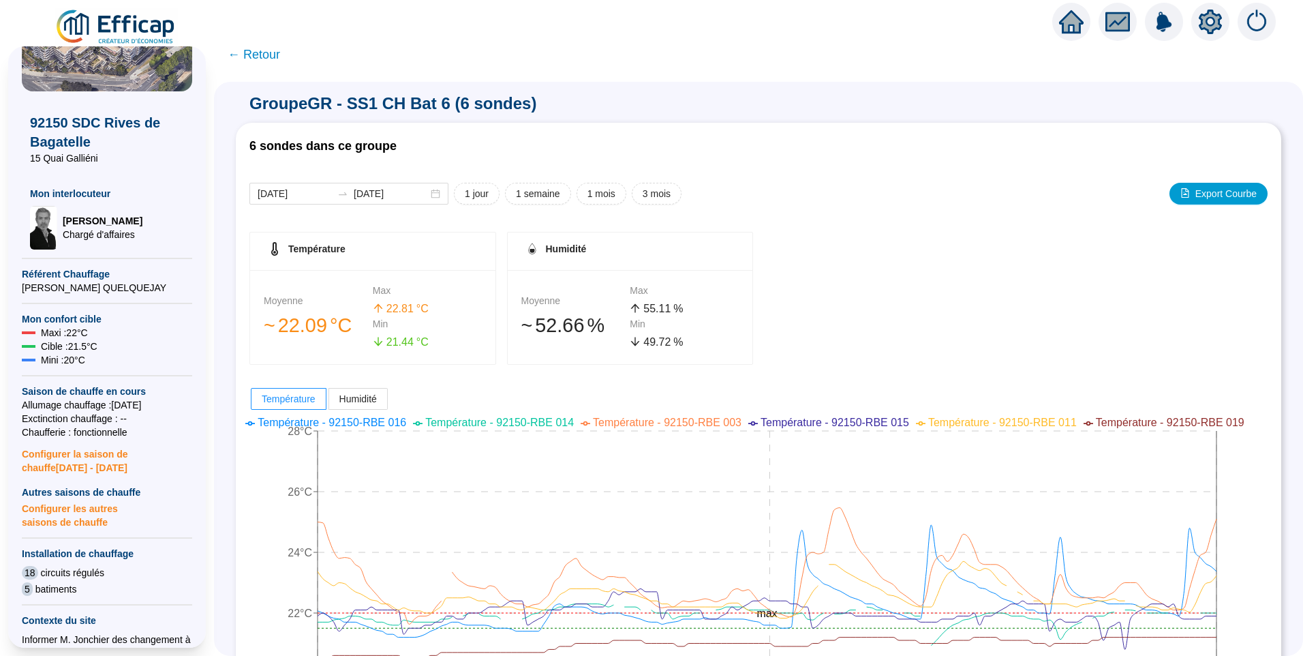
click at [274, 52] on span "← Retour" at bounding box center [254, 54] width 52 height 19
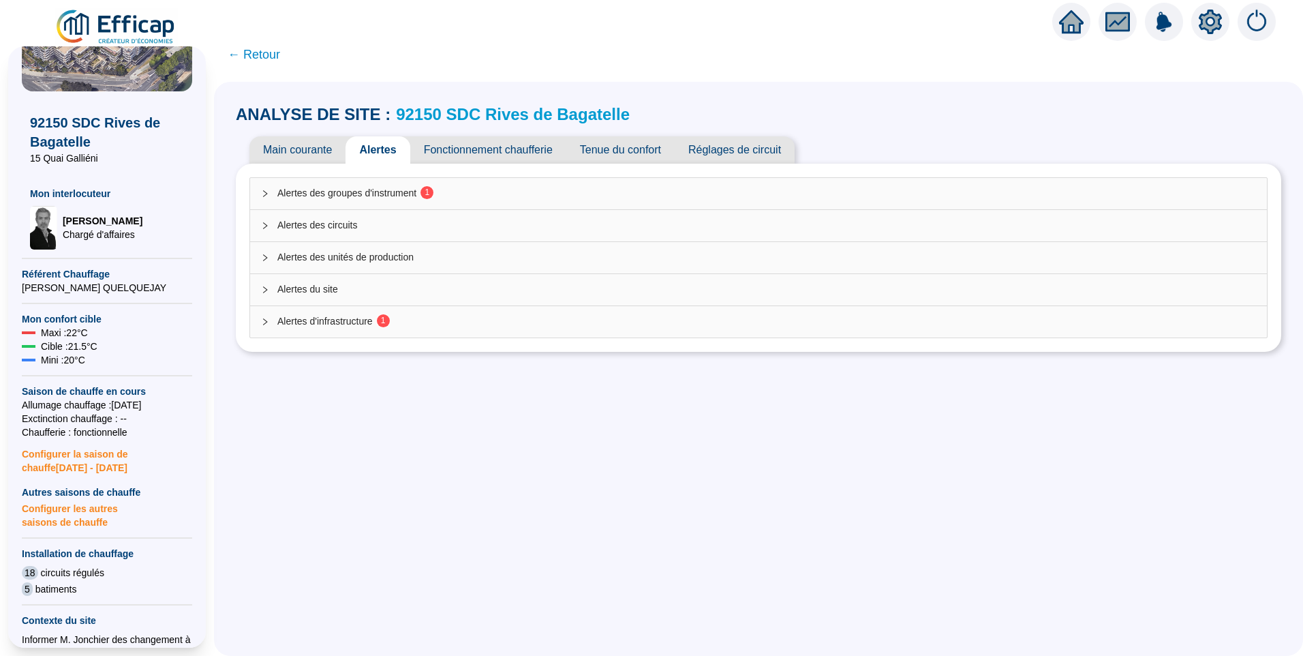
click at [321, 327] on span "Alertes d'infrastructure 1" at bounding box center [766, 321] width 979 height 14
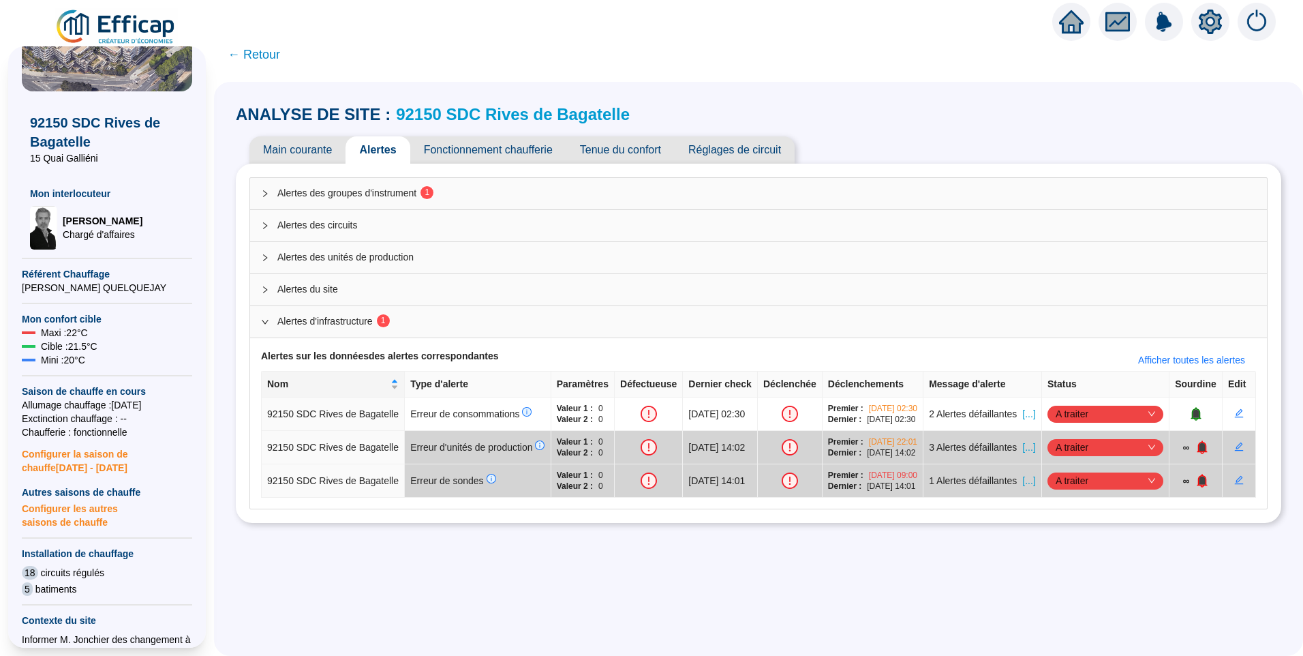
click at [359, 202] on div "Alertes des groupes d'instrument 1" at bounding box center [758, 193] width 1017 height 31
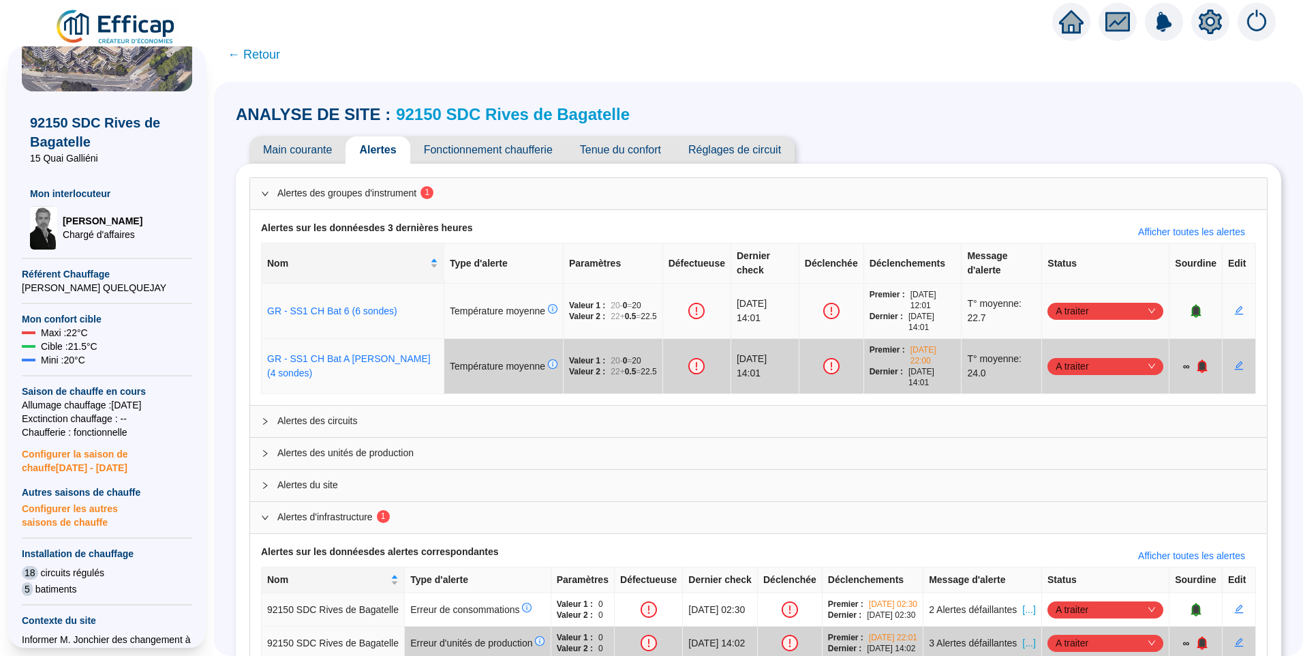
click at [1189, 317] on icon "bell" at bounding box center [1196, 311] width 14 height 14
click at [508, 118] on link "92150 SDC Rives de Bagatelle" at bounding box center [513, 114] width 234 height 18
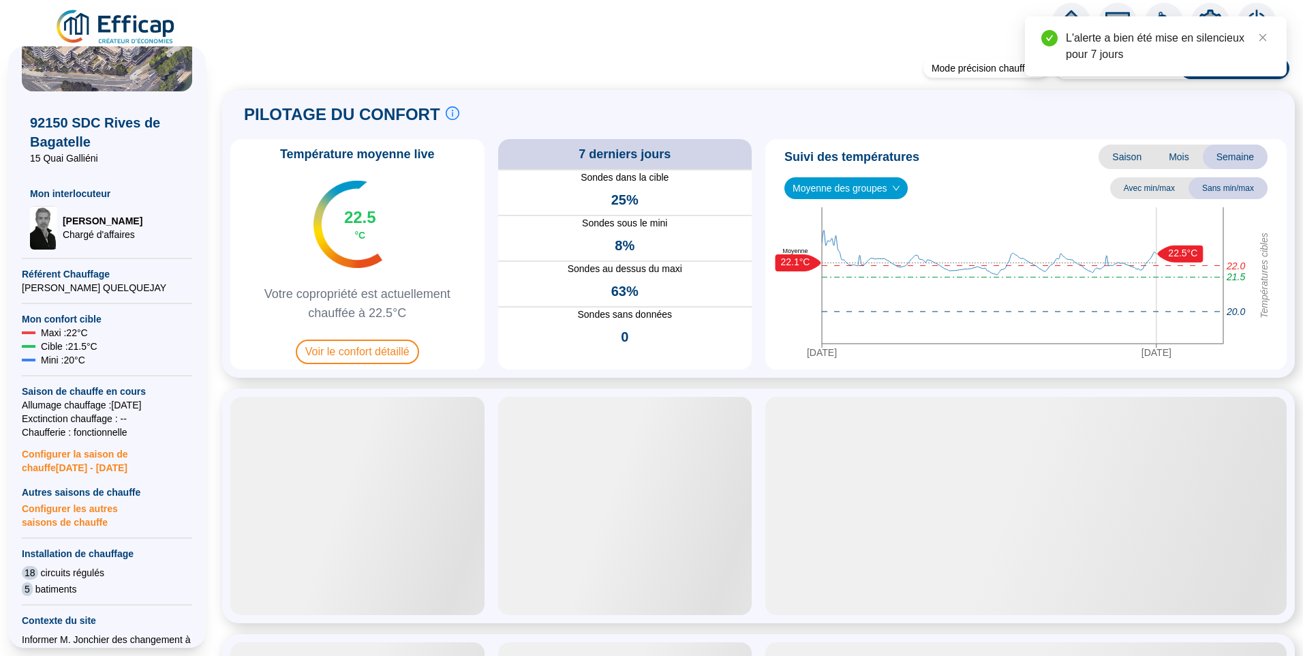
click at [842, 189] on span "Moyenne des groupes" at bounding box center [846, 188] width 107 height 20
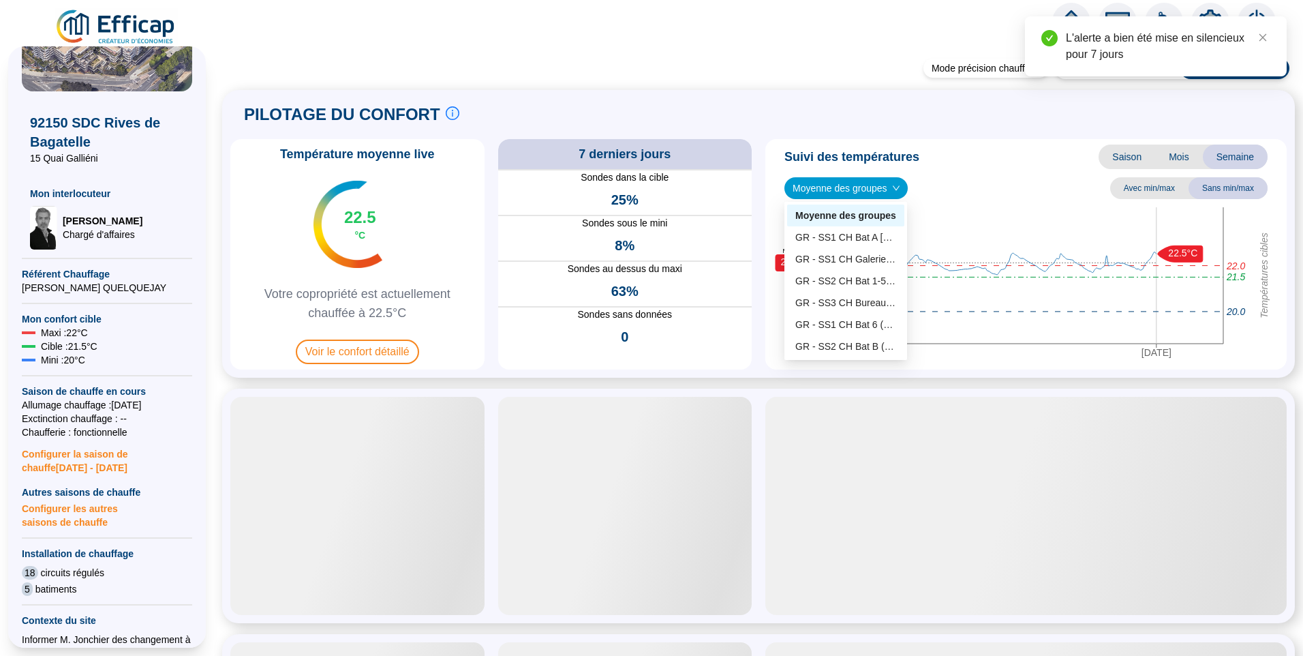
click at [736, 95] on div "PILOTAGE DU CONFORT Le pilotage du confort est fondamental pour le confort de t…" at bounding box center [758, 234] width 1073 height 288
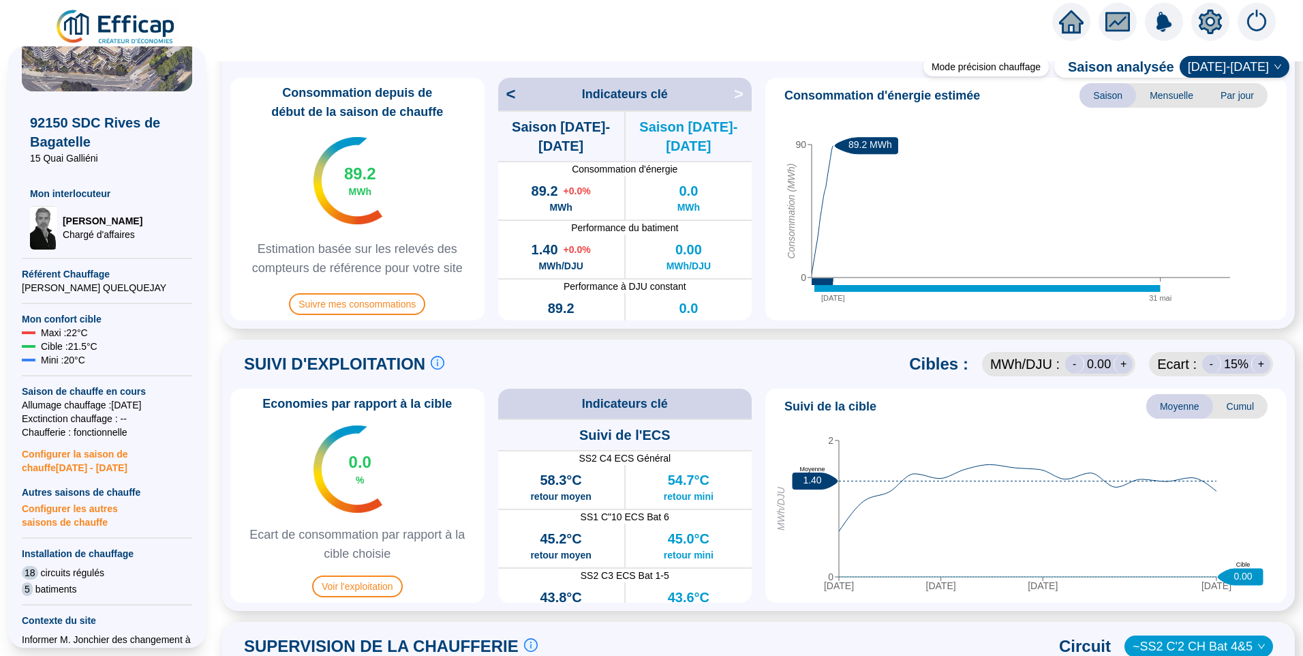
scroll to position [409, 0]
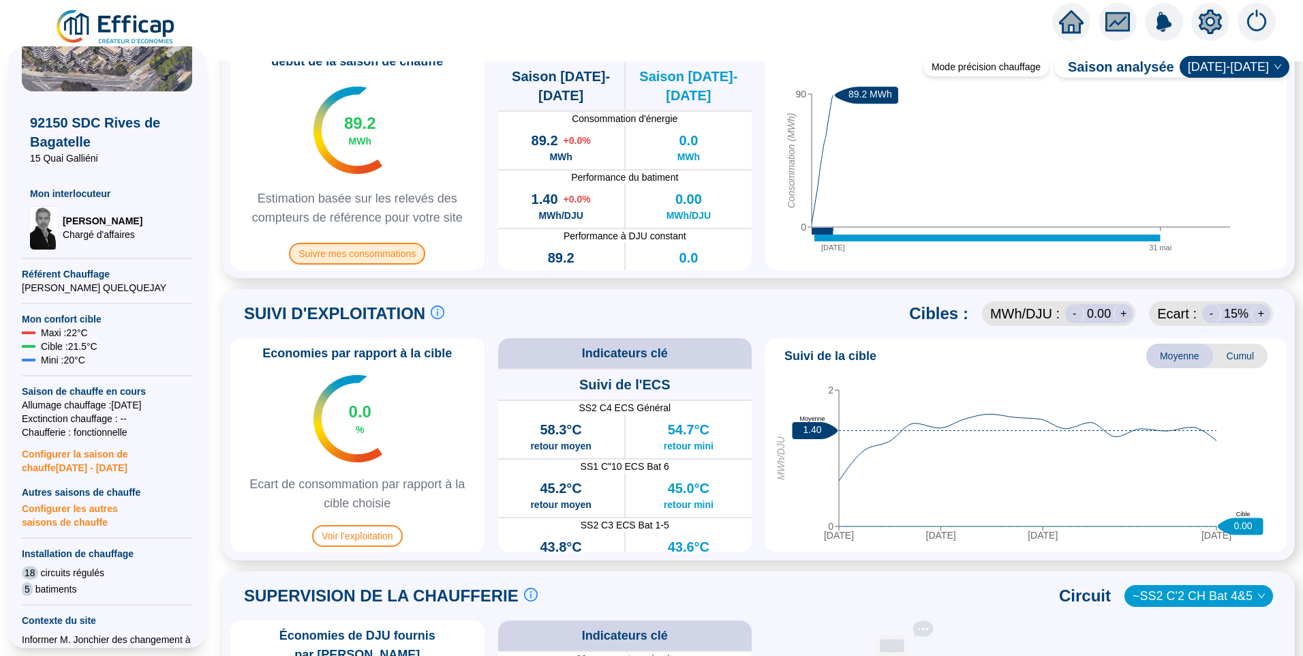
click at [356, 254] on span "Suivre mes consommations" at bounding box center [357, 254] width 136 height 22
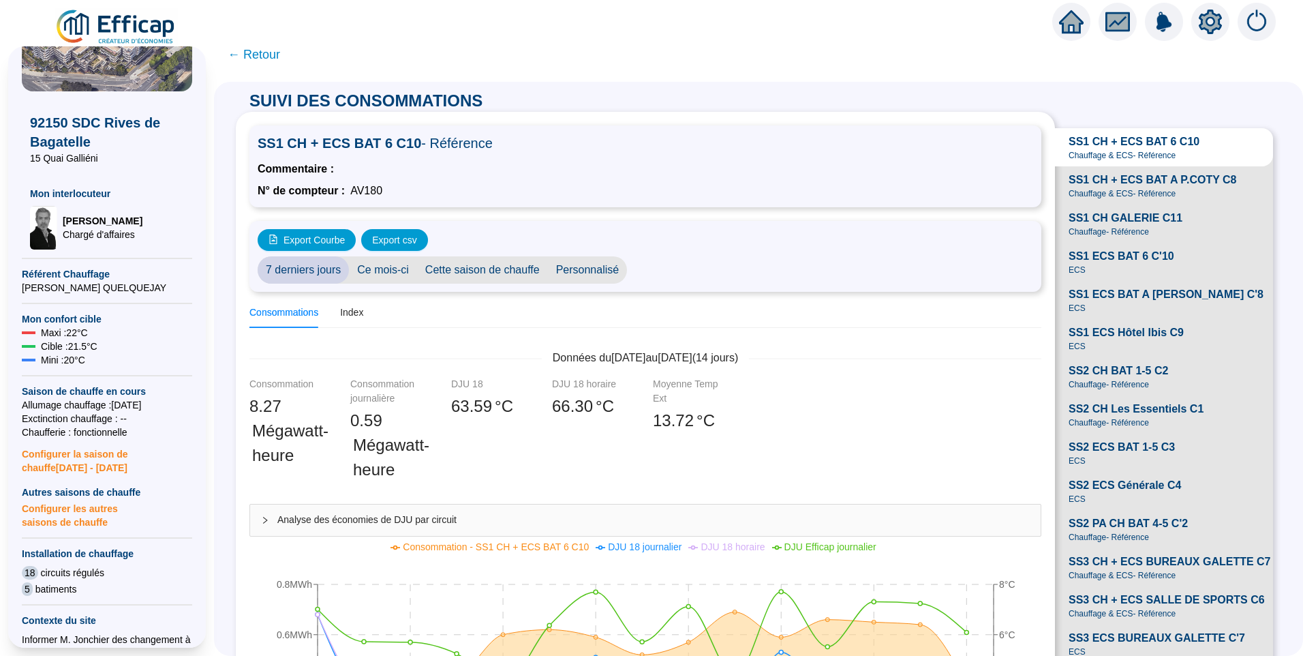
click at [263, 53] on span "← Retour" at bounding box center [254, 54] width 52 height 19
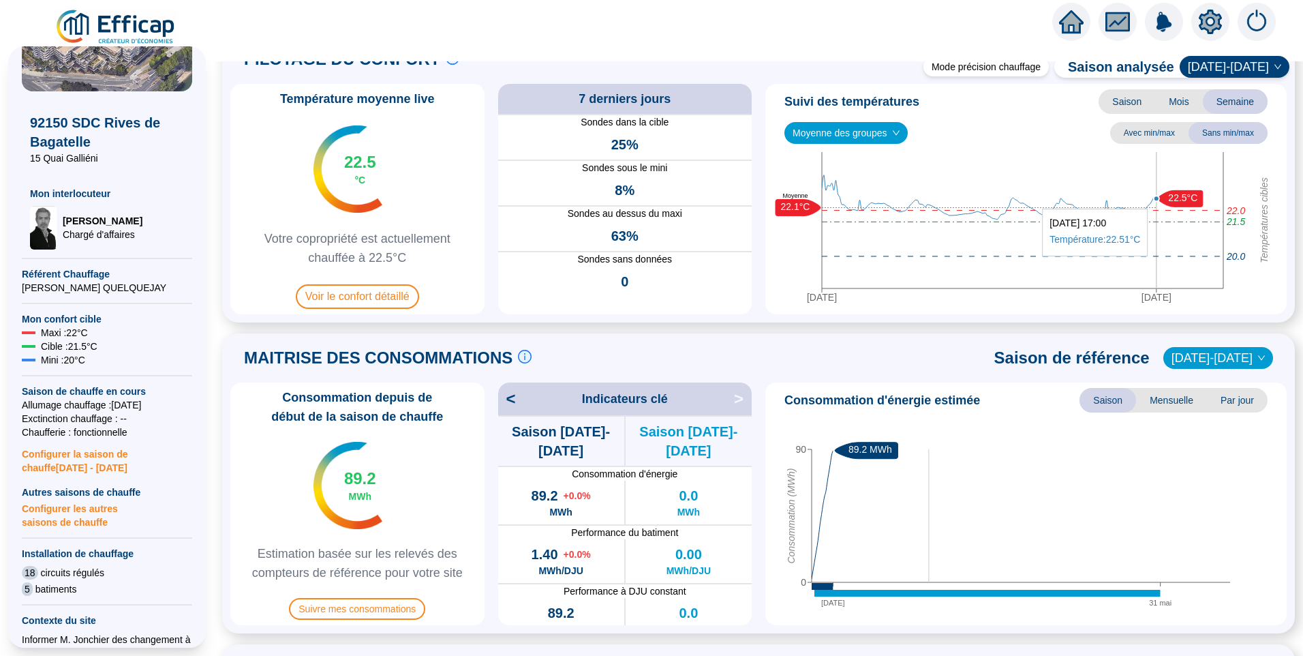
scroll to position [68, 0]
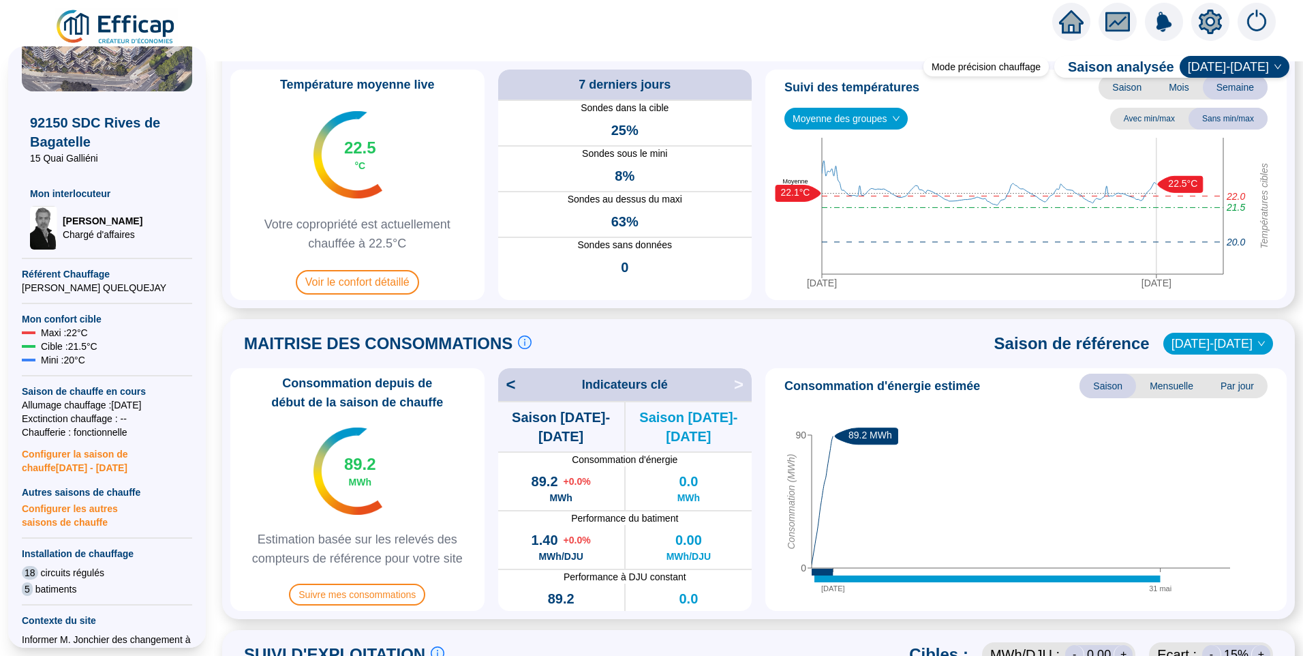
click at [1209, 344] on span "2023-2024" at bounding box center [1218, 343] width 93 height 20
click at [1216, 372] on div "[DATE]-[DATE]" at bounding box center [1219, 371] width 65 height 14
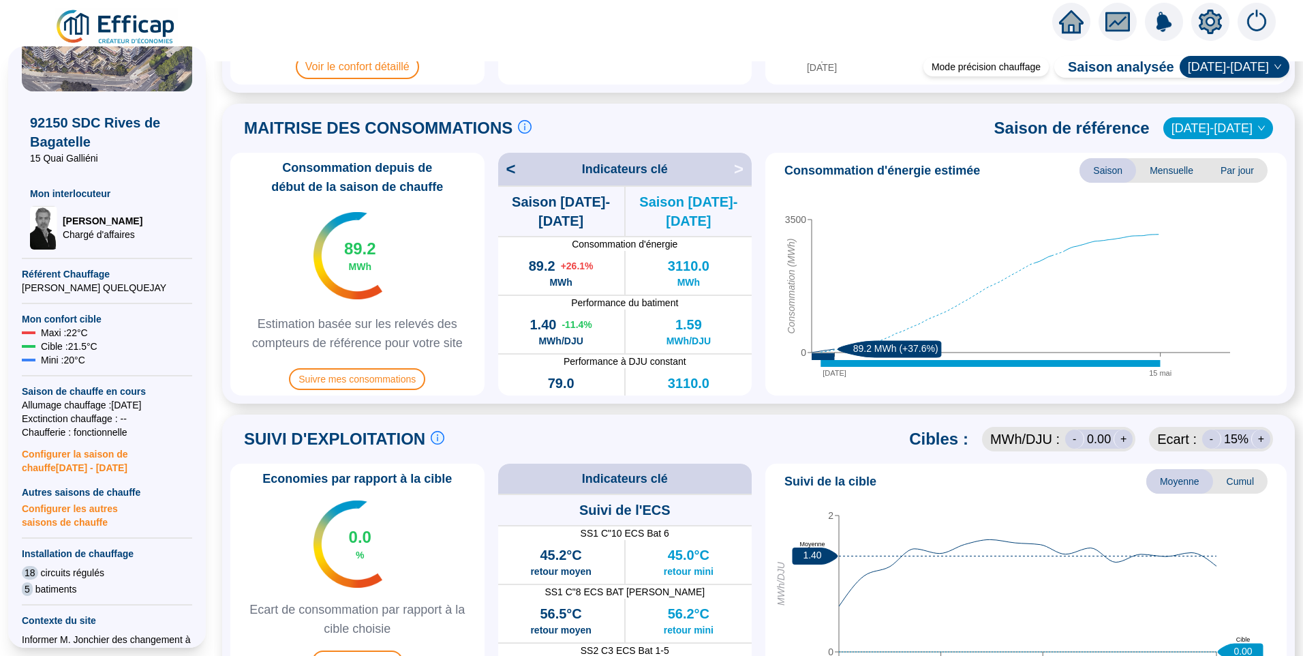
scroll to position [273, 0]
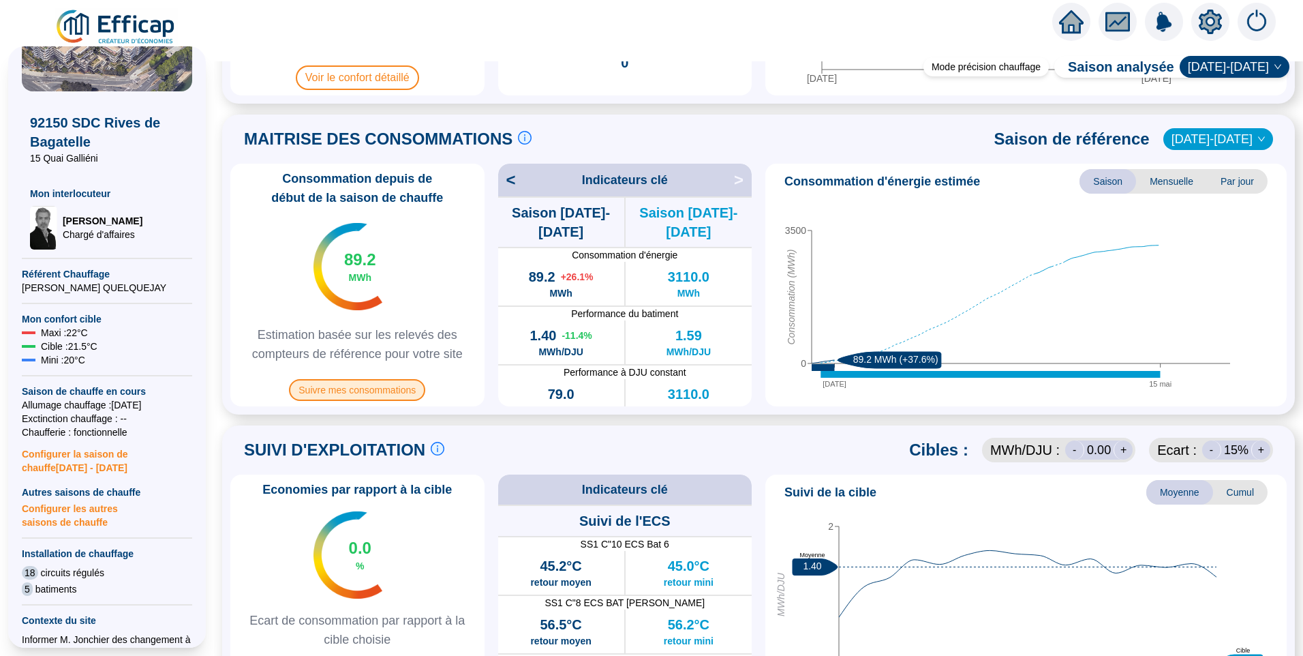
click at [359, 393] on span "Suivre mes consommations" at bounding box center [357, 390] width 136 height 22
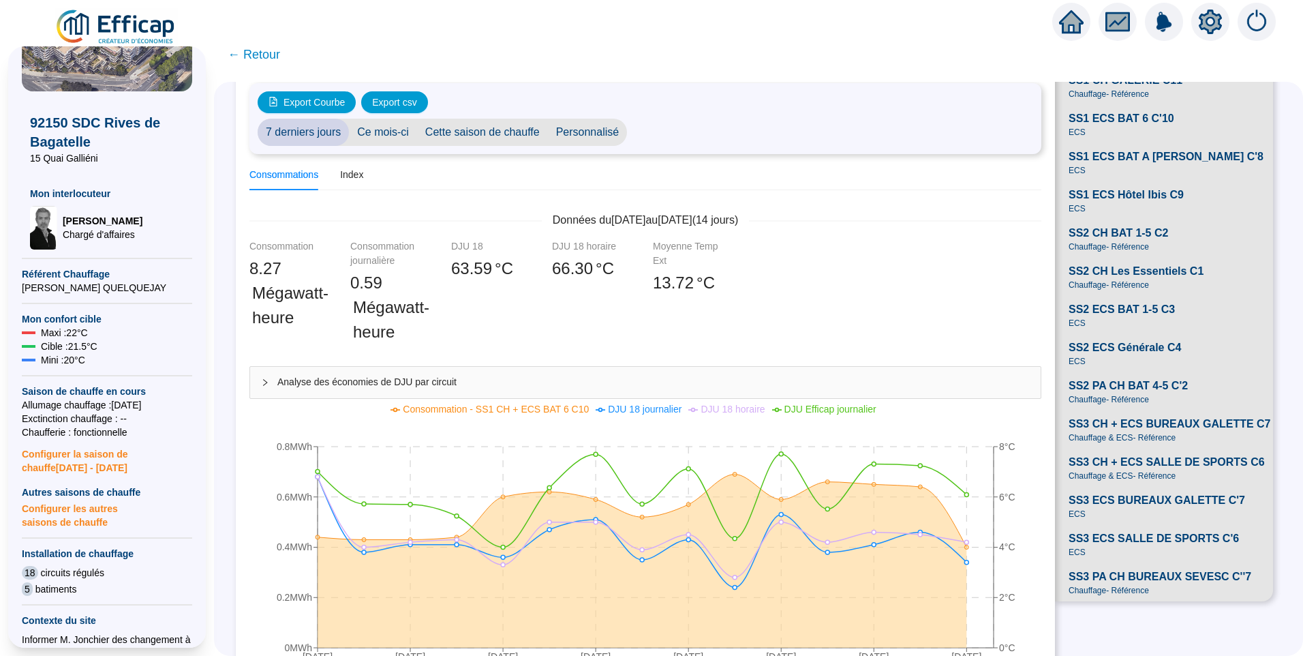
scroll to position [136, 0]
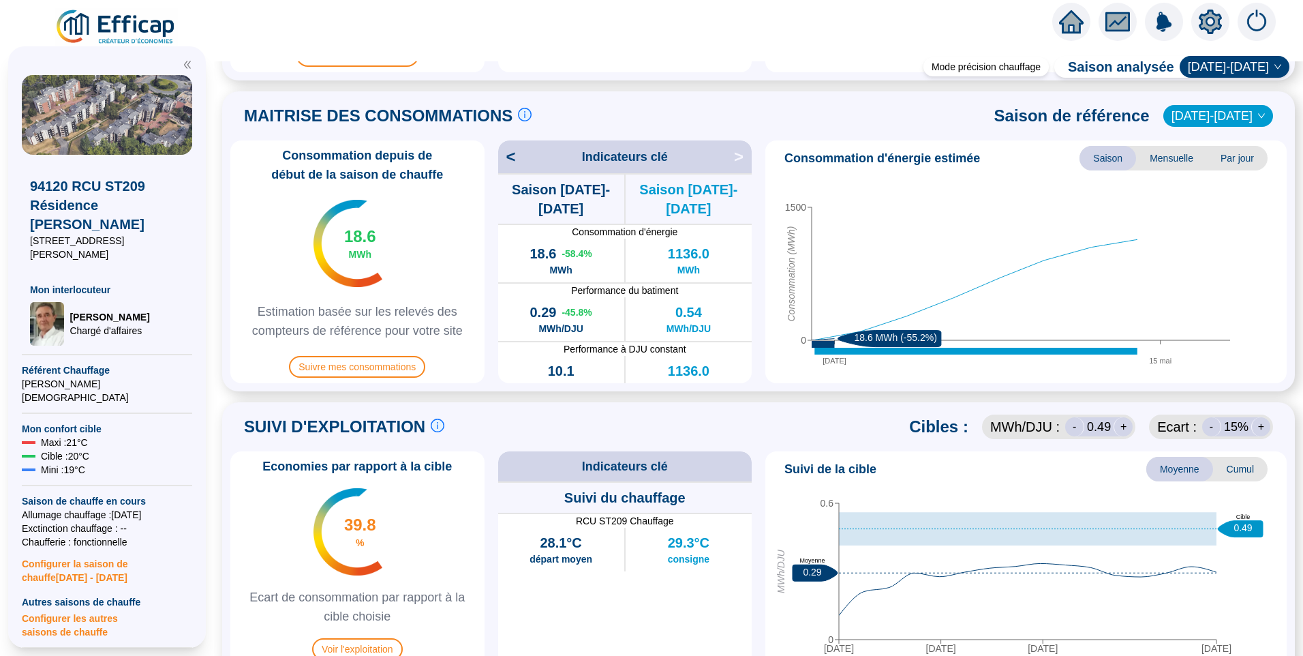
scroll to position [409, 0]
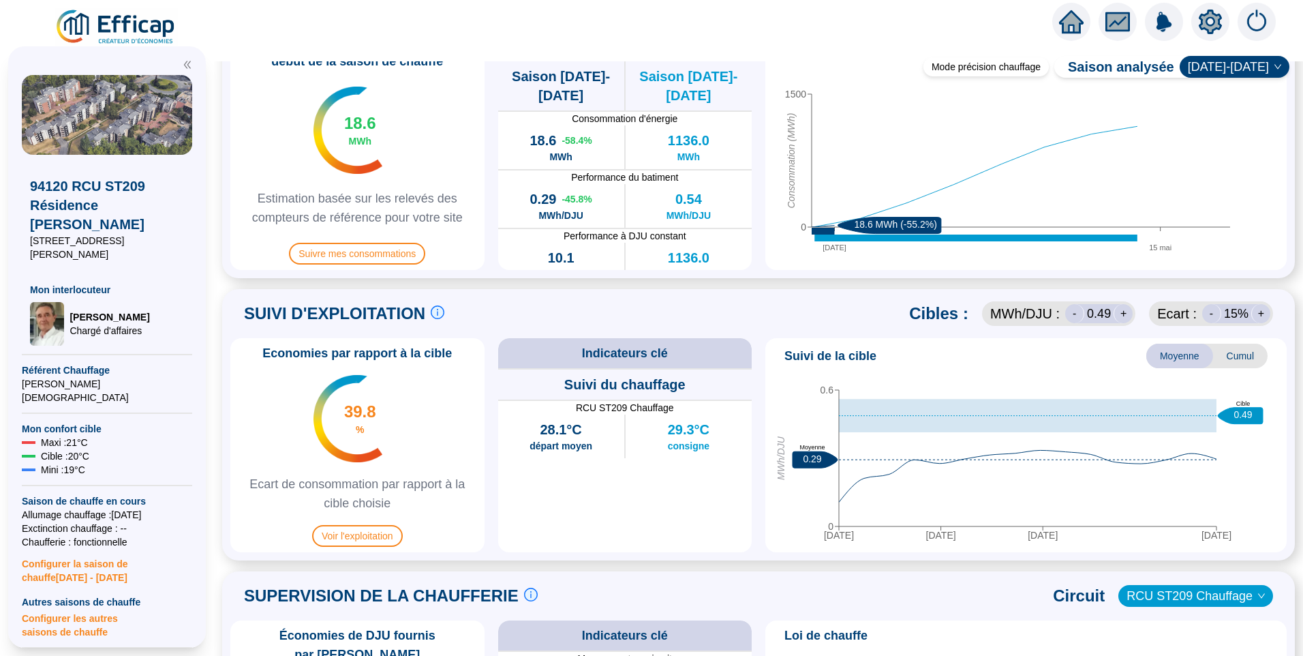
click at [138, 31] on img at bounding box center [116, 27] width 123 height 38
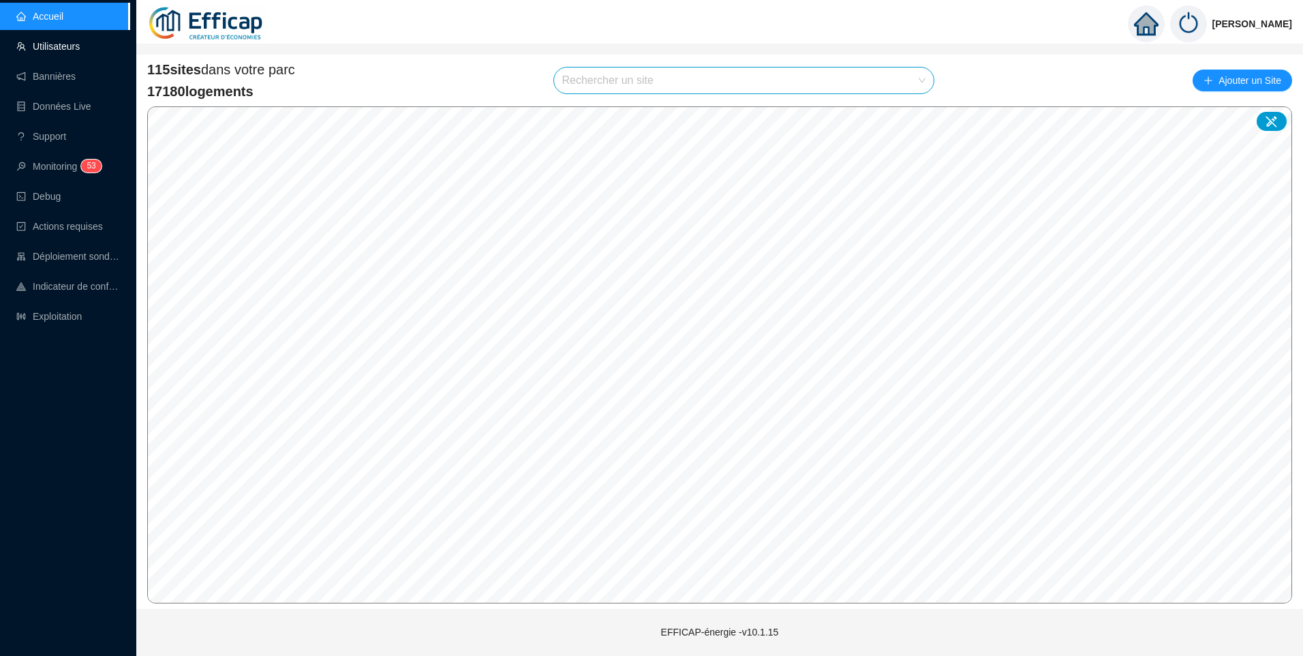
click at [66, 43] on link "Utilisateurs" at bounding box center [47, 46] width 63 height 11
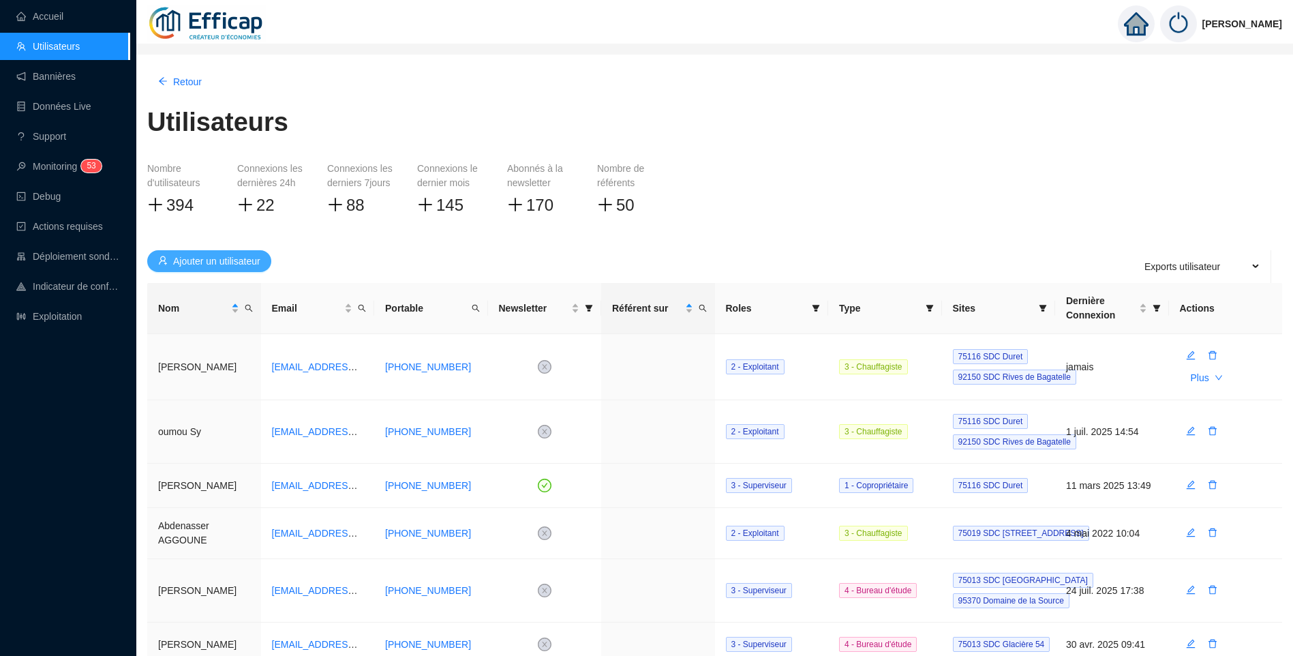
click at [224, 262] on span "Ajouter un utilisateur" at bounding box center [216, 261] width 87 height 14
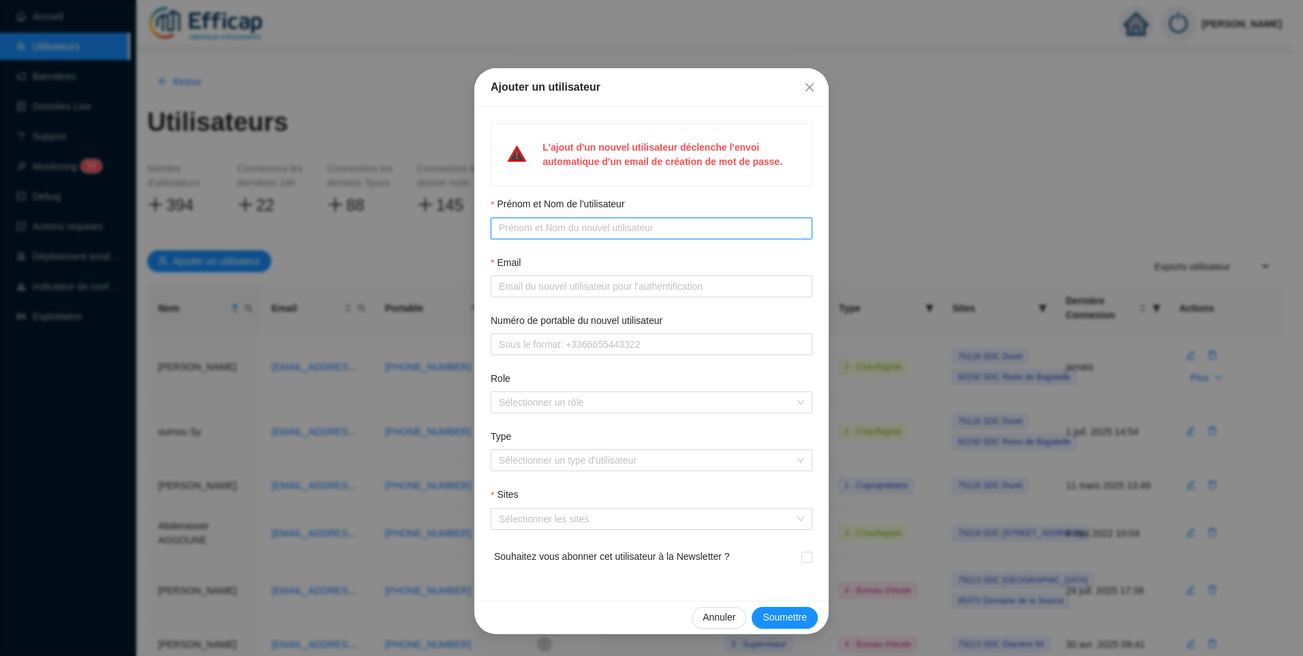
click at [608, 234] on input "Prénom et Nom de l'utilisateur" at bounding box center [650, 228] width 303 height 14
click at [526, 232] on input "Prénom et Nom de l'utilisateur" at bounding box center [650, 228] width 303 height 14
paste input "[PERSON_NAME]"
click at [571, 229] on input "[PERSON_NAME]" at bounding box center [645, 228] width 293 height 14
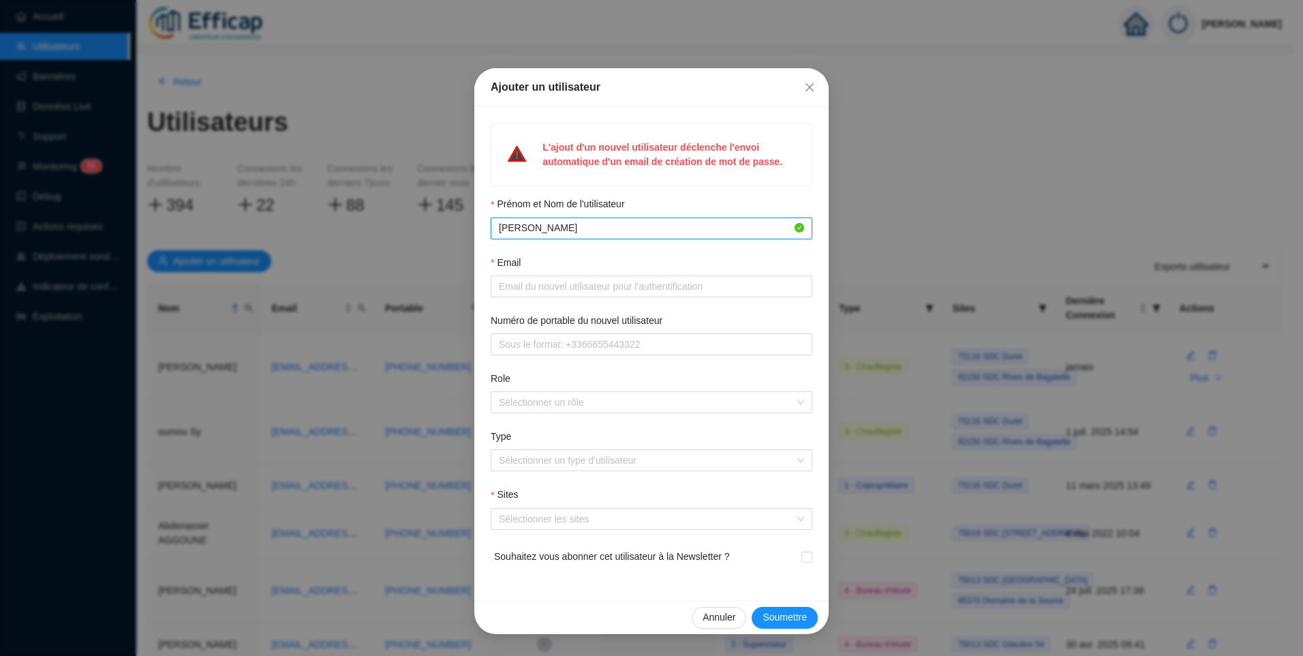
drag, startPoint x: 499, startPoint y: 228, endPoint x: 487, endPoint y: 230, distance: 11.8
click at [487, 230] on div "L'ajout d'un nouvel utilisateur déclenche l'envoi automatique d'un email de cré…" at bounding box center [651, 353] width 354 height 493
drag, startPoint x: 502, startPoint y: 226, endPoint x: 480, endPoint y: 228, distance: 22.7
click at [480, 228] on div "L'ajout d'un nouvel utilisateur déclenche l'envoi automatique d'un email de cré…" at bounding box center [651, 353] width 354 height 493
paste input "Dominique"
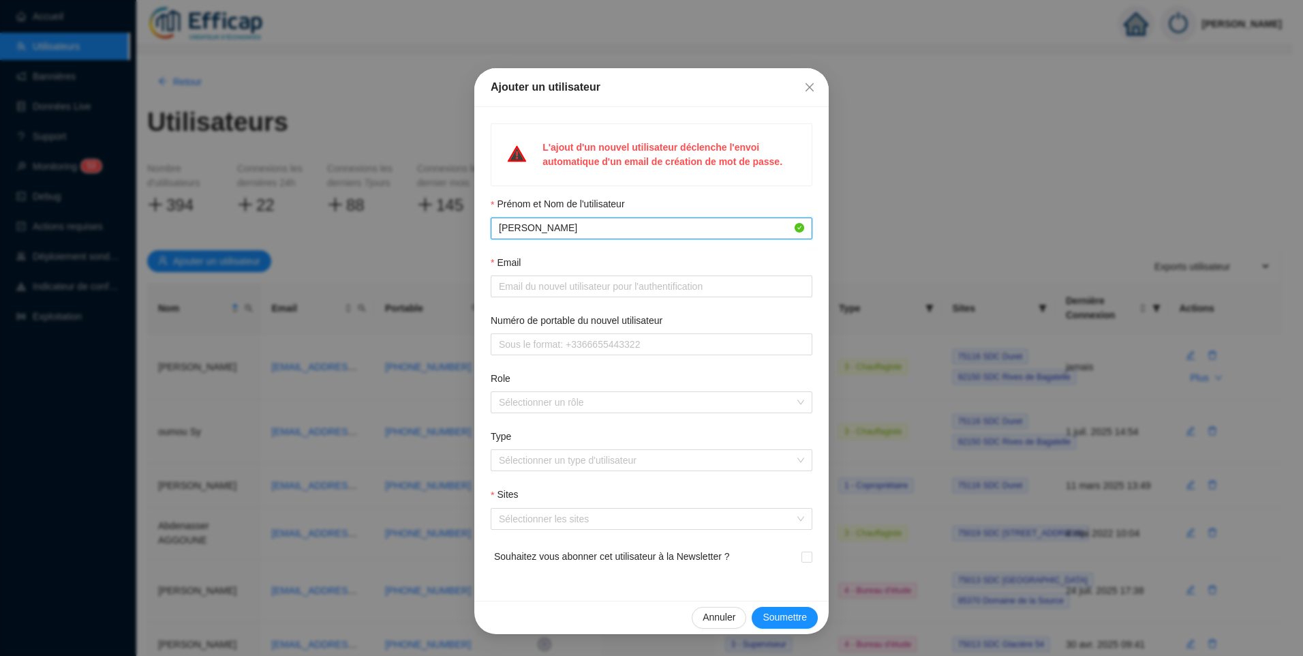
click at [633, 232] on input "Dominique SENENTZ" at bounding box center [645, 228] width 293 height 14
type input "Dominique SENENTZ"
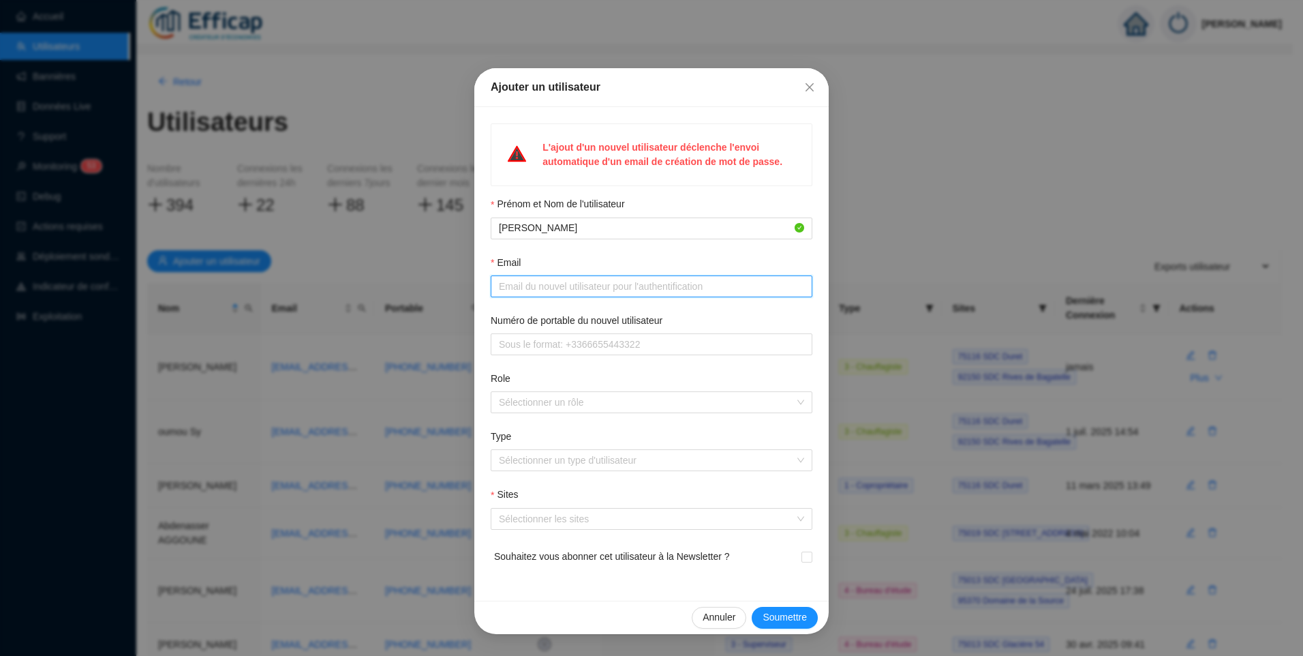
click at [575, 286] on input "Email" at bounding box center [650, 286] width 303 height 14
paste input "dominique.senentz@gmail.com"
type input "dominique.senentz@gmail.com"
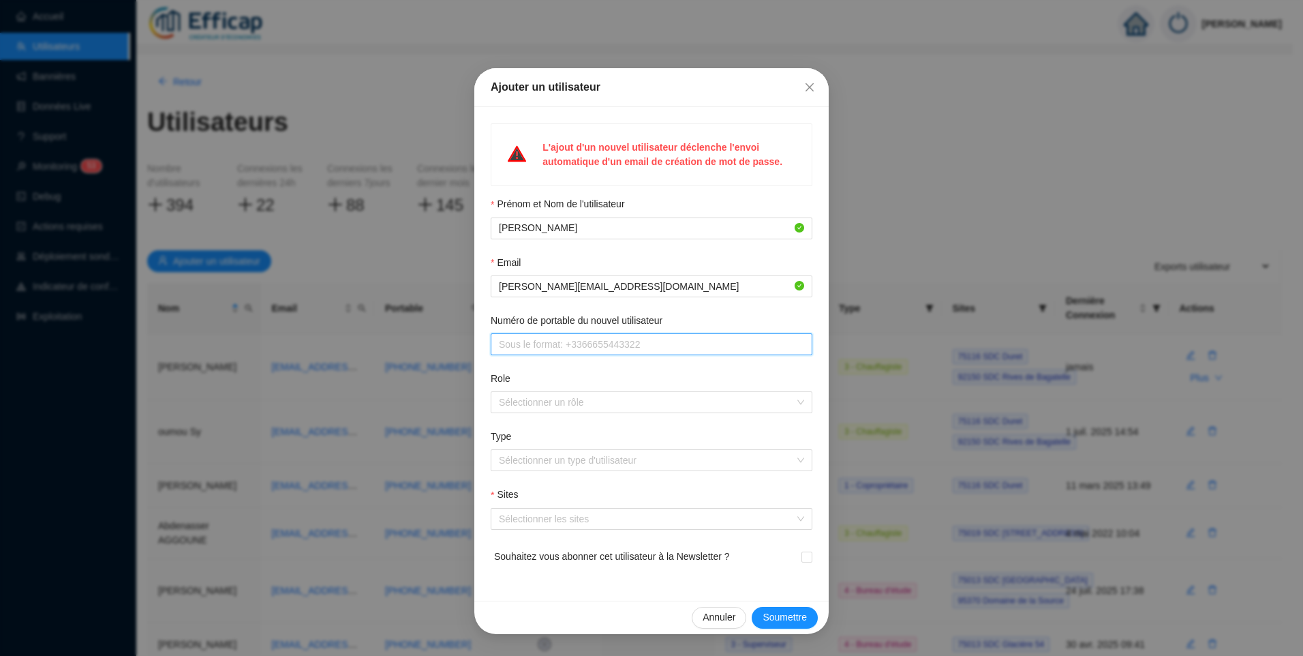
click at [546, 346] on input "Numéro de portable du nouvel utilisateur" at bounding box center [650, 344] width 303 height 14
paste input "06 61 74 72 76"
click at [513, 344] on input "Numéro de portable du nouvel utilisateur" at bounding box center [645, 344] width 293 height 14
click at [523, 347] on input "Numéro de portable du nouvel utilisateur" at bounding box center [645, 344] width 293 height 14
click at [532, 343] on input "Numéro de portable du nouvel utilisateur" at bounding box center [645, 344] width 293 height 14
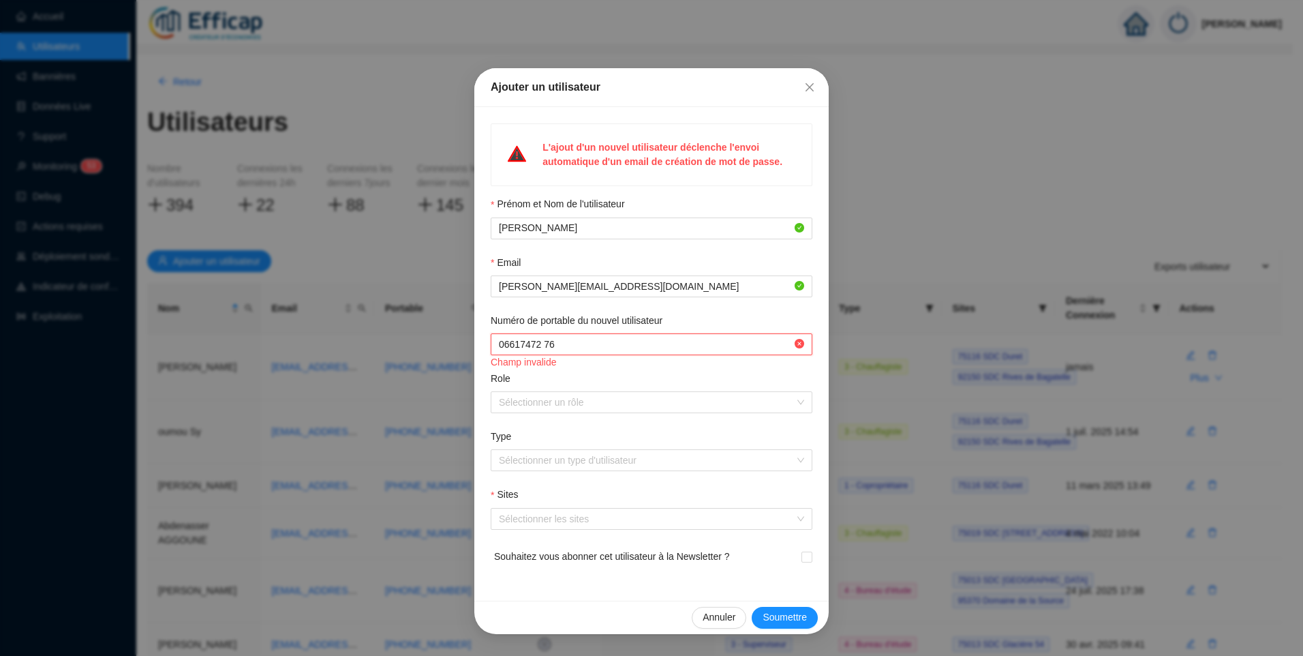
drag, startPoint x: 544, startPoint y: 346, endPoint x: 545, endPoint y: 354, distance: 7.5
click at [545, 346] on input "Numéro de portable du nouvel utilisateur" at bounding box center [645, 344] width 293 height 14
drag, startPoint x: 502, startPoint y: 343, endPoint x: 484, endPoint y: 343, distance: 18.4
click at [484, 343] on div "L'ajout d'un nouvel utilisateur déclenche l'envoi automatique d'un email de cré…" at bounding box center [651, 353] width 354 height 493
click at [549, 403] on div at bounding box center [644, 402] width 302 height 19
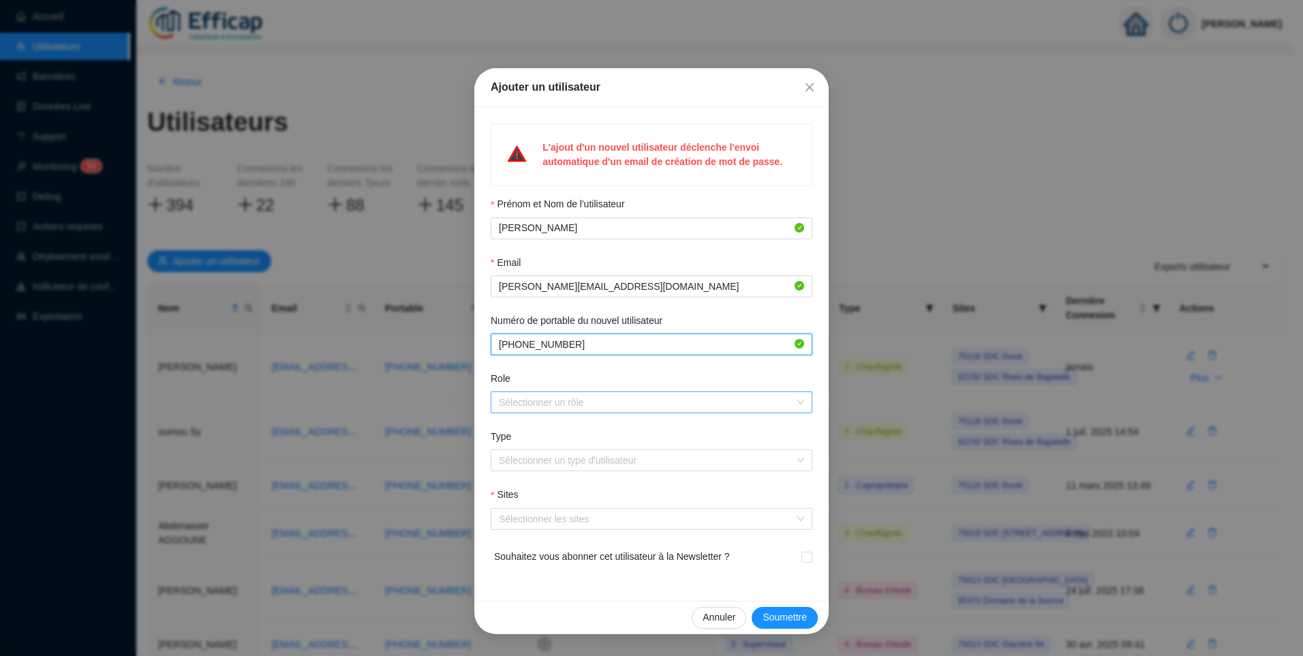
type input "+33661747276"
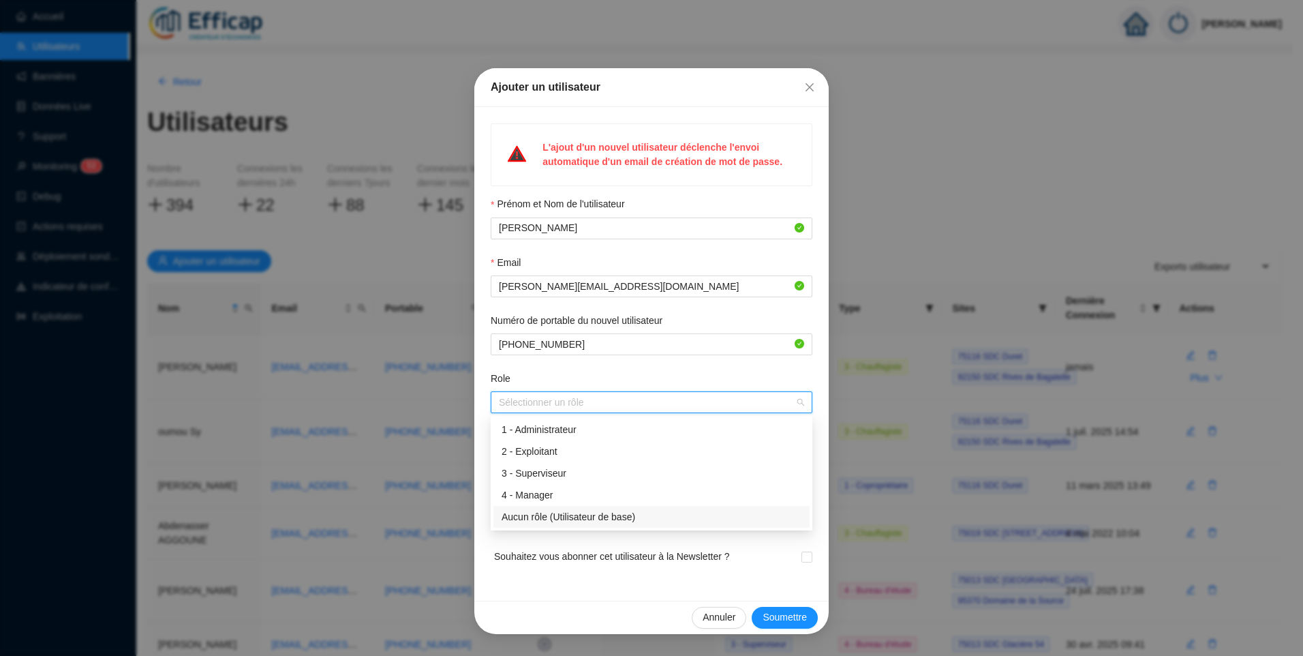
click at [532, 513] on div "Aucun rôle (Utilisateur de base)" at bounding box center [652, 517] width 300 height 14
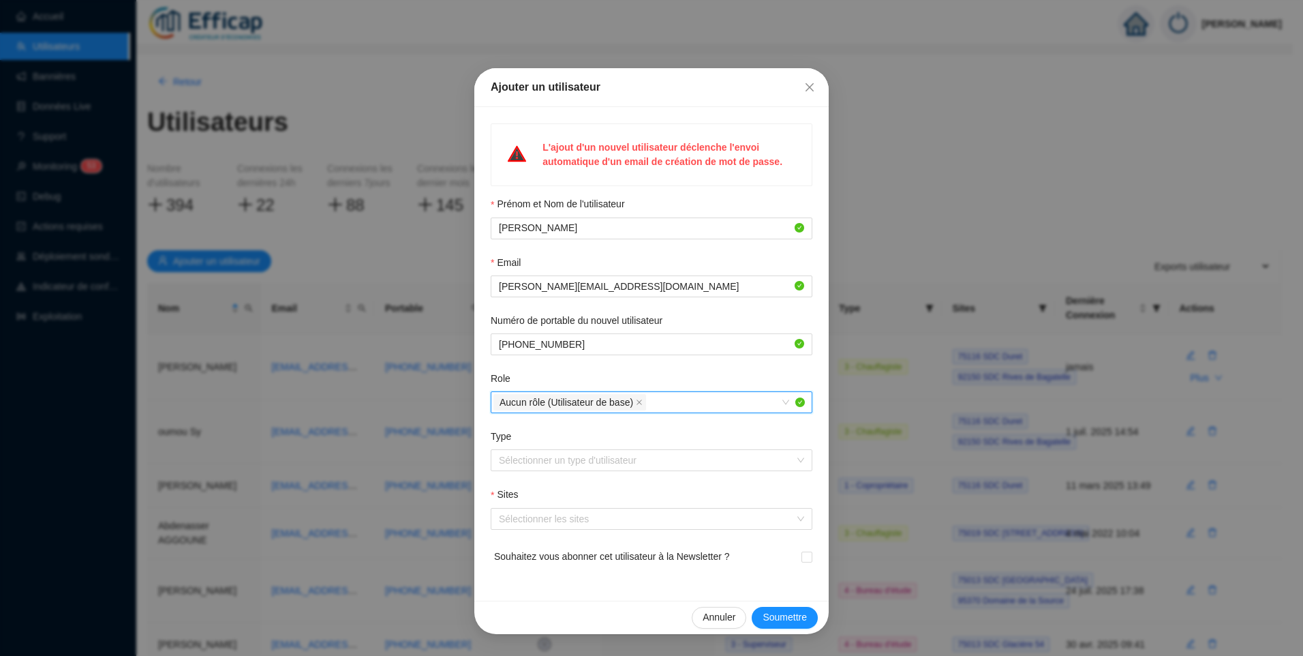
click at [708, 374] on div "Role" at bounding box center [652, 381] width 322 height 20
click at [540, 461] on input "Type" at bounding box center [645, 460] width 293 height 20
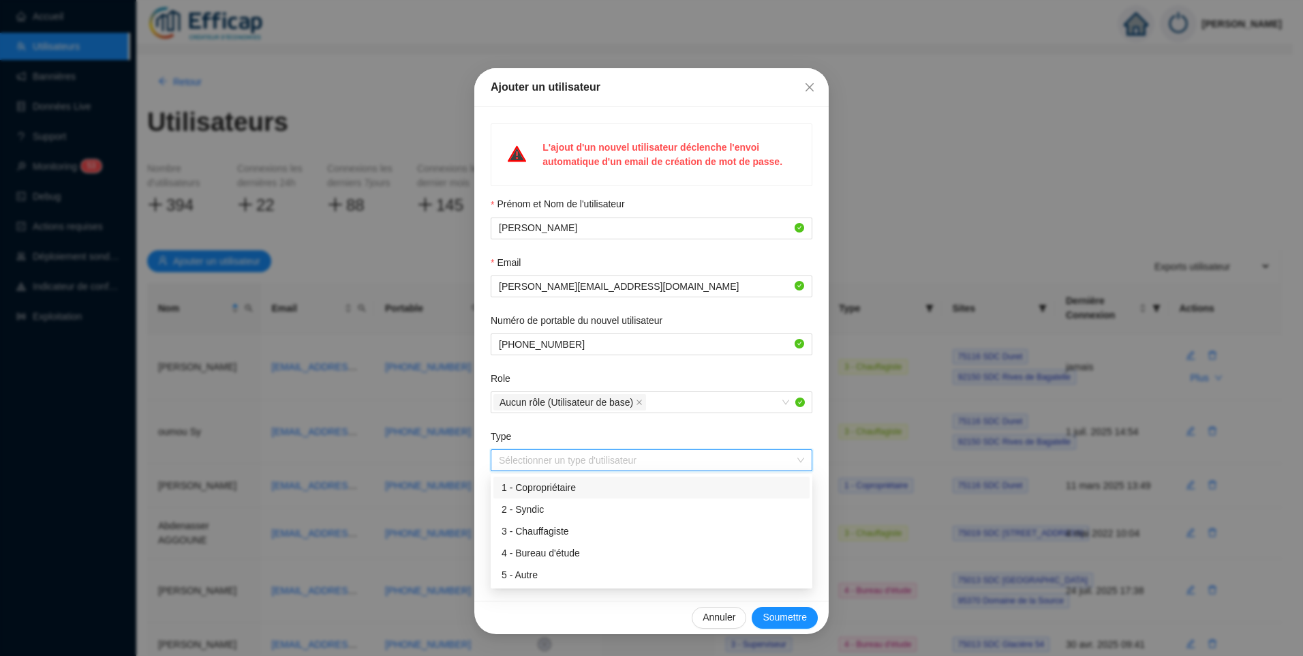
click at [551, 483] on div "1 - Copropriétaire" at bounding box center [652, 488] width 300 height 14
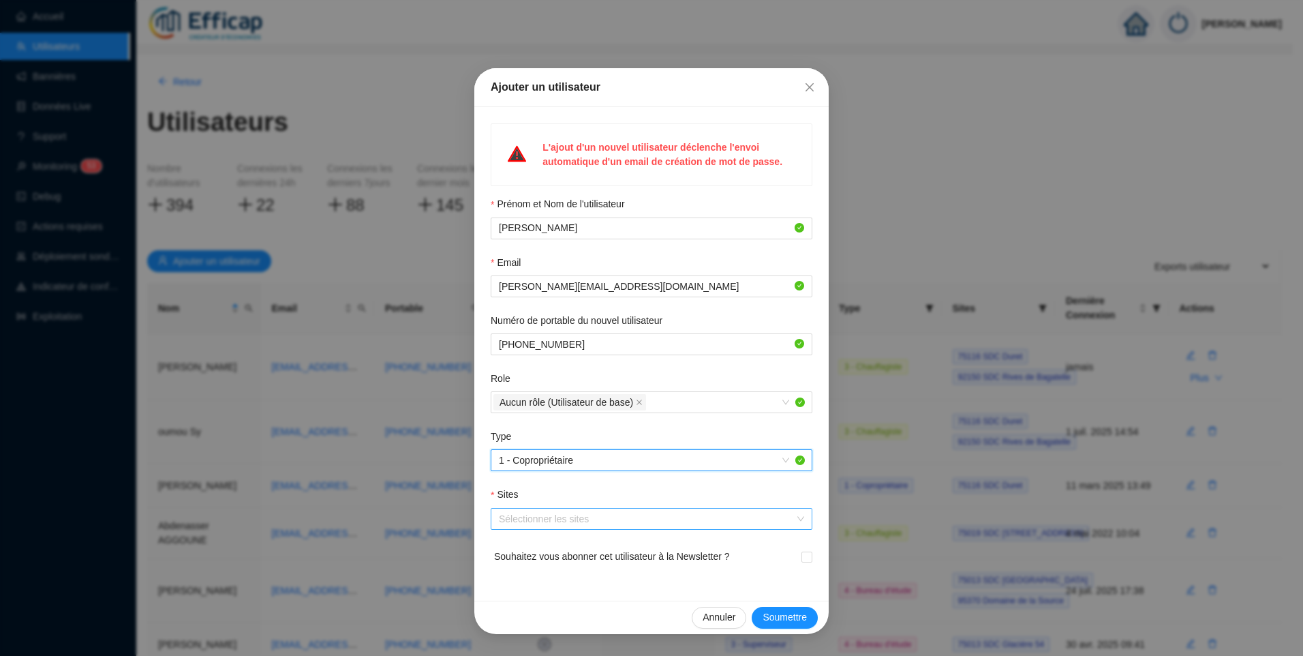
click at [553, 517] on div at bounding box center [644, 518] width 302 height 19
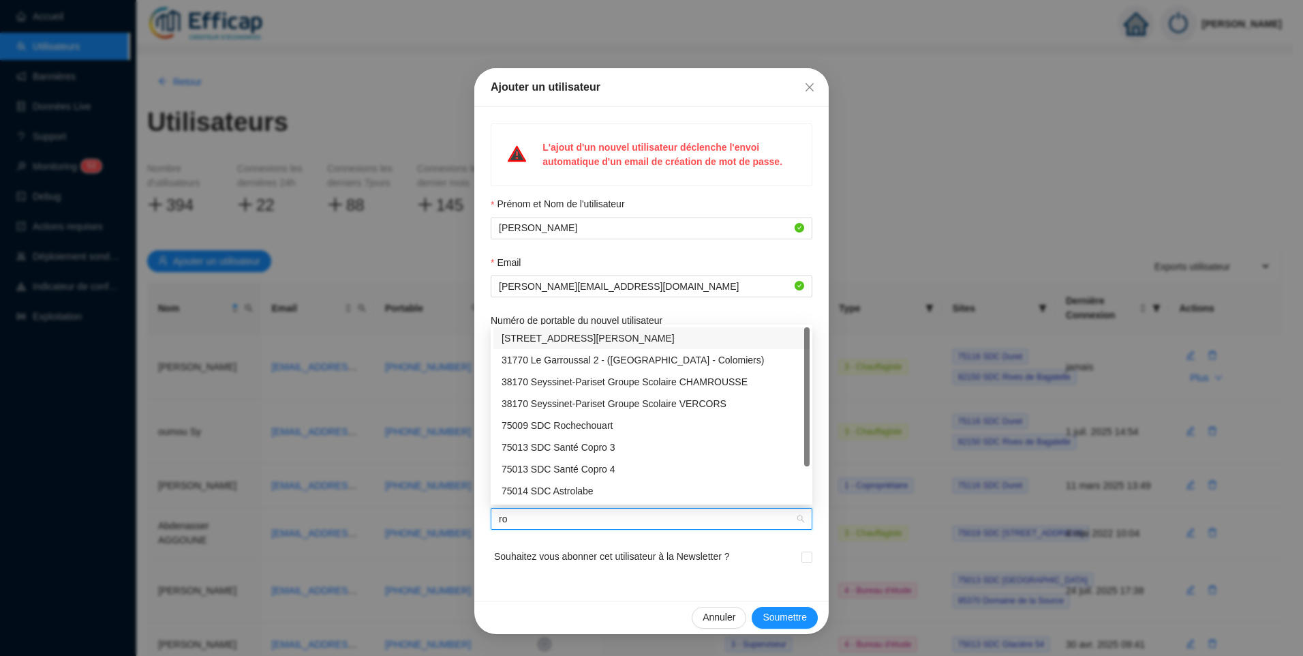
type input "rob"
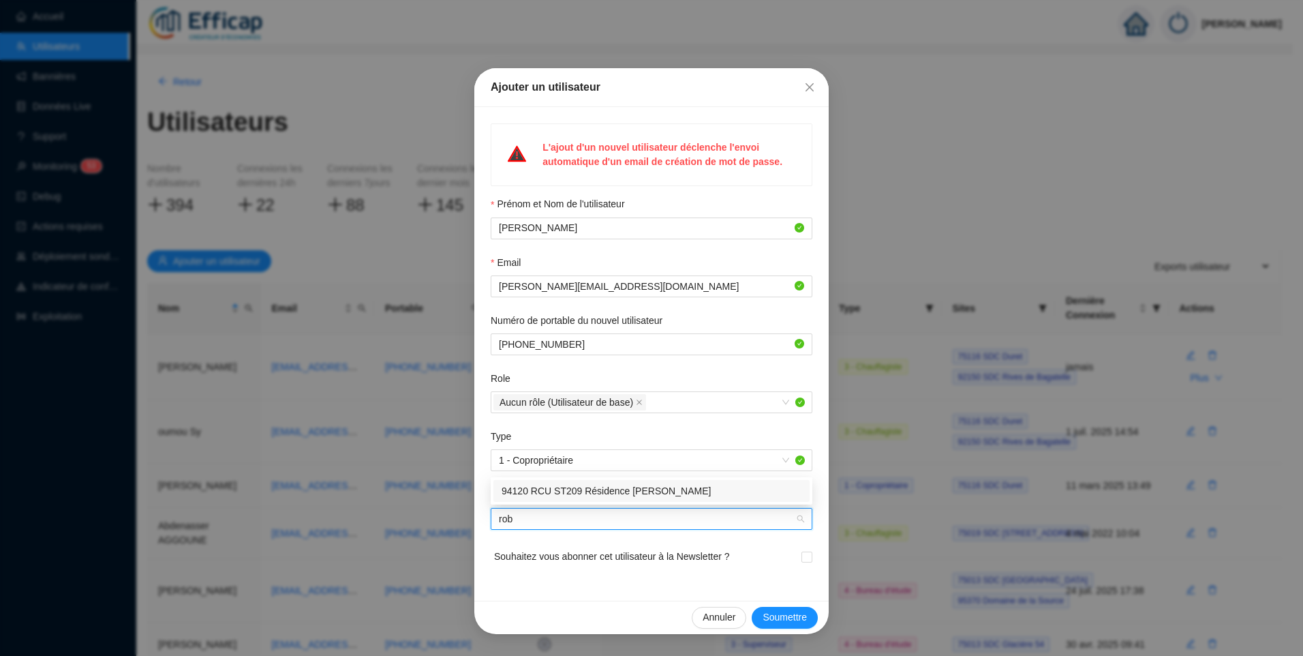
click at [605, 483] on div "94120 RCU ST209 Résidence Robespierre" at bounding box center [651, 491] width 316 height 22
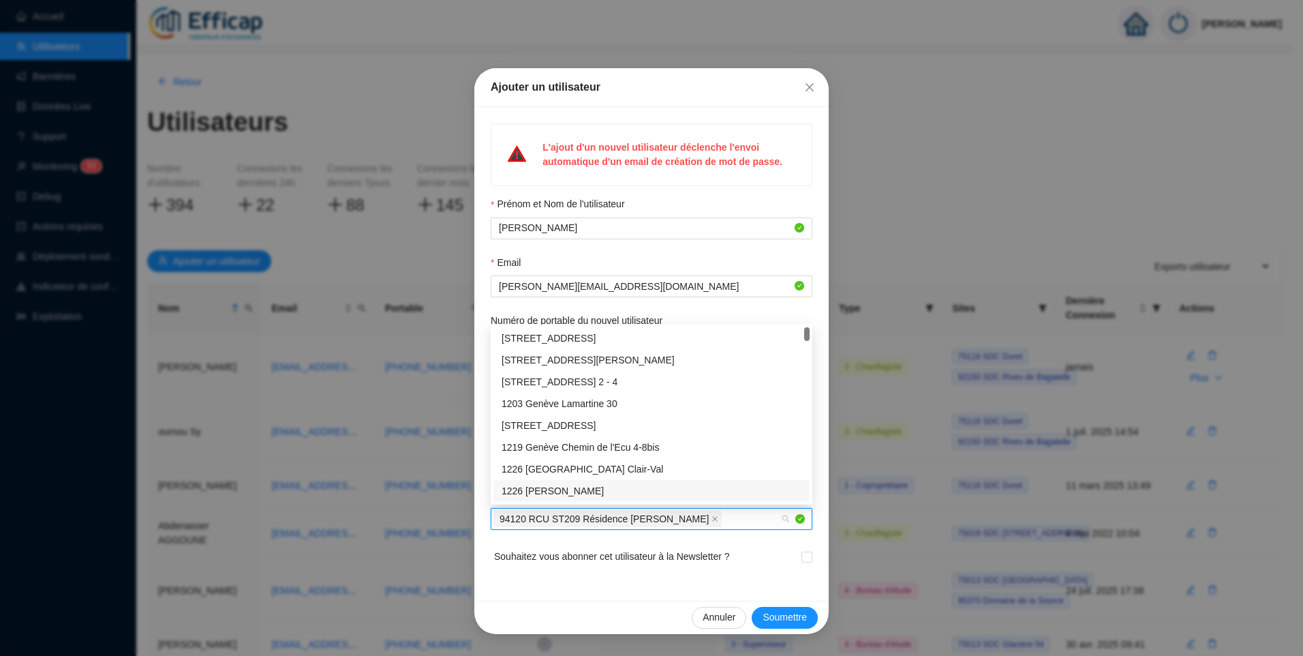
click at [639, 588] on div "L'ajout d'un nouvel utilisateur déclenche l'envoi automatique d'un email de cré…" at bounding box center [651, 353] width 354 height 493
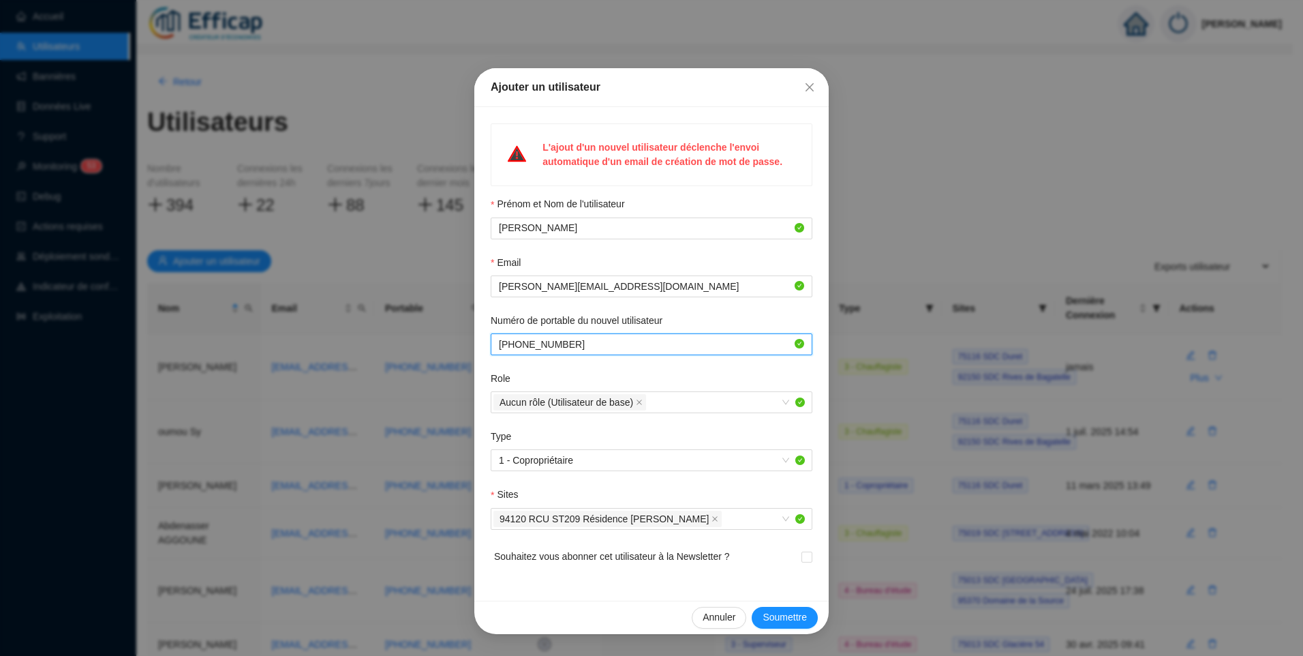
click at [585, 348] on input "Numéro de portable du nouvel utilisateur" at bounding box center [645, 344] width 293 height 14
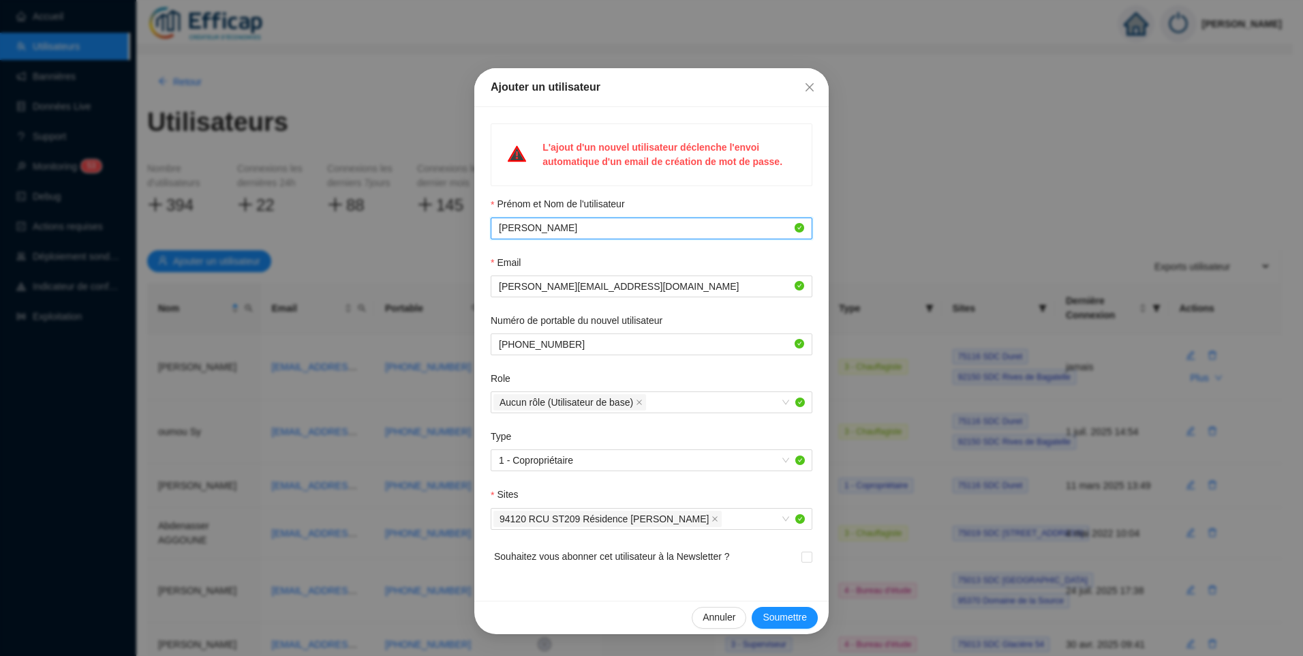
click at [606, 226] on input "Dominique SENENTZ" at bounding box center [645, 228] width 293 height 14
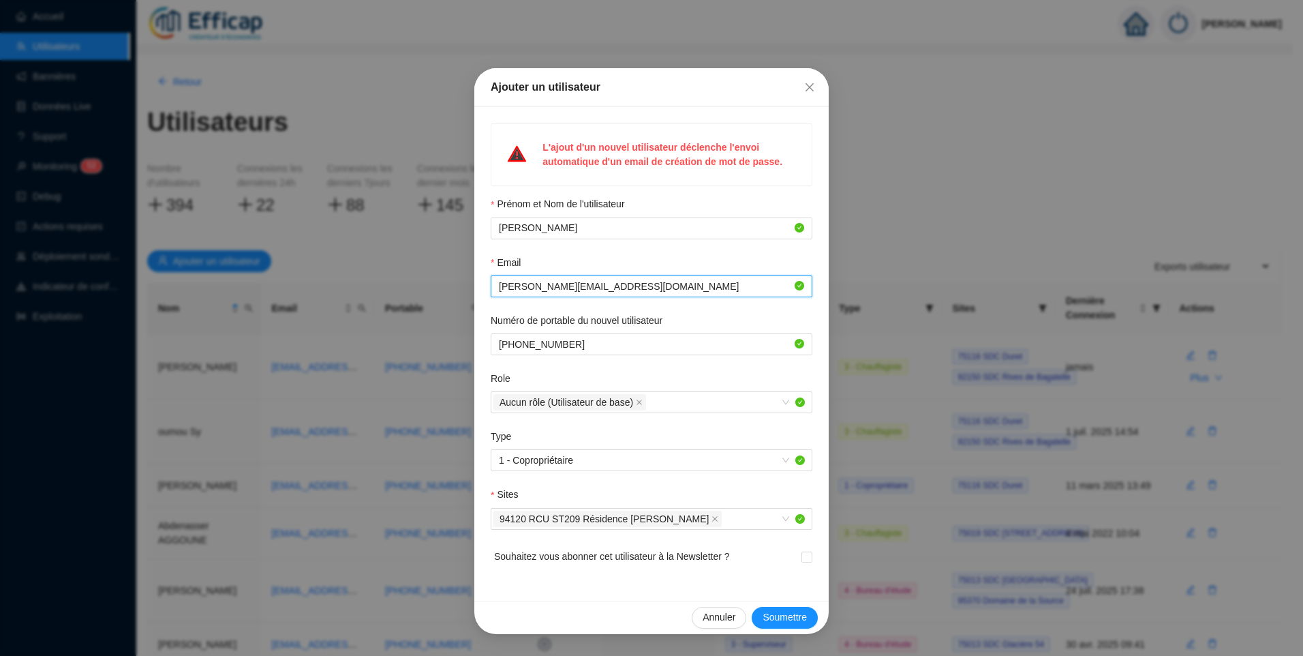
click at [648, 283] on input "dominique.senentz@gmail.com" at bounding box center [645, 286] width 293 height 14
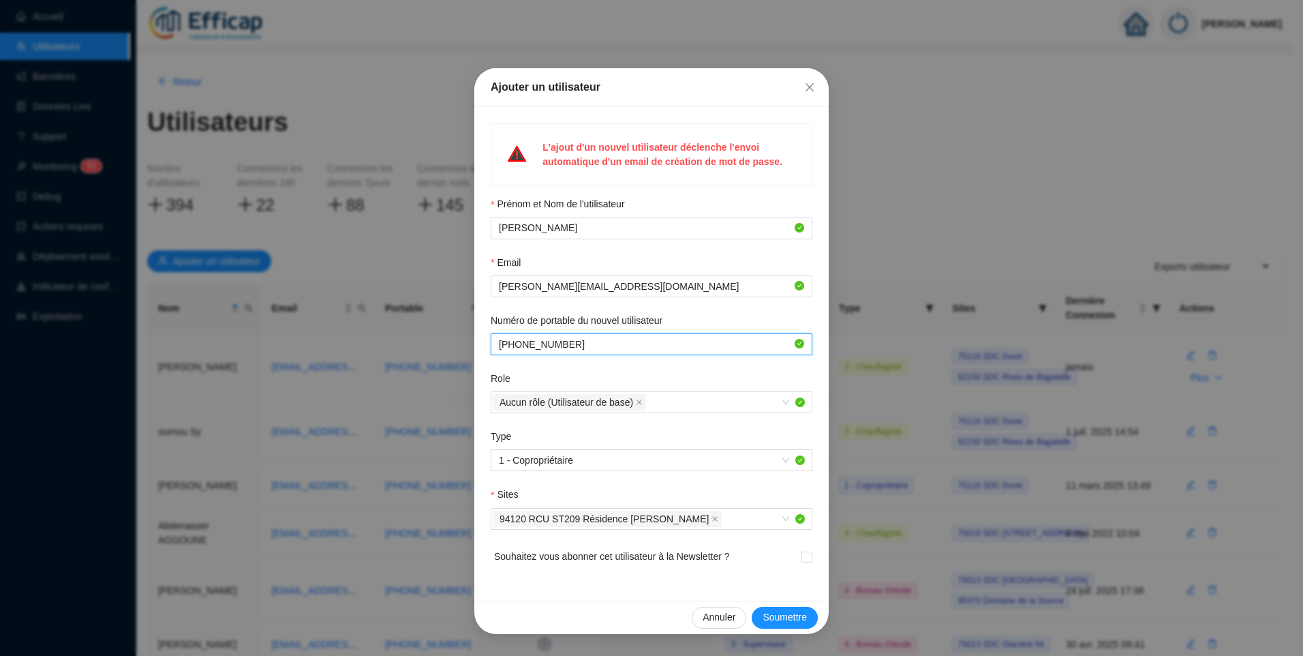
click at [630, 345] on input "Numéro de portable du nouvel utilisateur" at bounding box center [645, 344] width 293 height 14
click at [780, 616] on span "Soumettre" at bounding box center [785, 617] width 44 height 14
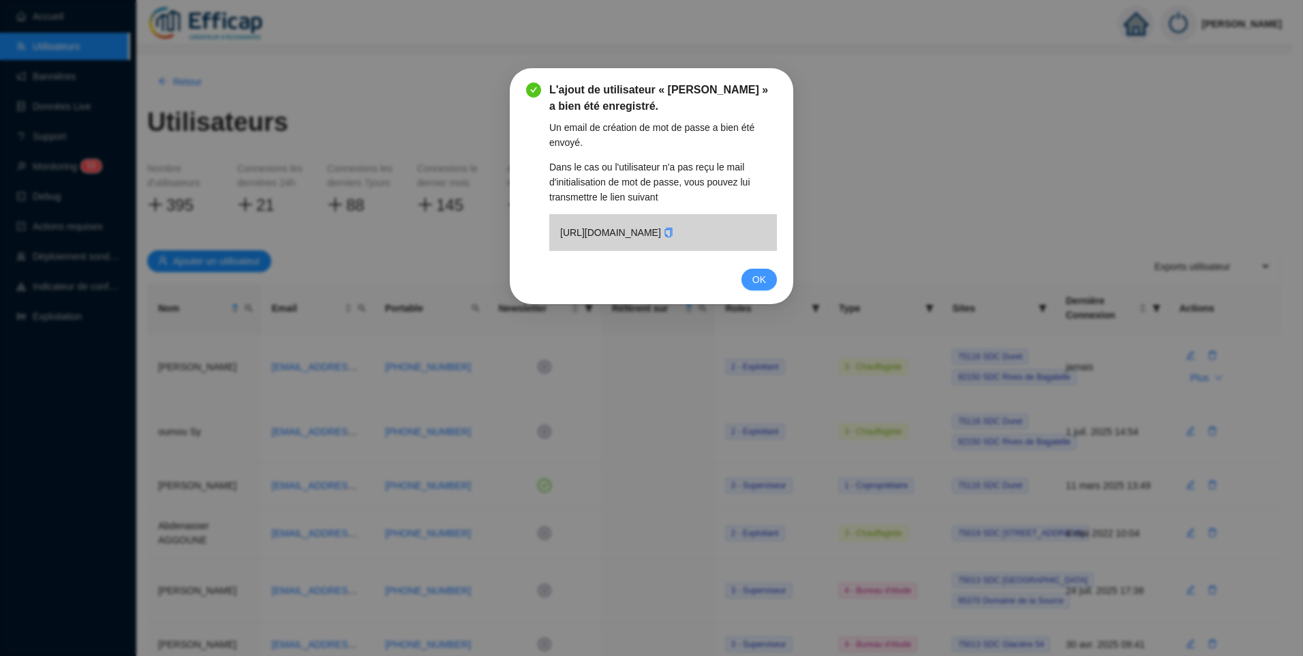
click at [757, 287] on span "OK" at bounding box center [759, 279] width 14 height 15
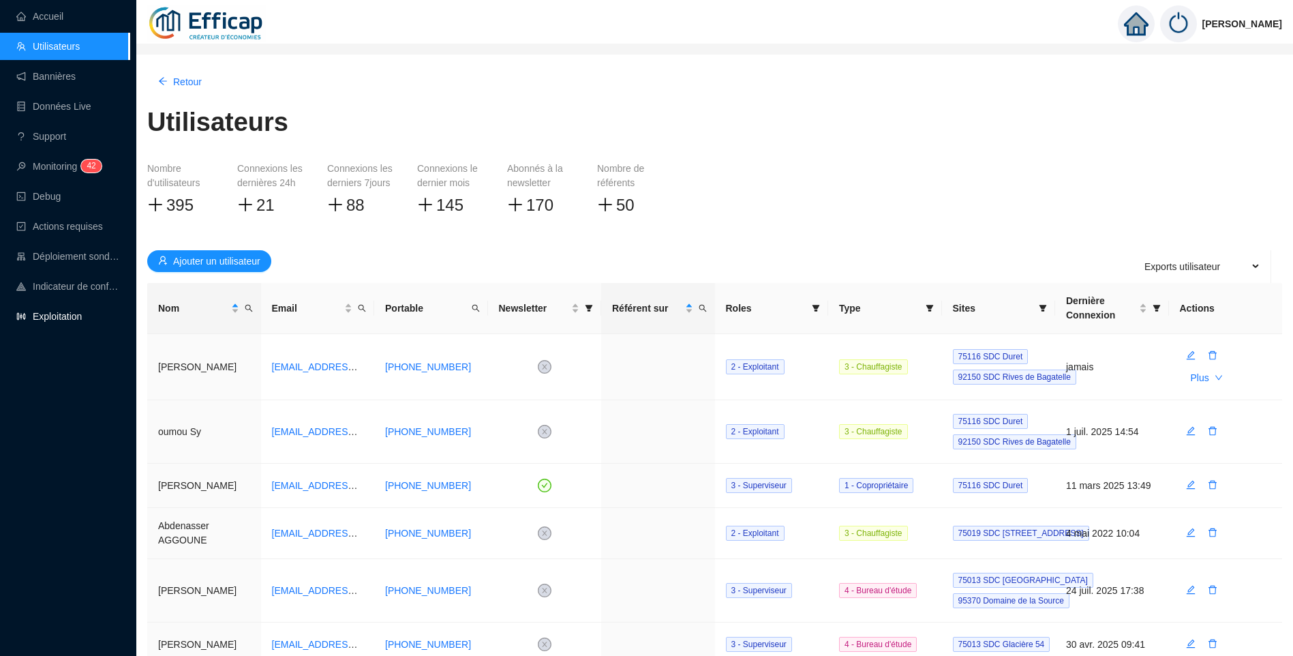
click at [43, 317] on link "Exploitation" at bounding box center [48, 316] width 65 height 11
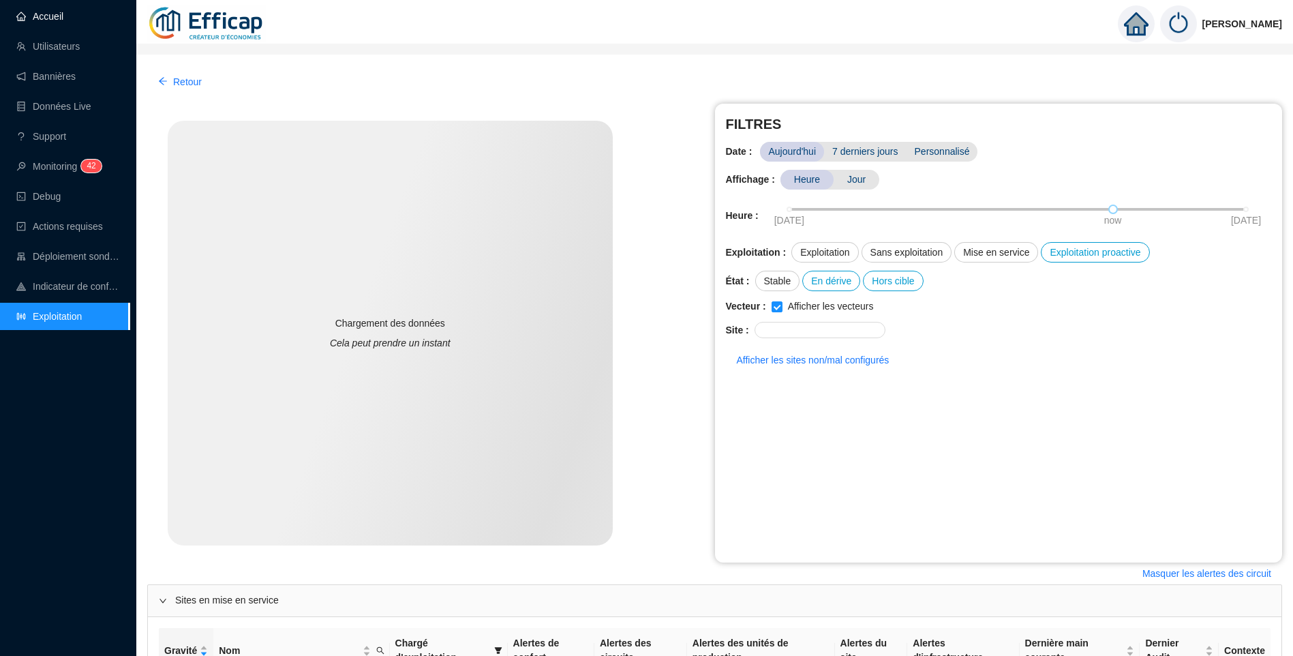
click at [37, 11] on link "Accueil" at bounding box center [39, 16] width 47 height 11
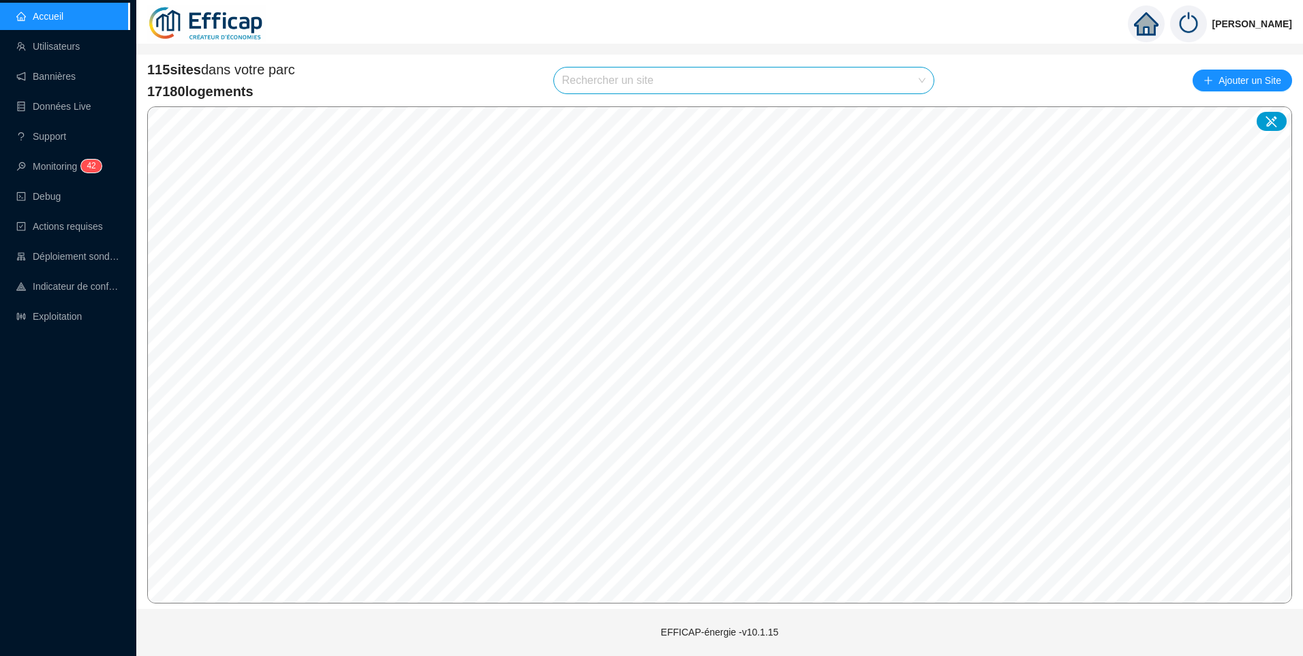
drag, startPoint x: 671, startPoint y: 96, endPoint x: 656, endPoint y: 89, distance: 16.5
click at [669, 95] on div "115 sites dans votre parc 17180 logements Rechercher un site Ajouter un Site" at bounding box center [719, 80] width 1145 height 41
click at [645, 85] on input "search" at bounding box center [738, 80] width 352 height 26
type input "balmon"
click at [913, 116] on icon at bounding box center [910, 113] width 10 height 10
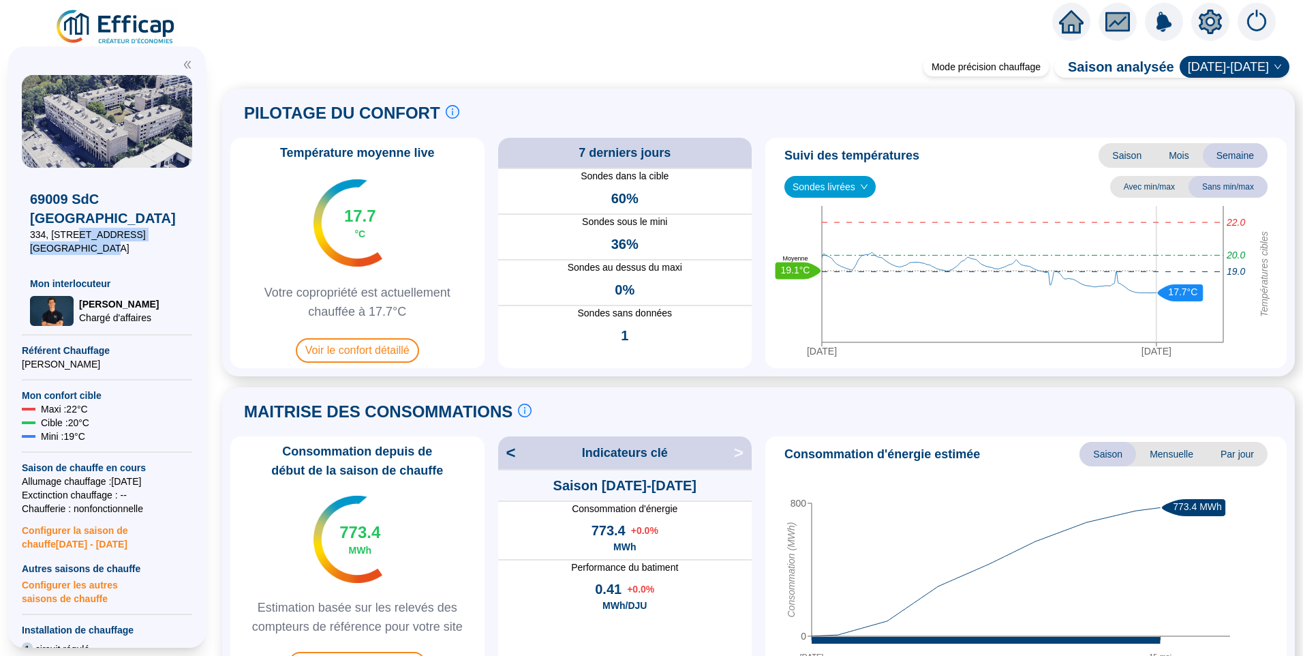
drag, startPoint x: 70, startPoint y: 237, endPoint x: 92, endPoint y: 250, distance: 25.7
click at [92, 250] on span "334, [STREET_ADDRESS] [GEOGRAPHIC_DATA]" at bounding box center [107, 241] width 154 height 27
copy span "336, rue du Doyen G. CHAPAS"
click at [47, 230] on span "334, [STREET_ADDRESS] [GEOGRAPHIC_DATA]" at bounding box center [107, 241] width 154 height 27
click at [1213, 29] on icon "setting" at bounding box center [1210, 21] width 23 height 22
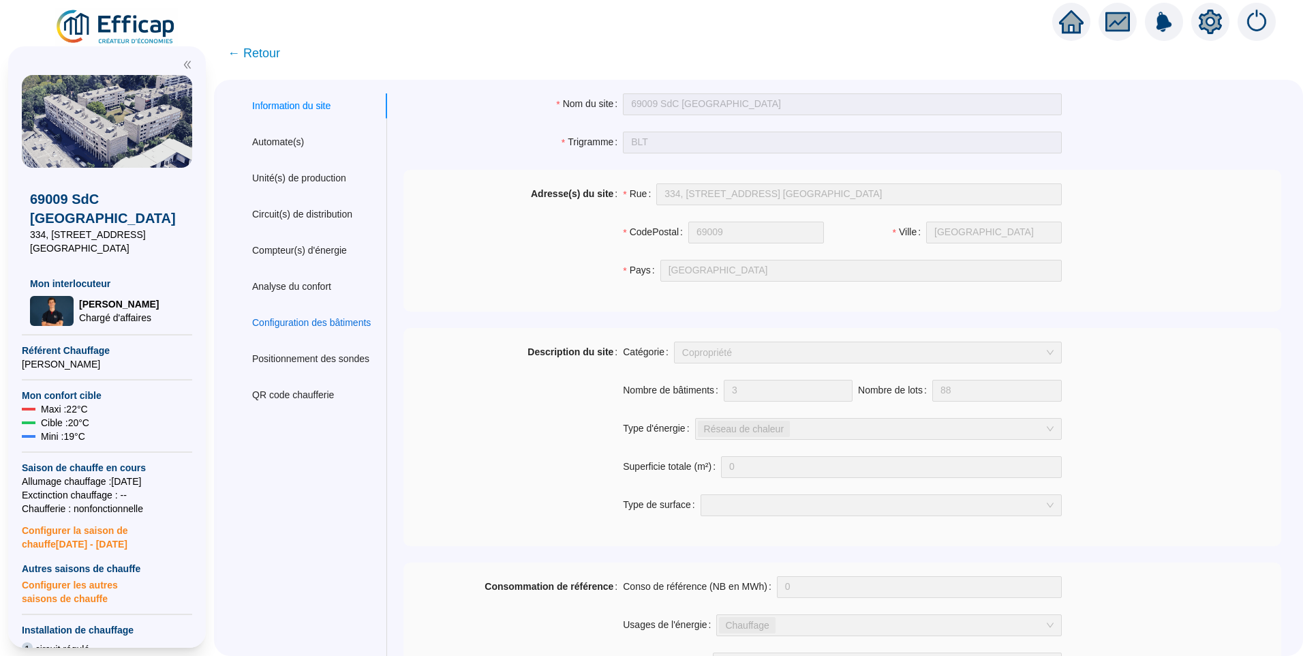
click at [331, 324] on div "Configuration des bâtiments" at bounding box center [311, 323] width 119 height 14
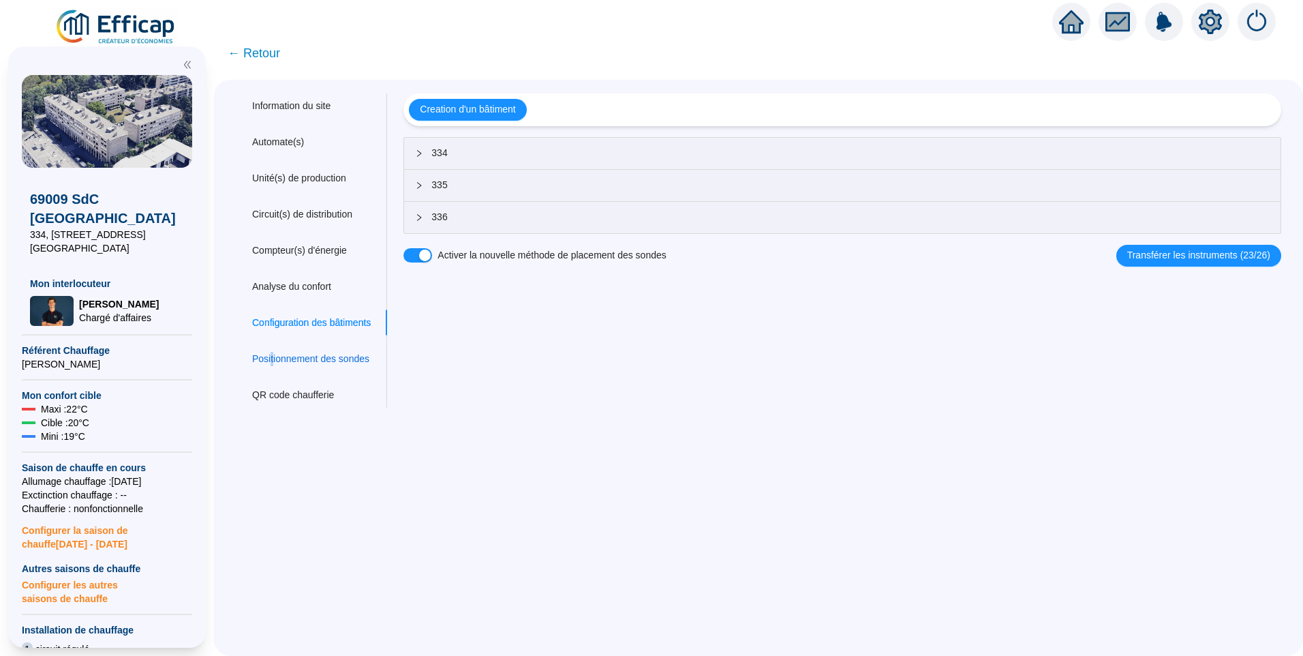
click at [282, 355] on div "Positionnement des sondes" at bounding box center [310, 359] width 117 height 14
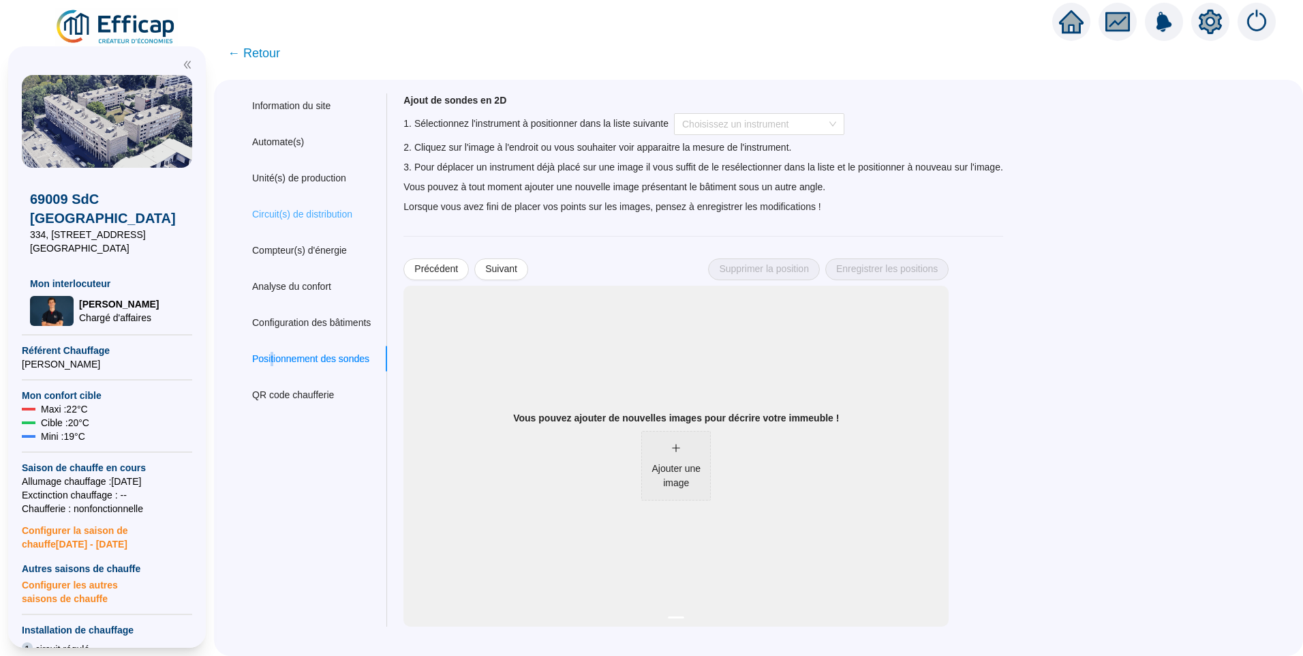
click at [248, 216] on div "Circuit(s) de distribution" at bounding box center [311, 214] width 151 height 25
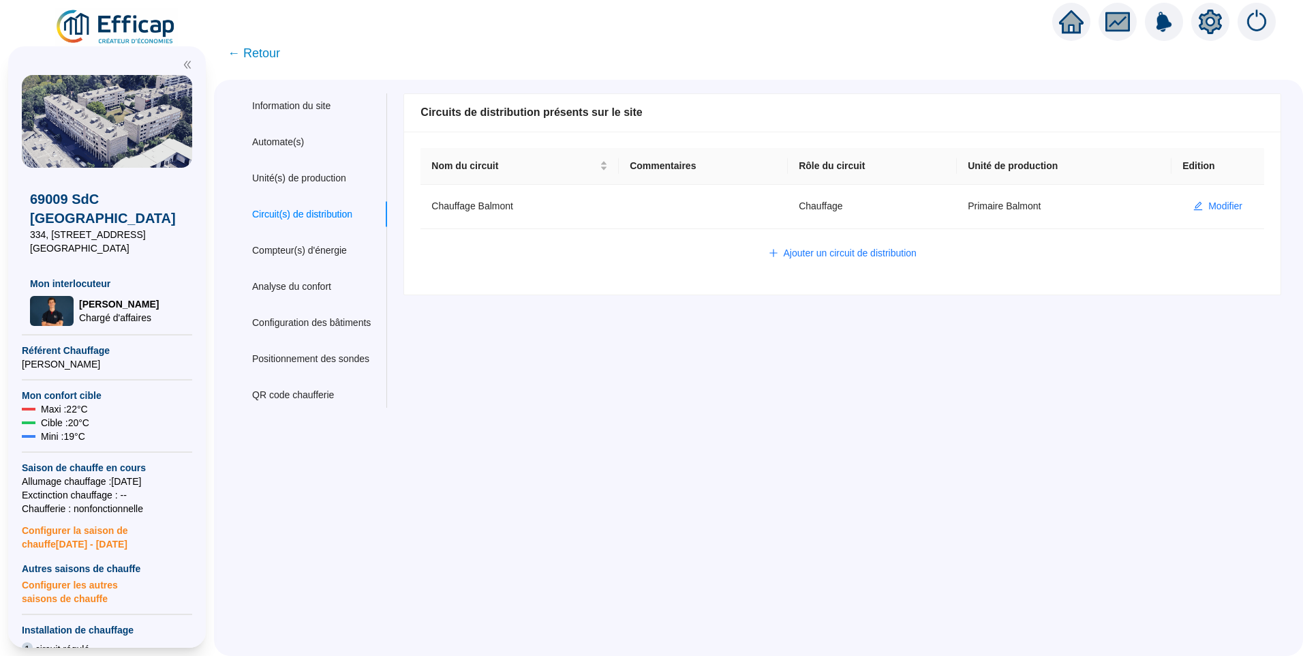
click at [265, 59] on span "← Retour" at bounding box center [254, 53] width 52 height 19
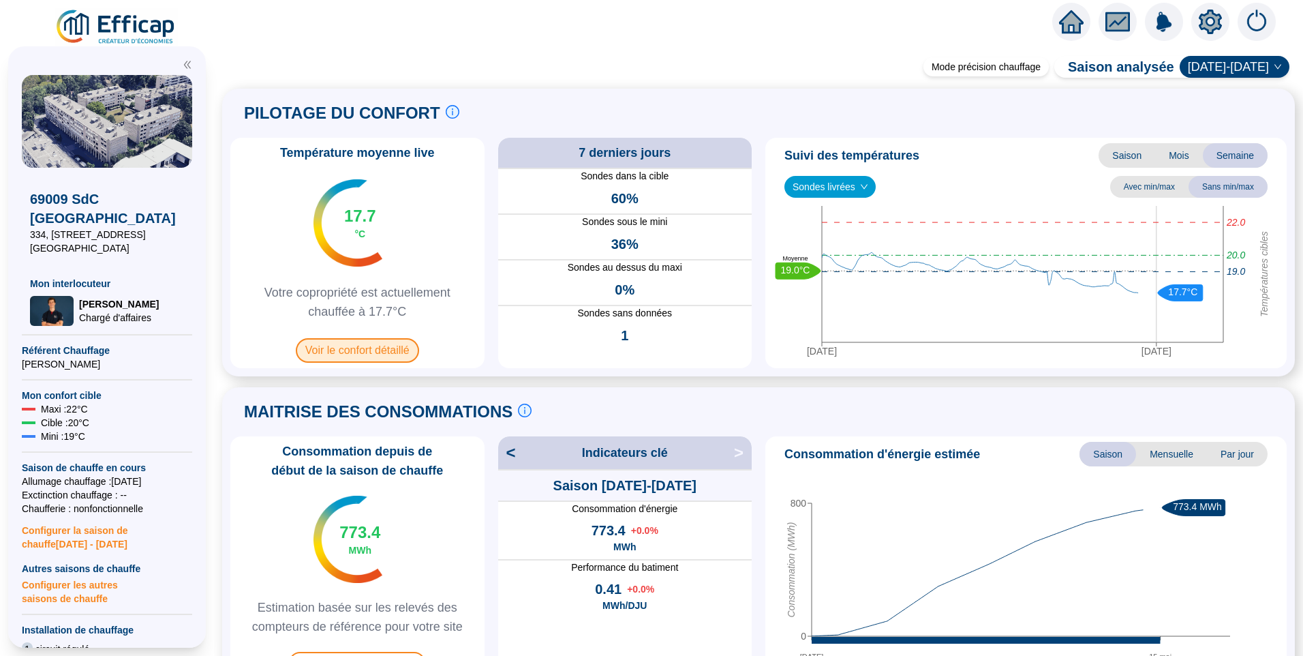
click at [377, 338] on span "Voir le confort détaillé" at bounding box center [357, 350] width 123 height 25
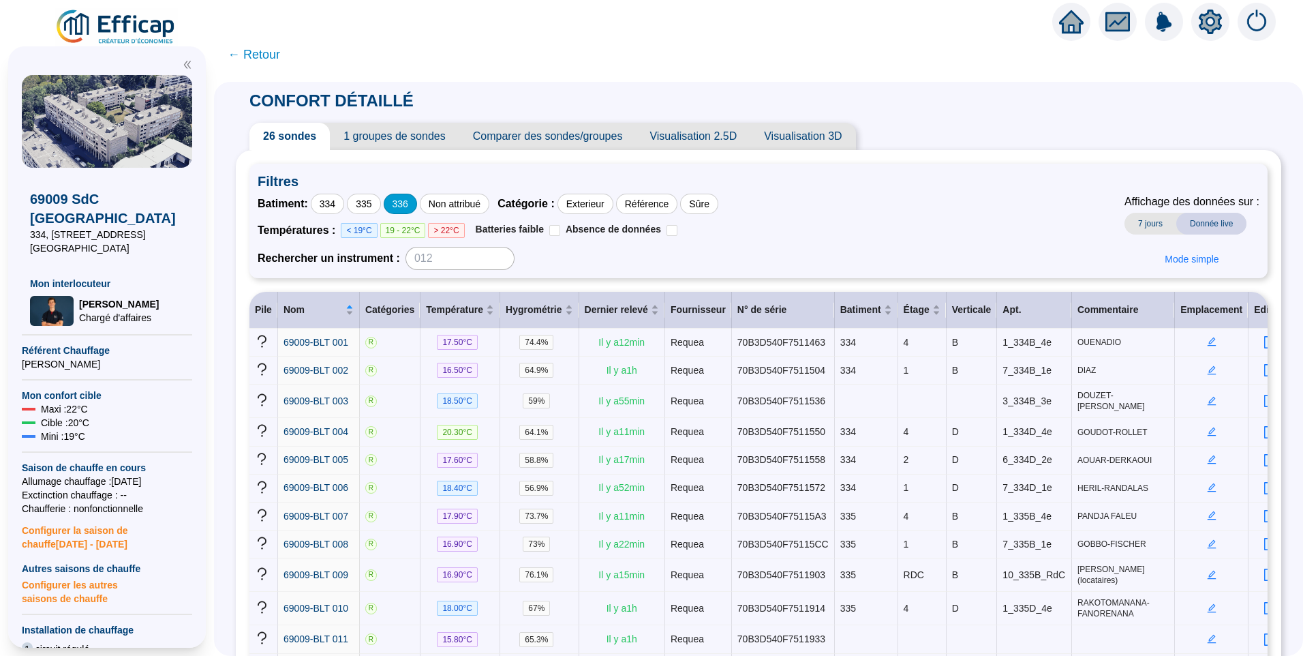
click at [409, 208] on div "336" at bounding box center [400, 204] width 33 height 20
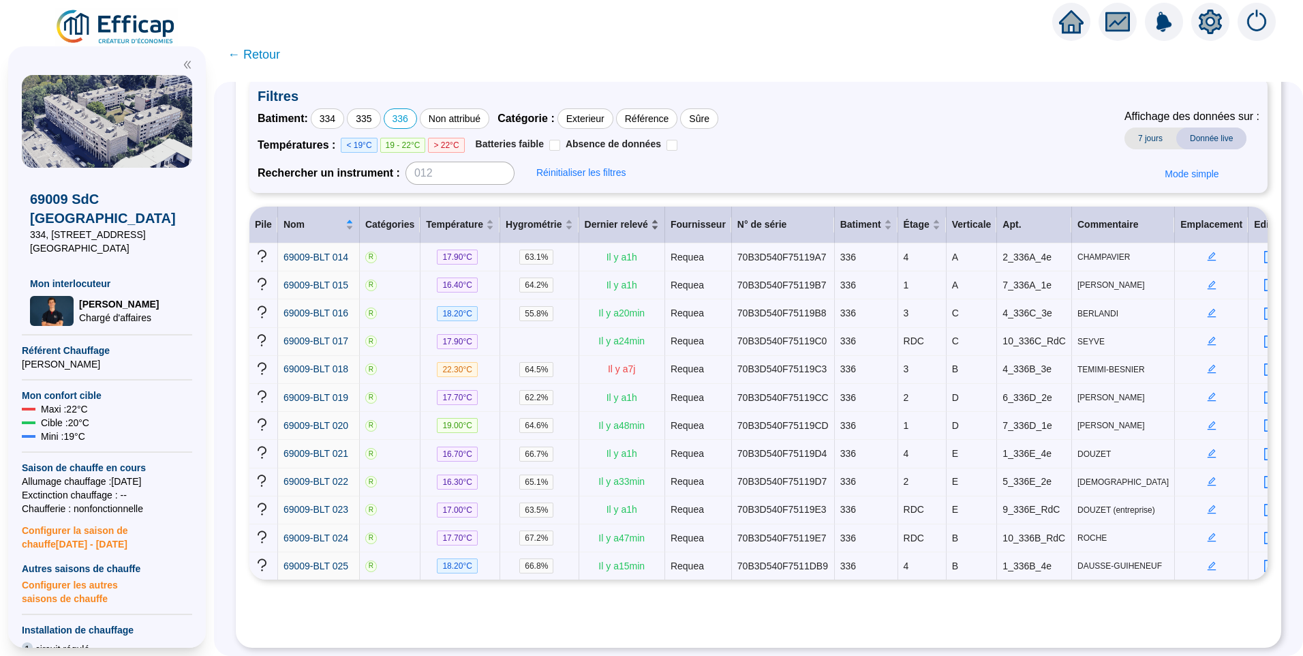
scroll to position [87, 0]
click at [337, 252] on span "69009-BLT 014" at bounding box center [316, 257] width 65 height 11
click at [335, 282] on span "69009-BLT 015" at bounding box center [316, 284] width 65 height 11
click at [329, 311] on span "69009-BLT 016" at bounding box center [316, 312] width 65 height 11
click at [1207, 254] on icon "edit" at bounding box center [1212, 257] width 10 height 10
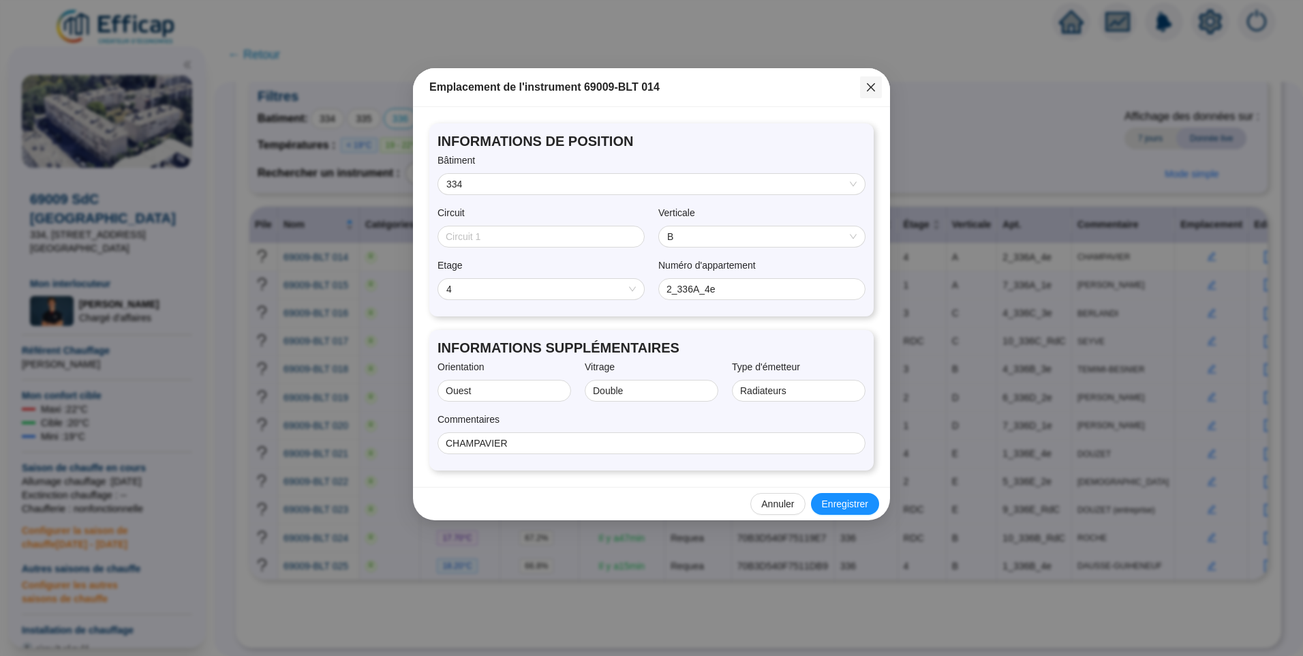
click at [868, 91] on icon "close" at bounding box center [871, 87] width 8 height 8
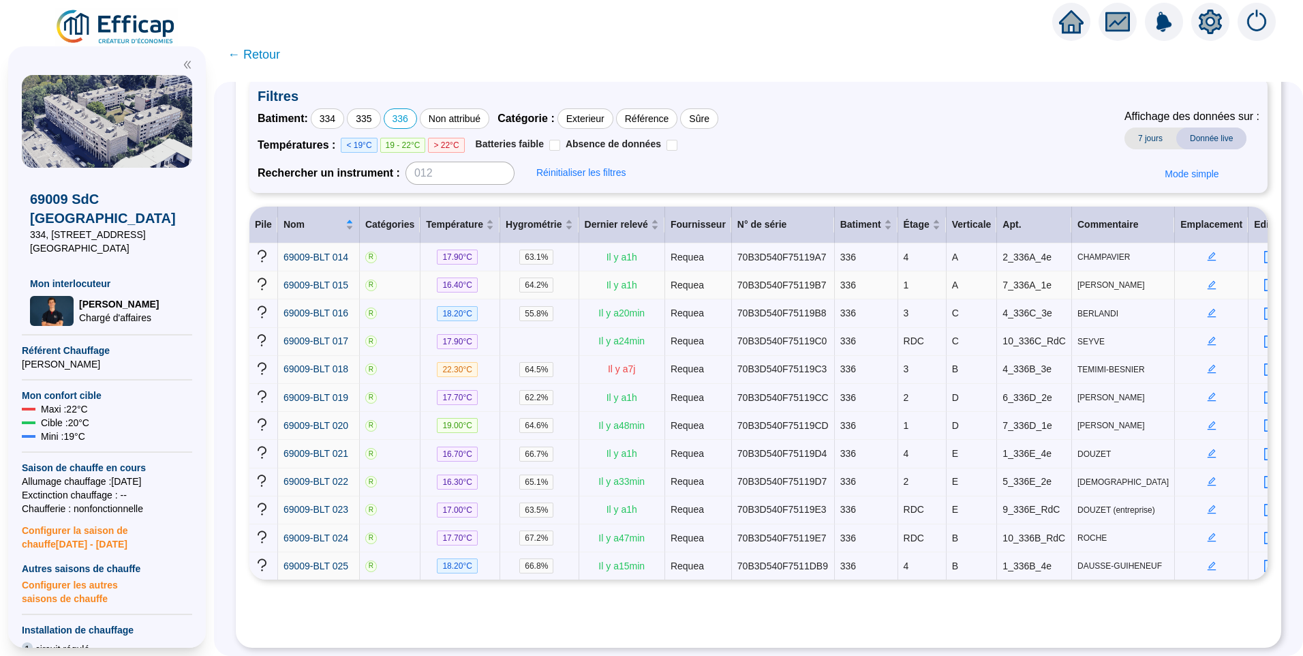
click at [1207, 282] on icon "edit" at bounding box center [1212, 285] width 10 height 10
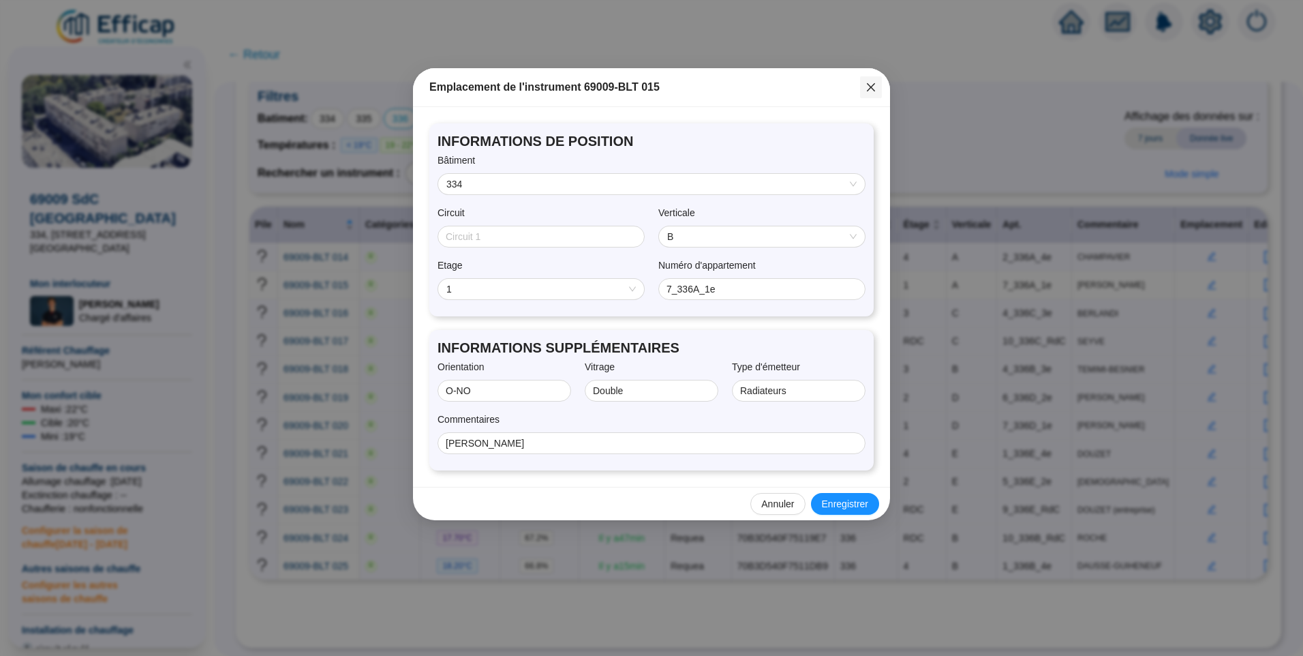
click at [875, 89] on icon "close" at bounding box center [871, 87] width 11 height 11
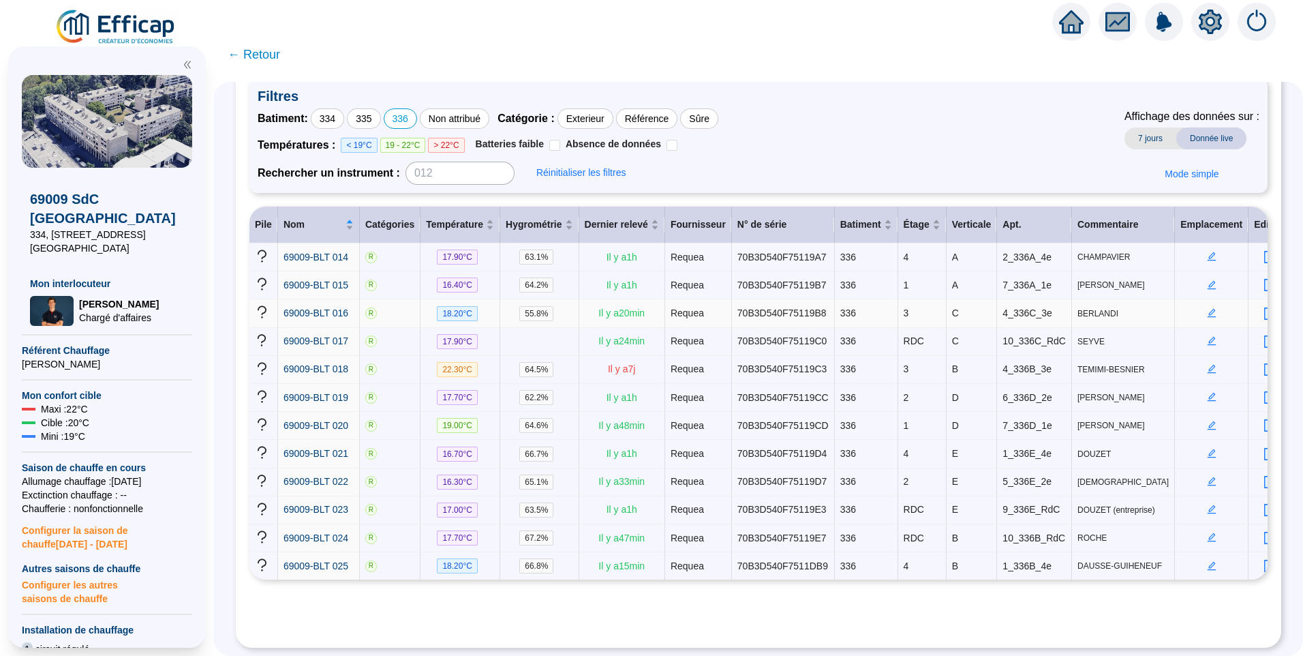
click at [1207, 309] on icon "edit" at bounding box center [1212, 313] width 10 height 10
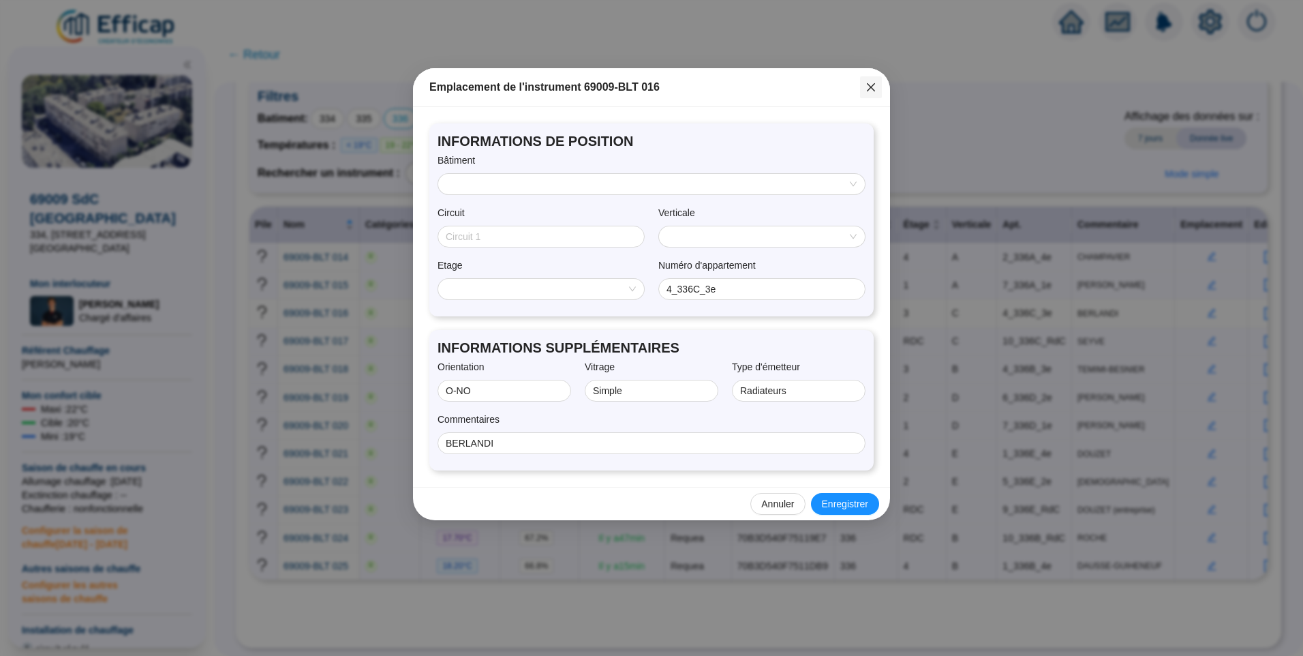
click at [868, 91] on icon "close" at bounding box center [871, 87] width 8 height 8
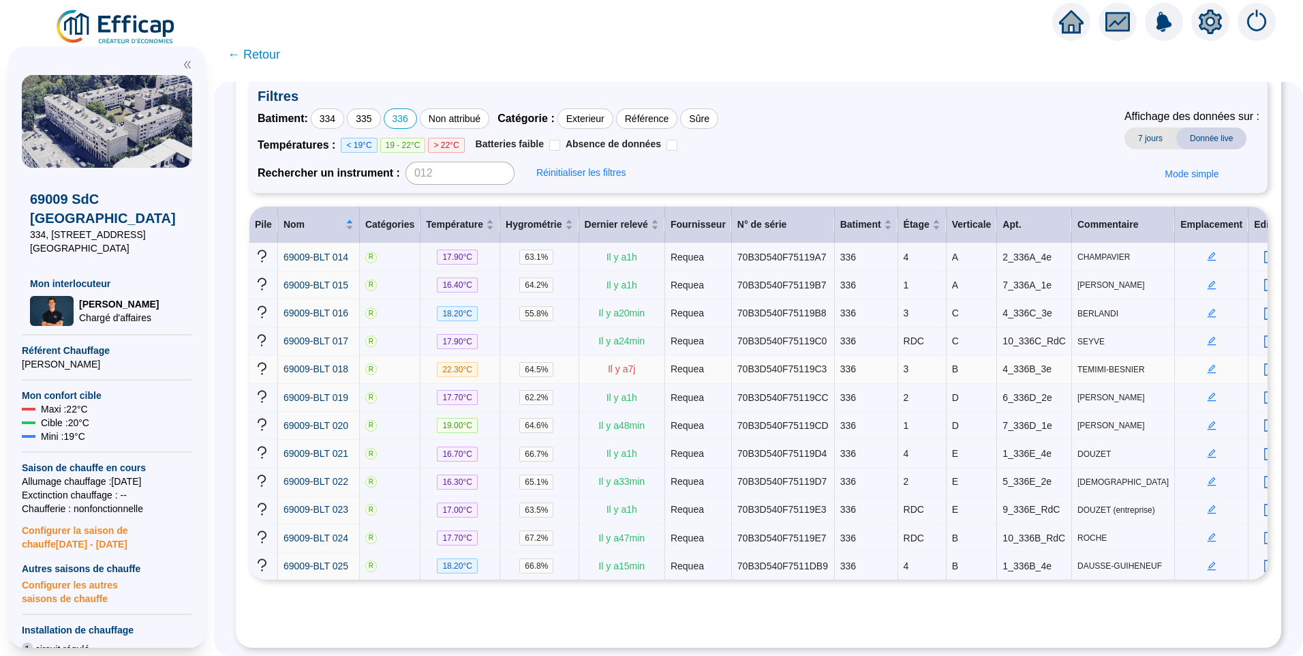
click at [1187, 364] on td at bounding box center [1212, 370] width 74 height 28
click at [1210, 366] on icon "edit" at bounding box center [1212, 368] width 5 height 5
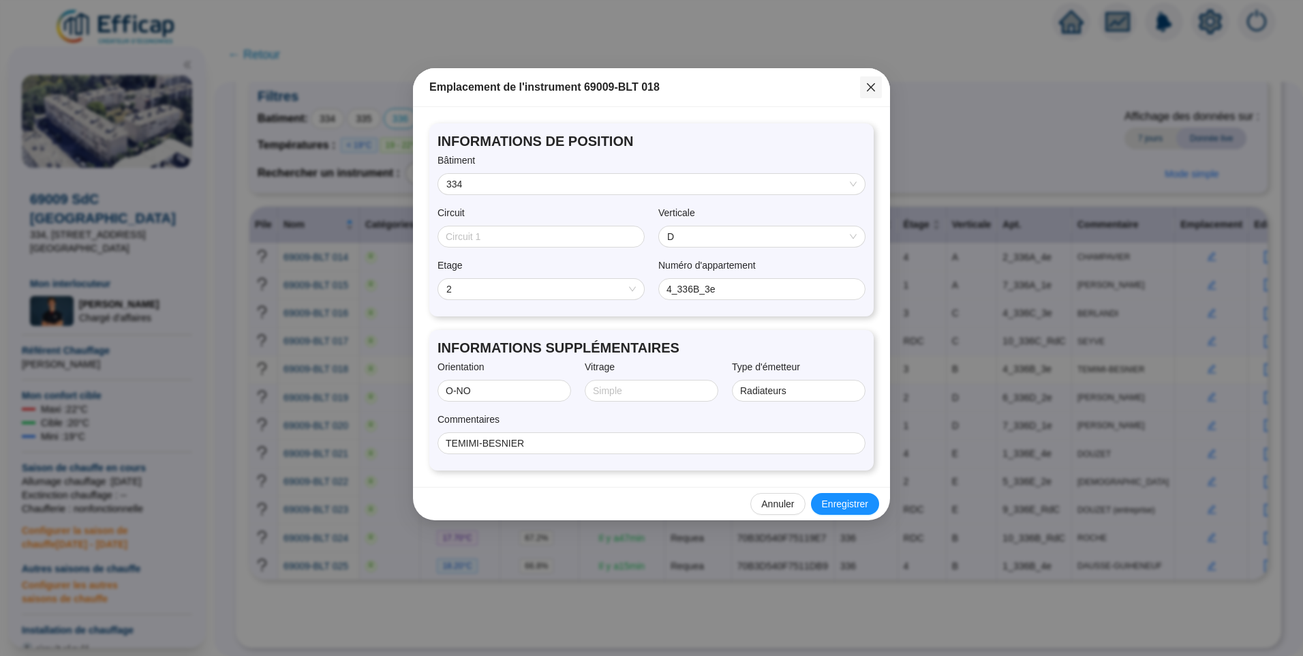
click at [875, 91] on icon "close" at bounding box center [871, 87] width 8 height 8
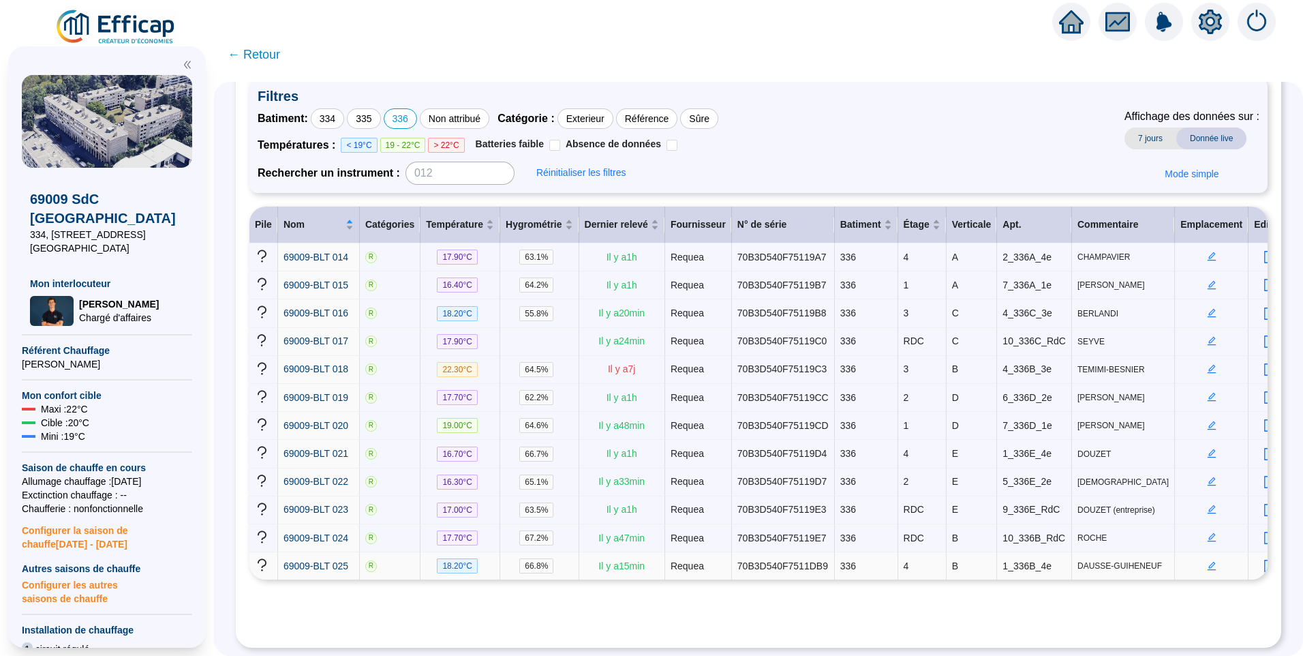
click at [1207, 561] on icon "edit" at bounding box center [1212, 566] width 10 height 10
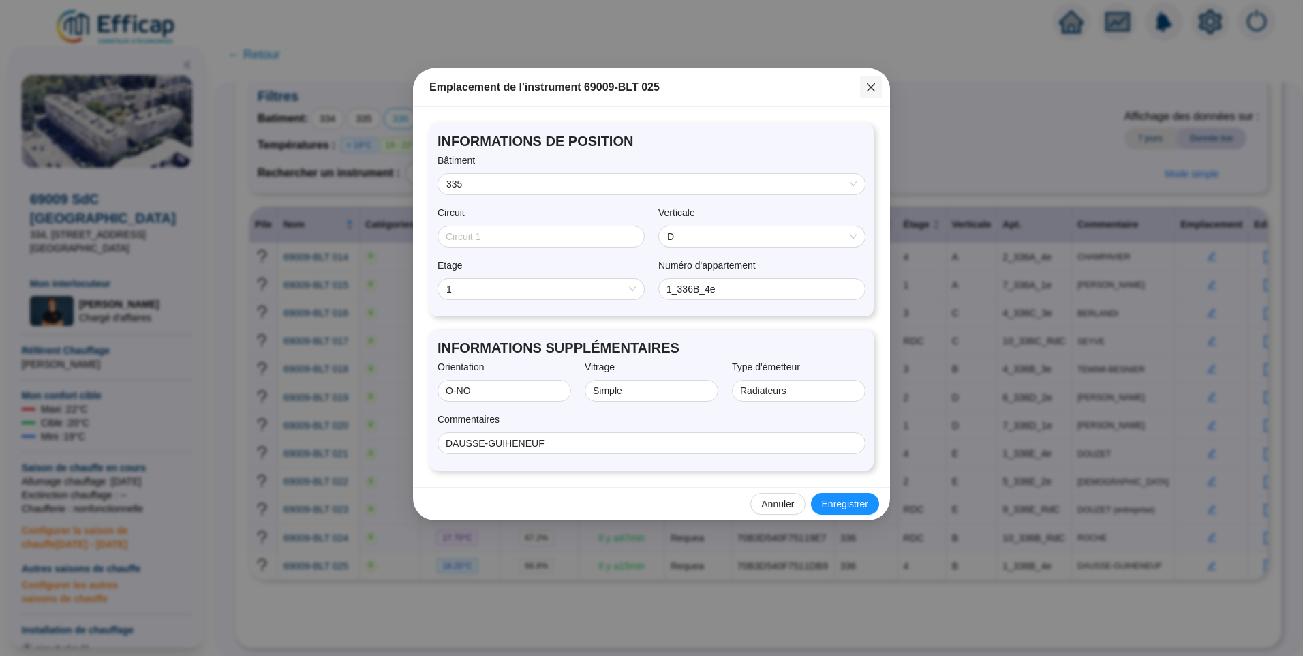
click at [875, 86] on icon "close" at bounding box center [871, 87] width 11 height 11
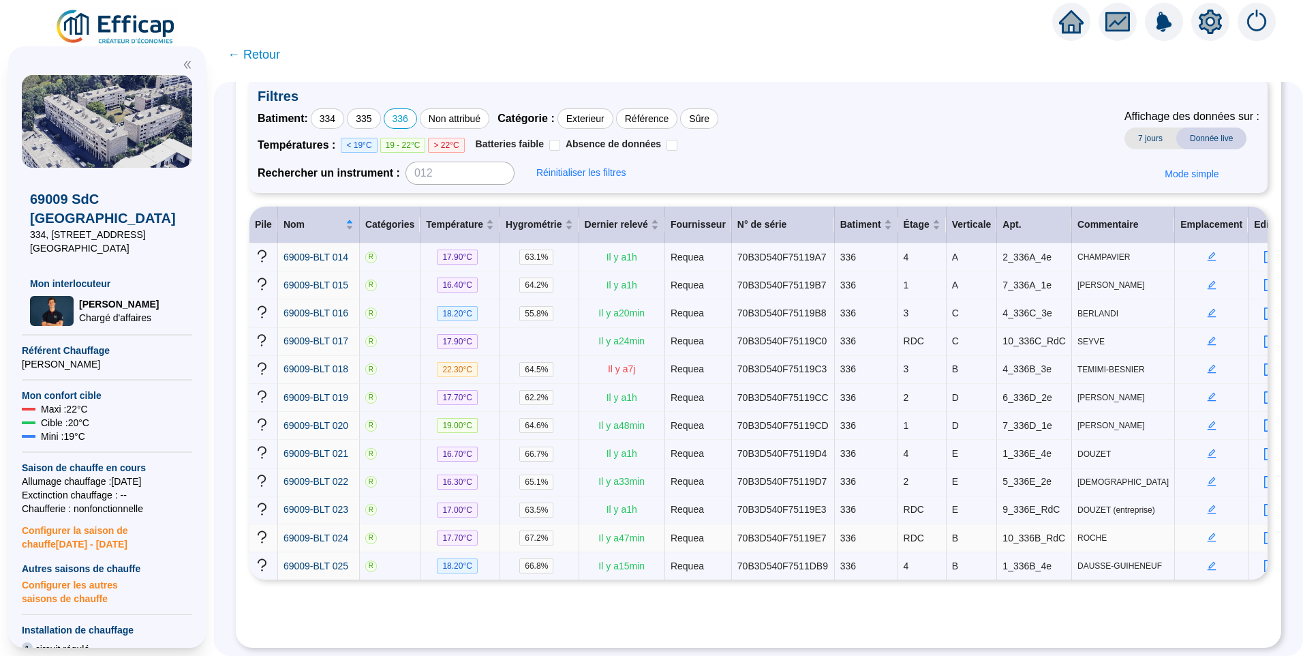
click at [1210, 534] on icon "edit" at bounding box center [1212, 536] width 5 height 5
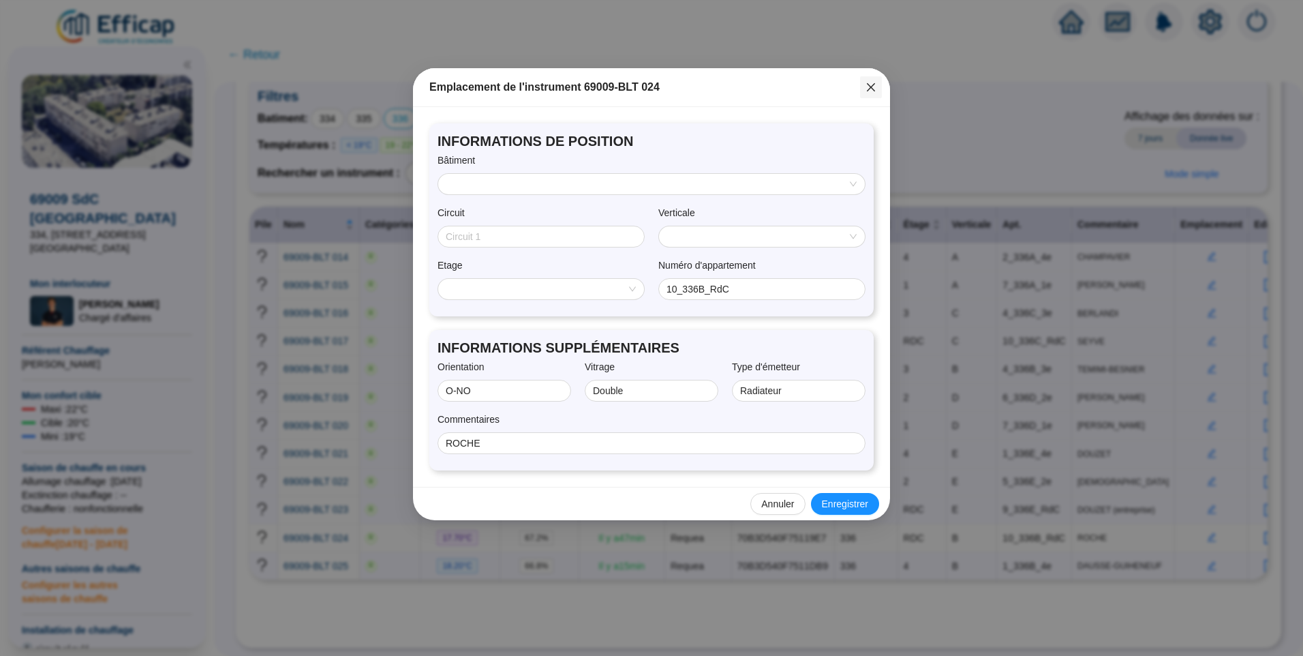
click at [877, 89] on span "Fermer" at bounding box center [871, 87] width 22 height 11
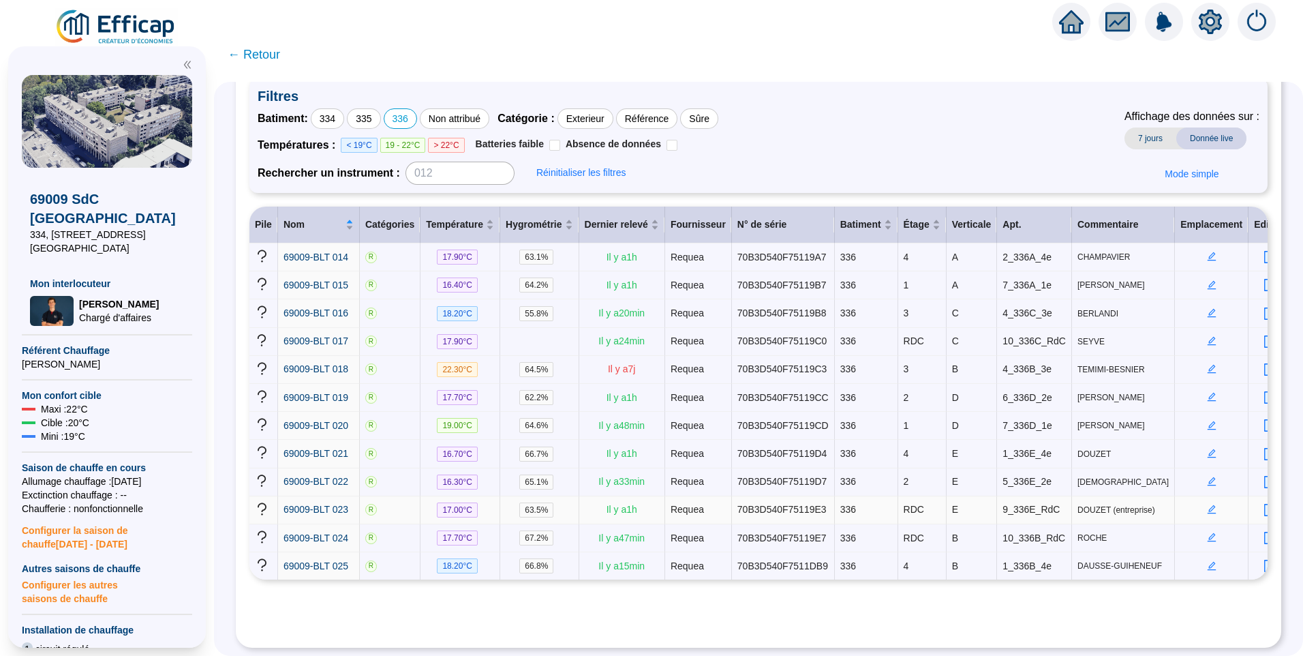
click at [1207, 504] on icon "edit" at bounding box center [1212, 509] width 10 height 10
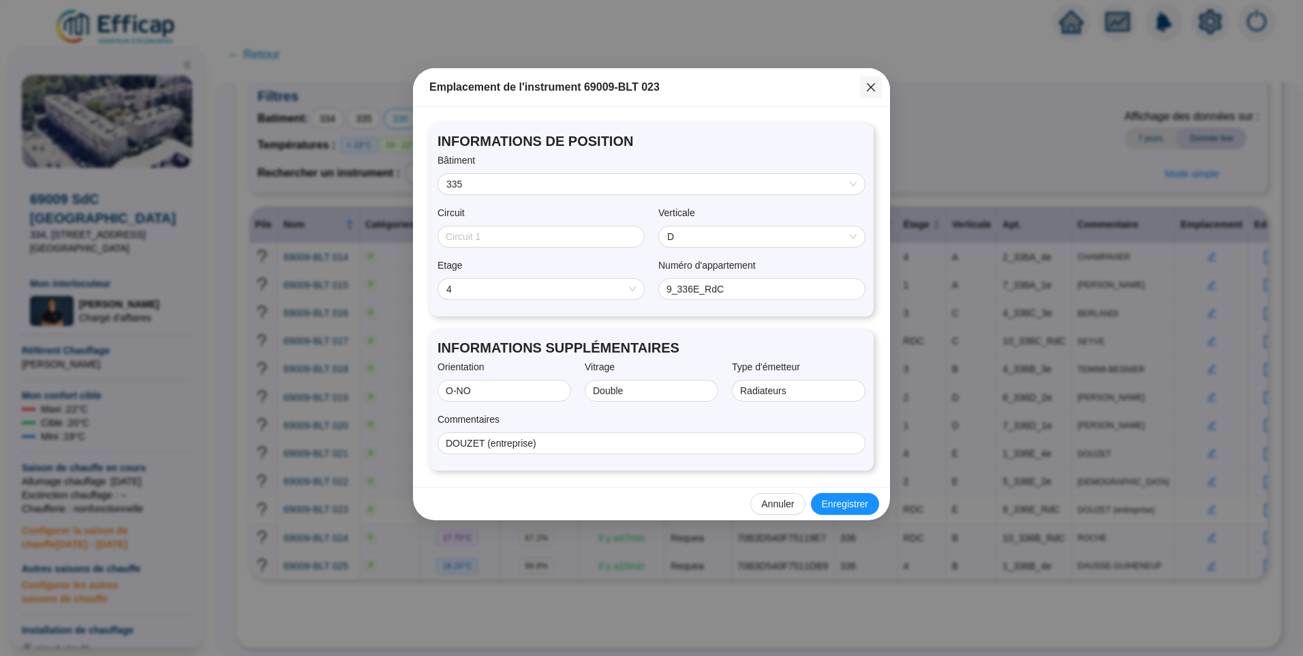
click at [874, 88] on icon "close" at bounding box center [871, 87] width 11 height 11
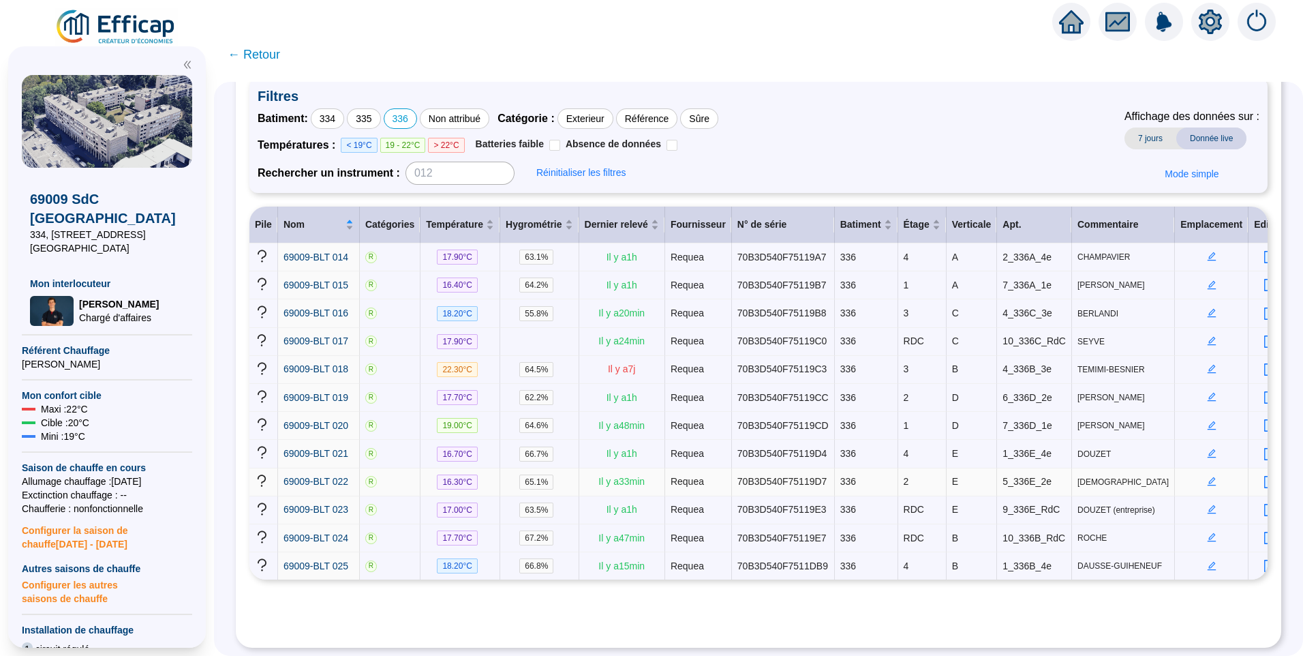
click at [1207, 476] on icon "edit" at bounding box center [1212, 481] width 10 height 10
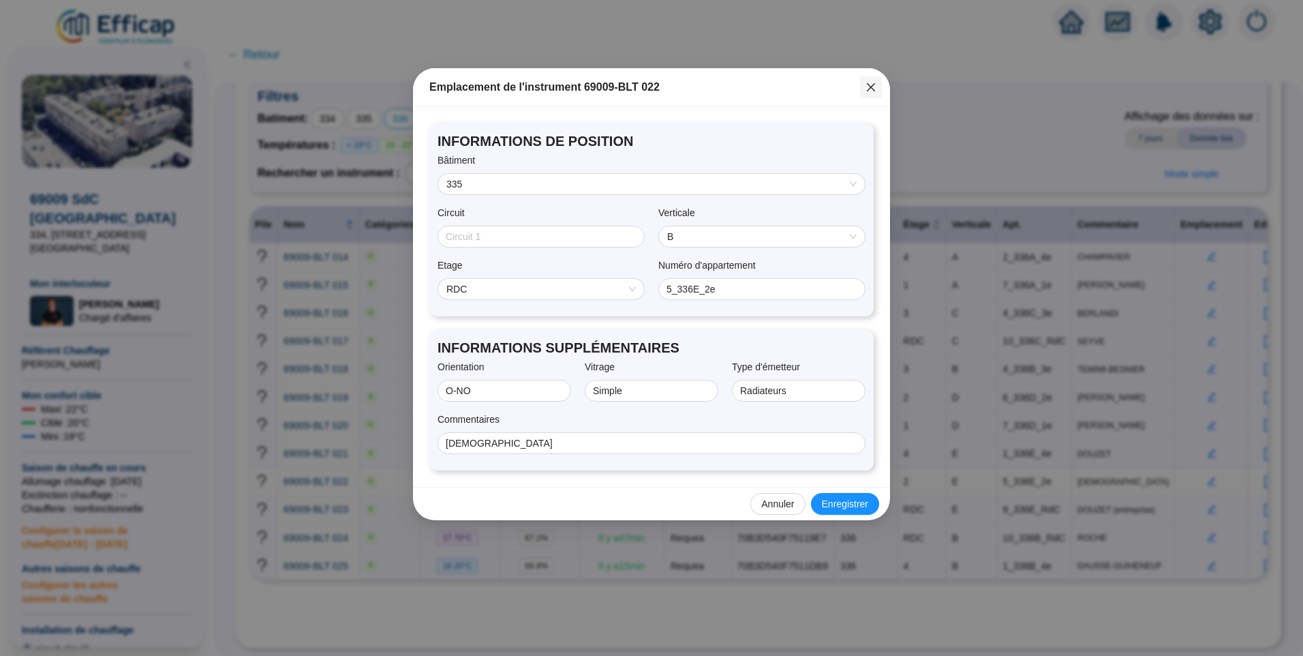
drag, startPoint x: 871, startPoint y: 87, endPoint x: 1016, endPoint y: 291, distance: 250.4
click at [870, 87] on icon "close" at bounding box center [871, 87] width 8 height 8
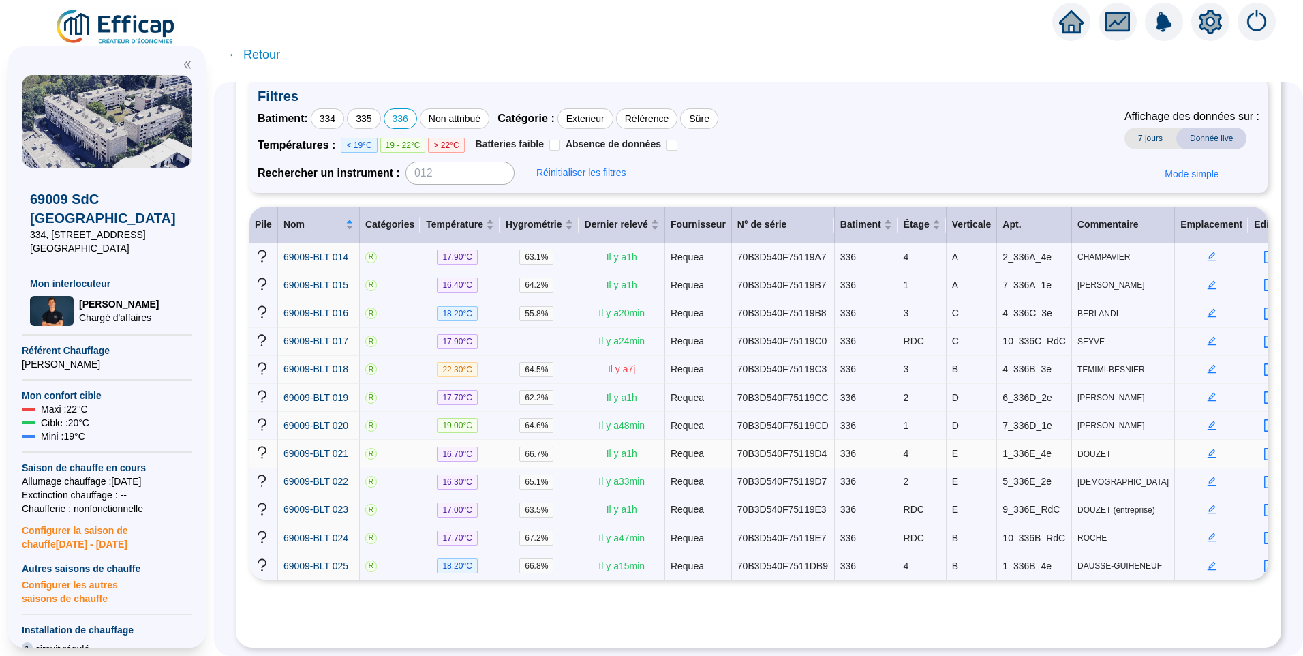
click at [1207, 448] on icon "edit" at bounding box center [1212, 453] width 10 height 10
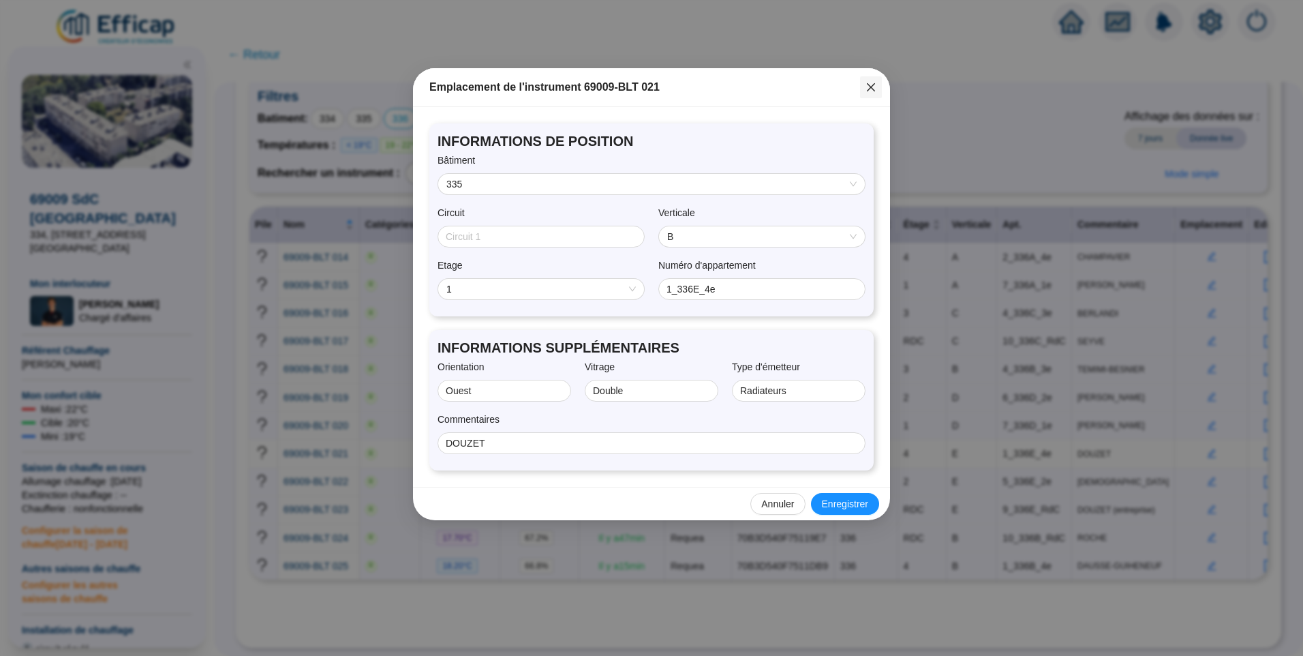
click at [874, 92] on icon "close" at bounding box center [871, 87] width 11 height 11
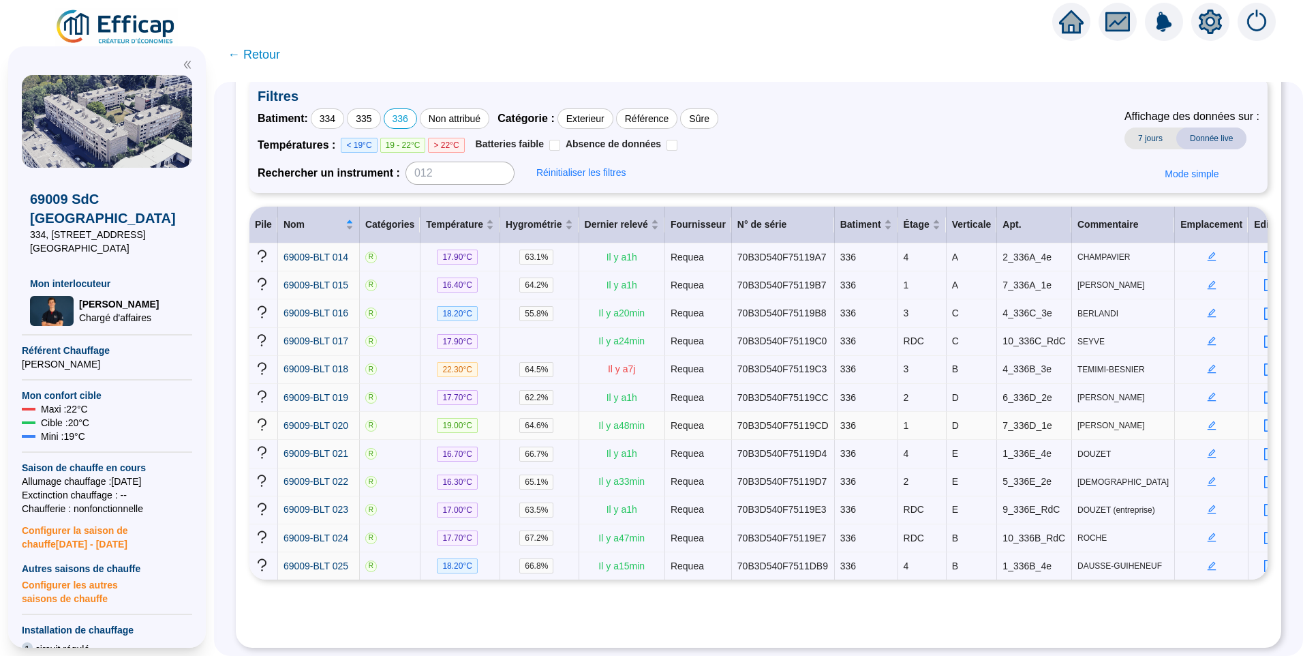
click at [1207, 421] on icon "edit" at bounding box center [1212, 426] width 10 height 10
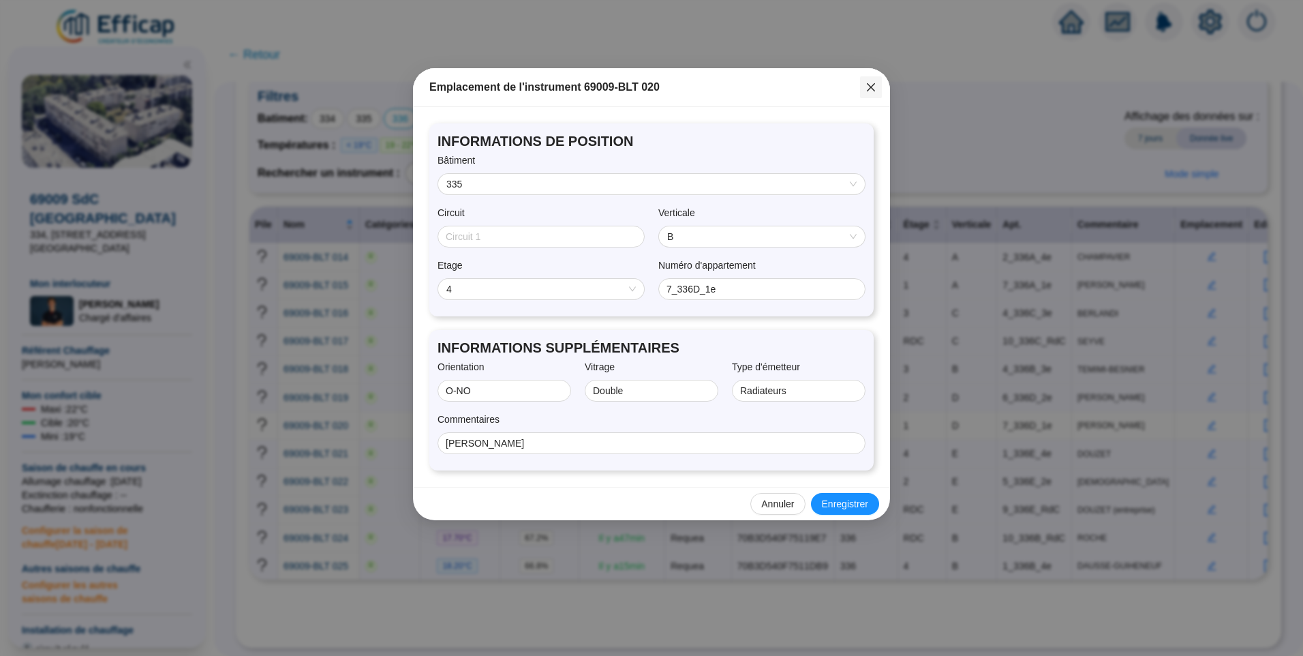
click at [866, 87] on icon "close" at bounding box center [871, 87] width 11 height 11
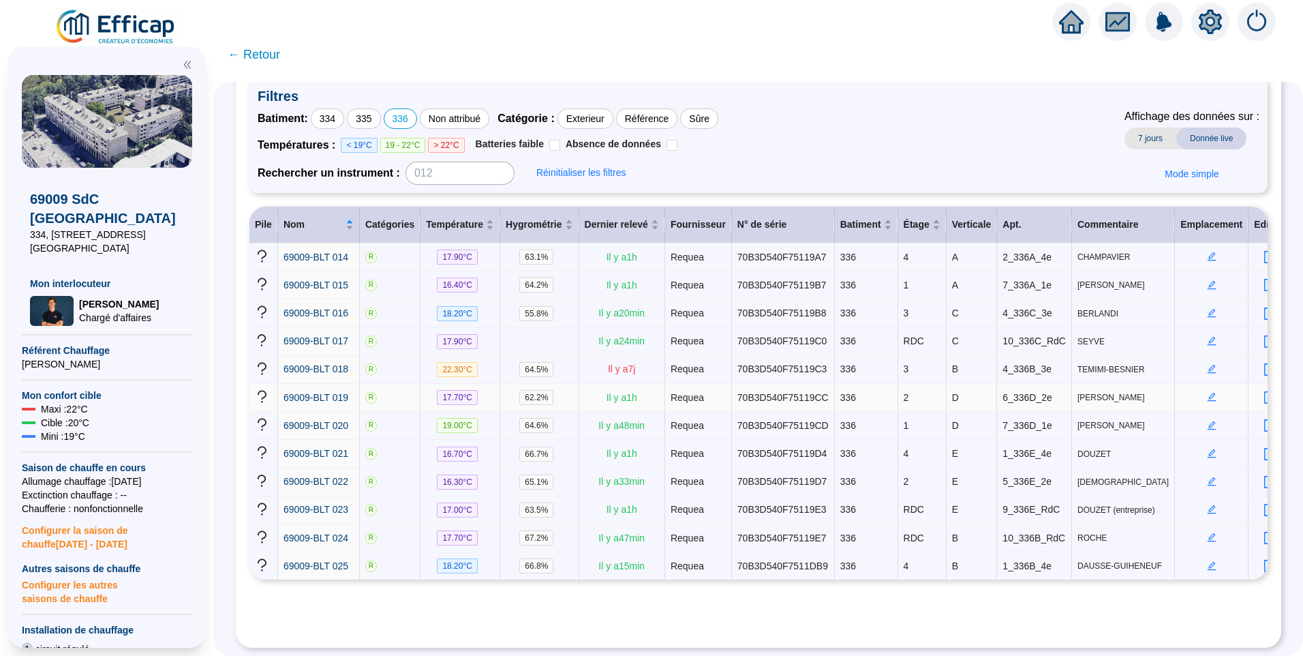
click at [1207, 393] on icon "edit" at bounding box center [1212, 397] width 10 height 10
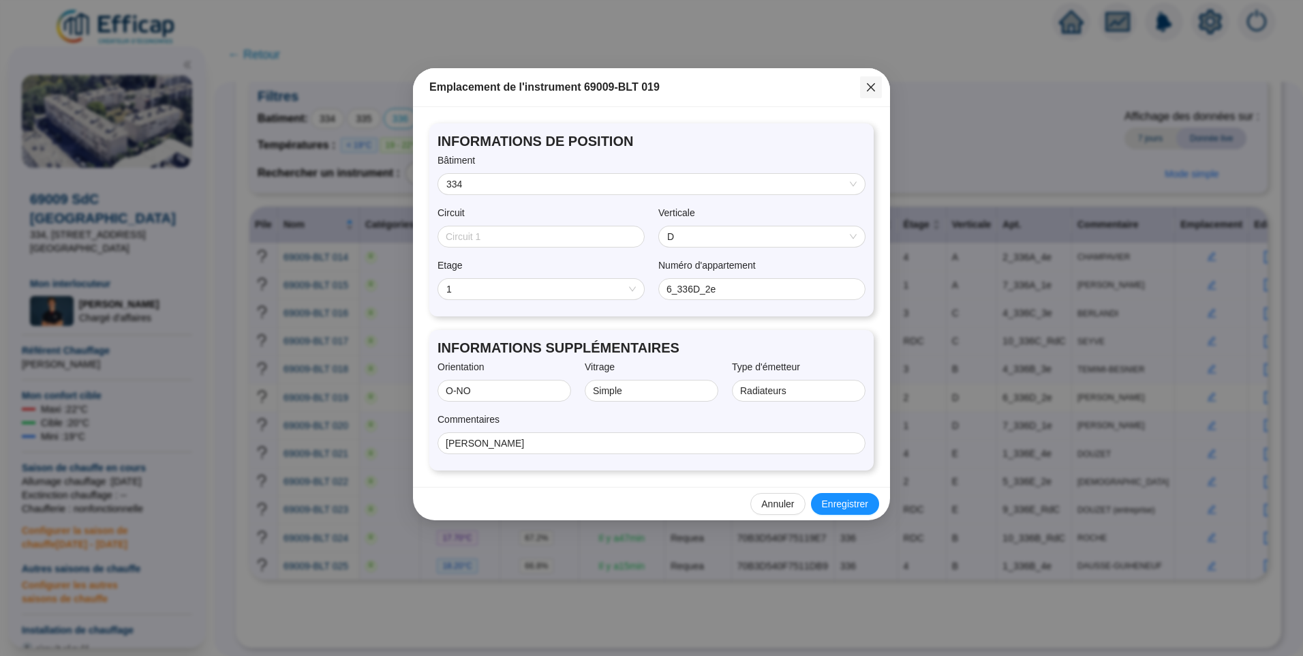
click at [868, 90] on icon "close" at bounding box center [871, 87] width 8 height 8
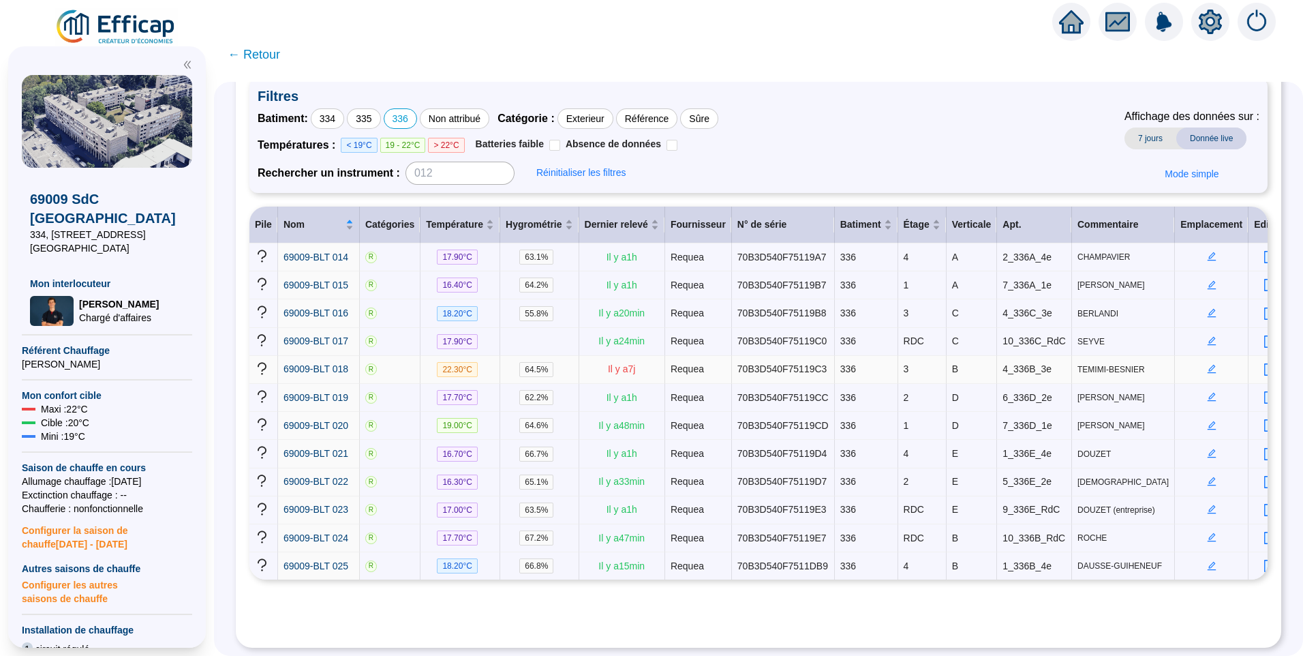
click at [1210, 366] on icon "edit" at bounding box center [1212, 368] width 5 height 5
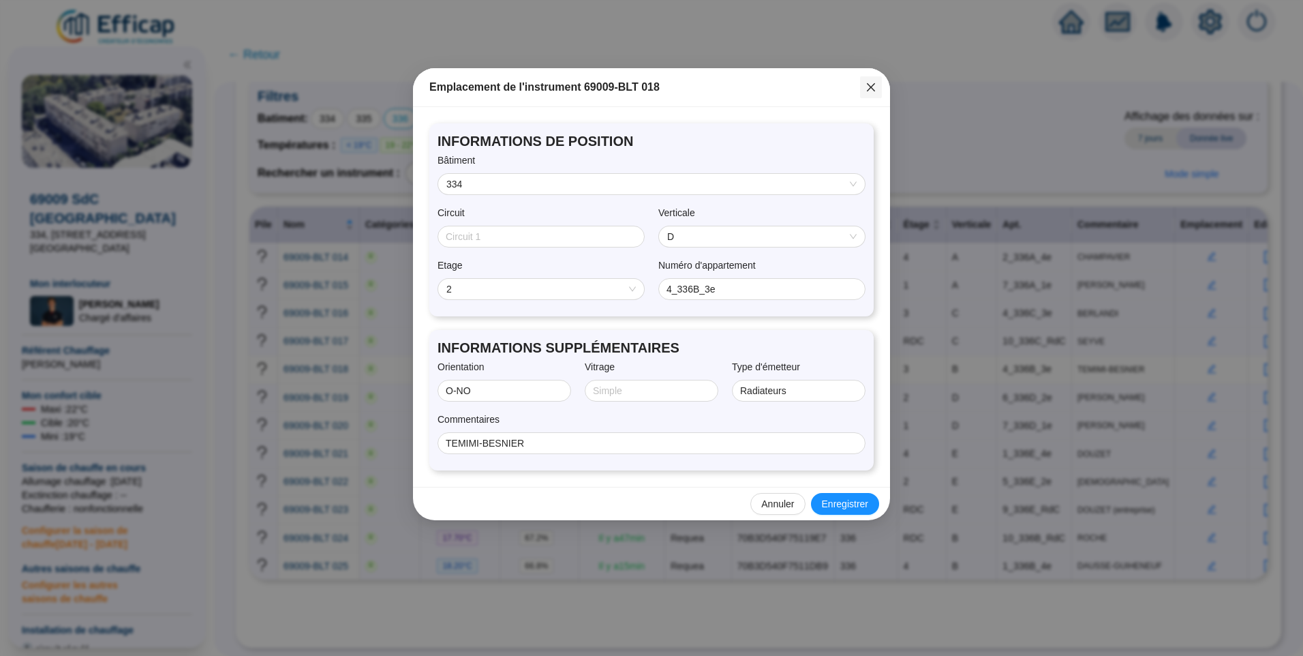
click at [872, 89] on icon "close" at bounding box center [871, 87] width 8 height 8
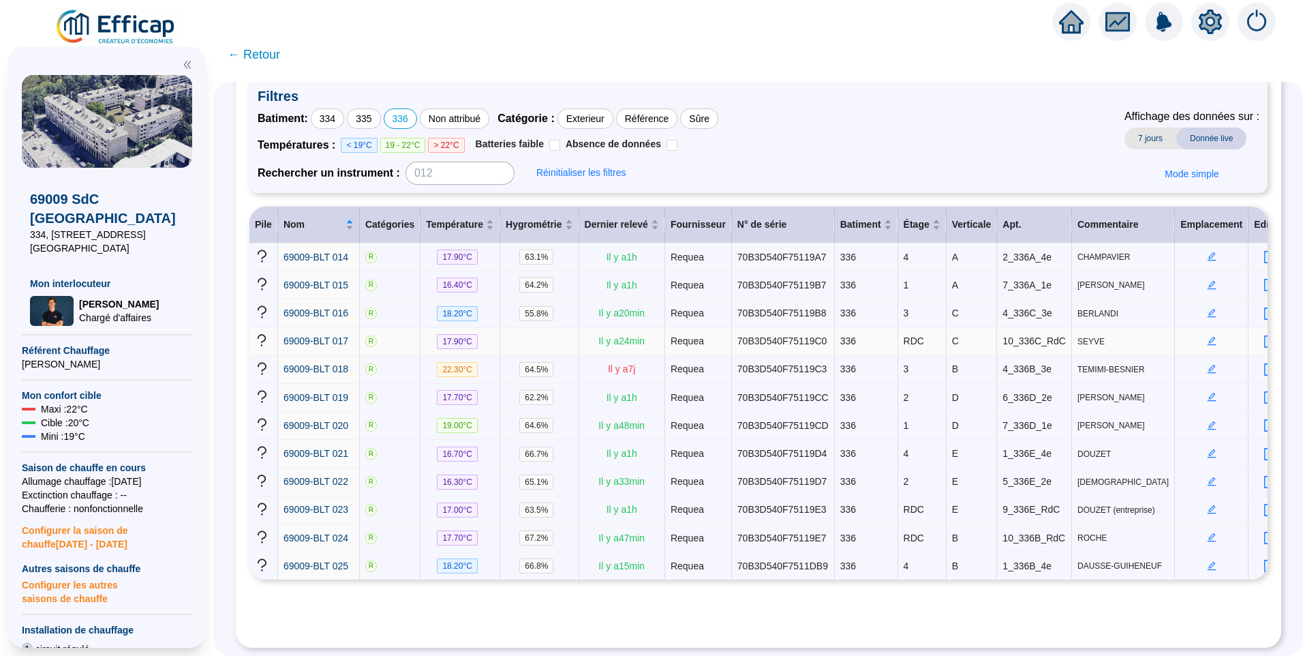
click at [1207, 338] on icon "edit" at bounding box center [1211, 341] width 9 height 9
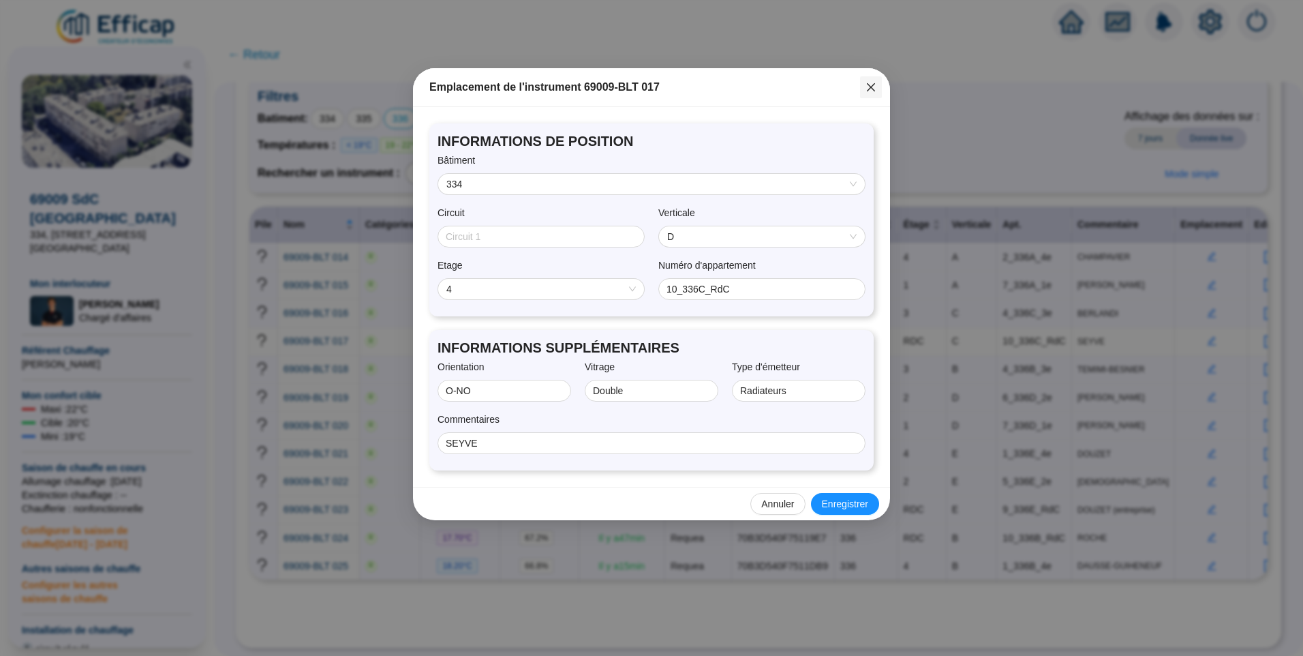
click at [866, 85] on icon "close" at bounding box center [871, 87] width 11 height 11
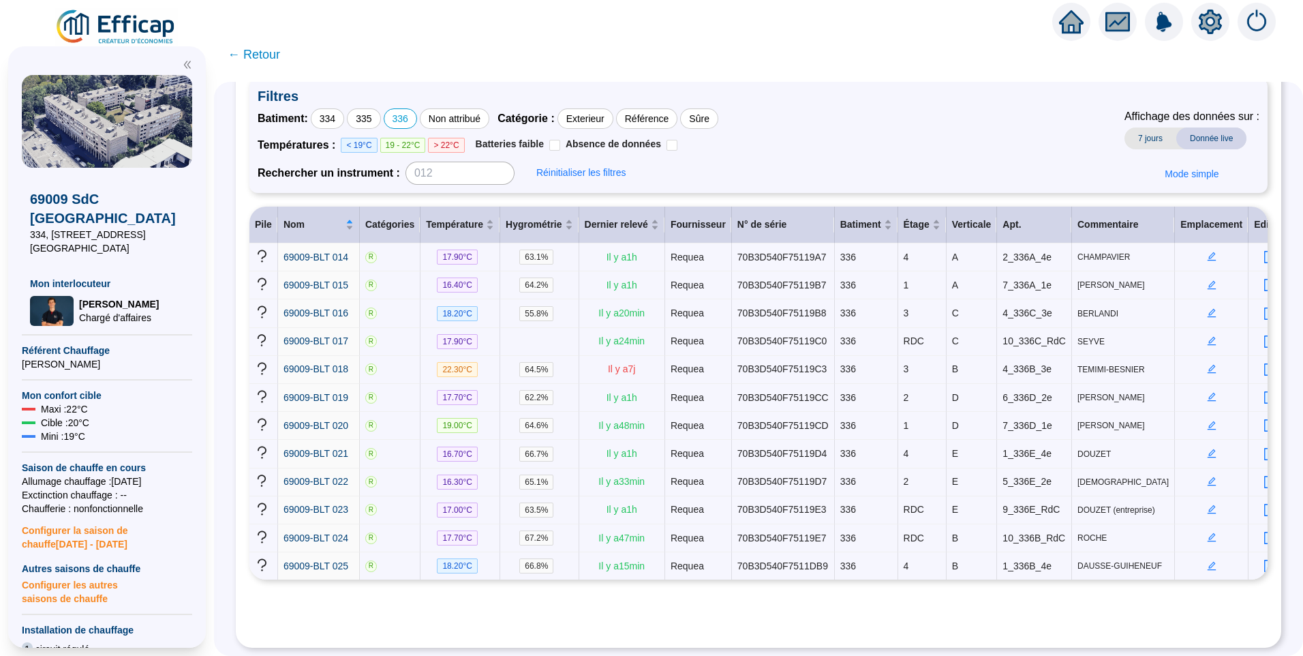
click at [1215, 22] on icon "setting" at bounding box center [1210, 22] width 25 height 25
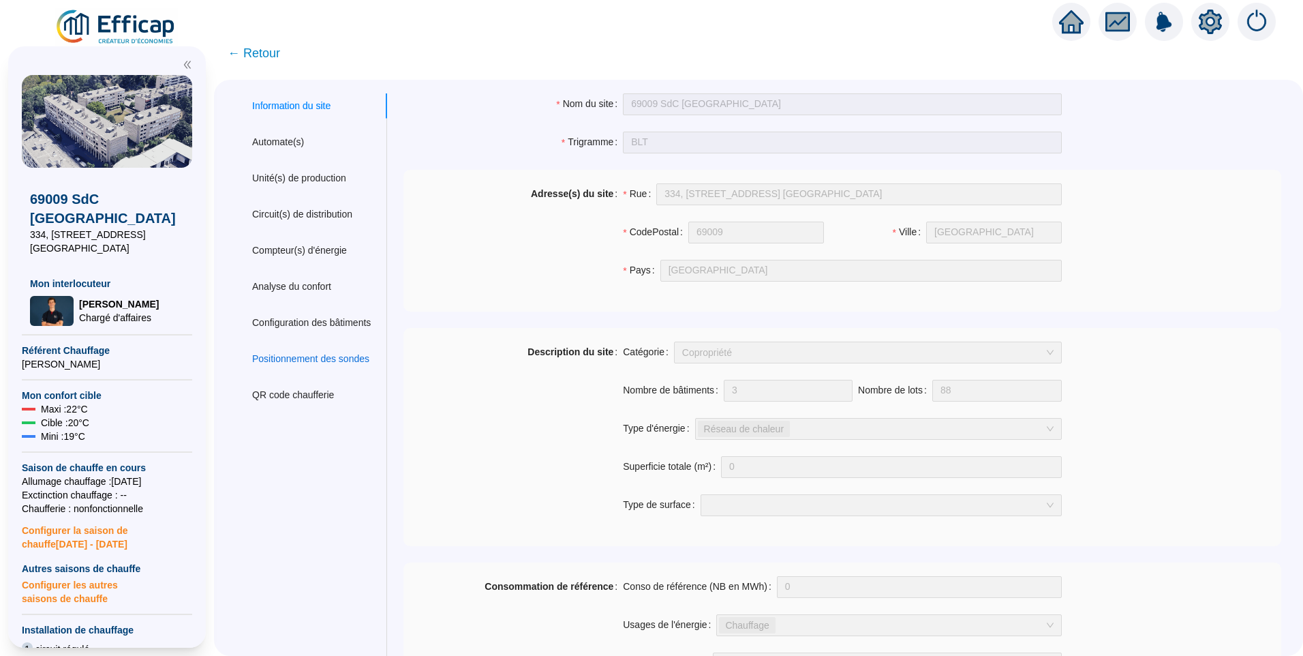
drag, startPoint x: 338, startPoint y: 361, endPoint x: 359, endPoint y: 352, distance: 22.0
click at [338, 361] on div "Positionnement des sondes" at bounding box center [310, 359] width 117 height 14
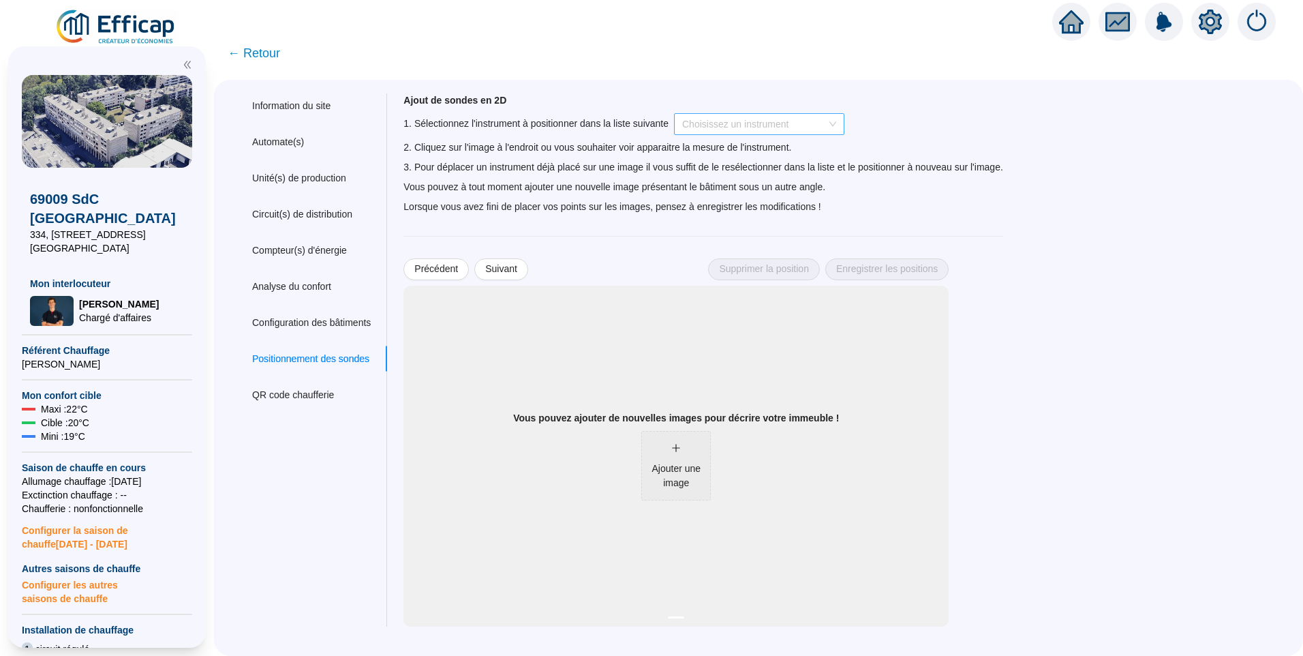
click at [836, 123] on span at bounding box center [759, 124] width 154 height 20
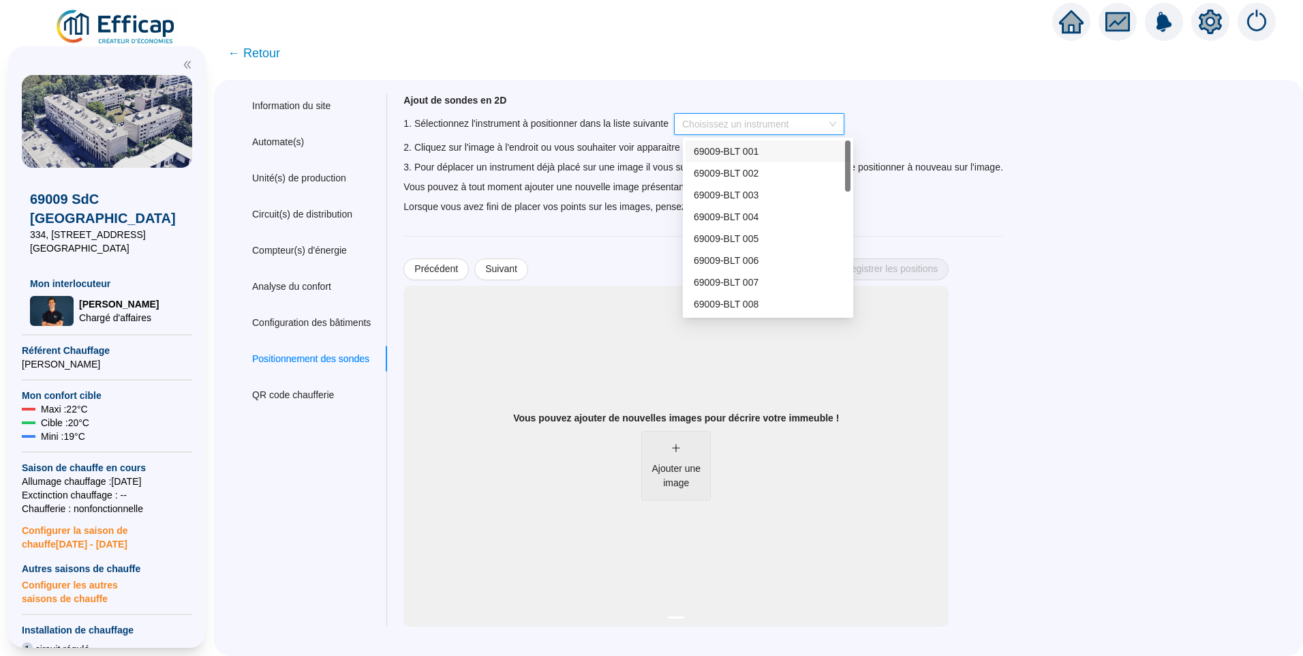
click at [1035, 122] on div "Ajout de sondes en 2D 1. Sélectionnez l'instrument à positionner dans la liste …" at bounding box center [834, 359] width 894 height 533
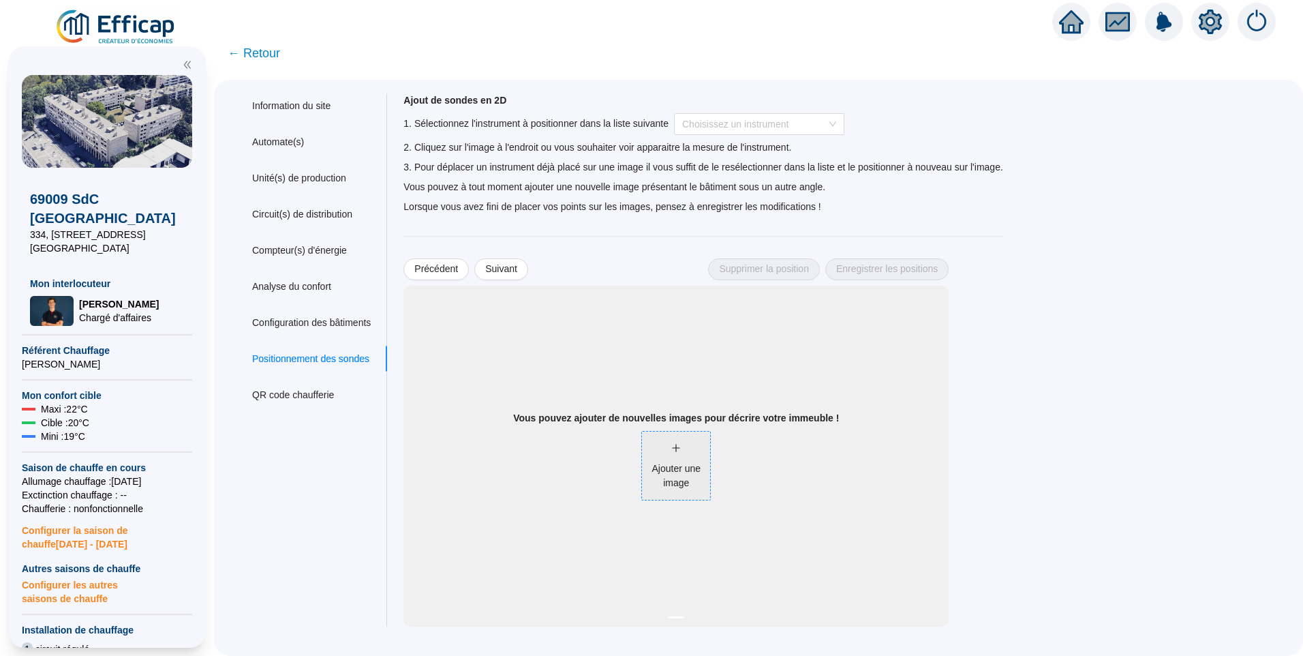
click at [681, 450] on icon "plus" at bounding box center [676, 448] width 10 height 10
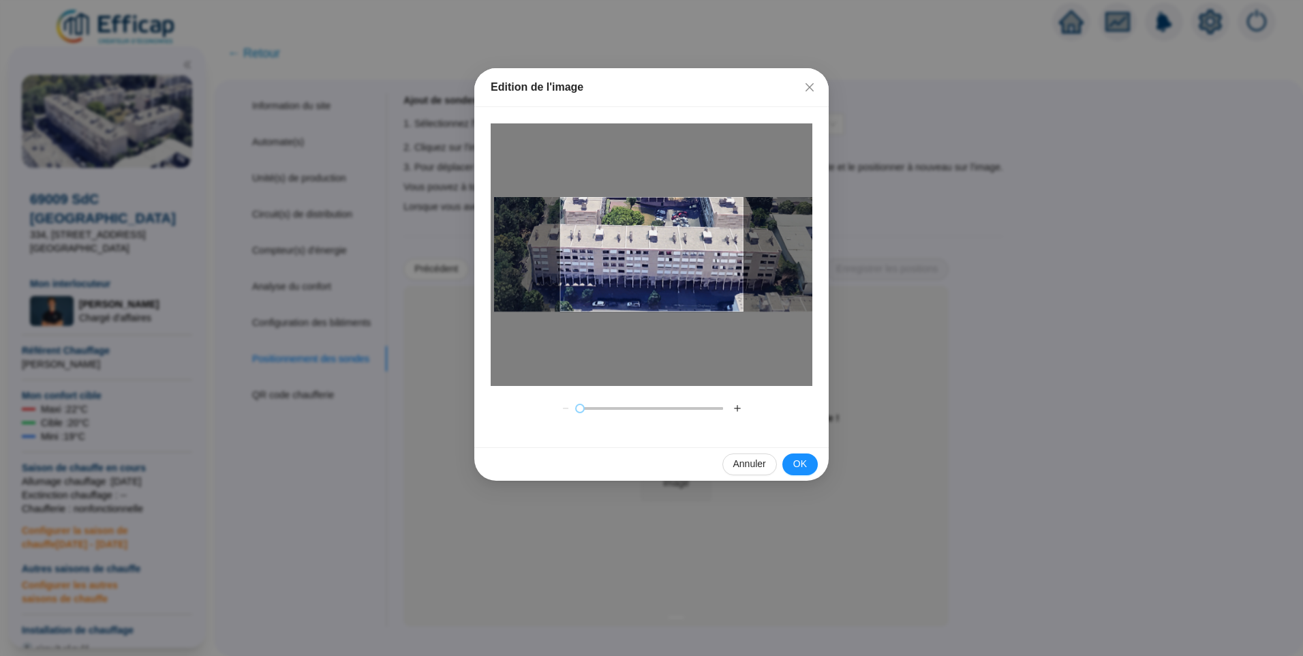
click at [616, 275] on div at bounding box center [651, 254] width 183 height 115
click at [815, 81] on button "Close" at bounding box center [810, 87] width 22 height 22
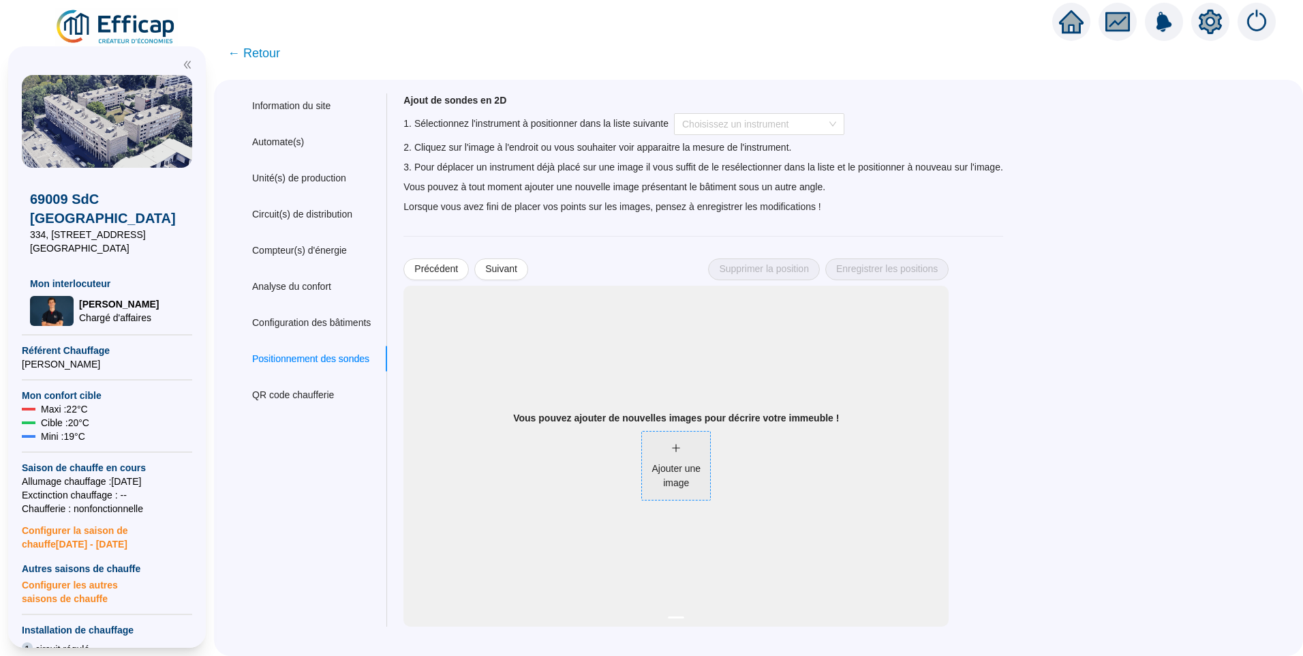
click at [681, 452] on icon "plus" at bounding box center [676, 448] width 10 height 10
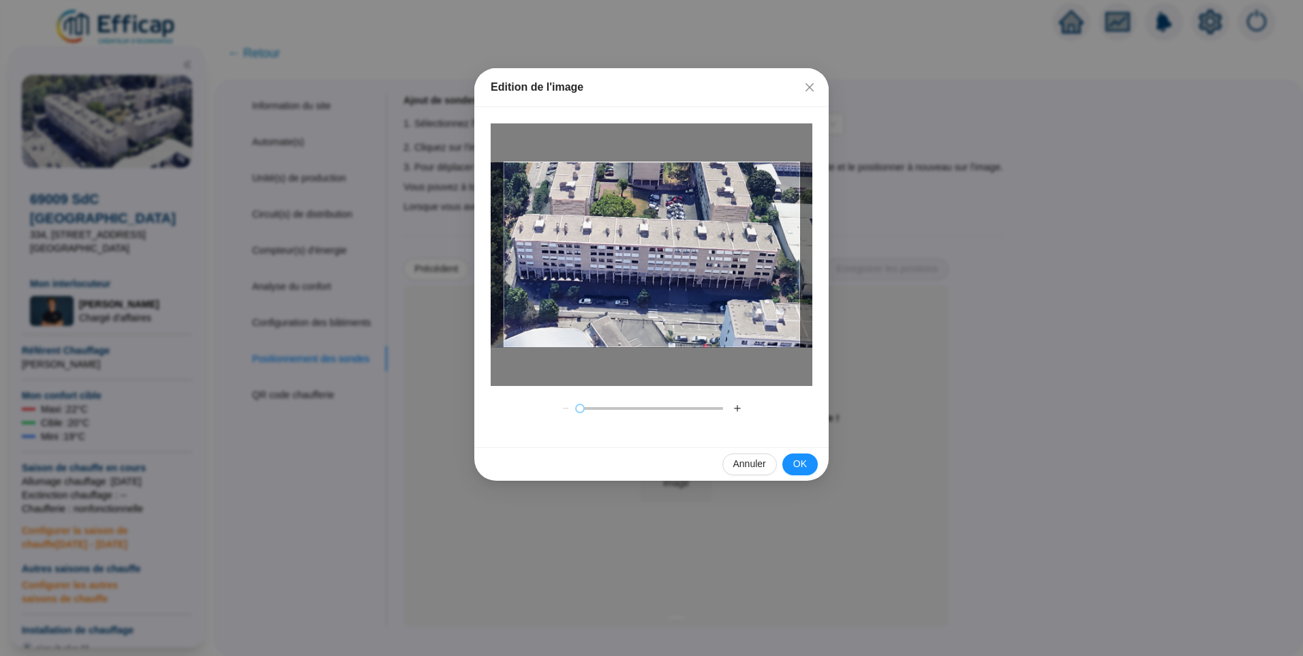
click at [733, 410] on button "＋" at bounding box center [738, 408] width 22 height 22
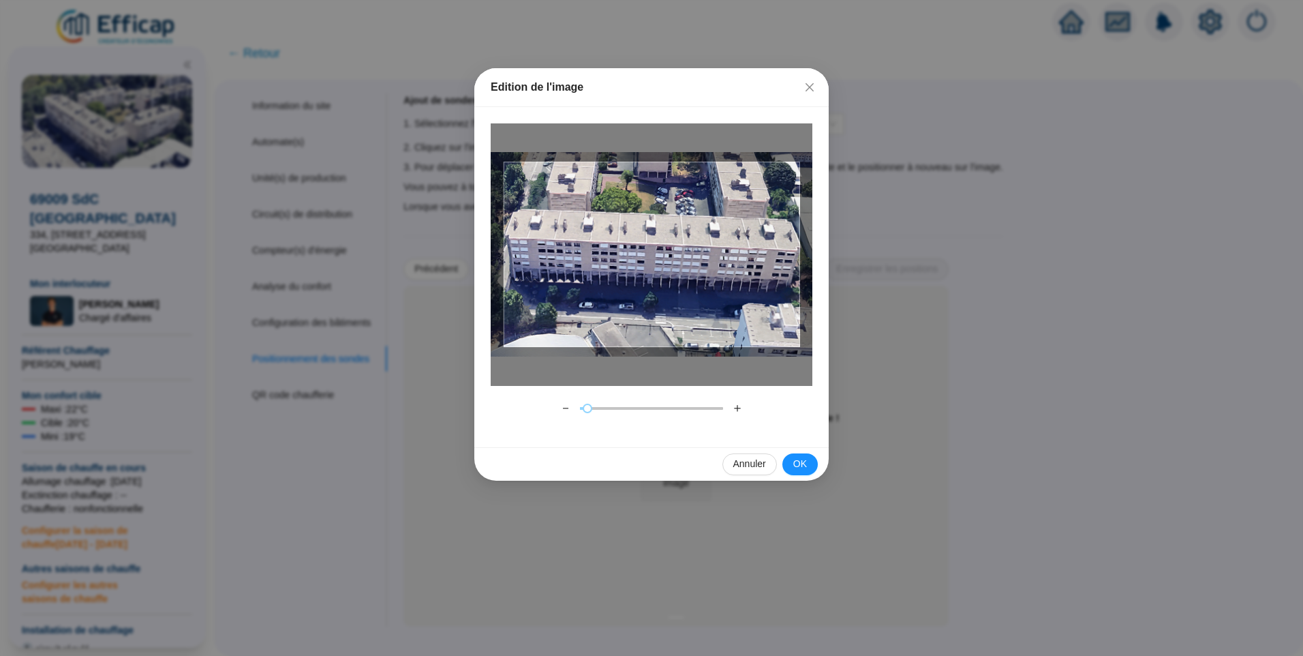
drag, startPoint x: 669, startPoint y: 292, endPoint x: 676, endPoint y: 291, distance: 7.5
click at [676, 291] on div at bounding box center [652, 254] width 296 height 185
click at [802, 471] on span "OK" at bounding box center [800, 464] width 14 height 14
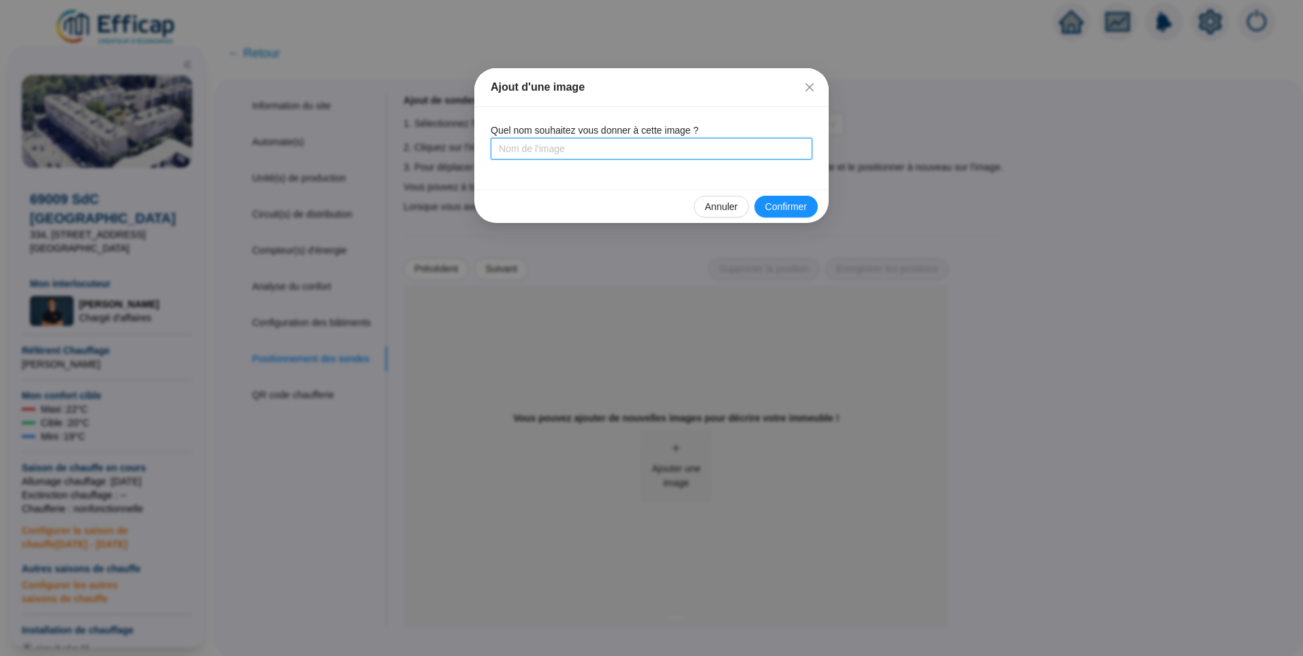
click at [562, 158] on input "text" at bounding box center [652, 149] width 322 height 22
type input "336 Nord-Ouest"
click at [797, 204] on span "Confirmer" at bounding box center [786, 207] width 42 height 14
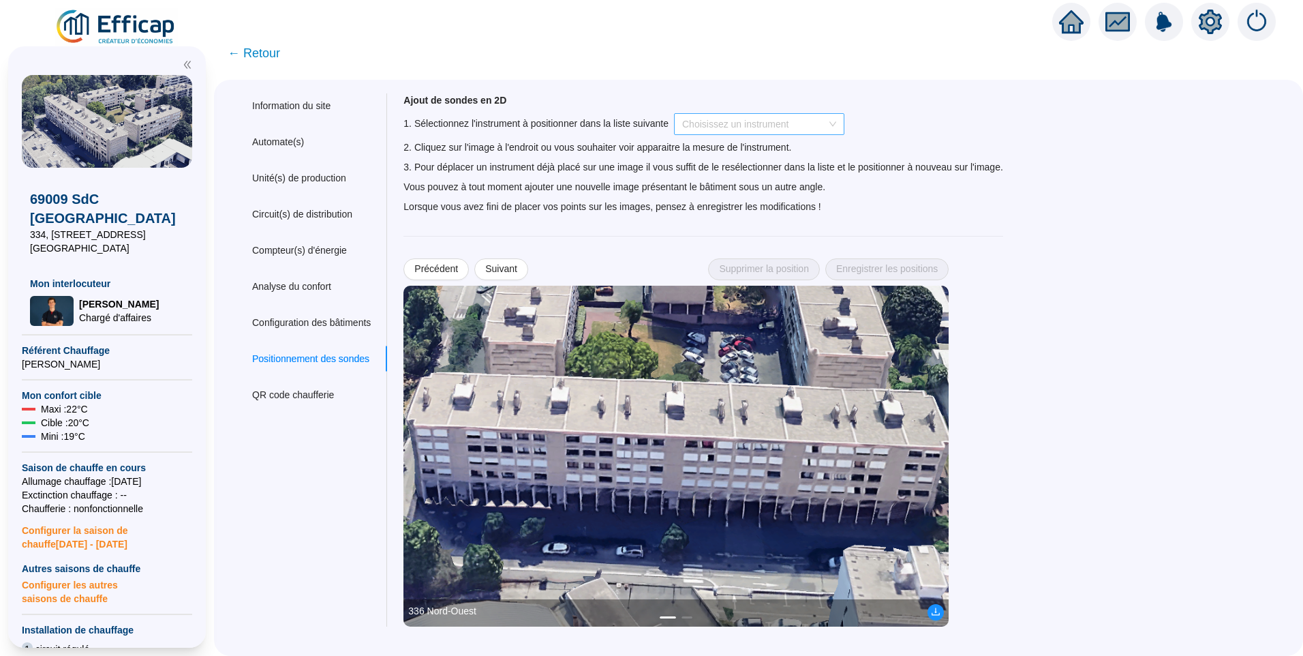
click at [754, 121] on input "search" at bounding box center [753, 124] width 142 height 20
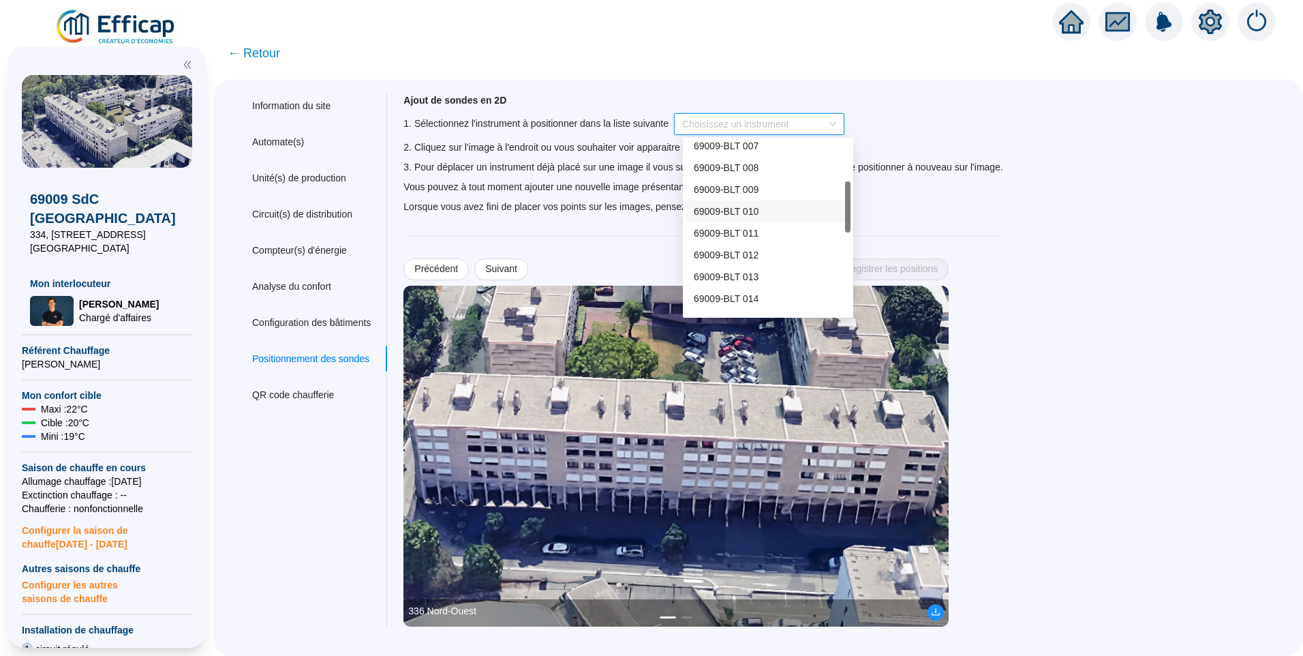
scroll to position [204, 0]
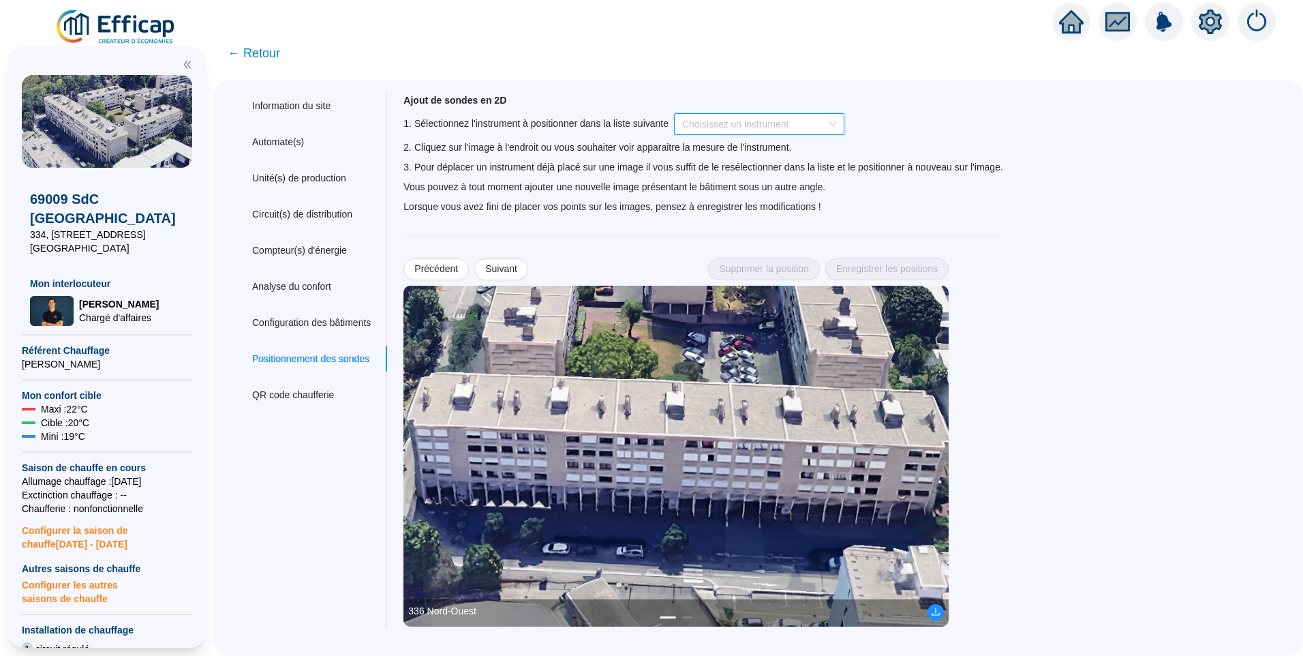
click at [731, 125] on input "search" at bounding box center [753, 124] width 142 height 20
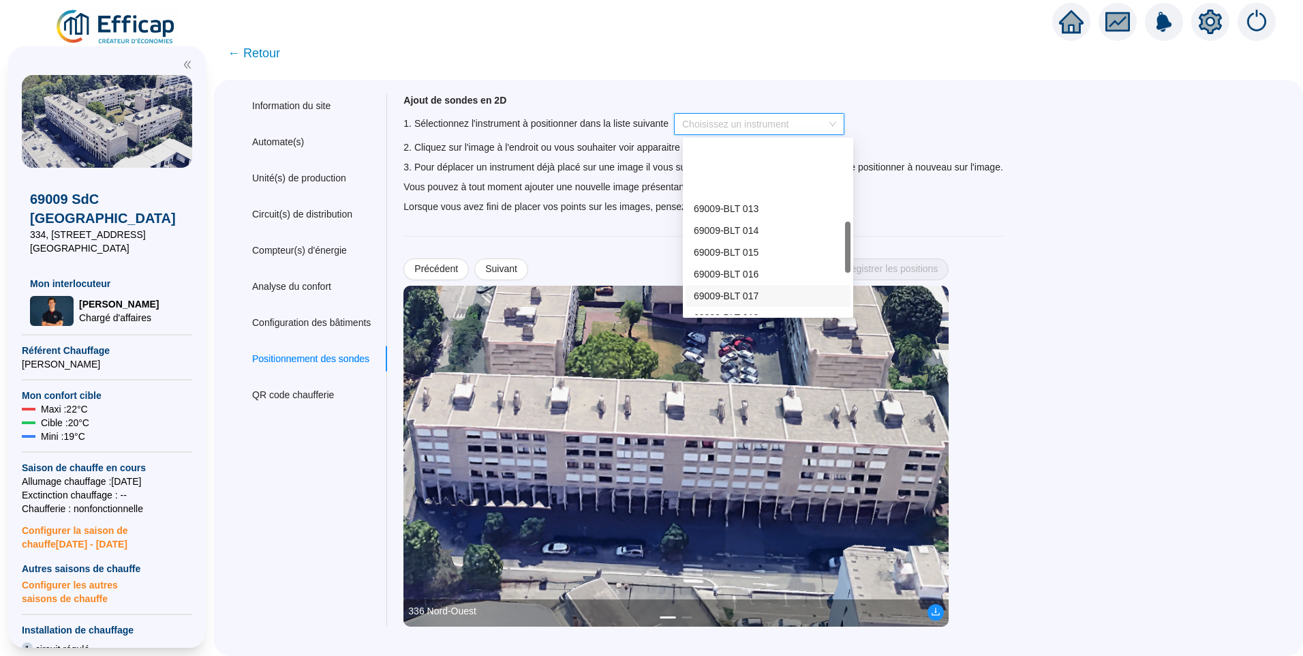
scroll to position [273, 0]
click at [749, 293] on span "69009-BLT 020" at bounding box center [726, 293] width 65 height 11
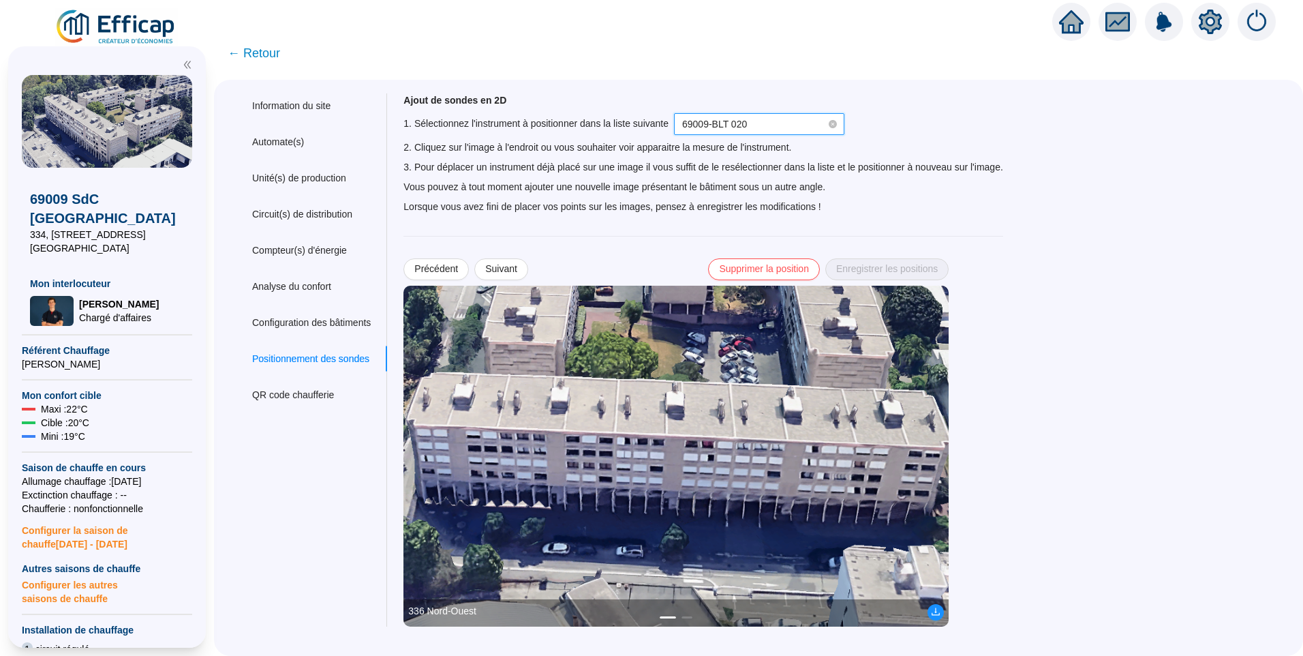
click at [510, 468] on img at bounding box center [676, 456] width 545 height 341
click at [910, 275] on span "Enregistrer les positions" at bounding box center [887, 269] width 102 height 14
click at [771, 126] on span "69009-BLT 020" at bounding box center [759, 124] width 154 height 20
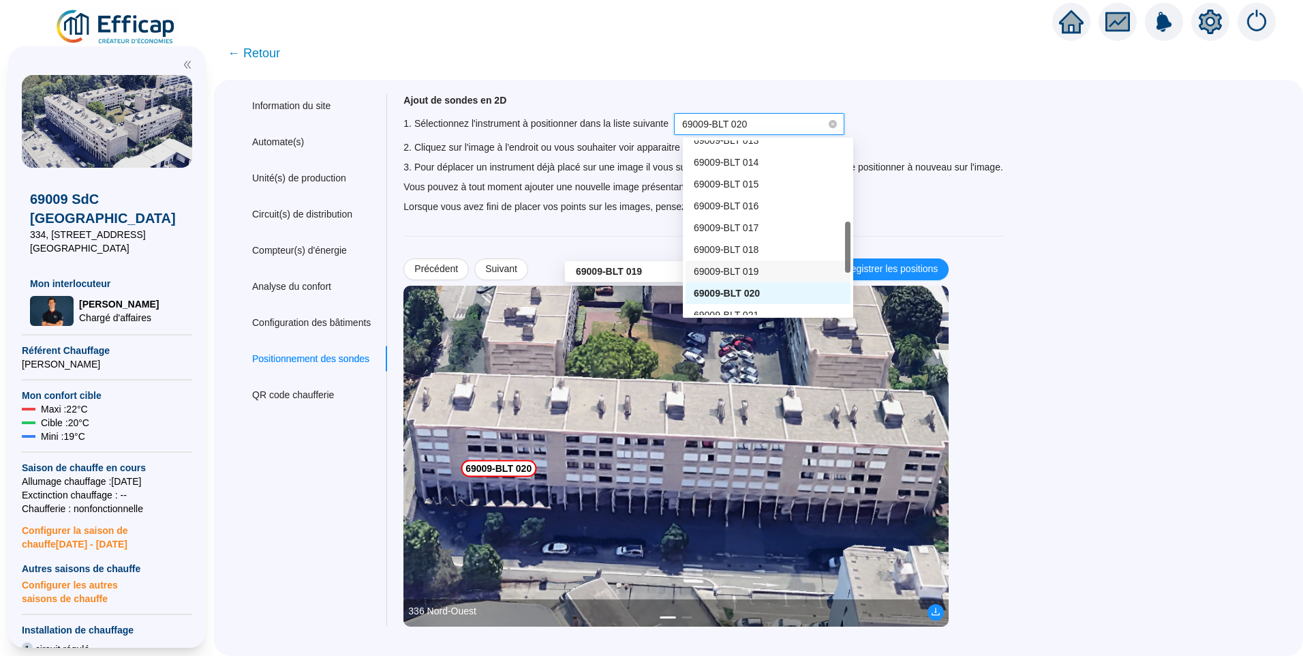
click at [740, 272] on span "69009-BLT 019" at bounding box center [726, 271] width 65 height 11
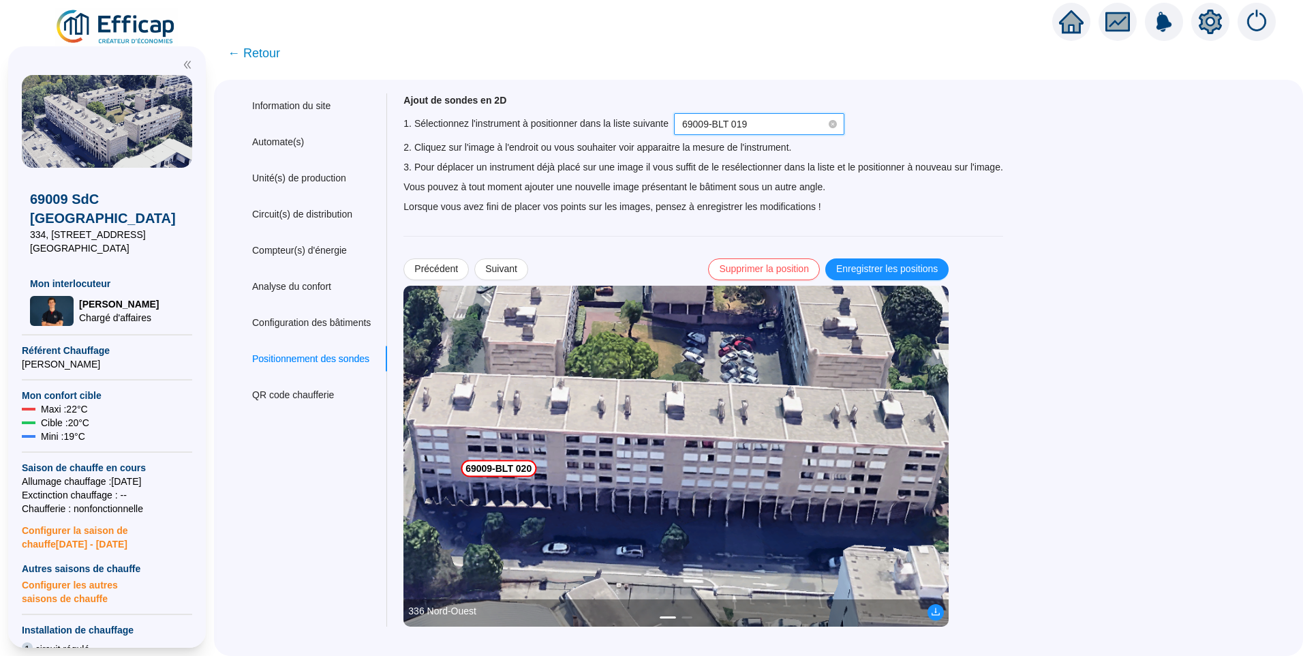
click at [504, 458] on img at bounding box center [676, 456] width 545 height 341
click at [887, 263] on span "Enregistrer les positions" at bounding box center [887, 269] width 102 height 14
click at [508, 458] on img at bounding box center [676, 456] width 545 height 341
click at [508, 457] on img at bounding box center [676, 456] width 545 height 341
click at [508, 455] on img at bounding box center [676, 456] width 545 height 341
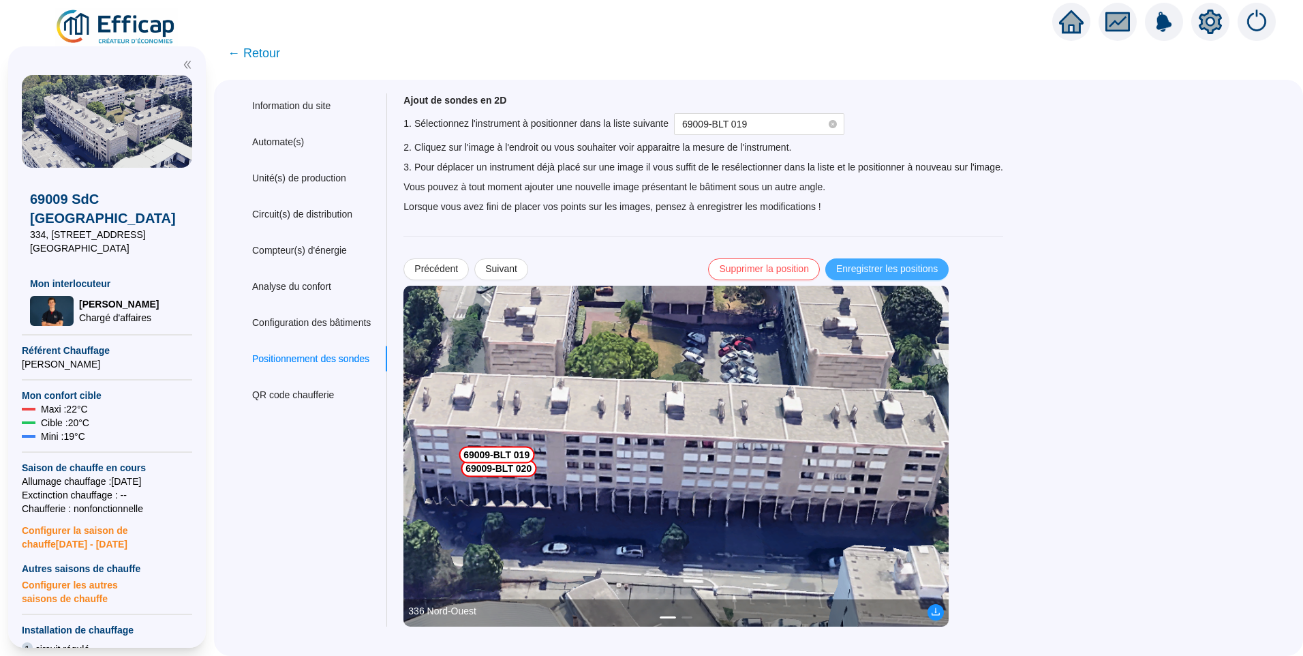
click at [938, 264] on span "Enregistrer les positions" at bounding box center [887, 269] width 102 height 14
click at [763, 129] on span "69009-BLT 019" at bounding box center [759, 124] width 154 height 20
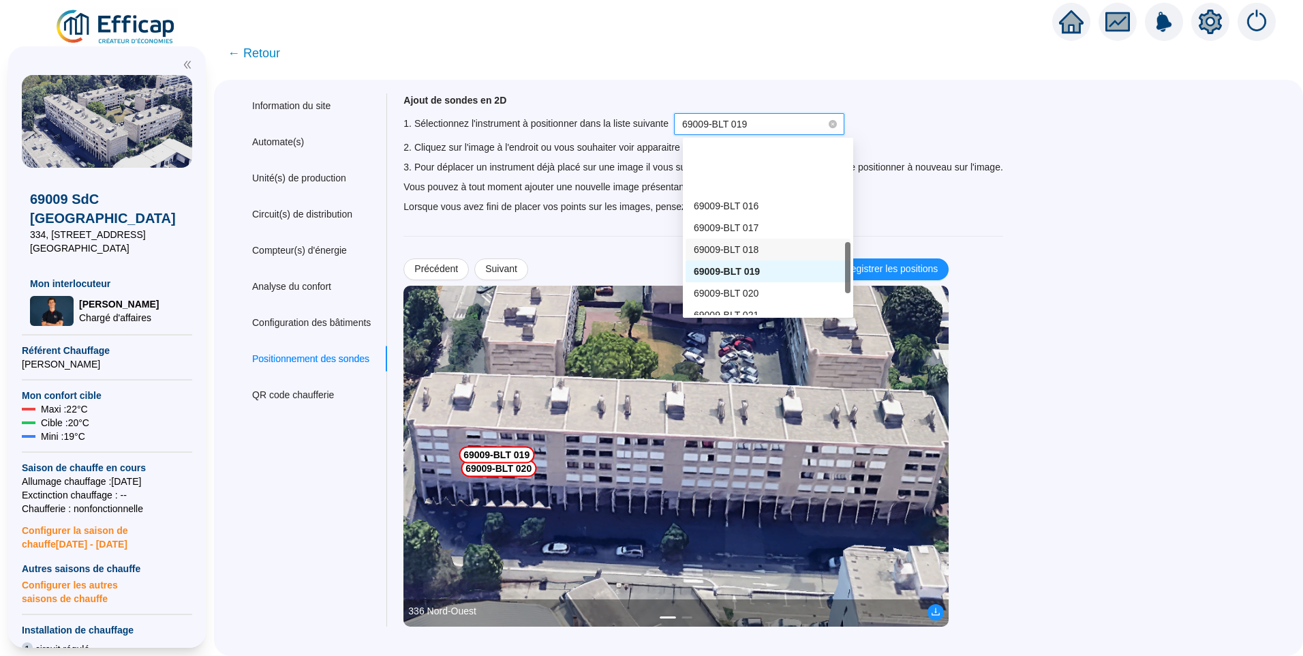
scroll to position [341, 0]
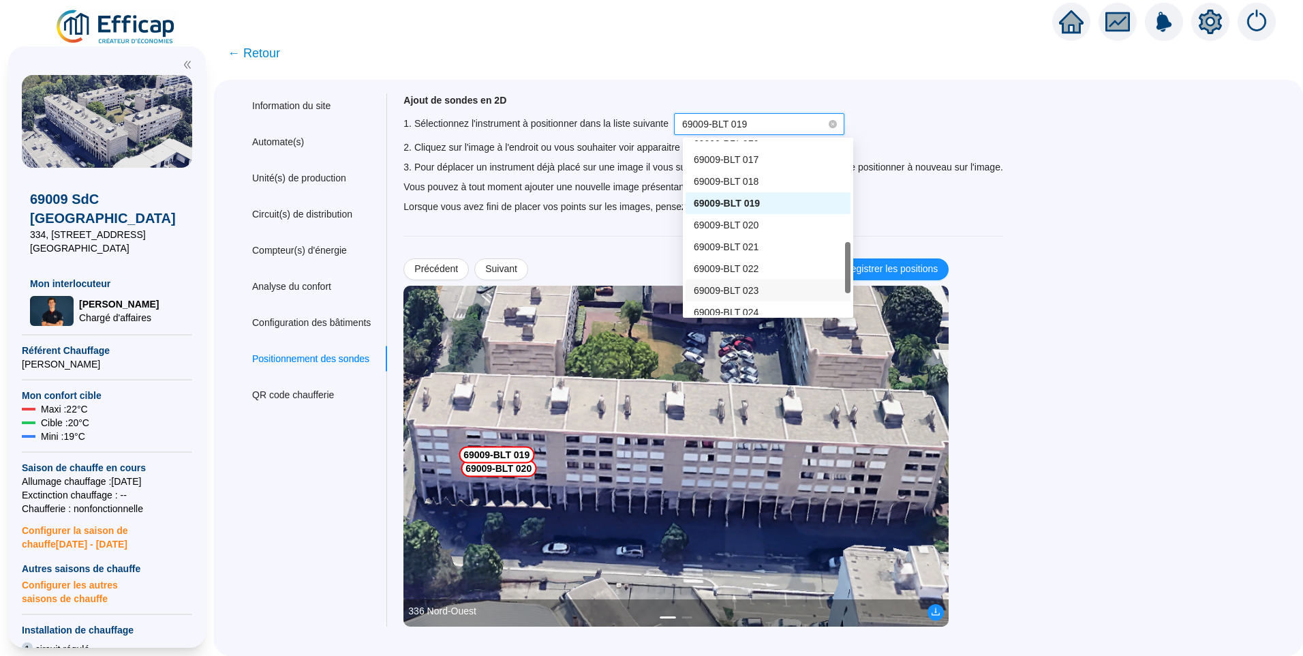
click at [756, 288] on div "69009-BLT 023" at bounding box center [768, 291] width 149 height 14
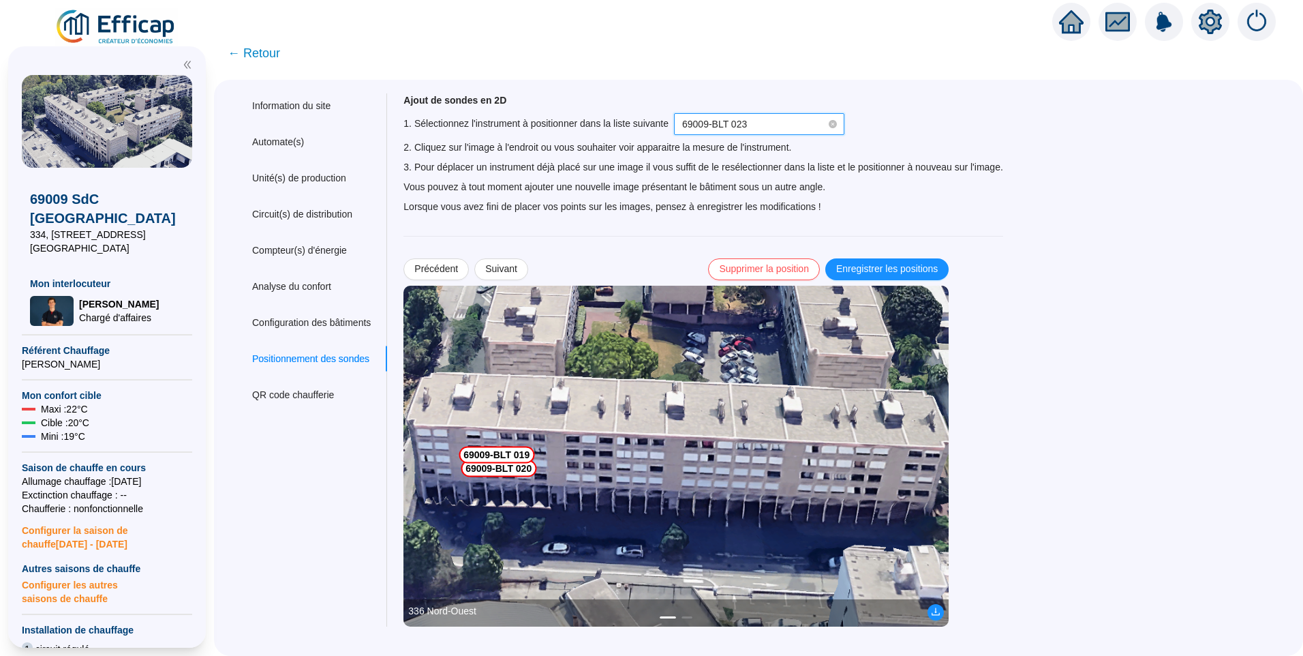
click at [453, 482] on img at bounding box center [676, 456] width 545 height 341
click at [453, 484] on img at bounding box center [676, 456] width 545 height 341
click at [924, 268] on span "Enregistrer les positions" at bounding box center [887, 269] width 102 height 14
click at [762, 125] on span "69009-BLT 023" at bounding box center [759, 124] width 154 height 20
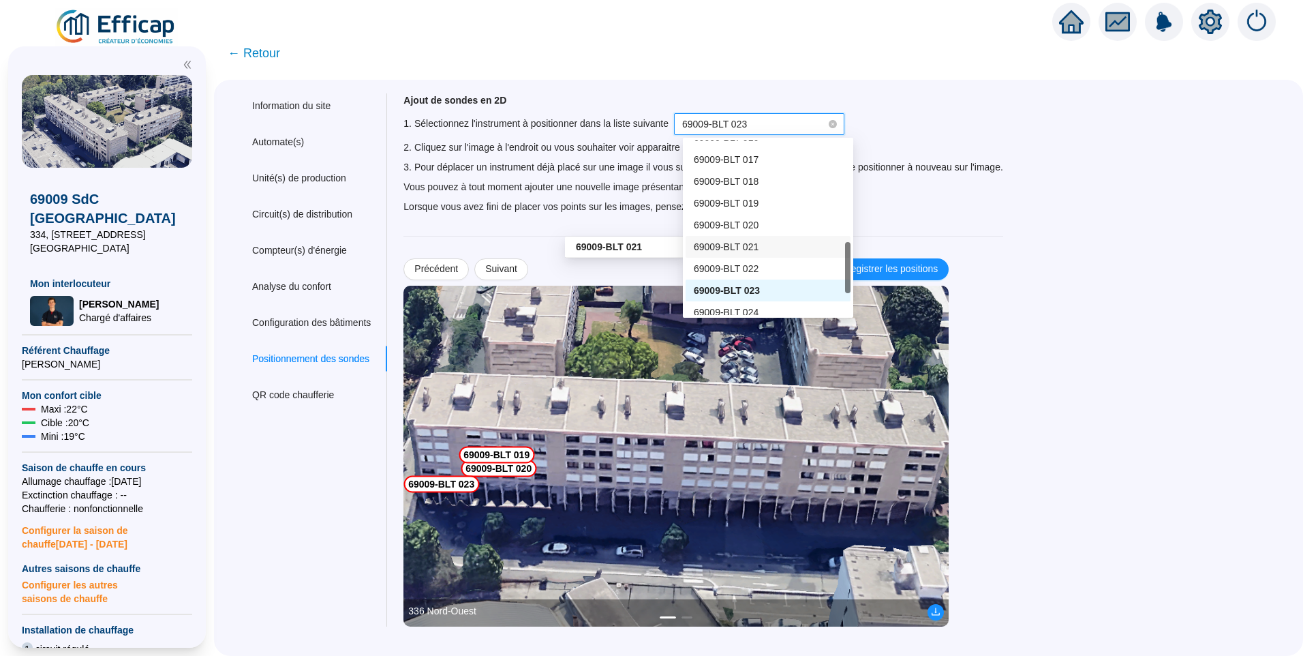
click at [755, 250] on span "69009-BLT 021" at bounding box center [726, 246] width 65 height 11
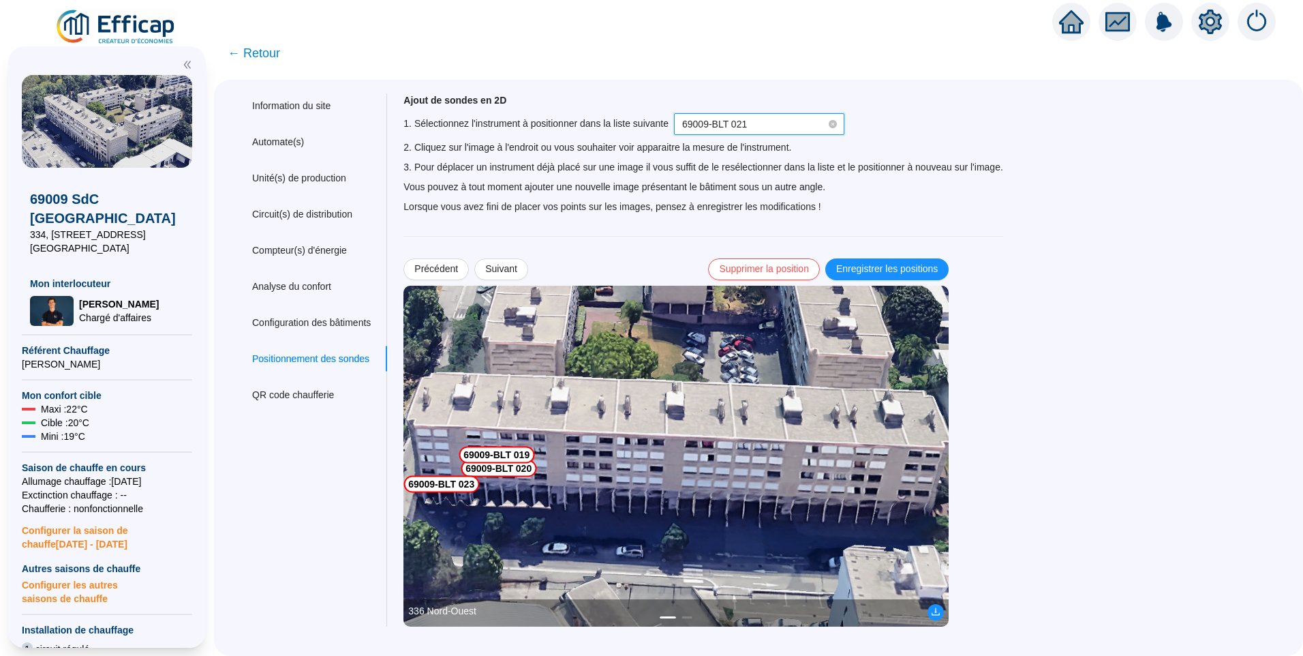
click at [445, 426] on img at bounding box center [676, 456] width 545 height 341
click at [902, 267] on span "Enregistrer les positions" at bounding box center [887, 269] width 102 height 14
click at [718, 123] on span "69009-BLT 021" at bounding box center [714, 124] width 65 height 11
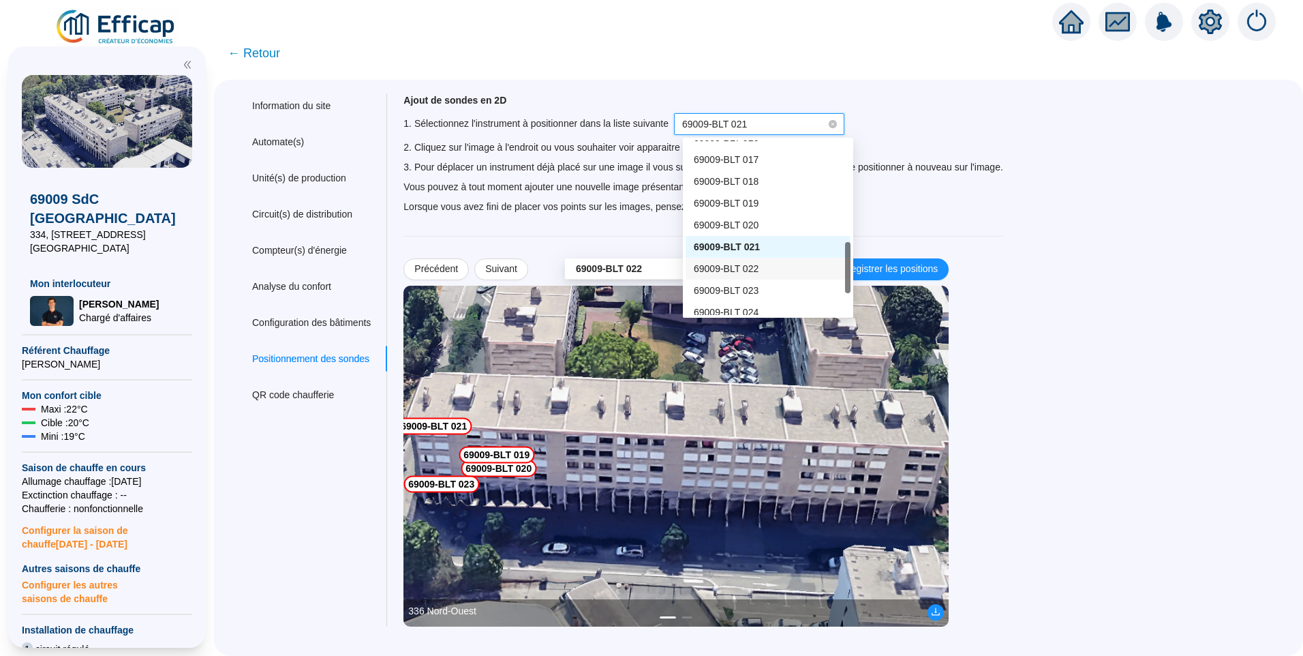
click at [746, 270] on span "69009-BLT 022" at bounding box center [726, 268] width 65 height 11
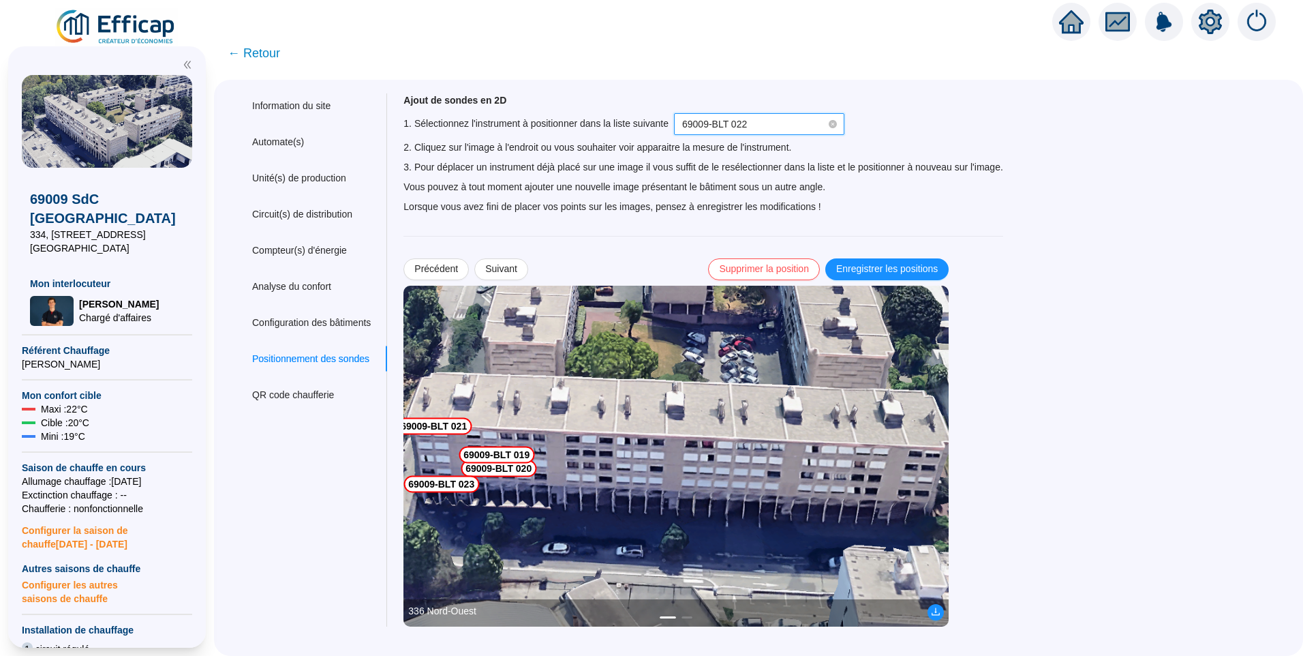
click at [447, 466] on img at bounding box center [676, 456] width 545 height 341
click at [927, 272] on span "Enregistrer les positions" at bounding box center [887, 269] width 102 height 14
click at [449, 460] on img at bounding box center [676, 456] width 545 height 341
click at [446, 451] on img at bounding box center [676, 456] width 545 height 341
click at [922, 271] on span "Enregistrer les positions" at bounding box center [887, 269] width 102 height 14
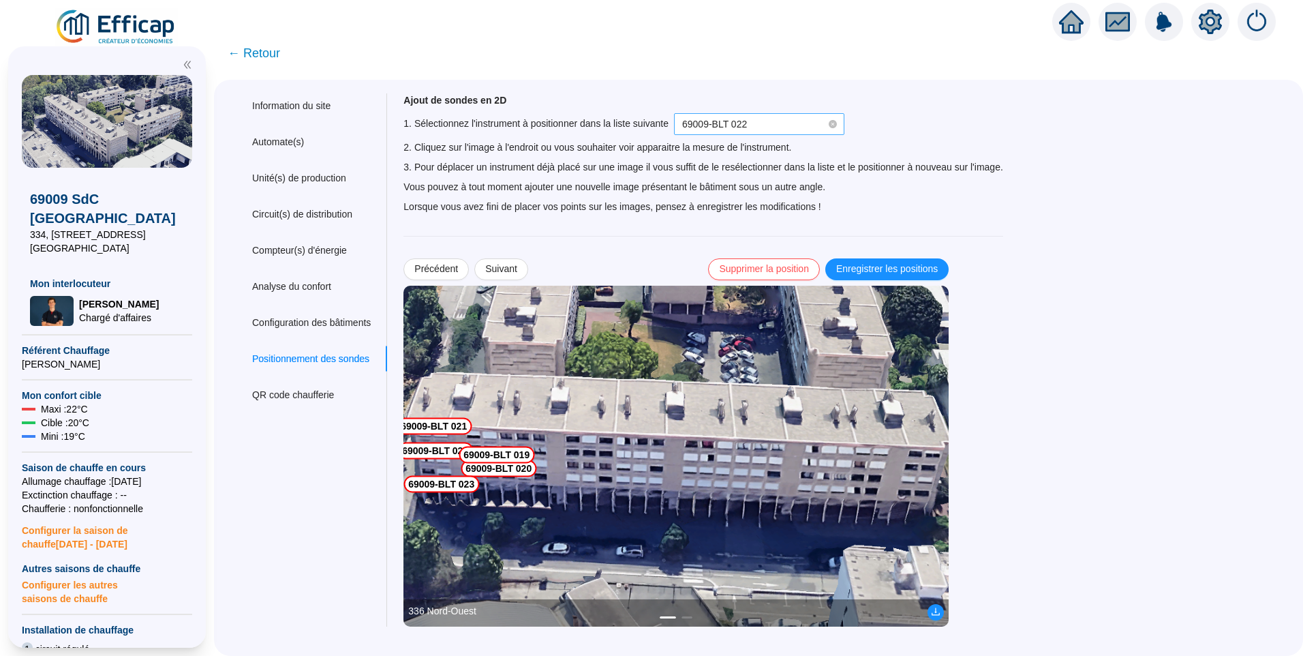
click at [754, 125] on span "69009-BLT 022" at bounding box center [759, 124] width 154 height 20
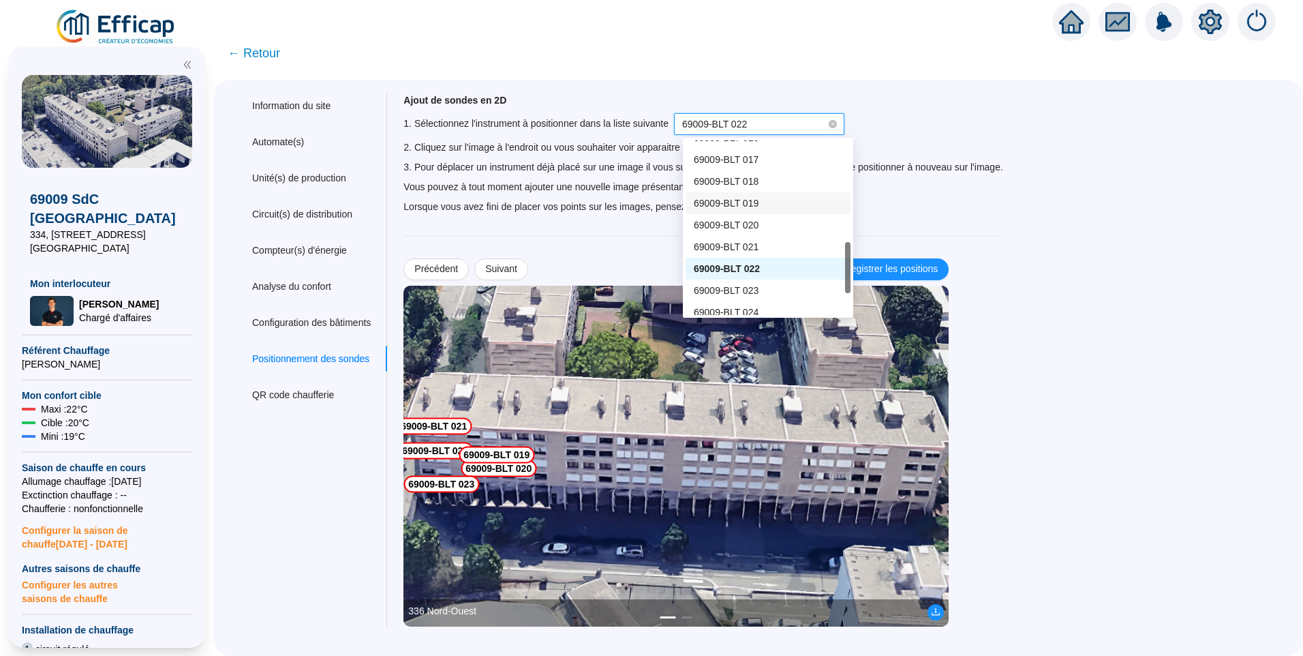
click at [767, 199] on div "69009-BLT 019" at bounding box center [768, 203] width 149 height 14
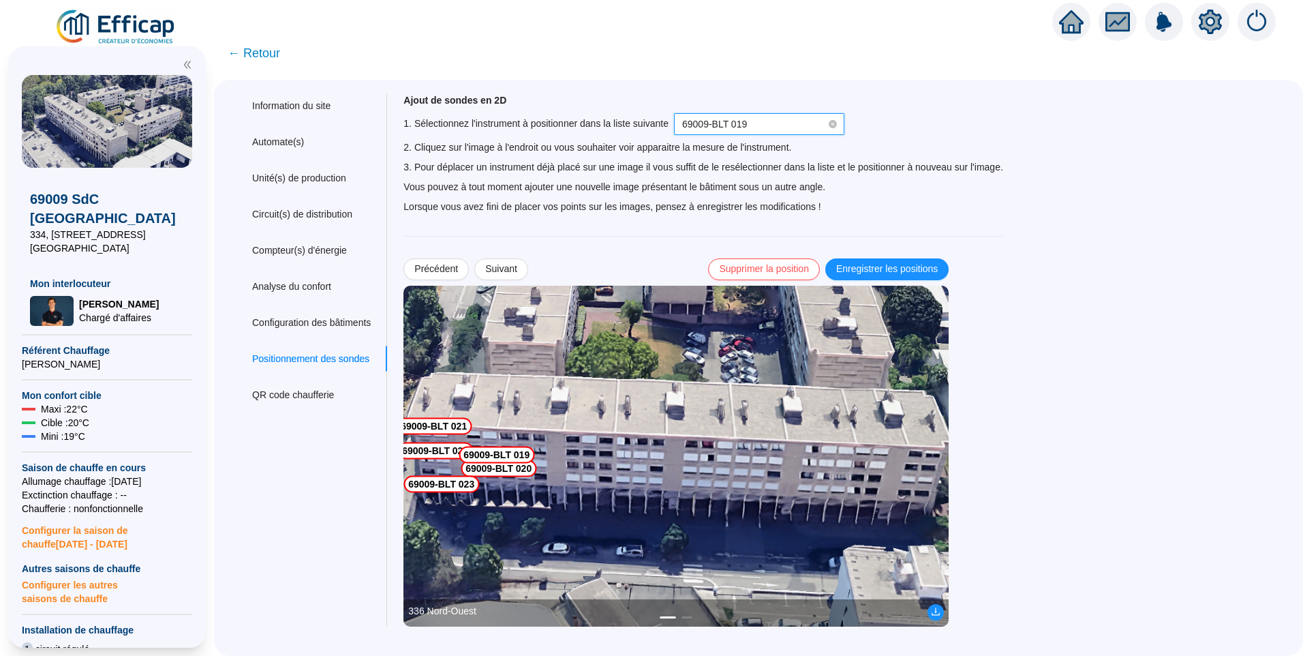
click at [537, 455] on img at bounding box center [676, 456] width 545 height 341
click at [551, 456] on img at bounding box center [676, 456] width 545 height 341
click at [764, 128] on span "69009-BLT 019" at bounding box center [759, 124] width 154 height 20
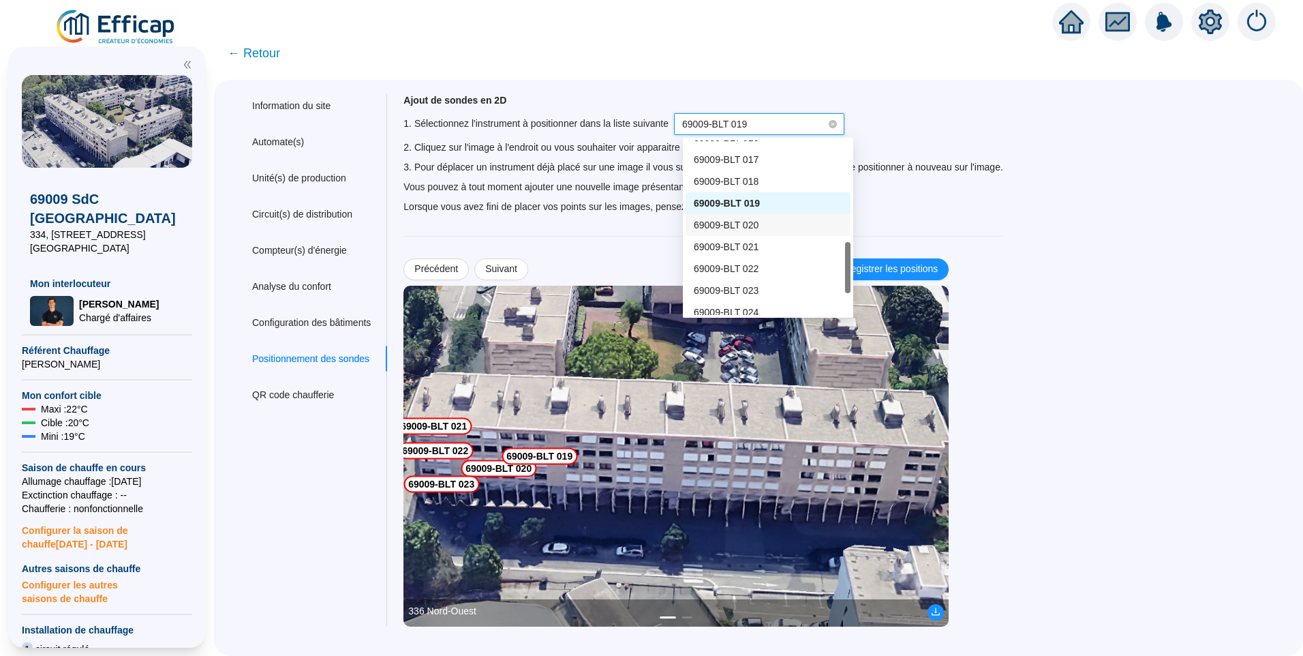
click at [759, 223] on div "69009-BLT 020" at bounding box center [768, 225] width 149 height 14
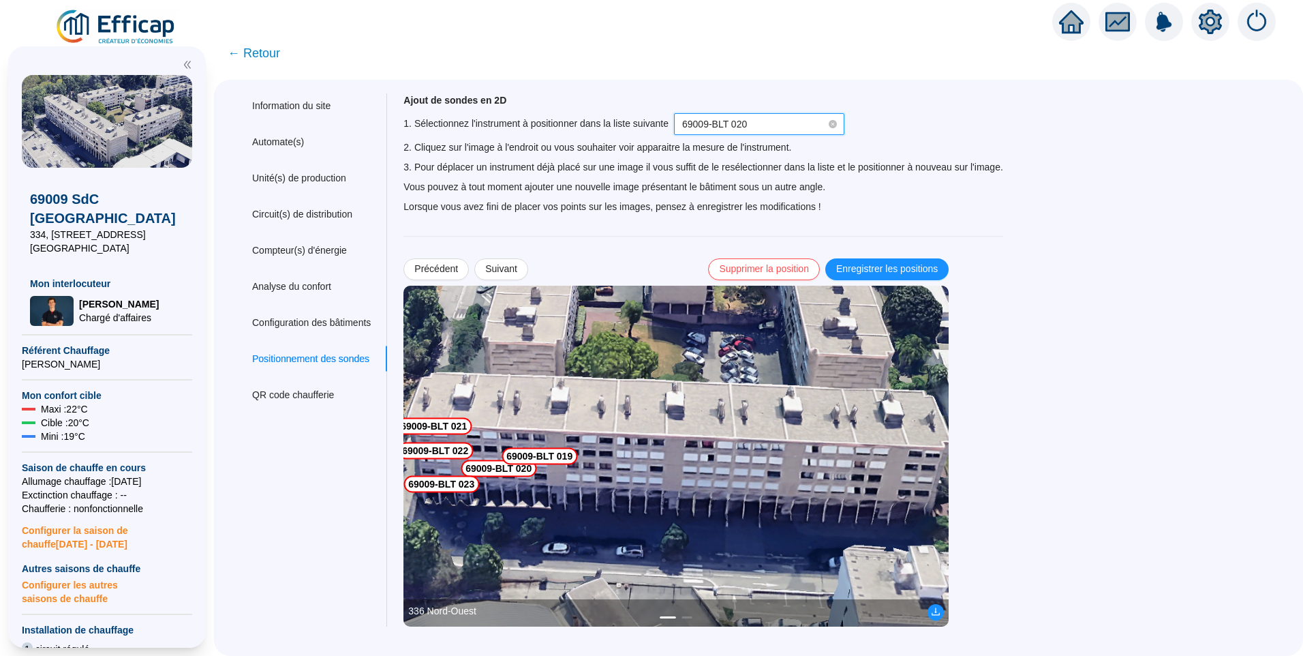
click at [553, 468] on img at bounding box center [676, 456] width 545 height 341
click at [548, 467] on img at bounding box center [676, 456] width 545 height 341
click at [914, 271] on span "Enregistrer les positions" at bounding box center [887, 269] width 102 height 14
click at [723, 128] on span "69009-BLT 020" at bounding box center [714, 124] width 65 height 11
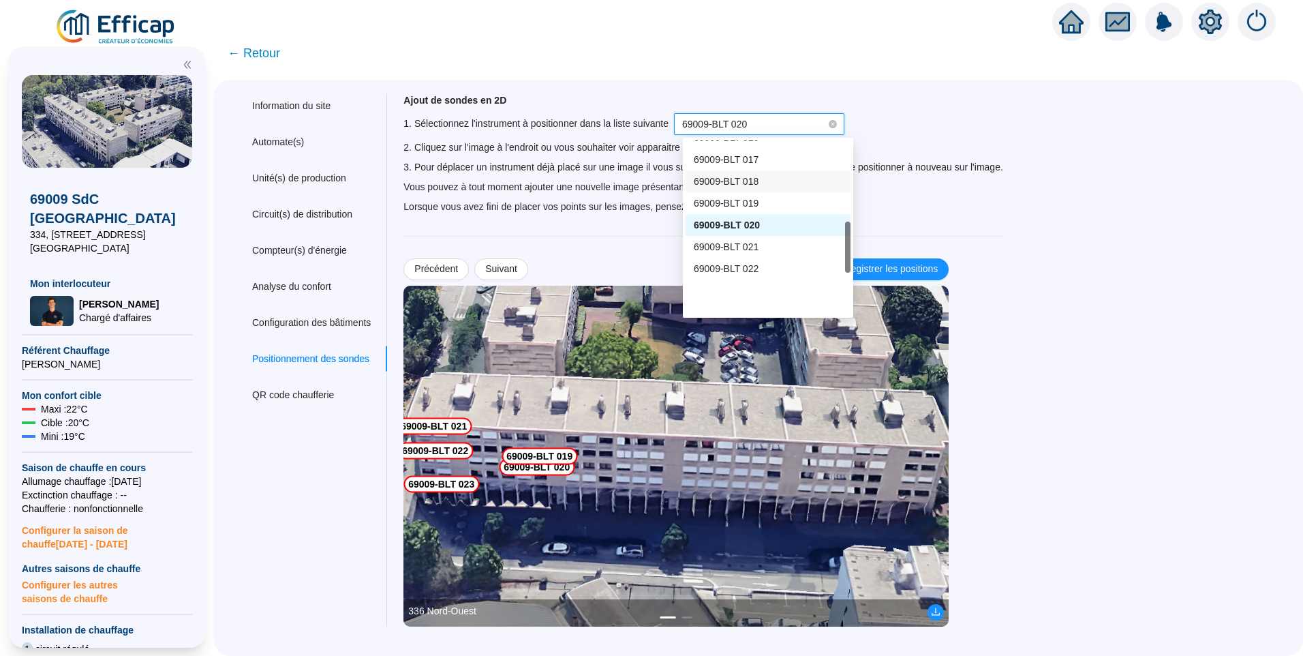
scroll to position [273, 0]
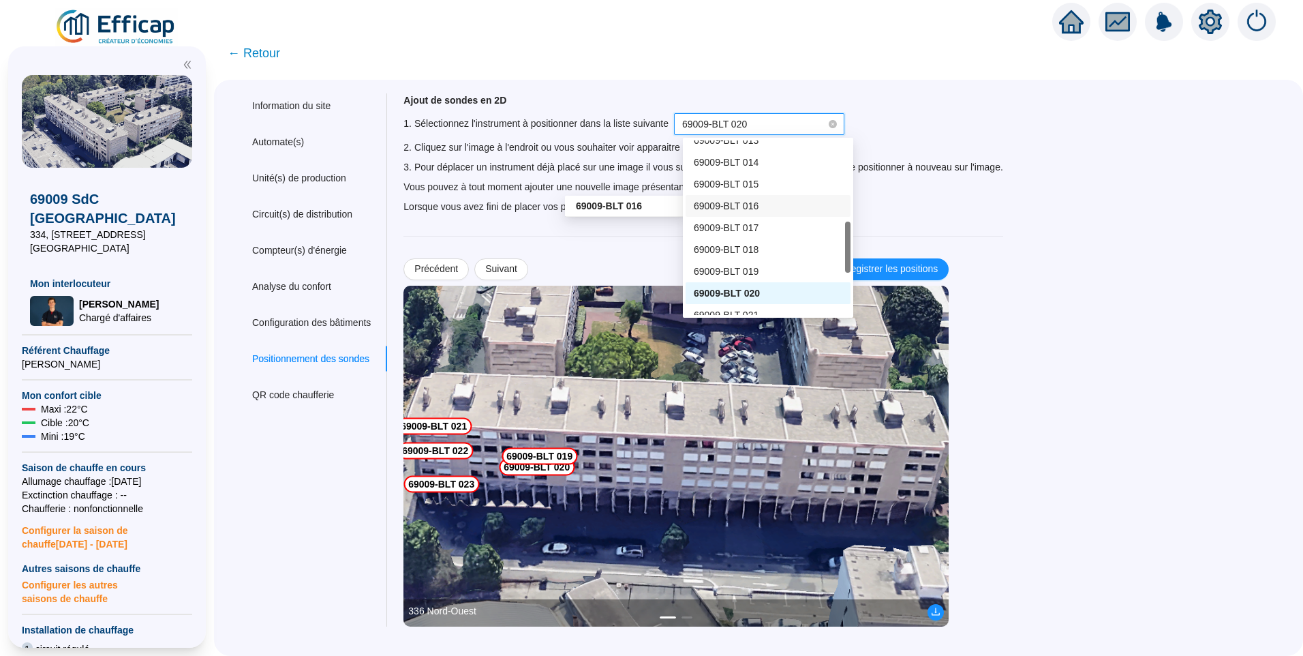
click at [753, 211] on span "69009-BLT 016" at bounding box center [726, 205] width 65 height 11
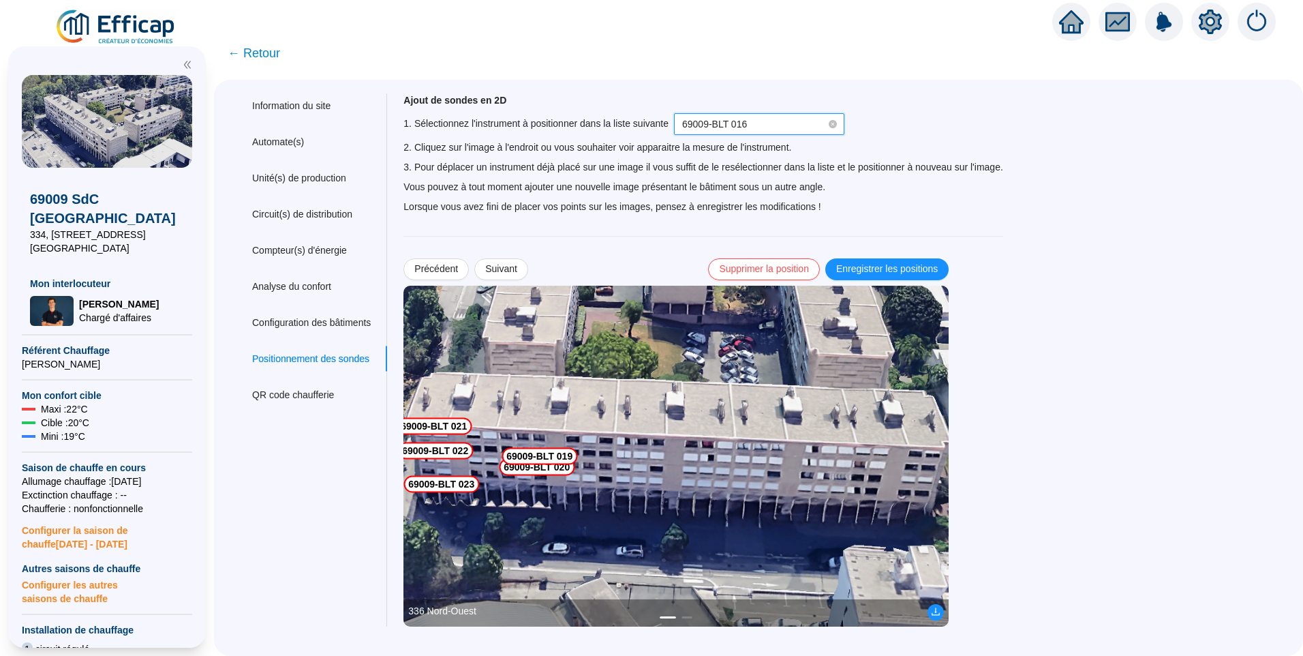
click at [667, 446] on img at bounding box center [676, 456] width 545 height 341
click at [765, 130] on span "69009-BLT 016" at bounding box center [759, 124] width 154 height 20
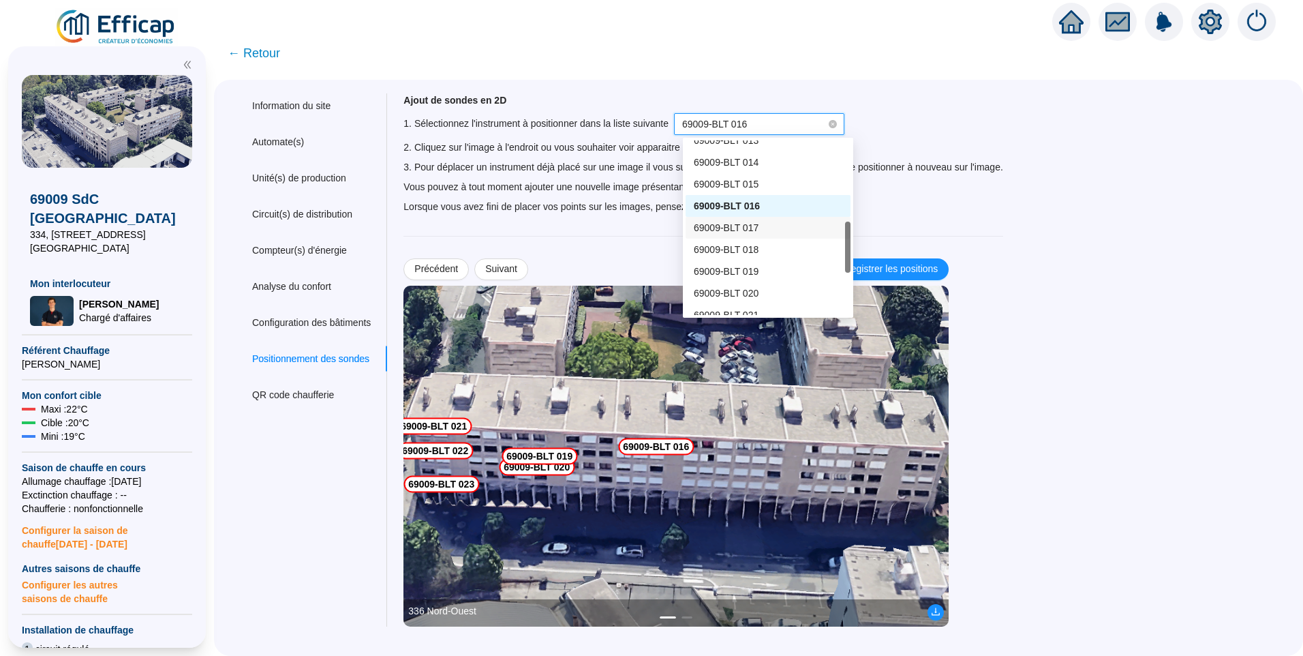
click at [761, 224] on div "69009-BLT 017" at bounding box center [768, 228] width 149 height 14
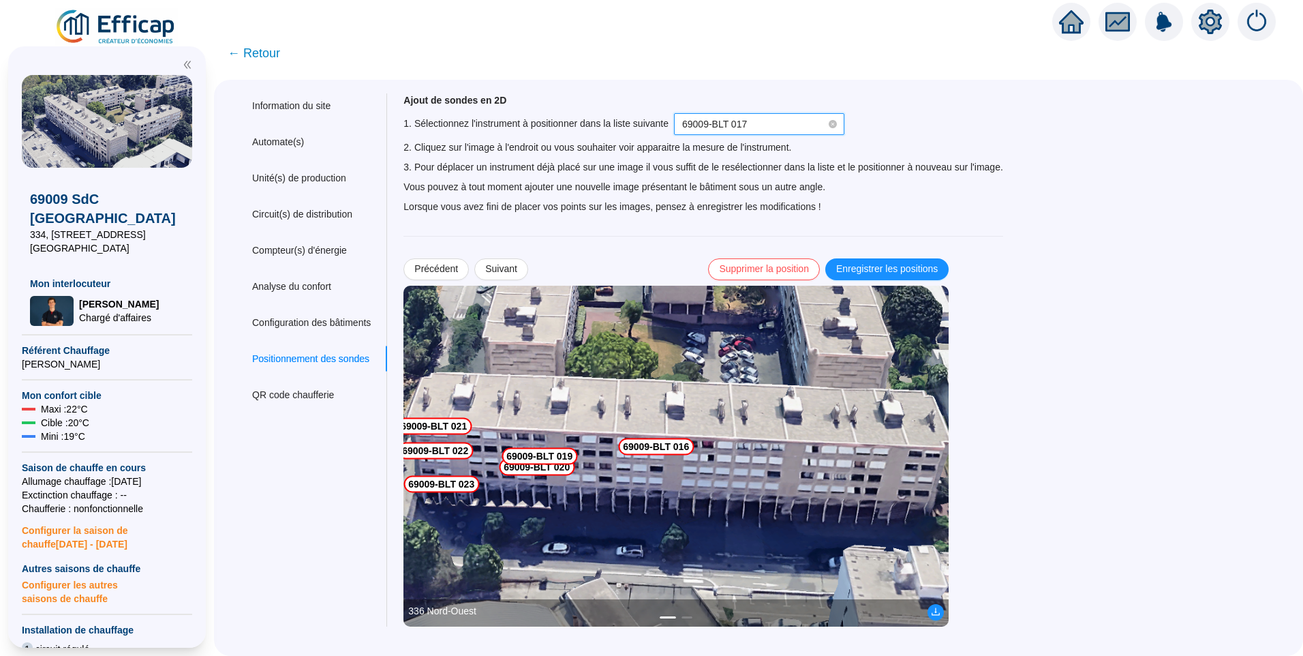
click at [667, 494] on img at bounding box center [676, 456] width 545 height 341
click at [889, 275] on span "Enregistrer les positions" at bounding box center [887, 269] width 102 height 14
click at [765, 123] on span "69009-BLT 017" at bounding box center [759, 124] width 154 height 20
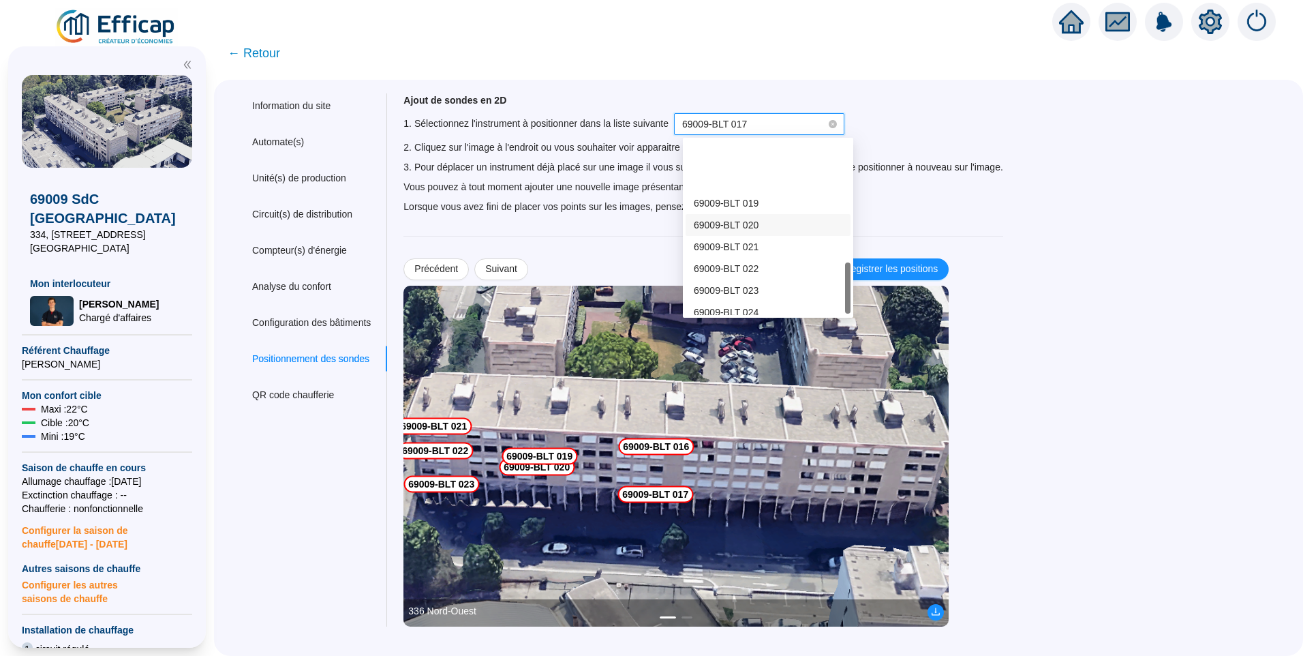
scroll to position [409, 0]
click at [750, 245] on span "69009-BLT 024" at bounding box center [726, 244] width 65 height 11
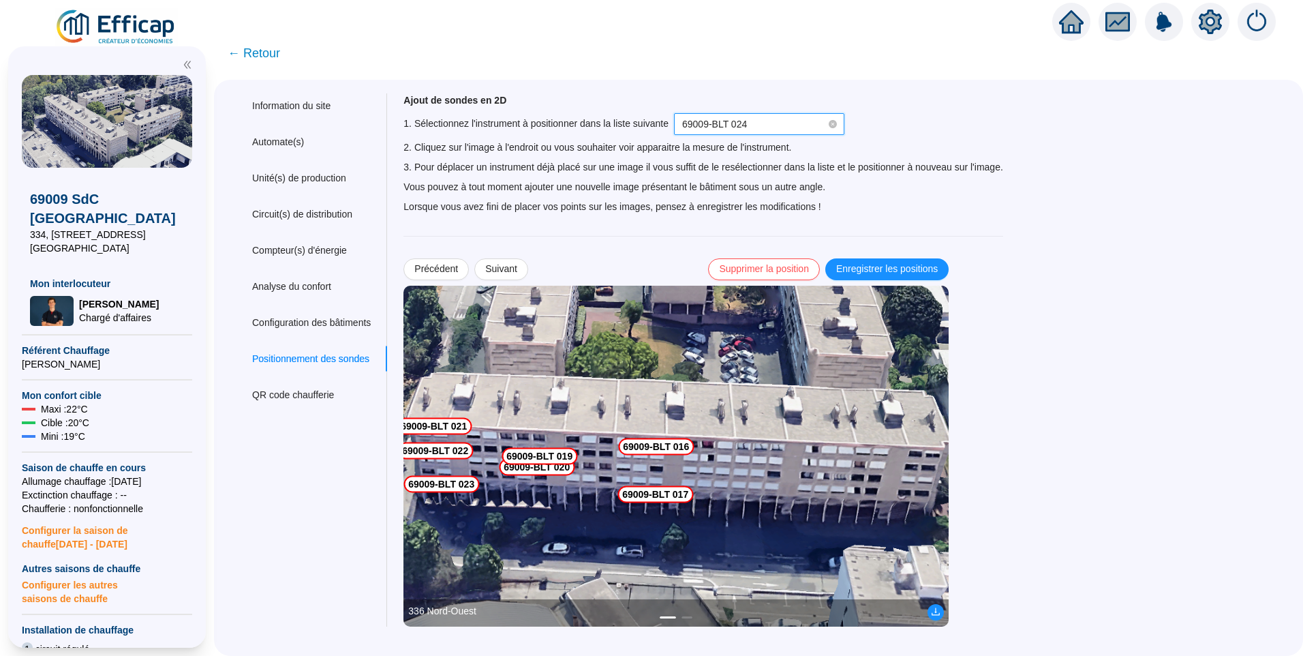
click at [787, 498] on img at bounding box center [676, 456] width 545 height 341
click at [785, 504] on img at bounding box center [676, 456] width 545 height 341
click at [779, 505] on img at bounding box center [676, 456] width 545 height 341
click at [781, 504] on img at bounding box center [676, 456] width 545 height 341
click at [782, 502] on img at bounding box center [676, 456] width 545 height 341
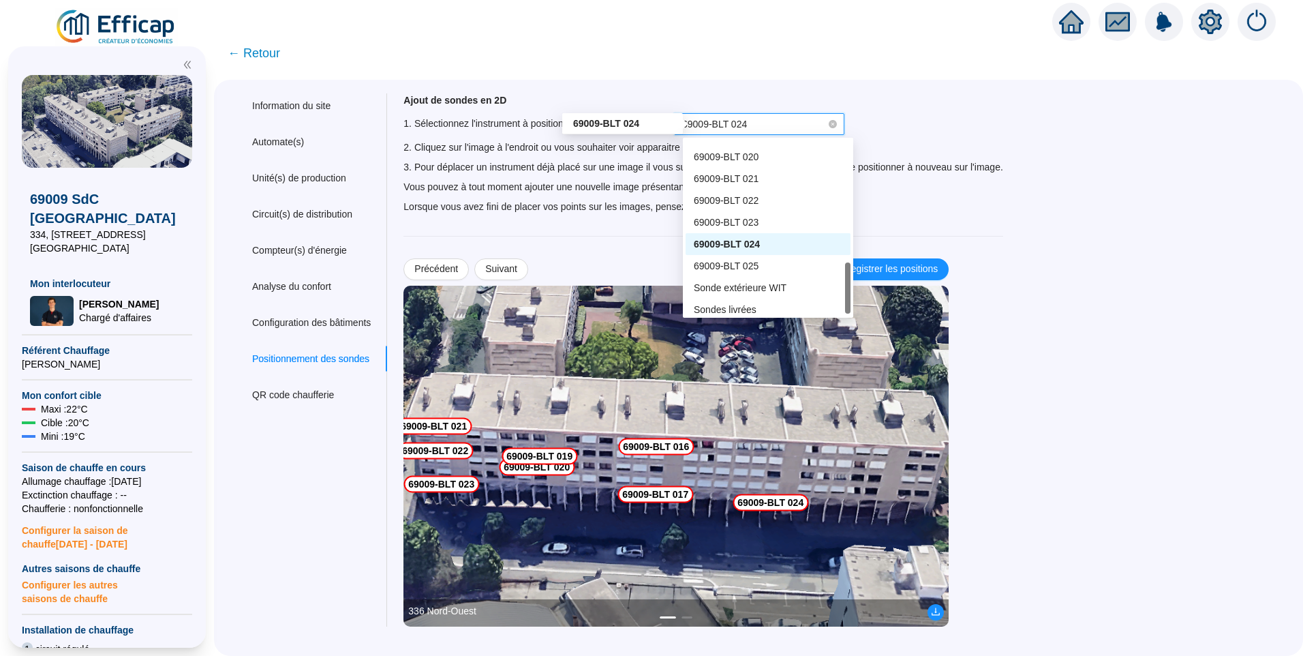
click at [742, 126] on span "69009-BLT 024" at bounding box center [714, 124] width 65 height 11
click at [753, 263] on span "69009-BLT 025" at bounding box center [726, 265] width 65 height 11
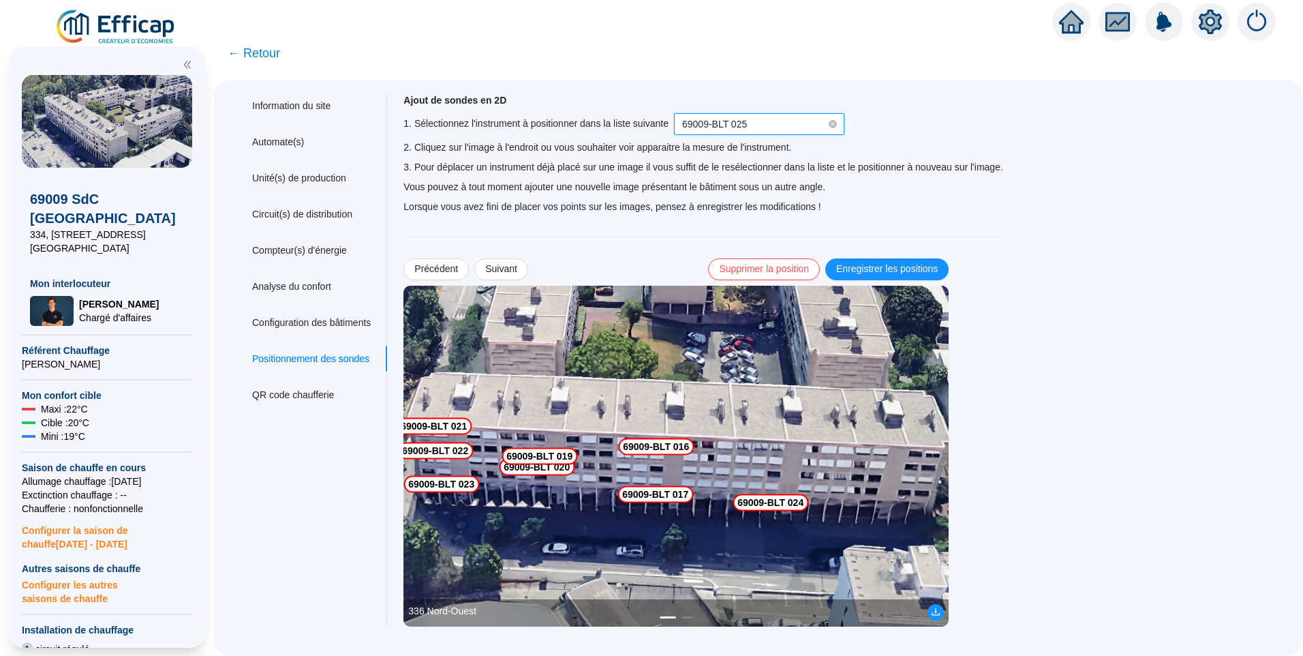
click at [786, 443] on img at bounding box center [676, 456] width 545 height 341
click at [778, 439] on img at bounding box center [676, 456] width 545 height 341
click at [907, 267] on span "Enregistrer les positions" at bounding box center [887, 269] width 102 height 14
click at [790, 122] on span "69009-BLT 025" at bounding box center [759, 124] width 154 height 20
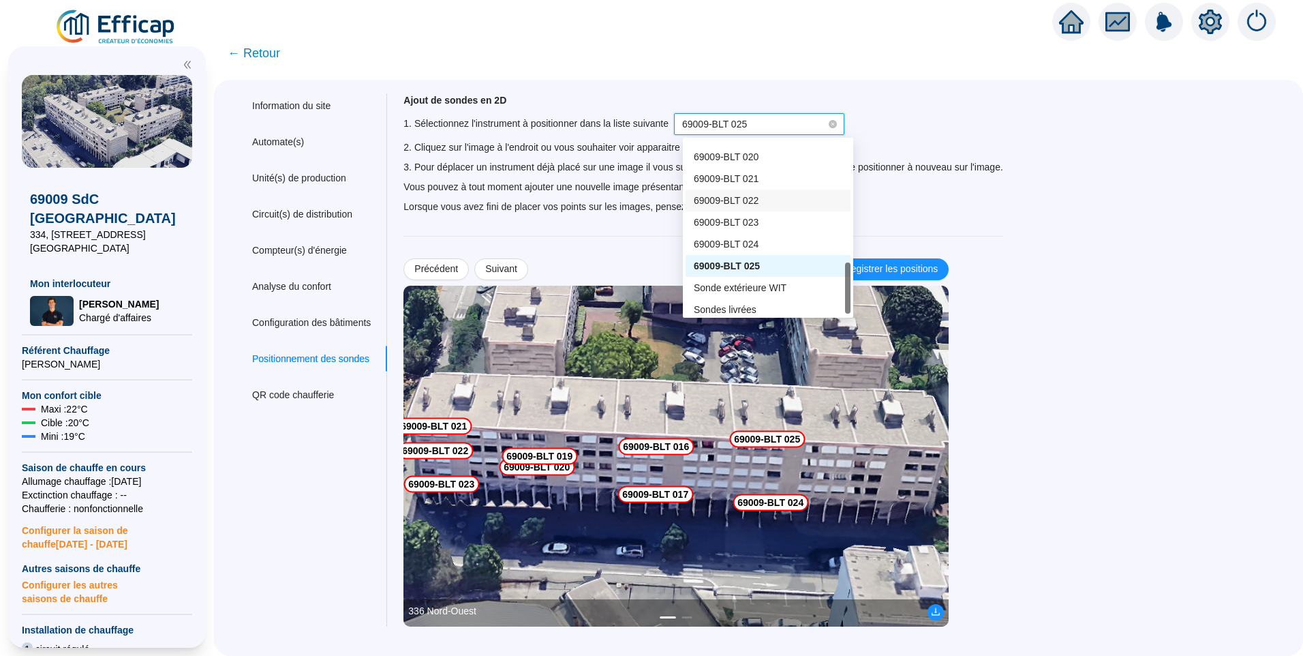
scroll to position [273, 0]
click at [763, 166] on div "69009-BLT 014" at bounding box center [768, 162] width 149 height 14
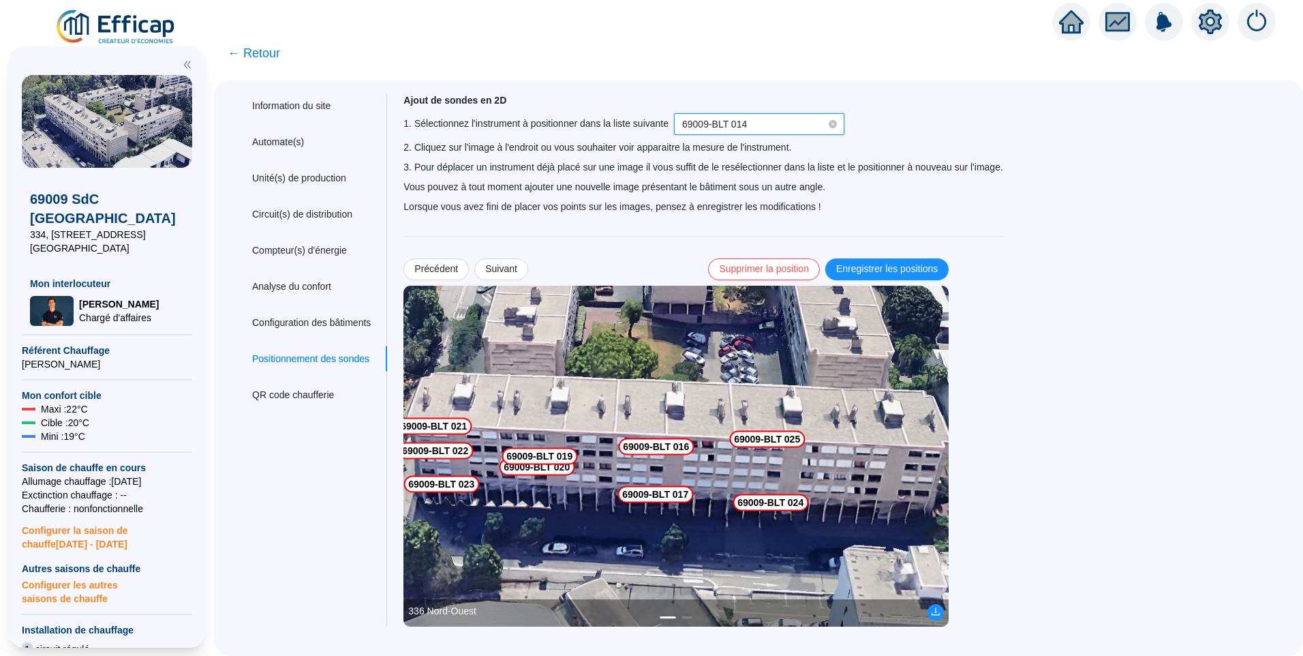
click at [891, 445] on img at bounding box center [676, 456] width 545 height 341
click at [765, 128] on span "69009-BLT 014" at bounding box center [759, 124] width 154 height 20
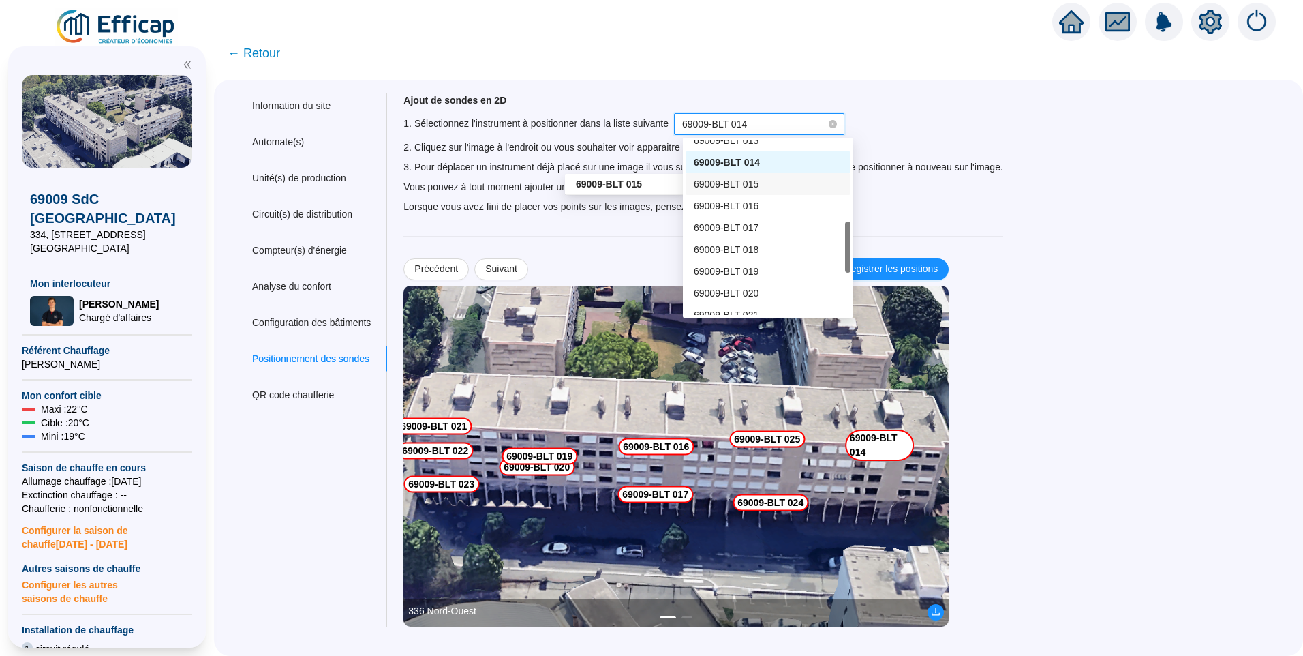
click at [735, 187] on span "69009-BLT 015" at bounding box center [726, 184] width 65 height 11
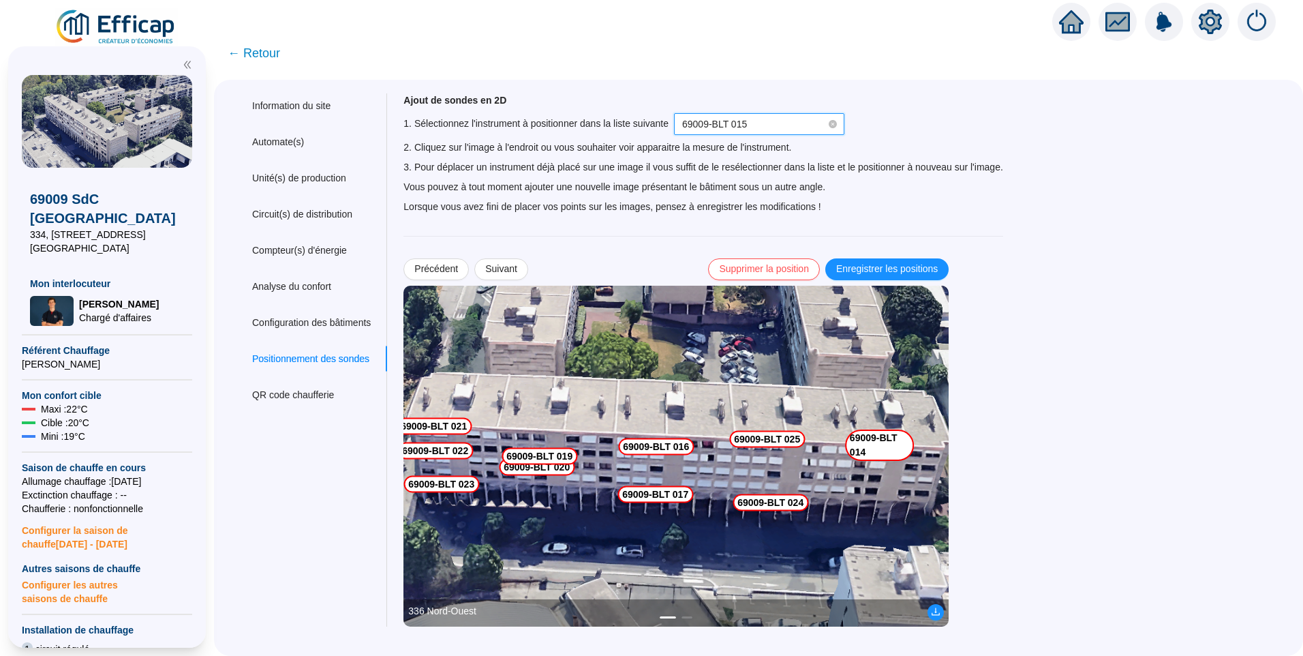
click at [882, 483] on img at bounding box center [676, 456] width 545 height 341
click at [910, 269] on span "Enregistrer les positions" at bounding box center [887, 269] width 102 height 14
click at [782, 134] on span "69009-BLT 015" at bounding box center [759, 124] width 154 height 20
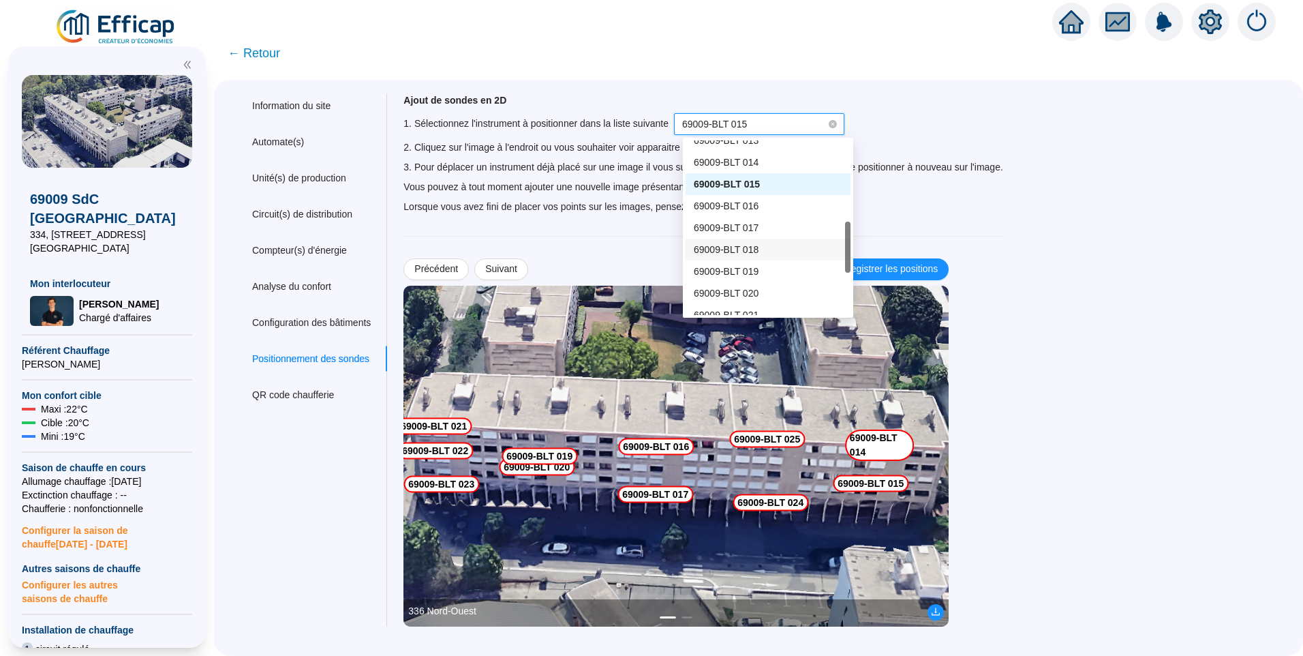
click at [764, 250] on div "69009-BLT 018" at bounding box center [768, 250] width 149 height 14
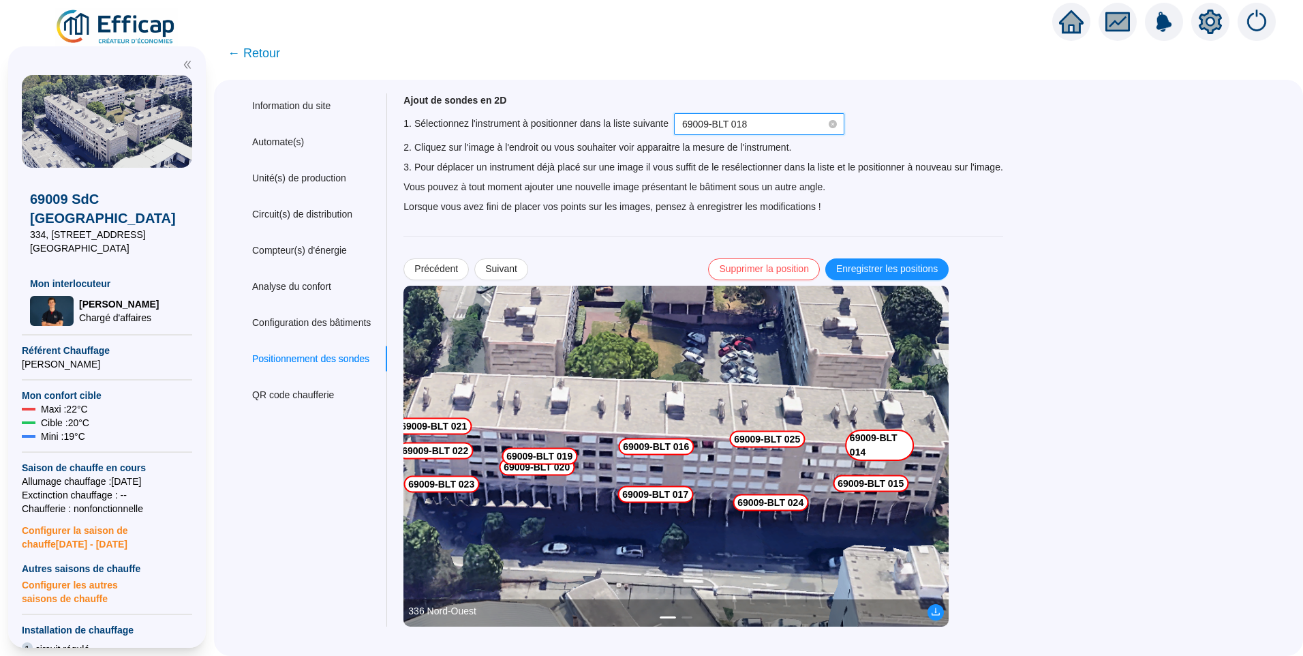
click at [780, 457] on img at bounding box center [676, 456] width 545 height 341
click at [778, 451] on img at bounding box center [676, 456] width 545 height 341
click at [783, 453] on img at bounding box center [676, 456] width 545 height 341
click at [778, 453] on img at bounding box center [676, 456] width 545 height 341
click at [913, 262] on span "Enregistrer les positions" at bounding box center [887, 269] width 102 height 14
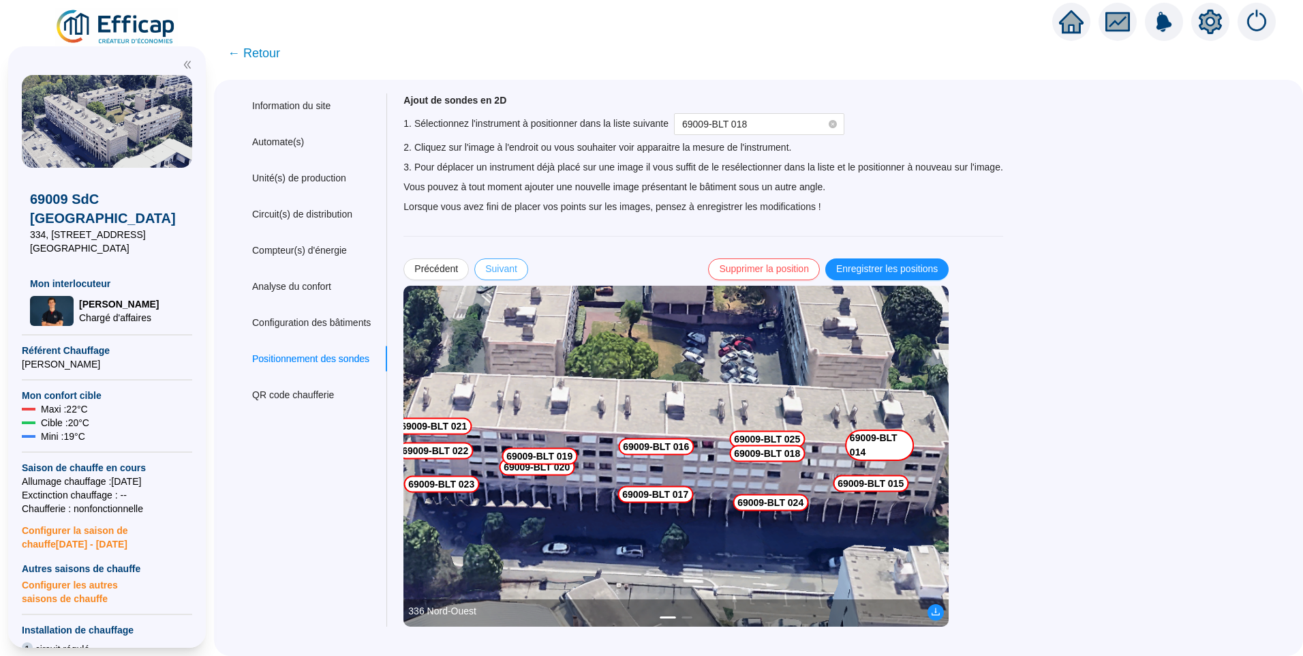
click at [515, 263] on span "Suivant" at bounding box center [501, 269] width 32 height 14
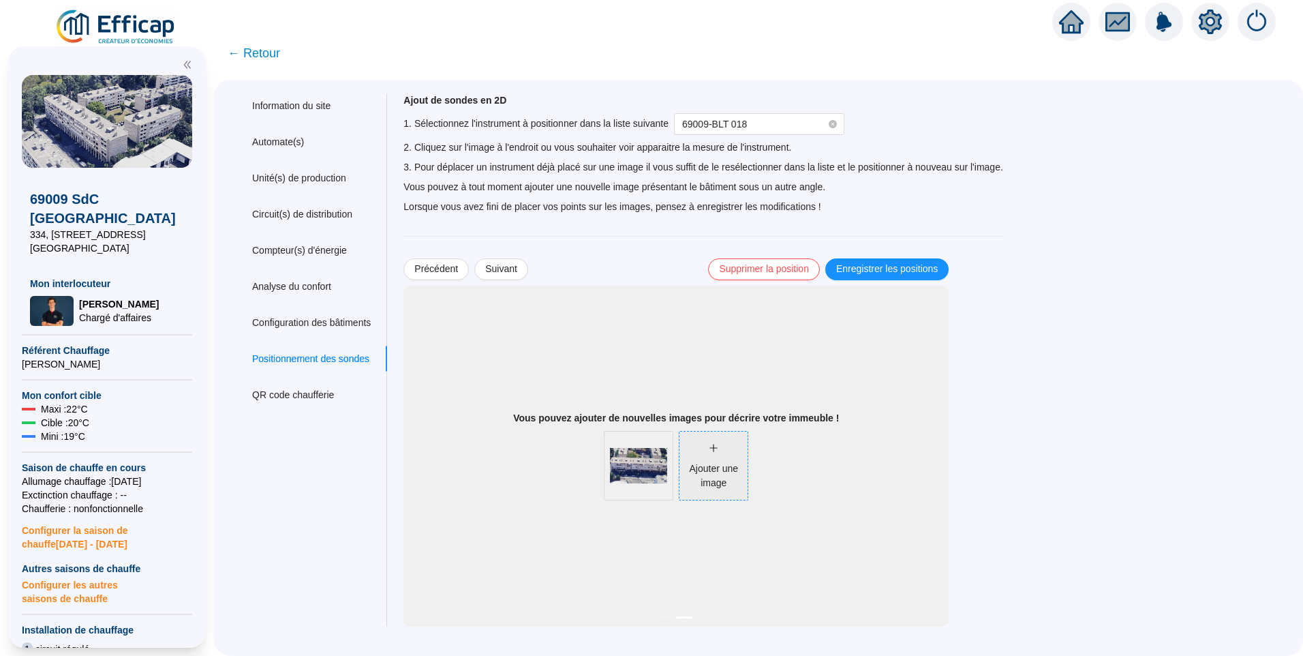
click at [715, 469] on div "Ajouter une image" at bounding box center [714, 475] width 68 height 29
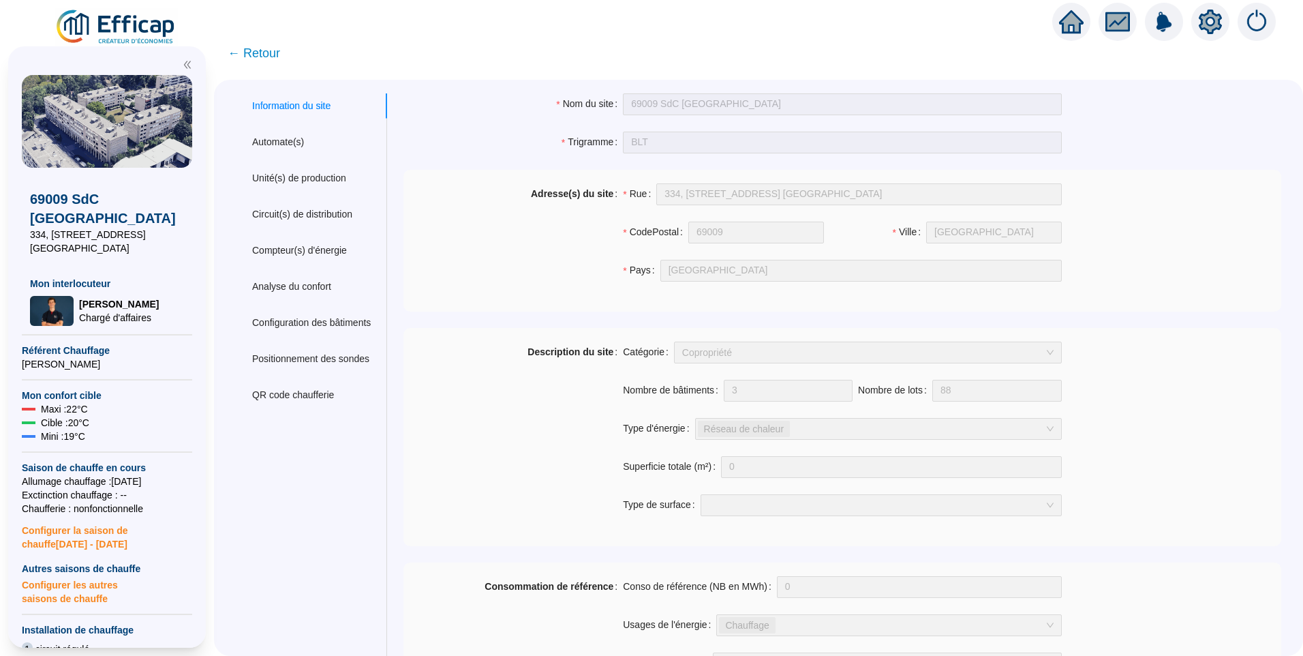
click at [260, 61] on span "← Retour" at bounding box center [254, 53] width 52 height 19
click at [142, 27] on img at bounding box center [116, 27] width 123 height 38
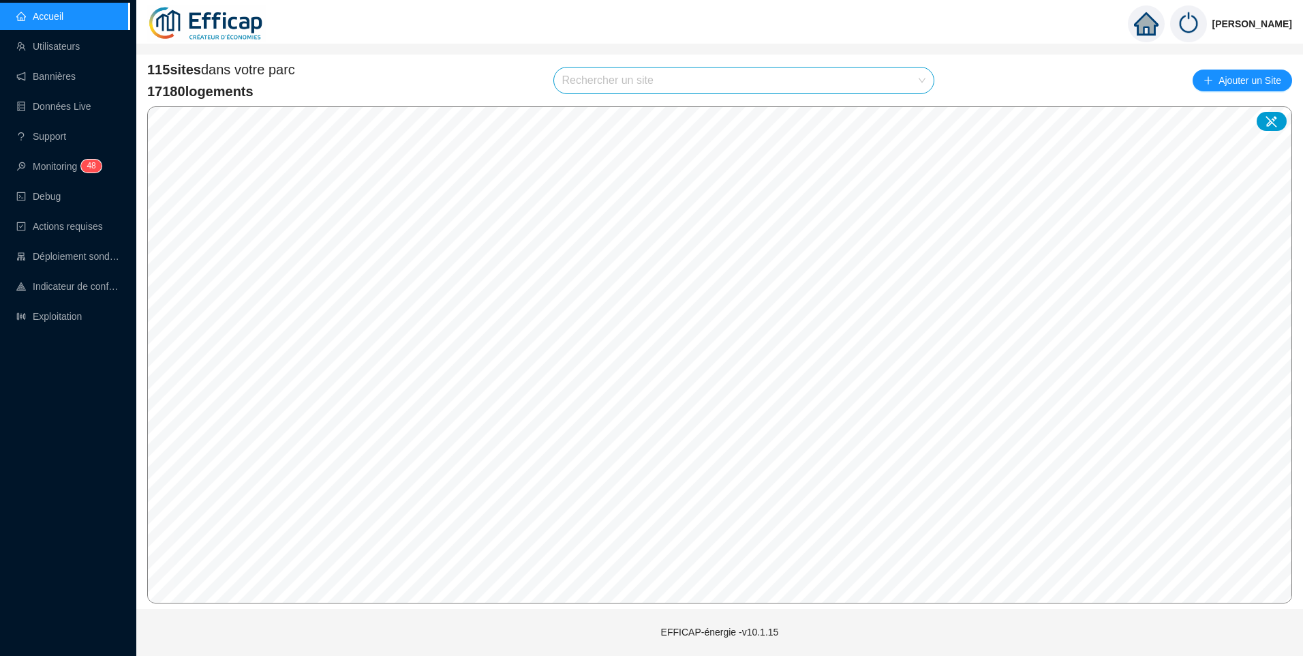
click at [648, 83] on input "search" at bounding box center [738, 80] width 352 height 26
type input "balm"
click at [913, 113] on icon at bounding box center [910, 112] width 10 height 9
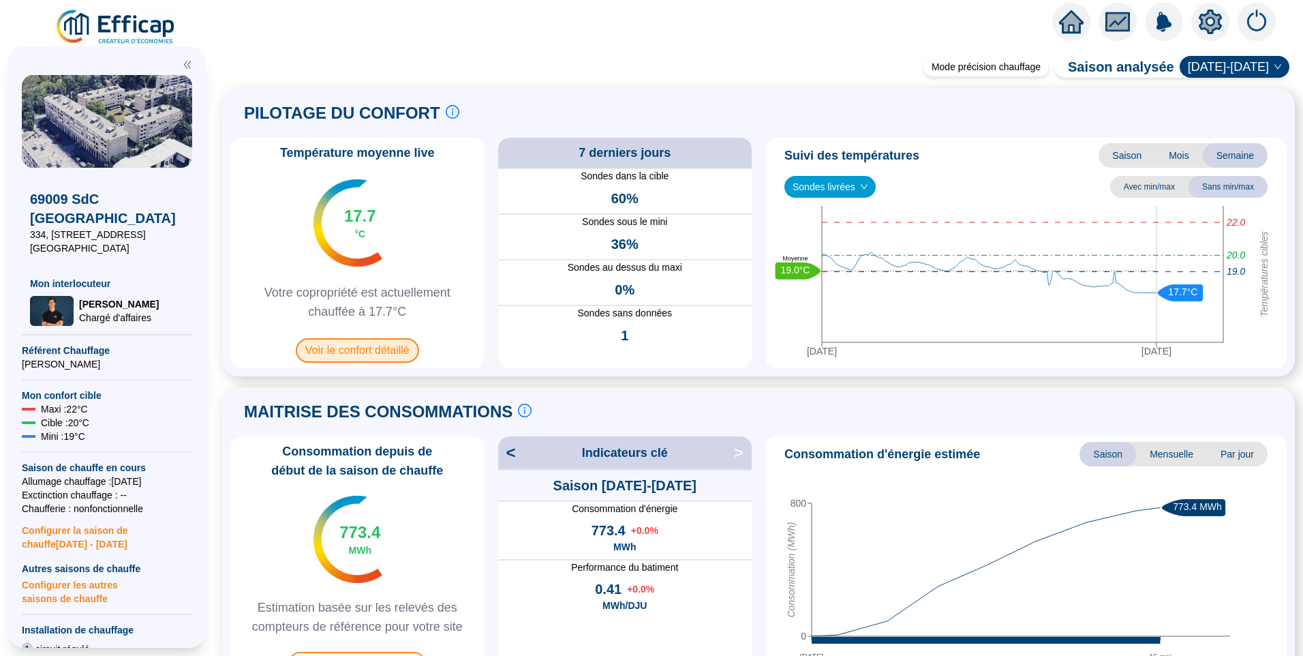
click at [361, 354] on span "Voir le confort détaillé" at bounding box center [357, 350] width 123 height 25
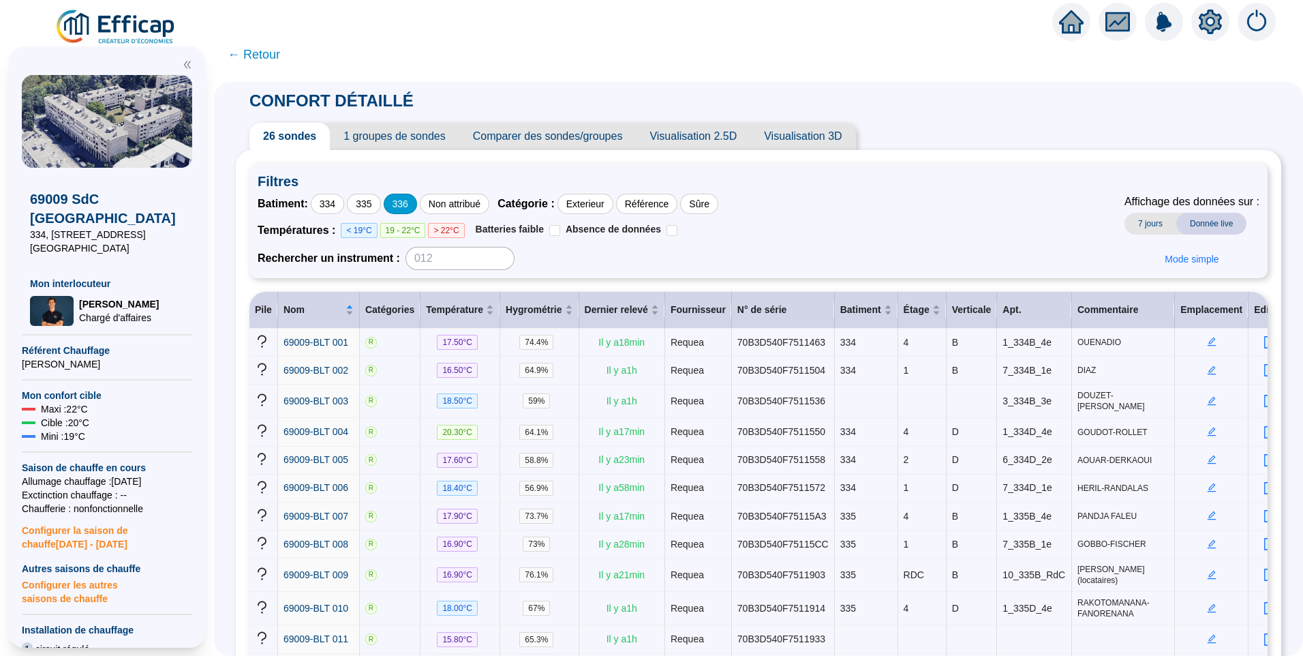
click at [416, 207] on div "336" at bounding box center [400, 204] width 33 height 20
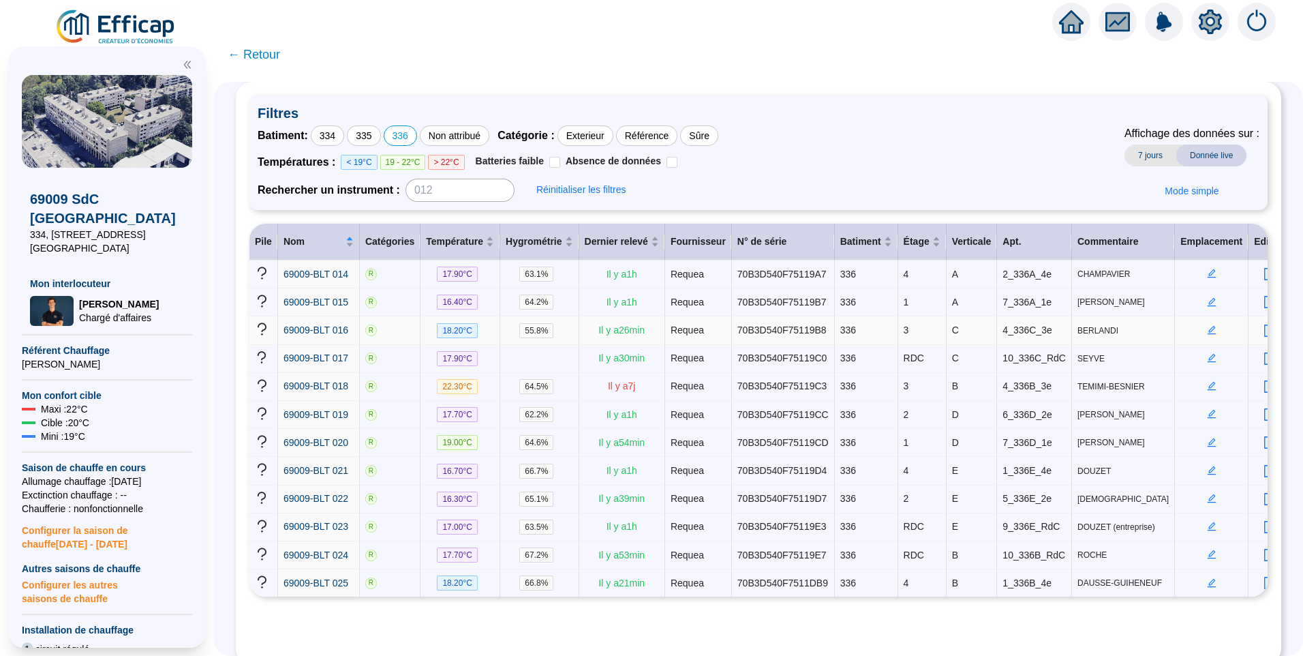
scroll to position [87, 0]
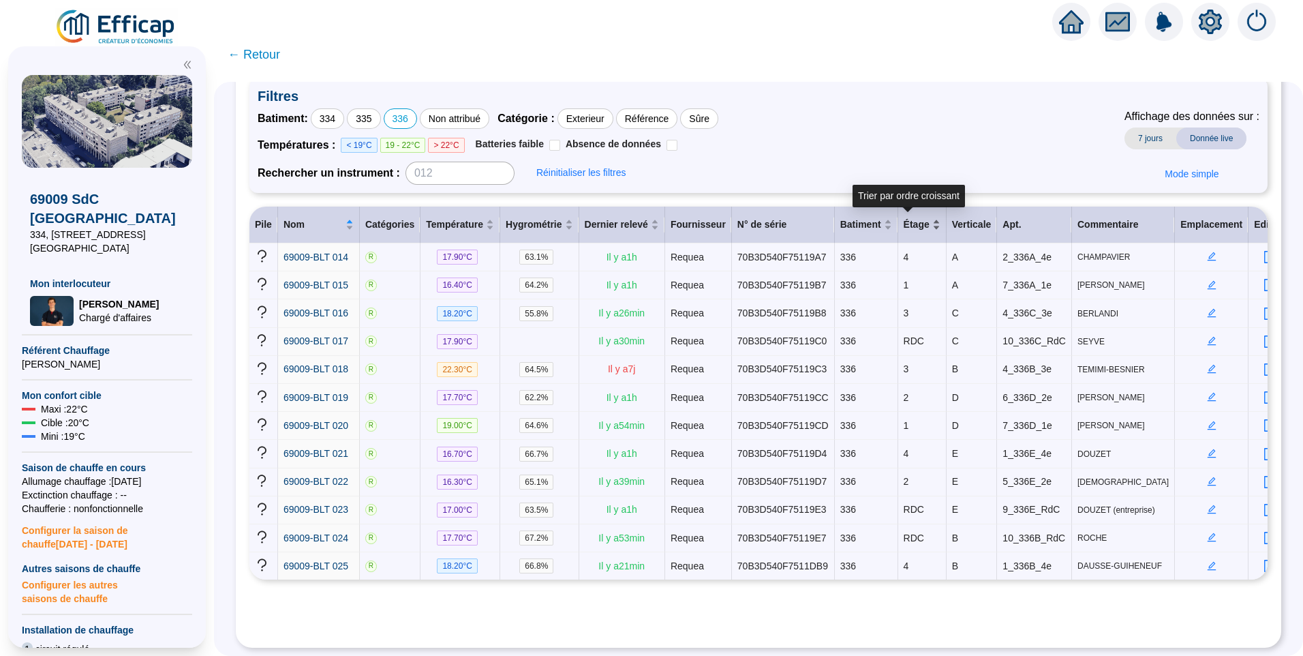
click at [922, 228] on div "Étage" at bounding box center [922, 224] width 37 height 14
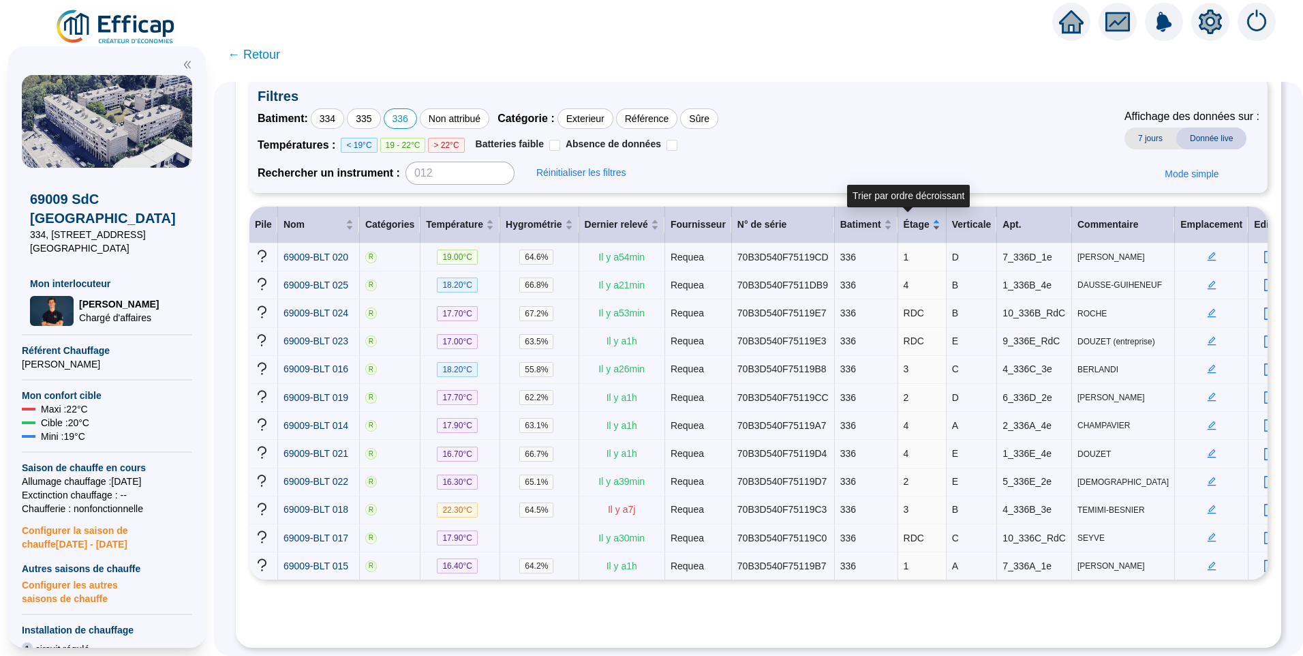
click at [922, 229] on div "Étage" at bounding box center [922, 224] width 37 height 14
drag, startPoint x: 909, startPoint y: 393, endPoint x: 889, endPoint y: 389, distance: 20.9
click at [898, 389] on td "2" at bounding box center [922, 398] width 48 height 28
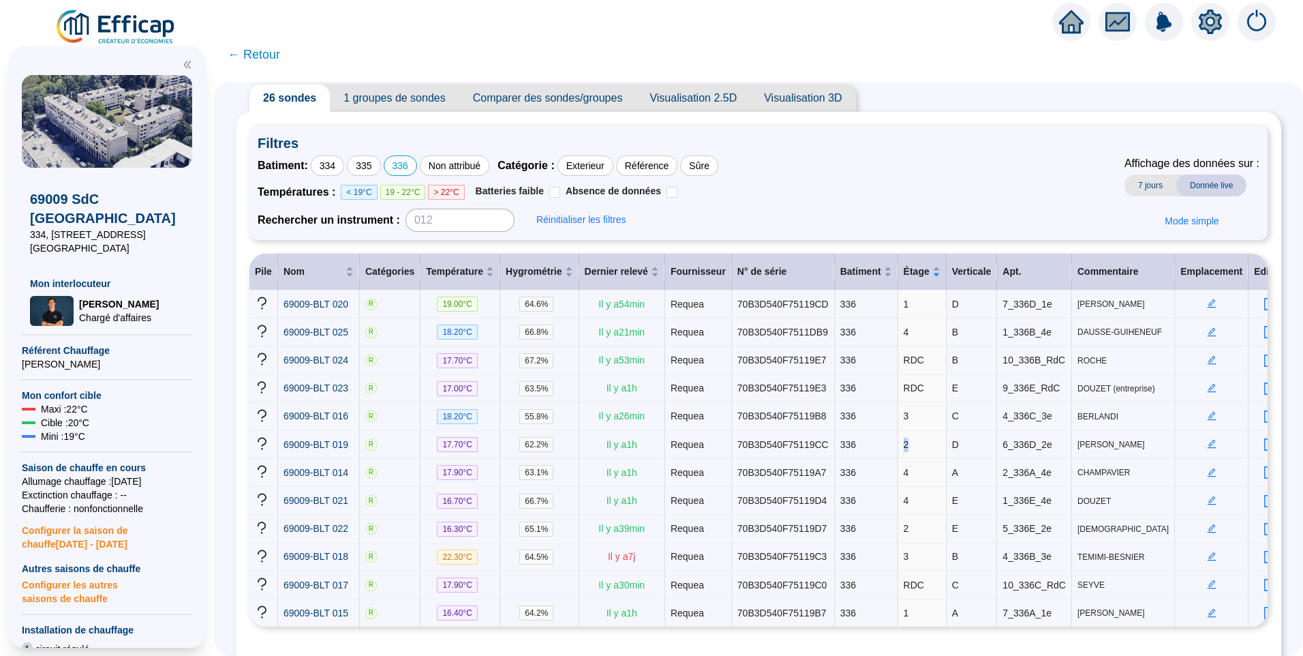
scroll to position [0, 0]
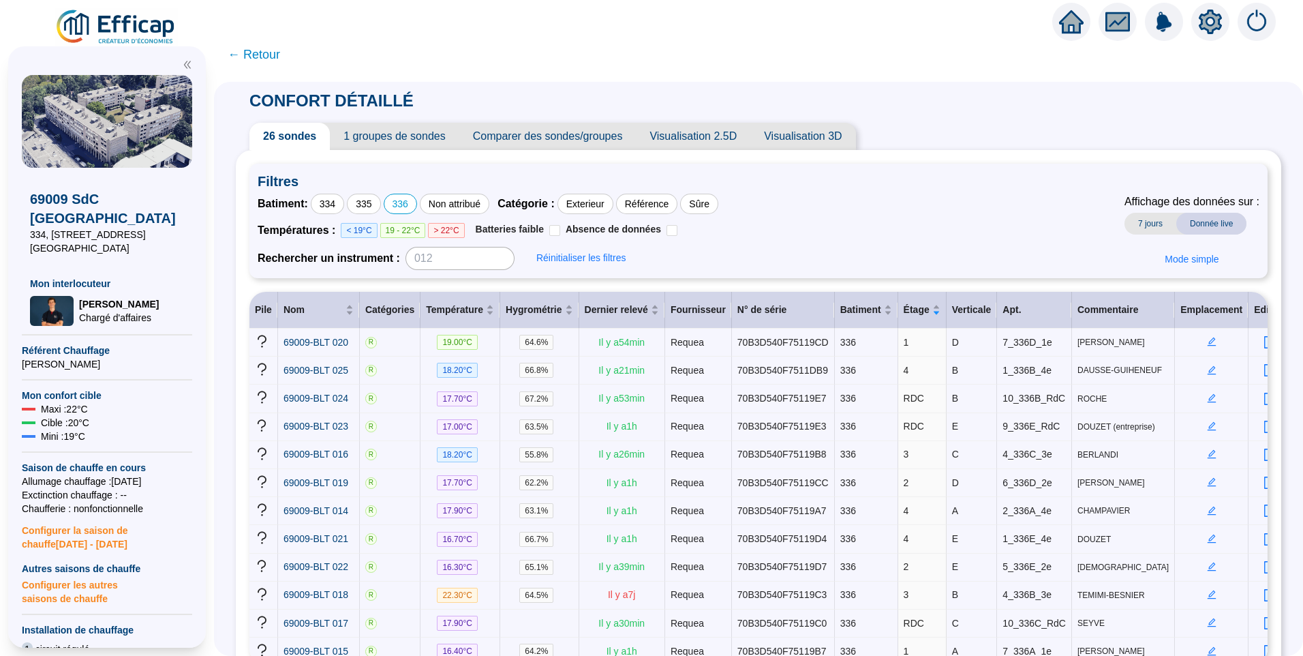
click at [677, 140] on span "Visualisation 2.5D" at bounding box center [693, 136] width 115 height 27
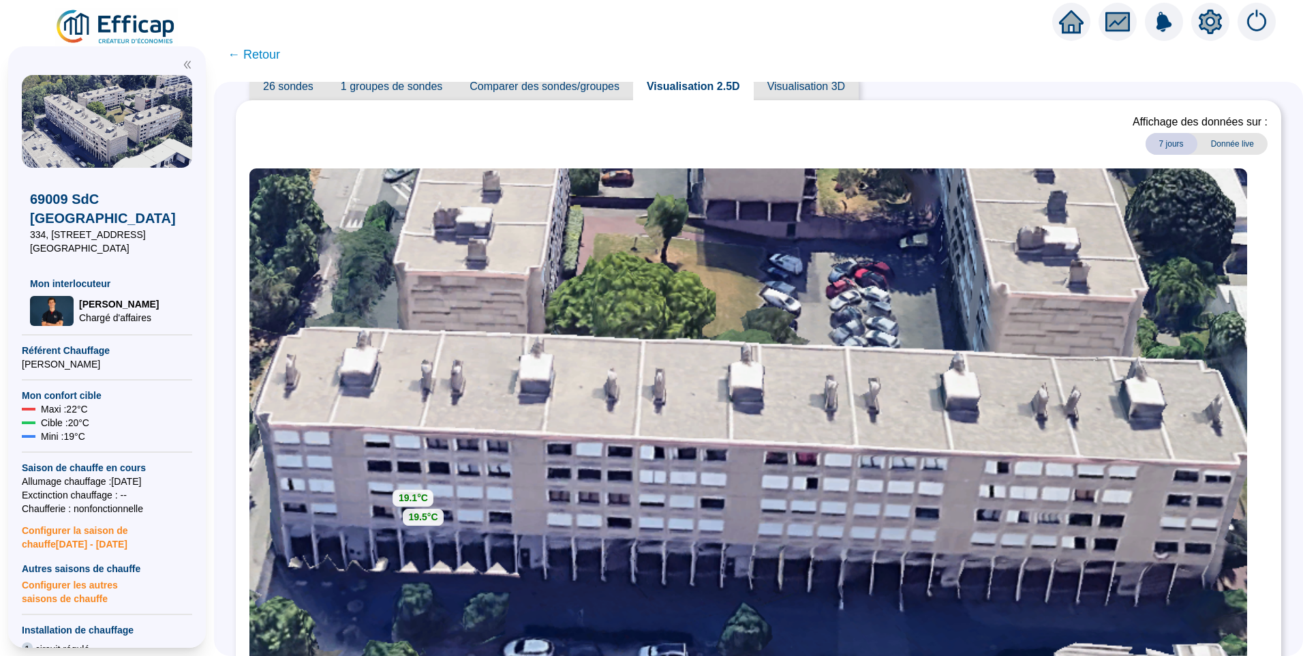
scroll to position [136, 0]
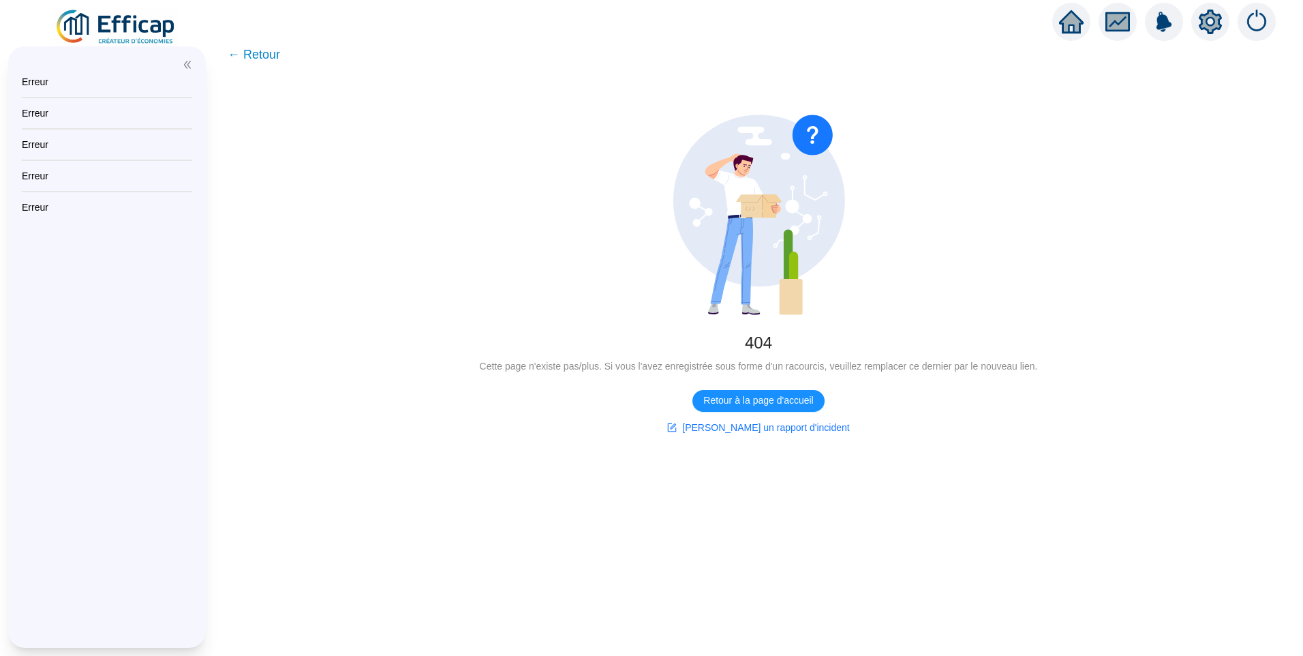
click at [33, 83] on div "Erreur" at bounding box center [107, 82] width 170 height 14
click at [255, 55] on span "← Retour" at bounding box center [254, 54] width 52 height 19
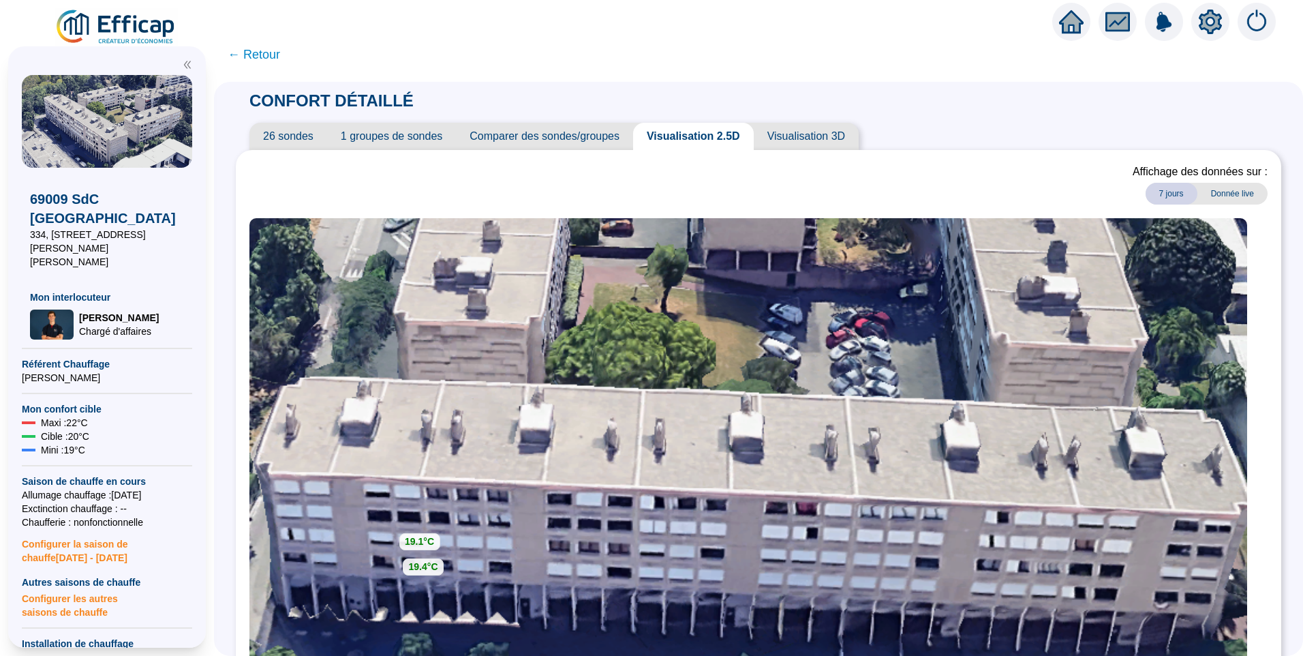
click at [286, 141] on span "26 sondes" at bounding box center [288, 136] width 78 height 27
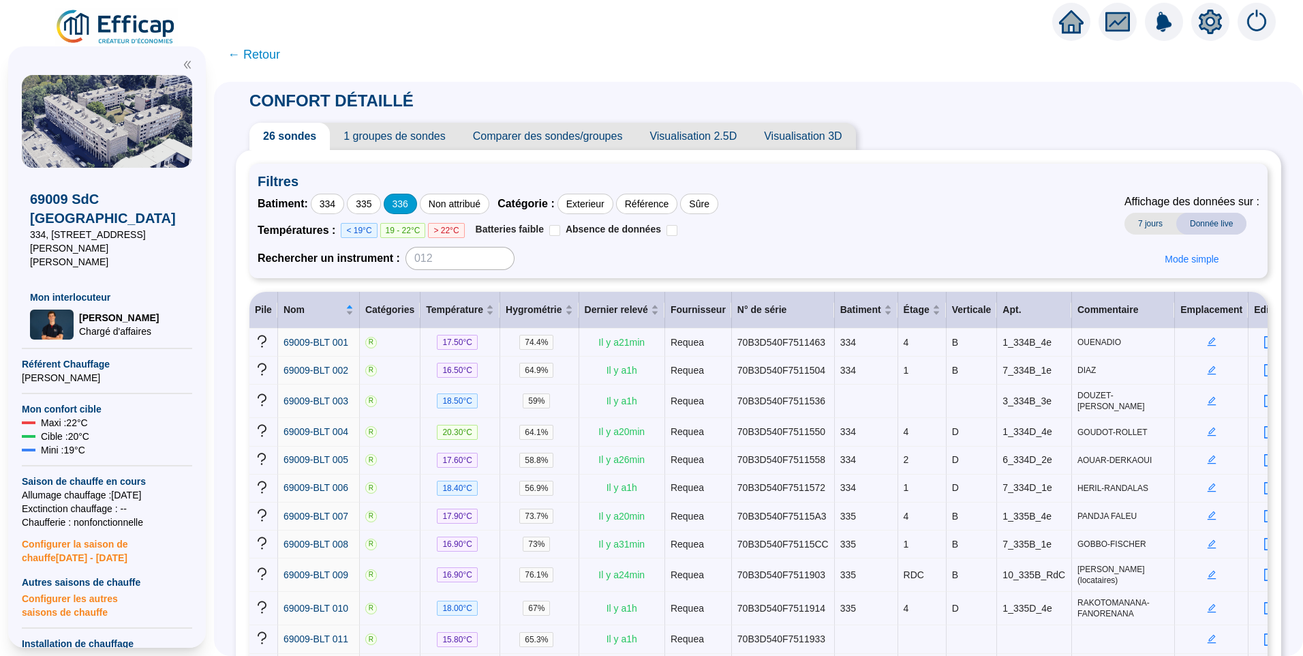
click at [410, 203] on div "336" at bounding box center [400, 204] width 33 height 20
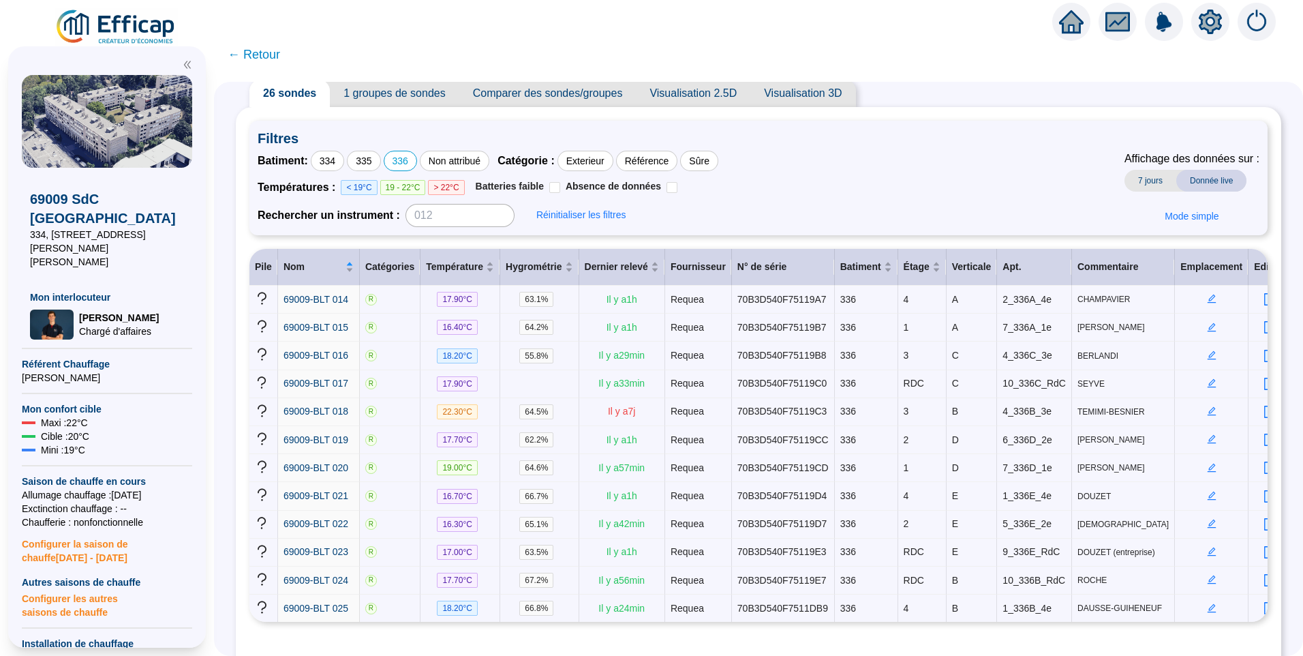
scroll to position [87, 0]
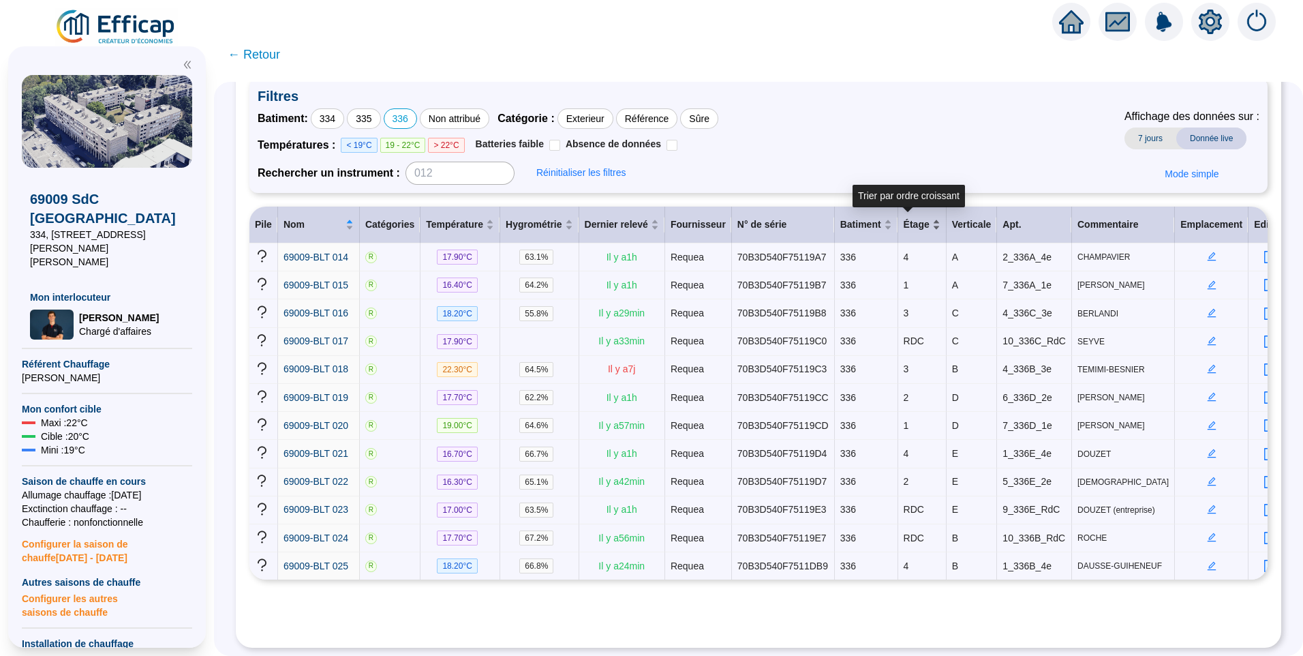
click at [922, 225] on div "Étage" at bounding box center [922, 224] width 37 height 14
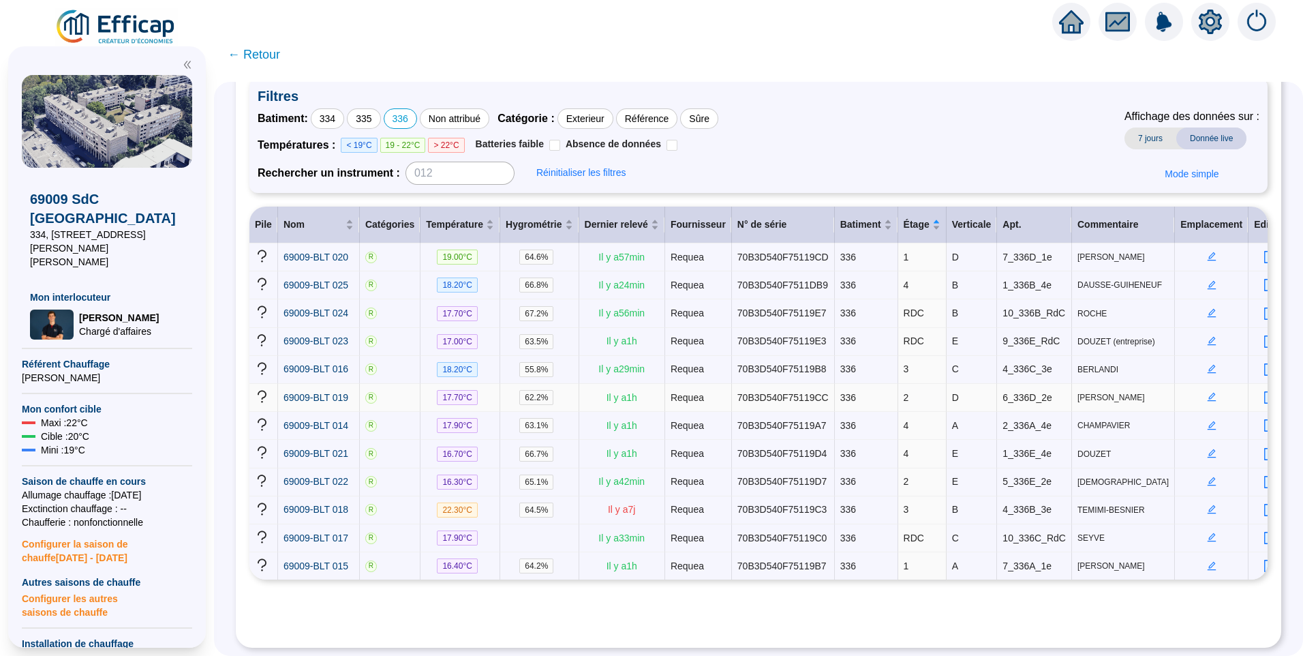
drag, startPoint x: 948, startPoint y: 394, endPoint x: 941, endPoint y: 393, distance: 6.9
click at [947, 393] on td "D" at bounding box center [972, 398] width 51 height 28
drag, startPoint x: 946, startPoint y: 339, endPoint x: 930, endPoint y: 339, distance: 15.7
click at [930, 339] on tr "69009-BLT 023 R 17.00 °C 63.5 % Il y a 1 h Requea 70B3D540F75119E3 336 RDC E 9_…" at bounding box center [771, 342] width 1044 height 28
click at [904, 307] on span "RDC" at bounding box center [914, 312] width 20 height 11
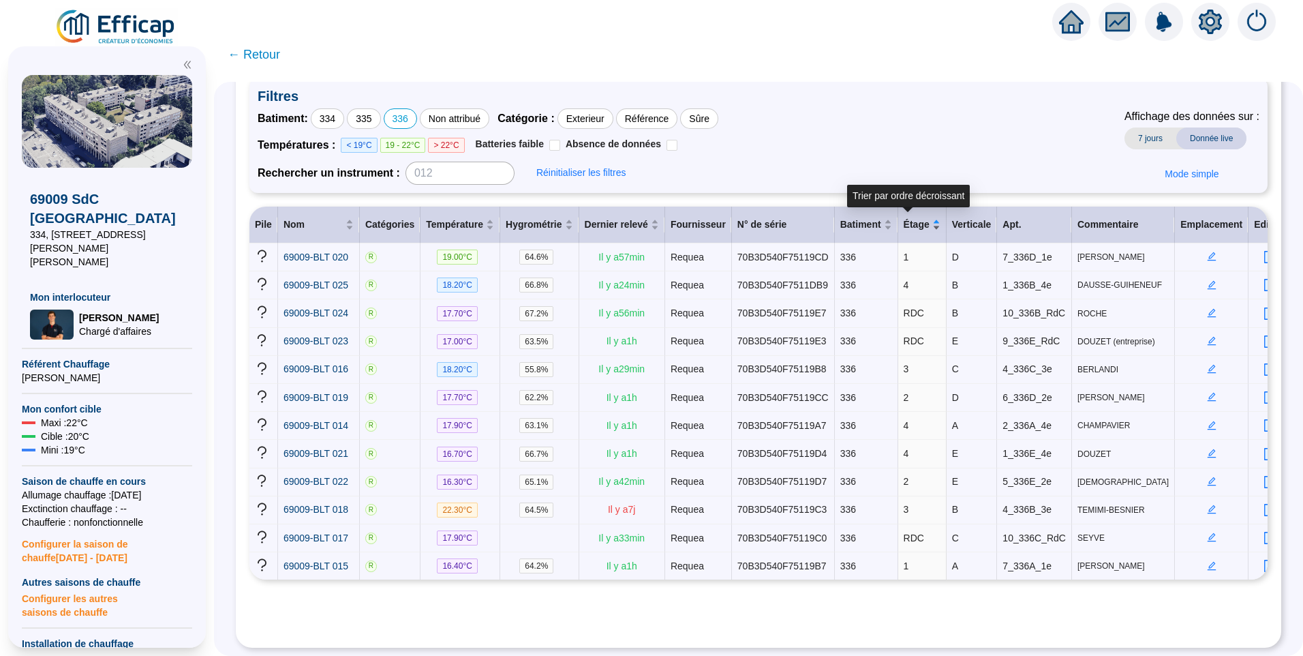
click at [922, 228] on div "Étage" at bounding box center [922, 224] width 37 height 14
drag, startPoint x: 949, startPoint y: 339, endPoint x: 896, endPoint y: 337, distance: 53.2
click at [896, 337] on tr "69009-BLT 023 R 17.00 °C 63.5 % Il y a 1 h Requea 70B3D540F75119E3 336 RDC E 9_…" at bounding box center [771, 342] width 1044 height 28
drag, startPoint x: 954, startPoint y: 447, endPoint x: 757, endPoint y: 448, distance: 196.3
click at [757, 448] on tr "69009-BLT 021 R 16.70 °C 66.7 % Il y a 1 h Requea 70B3D540F75119D4 336 4 E 1_33…" at bounding box center [771, 454] width 1044 height 28
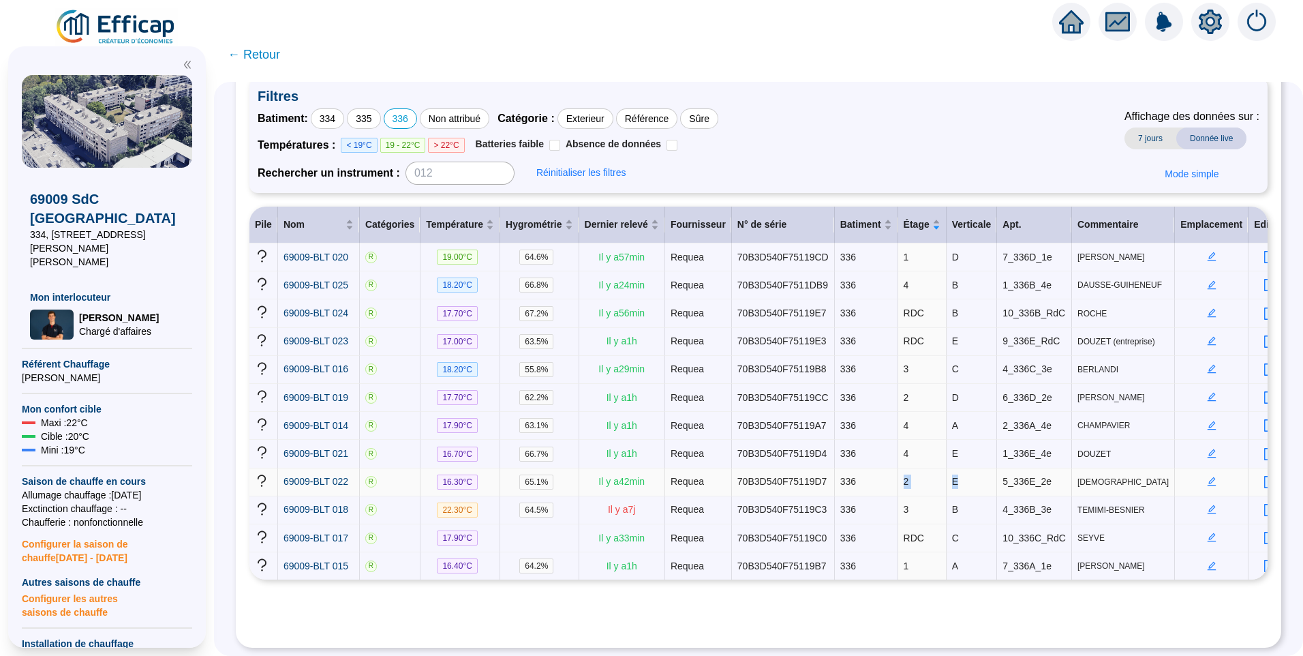
drag, startPoint x: 945, startPoint y: 474, endPoint x: 879, endPoint y: 471, distance: 65.5
click at [879, 471] on tr "69009-BLT 022 R 16.30 °C 65.1 % Il y a 42 min Requea 70B3D540F75119D7 336 2 E 5…" at bounding box center [771, 482] width 1044 height 28
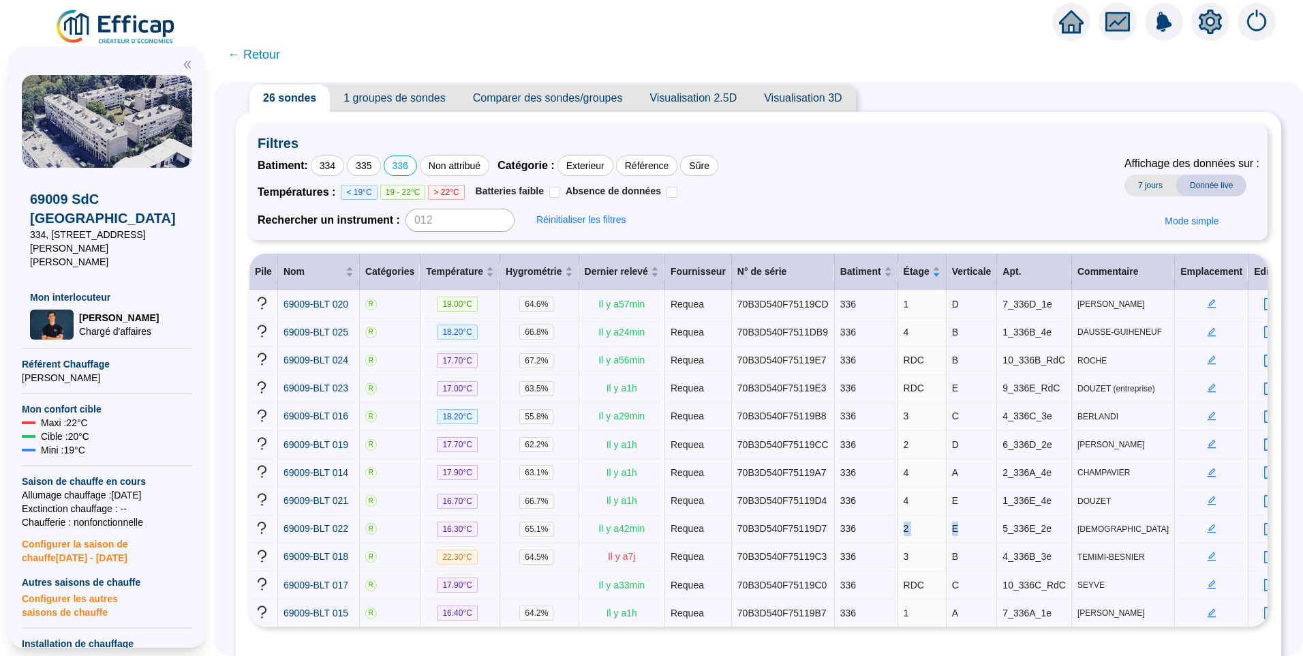
scroll to position [0, 0]
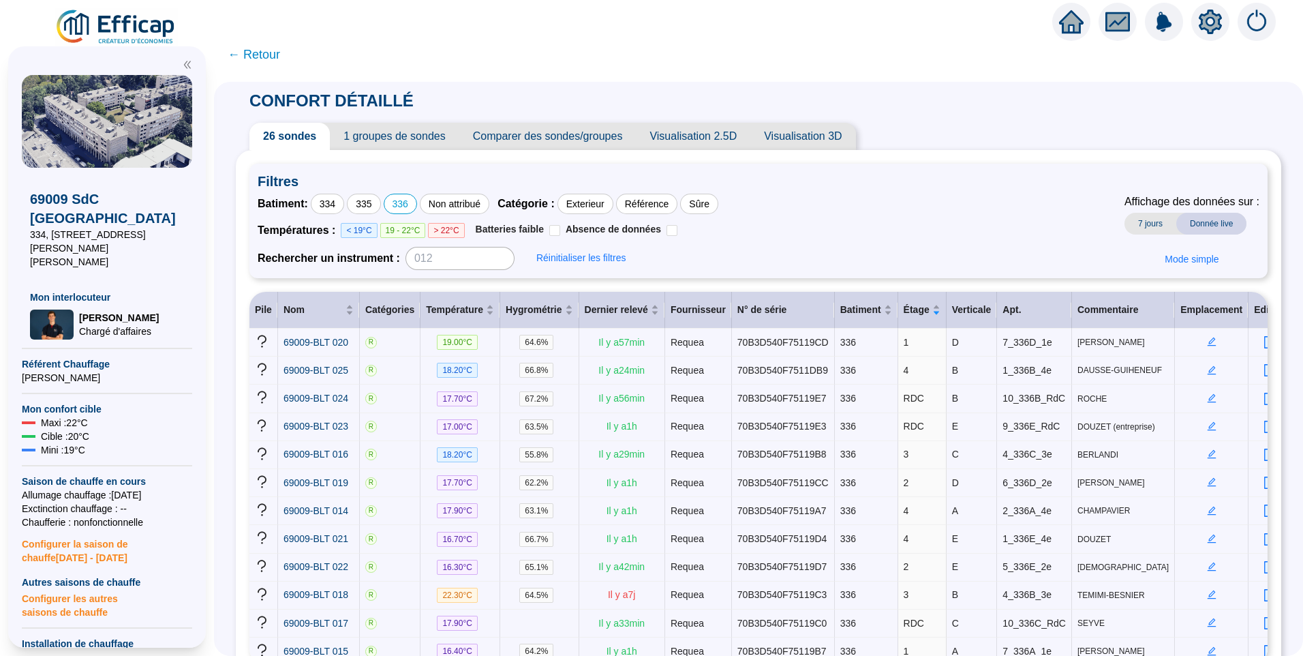
click at [702, 142] on span "Visualisation 2.5D" at bounding box center [693, 136] width 115 height 27
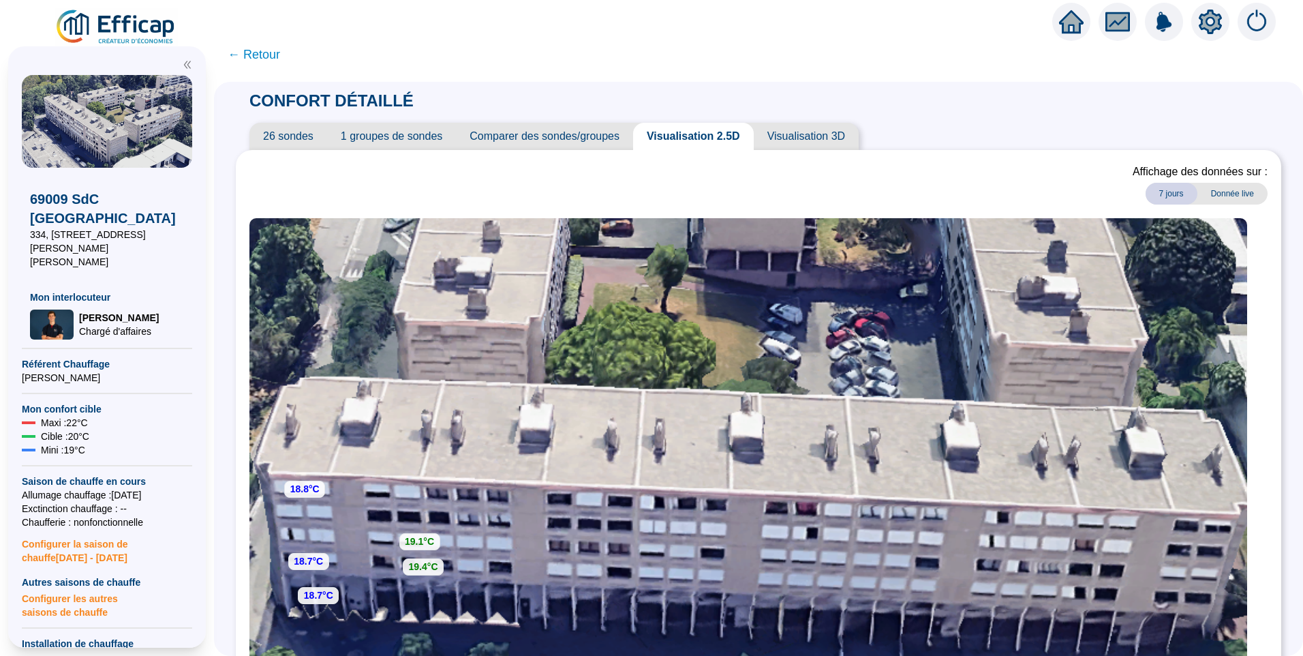
click at [301, 143] on span "26 sondes" at bounding box center [288, 136] width 78 height 27
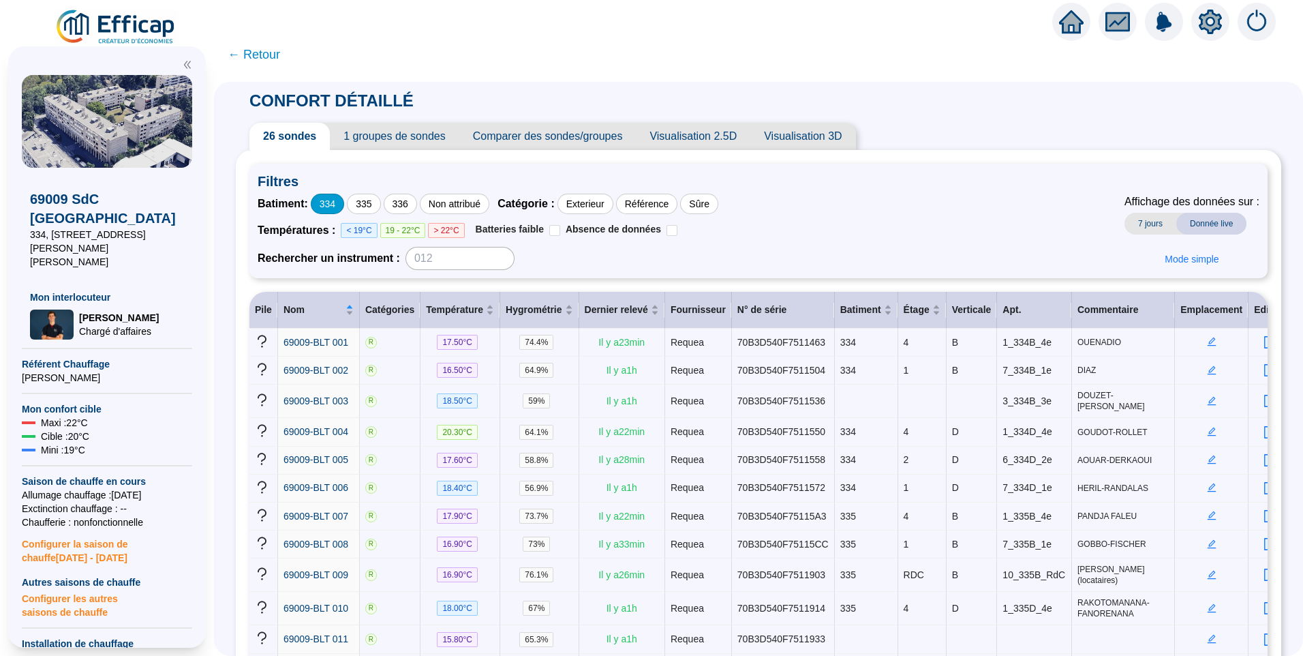
click at [335, 207] on div "334" at bounding box center [327, 204] width 33 height 20
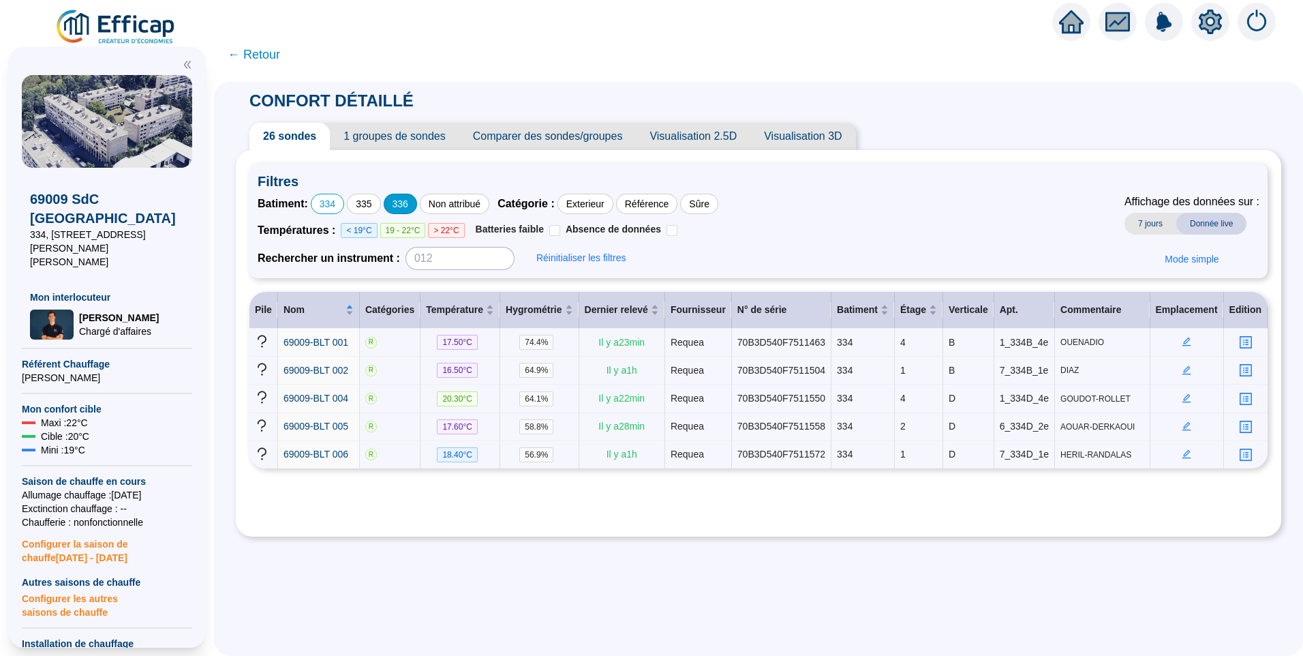
click at [410, 210] on div "336" at bounding box center [400, 204] width 33 height 20
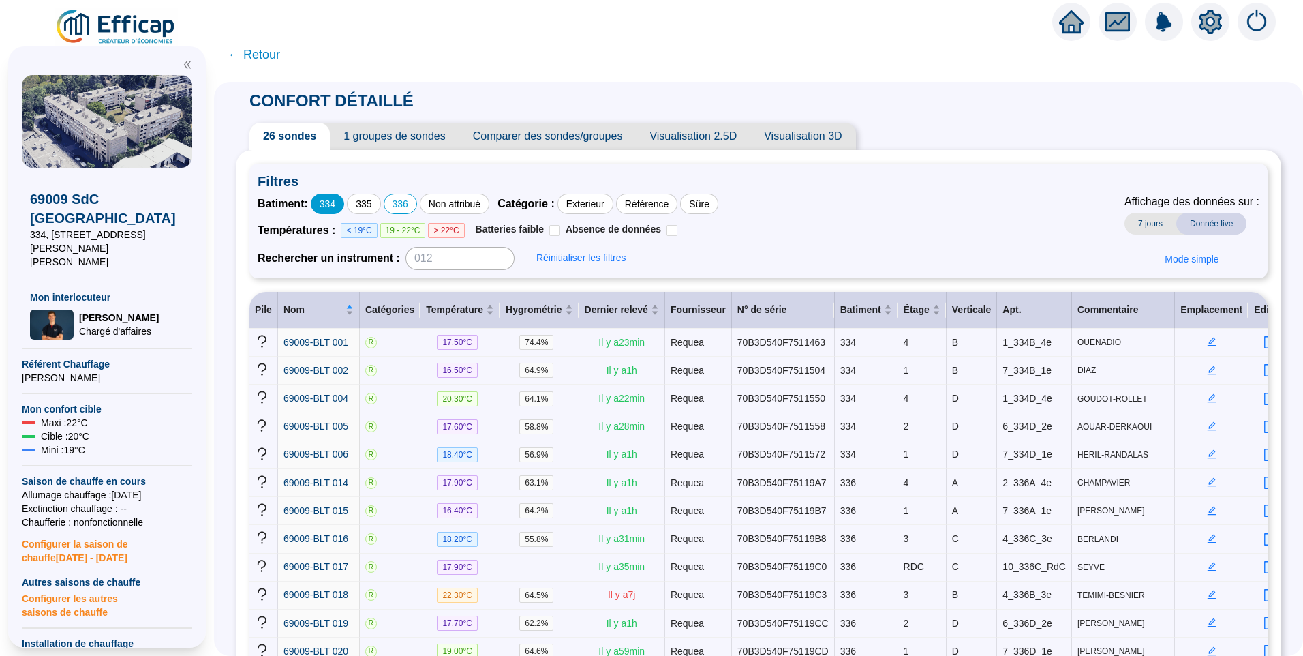
click at [342, 204] on div "334" at bounding box center [327, 204] width 33 height 20
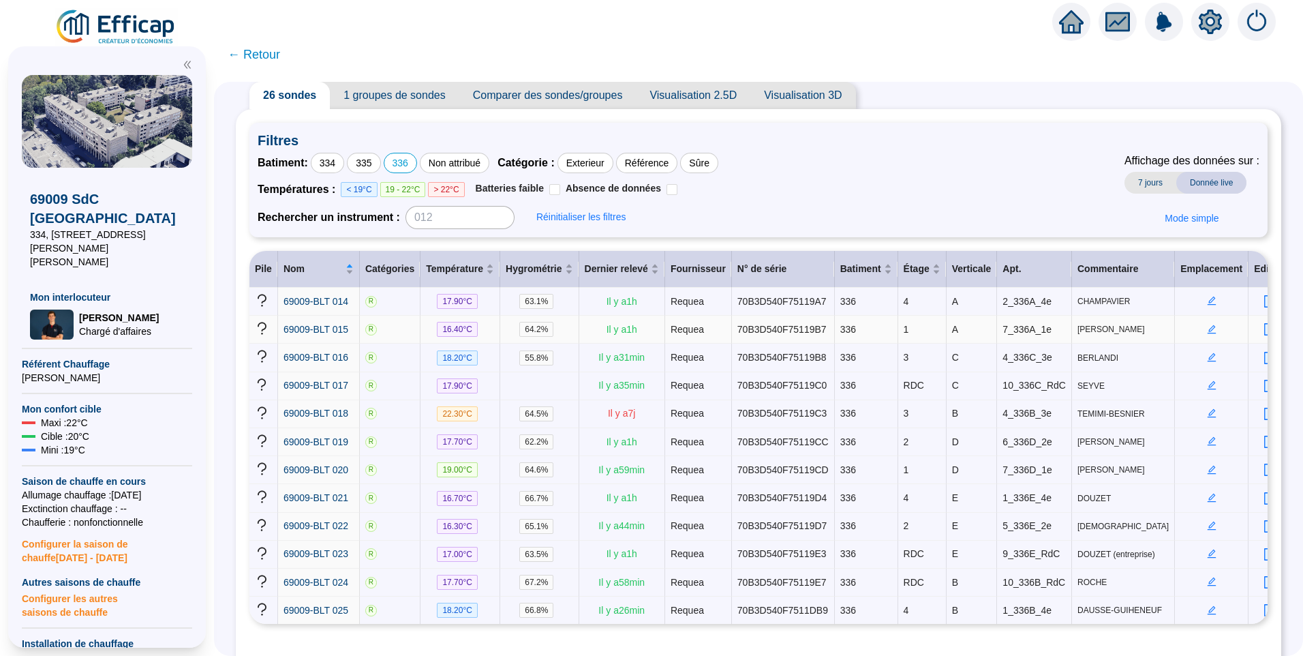
scroll to position [87, 0]
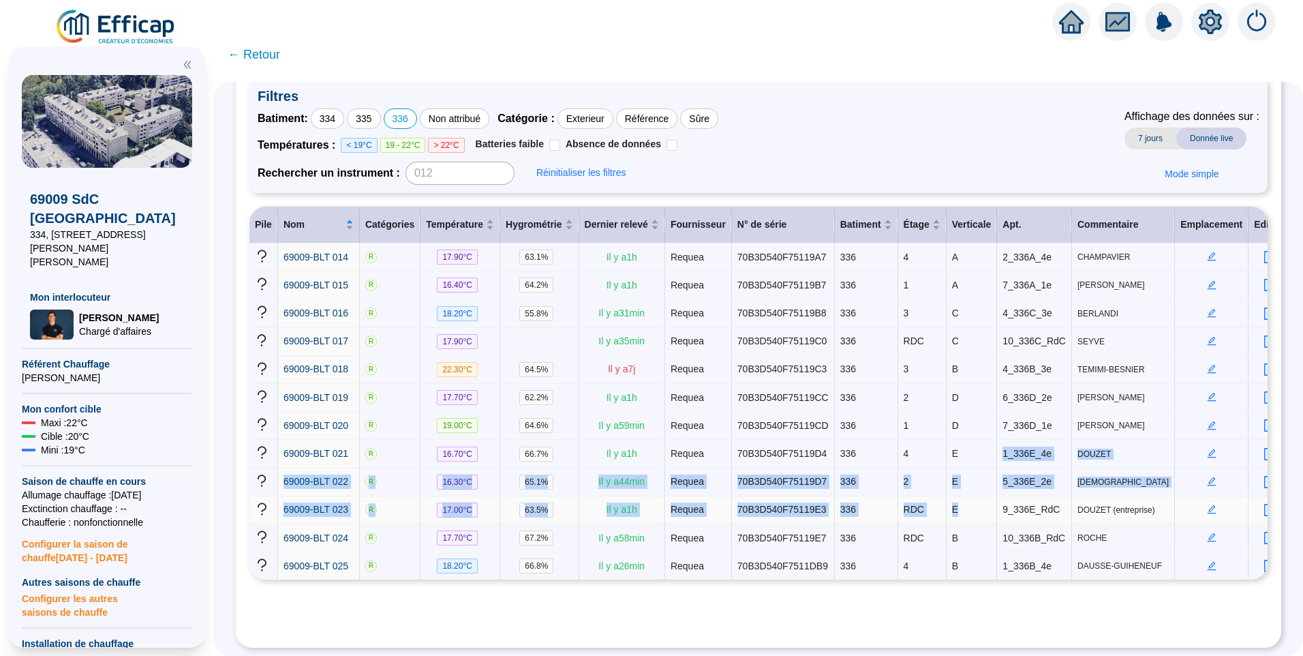
drag, startPoint x: 949, startPoint y: 443, endPoint x: 948, endPoint y: 454, distance: 10.9
click at [952, 492] on tbody "69009-BLT 014 R 17.90 °C 63.1 % Il y a 1 h Requea 70B3D540F75119A7 336 4 A 2_33…" at bounding box center [771, 411] width 1044 height 336
drag, startPoint x: 936, startPoint y: 443, endPoint x: 970, endPoint y: 493, distance: 60.3
click at [970, 493] on tbody "69009-BLT 014 R 17.90 °C 63.1 % Il y a 1 h Requea 70B3D540F75119A7 336 4 A 2_33…" at bounding box center [771, 411] width 1044 height 336
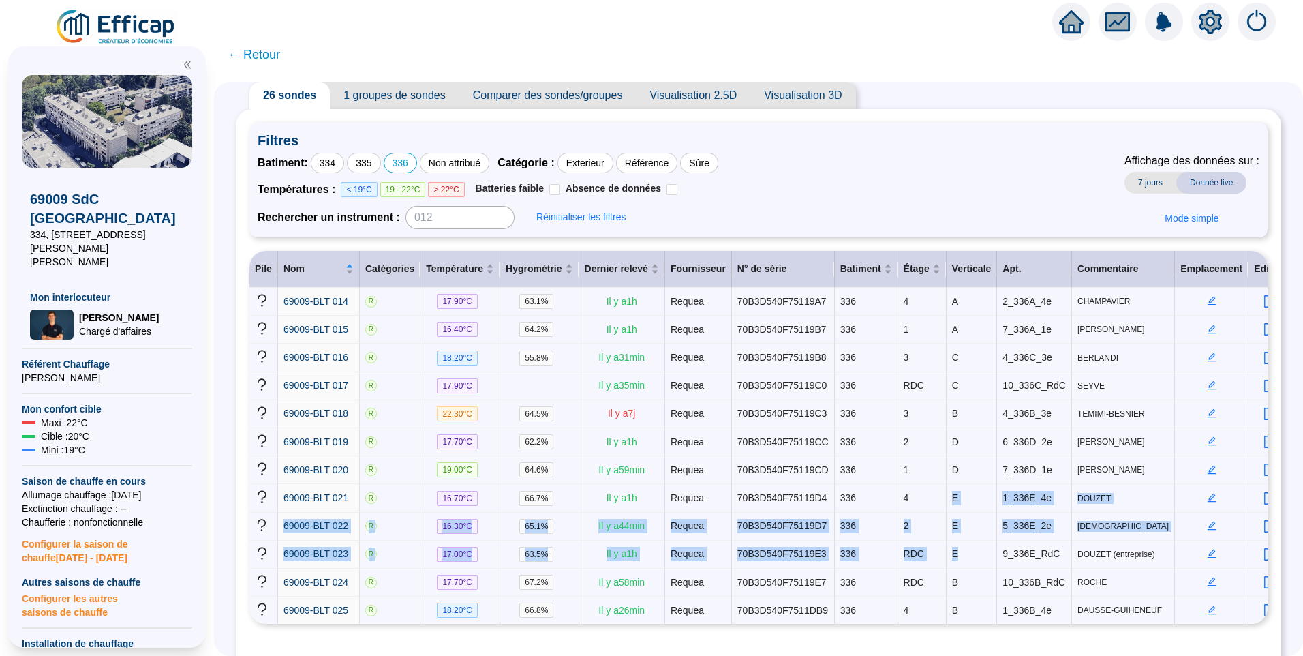
scroll to position [0, 0]
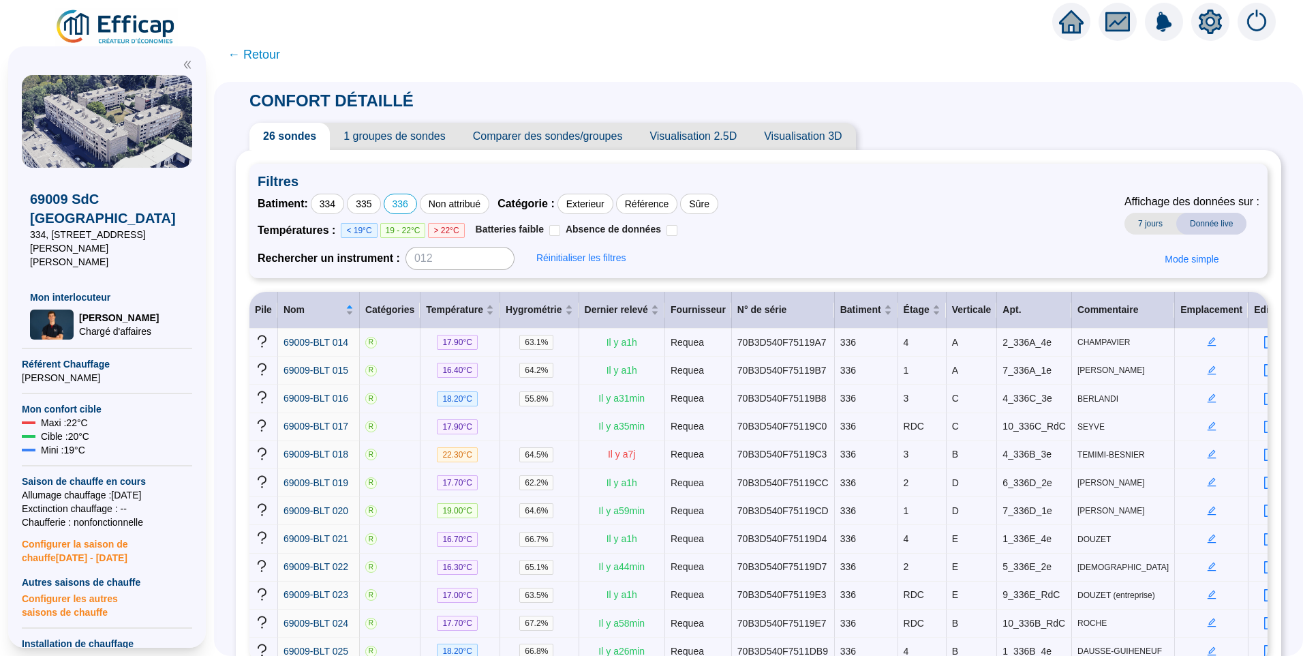
click at [709, 138] on span "Visualisation 2.5D" at bounding box center [693, 136] width 115 height 27
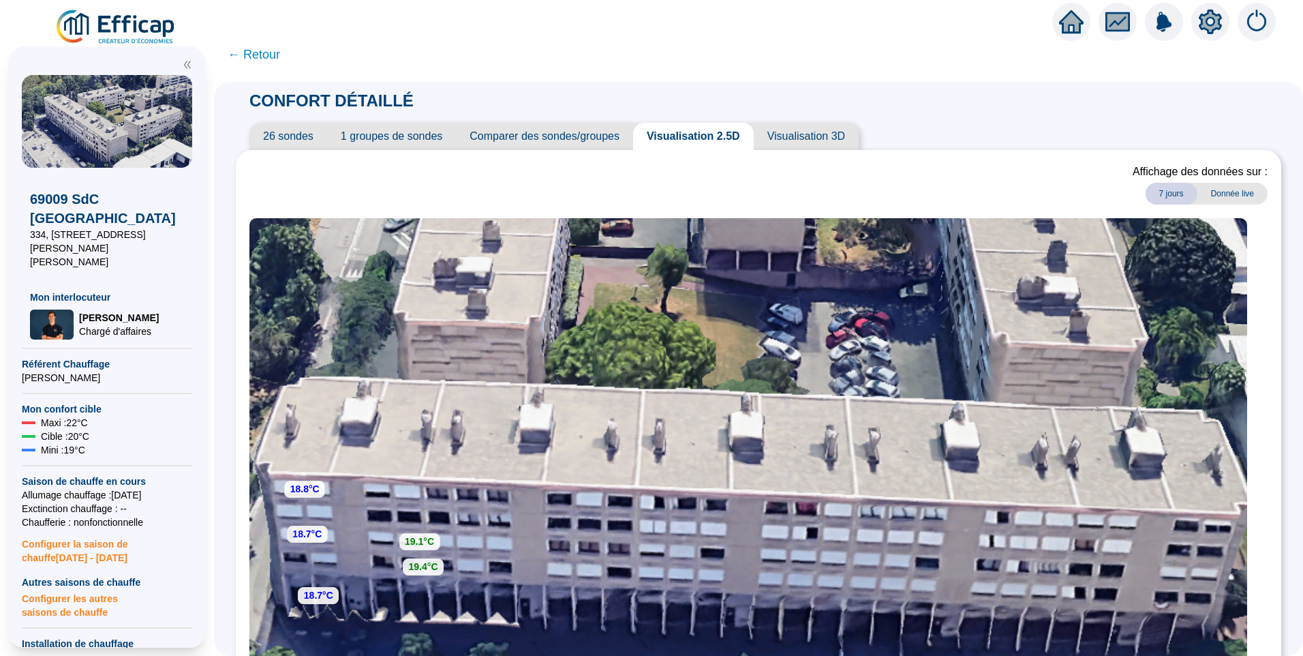
click at [306, 134] on span "26 sondes" at bounding box center [288, 136] width 78 height 27
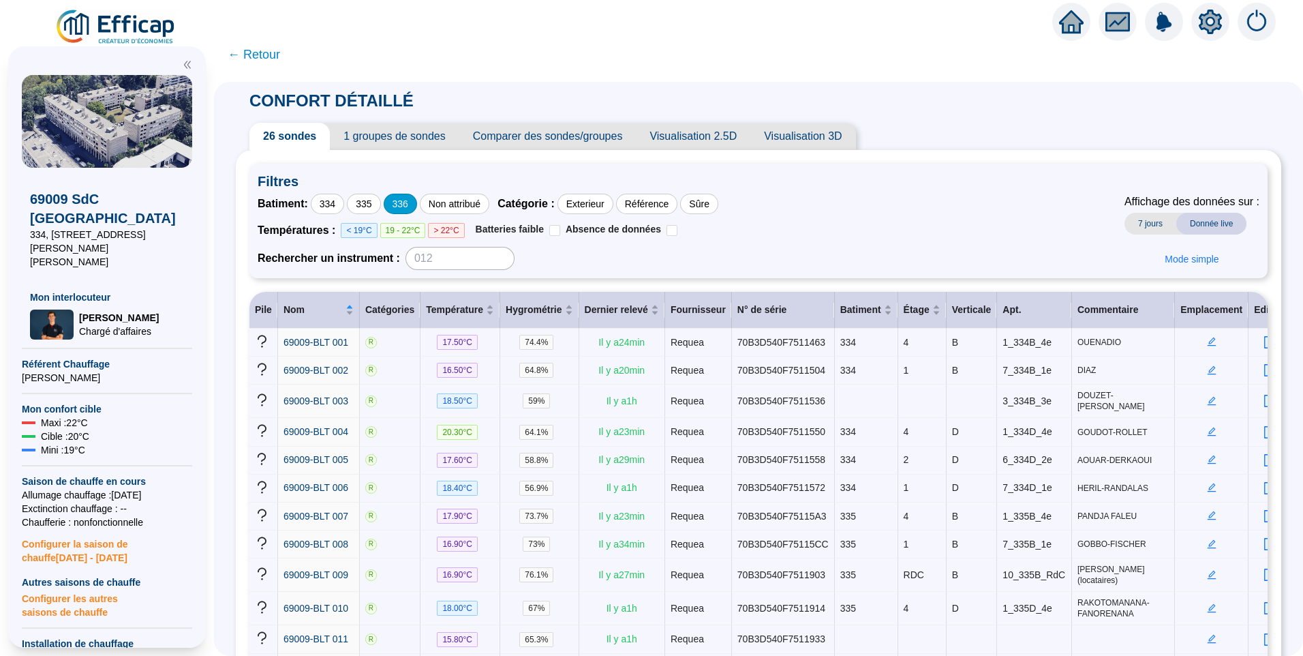
click at [412, 206] on div "336" at bounding box center [400, 204] width 33 height 20
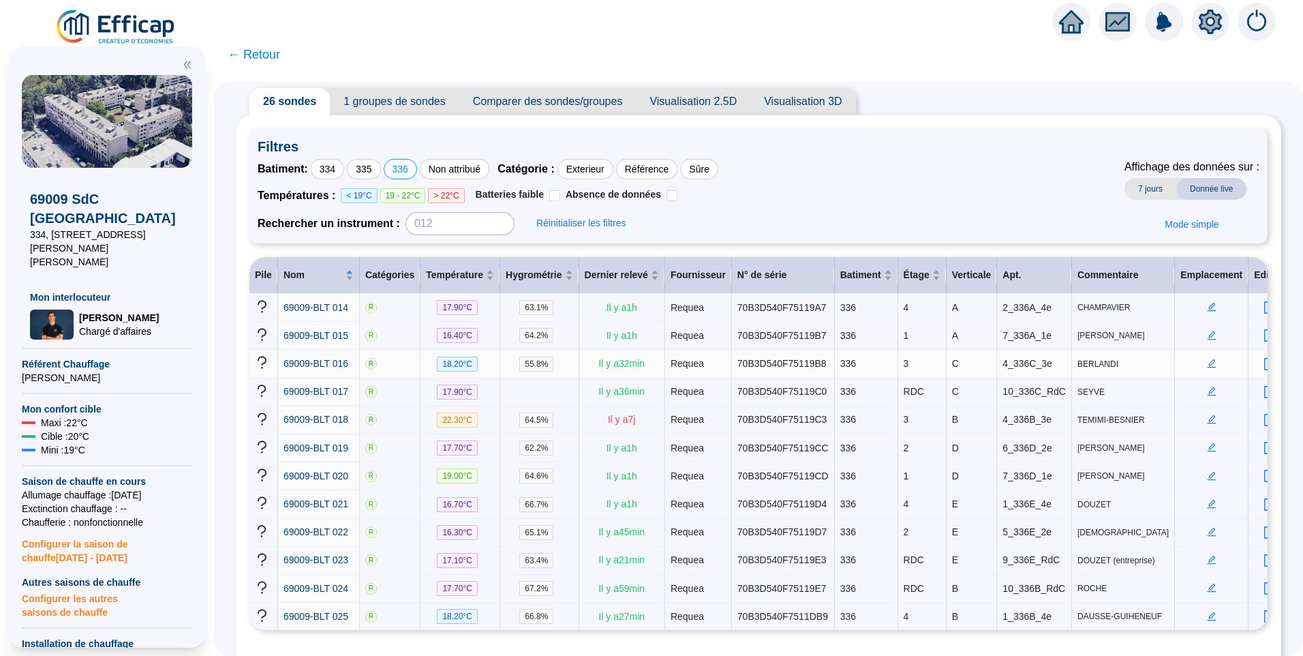
scroll to position [68, 0]
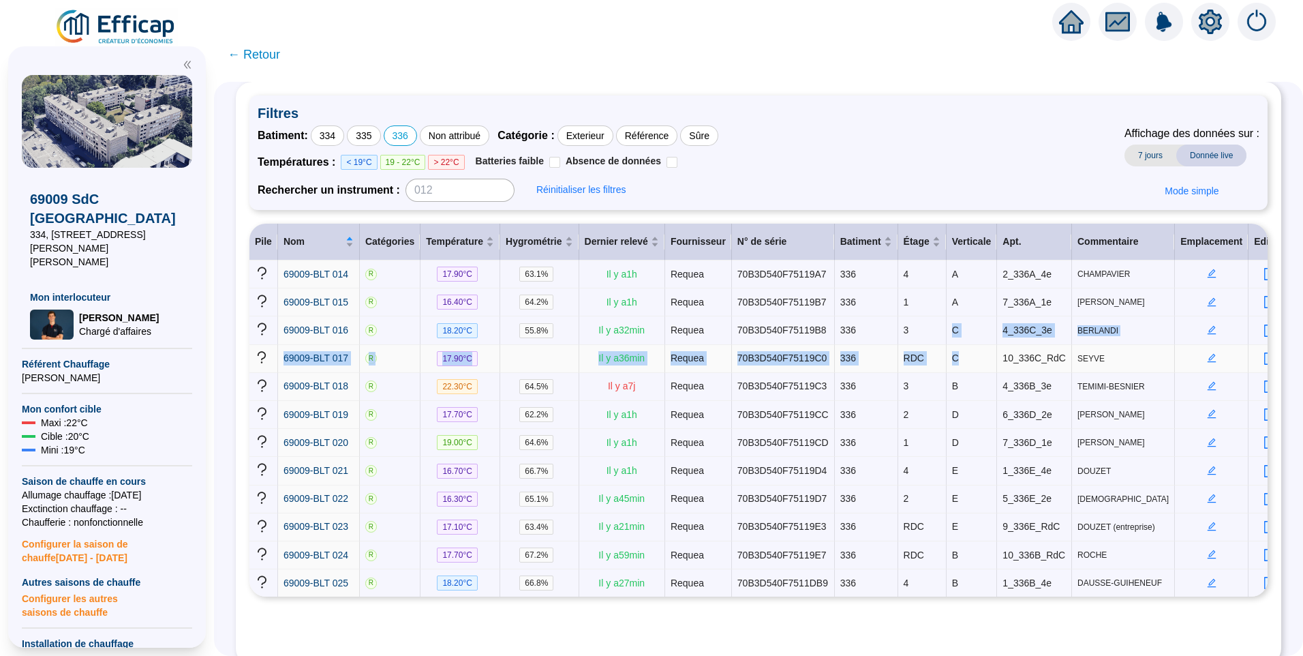
drag, startPoint x: 937, startPoint y: 331, endPoint x: 948, endPoint y: 356, distance: 28.4
click at [948, 356] on tbody "69009-BLT 014 R 17.90 °C 63.1 % Il y a 1 h Requea 70B3D540F75119A7 336 4 A 2_33…" at bounding box center [771, 428] width 1044 height 336
click at [952, 326] on td "C" at bounding box center [972, 330] width 51 height 28
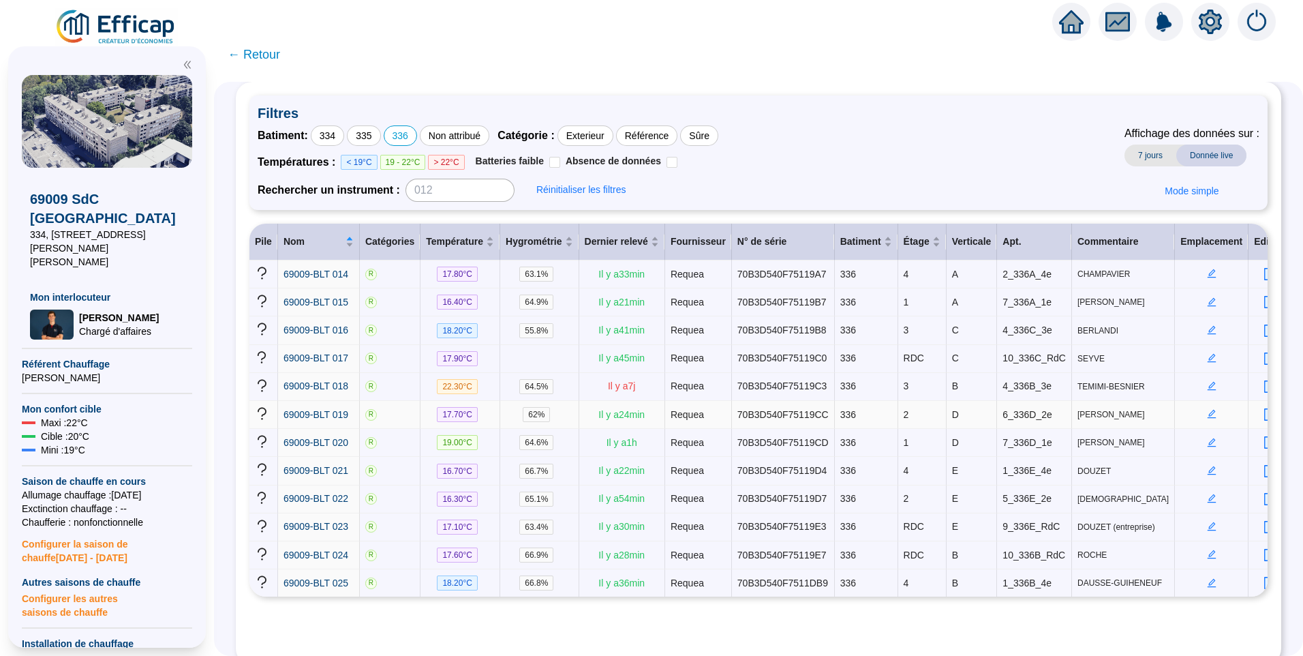
drag, startPoint x: 900, startPoint y: 412, endPoint x: 918, endPoint y: 415, distance: 18.7
click at [918, 415] on td "2" at bounding box center [922, 415] width 48 height 28
click at [904, 437] on span "1" at bounding box center [906, 442] width 5 height 11
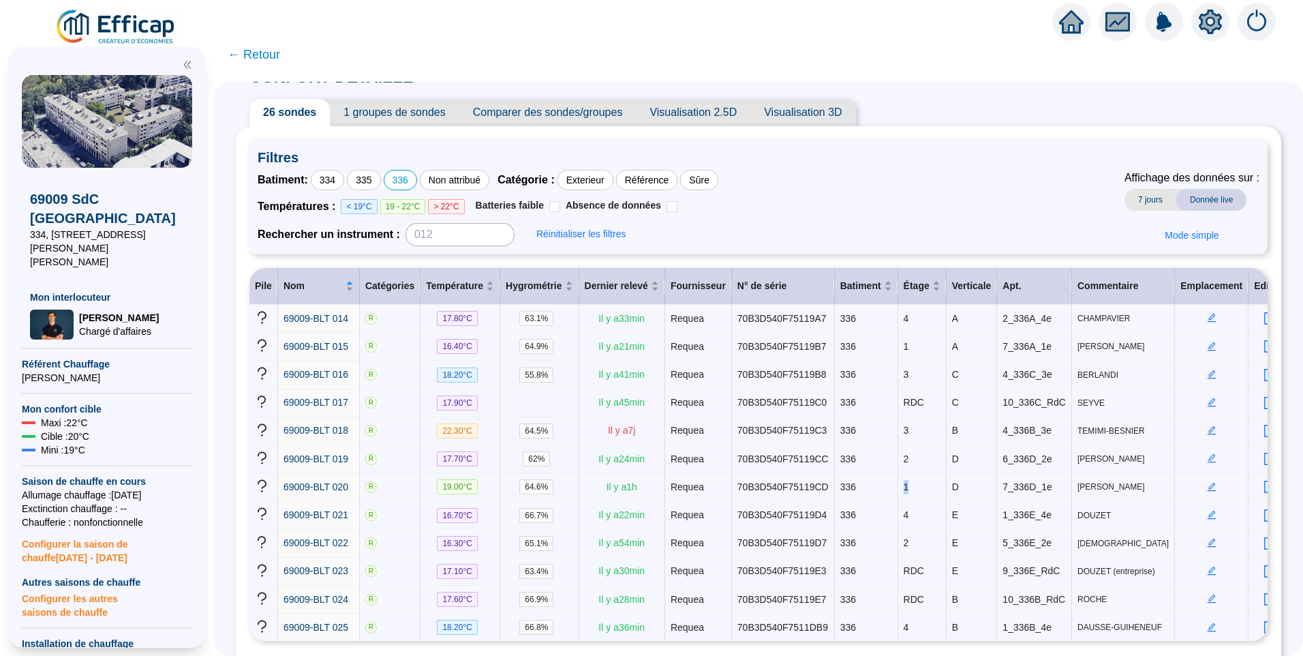
scroll to position [0, 0]
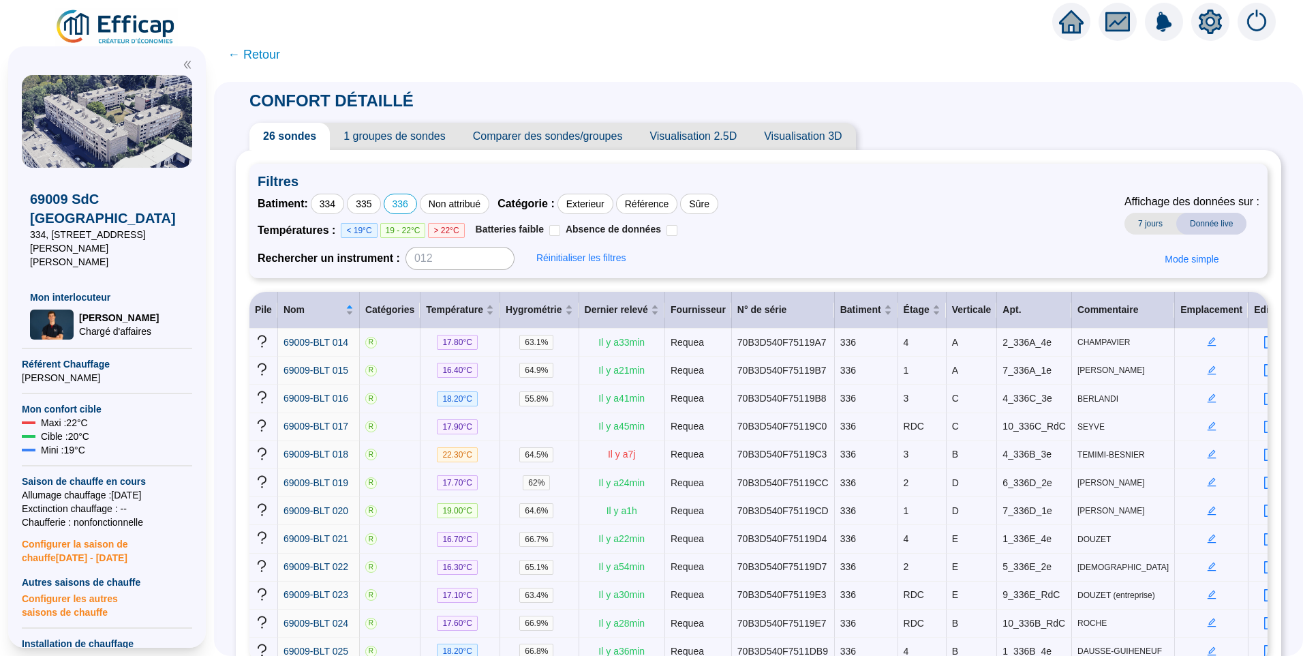
click at [719, 140] on span "Visualisation 2.5D" at bounding box center [693, 136] width 115 height 27
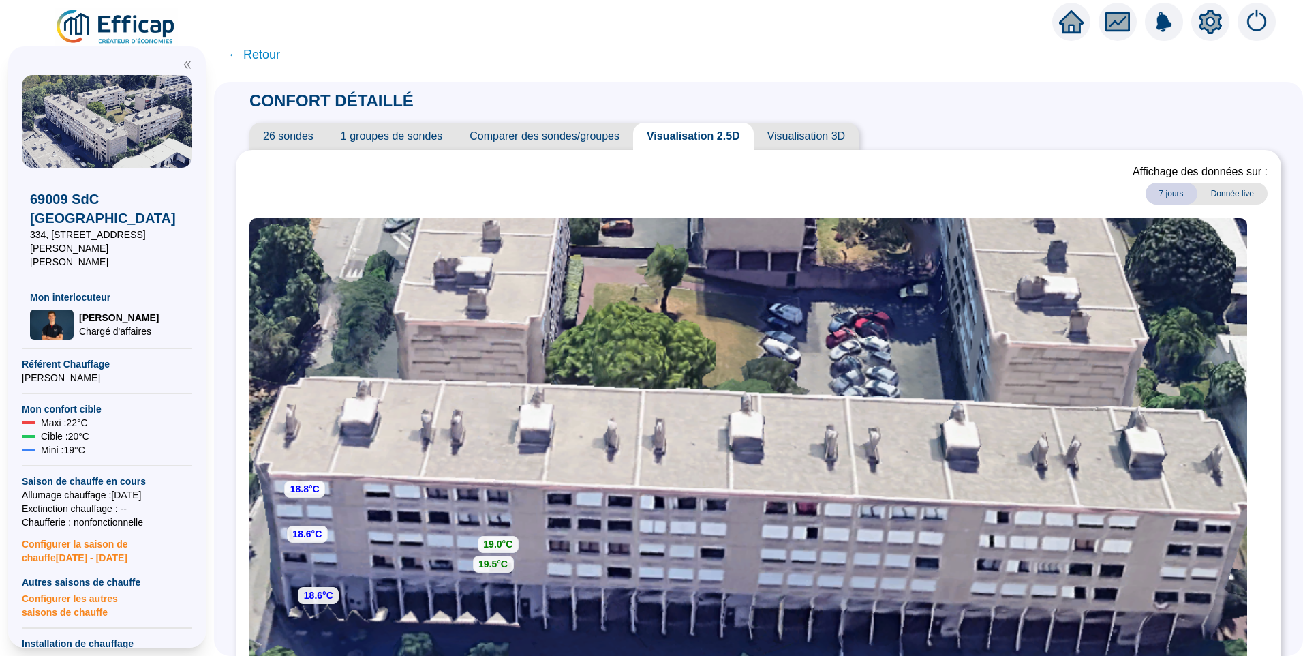
click at [309, 139] on span "26 sondes" at bounding box center [288, 136] width 78 height 27
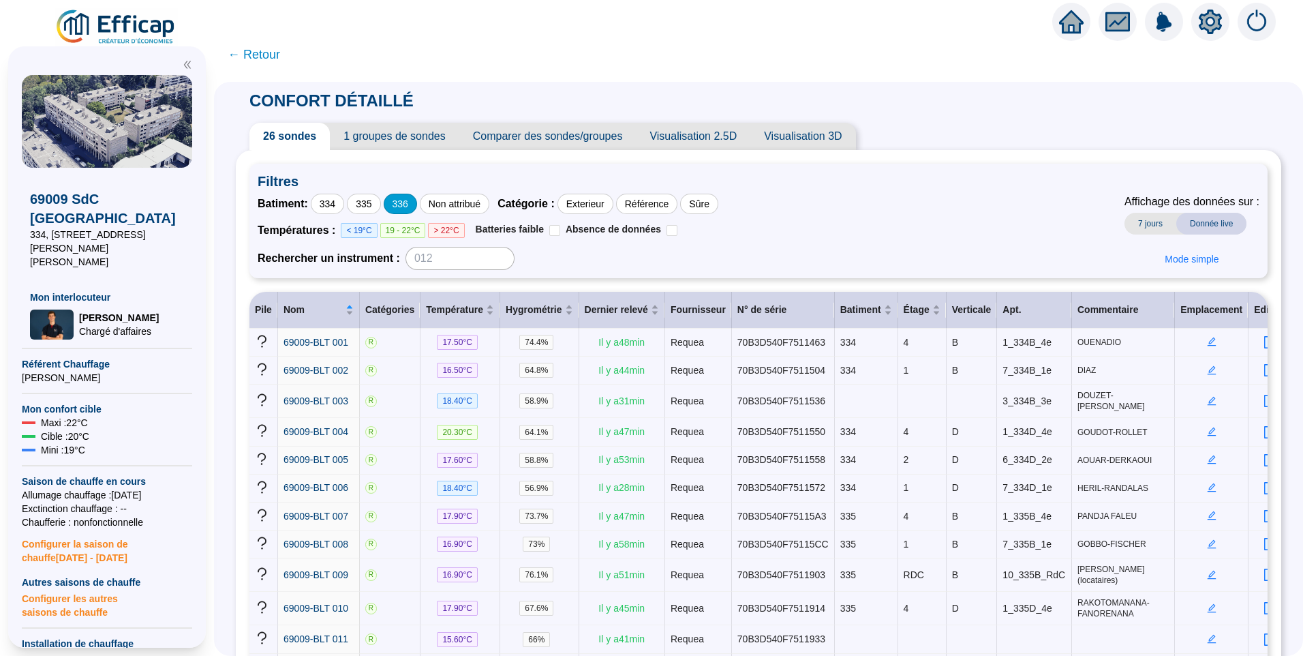
click at [405, 201] on div "336" at bounding box center [400, 204] width 33 height 20
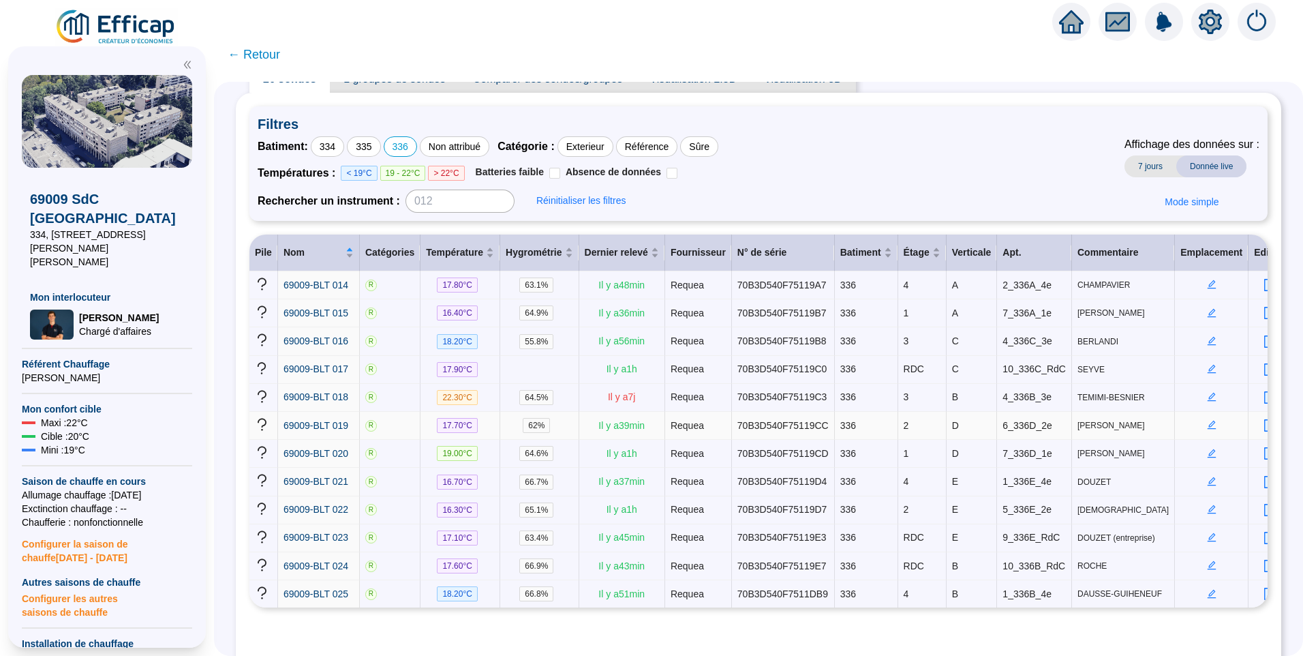
scroll to position [87, 0]
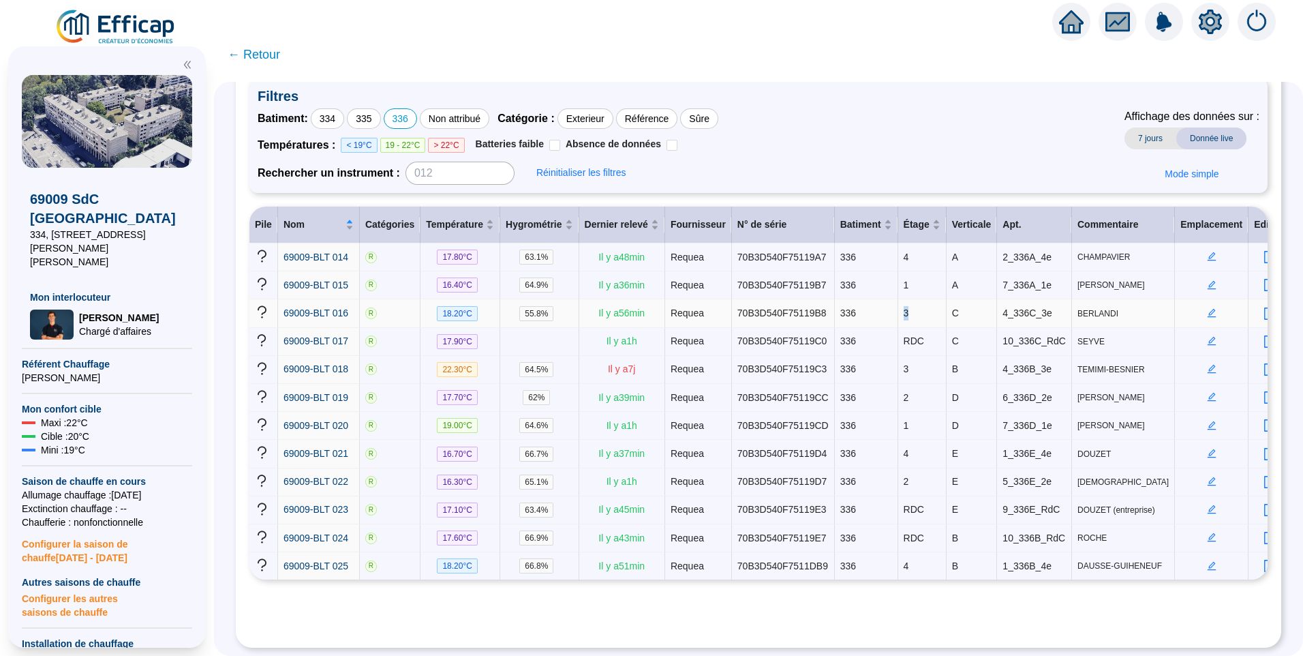
drag, startPoint x: 890, startPoint y: 311, endPoint x: 898, endPoint y: 311, distance: 7.5
click at [898, 311] on td "3" at bounding box center [922, 313] width 48 height 28
click at [904, 339] on span "RDC" at bounding box center [914, 340] width 20 height 11
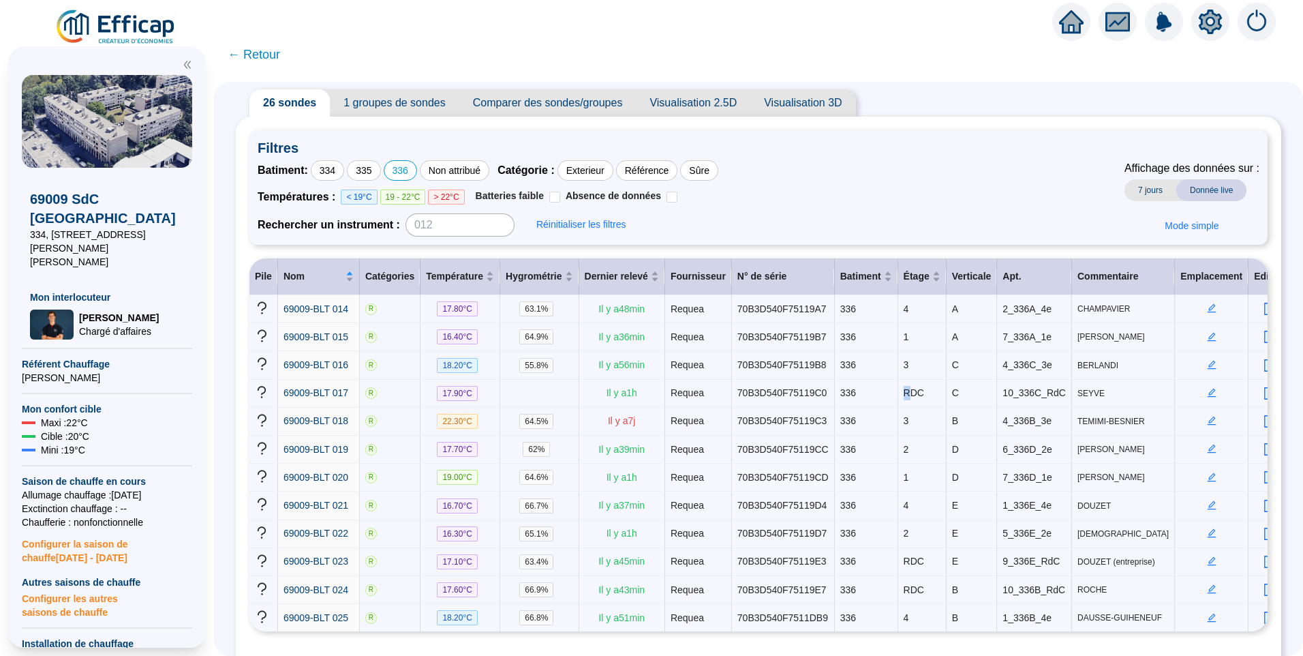
scroll to position [0, 0]
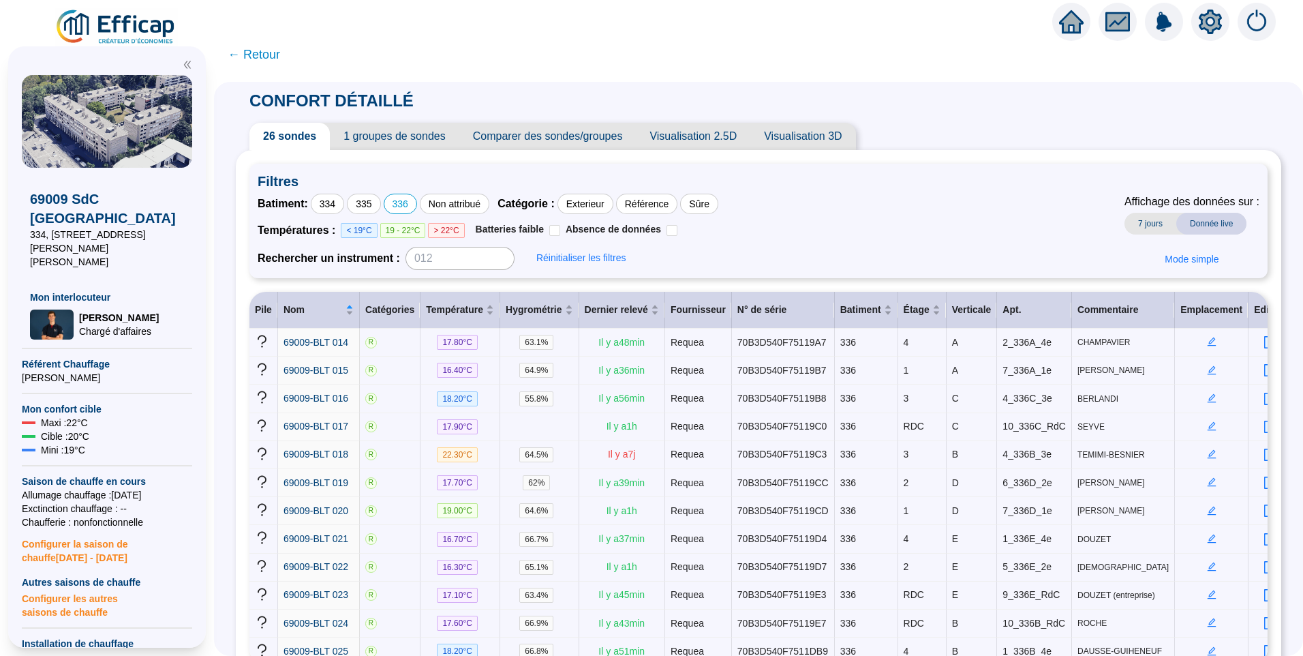
click at [712, 141] on span "Visualisation 2.5D" at bounding box center [693, 136] width 115 height 27
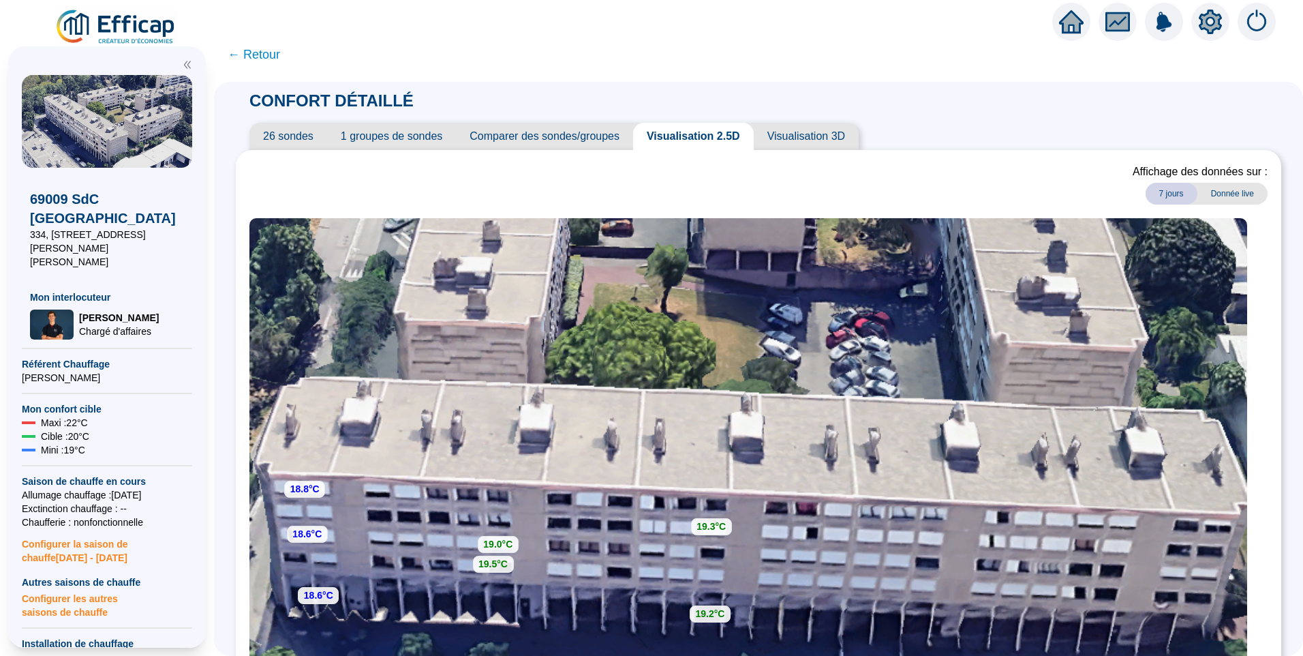
click at [296, 135] on span "26 sondes" at bounding box center [288, 136] width 78 height 27
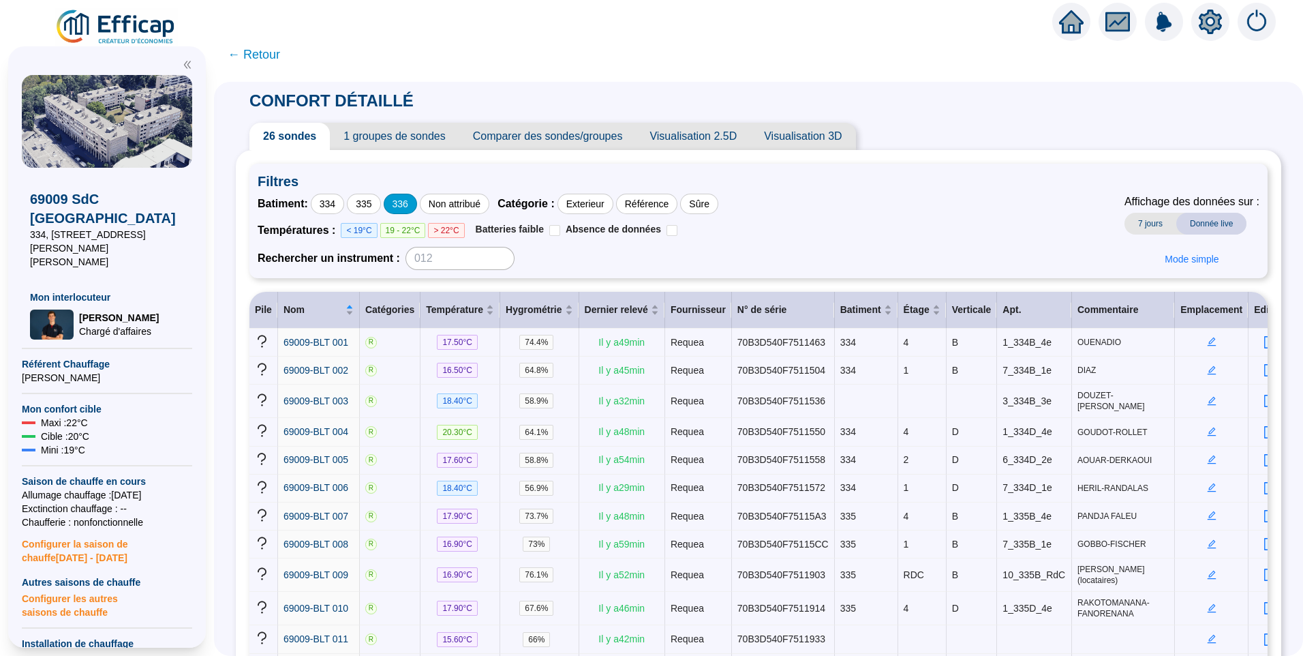
click at [413, 208] on div "336" at bounding box center [400, 204] width 33 height 20
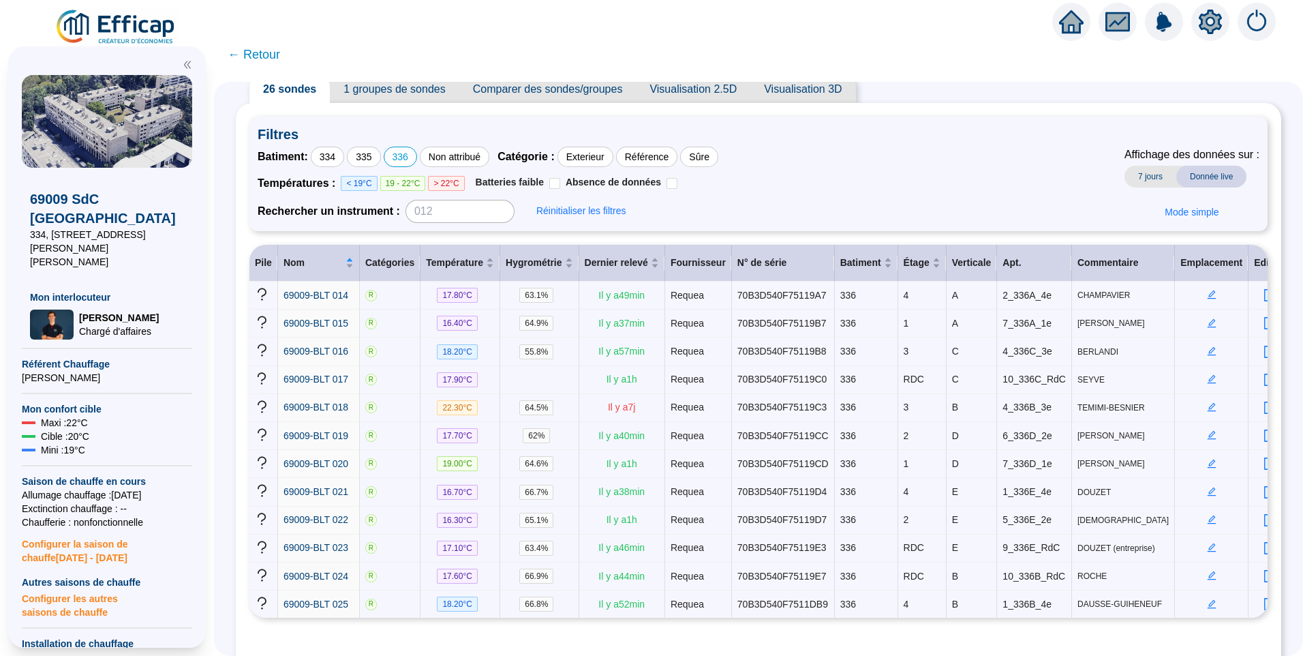
scroll to position [87, 0]
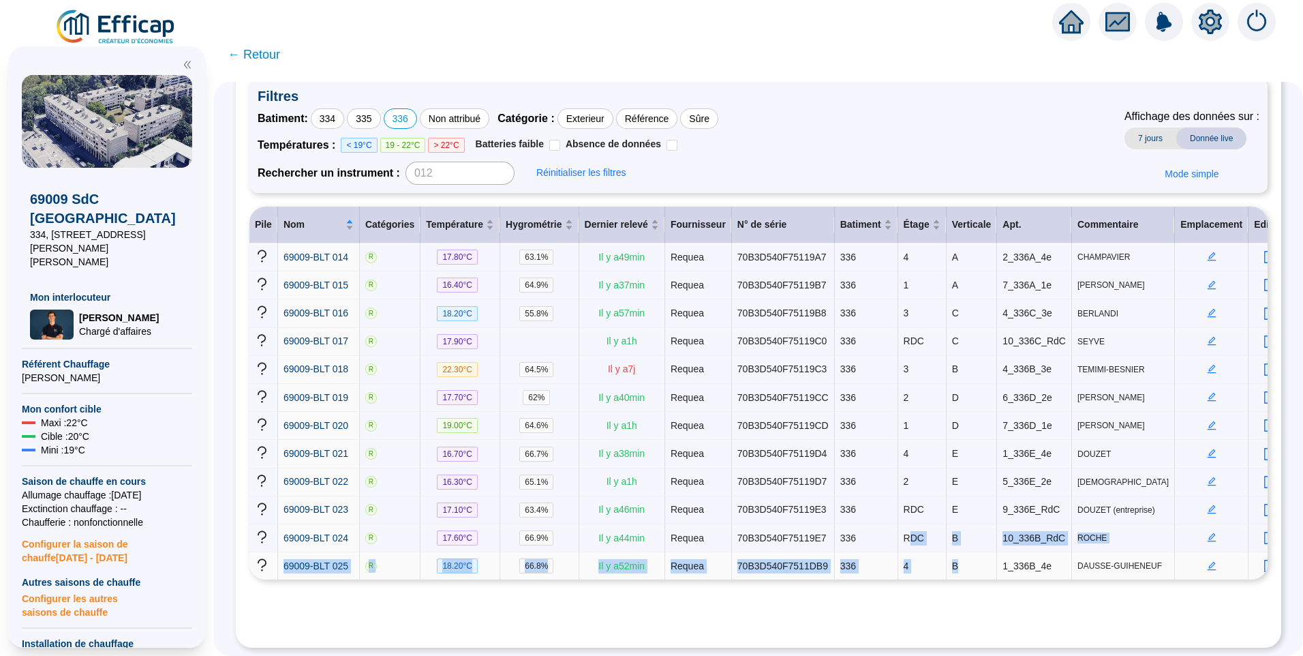
drag, startPoint x: 899, startPoint y: 529, endPoint x: 941, endPoint y: 547, distance: 45.8
click at [941, 547] on tbody "69009-BLT 014 R 17.80 °C 63.1 % Il y a 49 min Requea 70B3D540F75119A7 336 4 A 2…" at bounding box center [771, 411] width 1044 height 336
click at [902, 606] on div "Filtres Batiment : 334 335 336 Non attribué Catégorie : Exterieur Référence Sûr…" at bounding box center [758, 356] width 1018 height 556
drag, startPoint x: 845, startPoint y: 532, endPoint x: 932, endPoint y: 534, distance: 87.3
click at [932, 534] on tr "69009-BLT 024 R 17.60 °C 66.9 % Il y a 44 min Requea 70B3D540F75119E7 336 RDC B…" at bounding box center [771, 538] width 1044 height 28
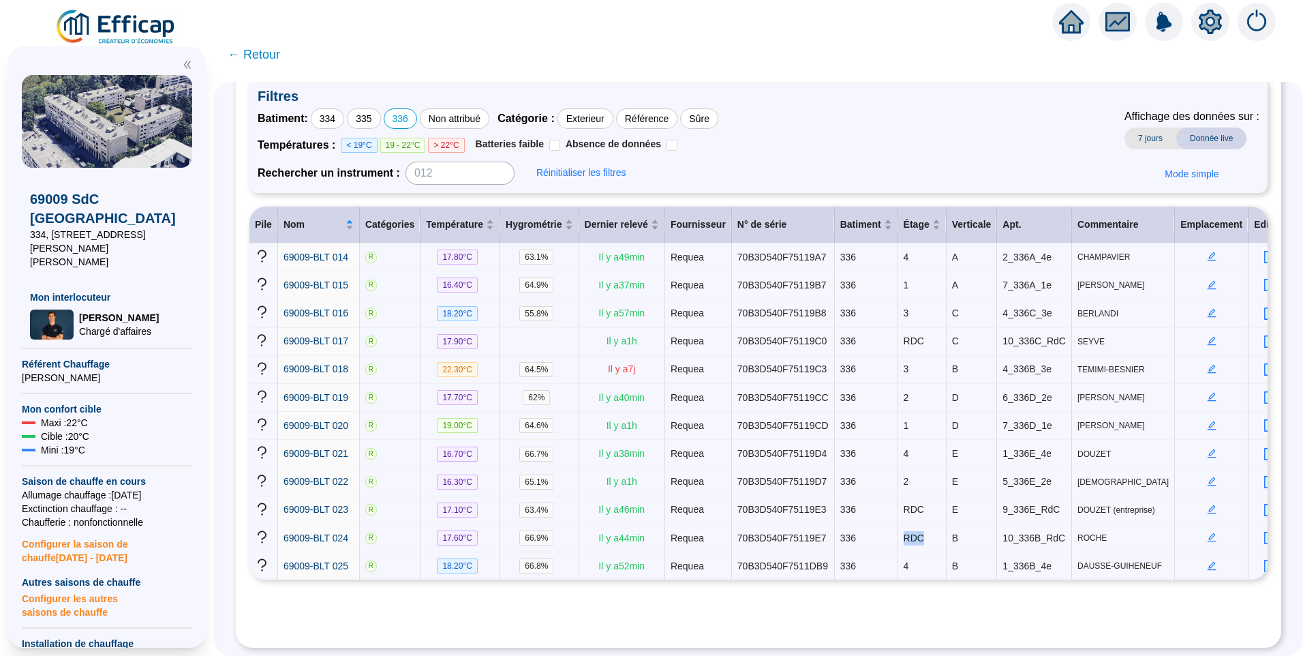
scroll to position [19, 0]
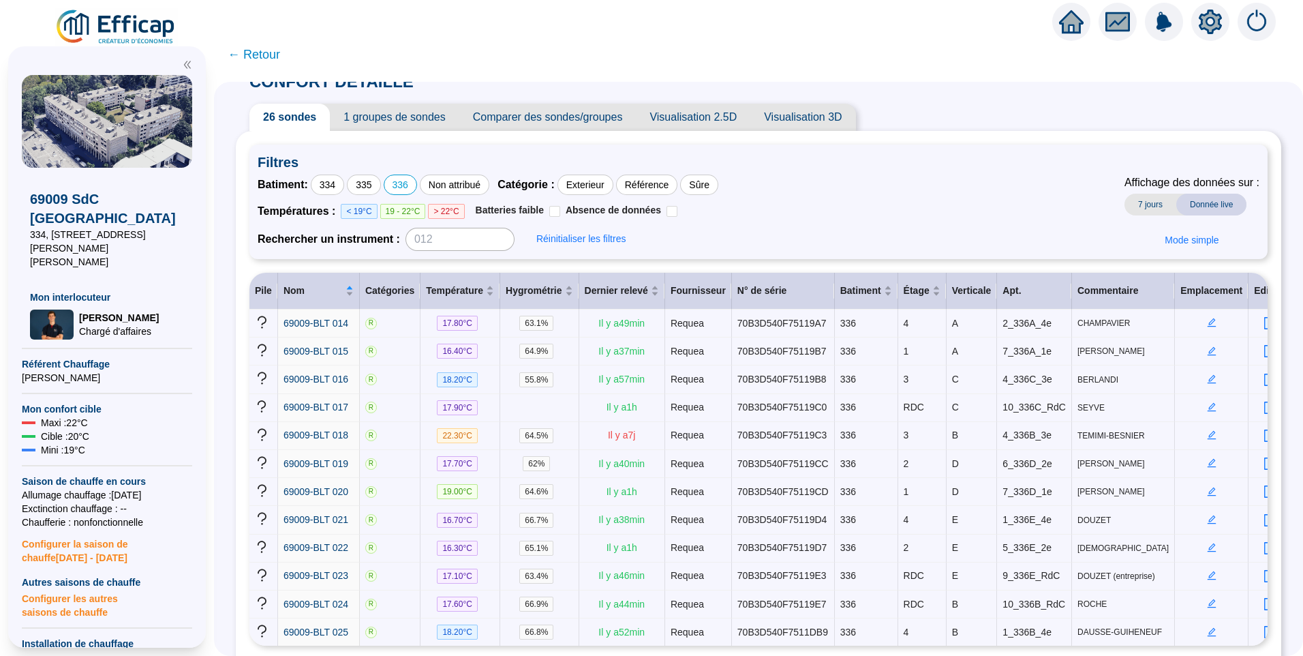
click at [712, 119] on span "Visualisation 2.5D" at bounding box center [693, 117] width 115 height 27
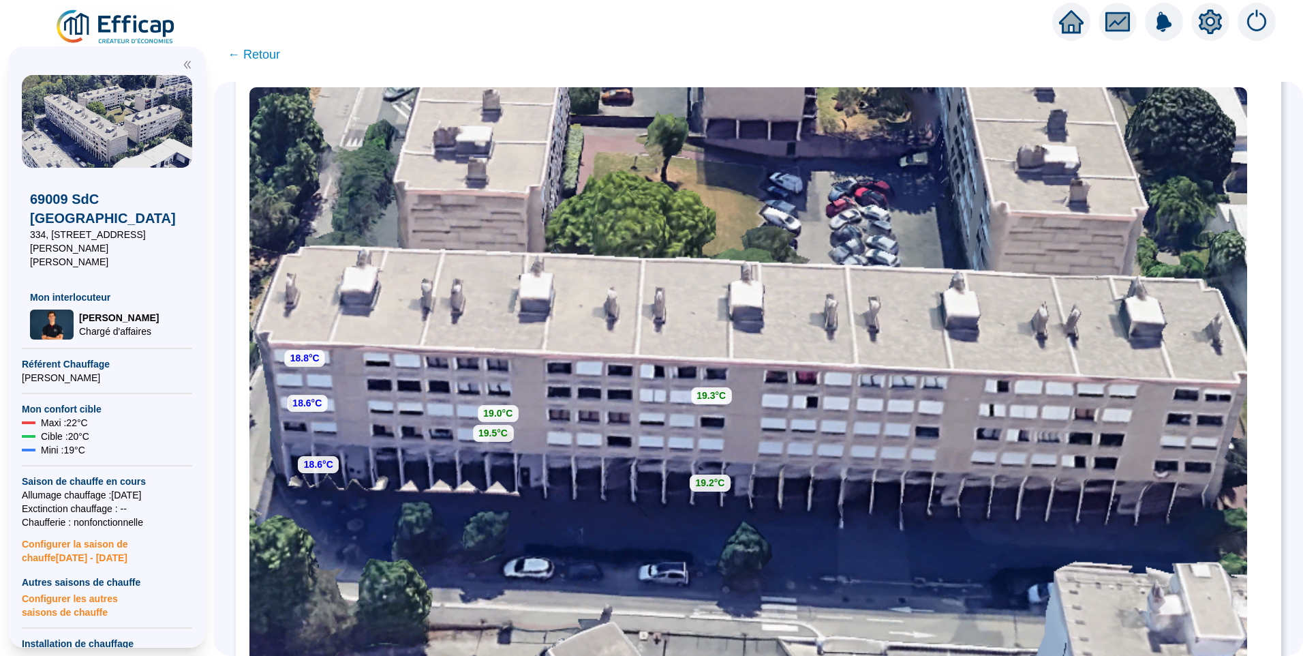
scroll to position [218, 0]
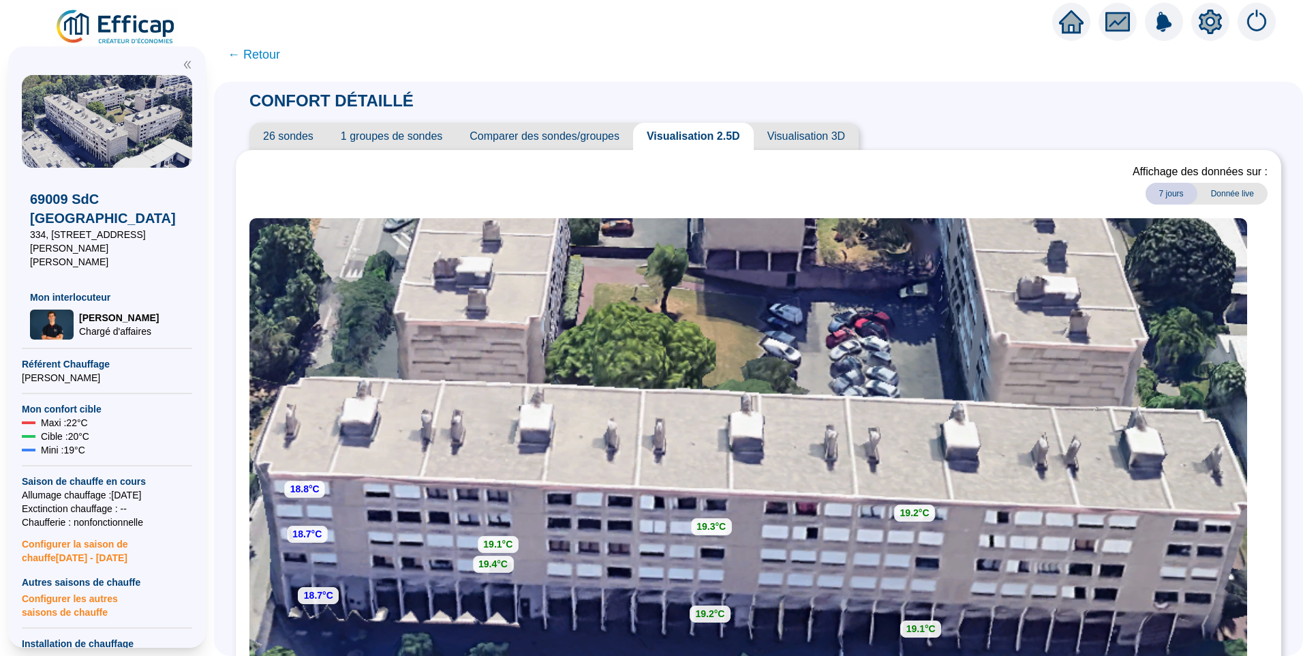
click at [307, 134] on span "26 sondes" at bounding box center [288, 136] width 78 height 27
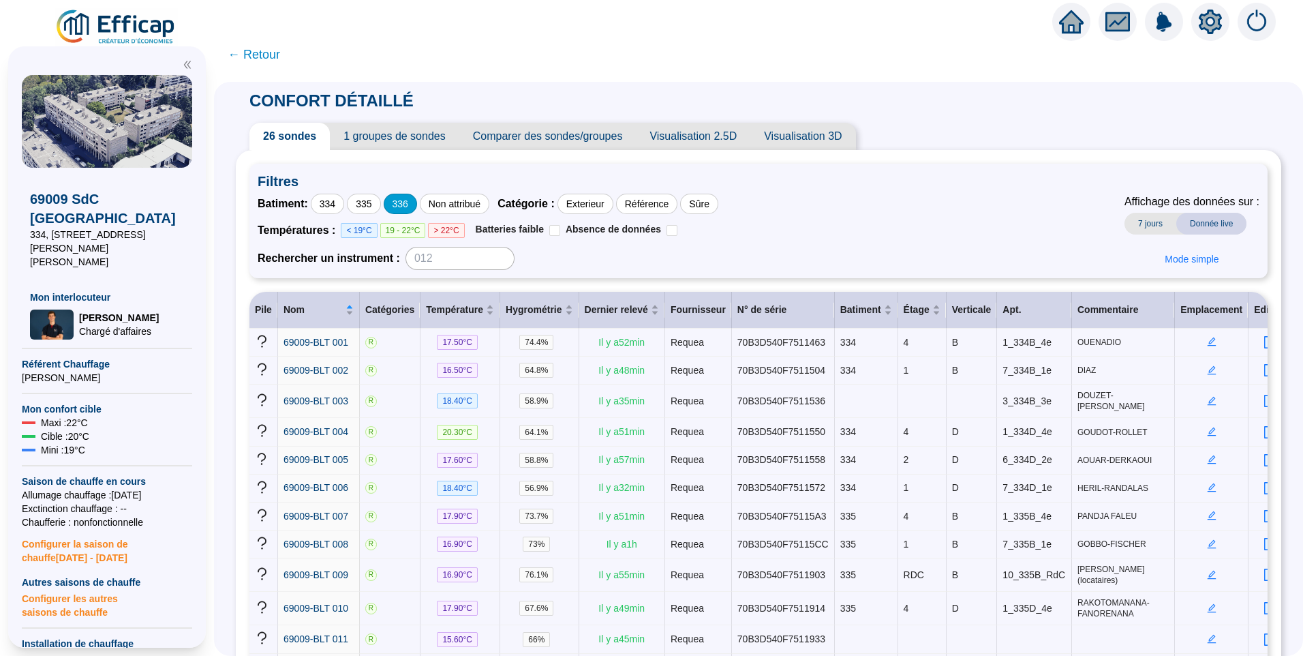
click at [414, 210] on div "336" at bounding box center [400, 204] width 33 height 20
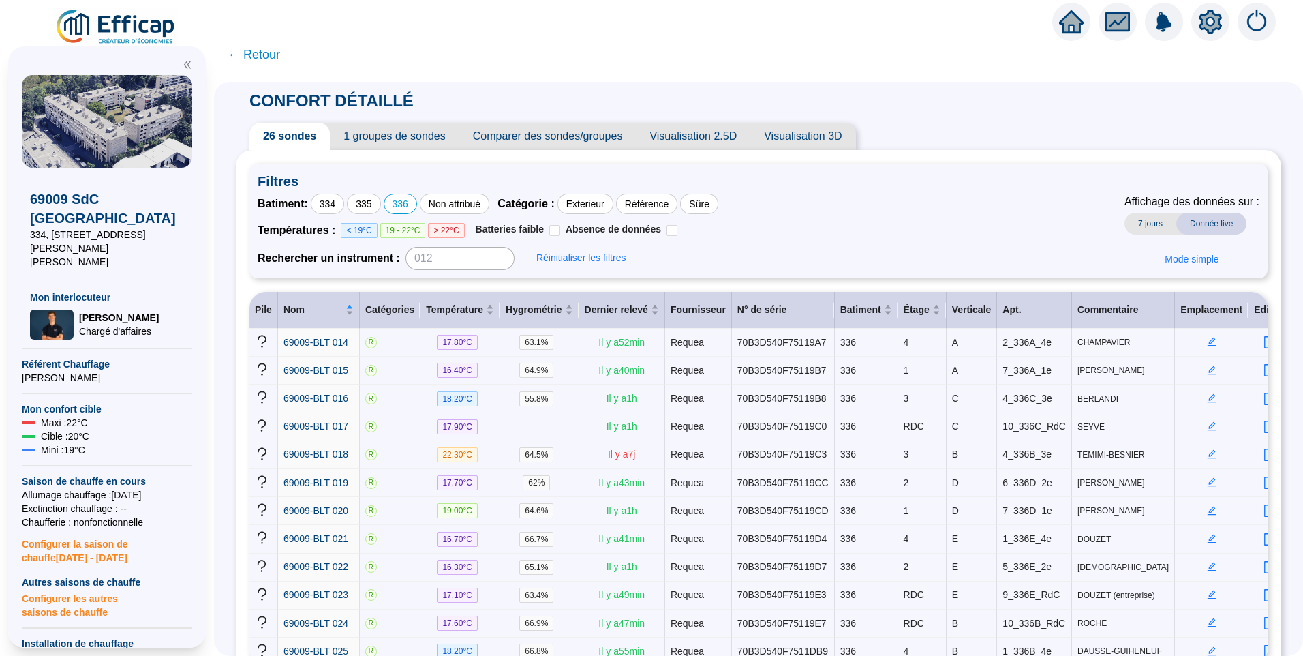
click at [721, 136] on span "Visualisation 2.5D" at bounding box center [693, 136] width 115 height 27
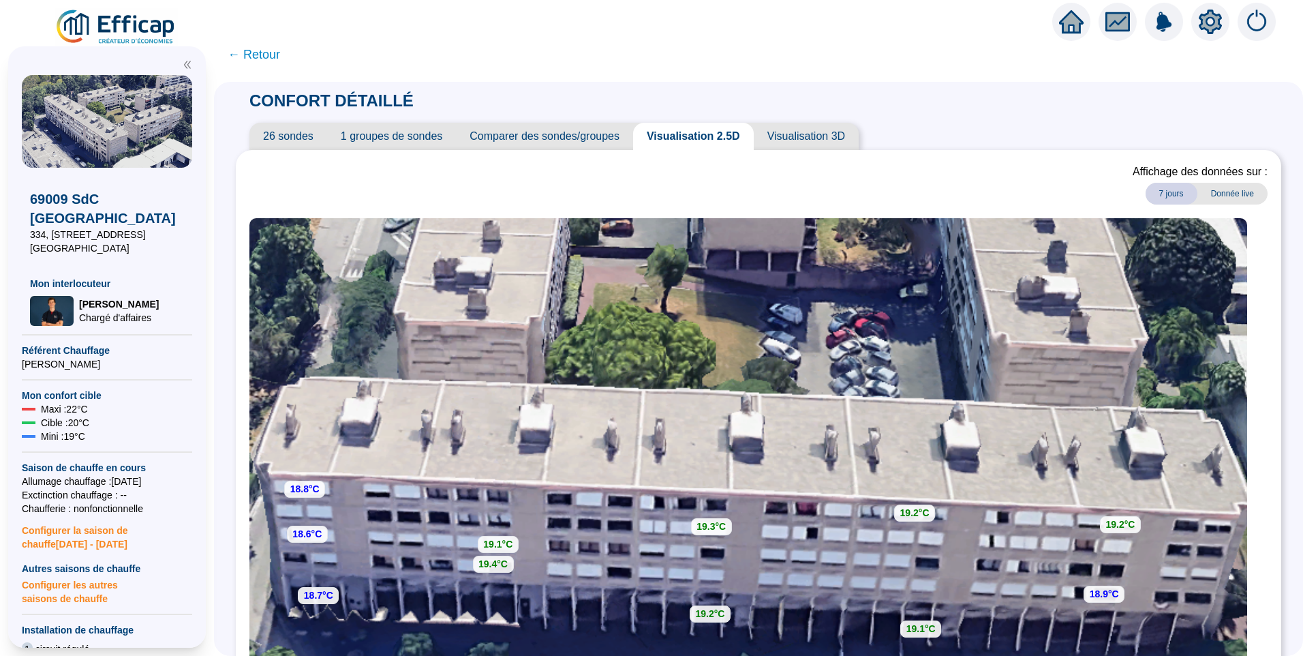
click at [309, 136] on span "26 sondes" at bounding box center [288, 136] width 78 height 27
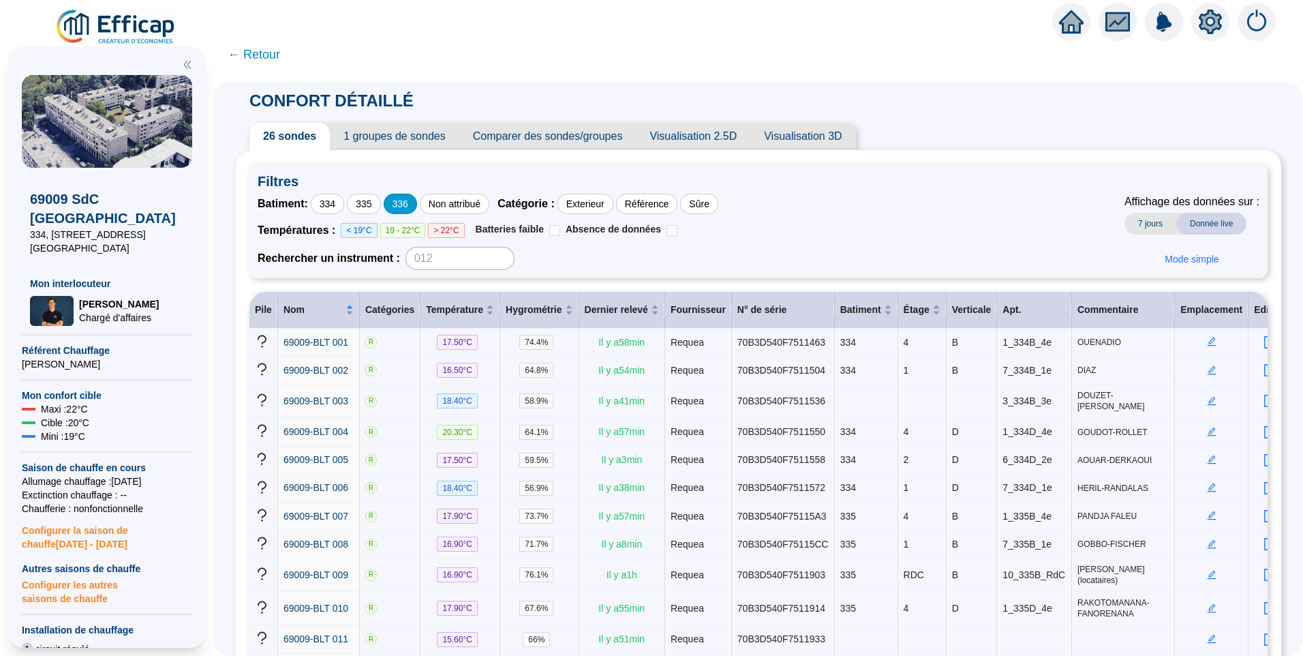
click at [414, 207] on div "336" at bounding box center [400, 204] width 33 height 20
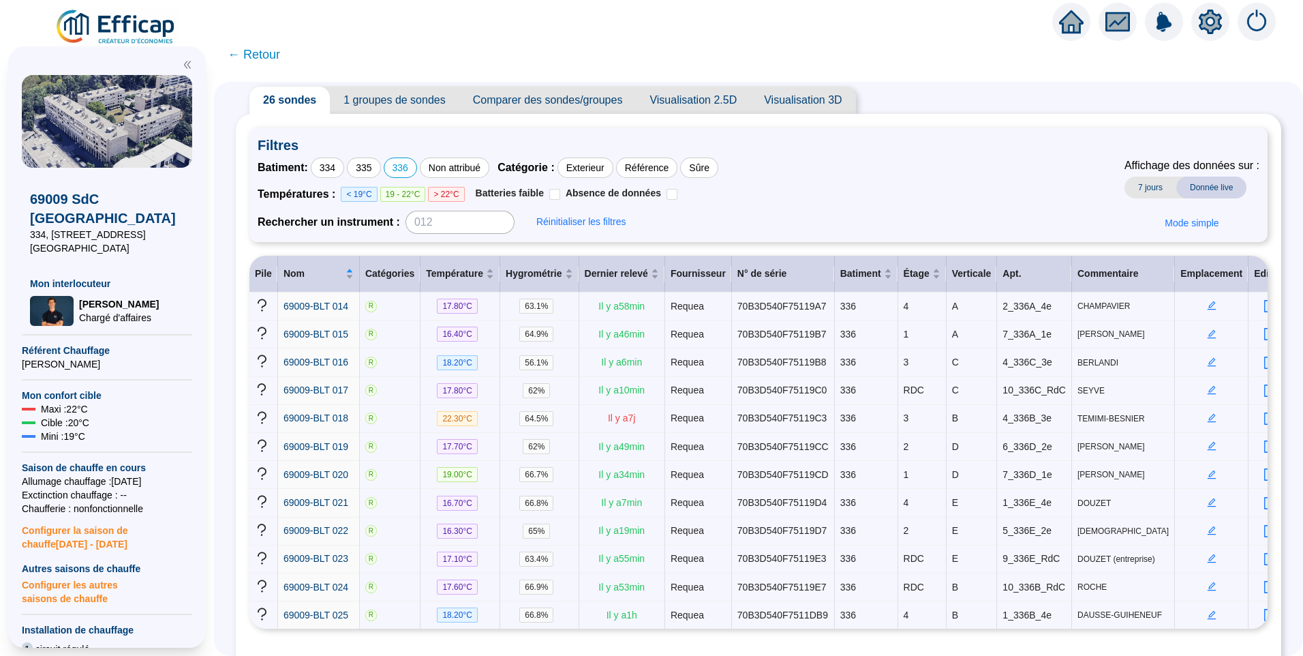
scroll to position [87, 0]
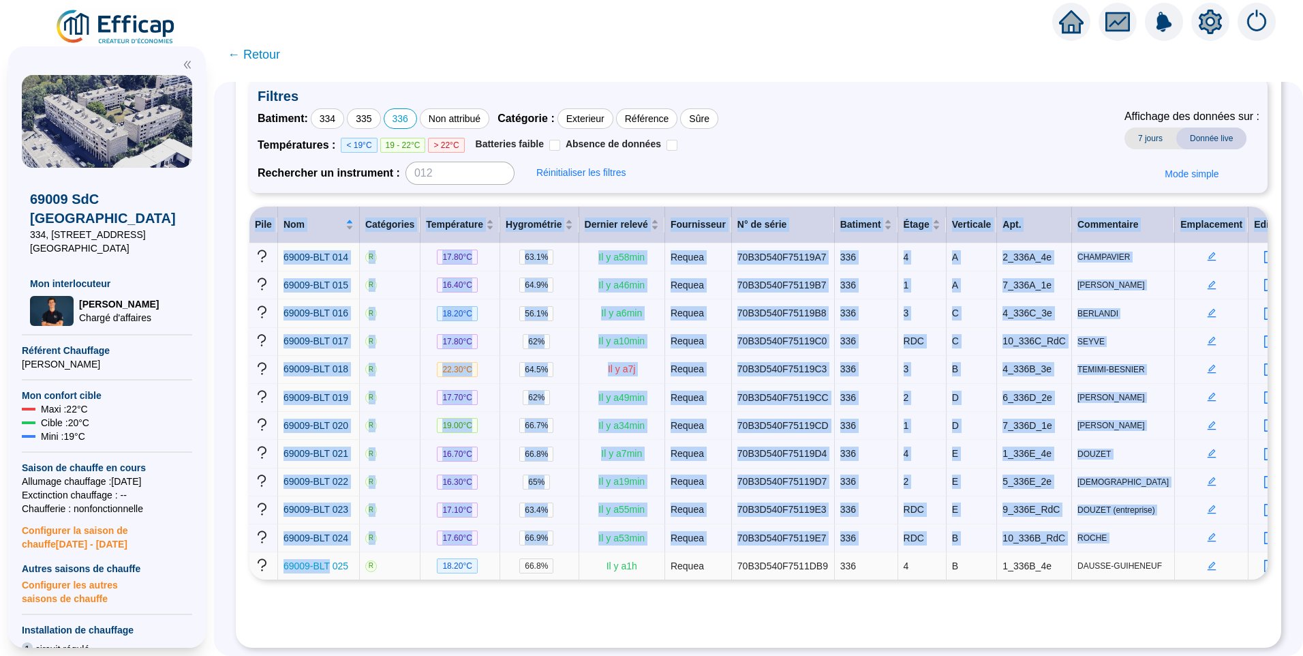
drag, startPoint x: 458, startPoint y: 592, endPoint x: 334, endPoint y: 557, distance: 129.0
click at [334, 557] on div "Filtres Batiment : 334 335 336 Non attribué Catégorie : Exterieur Référence Sûr…" at bounding box center [758, 356] width 1018 height 556
click at [237, 393] on div "CONFORT DÉTAILLÉ 26 sondes 1 groupes de sondes Comparer des sondes/groupes Visu…" at bounding box center [758, 369] width 1089 height 574
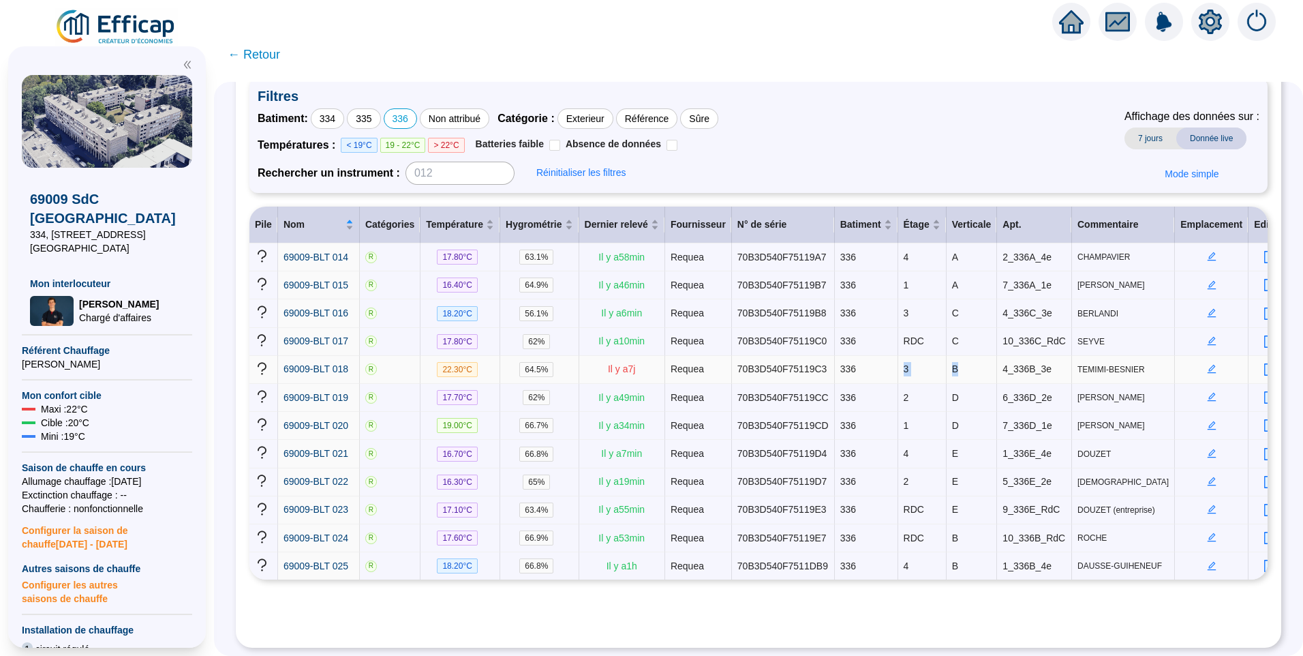
drag, startPoint x: 920, startPoint y: 366, endPoint x: 890, endPoint y: 369, distance: 30.1
click at [890, 369] on tr "69009-BLT 018 R 22.30 °C 64.5 % Il y a 7 j Requea 70B3D540F75119C3 336 3 B 4_33…" at bounding box center [771, 370] width 1044 height 28
click at [908, 125] on div "Batiment : 334 335 336 Non attribué Catégorie : Exterieur Référence Sûre Tempér…" at bounding box center [759, 146] width 1002 height 76
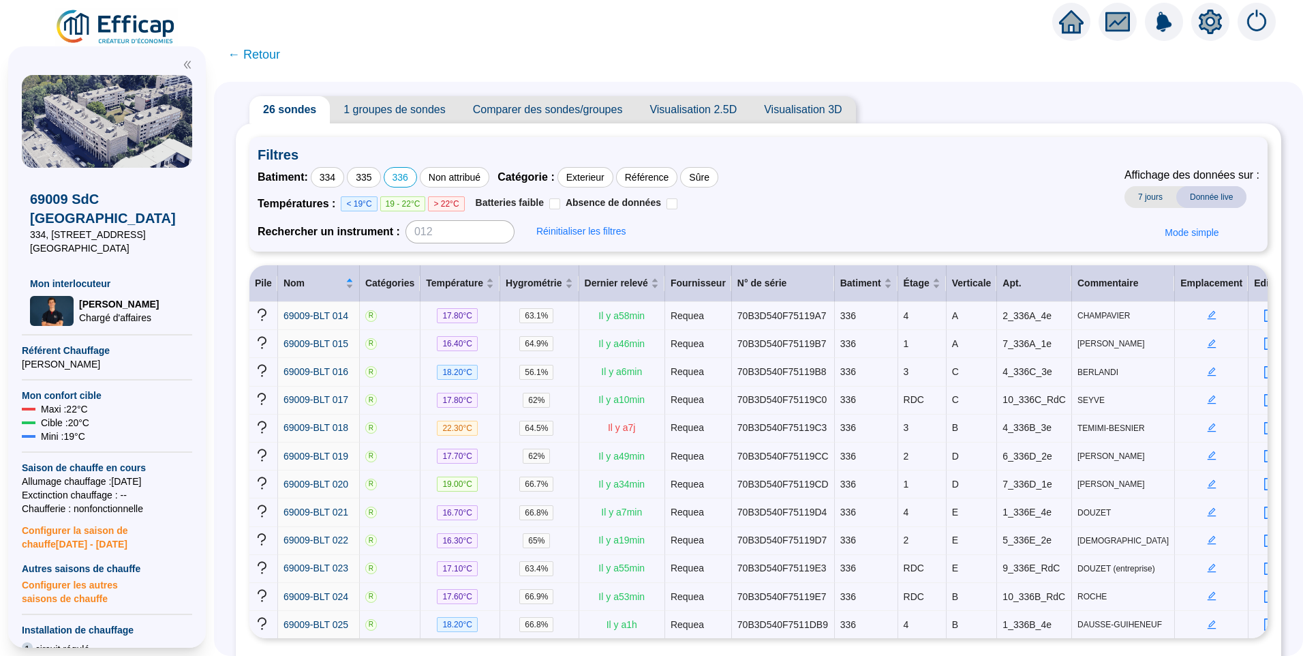
scroll to position [0, 0]
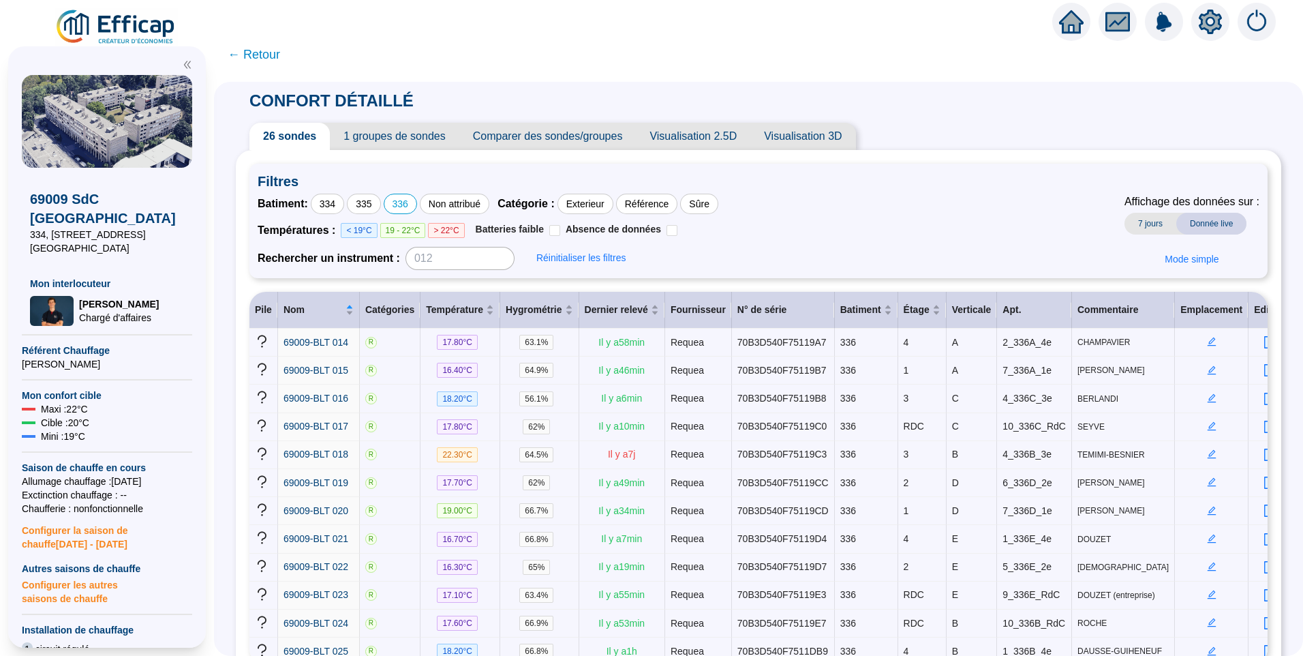
click at [702, 134] on span "Visualisation 2.5D" at bounding box center [693, 136] width 115 height 27
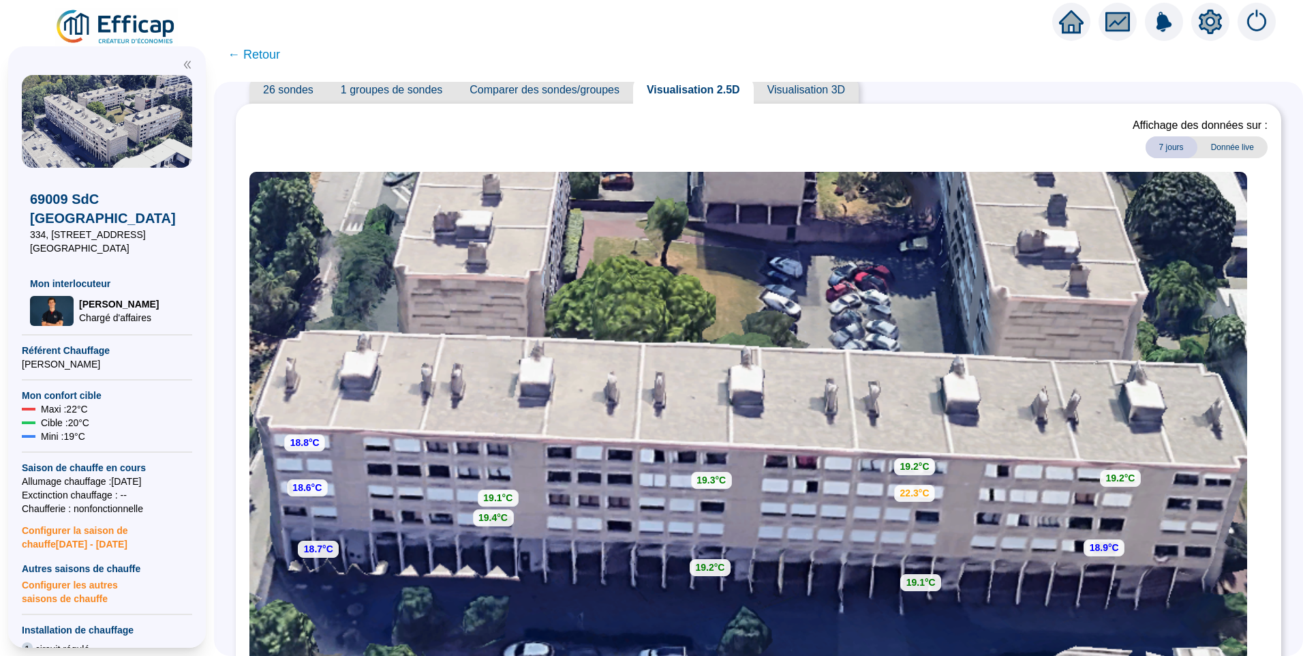
scroll to position [68, 0]
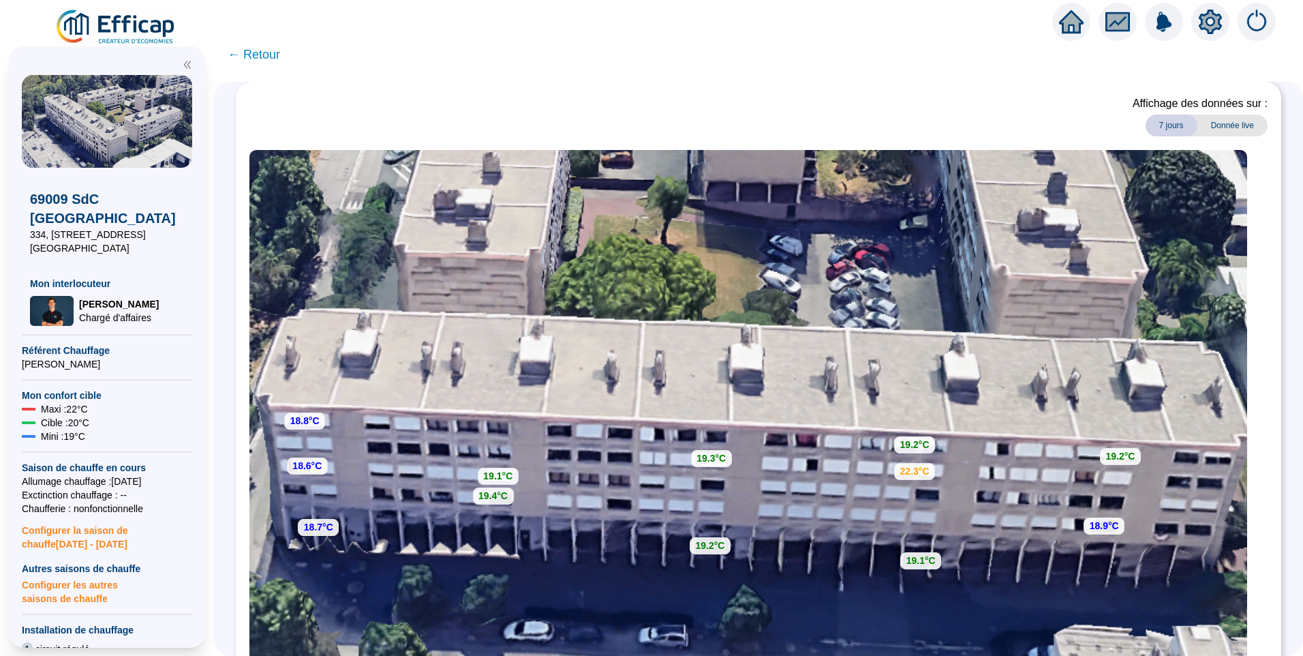
click at [262, 50] on span "← Retour" at bounding box center [254, 54] width 52 height 19
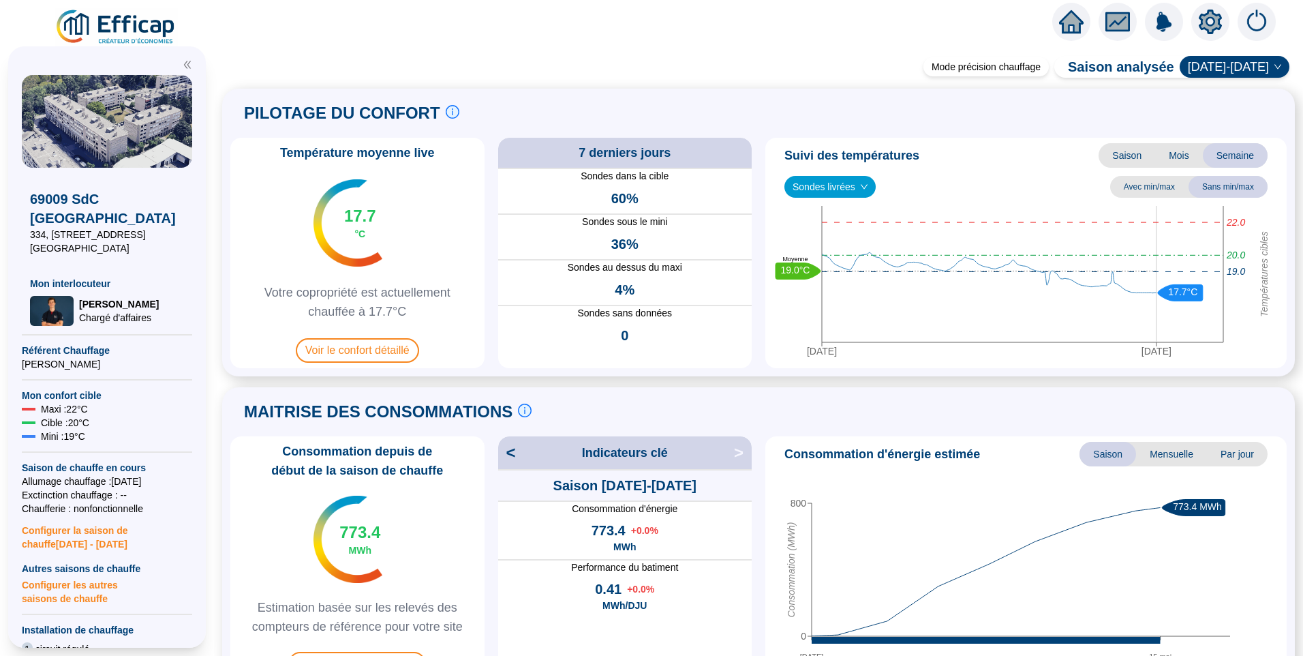
drag, startPoint x: 807, startPoint y: 115, endPoint x: 818, endPoint y: 108, distance: 13.2
click at [807, 115] on div "PILOTAGE DU CONFORT Le pilotage du confort est fondamental pour le confort de t…" at bounding box center [758, 113] width 1056 height 33
click at [794, 70] on div "Mode précision chauffage Saison analysée 2024-2025 PILOTAGE DU CONFORT Le pilot…" at bounding box center [758, 358] width 1089 height 594
click at [346, 346] on span "Voir le confort détaillé" at bounding box center [357, 350] width 123 height 25
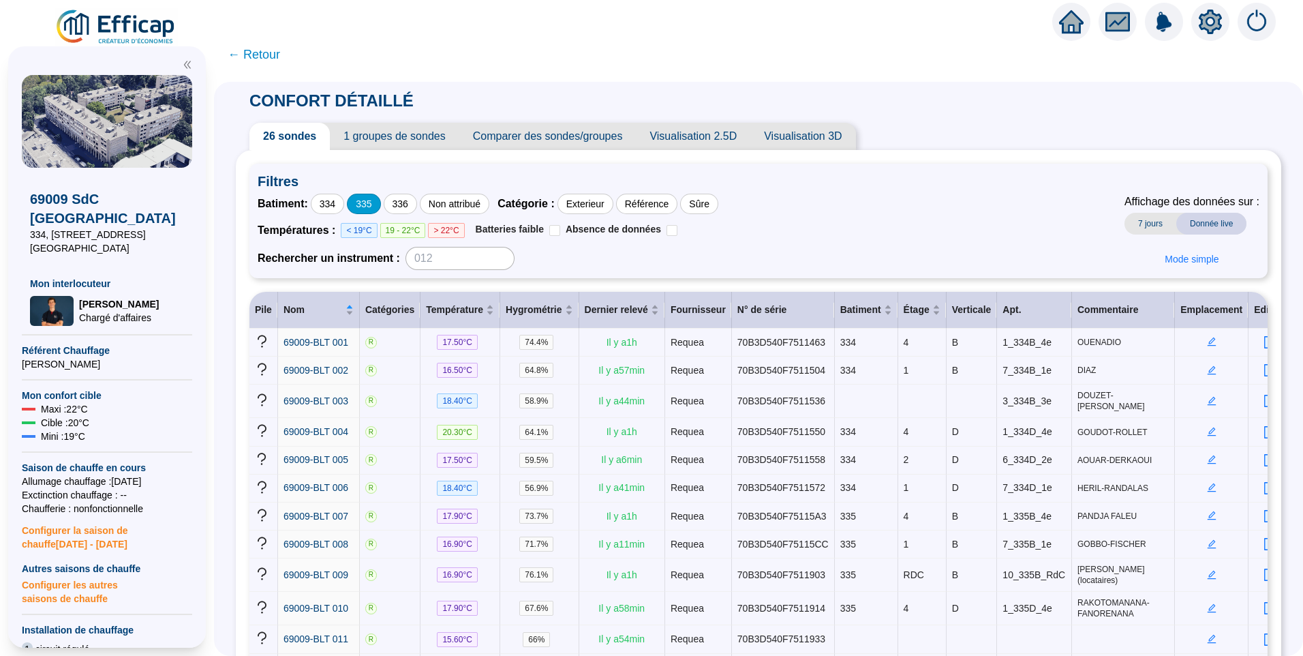
click at [378, 209] on div "335" at bounding box center [363, 204] width 33 height 20
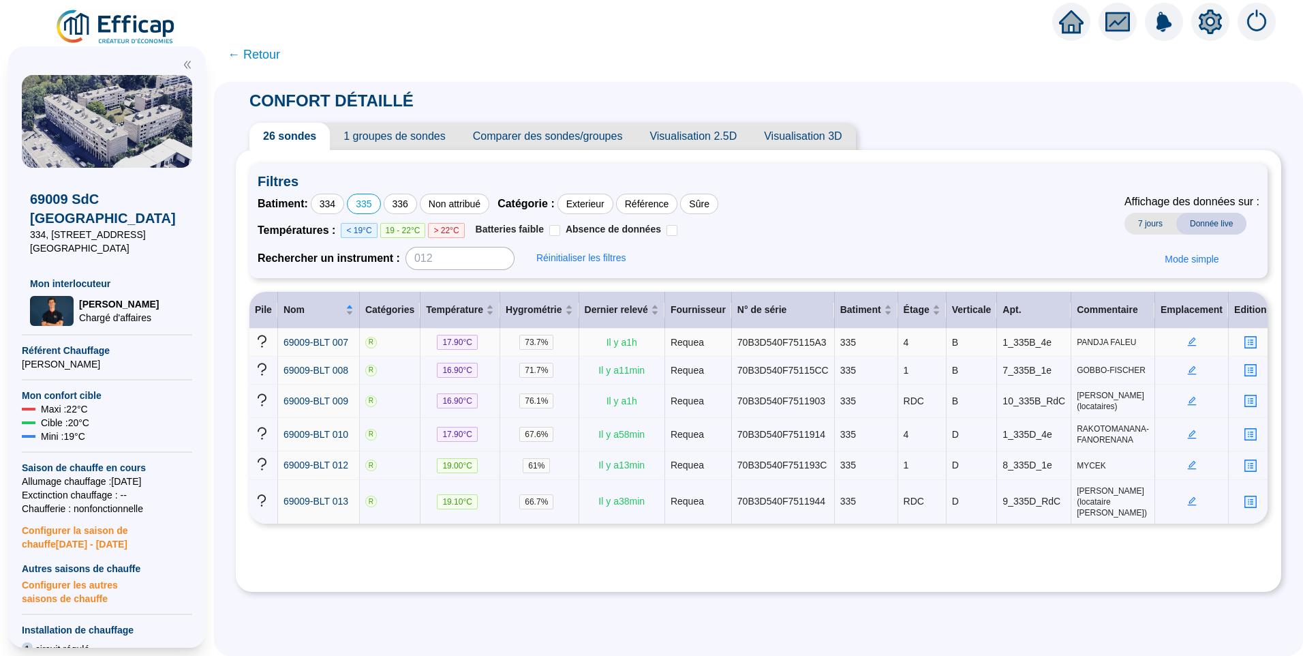
click at [1187, 345] on icon "edit" at bounding box center [1192, 342] width 10 height 10
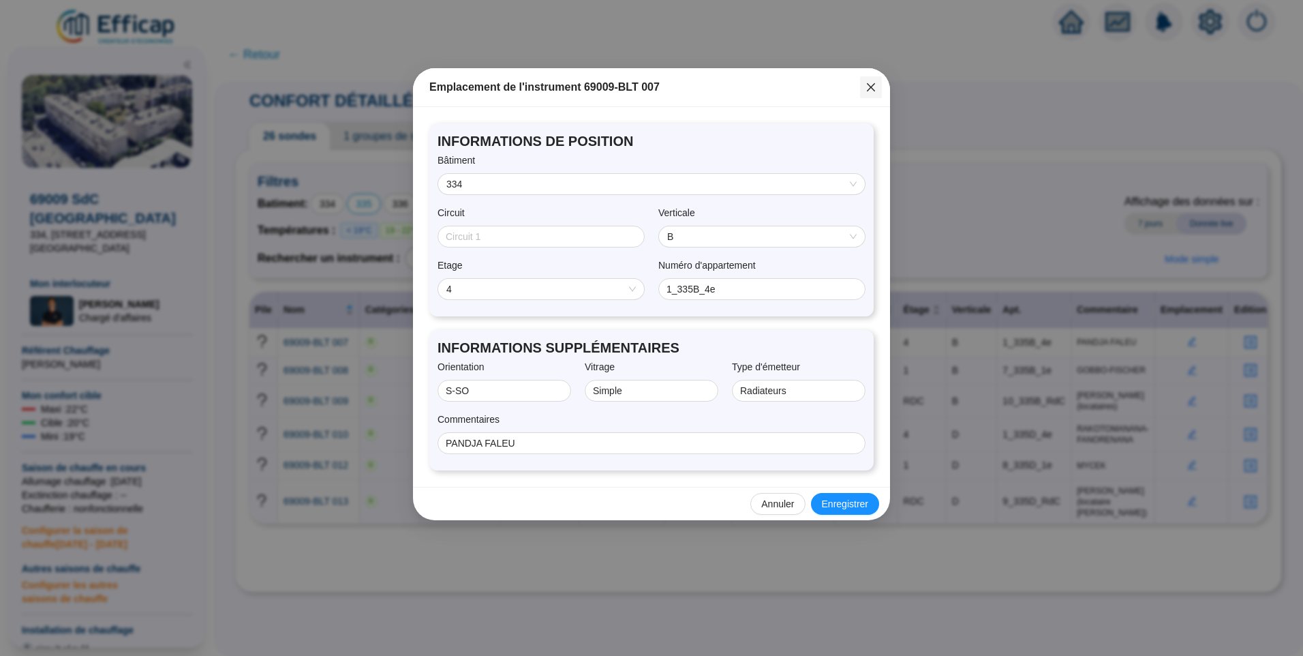
click at [870, 95] on button "Close" at bounding box center [871, 87] width 22 height 22
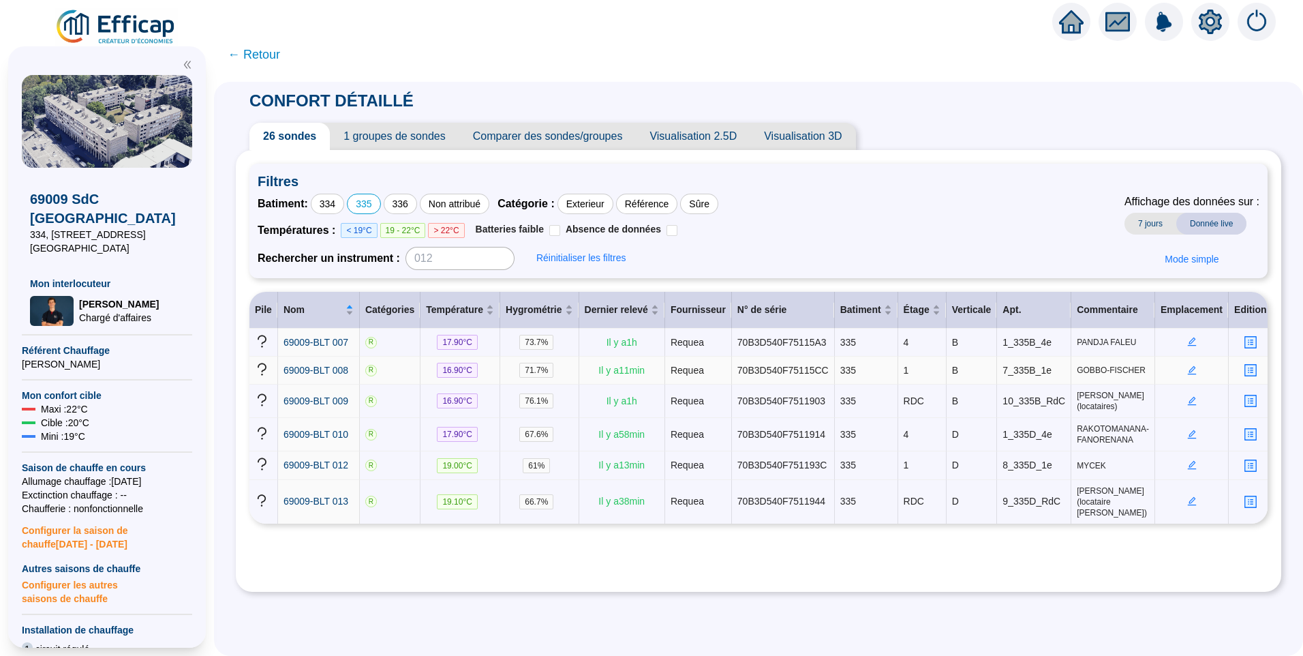
click at [1187, 368] on icon "edit" at bounding box center [1192, 370] width 10 height 10
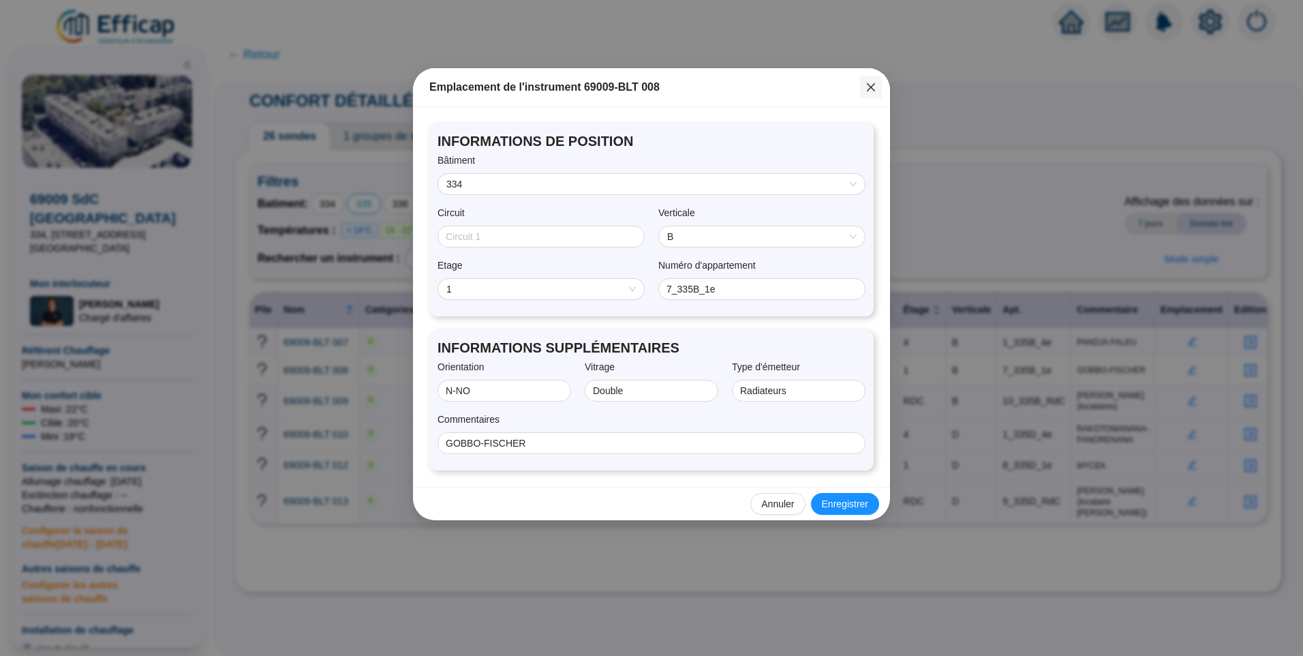
click at [868, 82] on icon "close" at bounding box center [871, 87] width 11 height 11
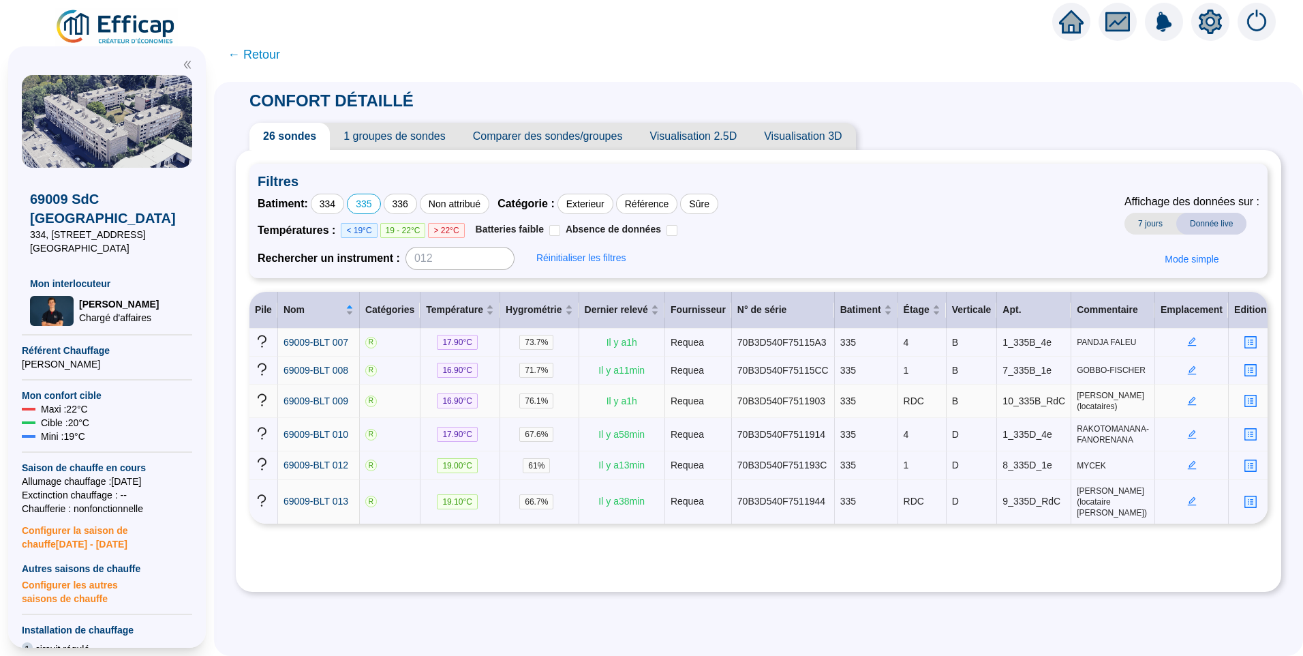
click at [1187, 396] on icon "edit" at bounding box center [1192, 401] width 10 height 10
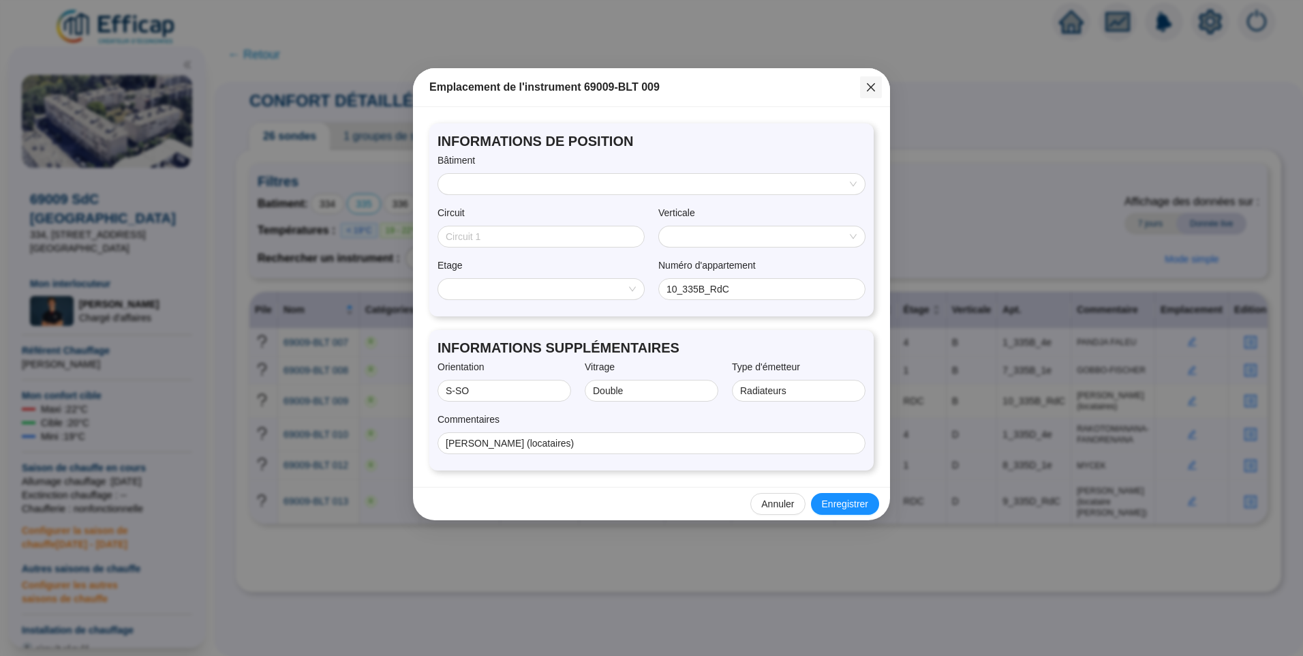
click at [862, 80] on button "Close" at bounding box center [871, 87] width 22 height 22
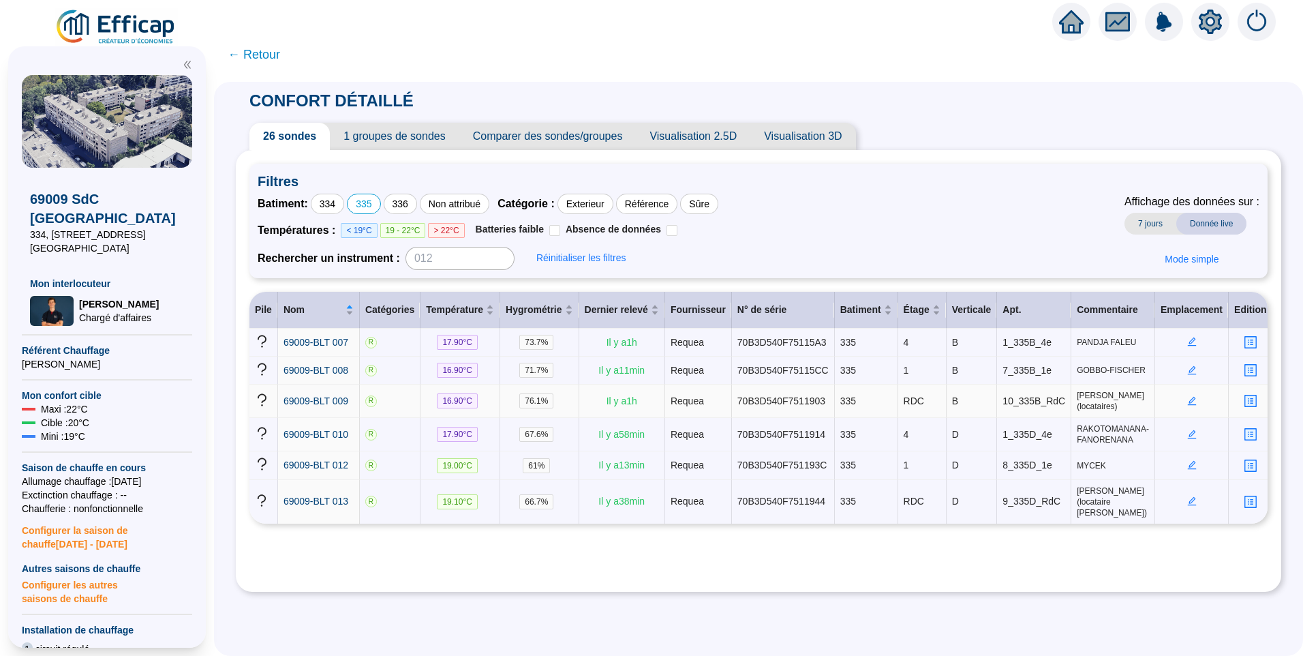
click at [1189, 398] on icon "edit" at bounding box center [1191, 399] width 5 height 5
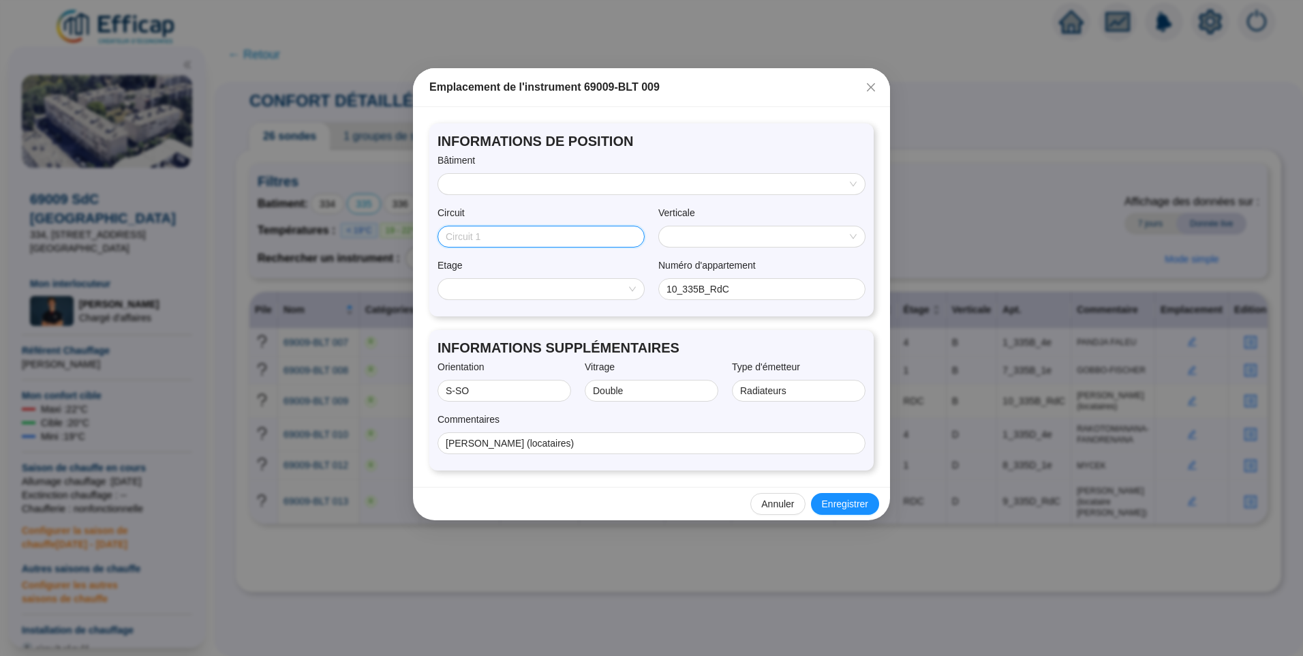
click at [581, 243] on input "Circuit" at bounding box center [540, 237] width 188 height 14
click at [536, 190] on input "search" at bounding box center [645, 184] width 398 height 20
click at [630, 135] on span "INFORMATIONS DE POSITION" at bounding box center [652, 141] width 428 height 19
click at [874, 86] on icon "close" at bounding box center [871, 87] width 11 height 11
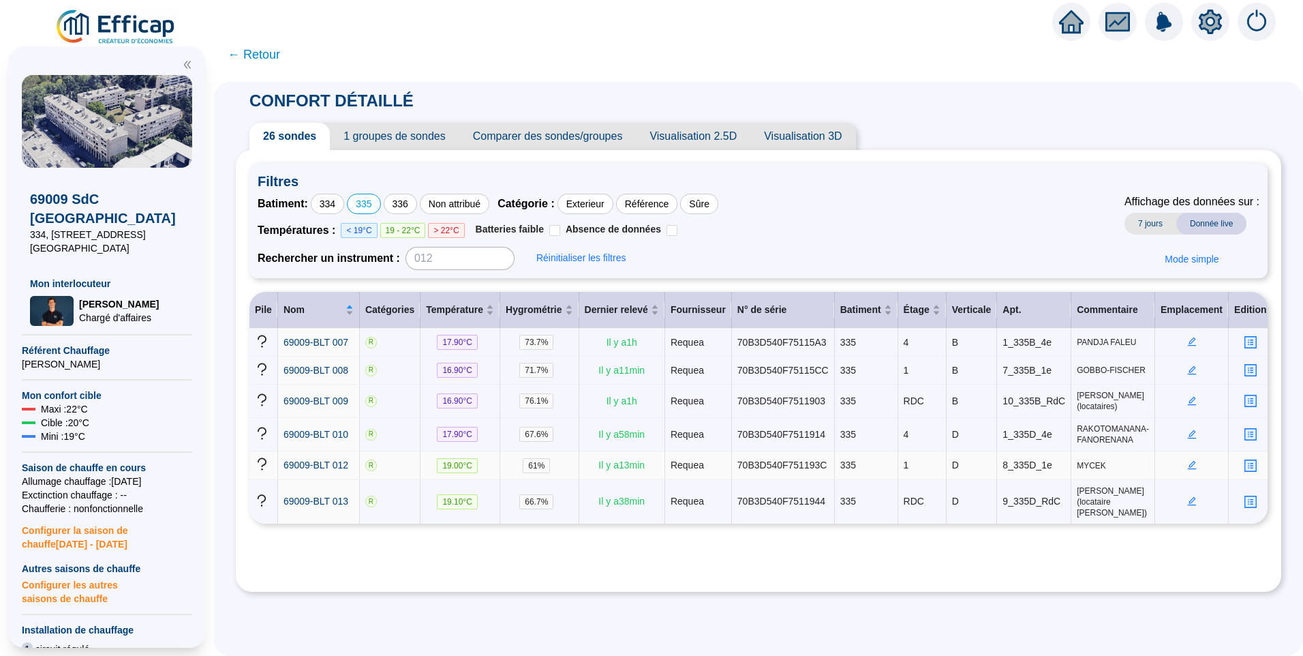
click at [1184, 458] on td at bounding box center [1192, 465] width 74 height 28
click at [1189, 463] on icon "edit" at bounding box center [1191, 463] width 5 height 5
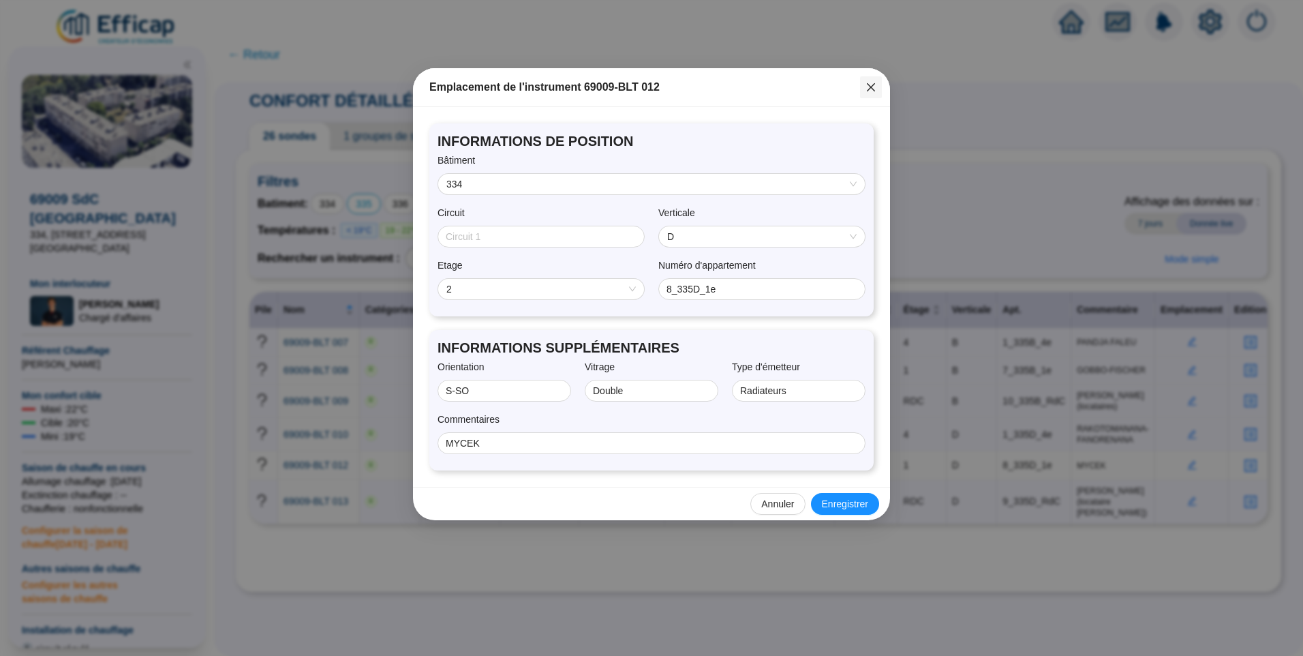
click at [874, 89] on icon "close" at bounding box center [871, 87] width 11 height 11
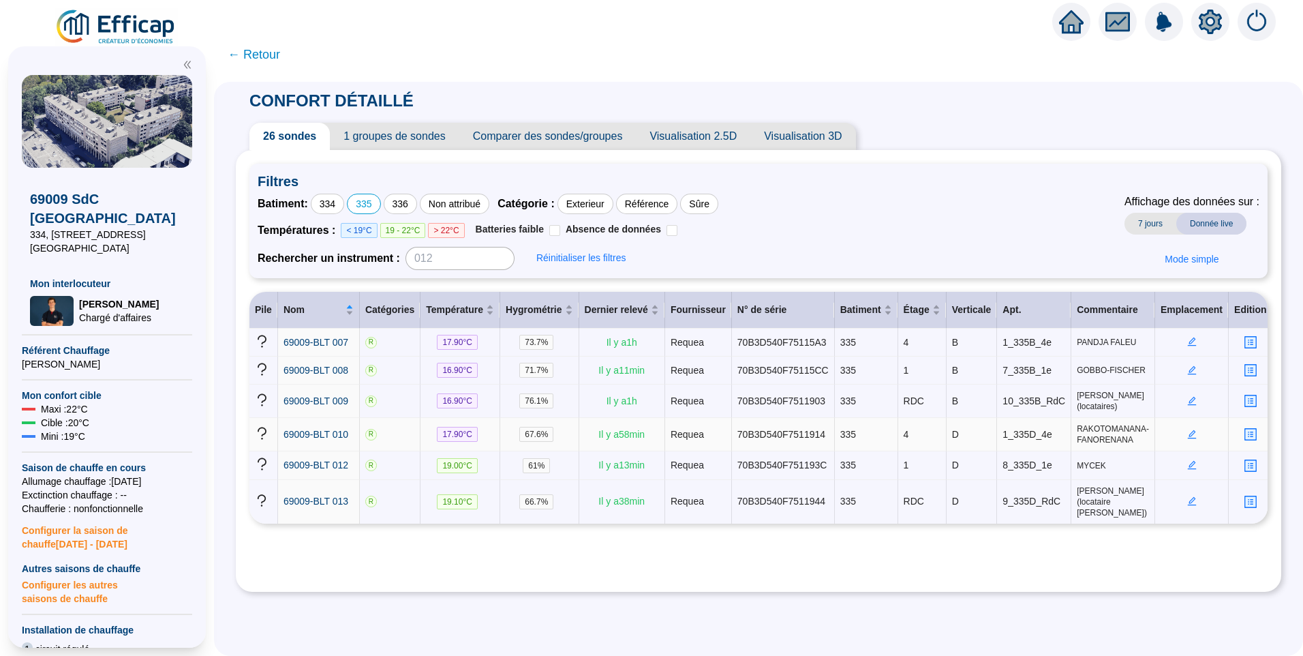
click at [1187, 435] on icon "edit" at bounding box center [1192, 434] width 10 height 10
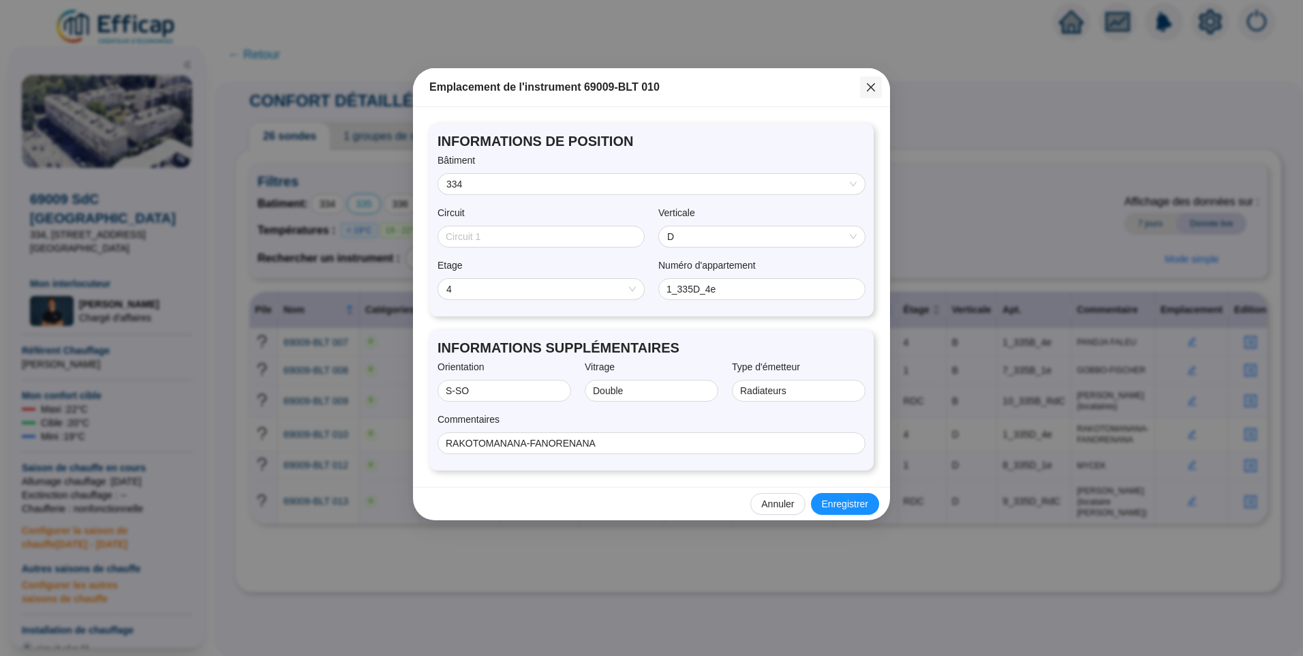
click at [872, 87] on icon "close" at bounding box center [871, 87] width 8 height 8
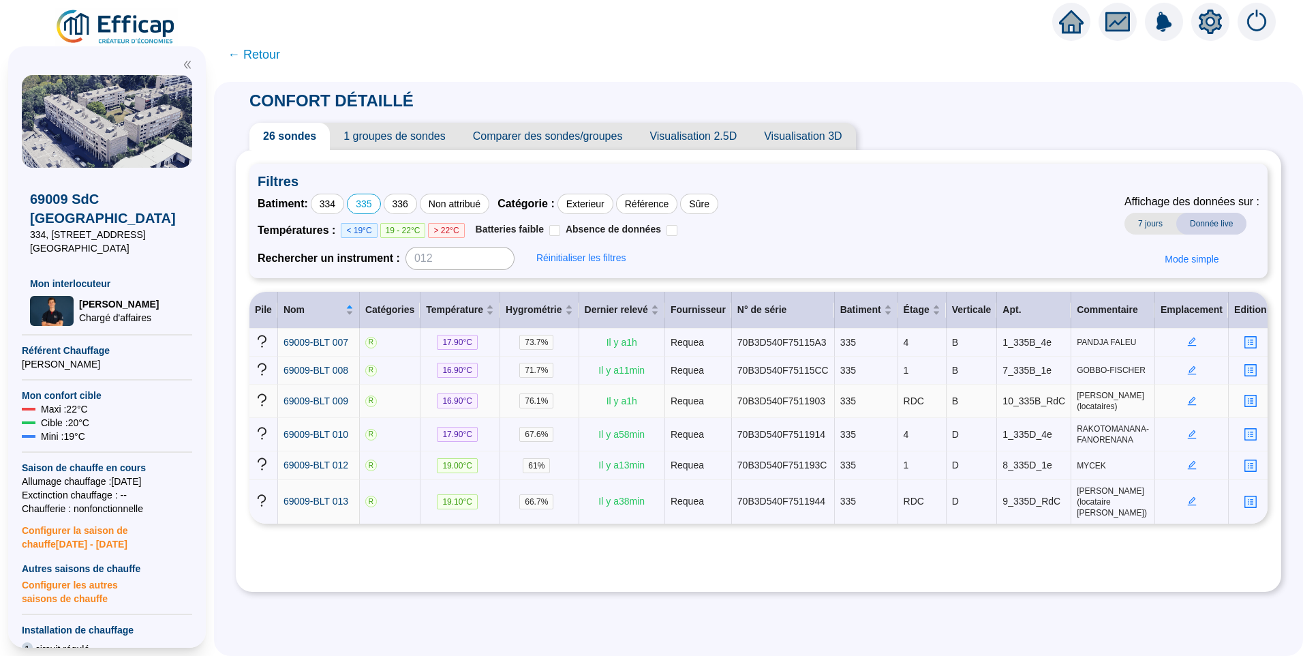
click at [1176, 397] on td at bounding box center [1192, 400] width 74 height 33
click at [1187, 397] on icon "edit" at bounding box center [1192, 401] width 10 height 10
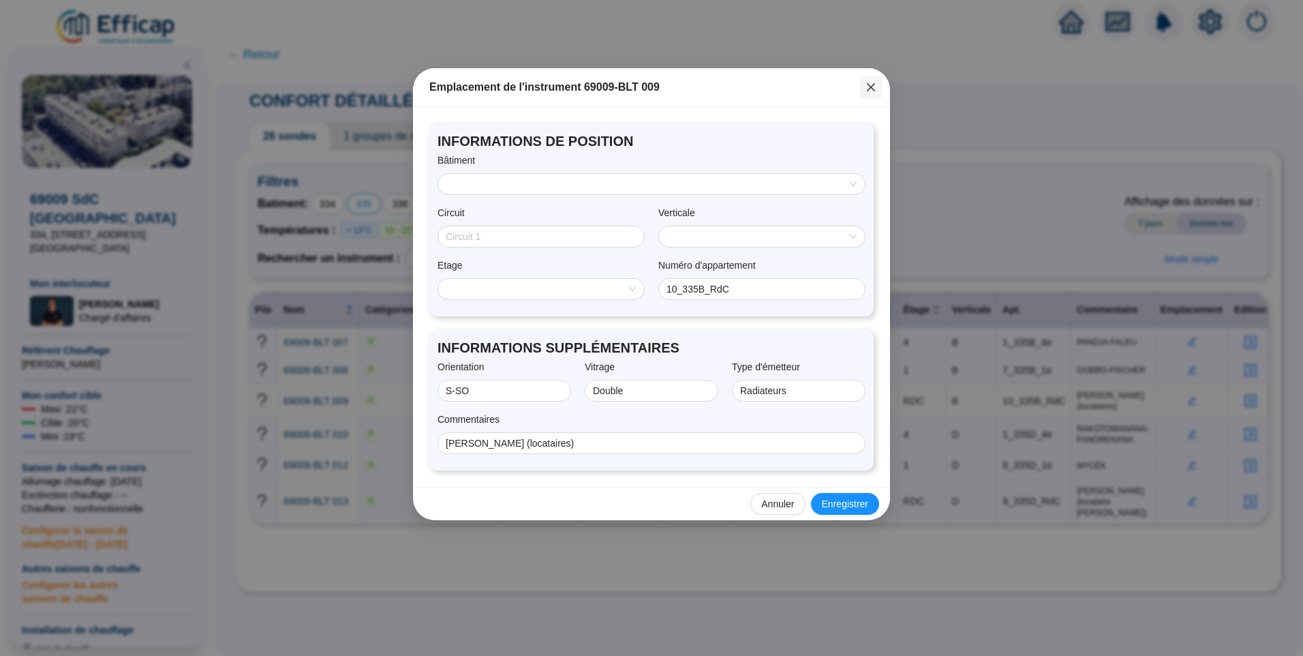
click at [871, 90] on icon "close" at bounding box center [871, 87] width 11 height 11
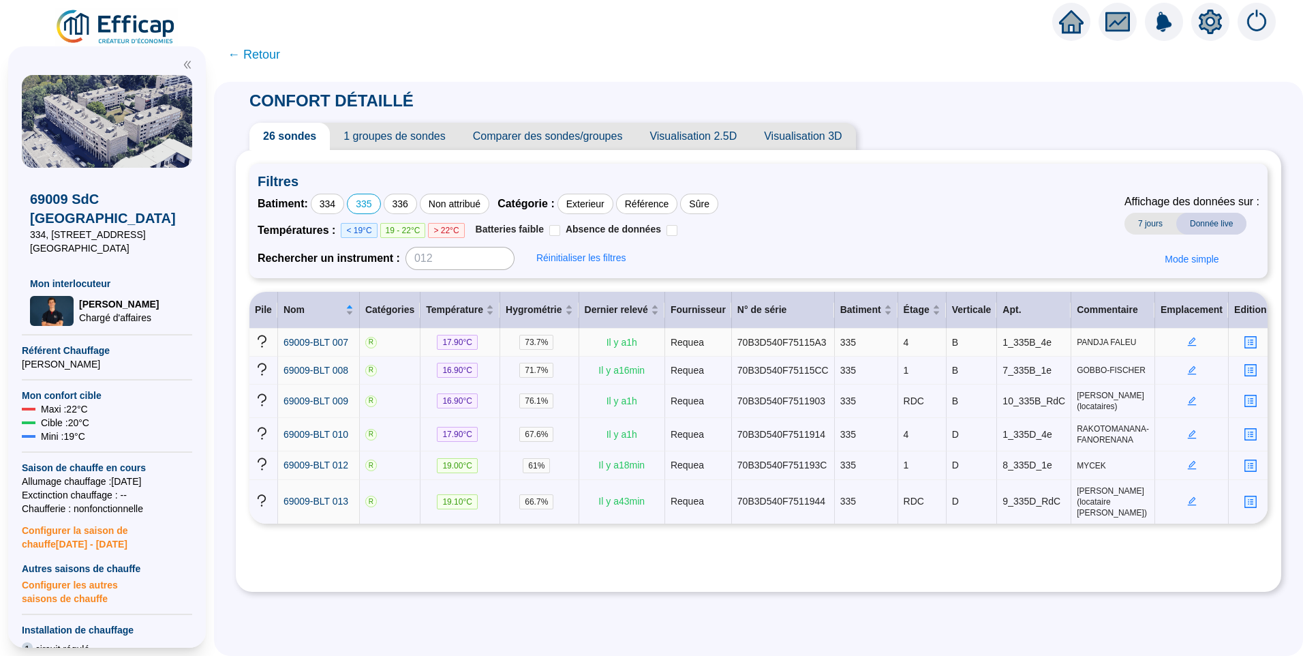
click at [1187, 341] on icon "edit" at bounding box center [1192, 342] width 10 height 10
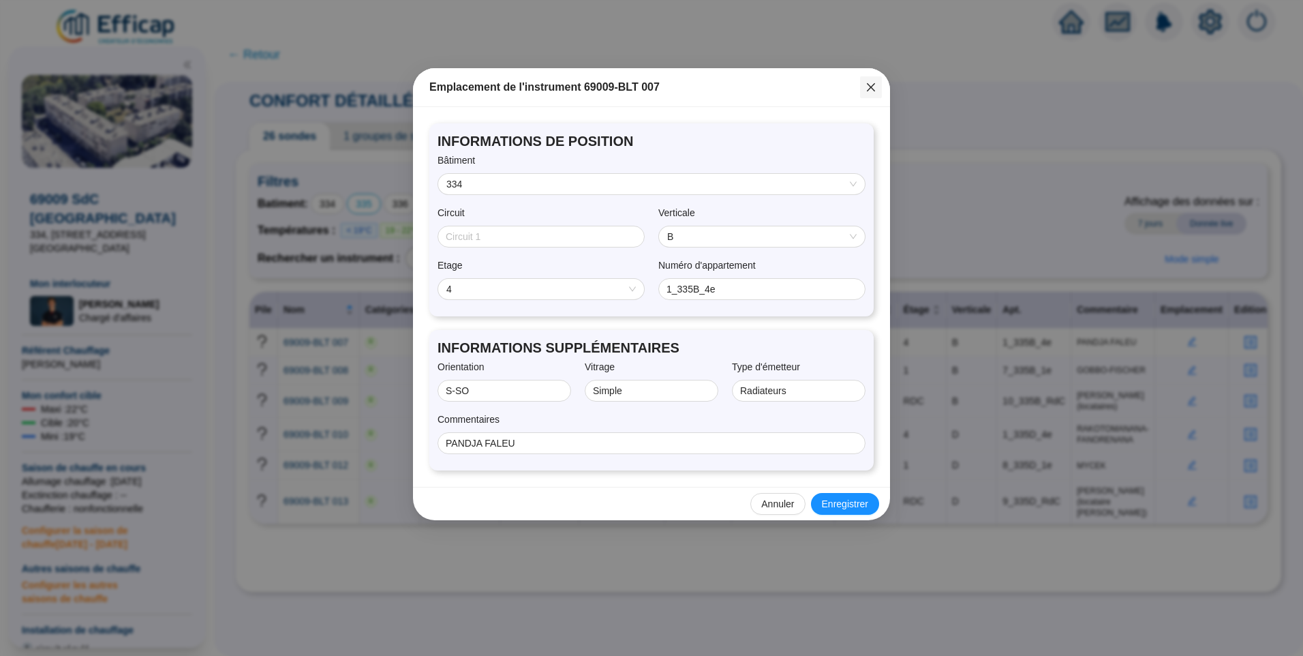
click at [871, 79] on button "Close" at bounding box center [871, 87] width 22 height 22
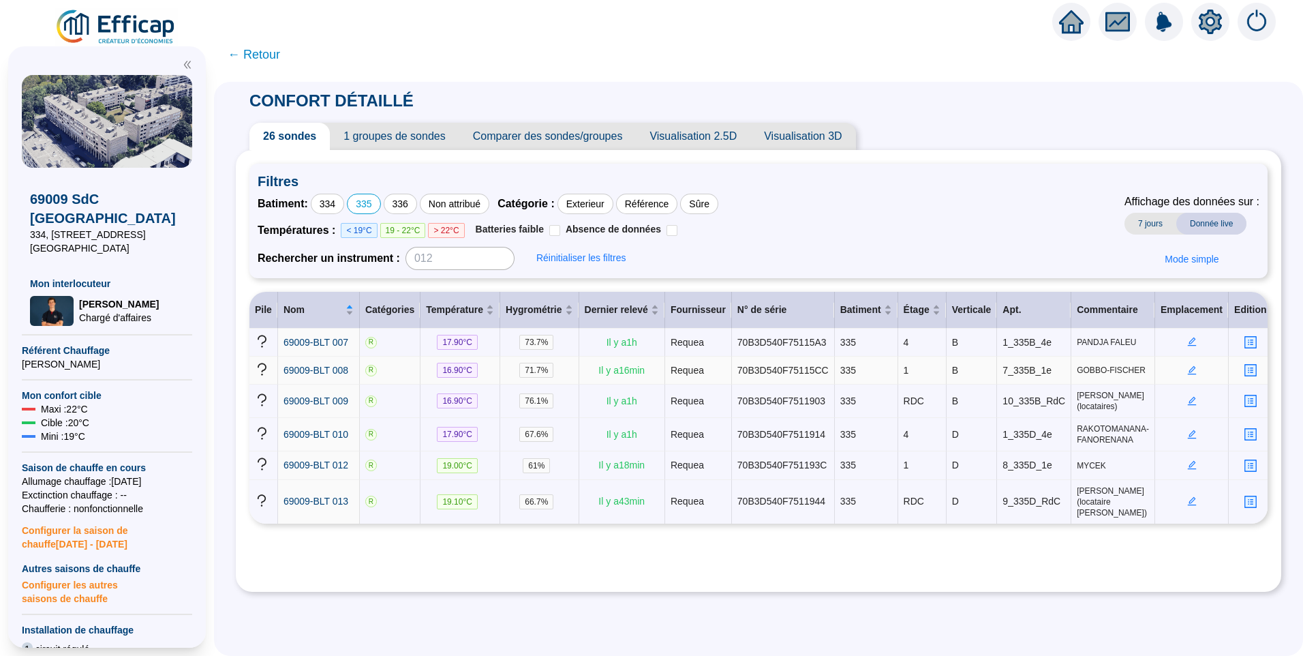
click at [1187, 367] on icon "edit" at bounding box center [1191, 369] width 9 height 9
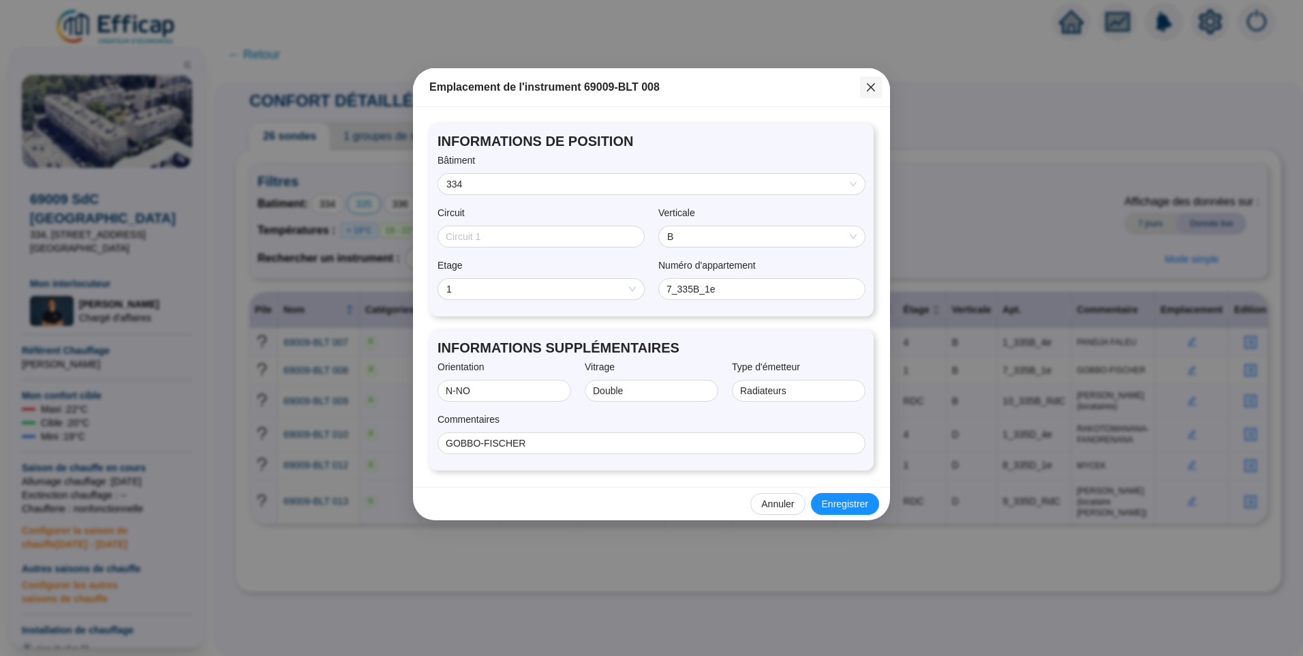
click at [873, 88] on icon "close" at bounding box center [871, 87] width 11 height 11
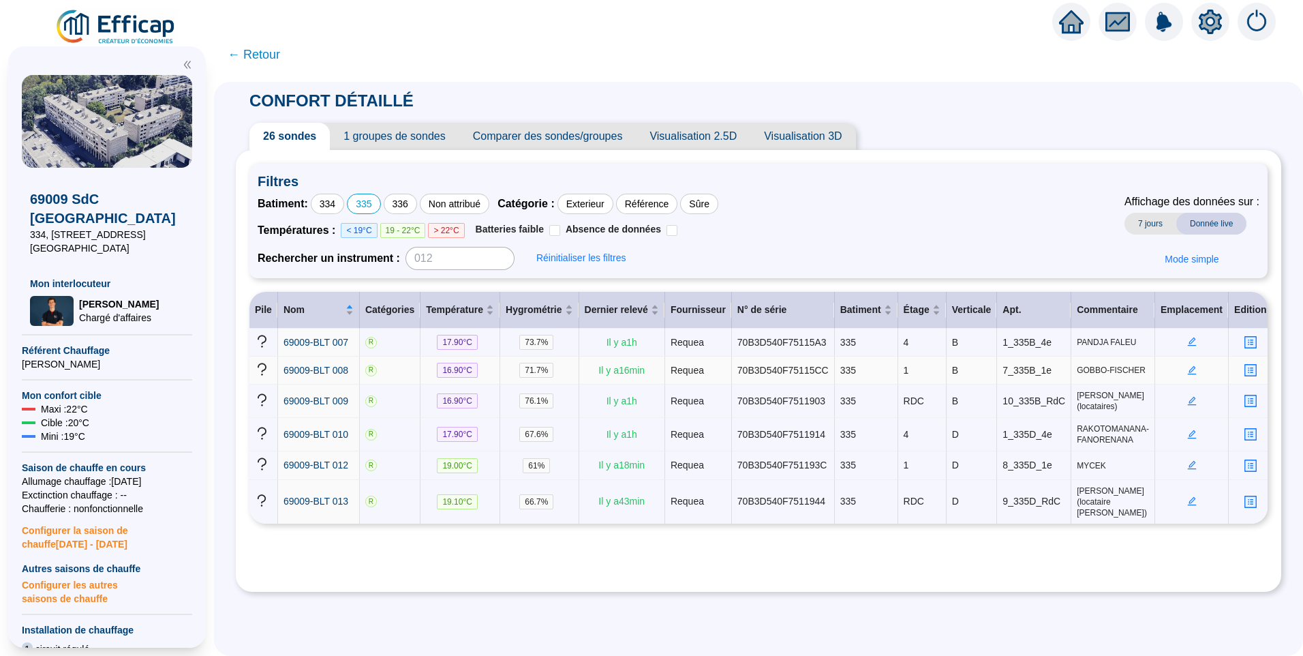
click at [1187, 367] on icon "edit" at bounding box center [1191, 369] width 9 height 9
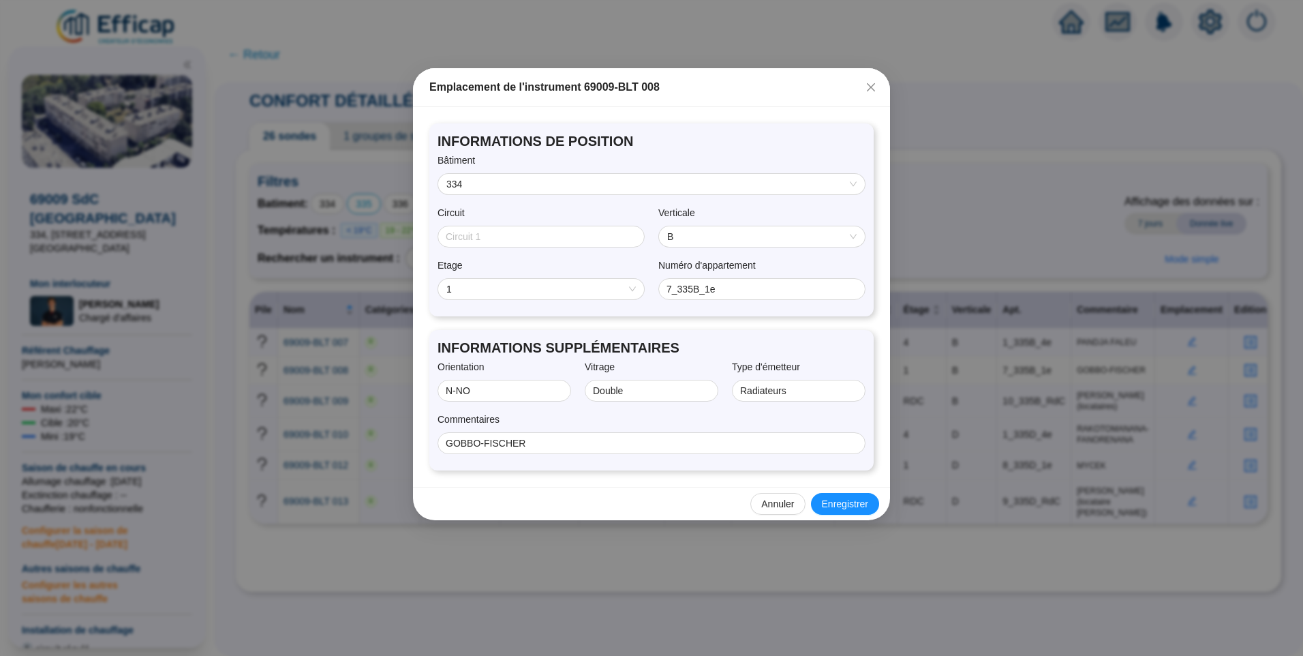
click at [869, 85] on icon "close" at bounding box center [871, 87] width 11 height 11
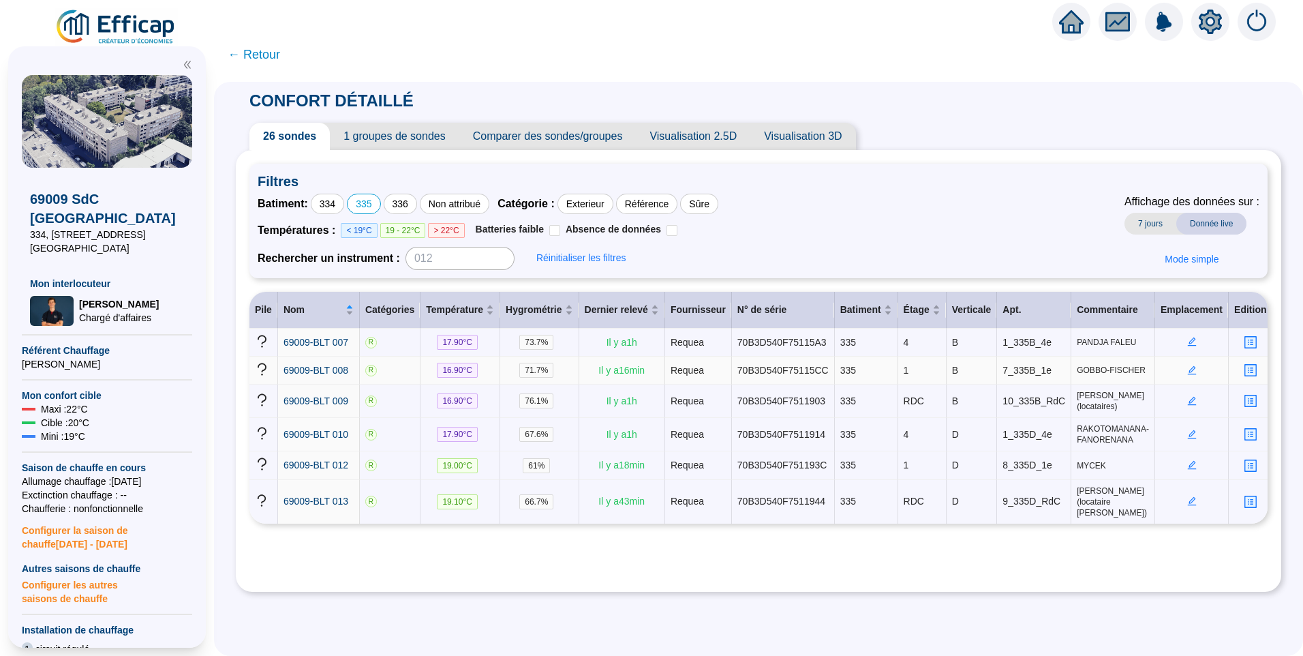
click at [1189, 369] on icon "edit" at bounding box center [1191, 369] width 5 height 5
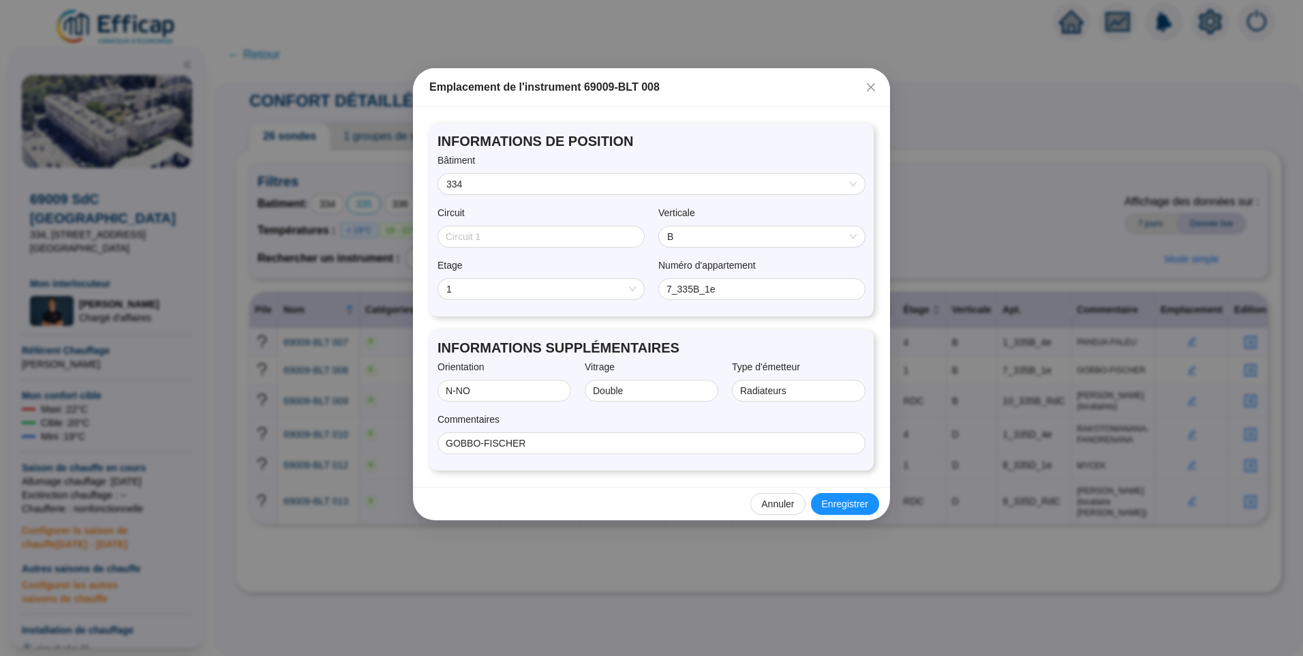
click at [481, 180] on span "334" at bounding box center [651, 184] width 410 height 20
click at [572, 145] on span "INFORMATIONS DE POSITION" at bounding box center [652, 141] width 428 height 19
click at [870, 78] on button "Close" at bounding box center [871, 87] width 22 height 22
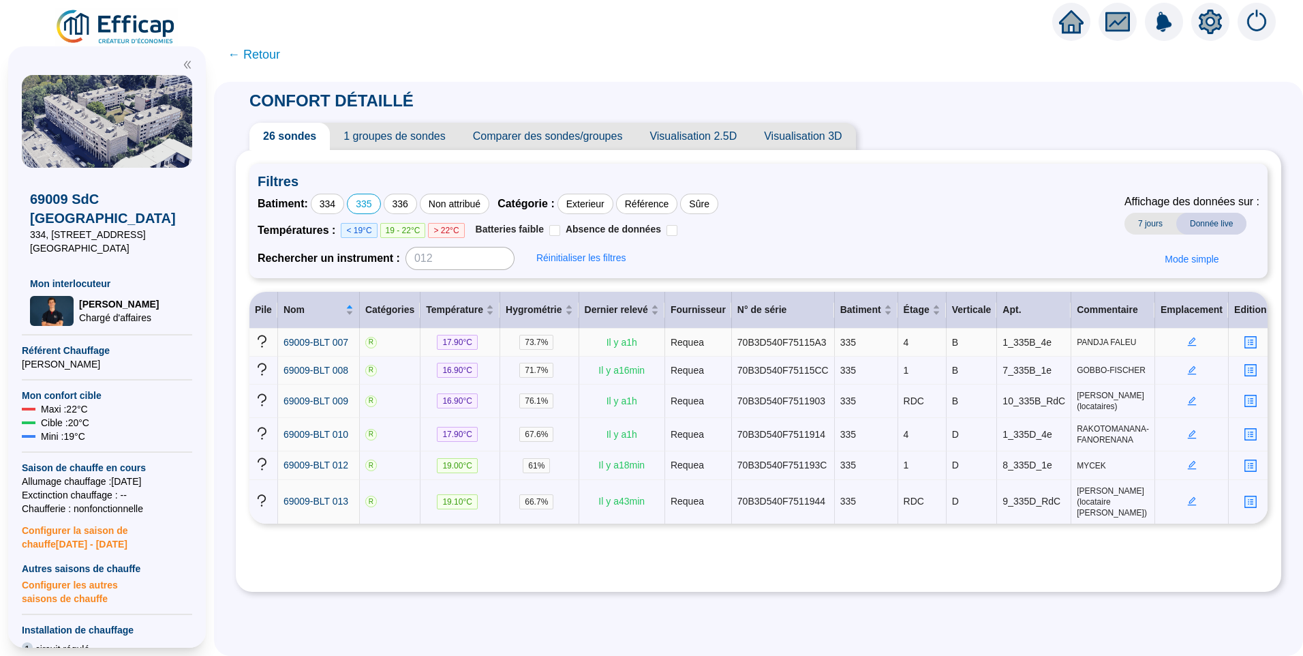
click at [1189, 341] on icon "edit" at bounding box center [1191, 341] width 5 height 5
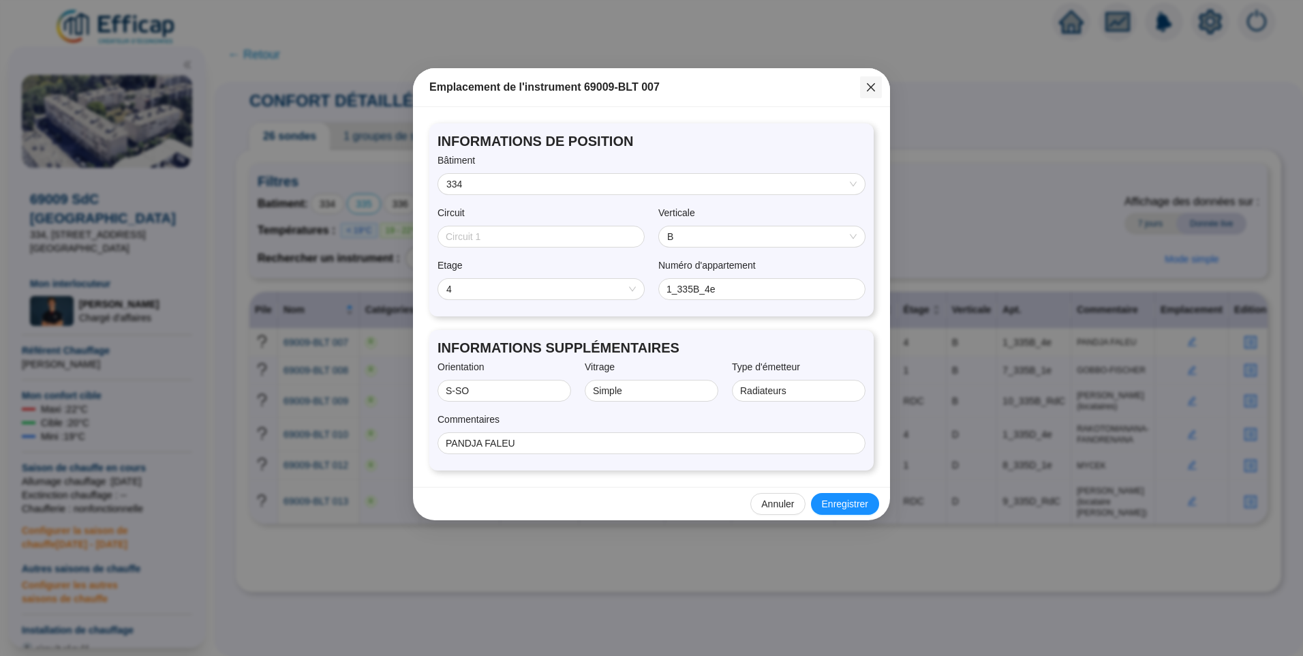
click at [873, 91] on icon "close" at bounding box center [871, 87] width 11 height 11
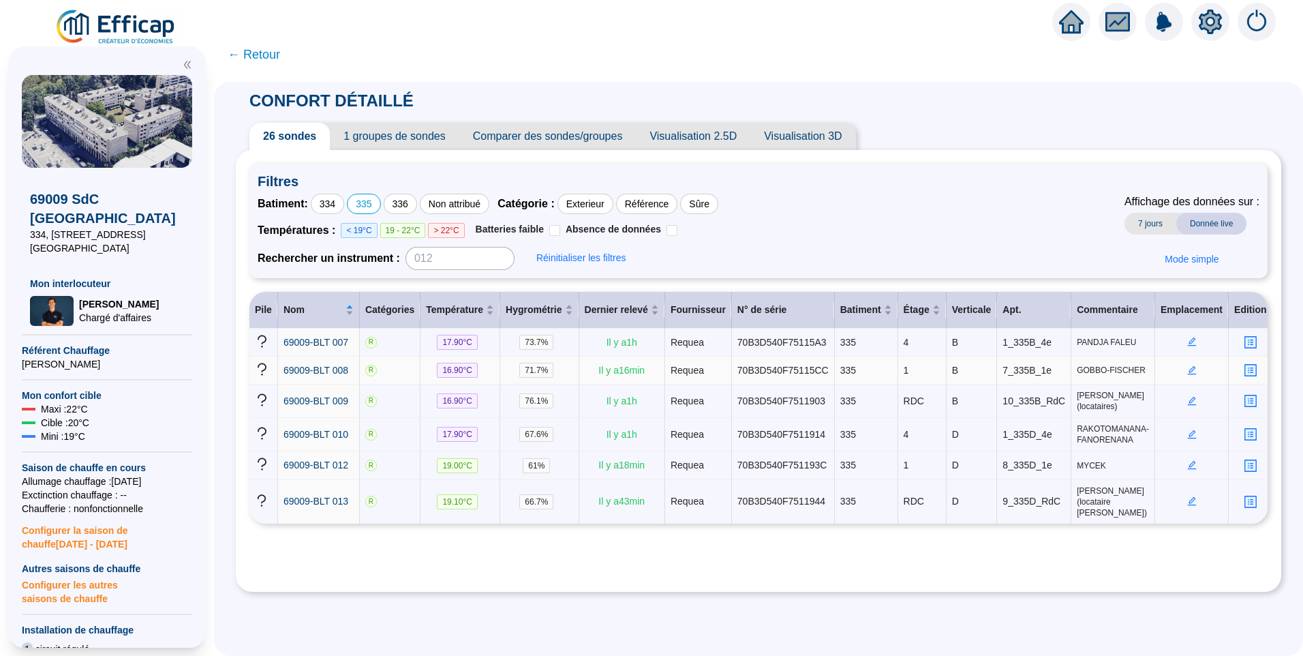
click at [1177, 364] on td at bounding box center [1192, 370] width 74 height 28
click at [1187, 367] on icon "edit" at bounding box center [1192, 370] width 10 height 10
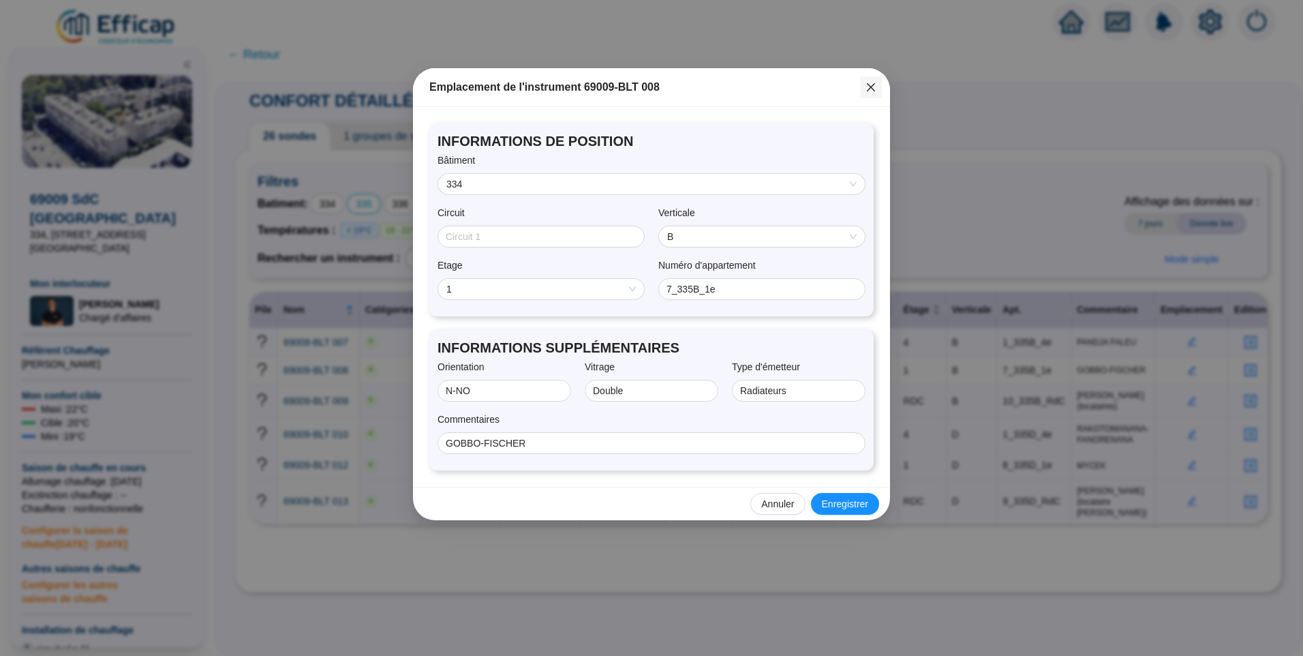
click at [872, 87] on icon "close" at bounding box center [871, 87] width 8 height 8
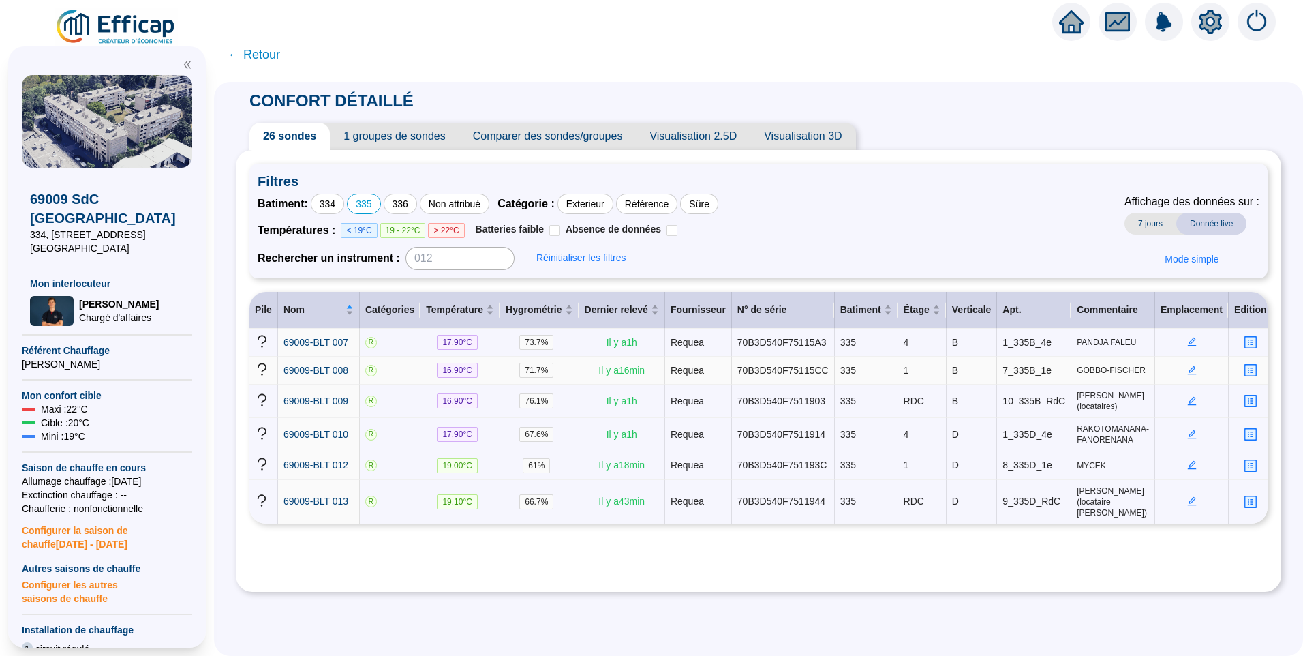
click at [1187, 369] on icon "edit" at bounding box center [1191, 369] width 9 height 9
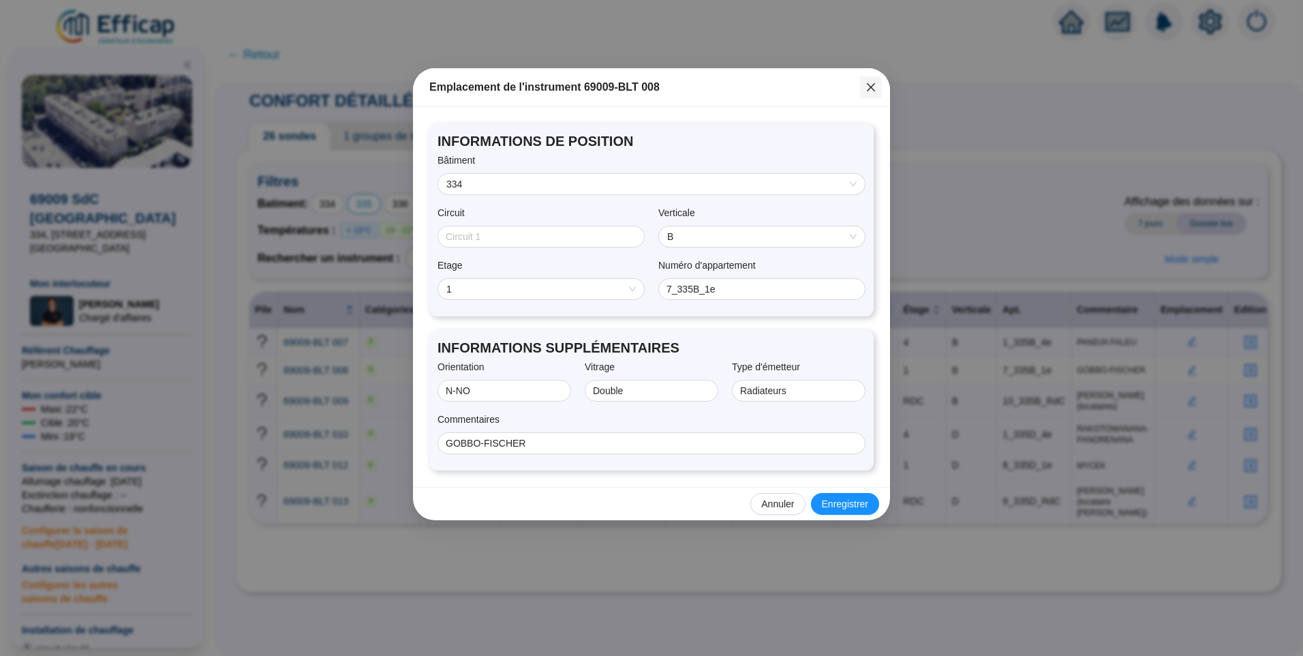
click at [864, 88] on span "Fermer" at bounding box center [871, 87] width 22 height 11
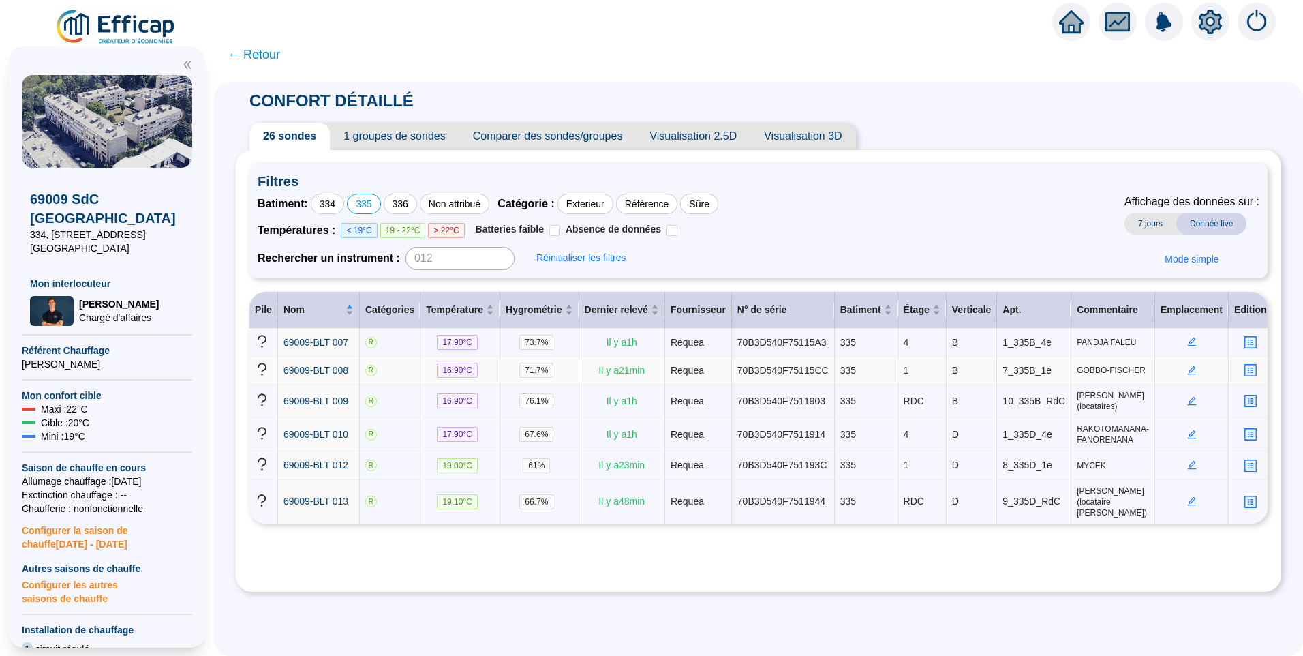
click at [1189, 369] on icon "edit" at bounding box center [1191, 369] width 5 height 5
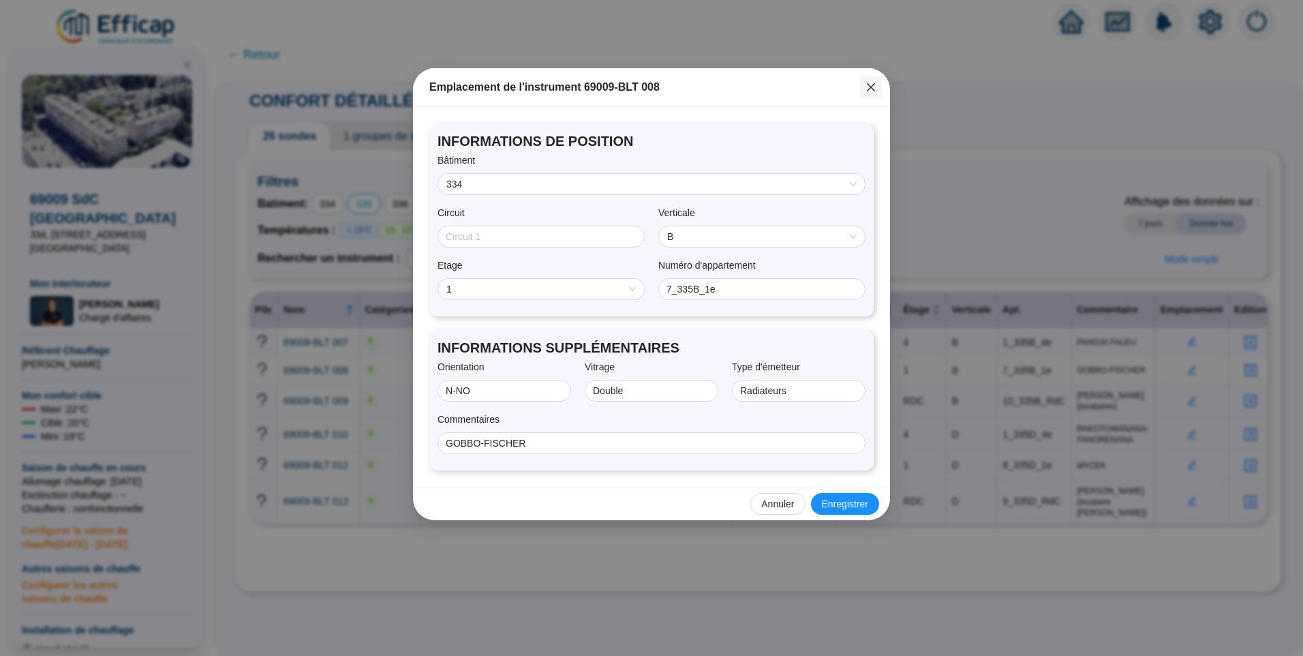
click at [870, 88] on icon "close" at bounding box center [871, 87] width 8 height 8
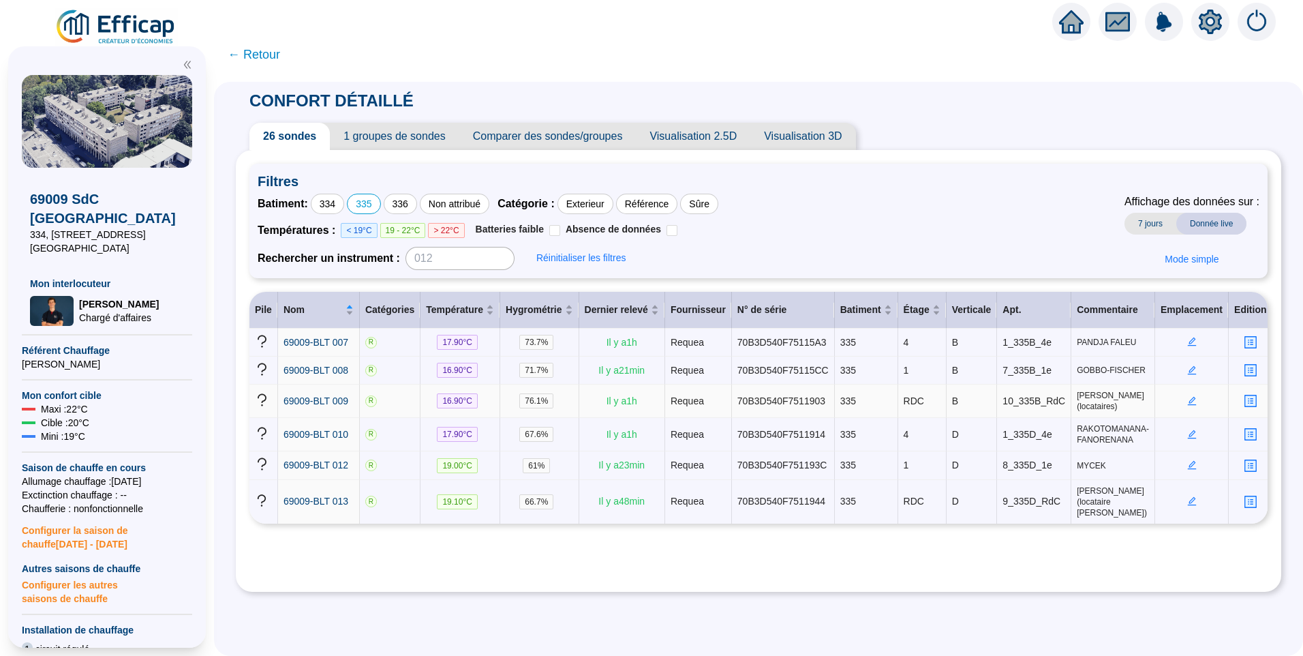
click at [1187, 402] on icon "edit" at bounding box center [1191, 400] width 9 height 9
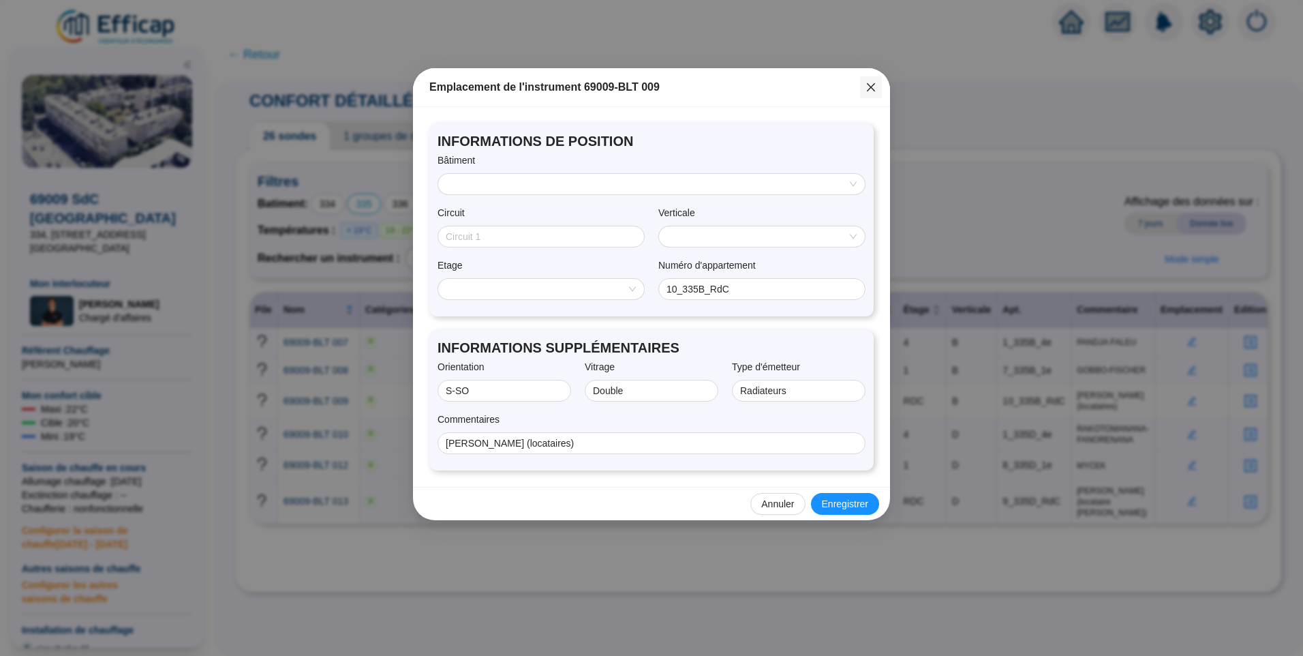
click at [866, 87] on icon "close" at bounding box center [871, 87] width 11 height 11
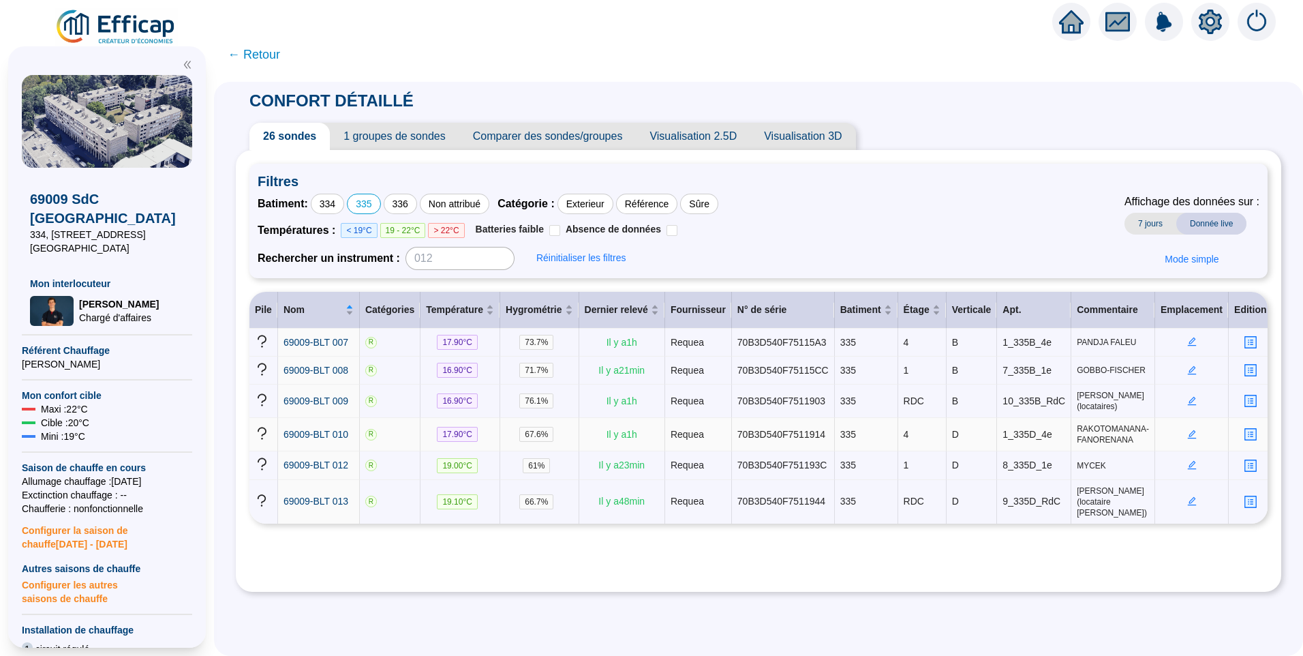
click at [1187, 434] on icon "edit" at bounding box center [1191, 433] width 9 height 9
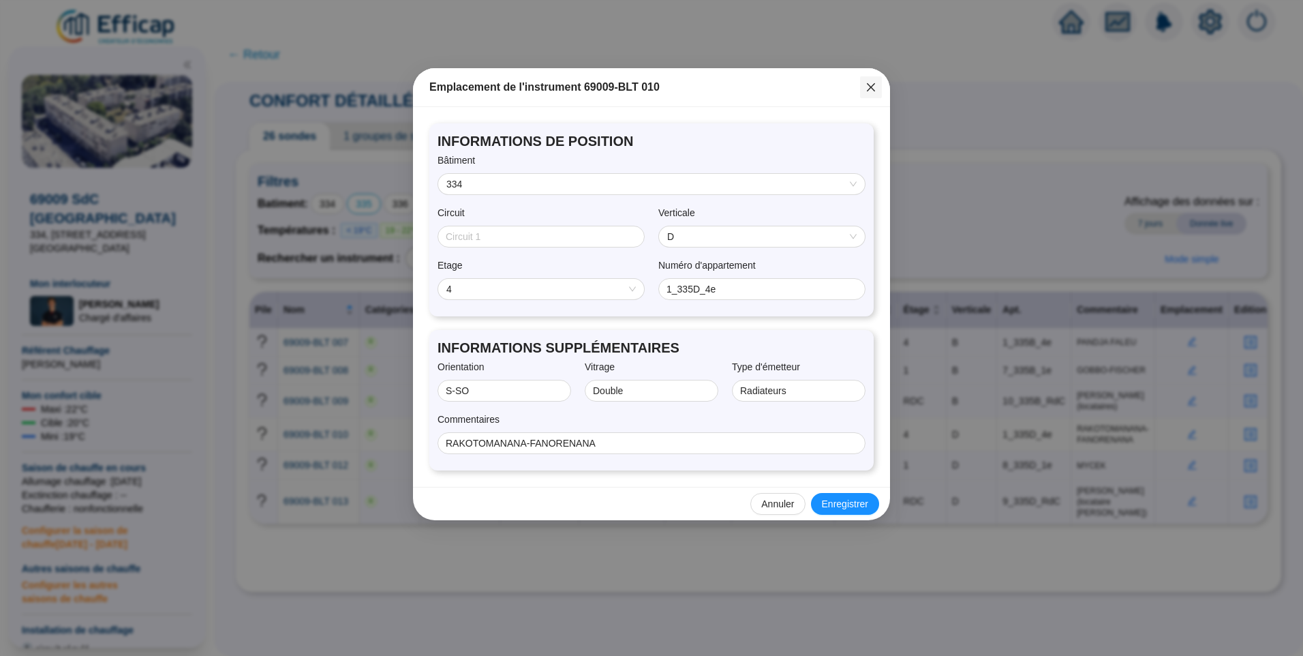
click at [870, 91] on icon "close" at bounding box center [871, 87] width 11 height 11
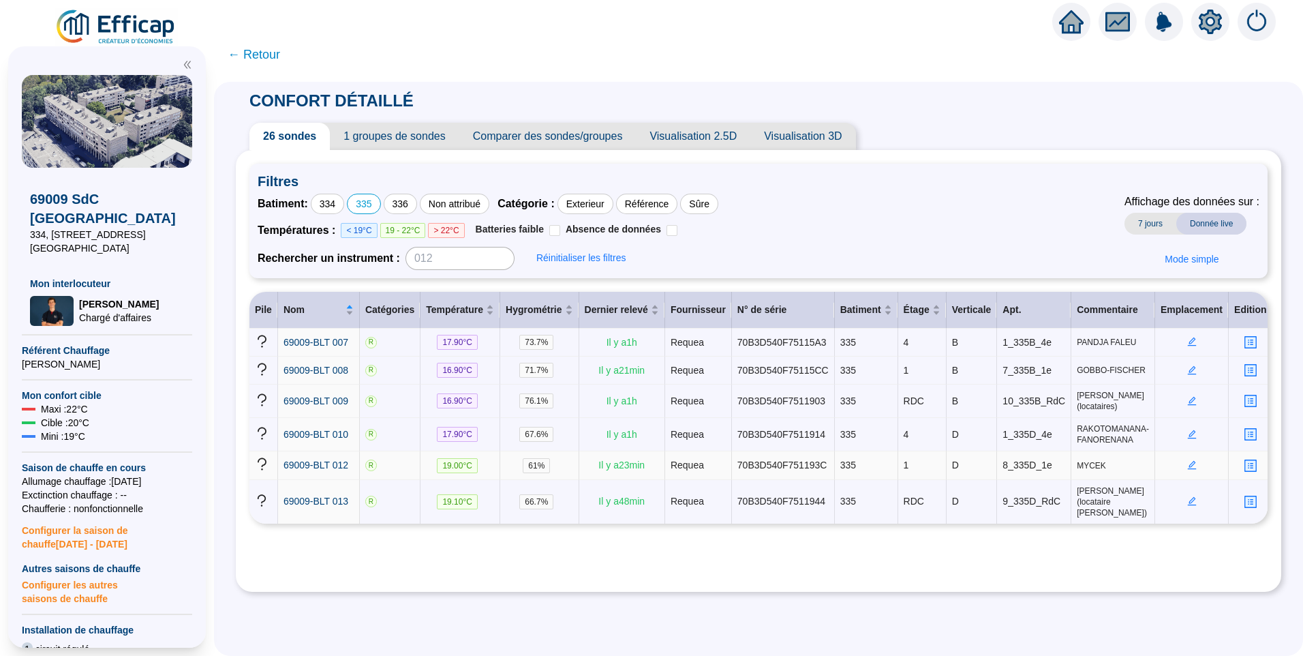
click at [1187, 460] on icon "edit" at bounding box center [1192, 465] width 10 height 10
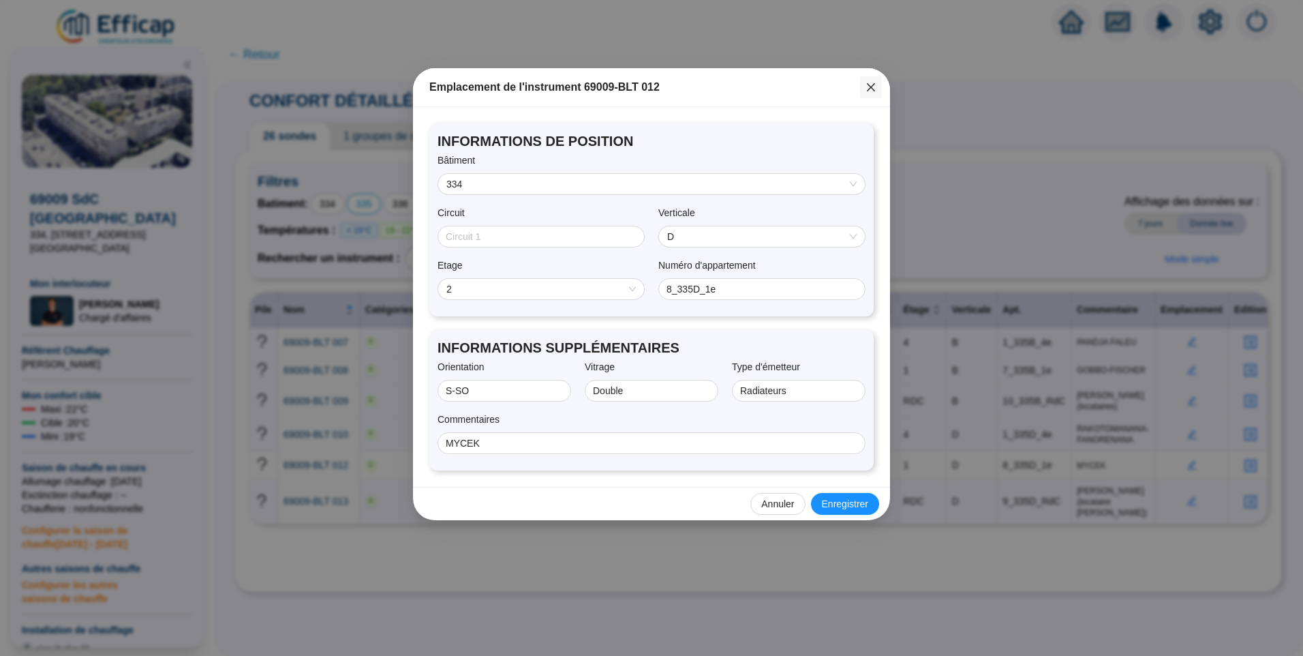
click at [870, 85] on icon "close" at bounding box center [871, 87] width 11 height 11
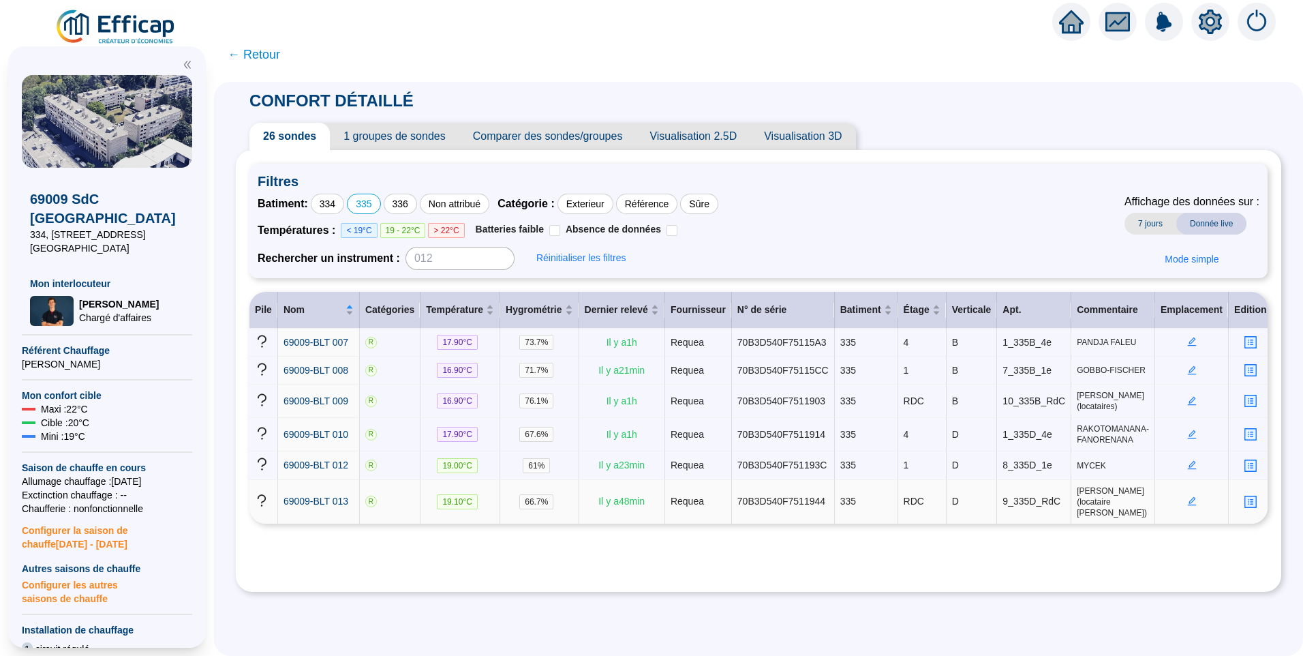
click at [1189, 498] on icon "edit" at bounding box center [1191, 500] width 5 height 5
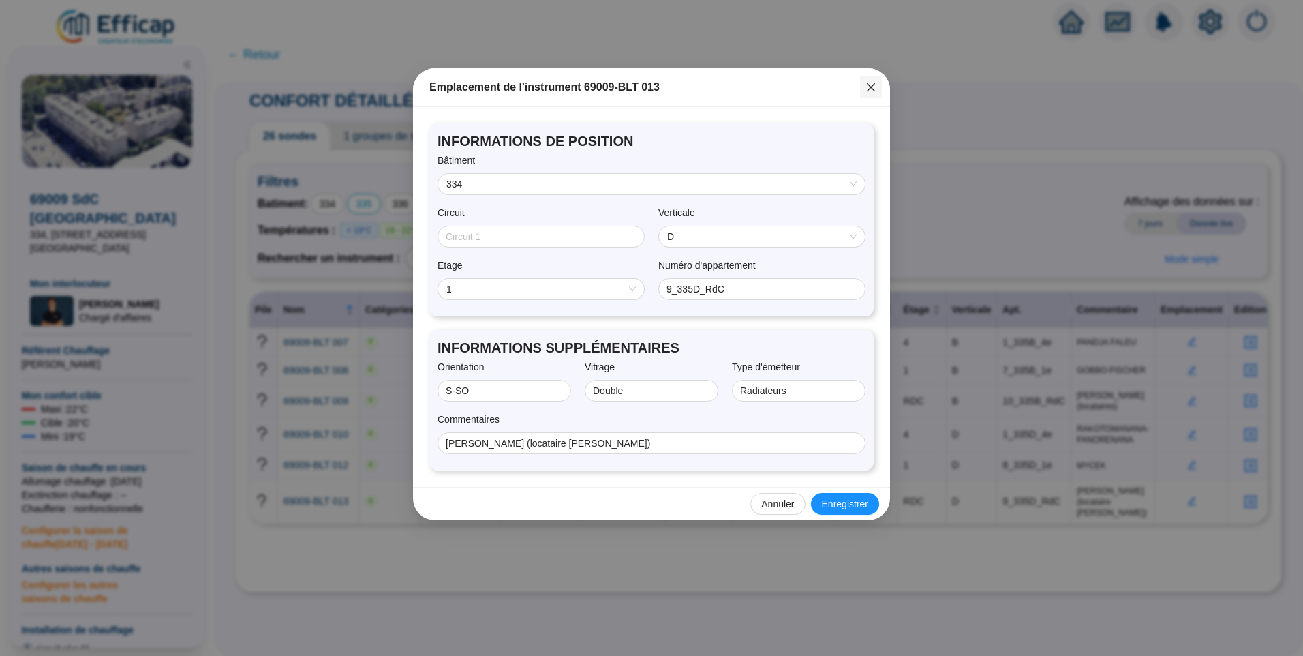
click at [863, 84] on span "Fermer" at bounding box center [871, 87] width 22 height 11
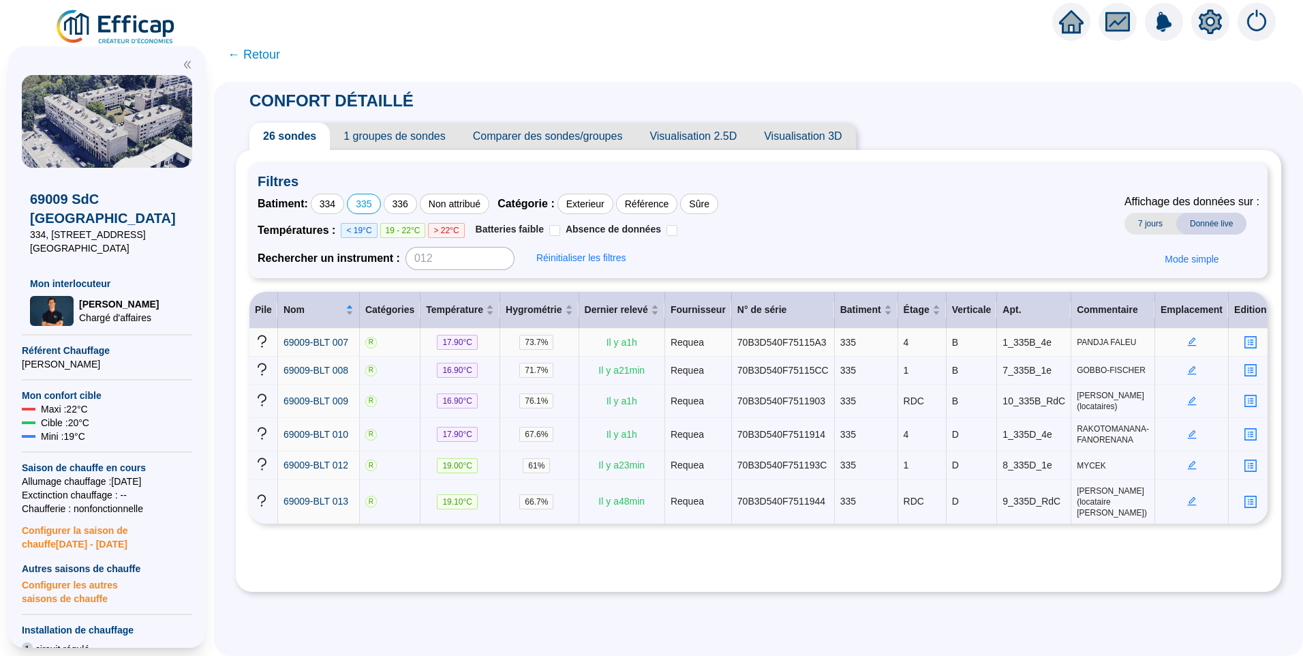
click at [1187, 342] on icon "edit" at bounding box center [1191, 341] width 9 height 9
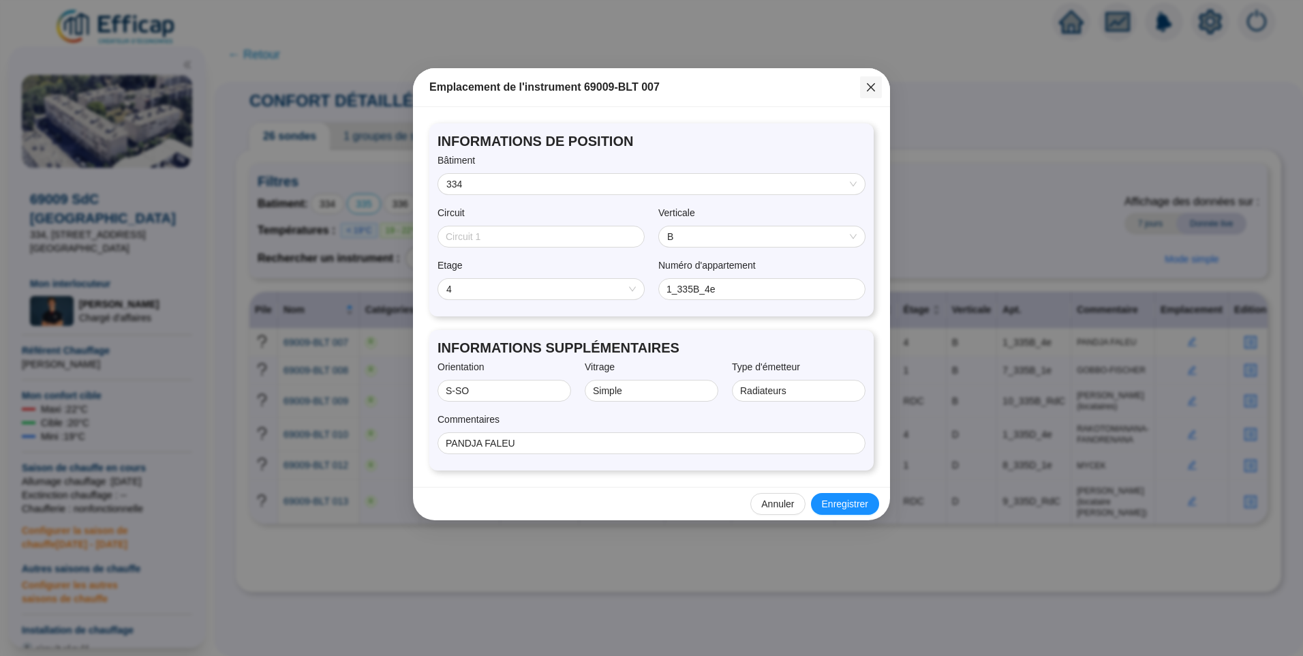
click at [876, 88] on icon "close" at bounding box center [871, 87] width 11 height 11
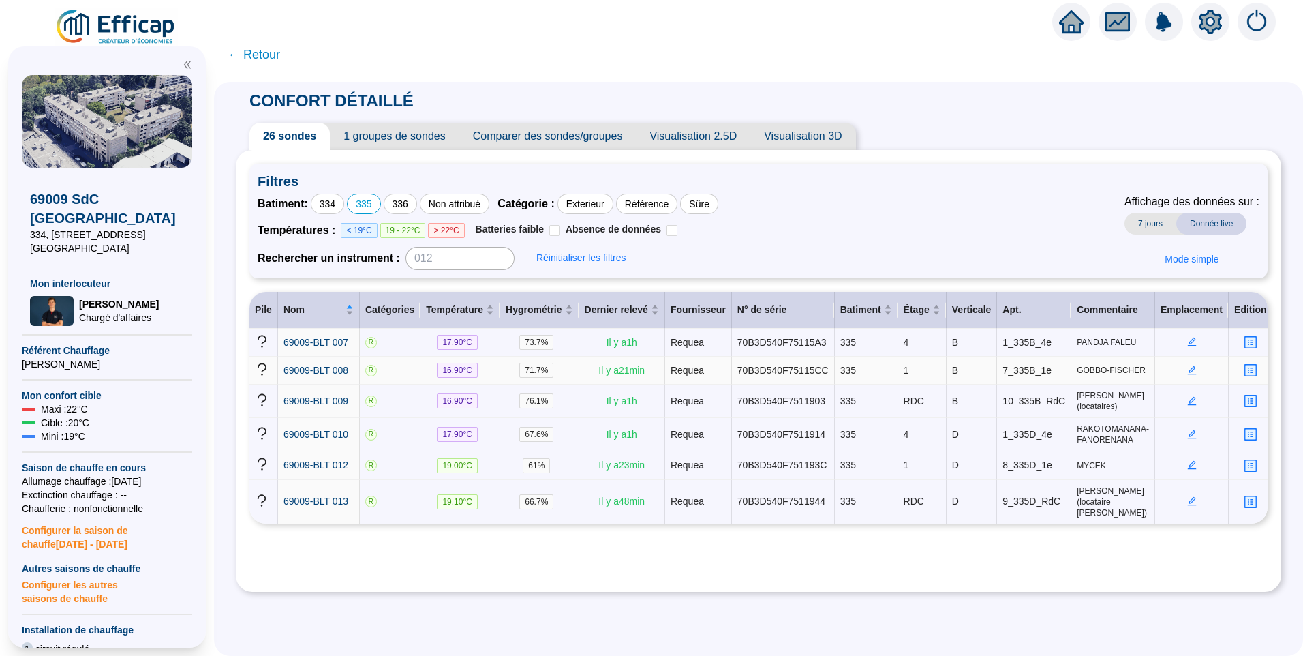
click at [1179, 364] on td at bounding box center [1192, 370] width 74 height 28
click at [1187, 366] on icon "edit" at bounding box center [1192, 370] width 10 height 10
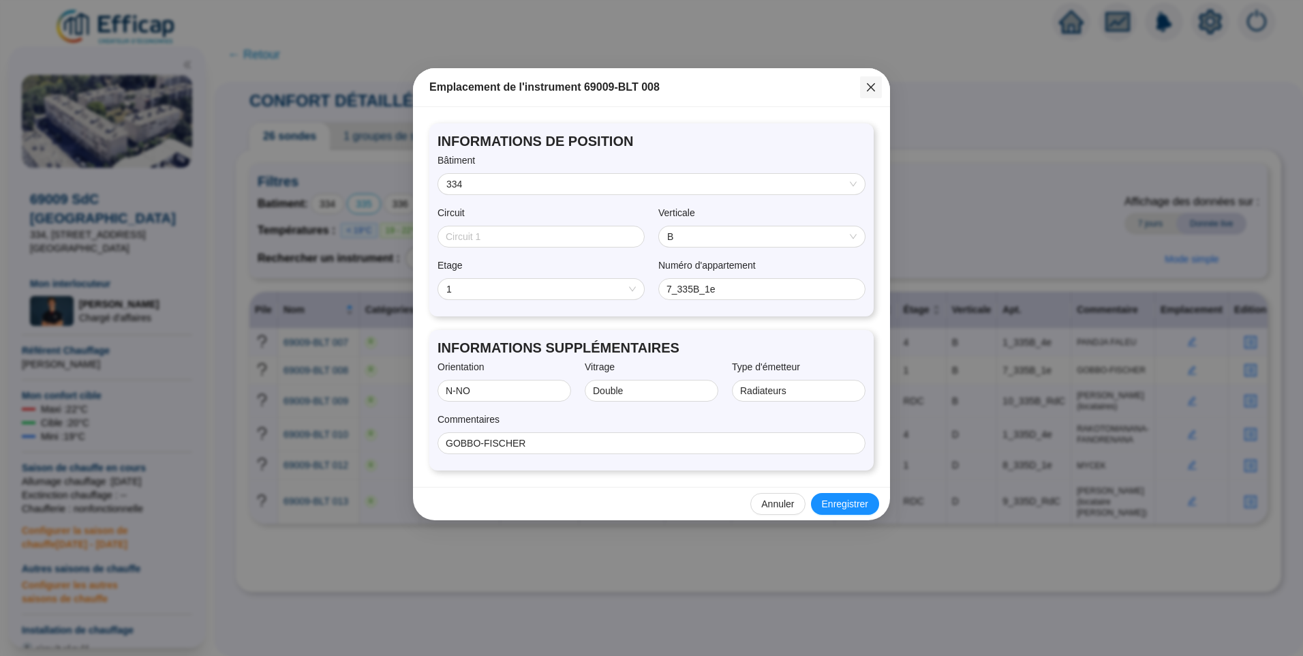
click at [869, 90] on icon "close" at bounding box center [871, 87] width 8 height 8
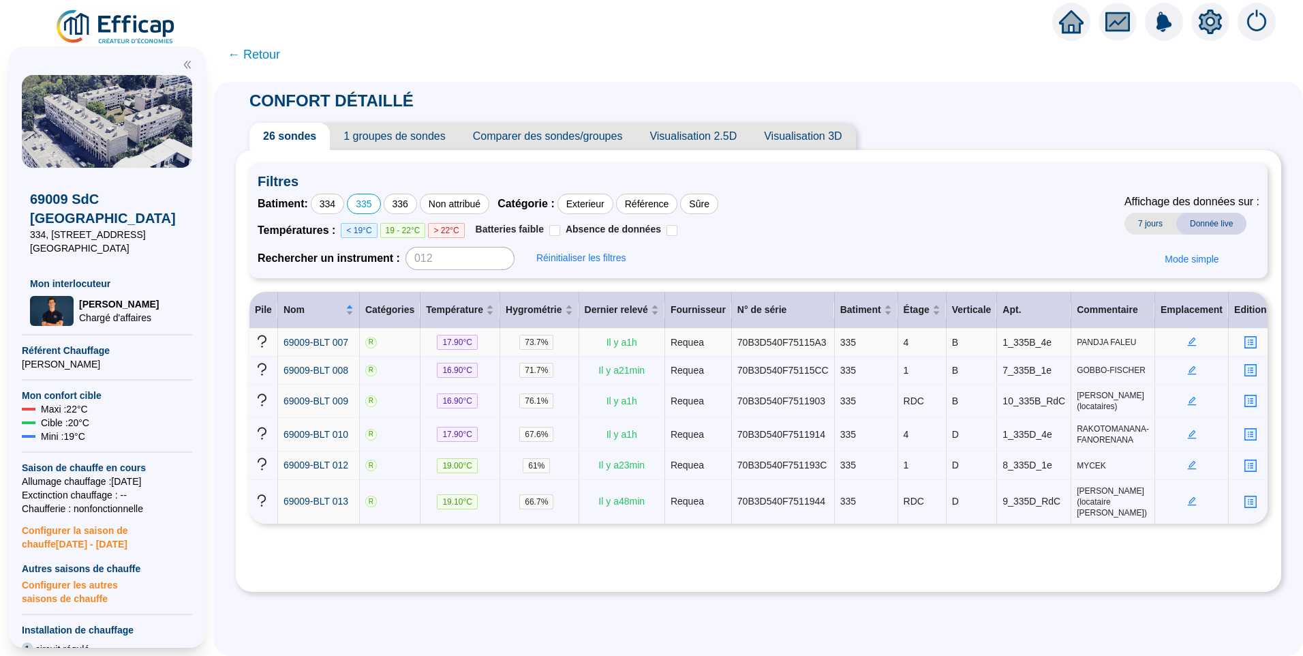
click at [1187, 343] on icon "edit" at bounding box center [1191, 341] width 9 height 9
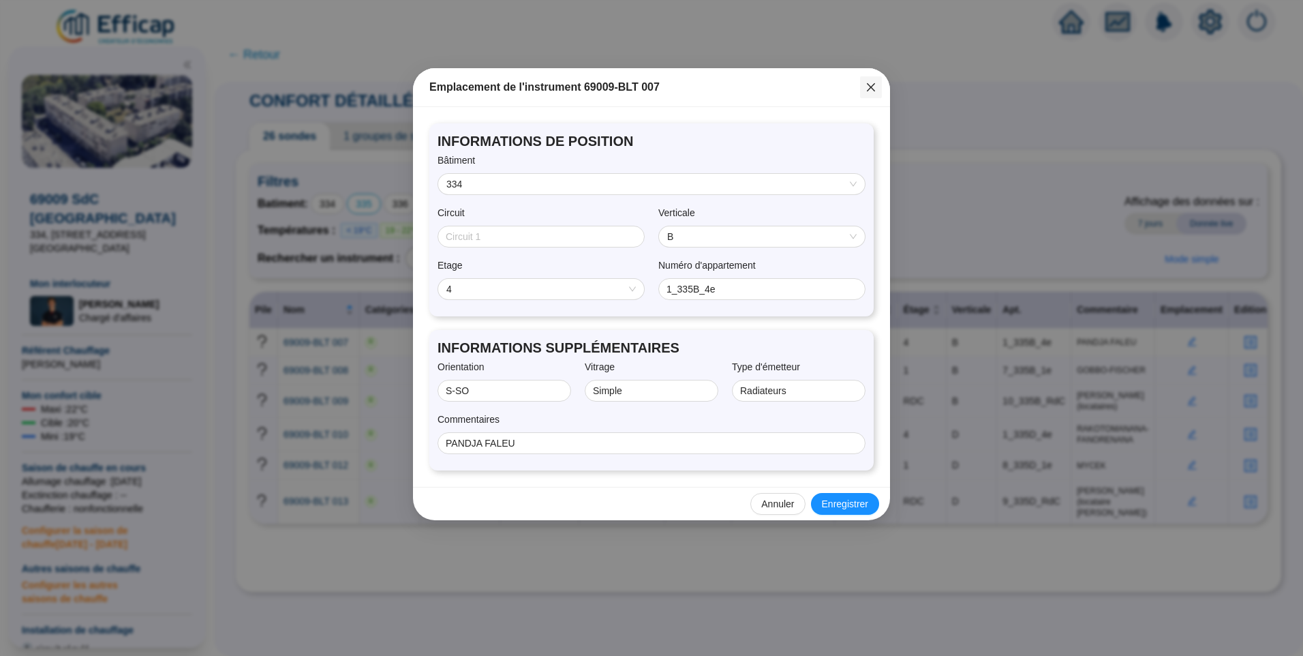
click at [870, 91] on icon "close" at bounding box center [871, 87] width 11 height 11
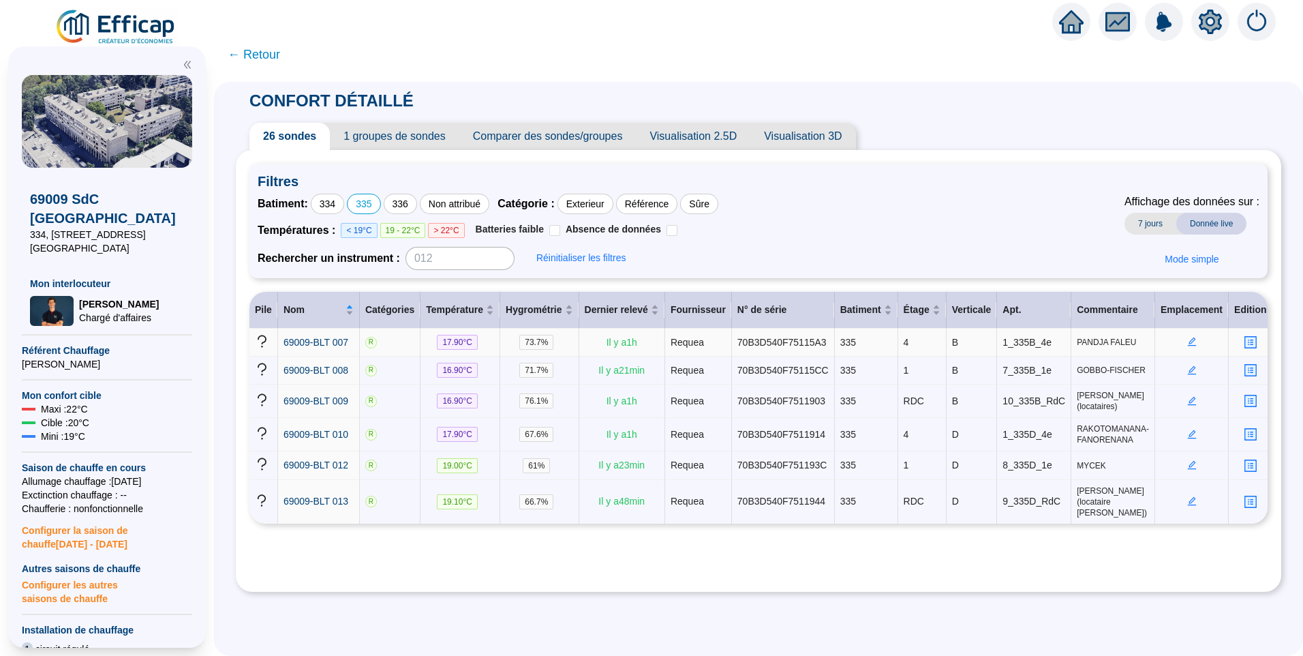
click at [1187, 344] on icon "edit" at bounding box center [1191, 341] width 9 height 9
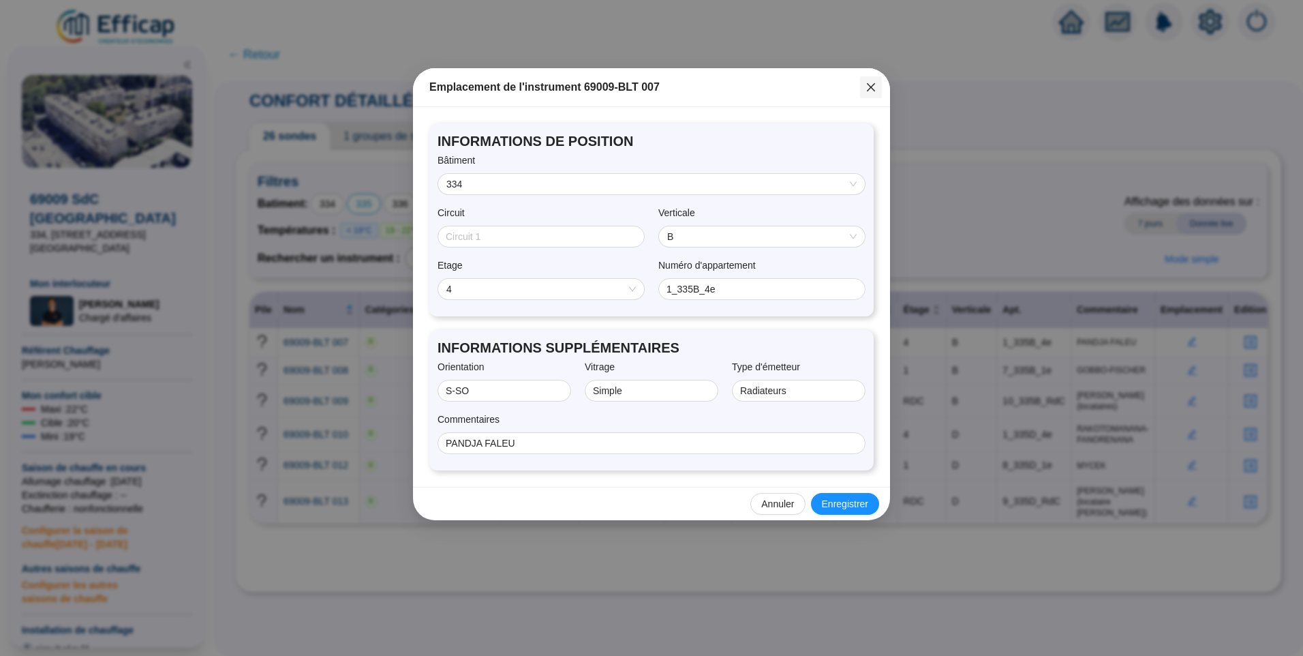
click at [870, 93] on button "Close" at bounding box center [871, 87] width 22 height 22
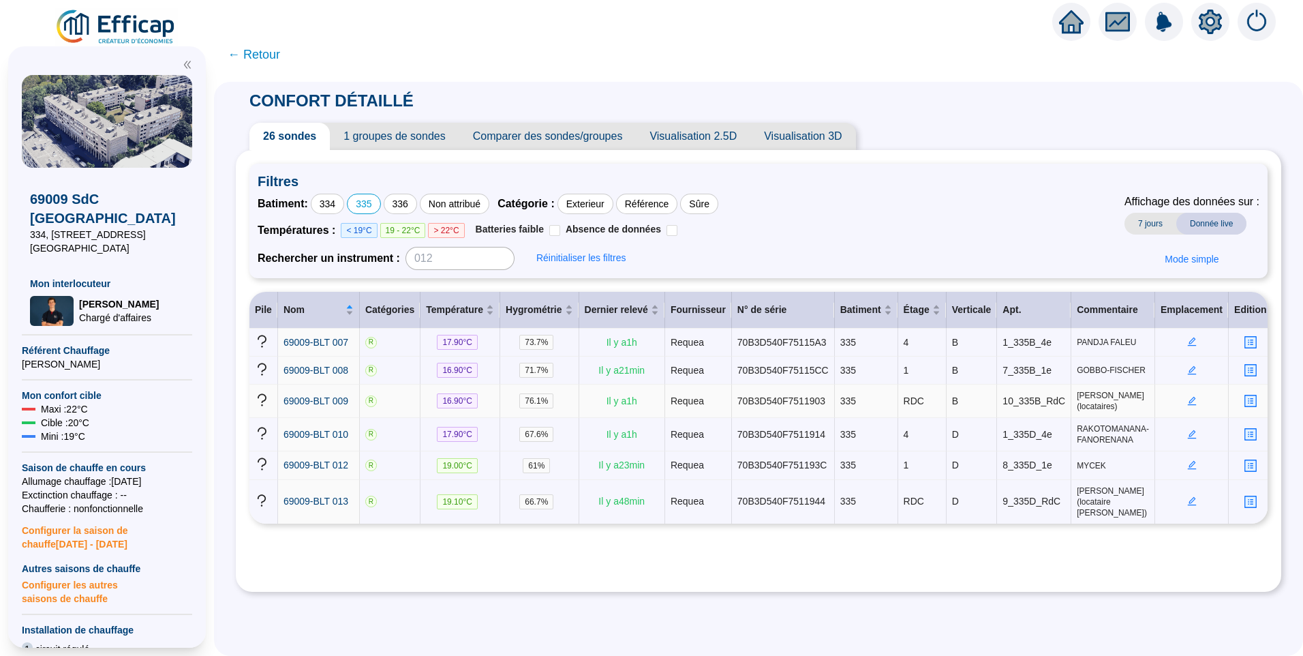
click at [1187, 398] on icon "edit" at bounding box center [1192, 401] width 10 height 10
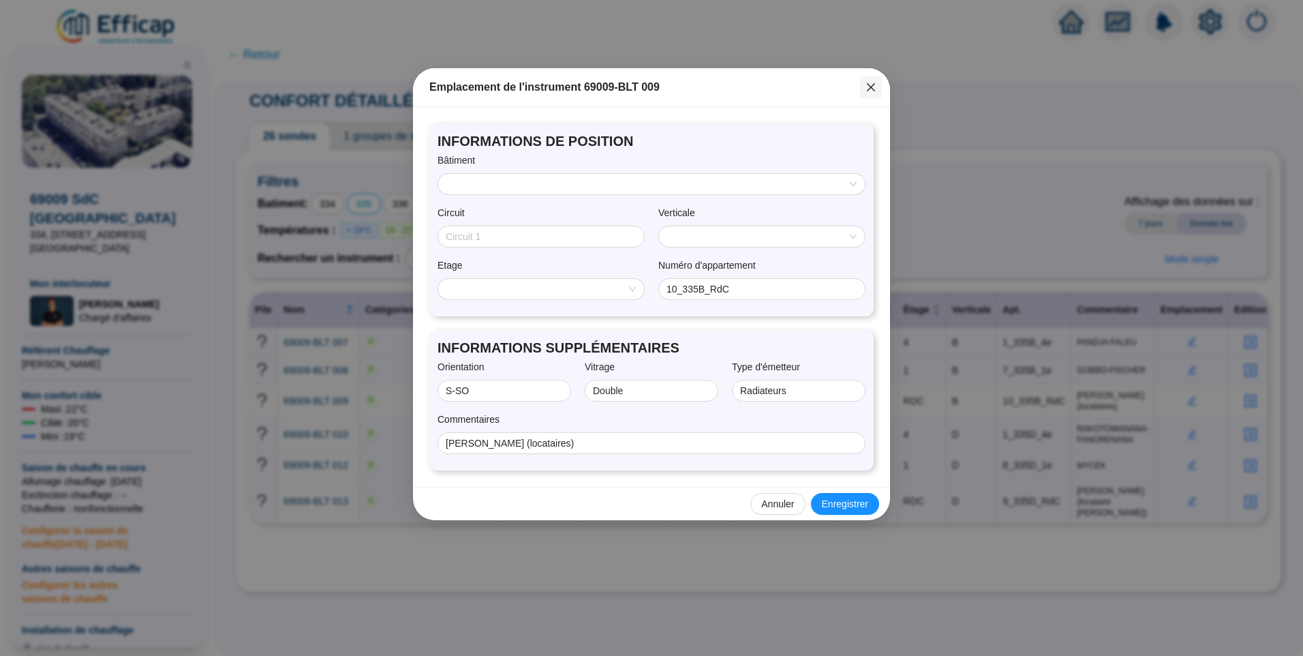
click at [867, 81] on button "Close" at bounding box center [871, 87] width 22 height 22
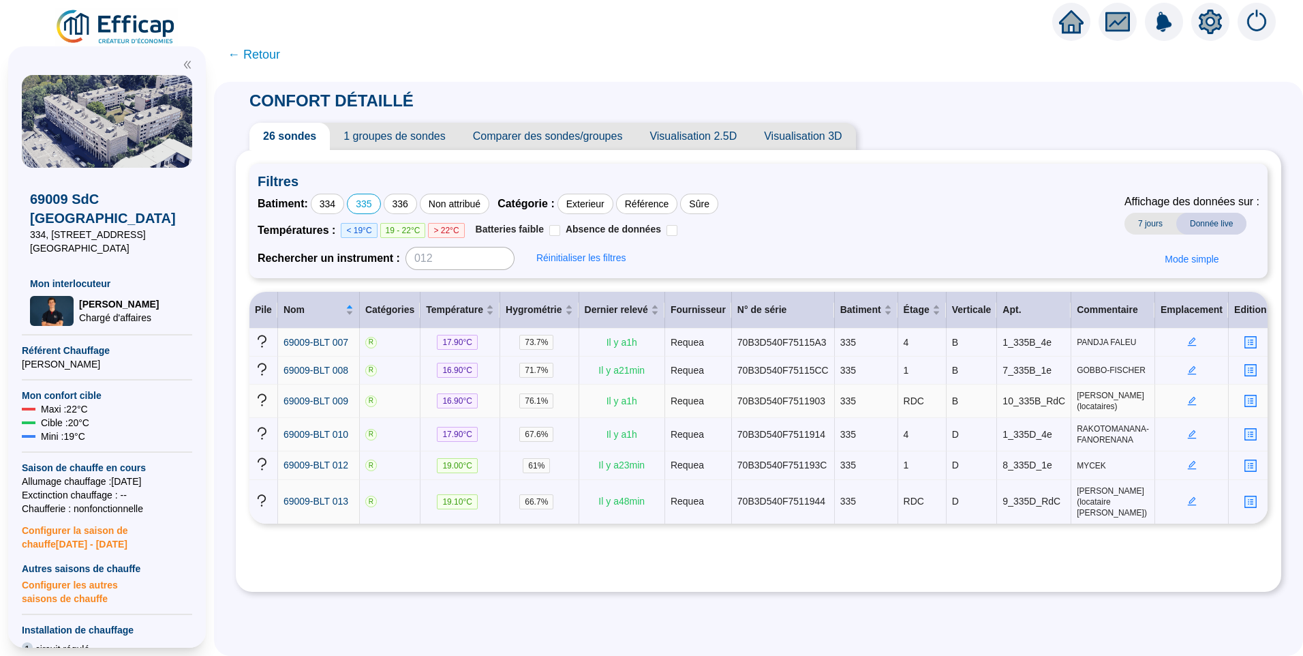
click at [1189, 401] on icon "edit" at bounding box center [1191, 399] width 5 height 5
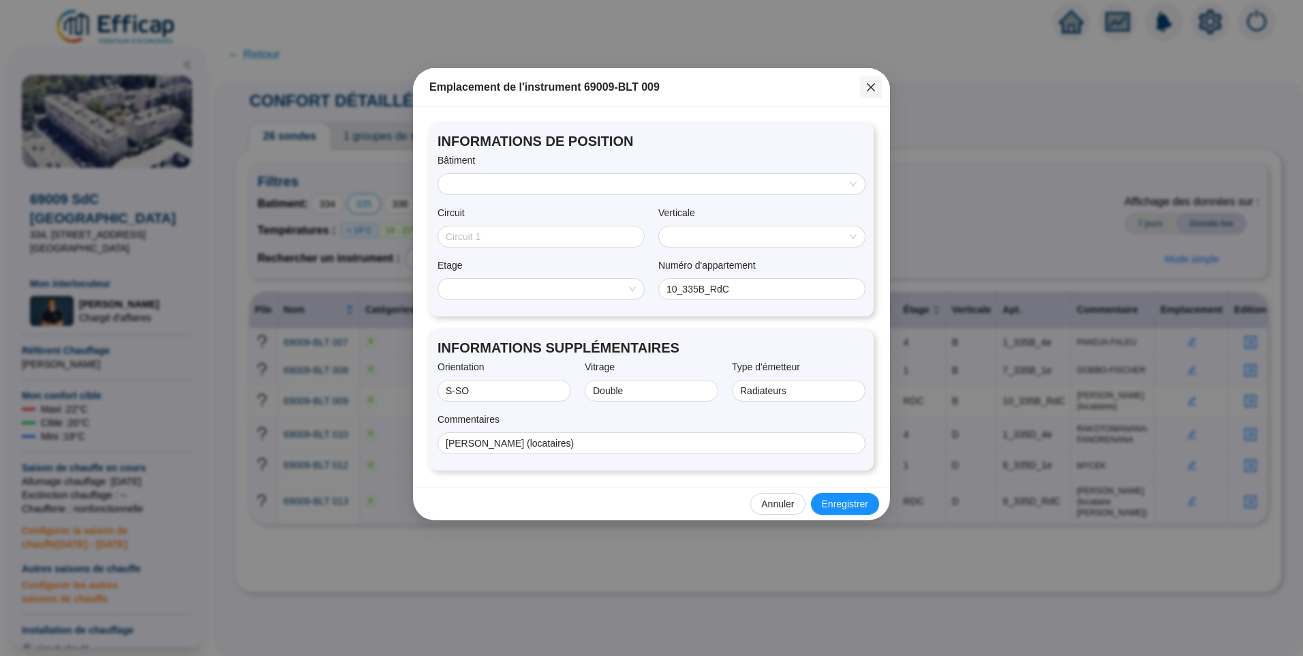
click at [878, 91] on span "Fermer" at bounding box center [871, 87] width 22 height 11
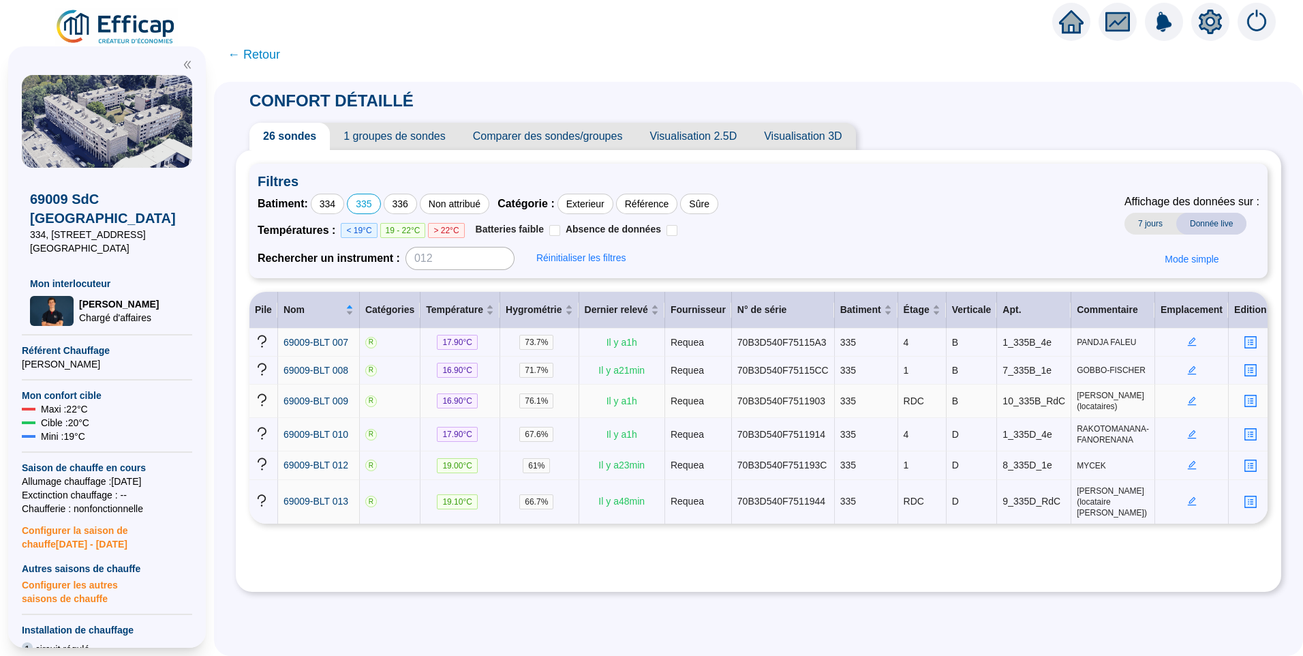
click at [1187, 397] on icon "edit" at bounding box center [1192, 401] width 10 height 10
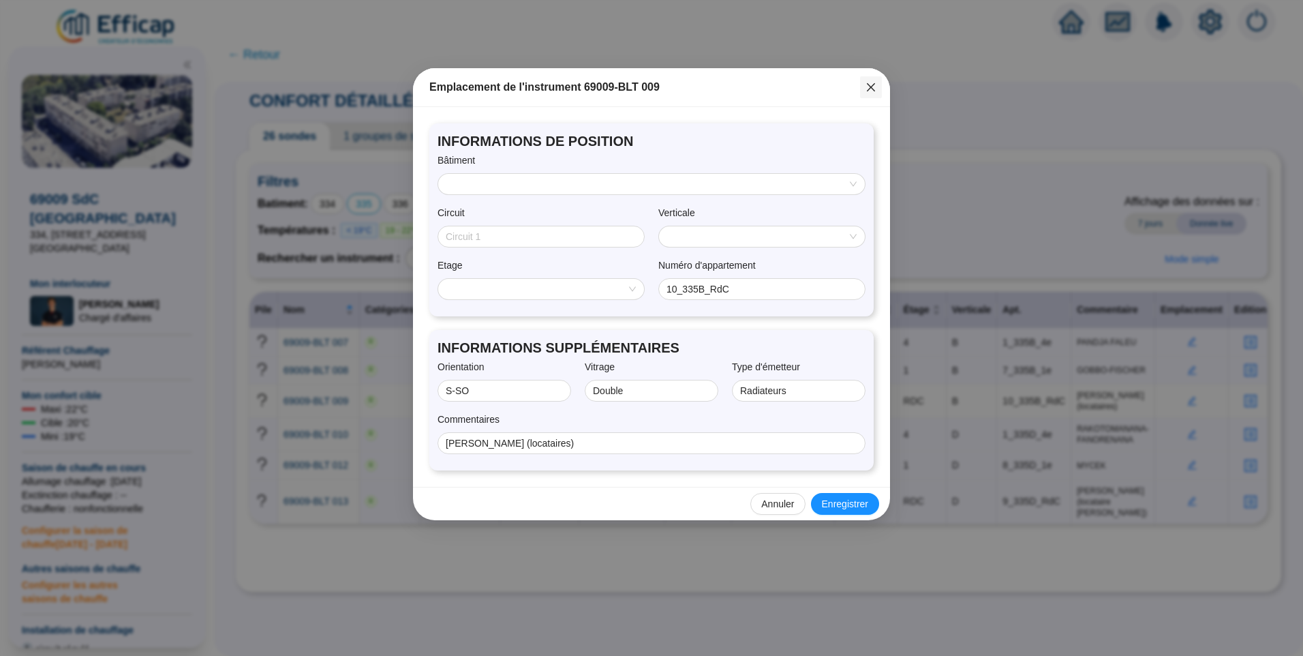
click at [877, 91] on span "Fermer" at bounding box center [871, 87] width 22 height 11
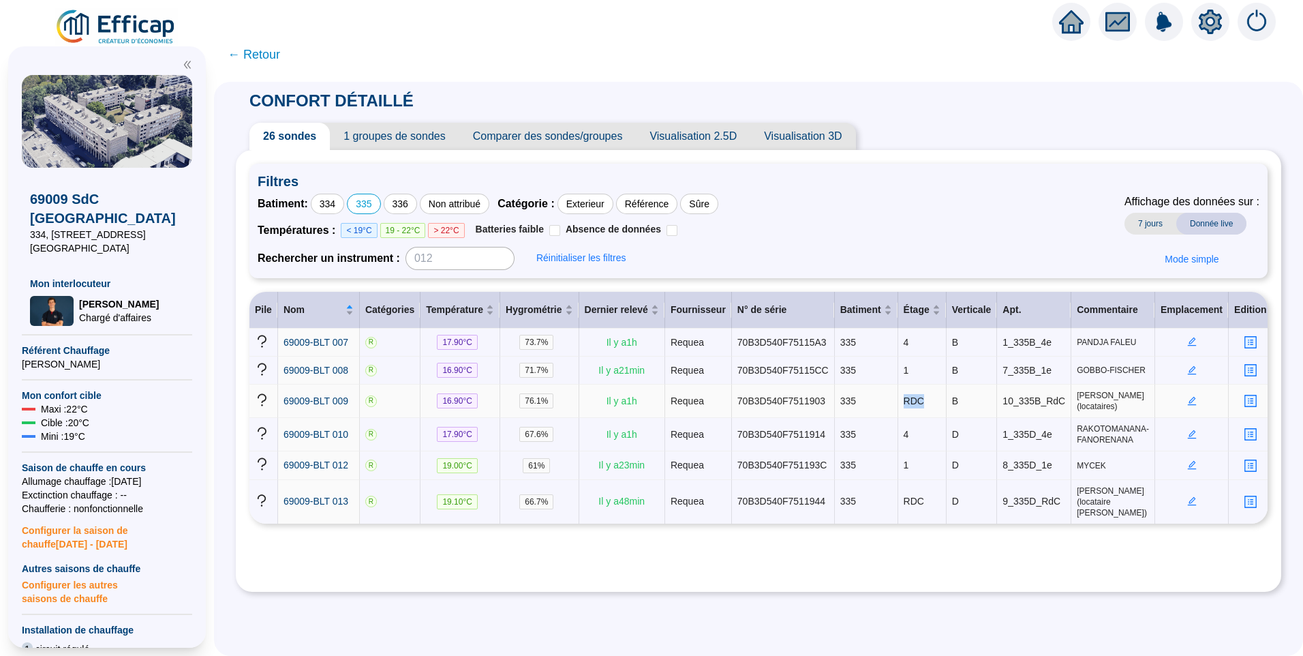
drag, startPoint x: 891, startPoint y: 402, endPoint x: 939, endPoint y: 407, distance: 48.0
click at [939, 407] on tr "69009-BLT 009 R 16.90 °C 76.1 % Il y a 1 h Requea 70B3D540F7511903 335 RDC B 10…" at bounding box center [760, 400] width 1023 height 33
drag, startPoint x: 839, startPoint y: 405, endPoint x: 909, endPoint y: 401, distance: 70.3
click at [909, 401] on tr "69009-BLT 009 R 16.90 °C 76.1 % Il y a 1 h Requea 70B3D540F7511903 335 RDC B 10…" at bounding box center [760, 400] width 1023 height 33
click at [1187, 430] on icon "edit" at bounding box center [1192, 434] width 10 height 10
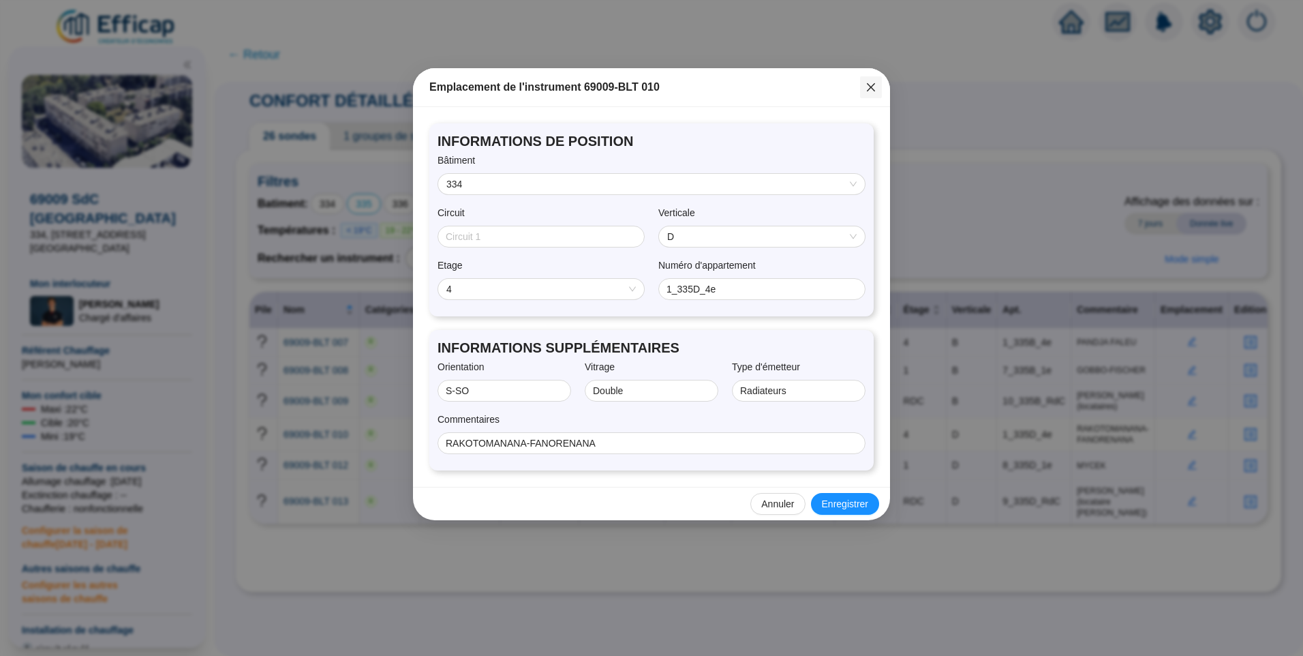
click at [876, 87] on icon "close" at bounding box center [871, 87] width 11 height 11
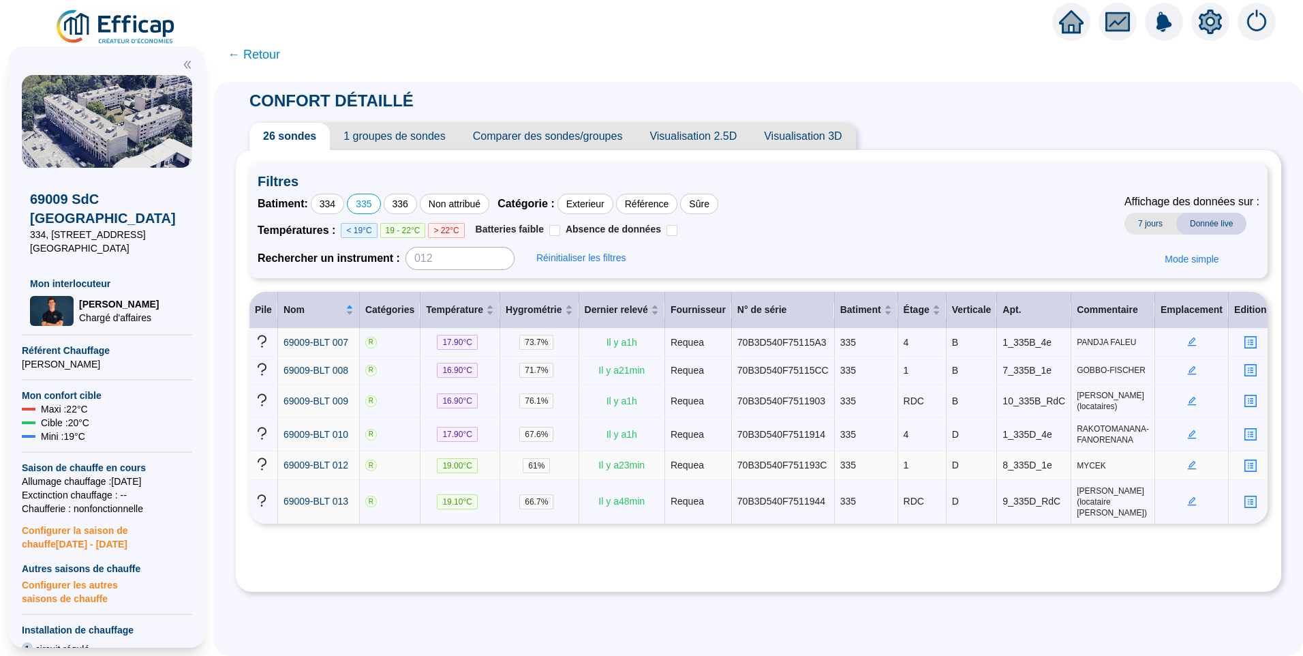
click at [1187, 466] on icon "edit" at bounding box center [1192, 465] width 10 height 10
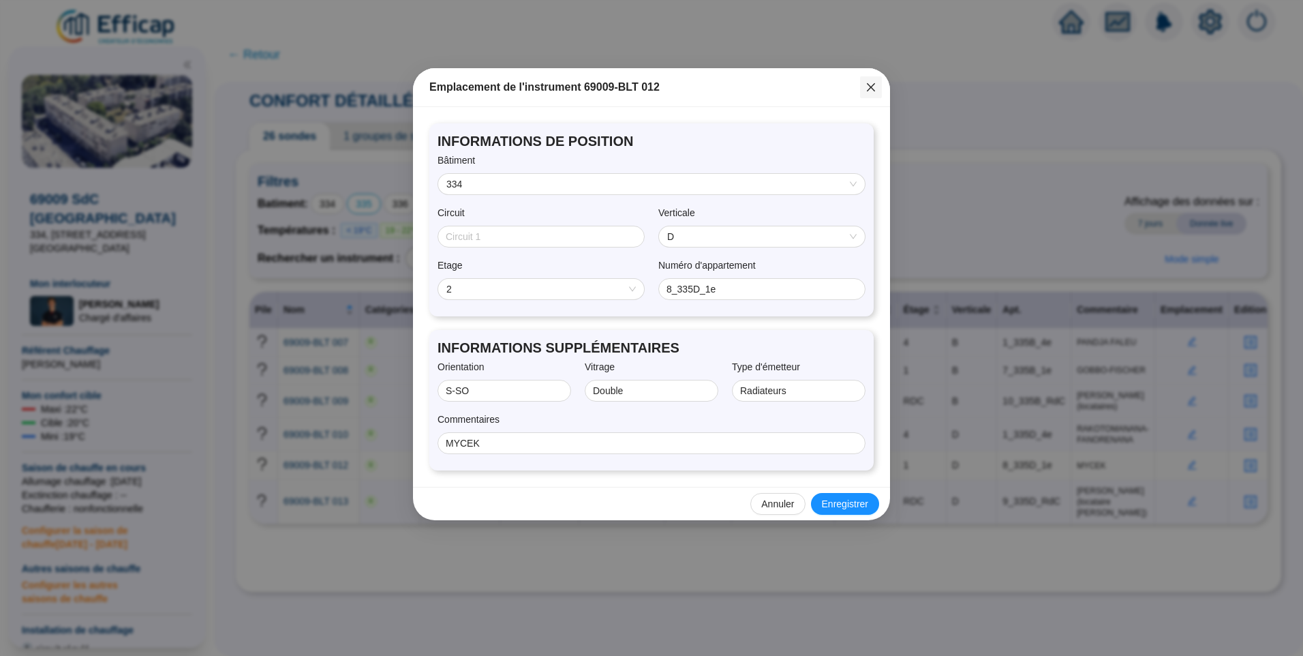
click at [869, 87] on icon "close" at bounding box center [871, 87] width 11 height 11
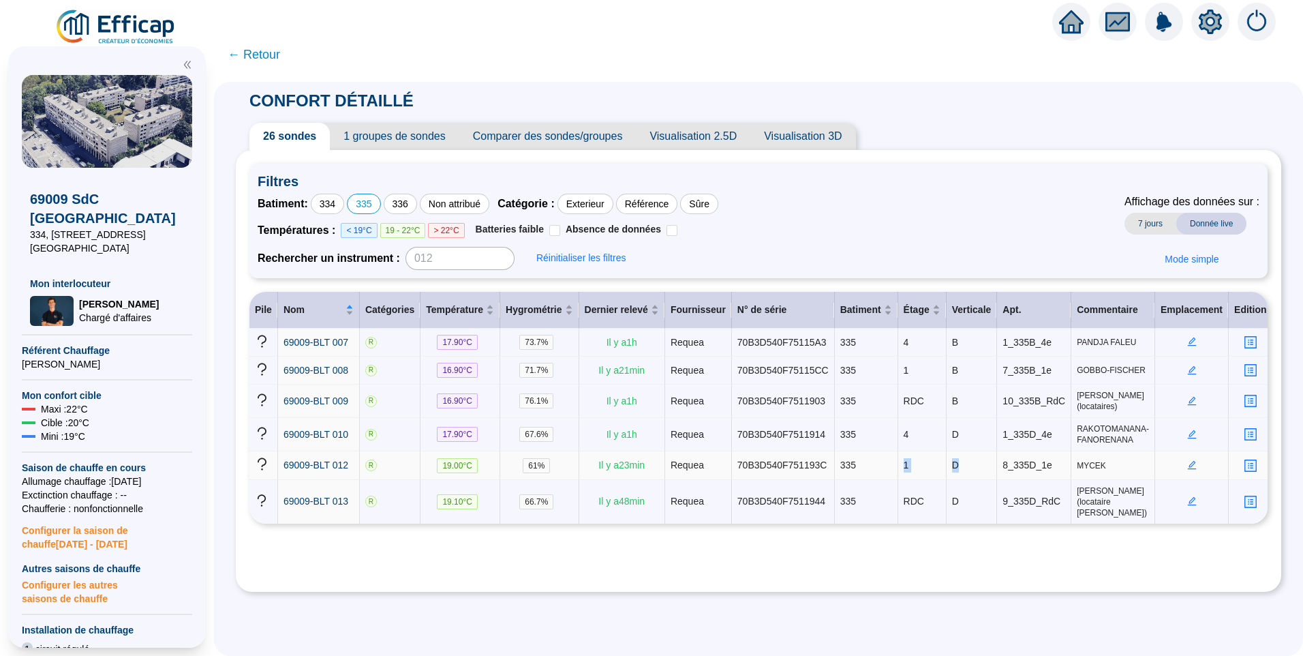
drag, startPoint x: 879, startPoint y: 467, endPoint x: 949, endPoint y: 463, distance: 71.0
click at [949, 463] on tr "69009-BLT 012 R 19.00 °C 61 % Il y a 23 min Requea 70B3D540F751193C 335 1 D 8_3…" at bounding box center [760, 465] width 1023 height 28
click at [697, 142] on span "Visualisation 2.5D" at bounding box center [693, 136] width 115 height 27
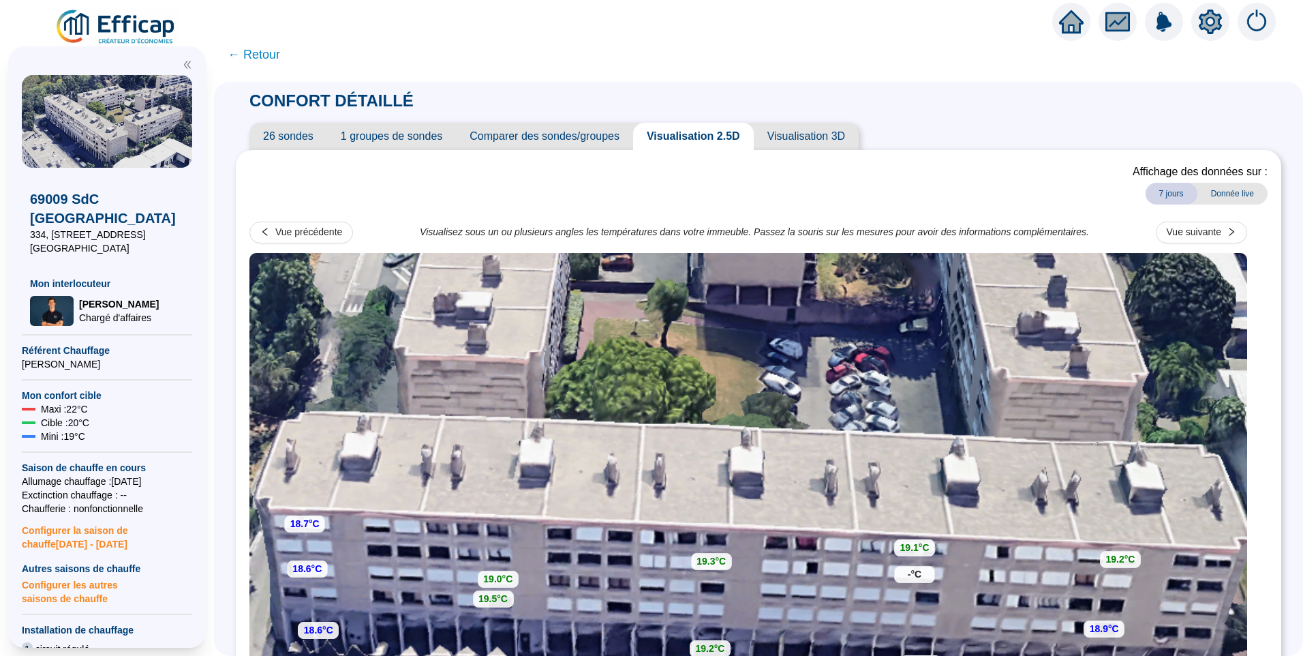
scroll to position [136, 0]
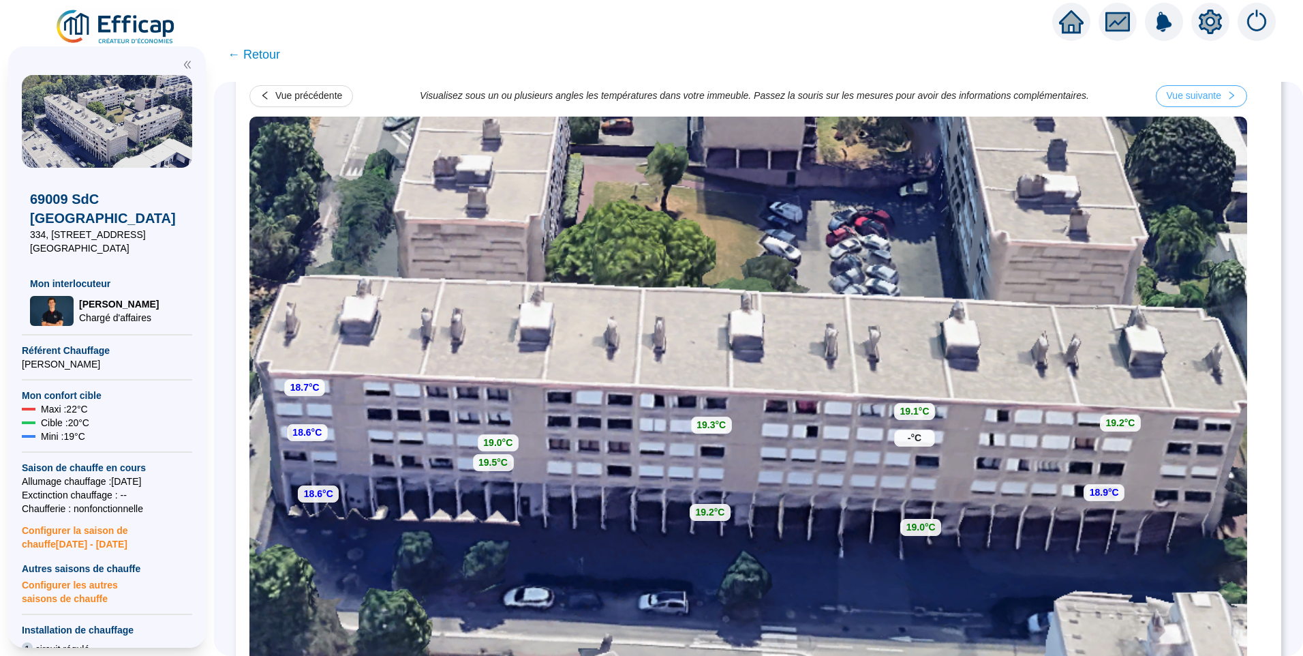
click at [1219, 99] on div "Vue suivante" at bounding box center [1194, 96] width 55 height 14
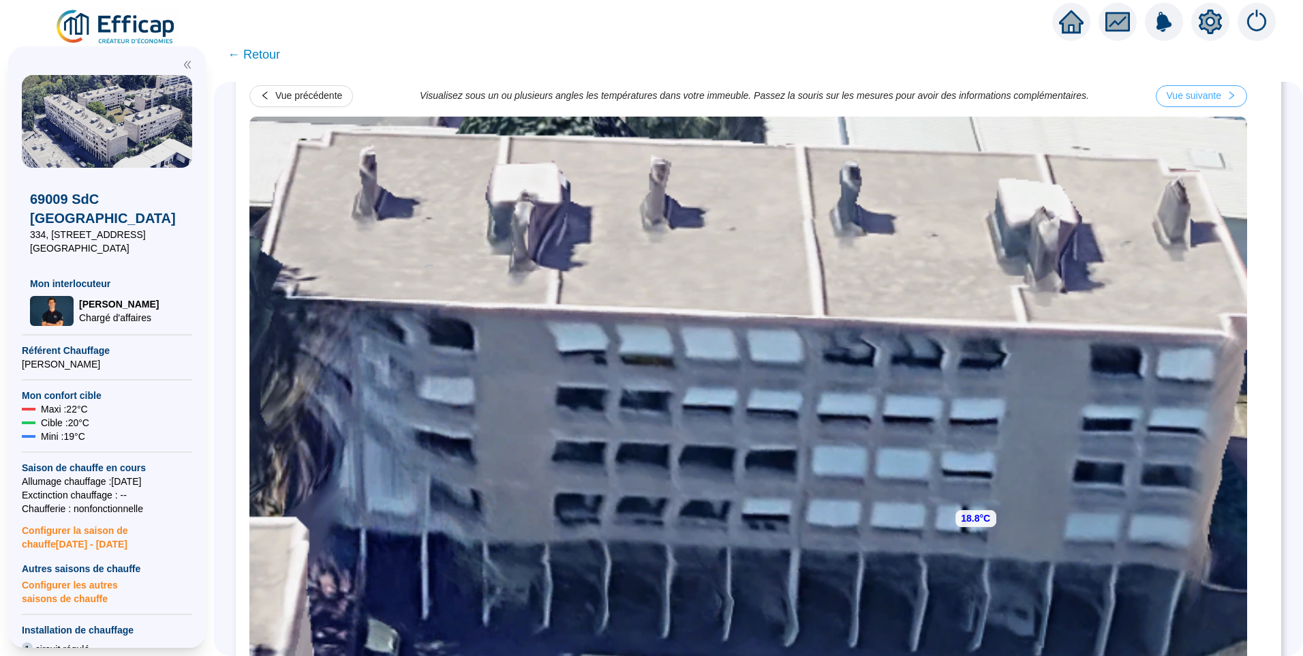
click at [1219, 99] on div "Vue suivante" at bounding box center [1194, 96] width 55 height 14
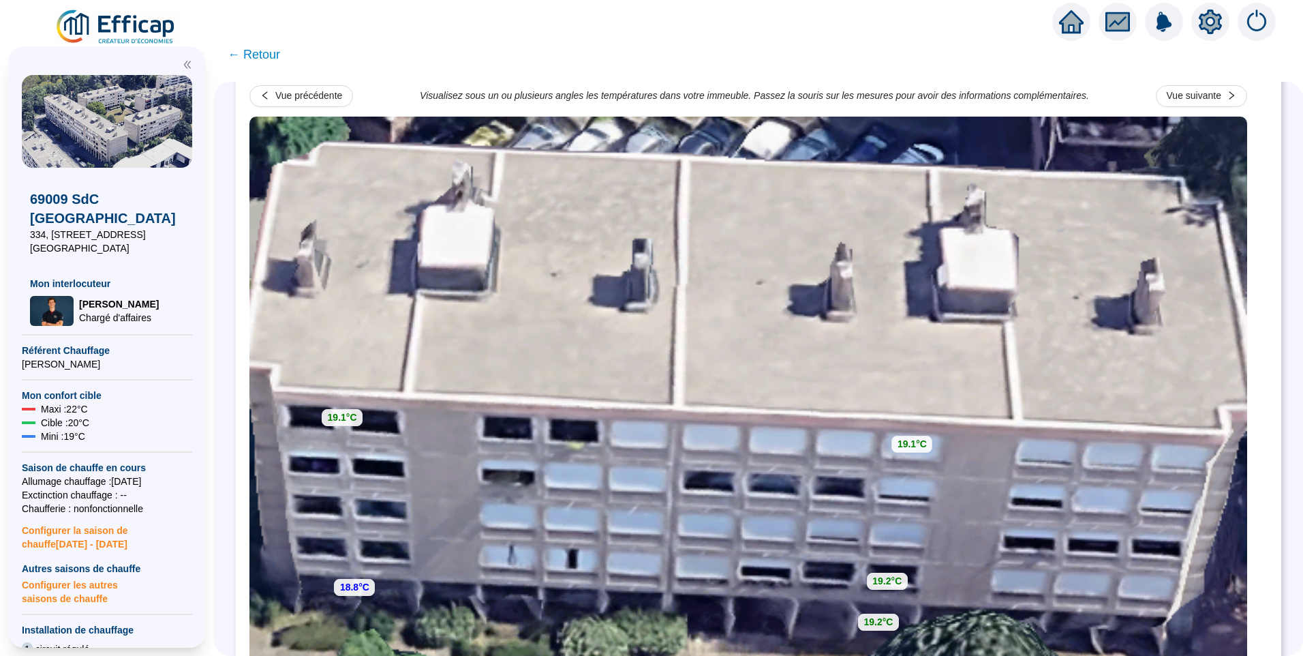
click at [271, 54] on span "← Retour" at bounding box center [254, 54] width 52 height 19
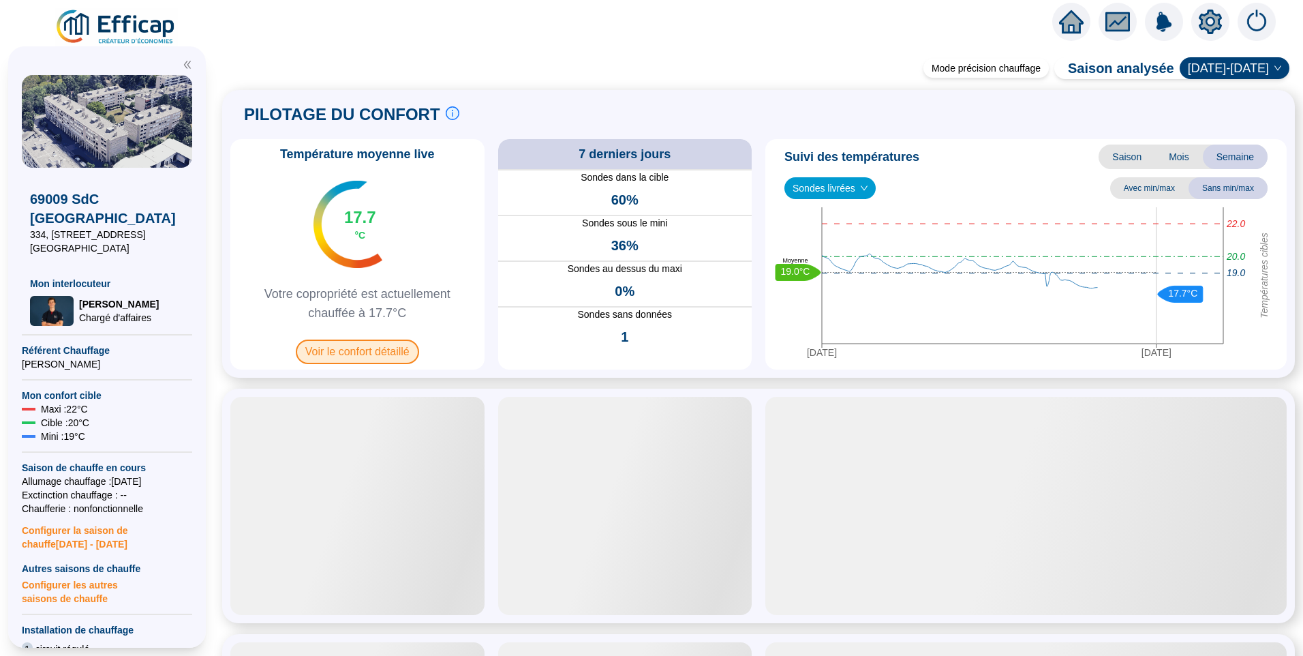
click at [386, 353] on span "Voir le confort détaillé" at bounding box center [357, 351] width 123 height 25
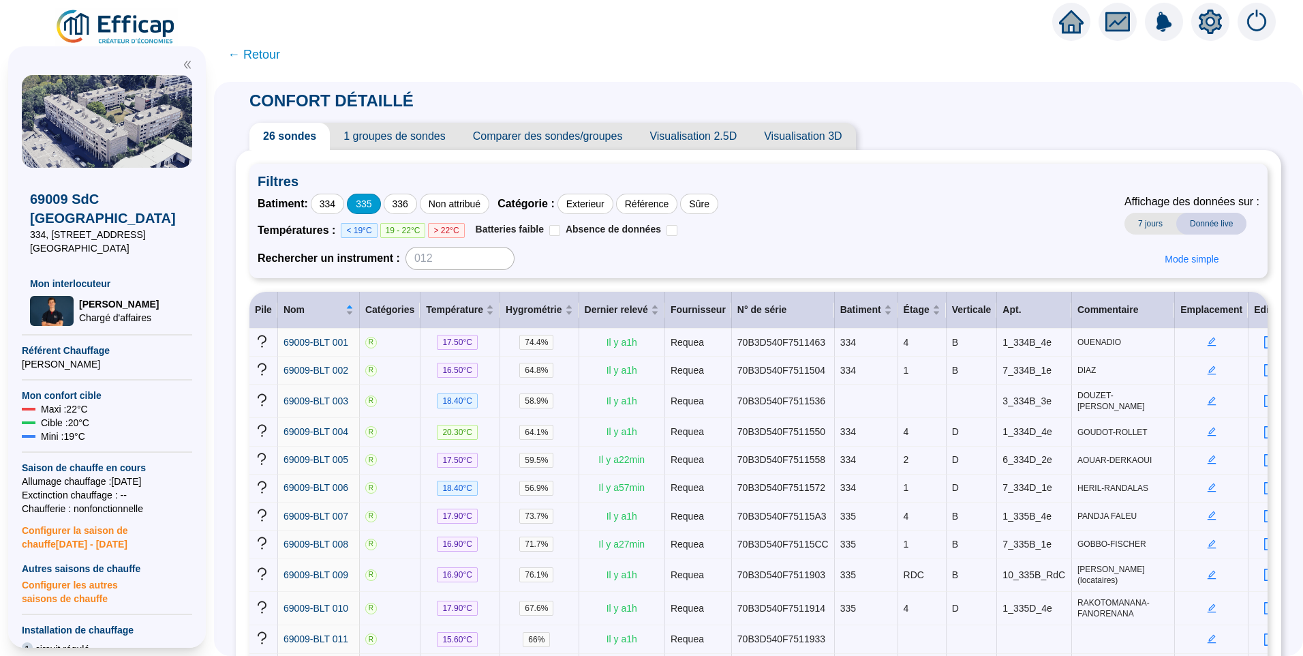
click at [369, 207] on div "335" at bounding box center [363, 204] width 33 height 20
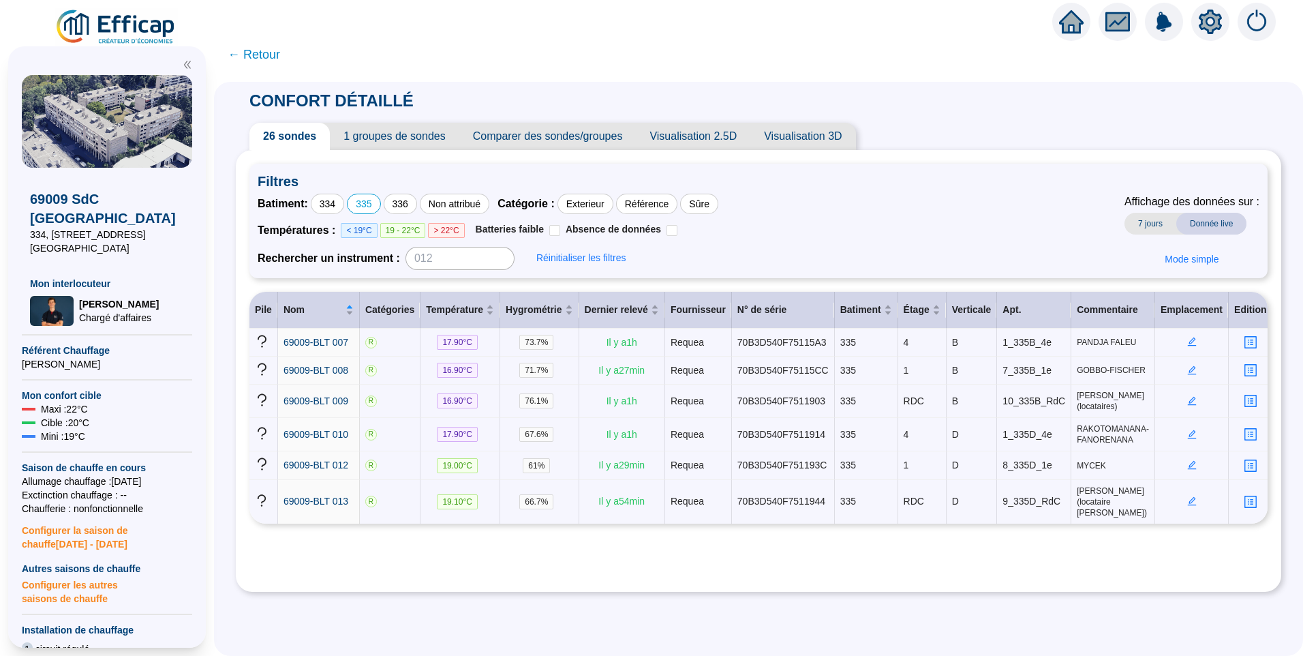
drag, startPoint x: 339, startPoint y: 209, endPoint x: 353, endPoint y: 229, distance: 24.0
click at [339, 209] on div "334" at bounding box center [327, 204] width 33 height 20
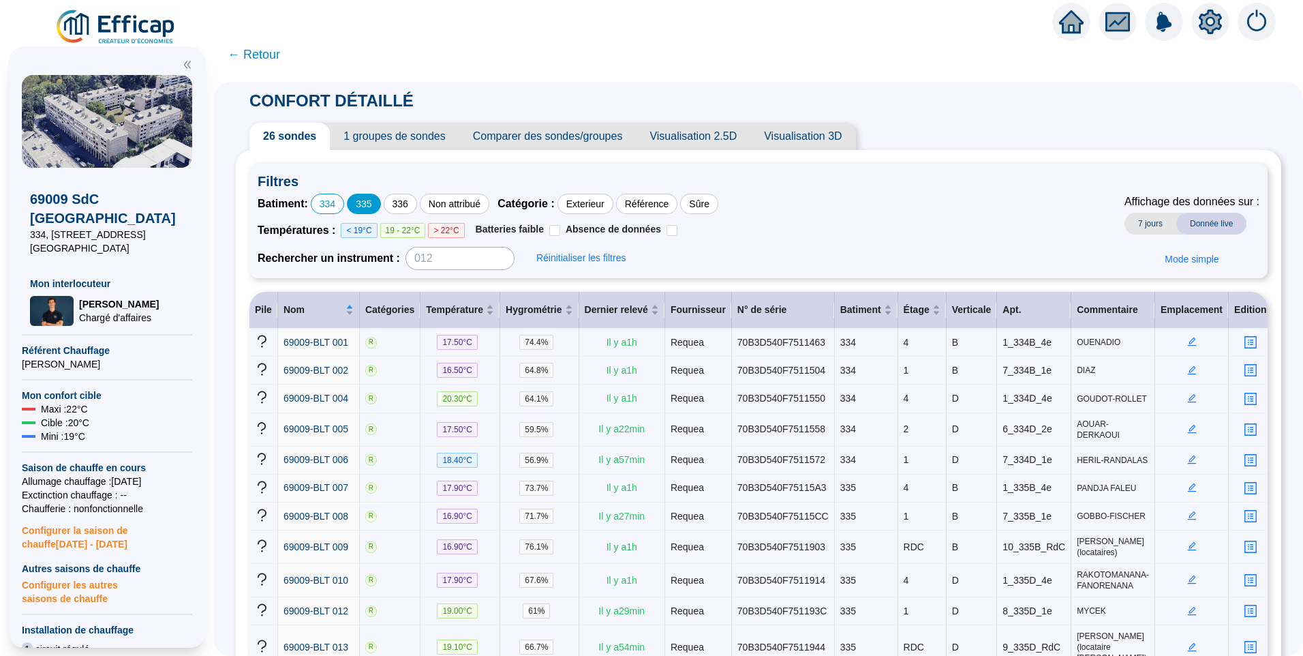
click at [371, 204] on div "335" at bounding box center [363, 204] width 33 height 20
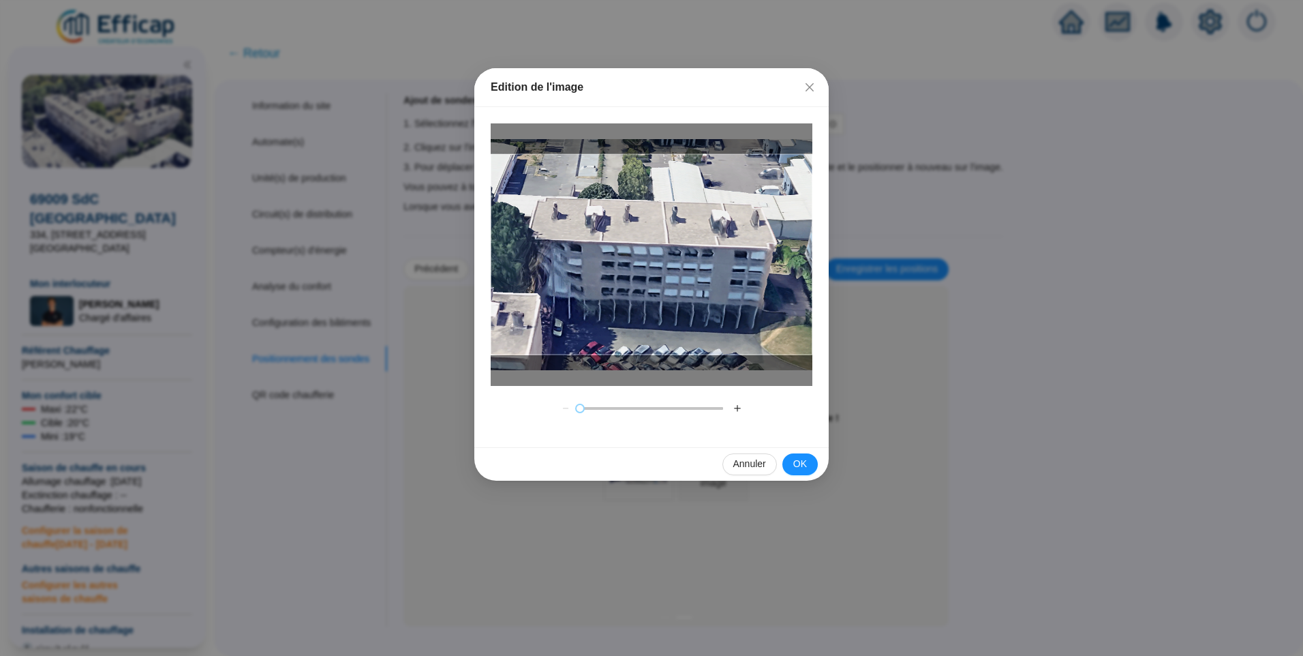
click at [737, 406] on button "＋" at bounding box center [738, 408] width 22 height 22
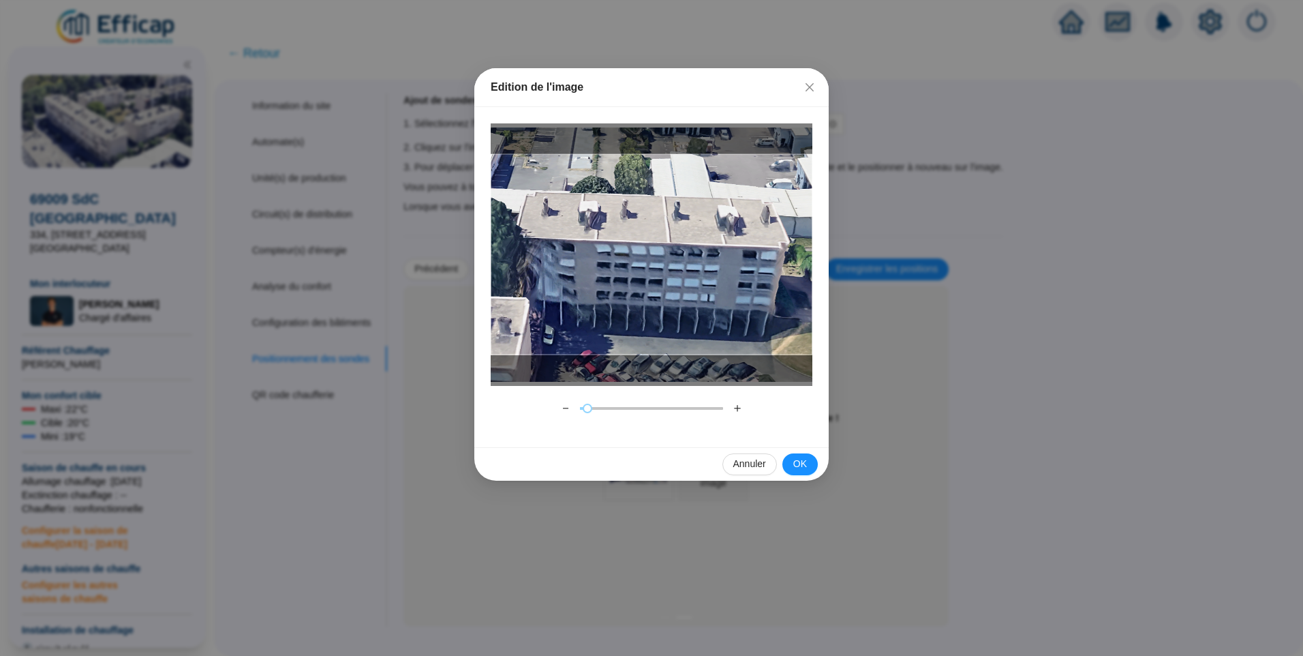
click at [737, 406] on button "＋" at bounding box center [738, 408] width 22 height 22
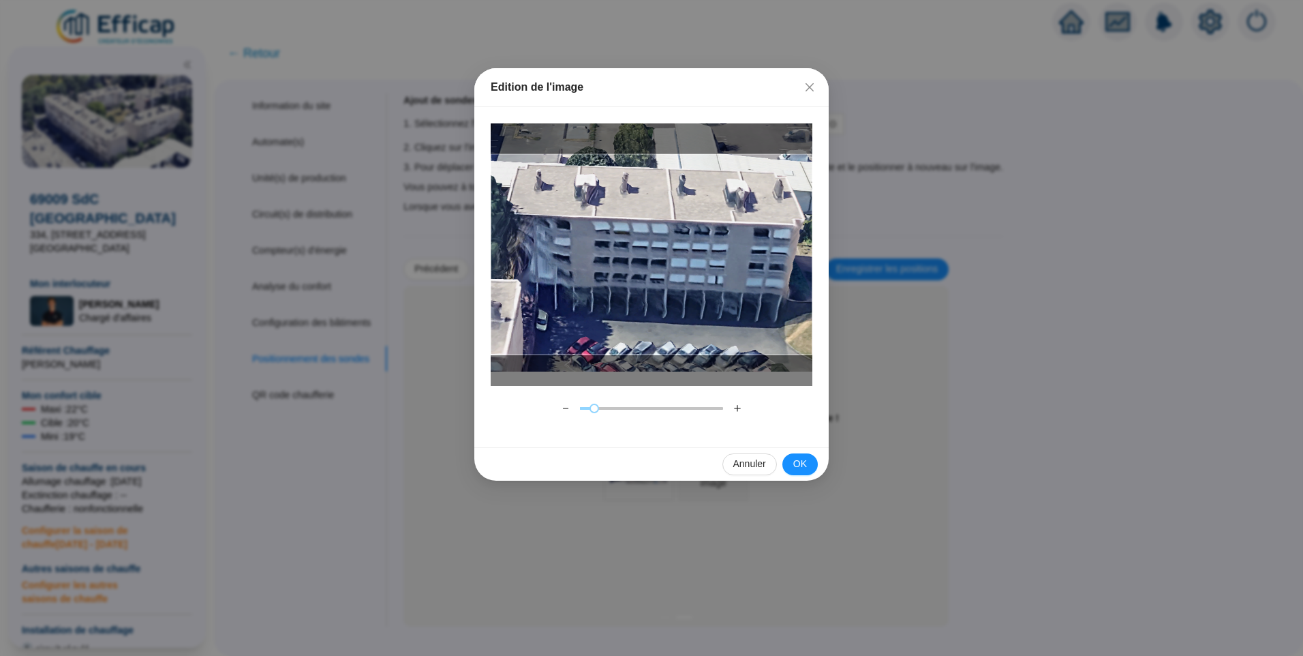
drag, startPoint x: 704, startPoint y: 298, endPoint x: 707, endPoint y: 276, distance: 22.0
click at [707, 276] on div at bounding box center [652, 254] width 322 height 201
click at [740, 408] on button "＋" at bounding box center [738, 408] width 22 height 22
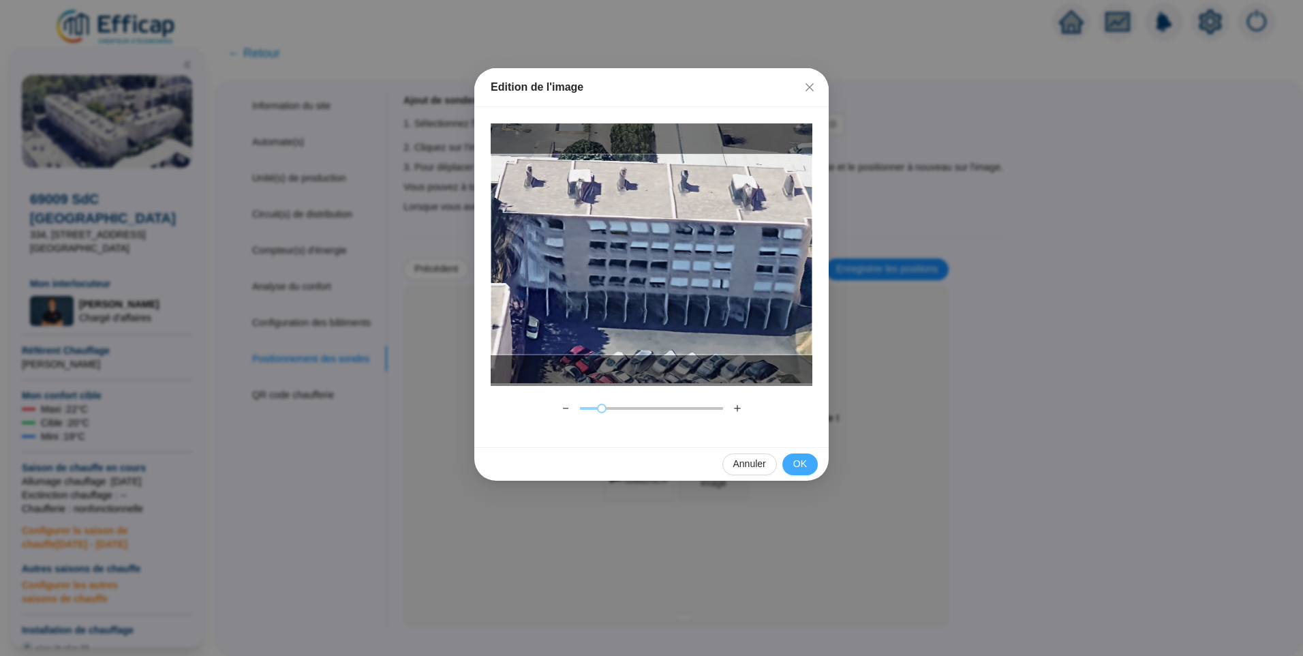
click at [795, 468] on span "OK" at bounding box center [800, 464] width 14 height 14
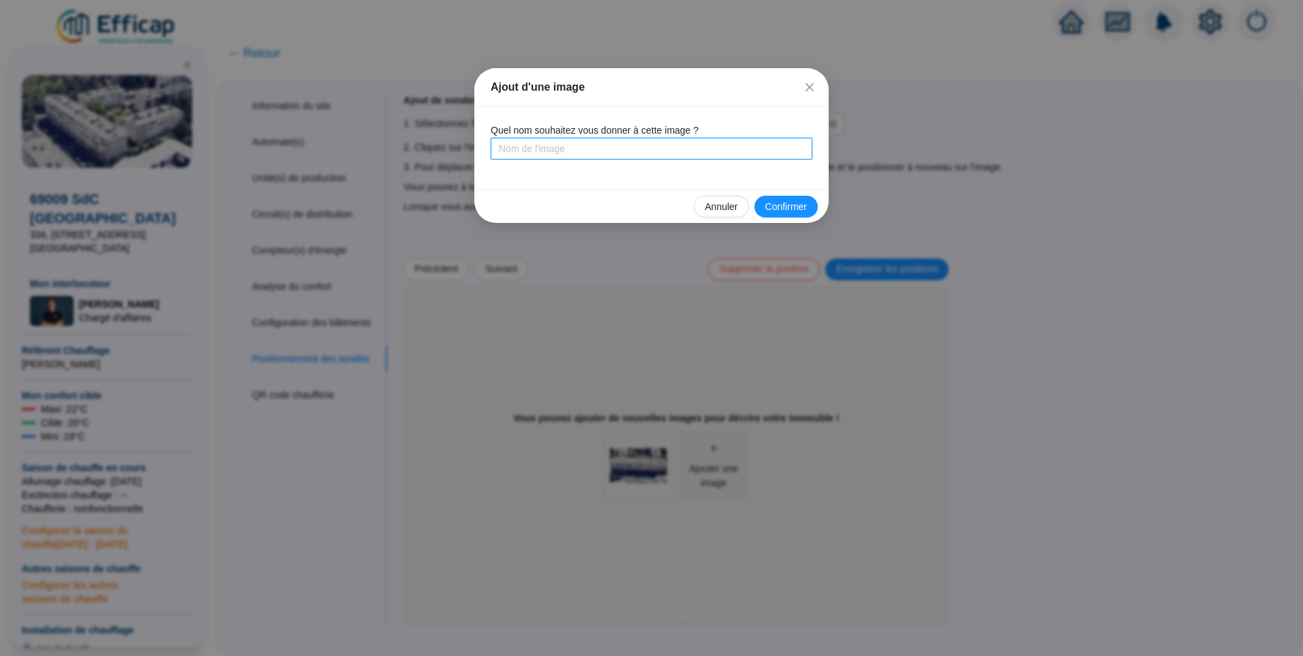
click at [544, 150] on input "text" at bounding box center [652, 149] width 322 height 22
type input "335 Nord-Est"
click at [792, 211] on span "Confirmer" at bounding box center [786, 207] width 42 height 14
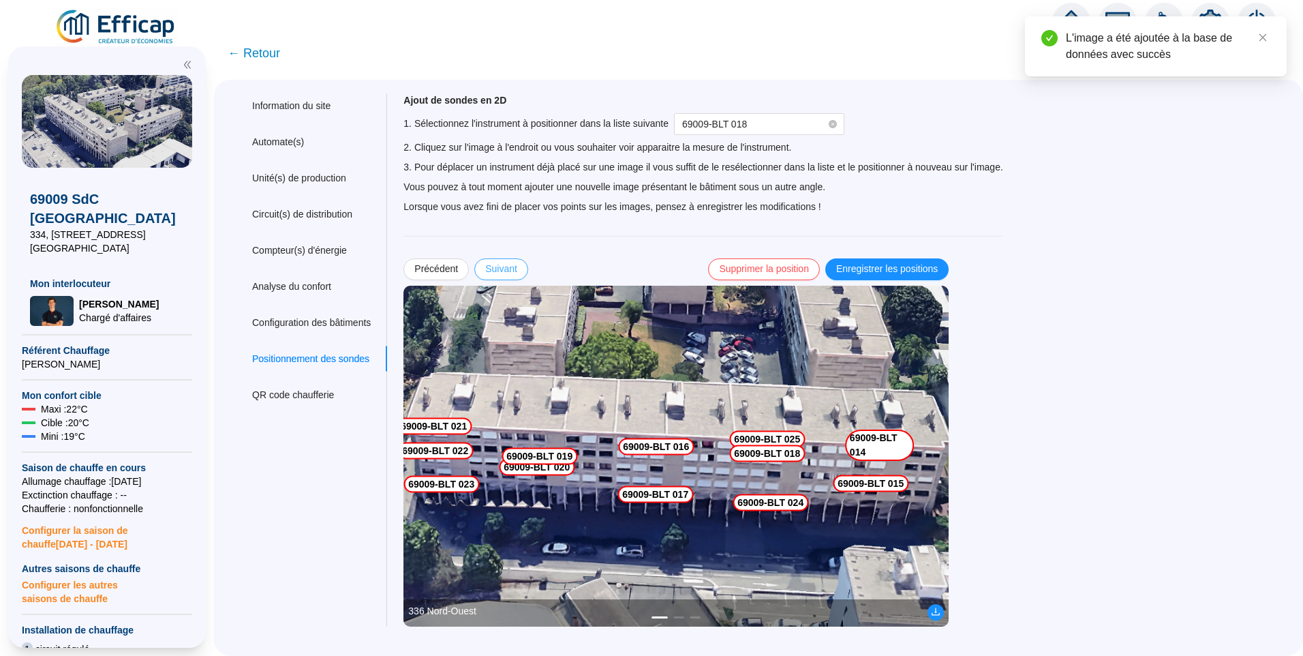
click at [517, 266] on span "Suivant" at bounding box center [501, 269] width 32 height 14
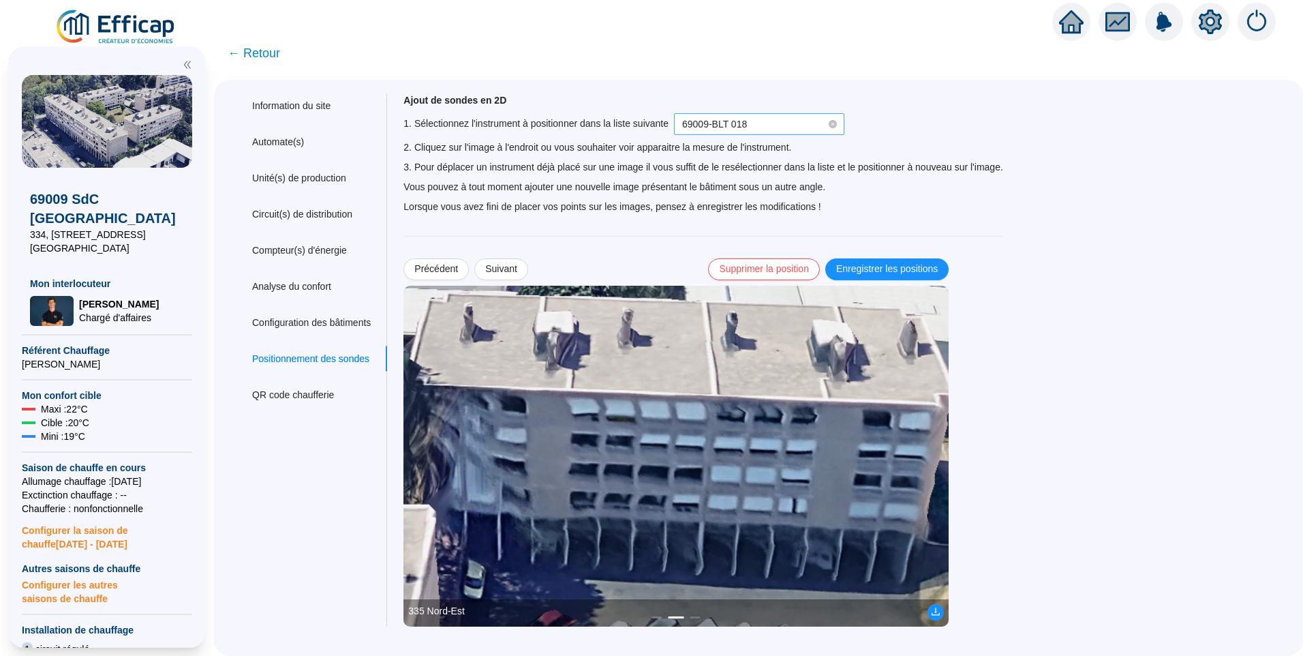
click at [767, 120] on span "69009-BLT 018" at bounding box center [759, 124] width 154 height 20
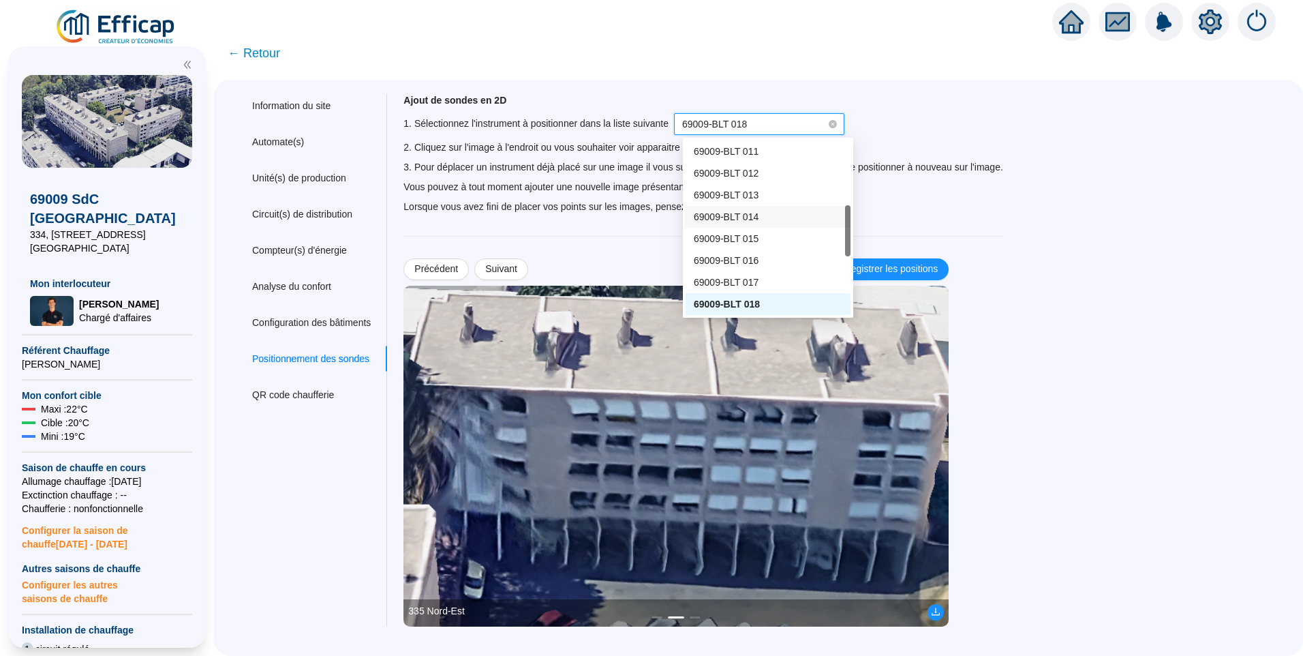
scroll to position [82, 0]
click at [731, 226] on span "69009-BLT 008" at bounding box center [726, 222] width 65 height 11
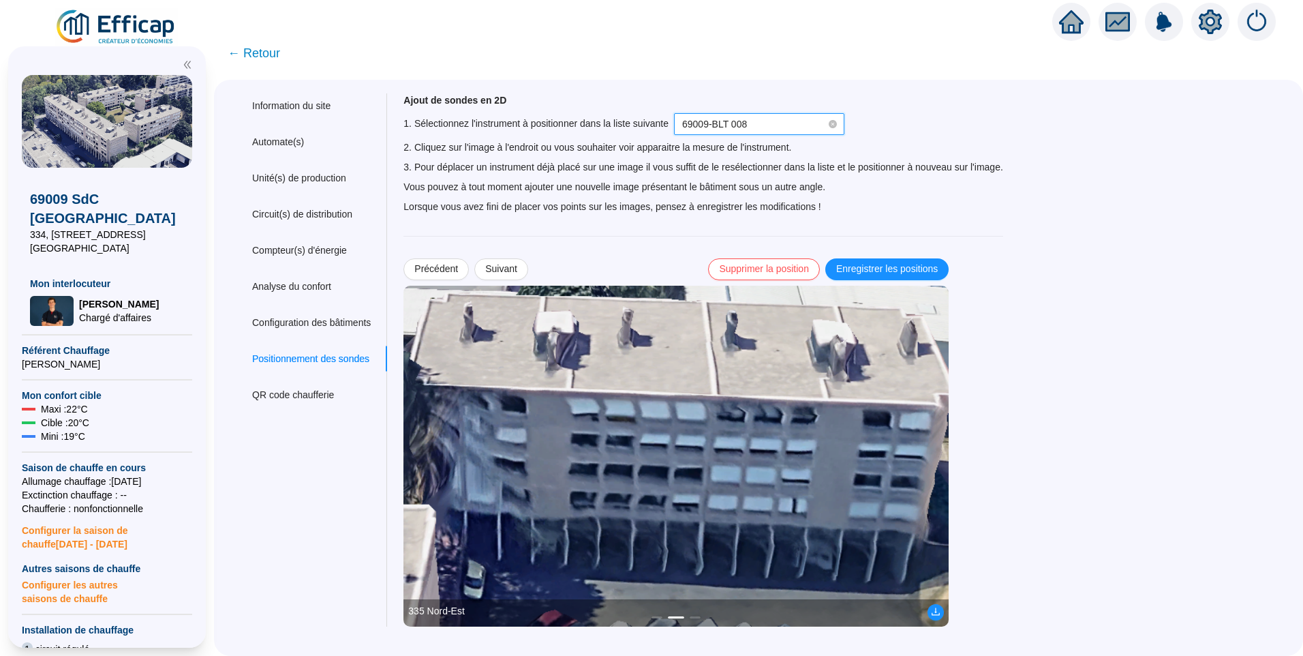
click at [812, 498] on img at bounding box center [676, 456] width 545 height 341
click at [889, 264] on span "Enregistrer les positions" at bounding box center [887, 269] width 102 height 14
click at [517, 266] on span "Suivant" at bounding box center [501, 269] width 32 height 14
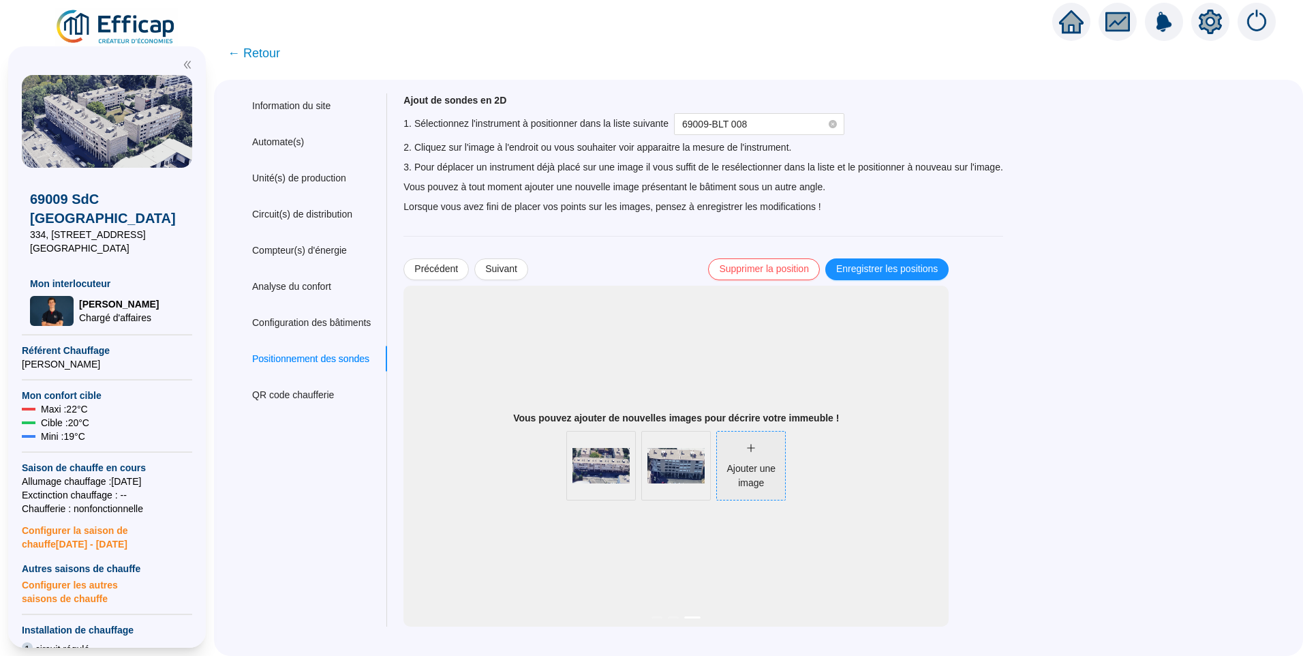
click at [769, 476] on div "Ajouter une image" at bounding box center [751, 475] width 68 height 29
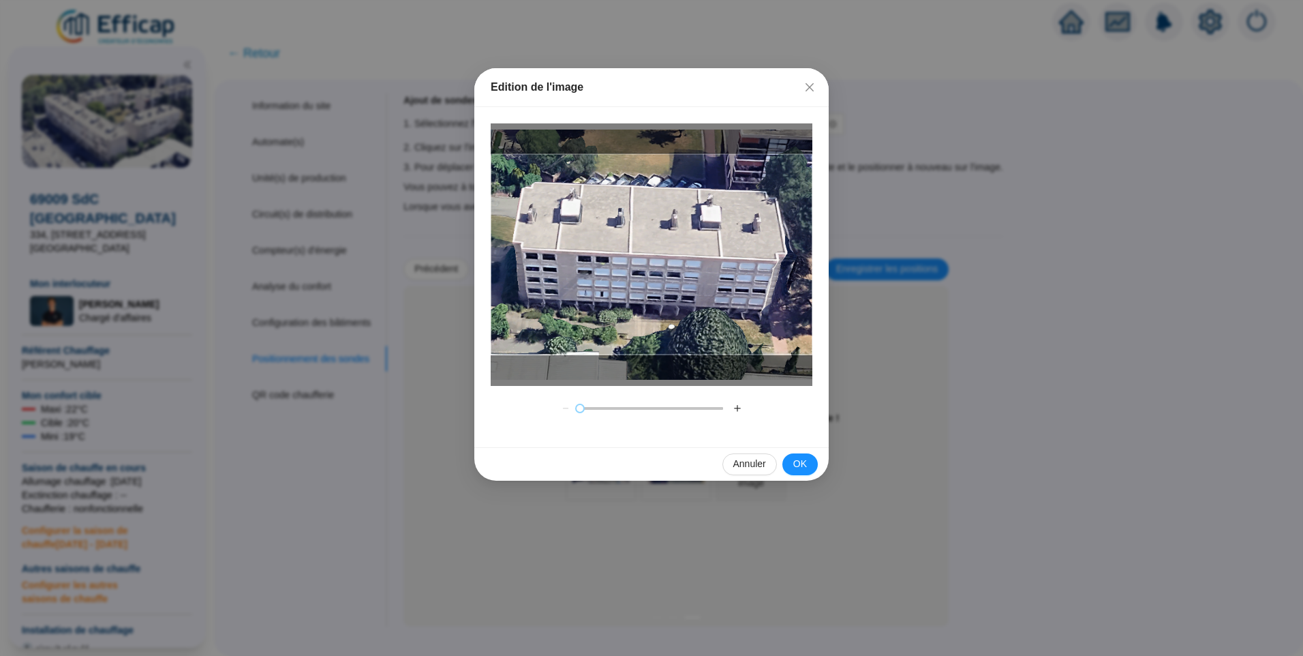
click at [737, 414] on button "＋" at bounding box center [738, 408] width 22 height 22
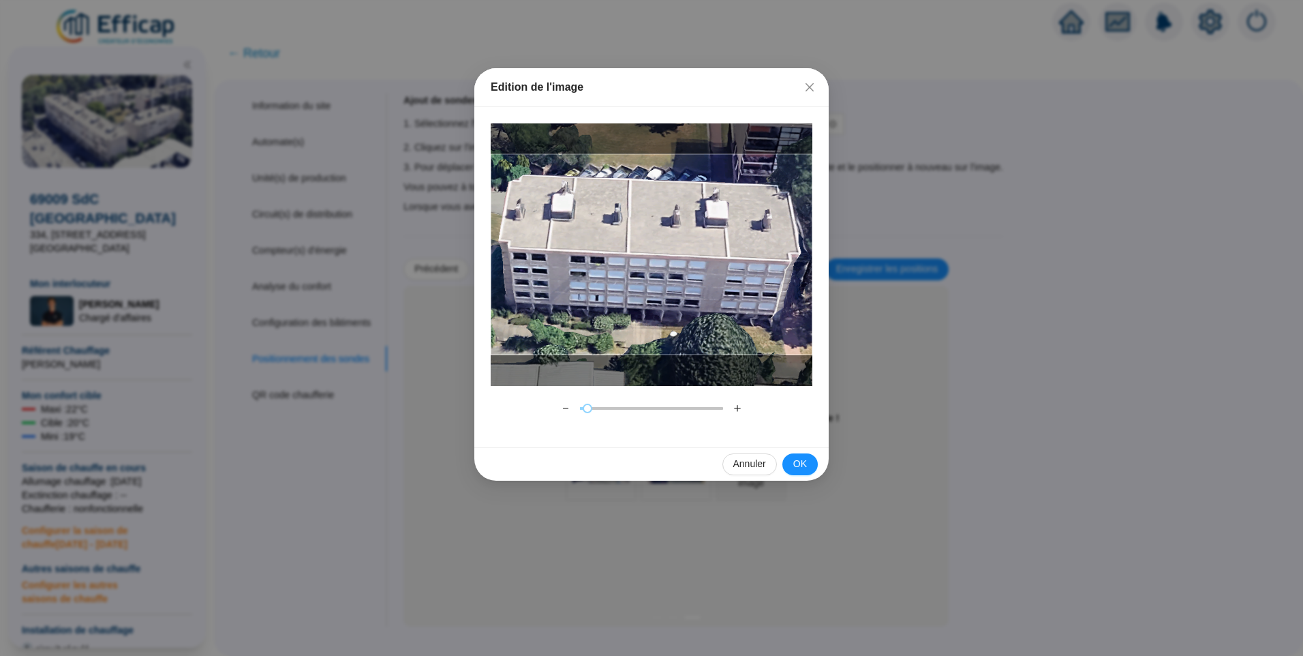
click at [737, 414] on button "＋" at bounding box center [738, 408] width 22 height 22
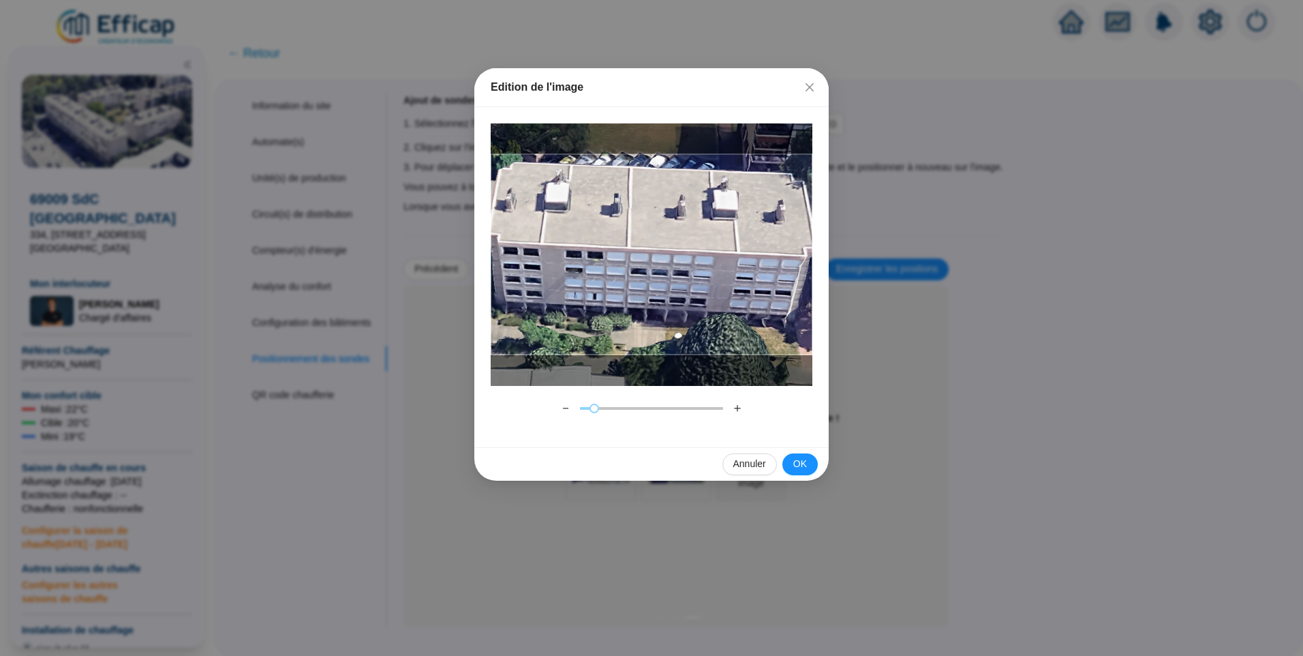
click at [581, 319] on div at bounding box center [652, 254] width 322 height 201
click at [806, 458] on span "OK" at bounding box center [800, 464] width 14 height 14
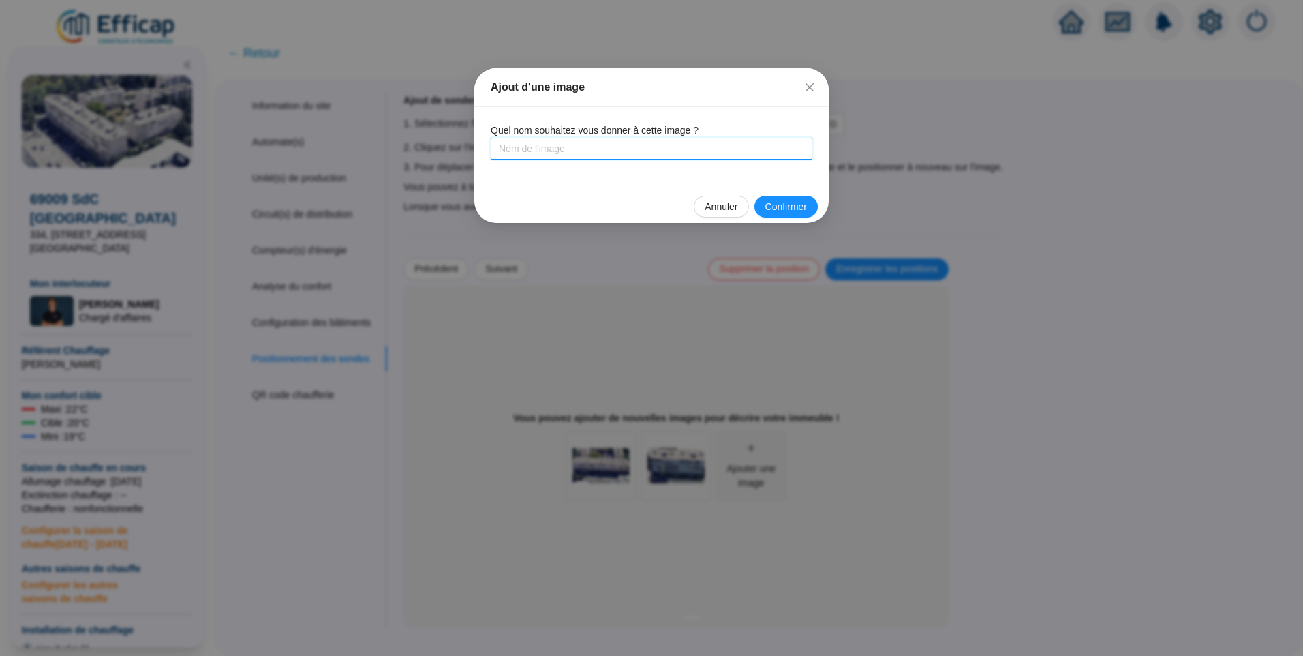
click at [540, 155] on input "text" at bounding box center [652, 149] width 322 height 22
type input "335 Sud-Ouest"
click at [784, 207] on span "Confirmer" at bounding box center [786, 207] width 42 height 14
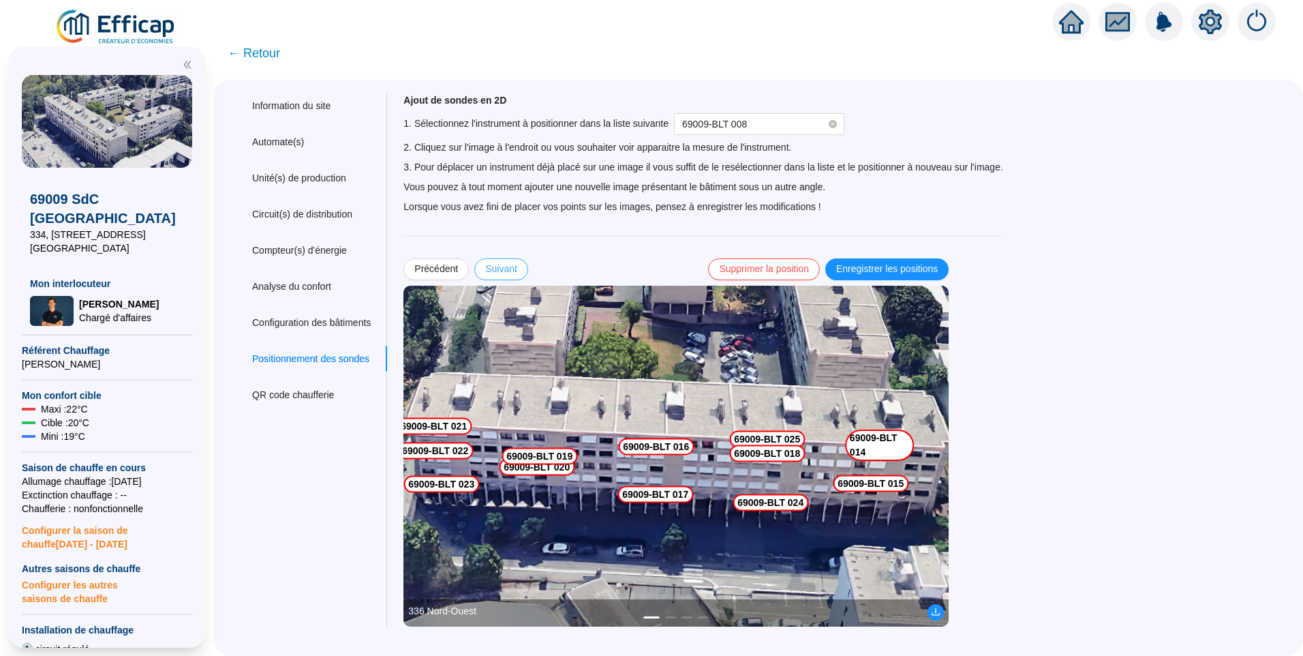
click at [528, 275] on button "Suivant" at bounding box center [501, 269] width 54 height 22
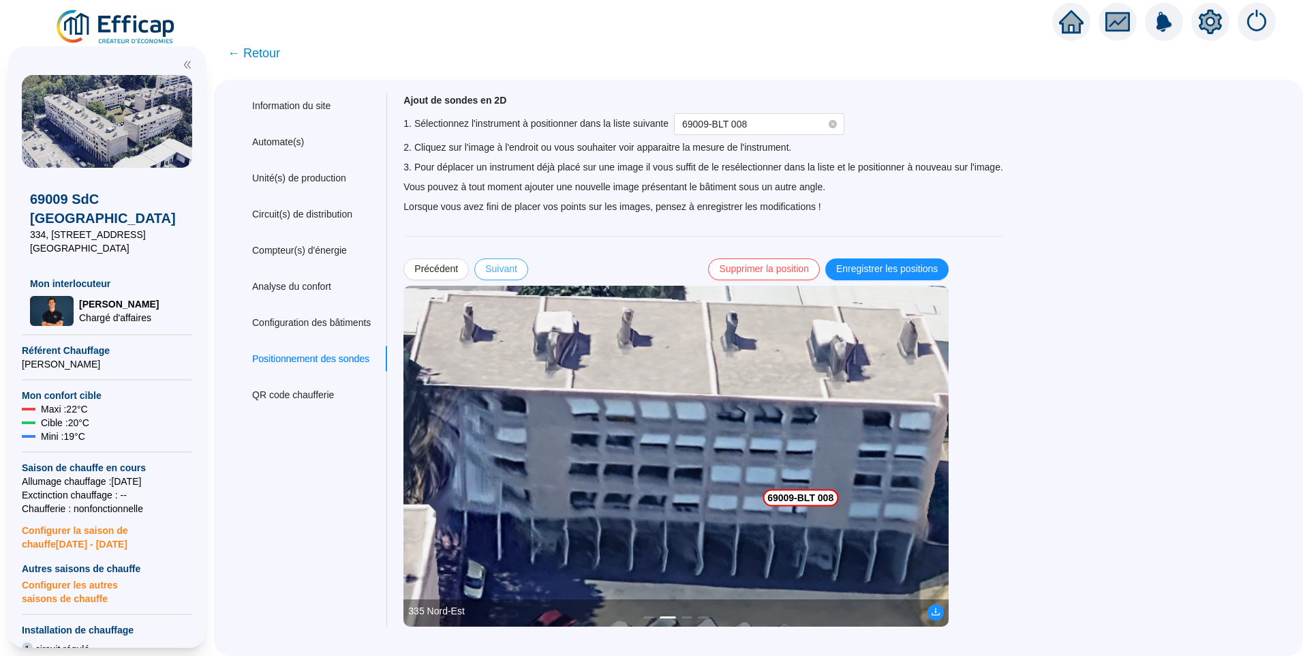
click at [528, 275] on button "Suivant" at bounding box center [501, 269] width 54 height 22
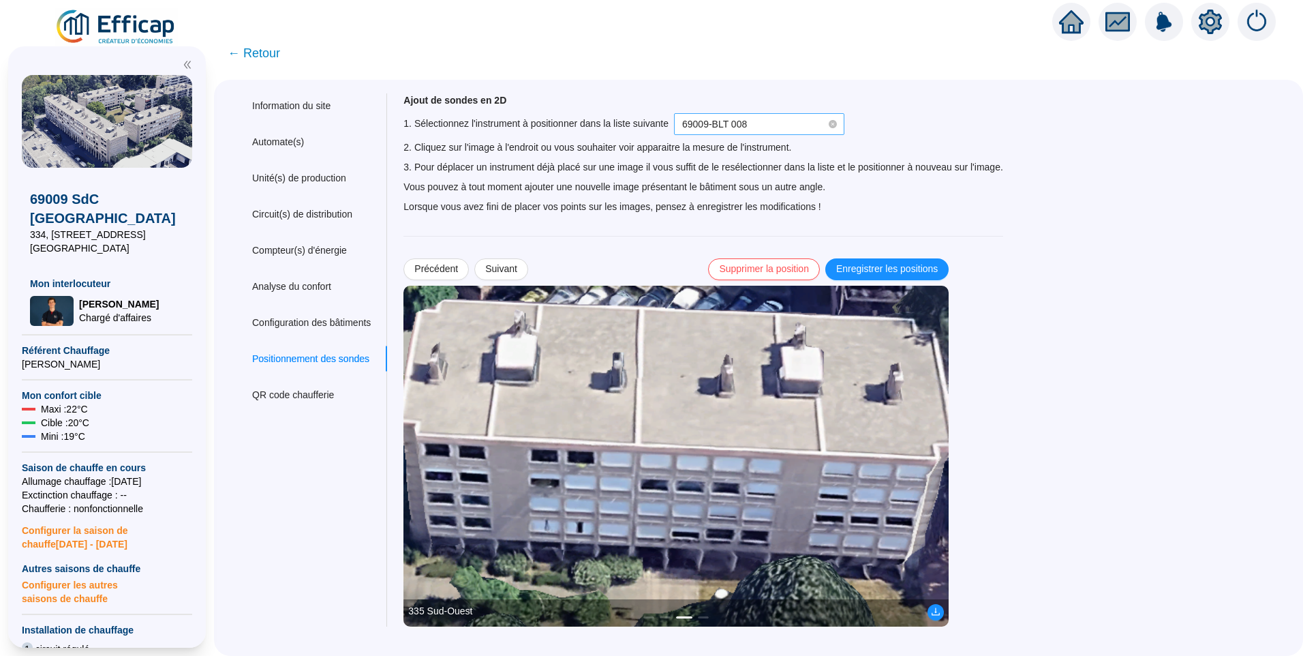
click at [765, 116] on span "69009-BLT 008" at bounding box center [759, 124] width 154 height 20
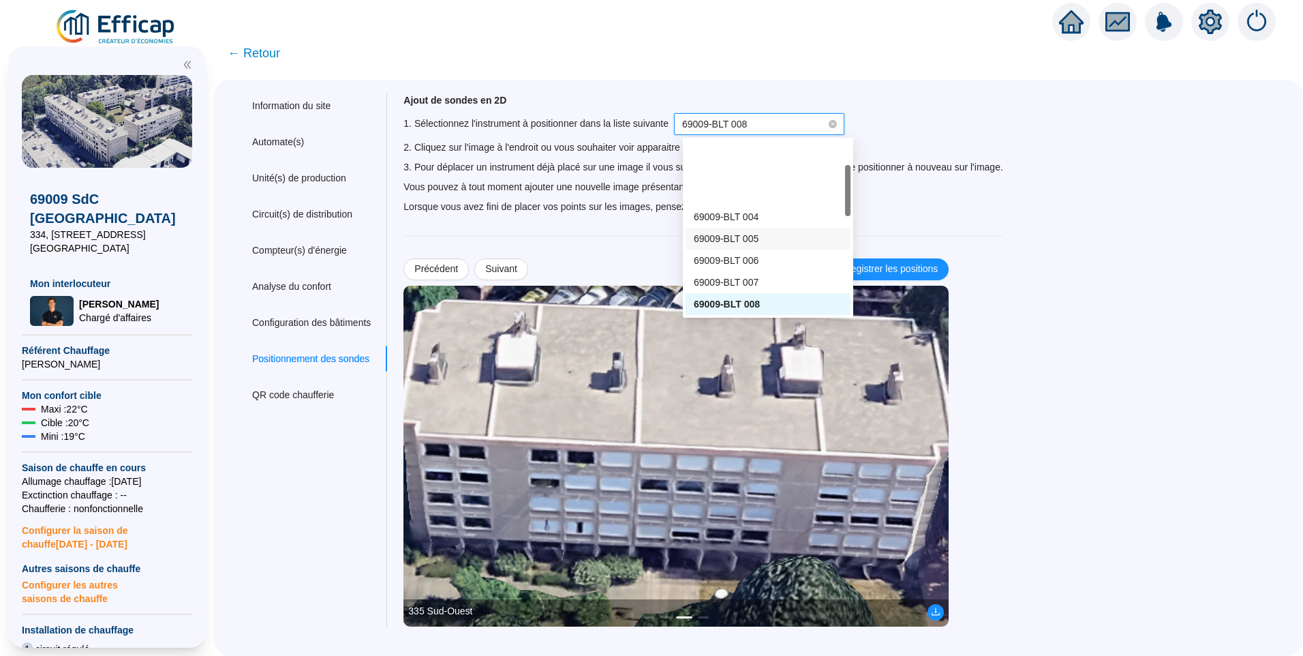
scroll to position [0, 0]
click at [737, 287] on span "69009-BLT 007" at bounding box center [726, 282] width 65 height 11
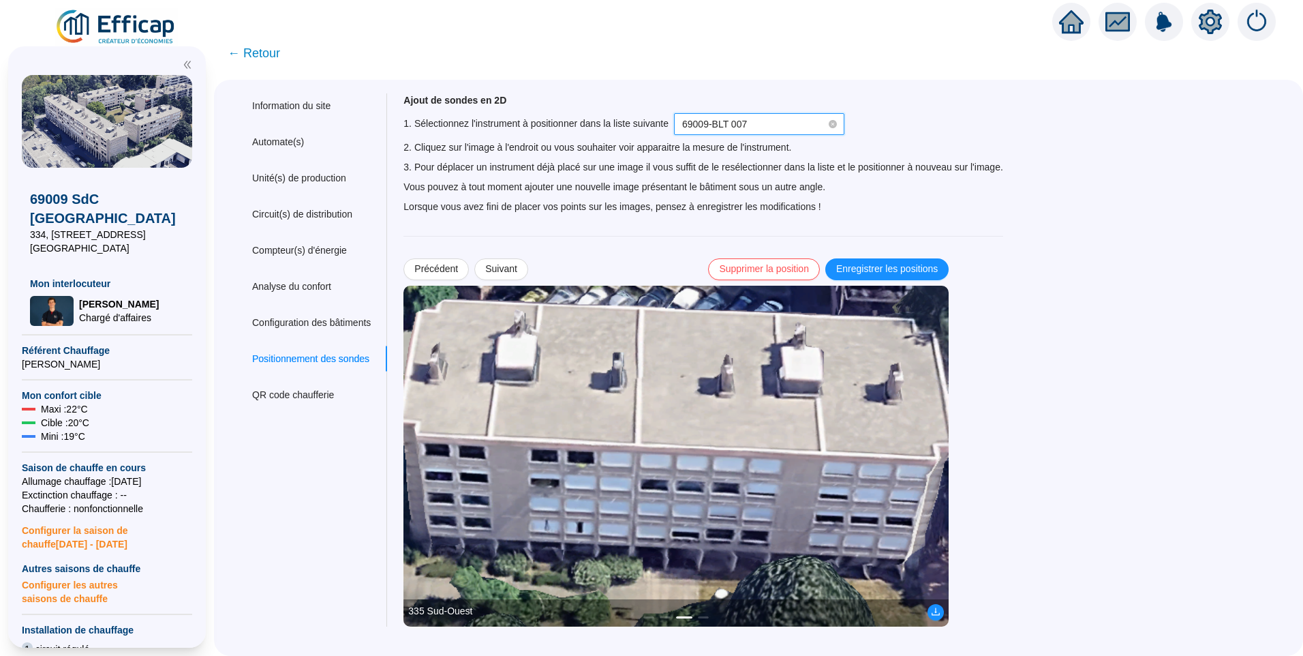
click at [466, 442] on img at bounding box center [676, 456] width 545 height 341
click at [731, 125] on span "69009-BLT 007" at bounding box center [714, 124] width 65 height 11
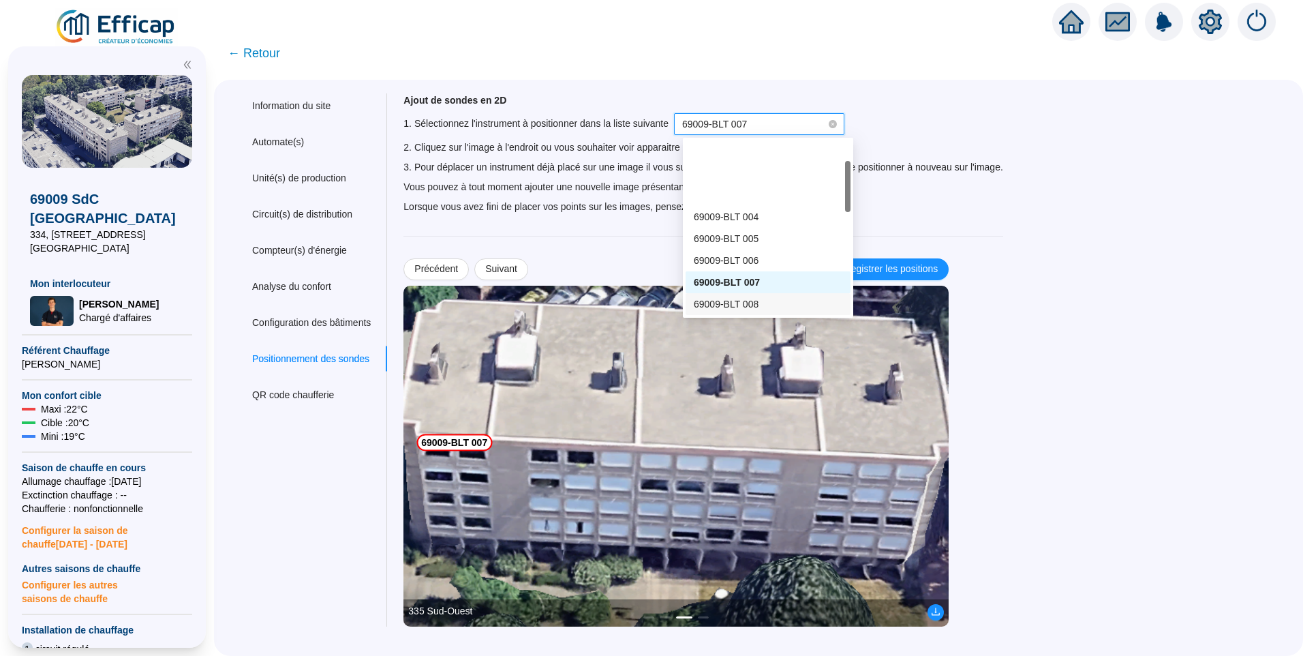
scroll to position [68, 0]
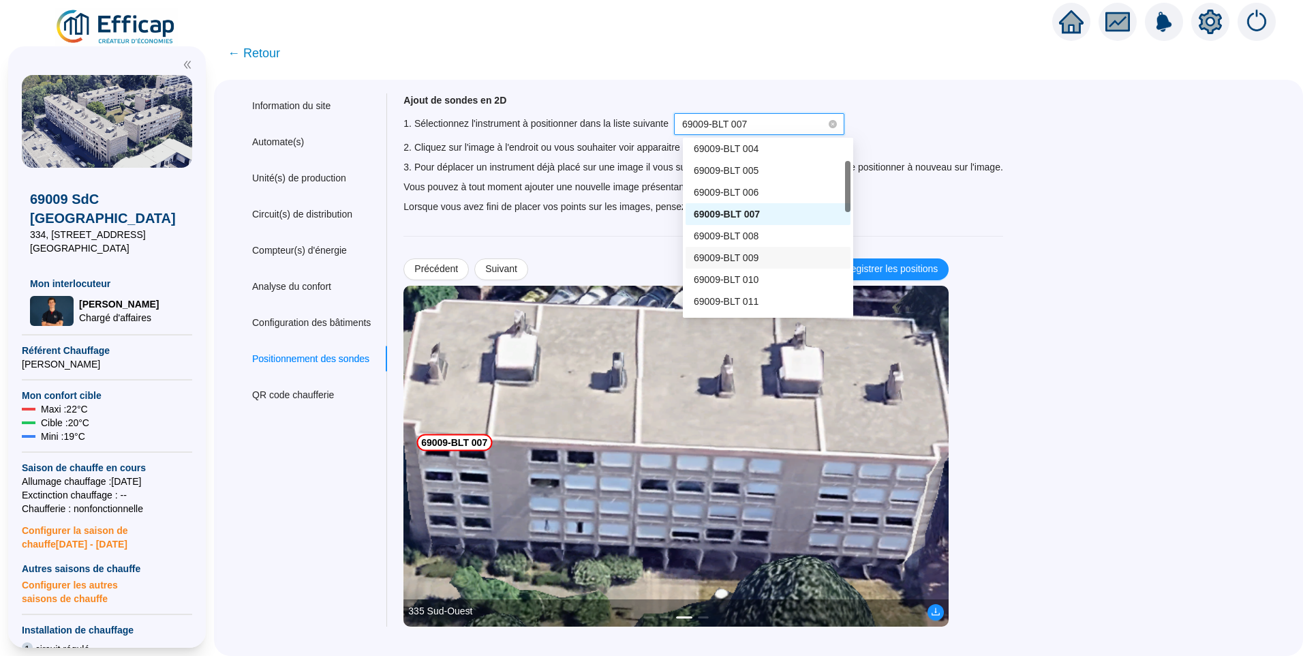
click at [758, 258] on div "69009-BLT 009" at bounding box center [768, 258] width 149 height 14
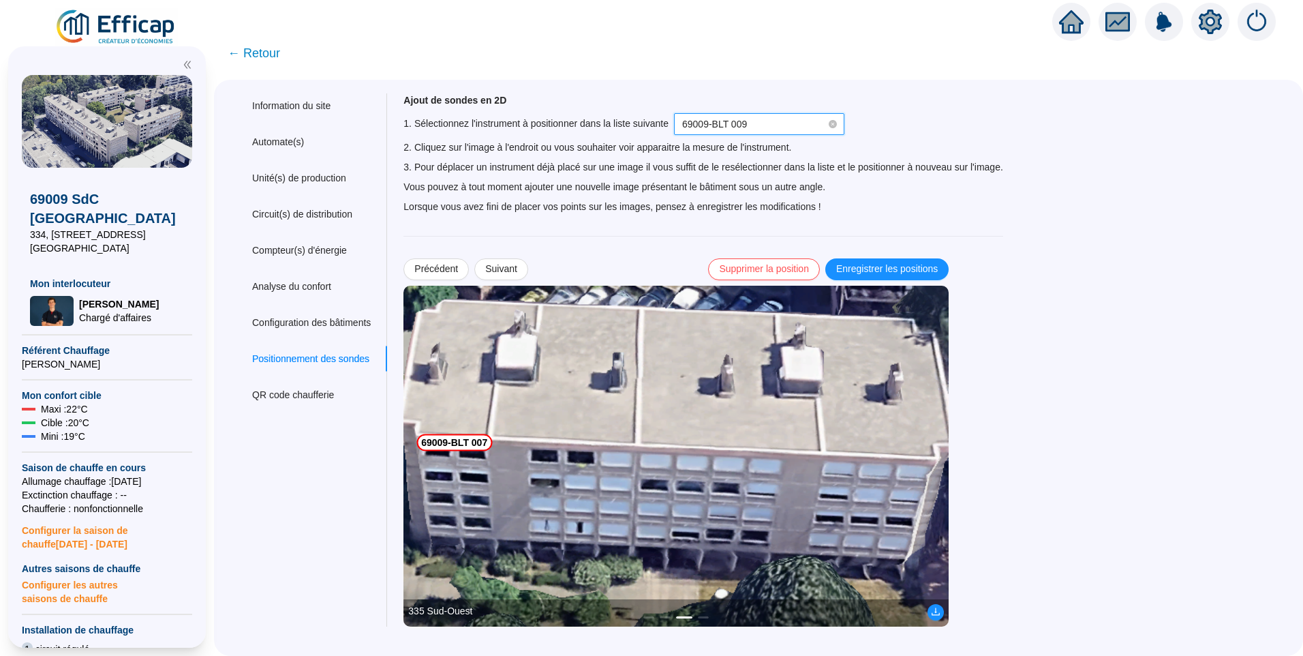
click at [472, 535] on img at bounding box center [676, 456] width 545 height 341
click at [915, 267] on span "Enregistrer les positions" at bounding box center [887, 269] width 102 height 14
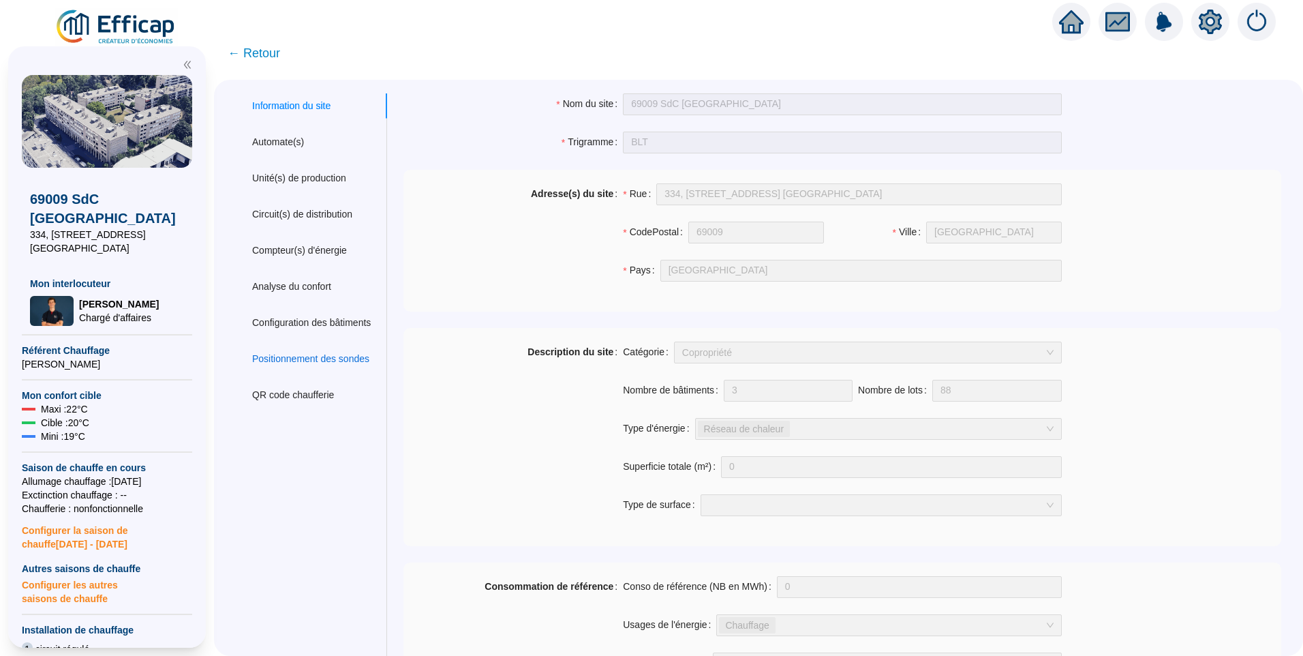
click at [314, 361] on div "Positionnement des sondes" at bounding box center [310, 359] width 117 height 14
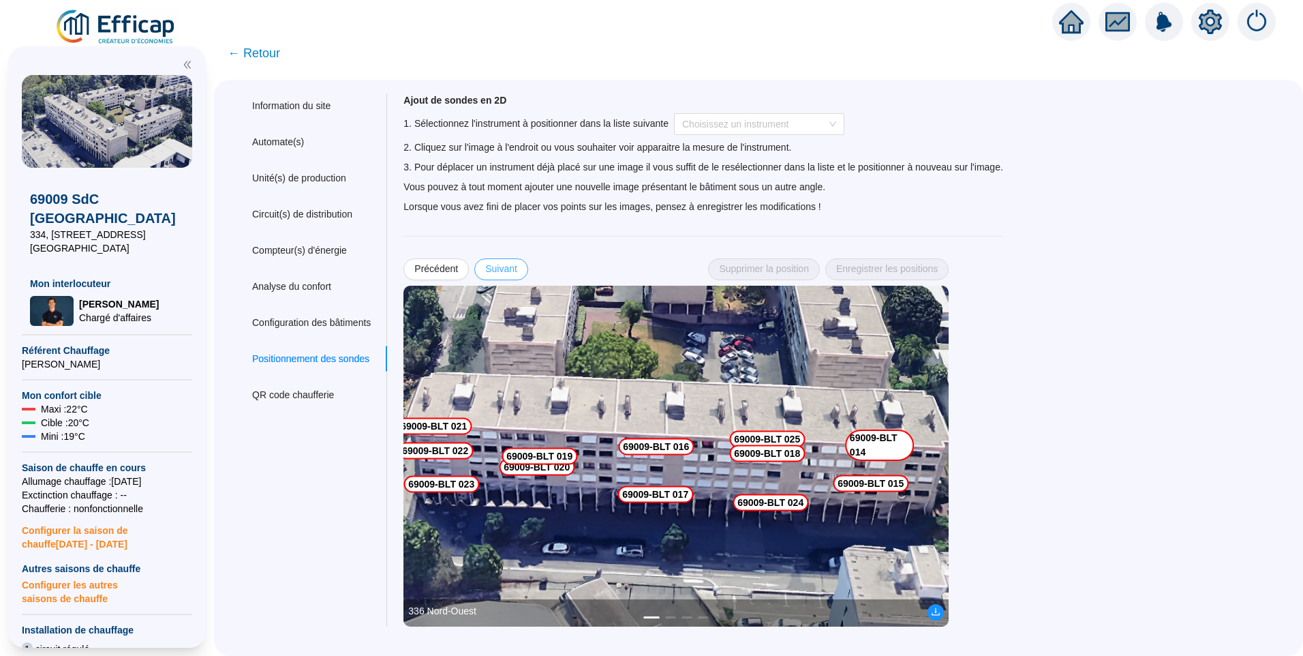
click at [528, 271] on button "Suivant" at bounding box center [501, 269] width 54 height 22
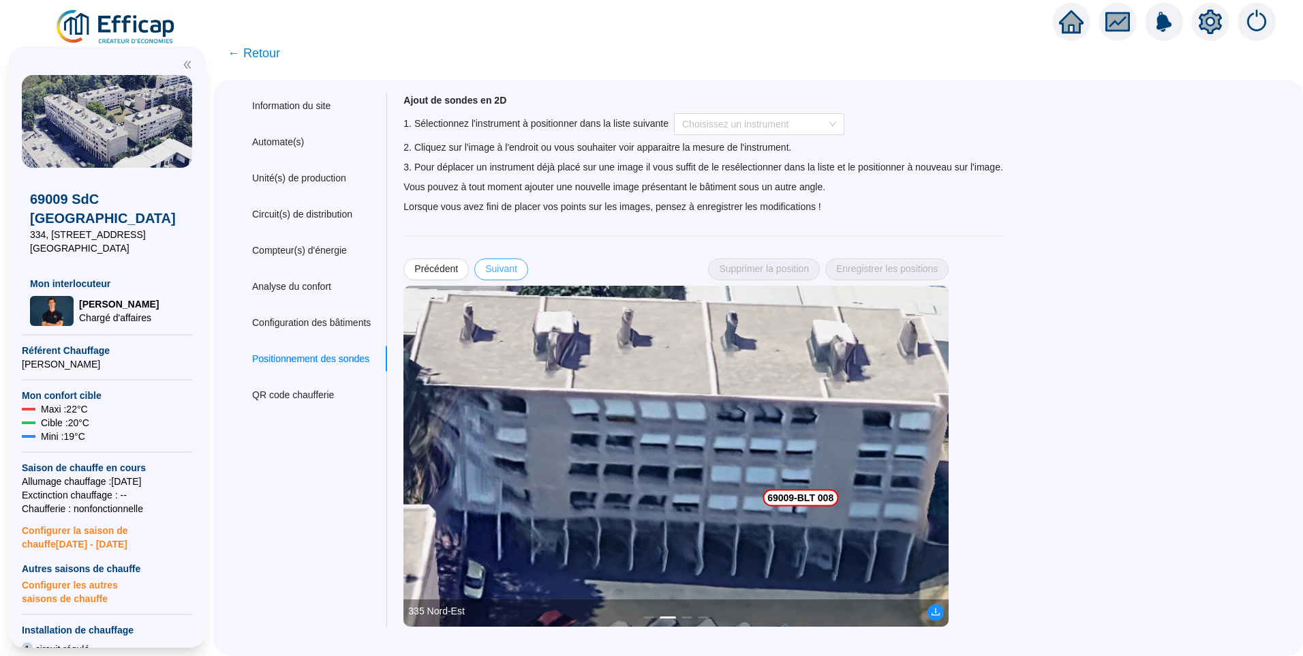
click at [528, 271] on button "Suivant" at bounding box center [501, 269] width 54 height 22
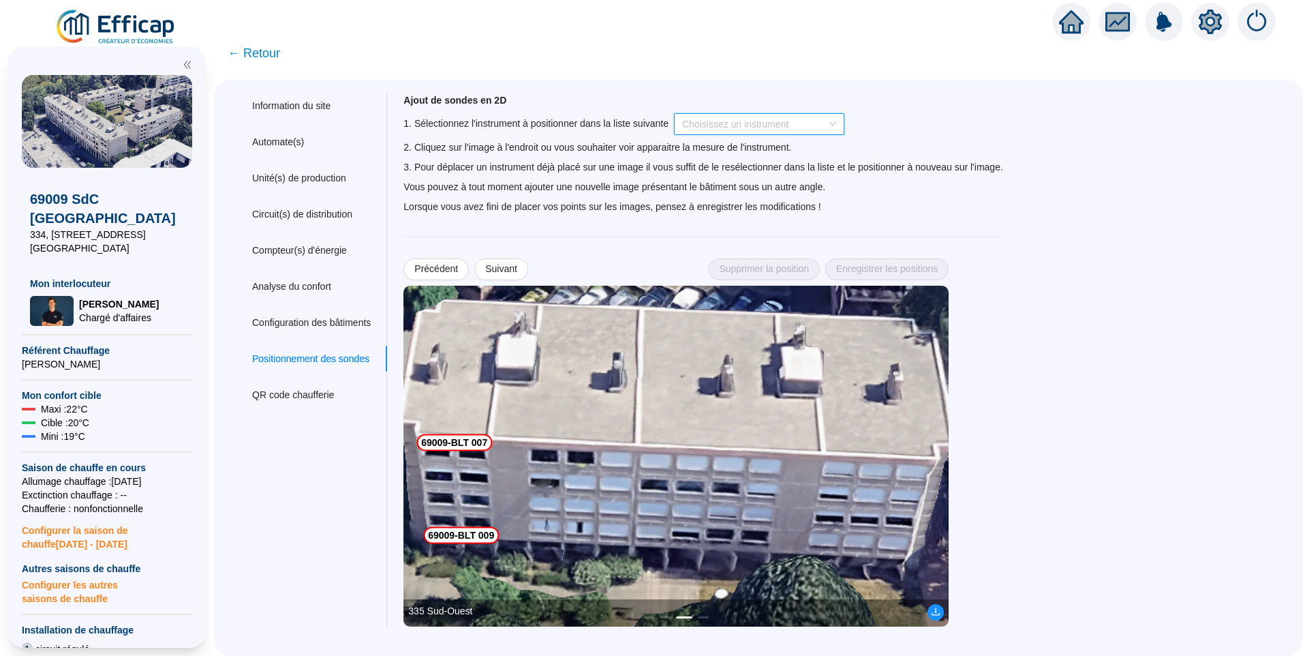
click at [769, 132] on input "search" at bounding box center [753, 124] width 142 height 20
click at [1102, 181] on div "Ajout de sondes en 2D 1. Sélectionnez l'instrument à positionner dans la liste …" at bounding box center [834, 359] width 894 height 533
click at [727, 122] on input "search" at bounding box center [753, 124] width 142 height 20
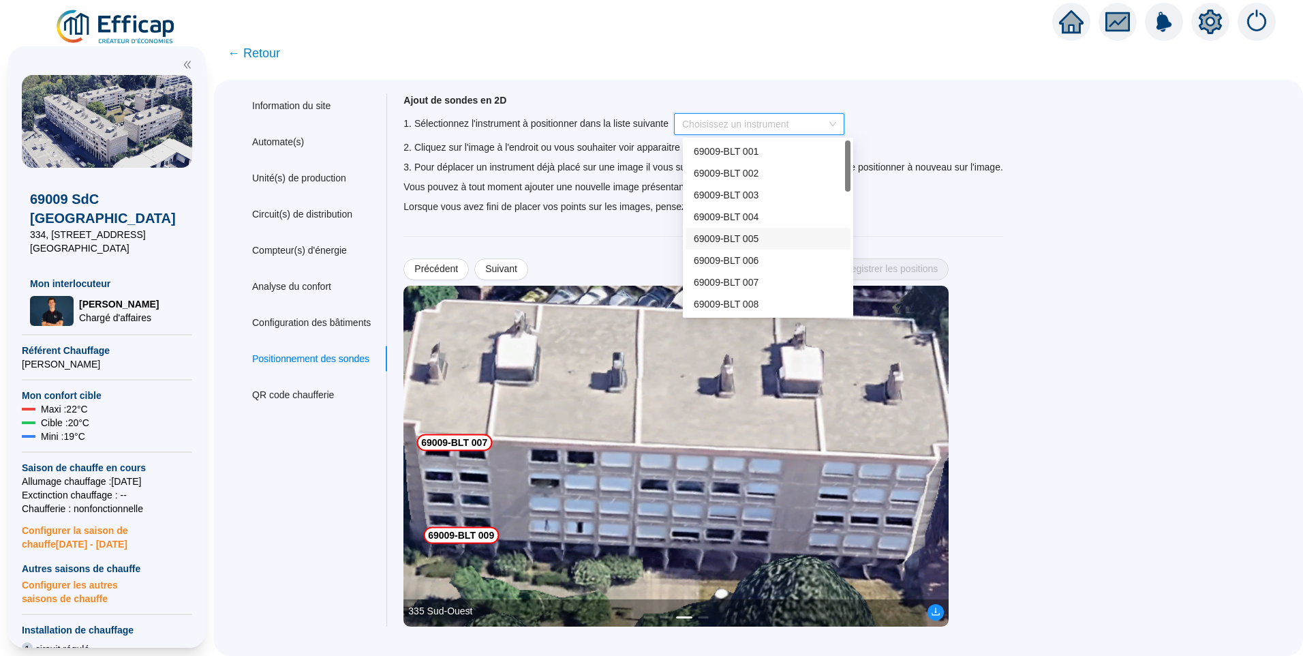
scroll to position [136, 0]
click at [762, 208] on div "69009-BLT 010" at bounding box center [768, 211] width 149 height 14
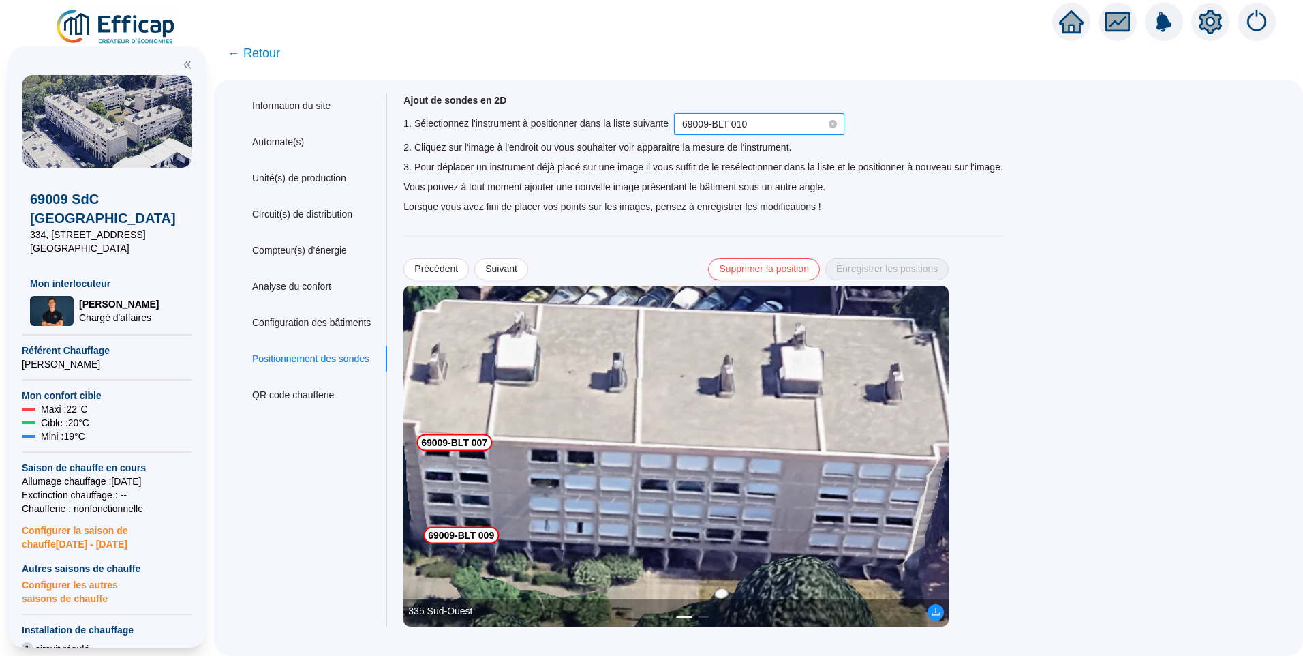
click at [777, 457] on img at bounding box center [676, 456] width 545 height 341
click at [899, 269] on span "Enregistrer les positions" at bounding box center [887, 269] width 102 height 14
click at [754, 125] on span "69009-BLT 010" at bounding box center [759, 124] width 154 height 20
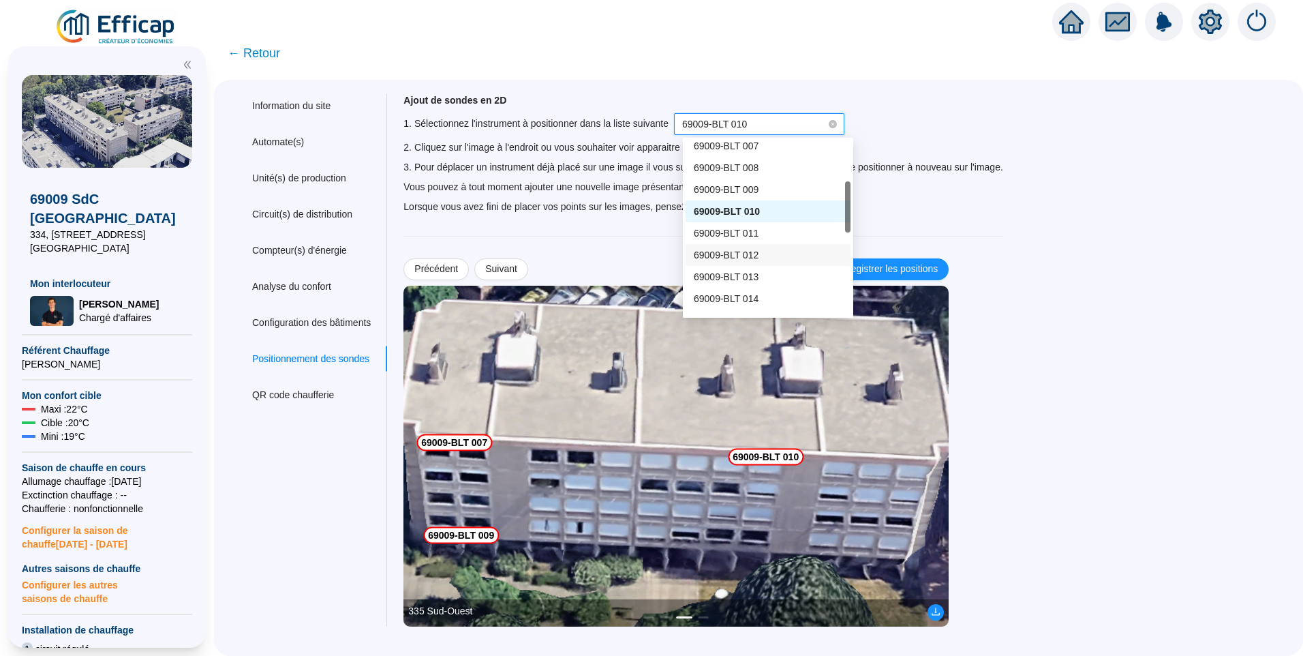
click at [762, 257] on div "69009-BLT 012" at bounding box center [768, 255] width 149 height 14
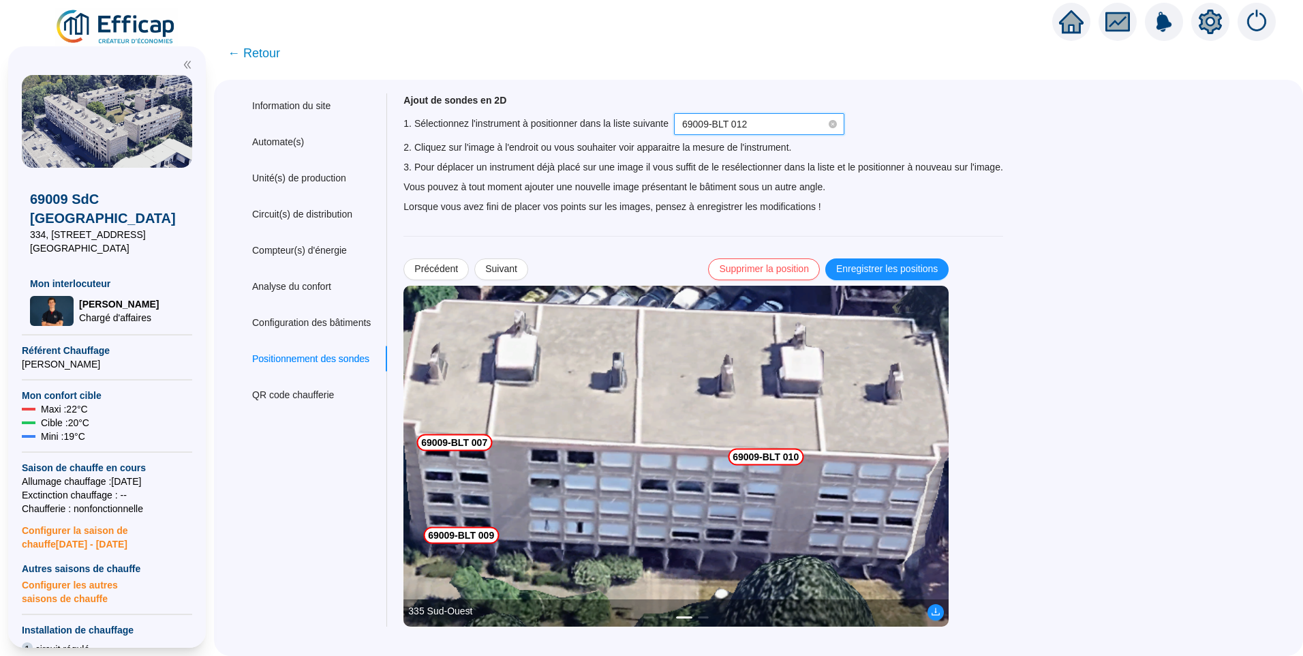
click at [759, 534] on img at bounding box center [676, 456] width 545 height 341
click at [767, 534] on img at bounding box center [676, 456] width 545 height 341
click at [764, 532] on img at bounding box center [676, 456] width 545 height 341
click at [763, 532] on img at bounding box center [676, 456] width 545 height 341
click at [723, 121] on span "69009-BLT 012" at bounding box center [714, 124] width 65 height 11
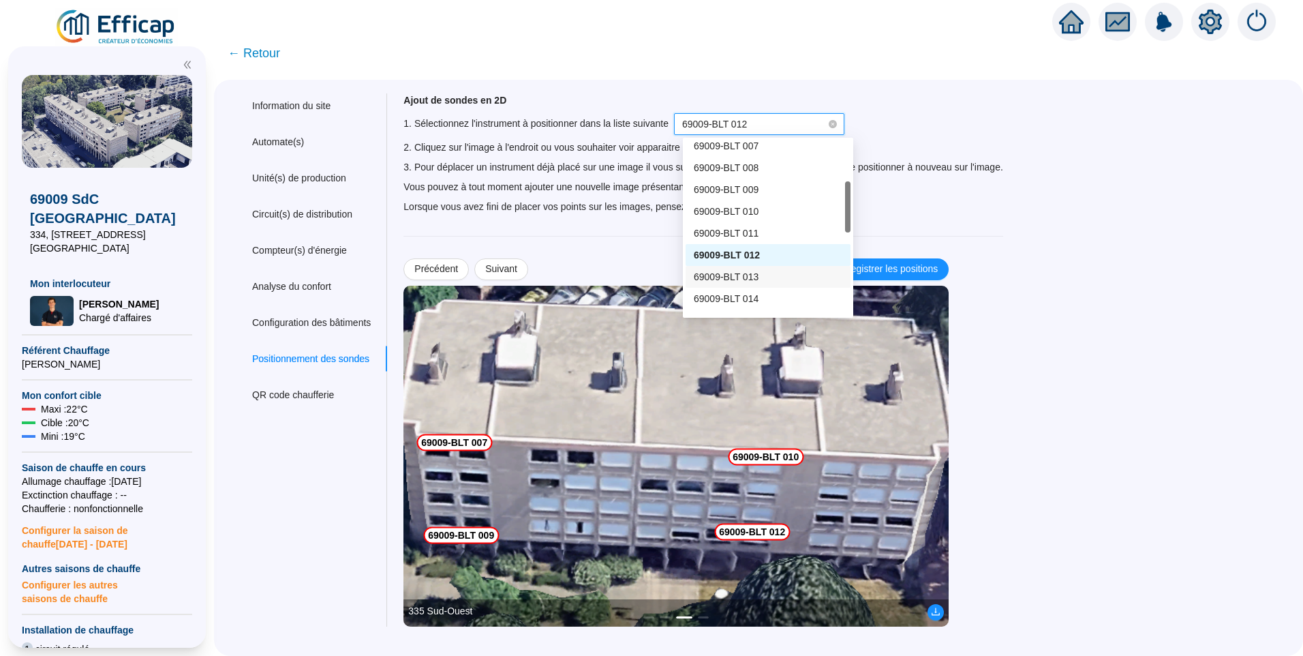
click at [759, 271] on div "69009-BLT 013" at bounding box center [768, 277] width 149 height 14
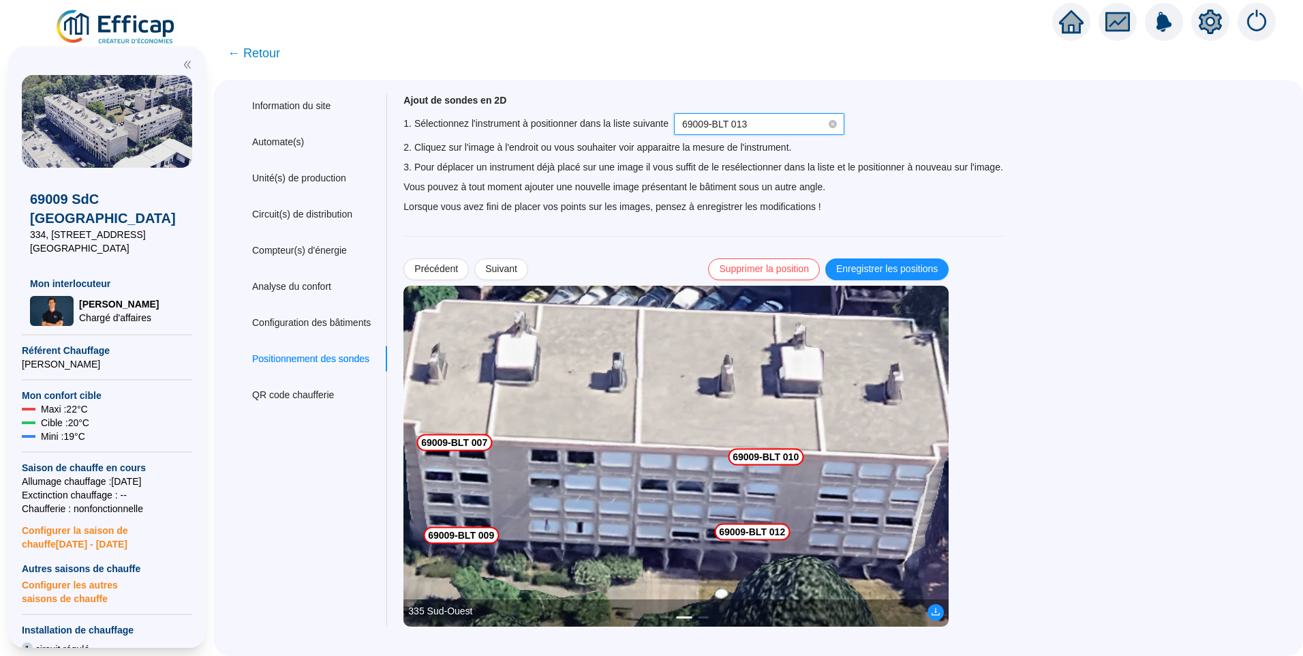
click at [759, 554] on img at bounding box center [676, 456] width 545 height 341
click at [914, 263] on span "Enregistrer les positions" at bounding box center [887, 269] width 102 height 14
